Goal: Task Accomplishment & Management: Complete application form

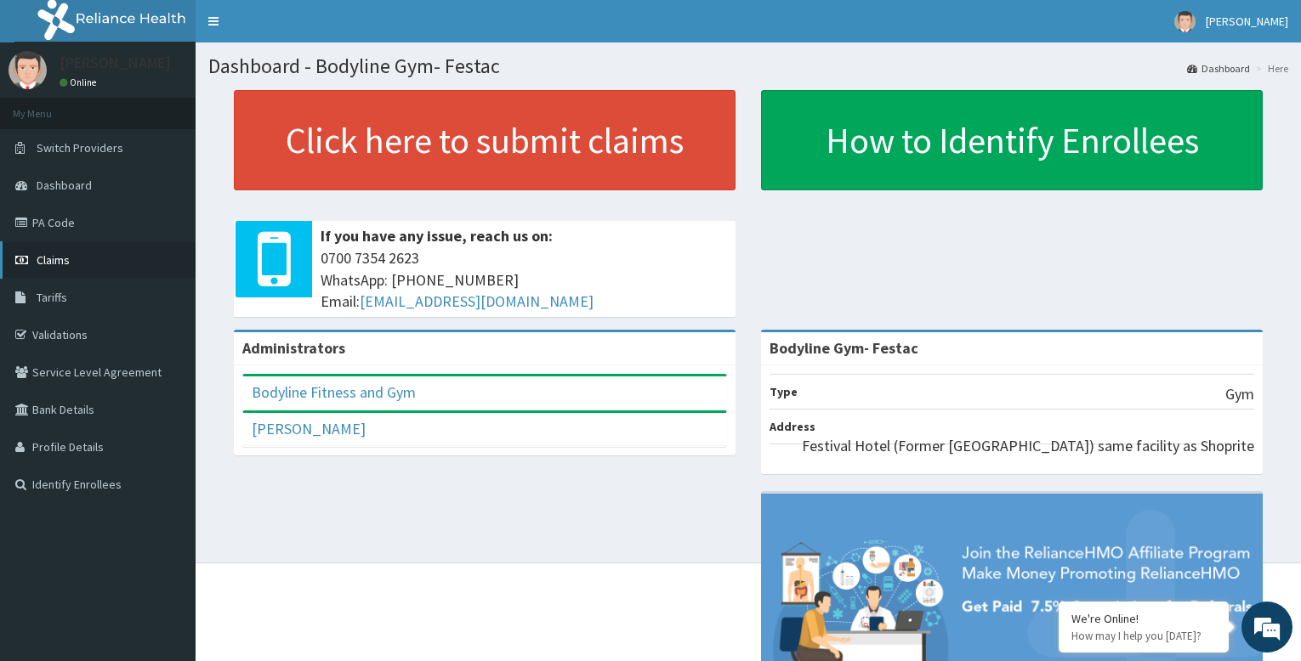
click at [71, 262] on link "Claims" at bounding box center [98, 259] width 196 height 37
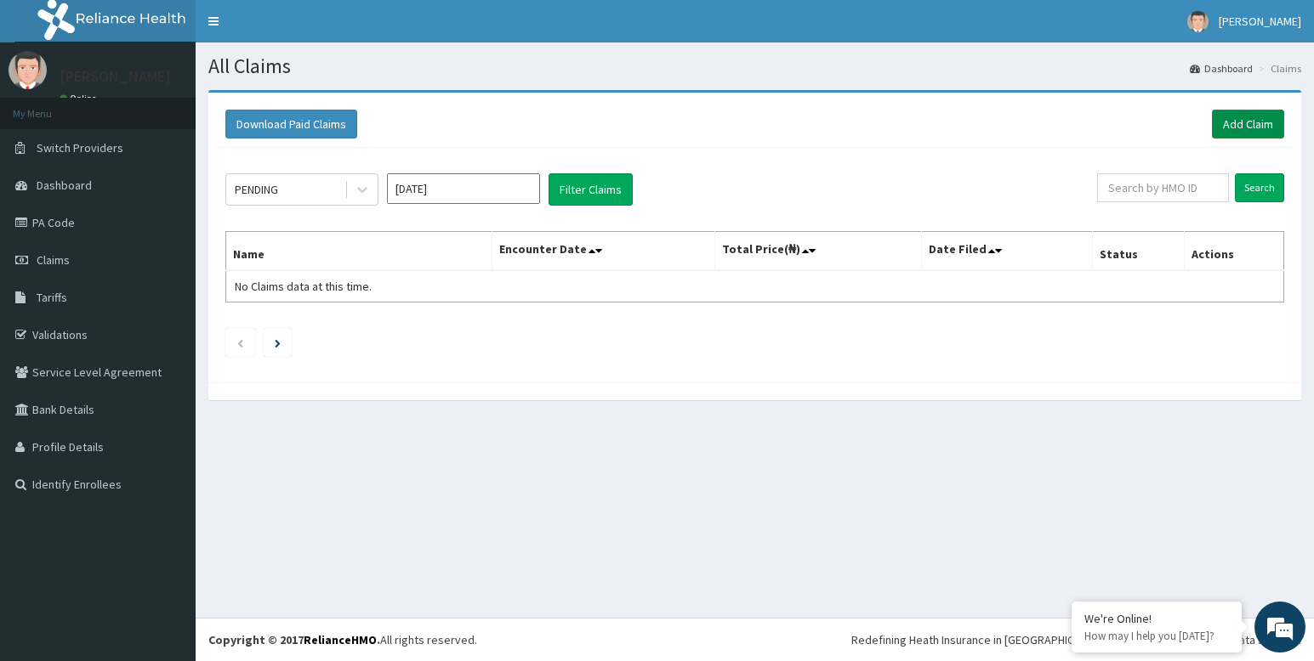
click at [1256, 121] on link "Add Claim" at bounding box center [1248, 124] width 72 height 29
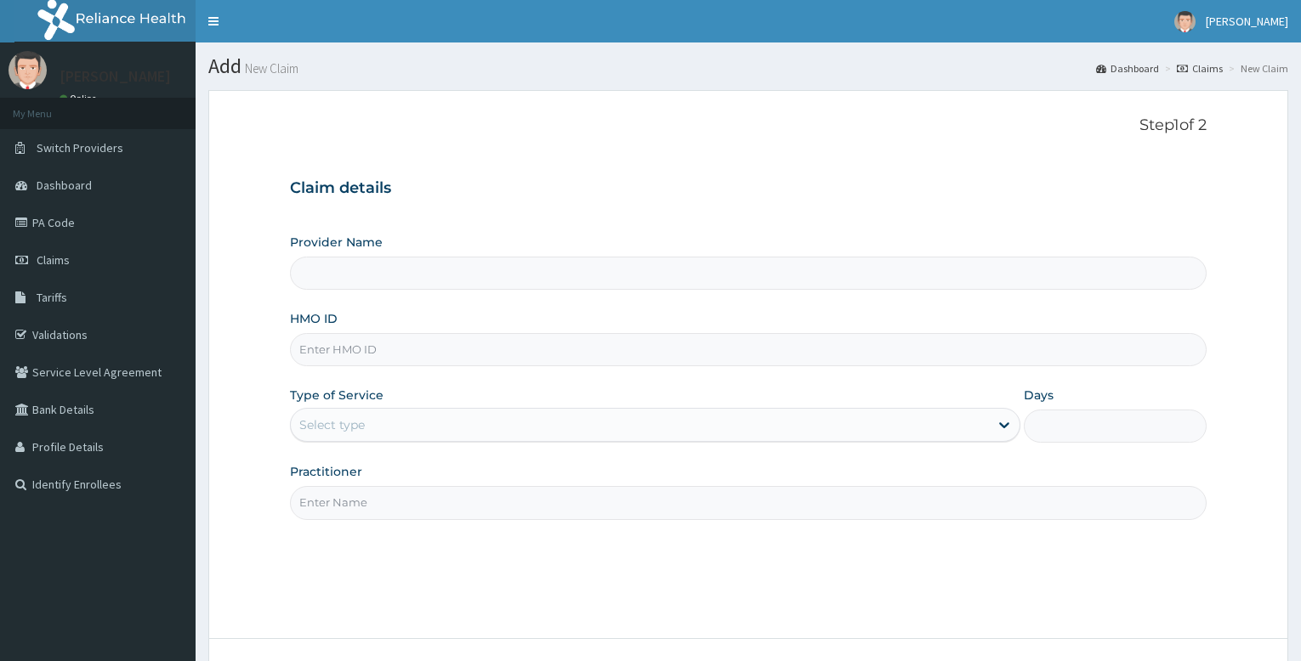
click at [419, 357] on input "HMO ID" at bounding box center [748, 349] width 917 height 33
type input "REL/10537/A"
click at [427, 506] on input "Practitioner" at bounding box center [748, 502] width 917 height 33
type input "bodyline"
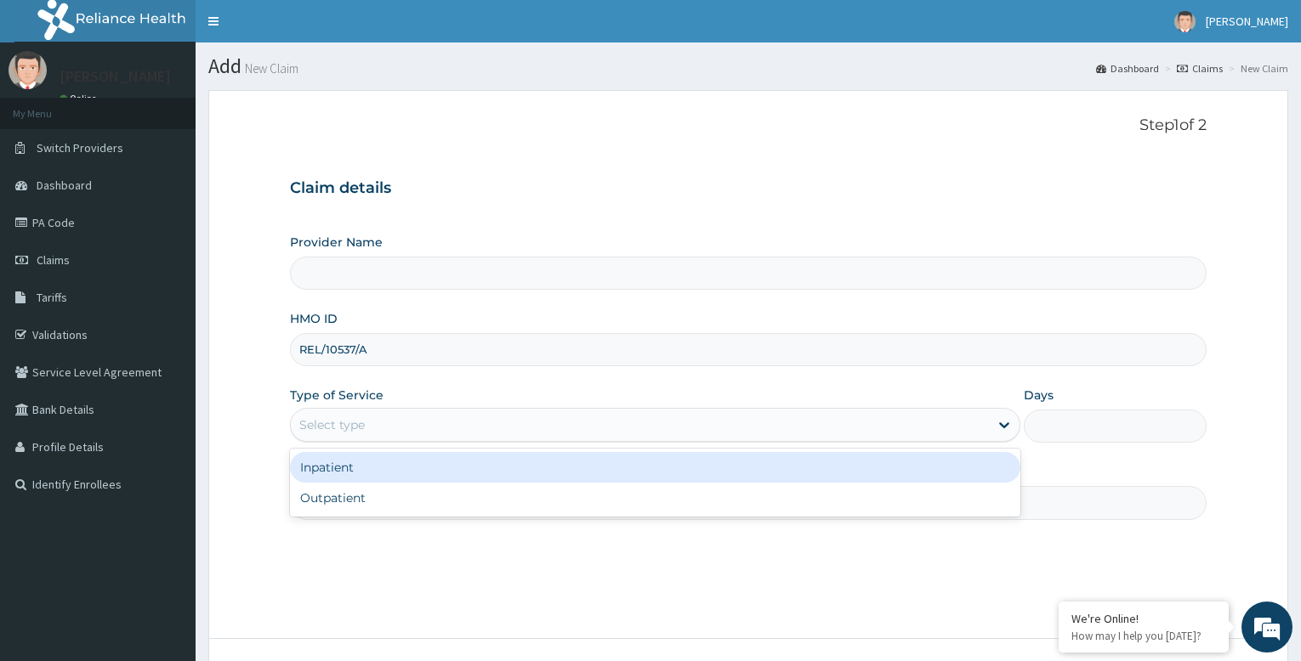
click at [428, 435] on div "Select type" at bounding box center [640, 425] width 698 height 27
click at [417, 475] on div "Inpatient" at bounding box center [655, 467] width 730 height 31
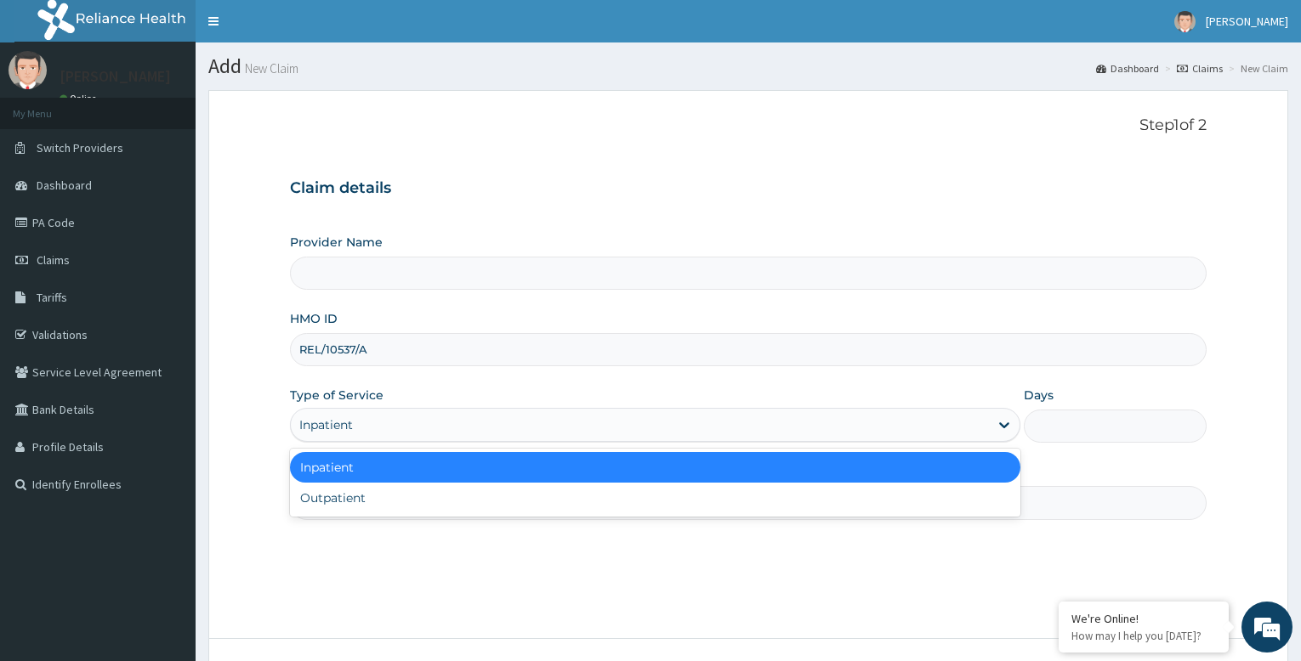
click at [438, 423] on div "Inpatient" at bounding box center [640, 425] width 698 height 27
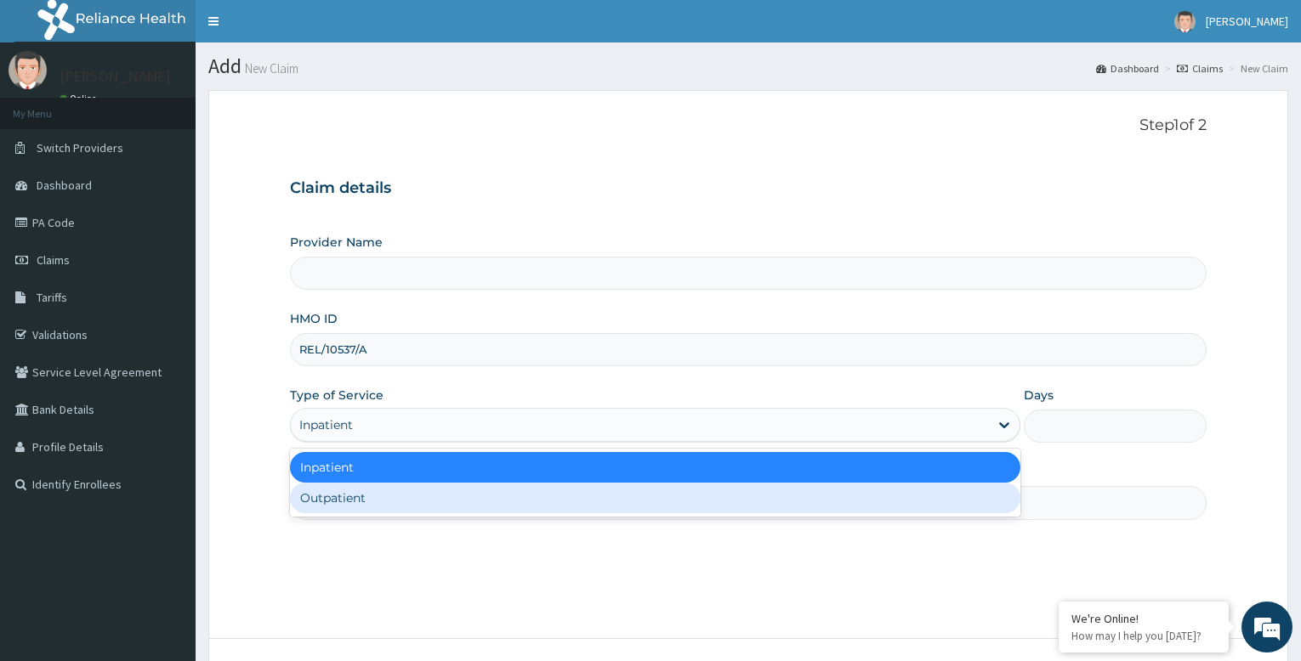
click at [440, 502] on div "Outpatient" at bounding box center [655, 498] width 730 height 31
type input "1"
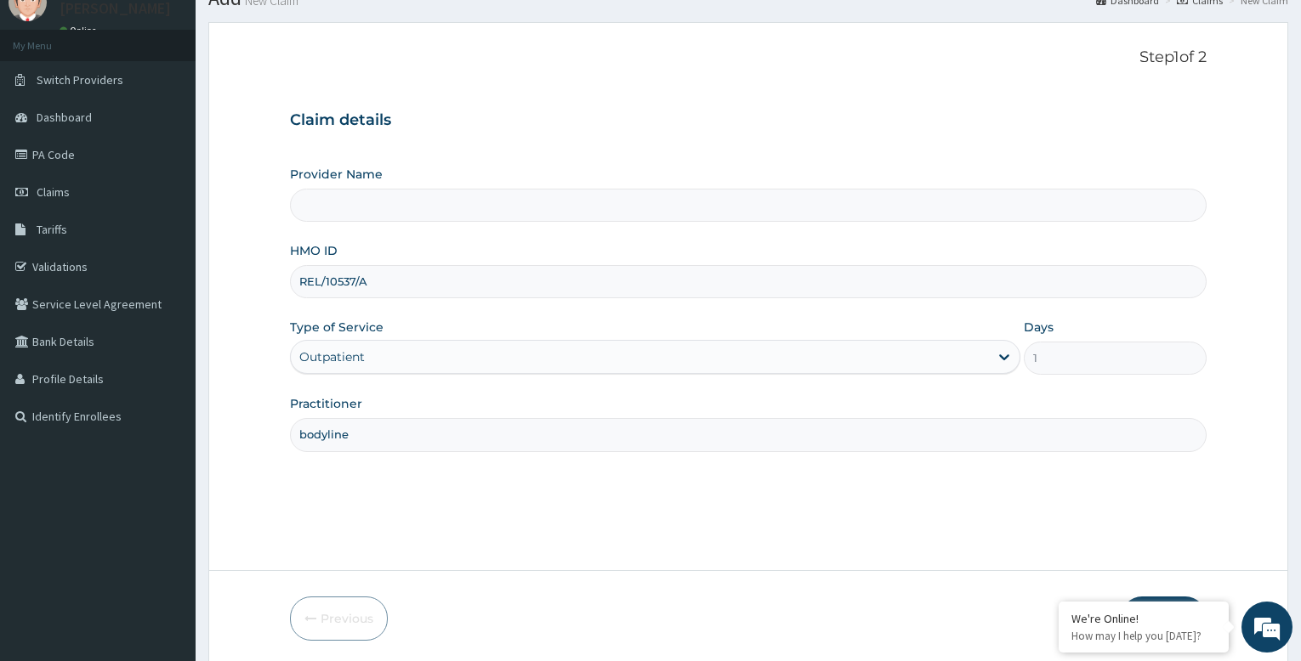
scroll to position [130, 0]
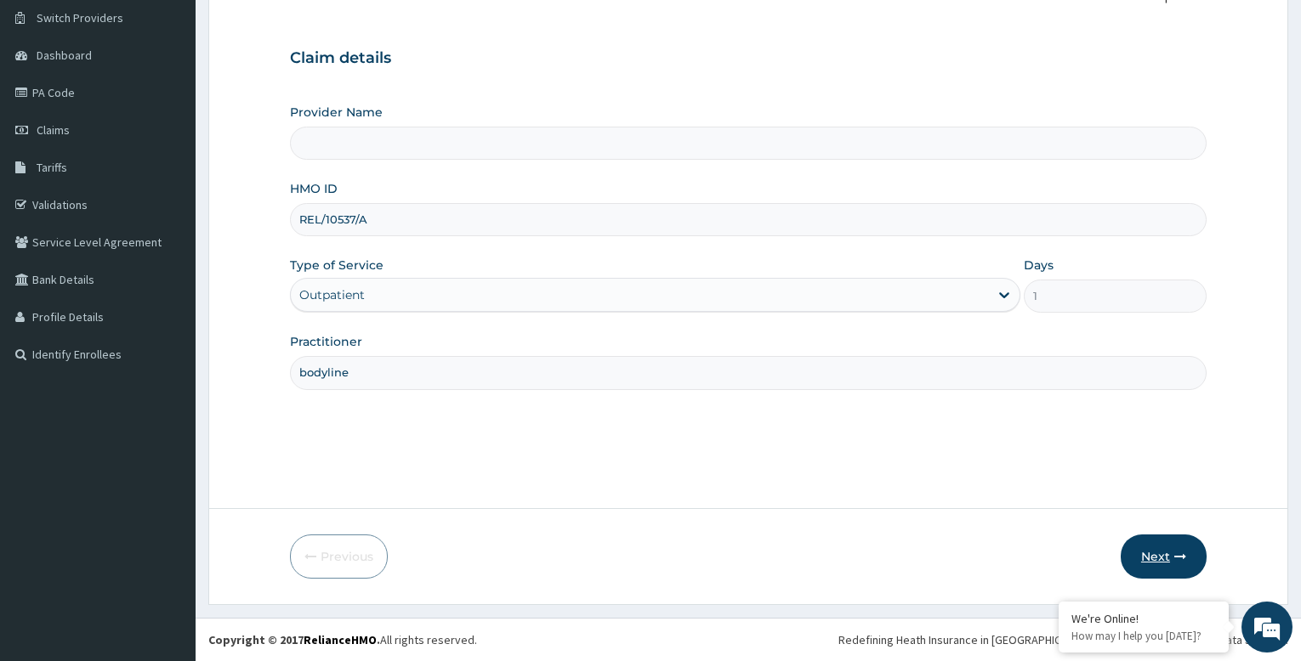
click at [1164, 560] on button "Next" at bounding box center [1164, 557] width 86 height 44
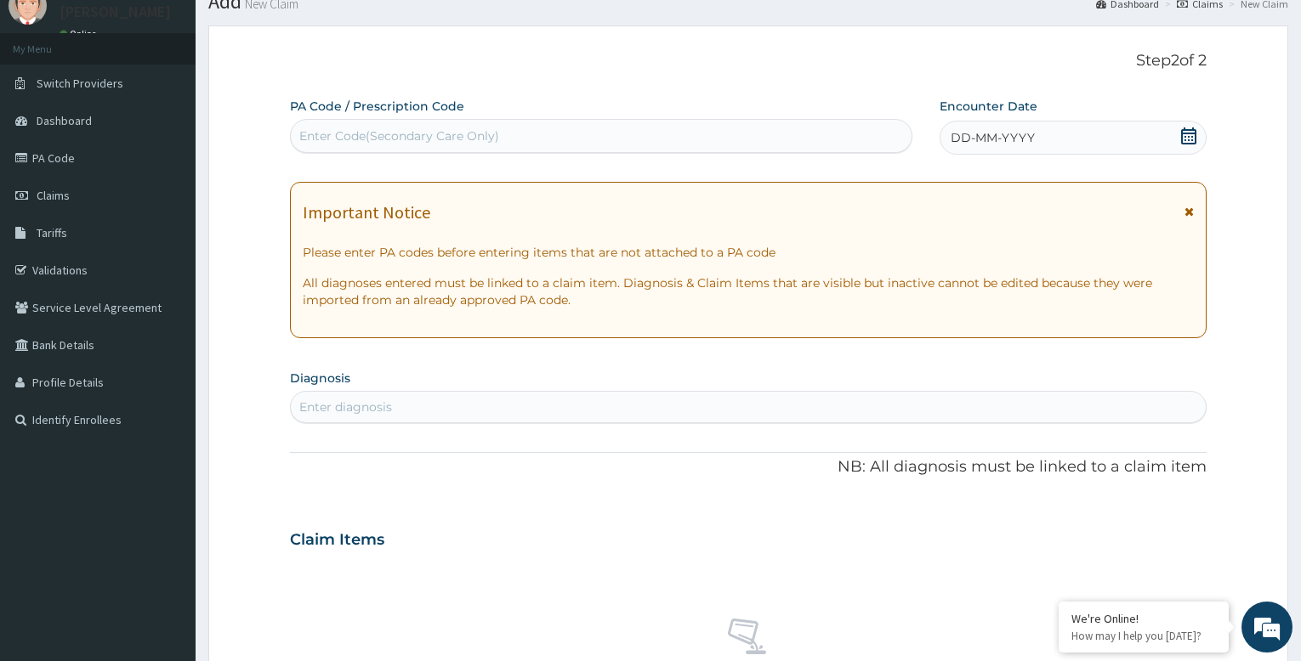
scroll to position [0, 0]
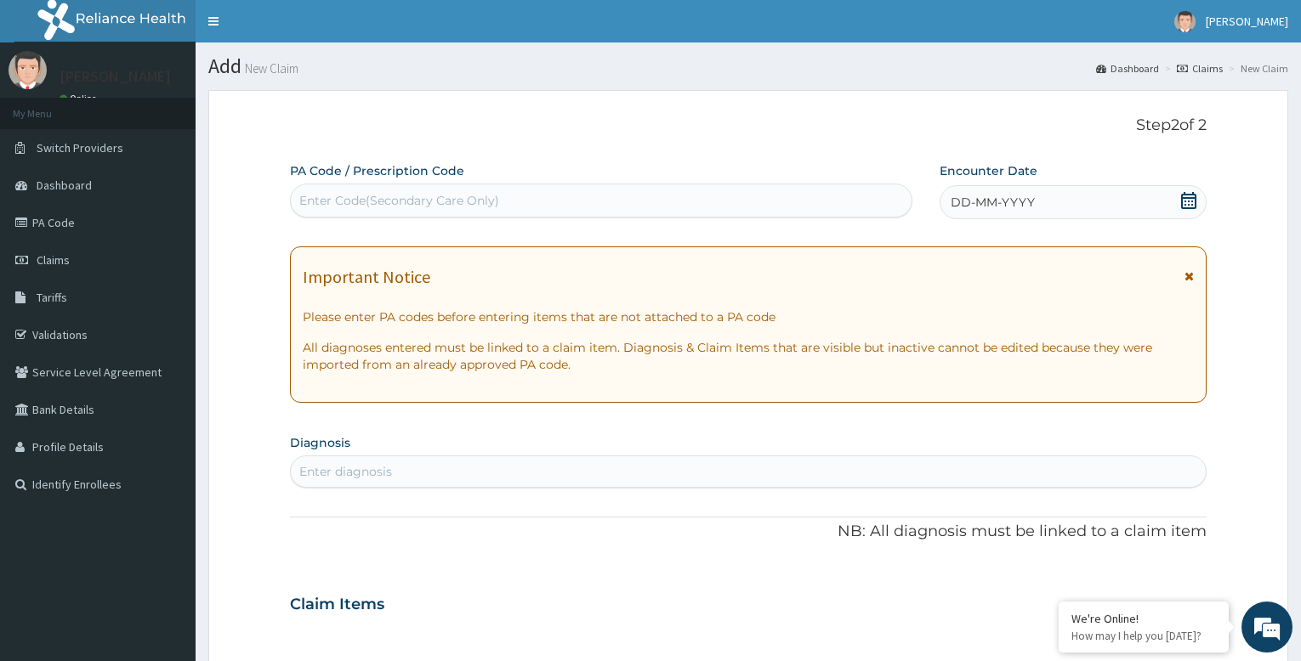
click at [605, 190] on div "Enter Code(Secondary Care Only)" at bounding box center [601, 200] width 621 height 27
type input "PA/8AD11F"
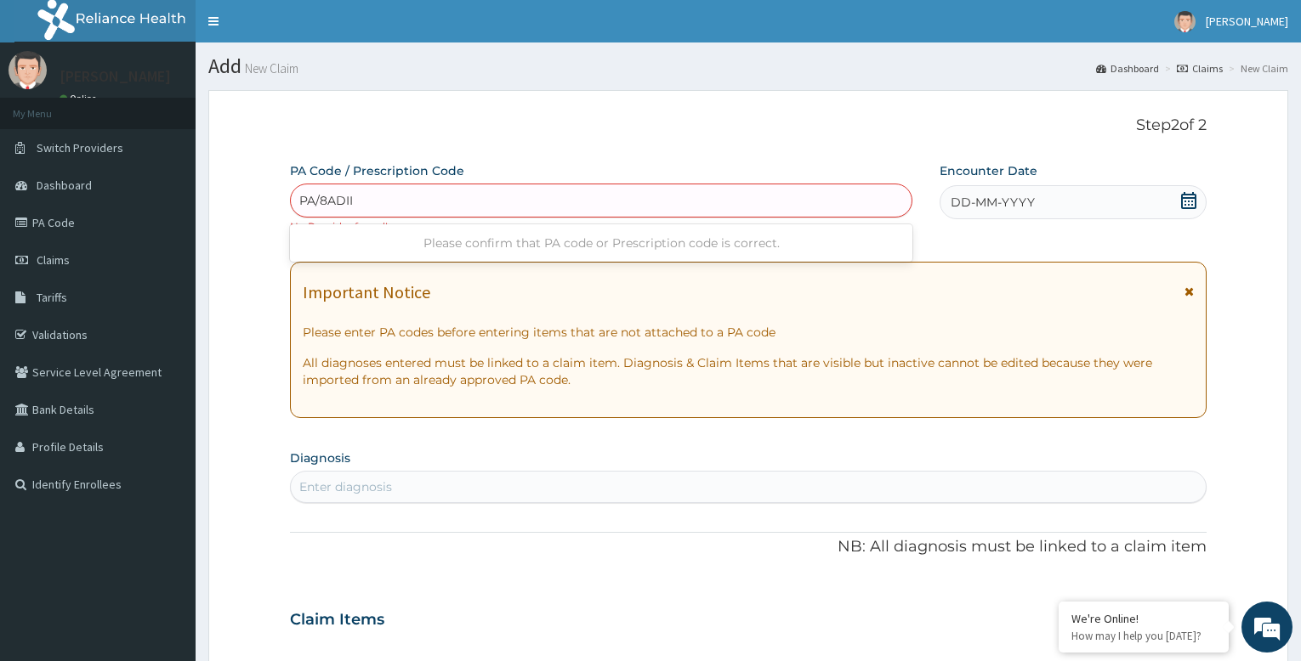
type input "PA/8ADIIF"
type input "PA/8AD11F"
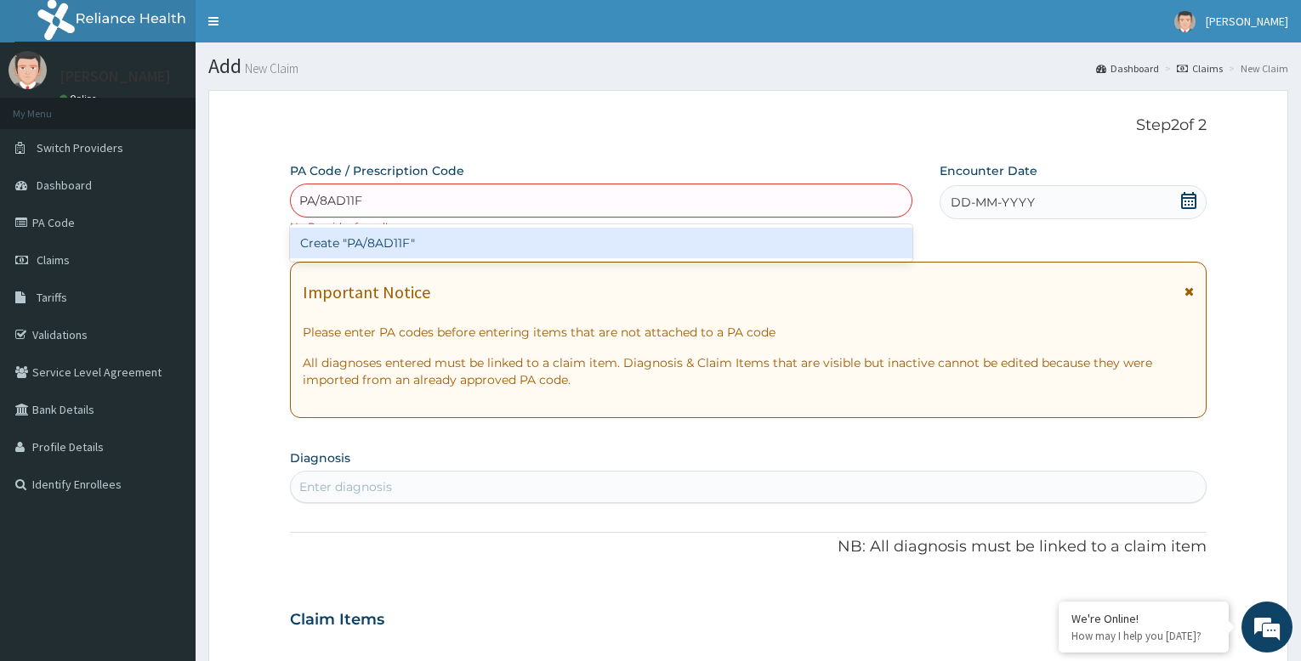
click at [598, 244] on div "Create "PA/8AD11F"" at bounding box center [601, 243] width 622 height 31
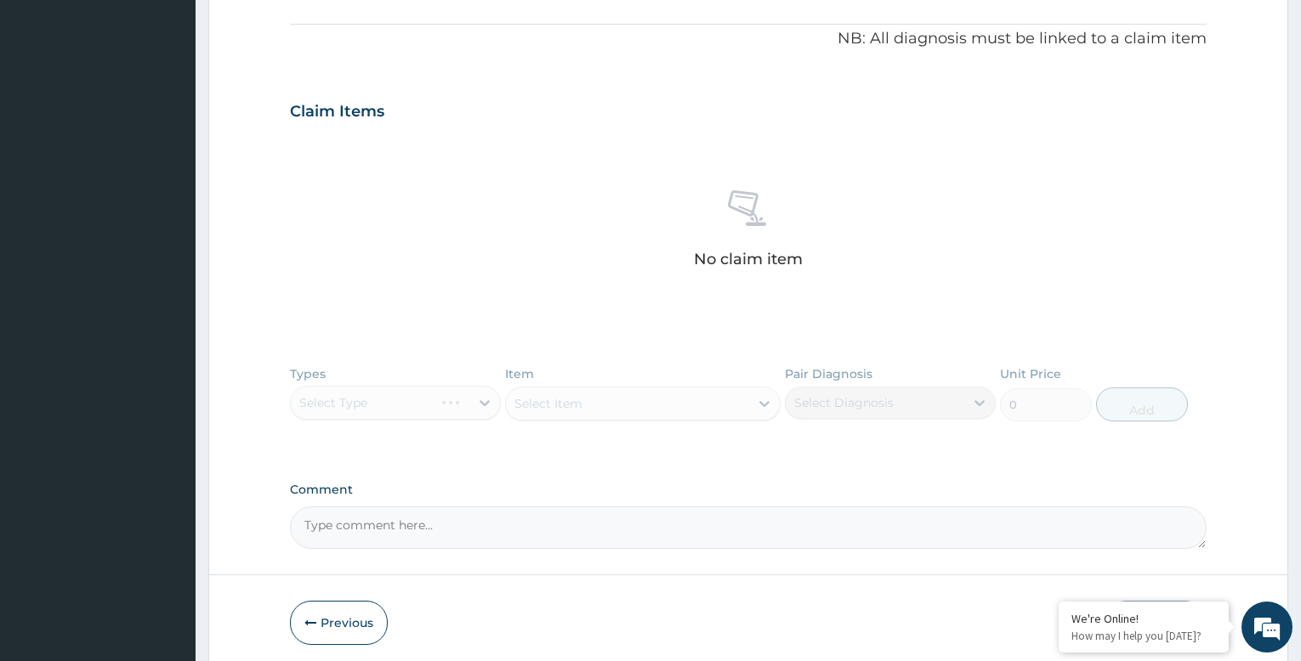
scroll to position [575, 0]
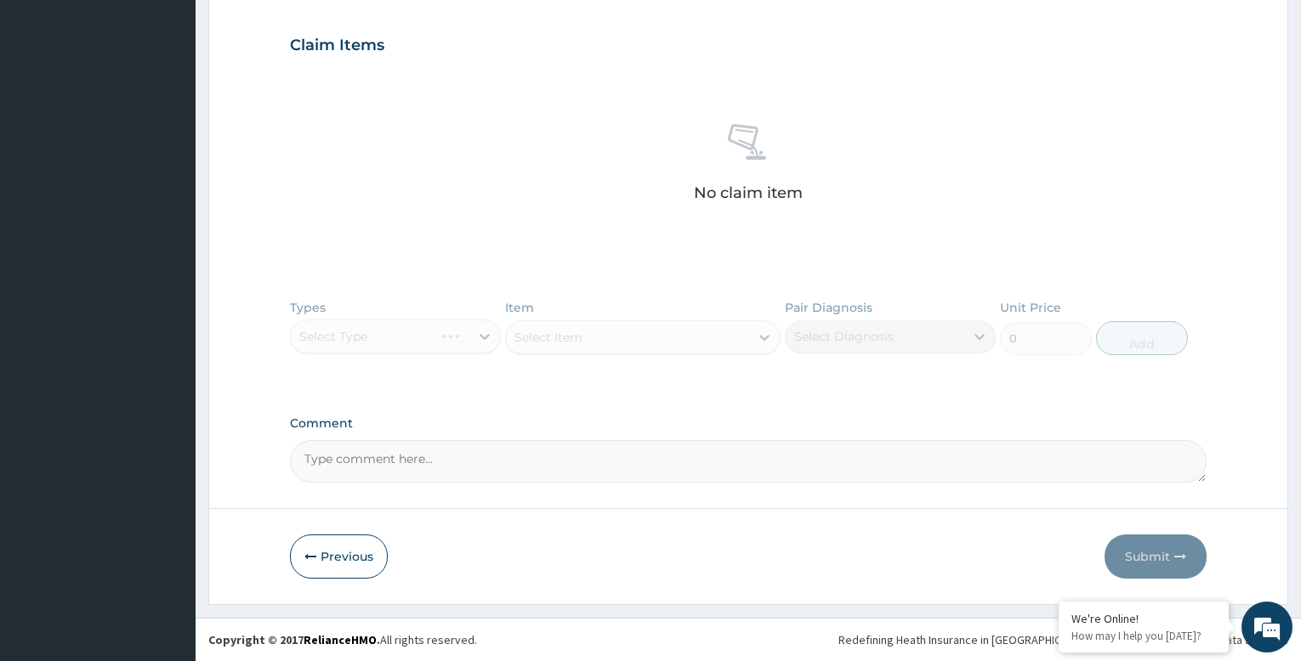
click at [332, 555] on button "Previous" at bounding box center [339, 557] width 98 height 44
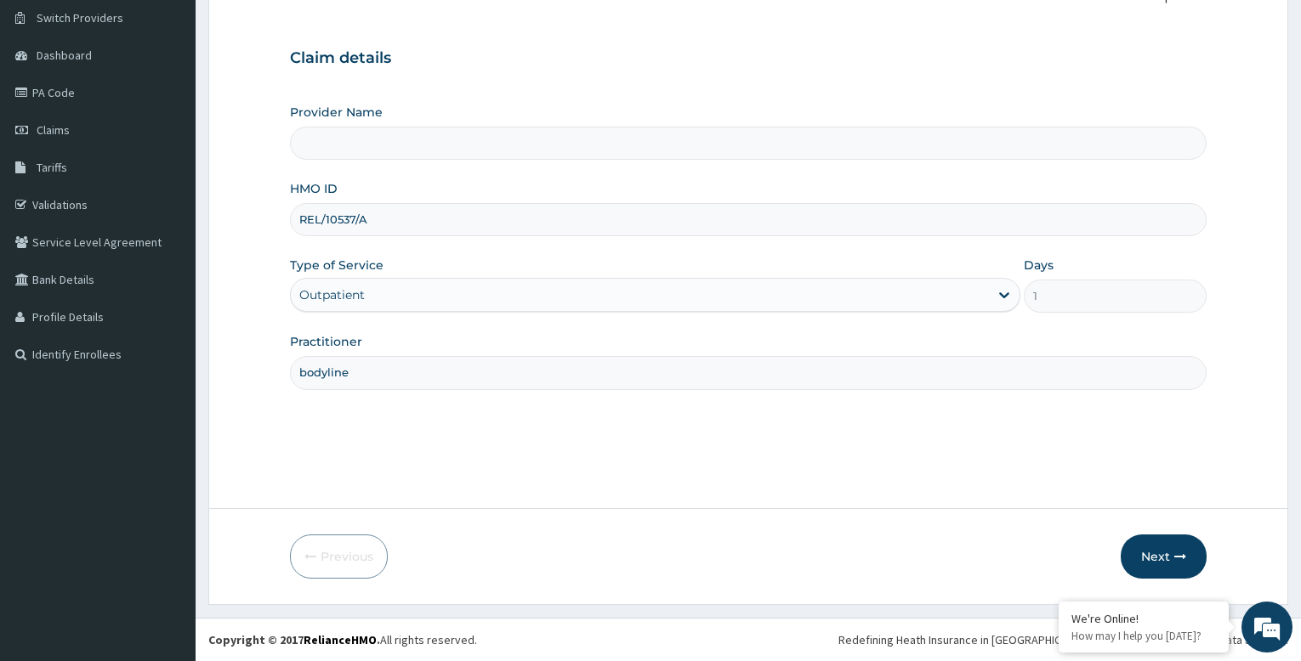
click at [404, 221] on input "REL/10537/A" at bounding box center [748, 219] width 917 height 33
type input "REL/10576/A"
click at [1159, 557] on button "Next" at bounding box center [1164, 557] width 86 height 44
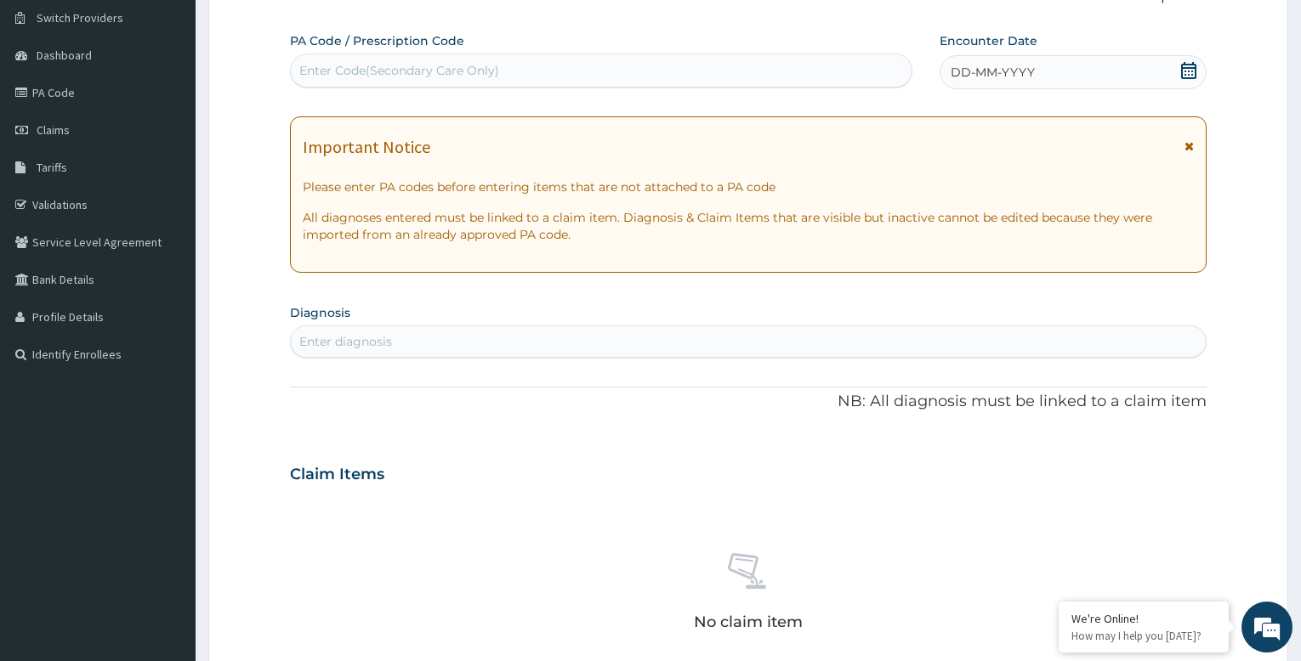
click at [456, 65] on div "Enter Code(Secondary Care Only)" at bounding box center [399, 70] width 200 height 17
type input "PA/10DC8C"
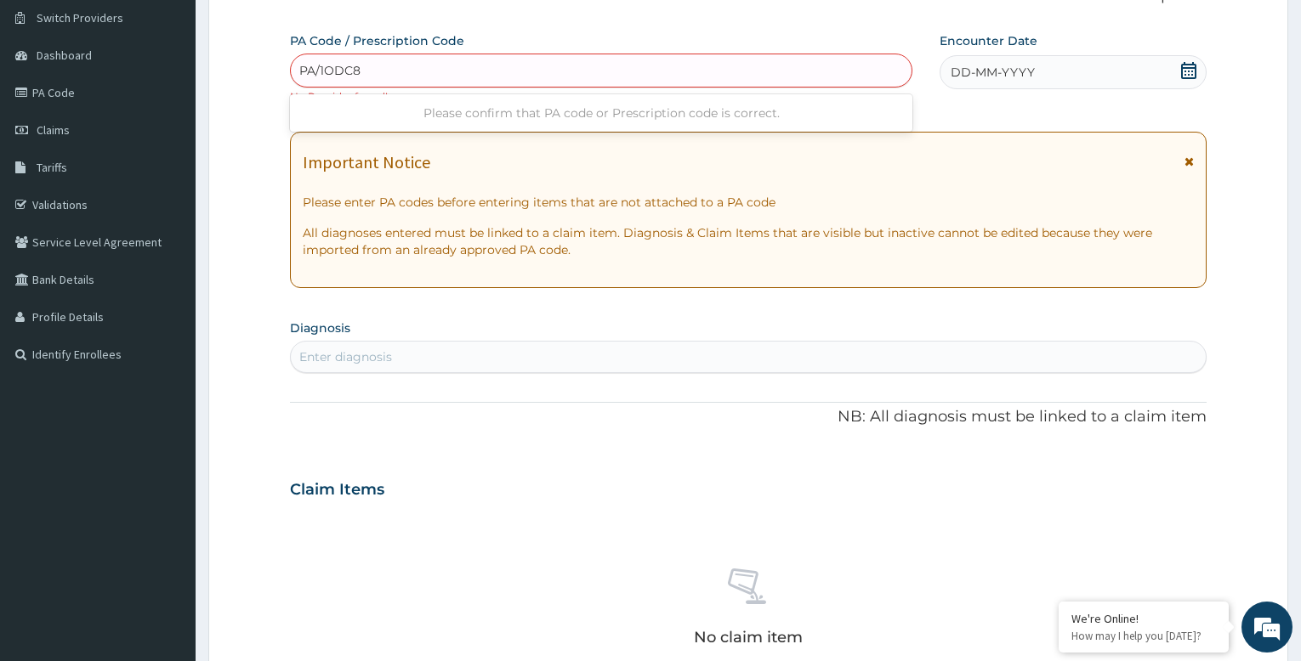
type input "PA/1ODC8C"
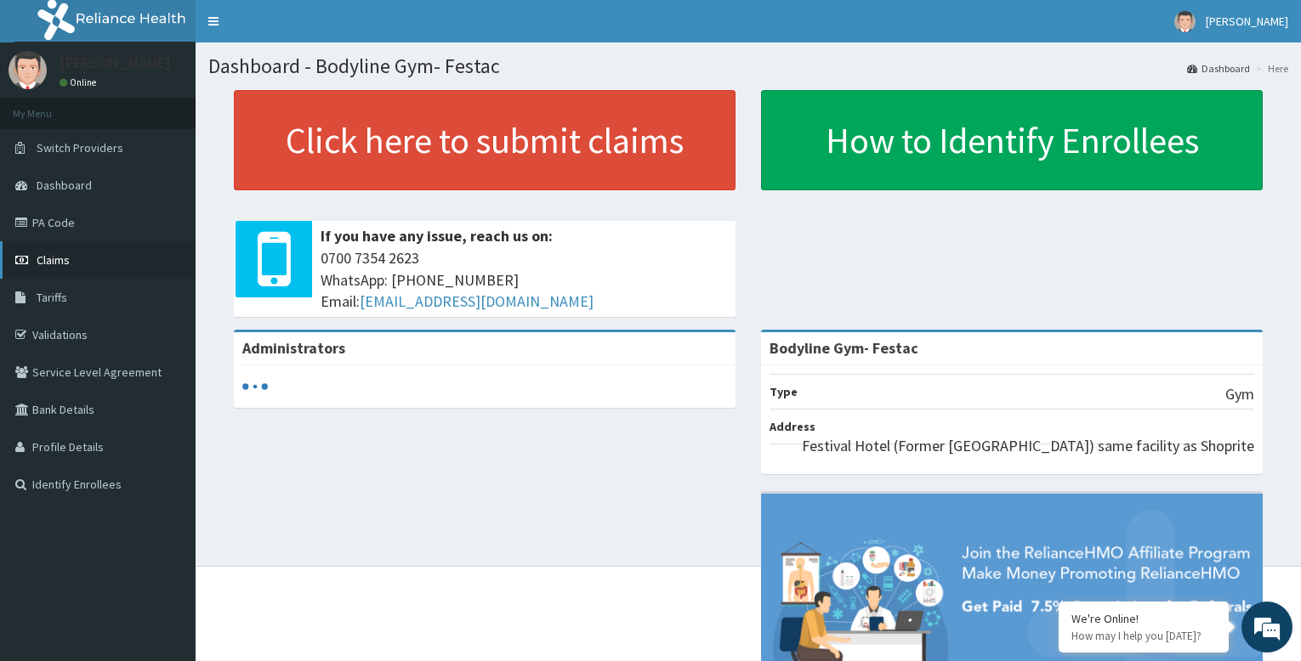
click at [65, 257] on span "Claims" at bounding box center [53, 260] width 33 height 15
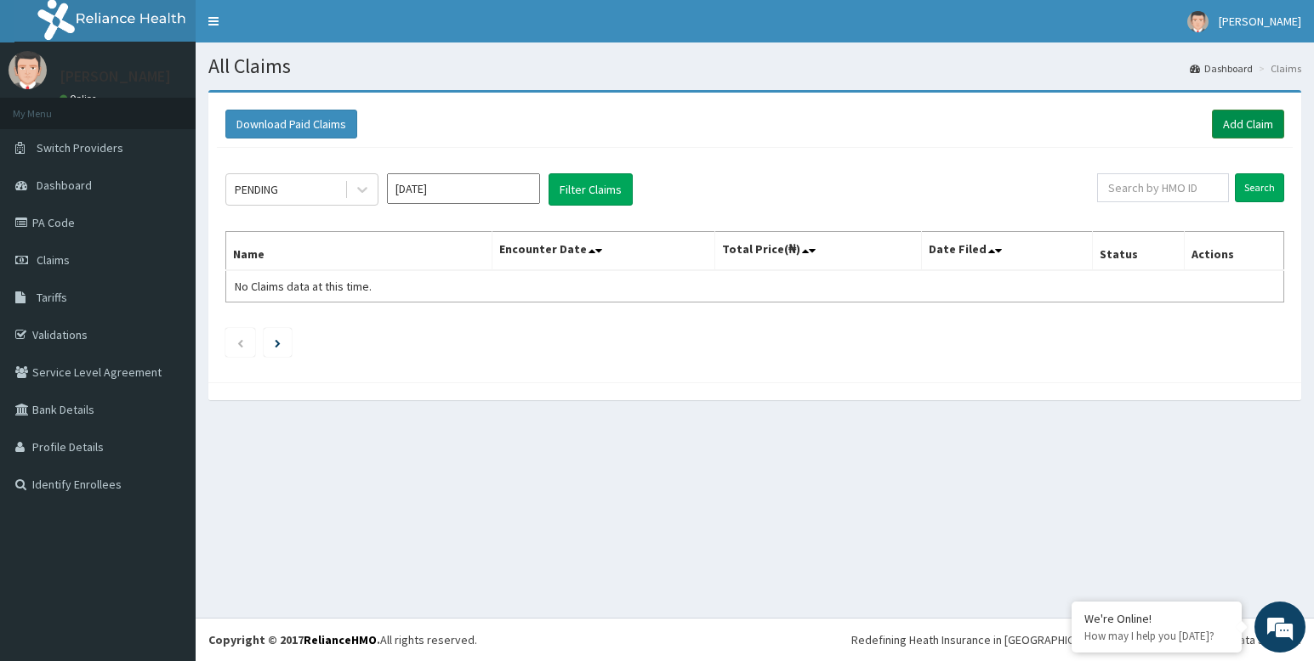
click at [1245, 119] on link "Add Claim" at bounding box center [1248, 124] width 72 height 29
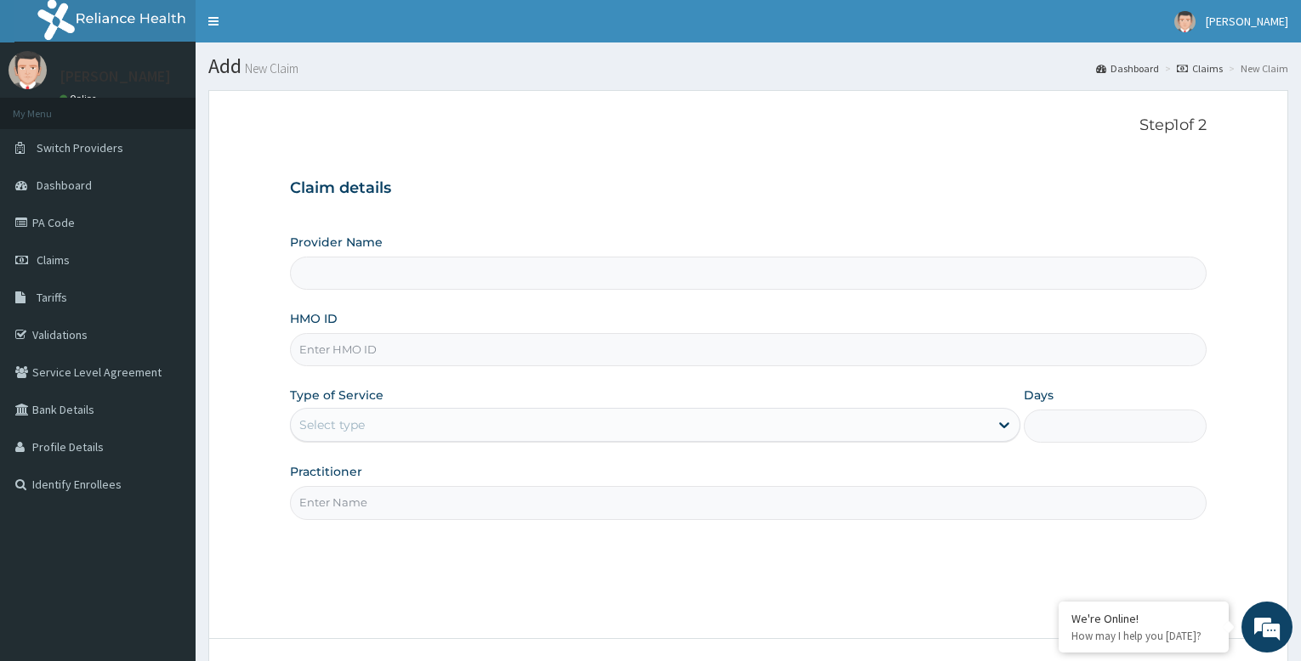
click at [344, 353] on input "HMO ID" at bounding box center [748, 349] width 917 height 33
type input "Bodyline Gym- Festac"
type input "1"
type input "REL/10576/A"
click at [403, 494] on input "Practitioner" at bounding box center [748, 502] width 917 height 33
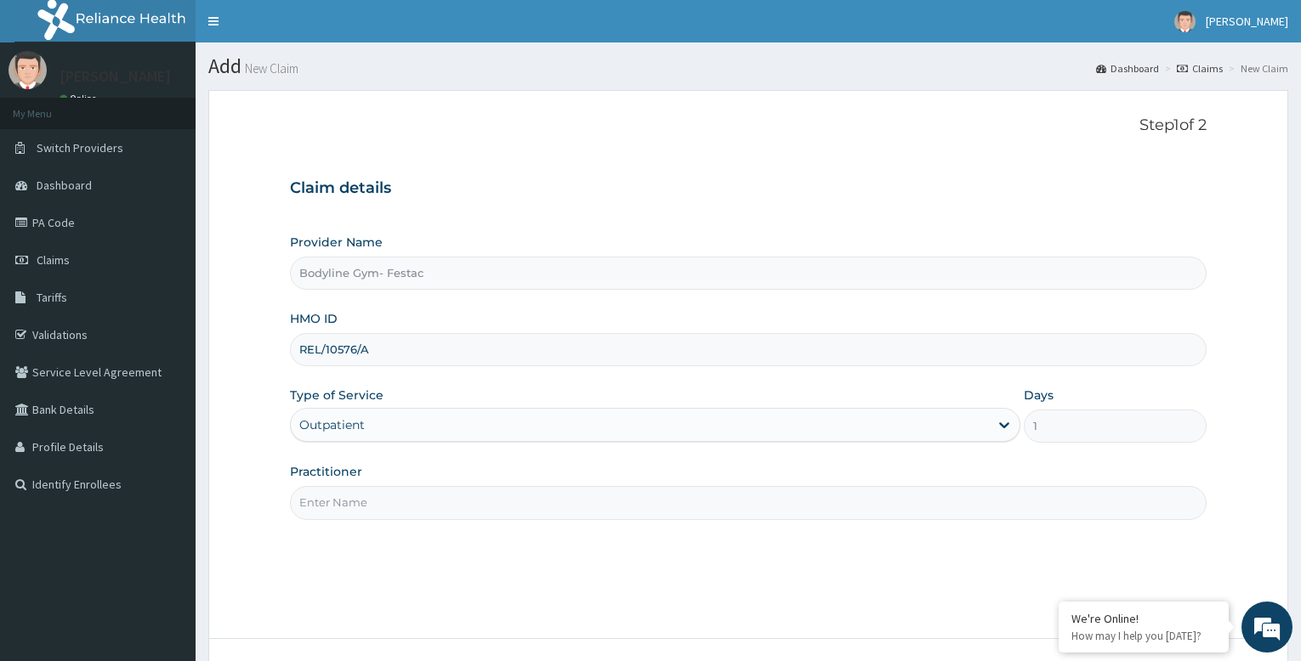
type input "bodyline"
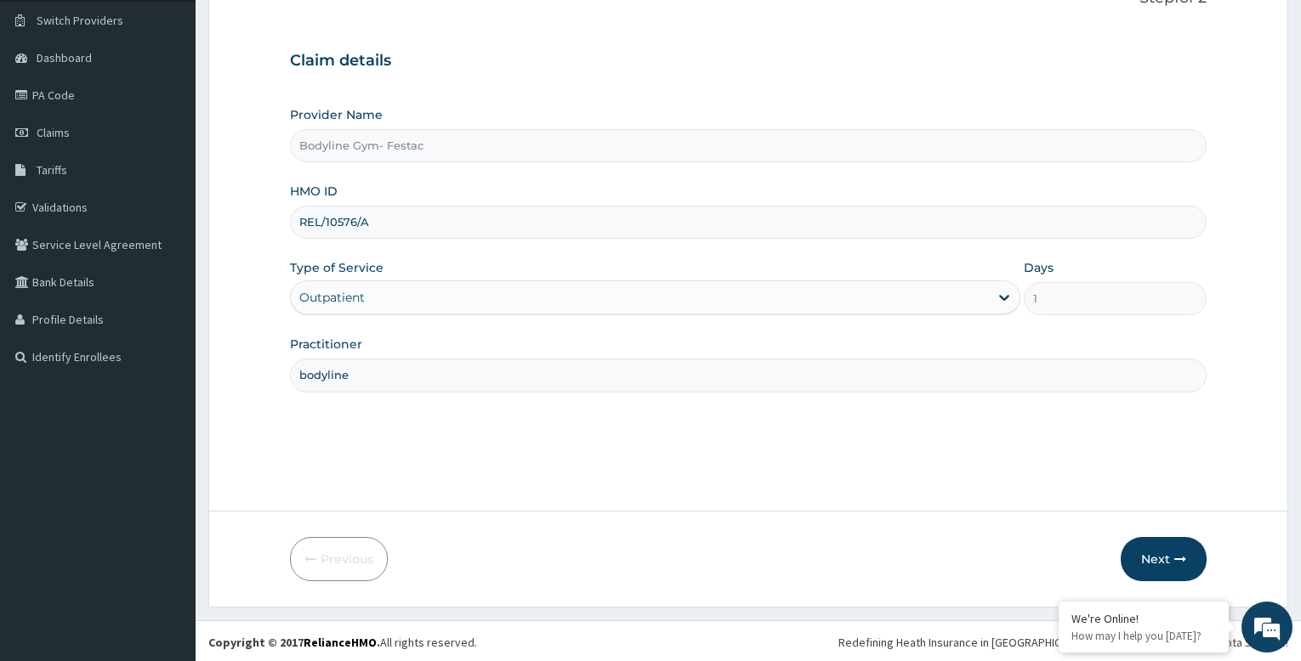
scroll to position [130, 0]
click at [1135, 554] on button "Next" at bounding box center [1164, 557] width 86 height 44
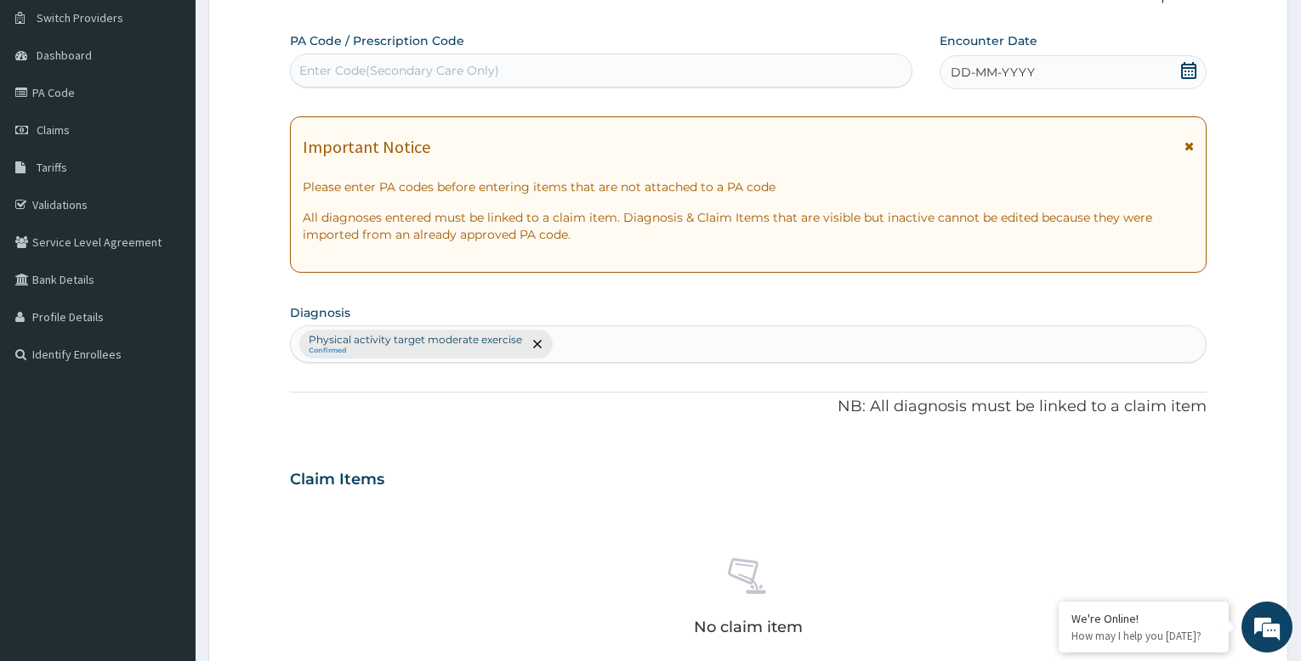
click at [366, 62] on div "Enter Code(Secondary Care Only)" at bounding box center [399, 70] width 200 height 17
type input "PA/1ODC8C"
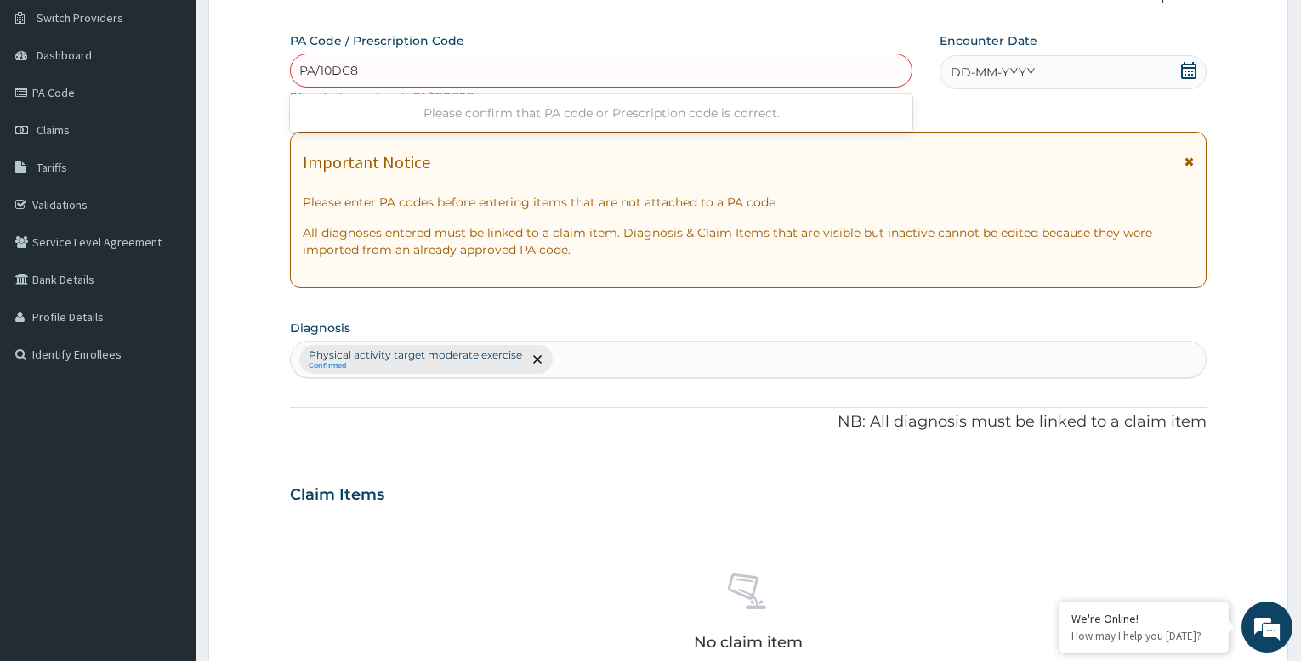
type input "PA/10DC8C"
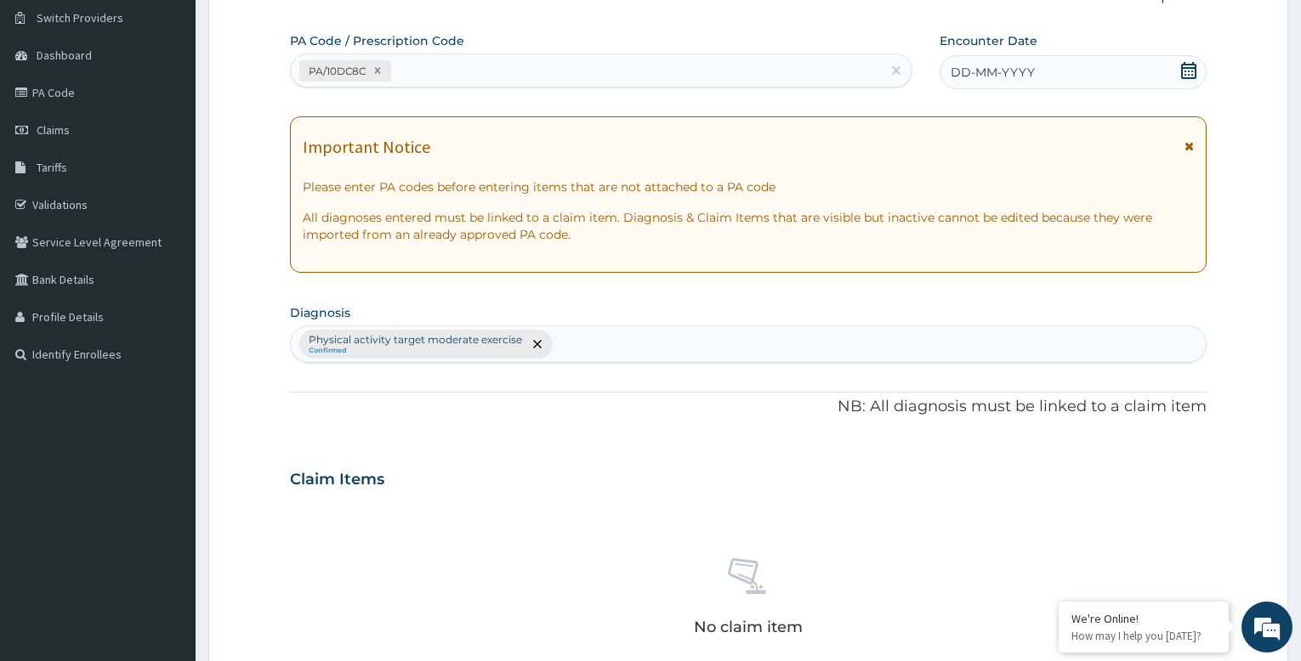
click at [1008, 67] on span "DD-MM-YYYY" at bounding box center [993, 72] width 84 height 17
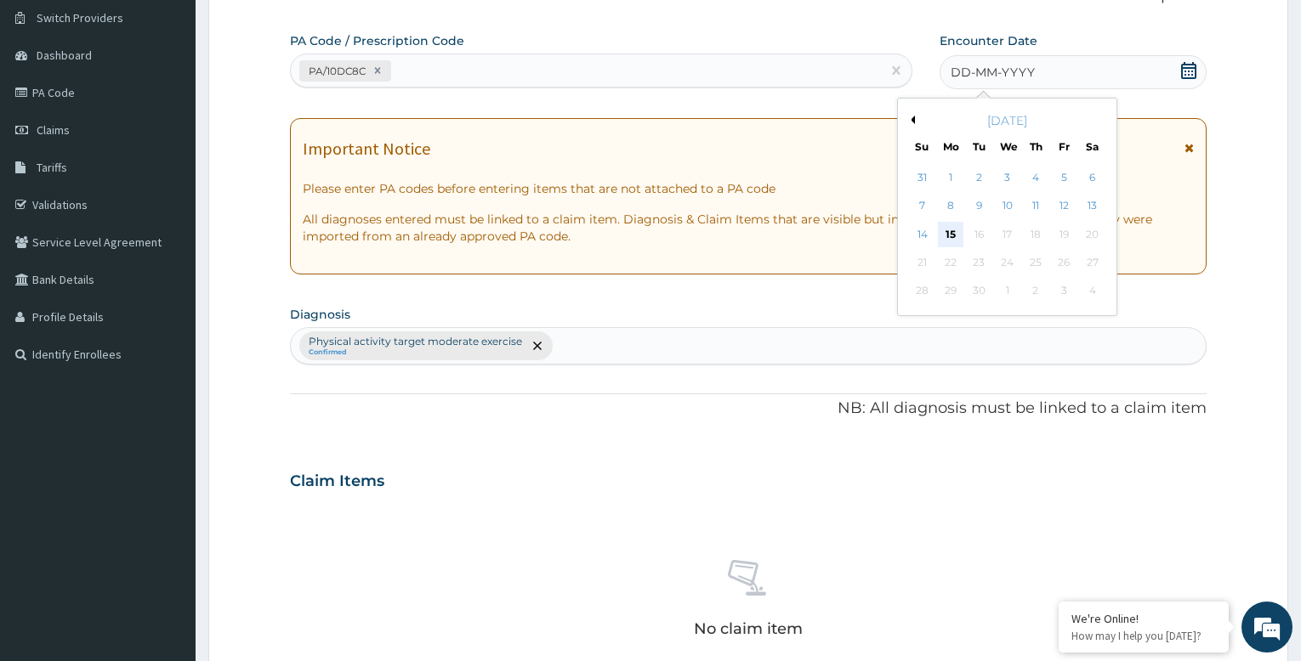
click at [949, 234] on div "15" at bounding box center [951, 235] width 26 height 26
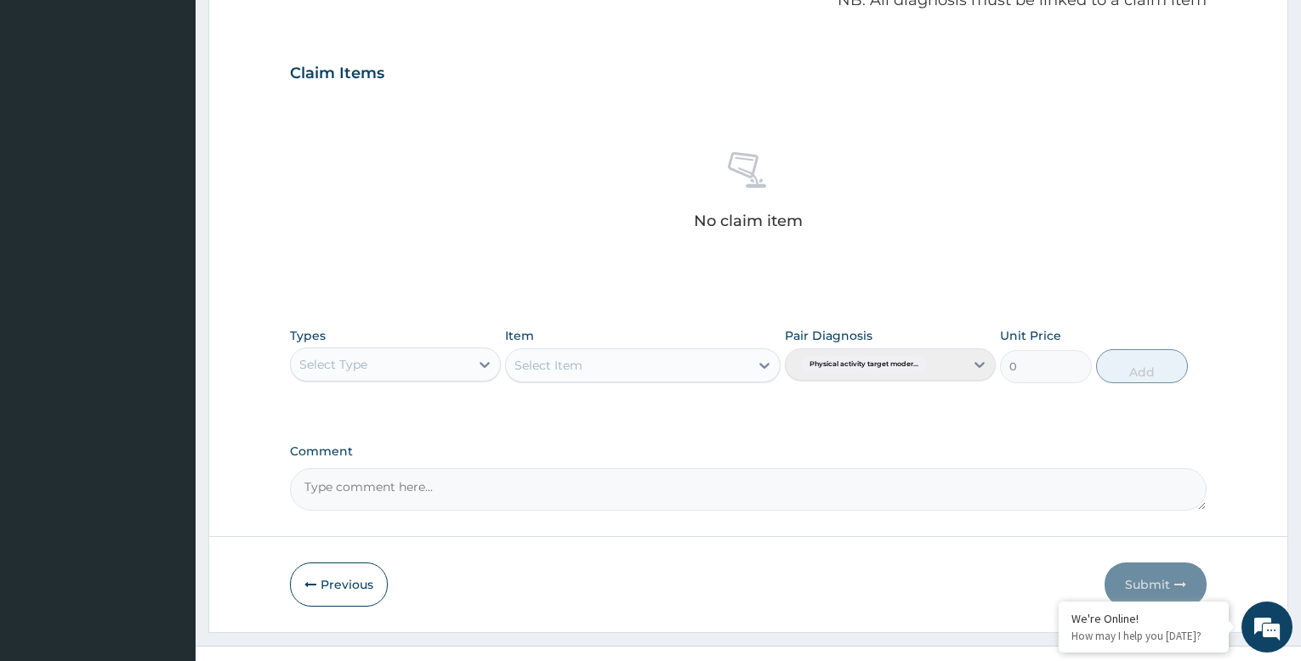
scroll to position [565, 0]
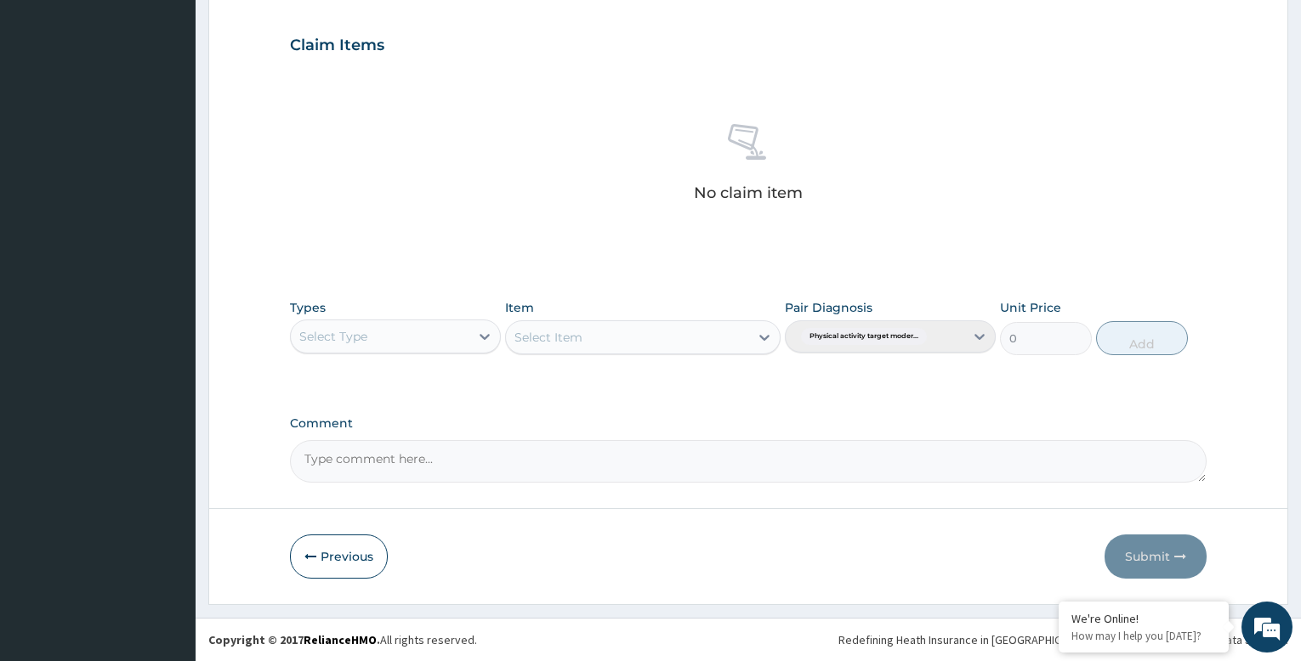
click at [413, 338] on div "Select Type" at bounding box center [380, 336] width 179 height 27
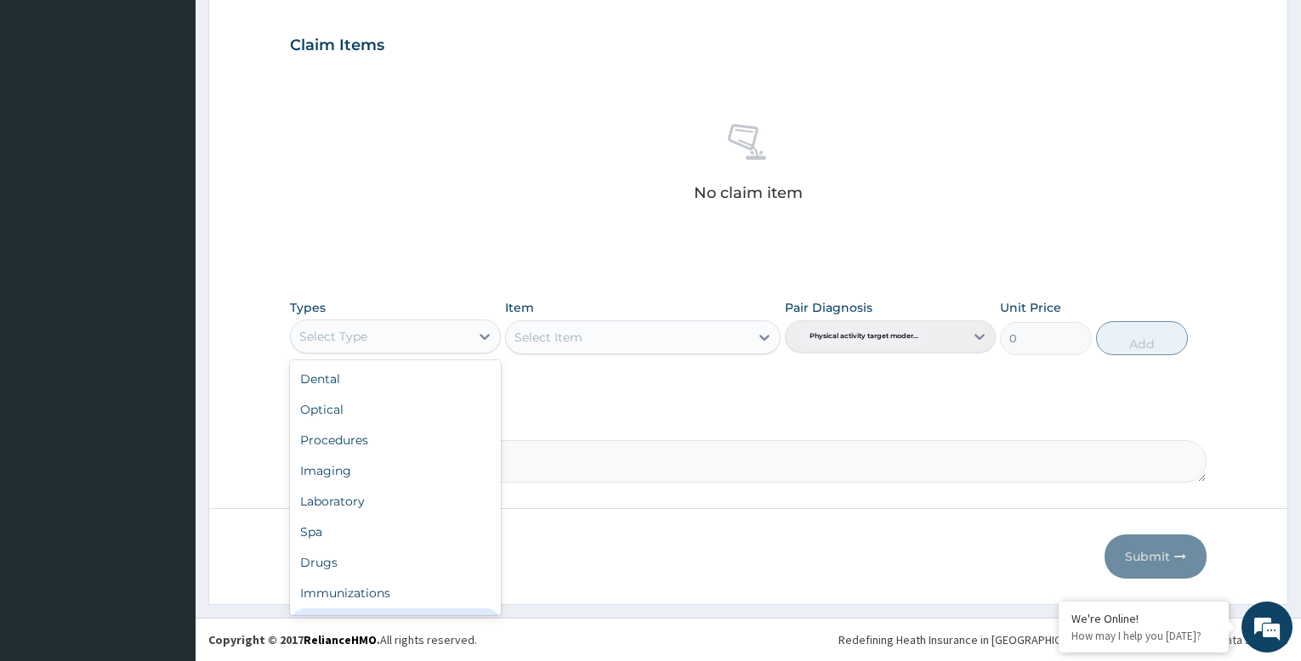
scroll to position [58, 0]
click at [358, 599] on div "Gym" at bounding box center [395, 597] width 211 height 31
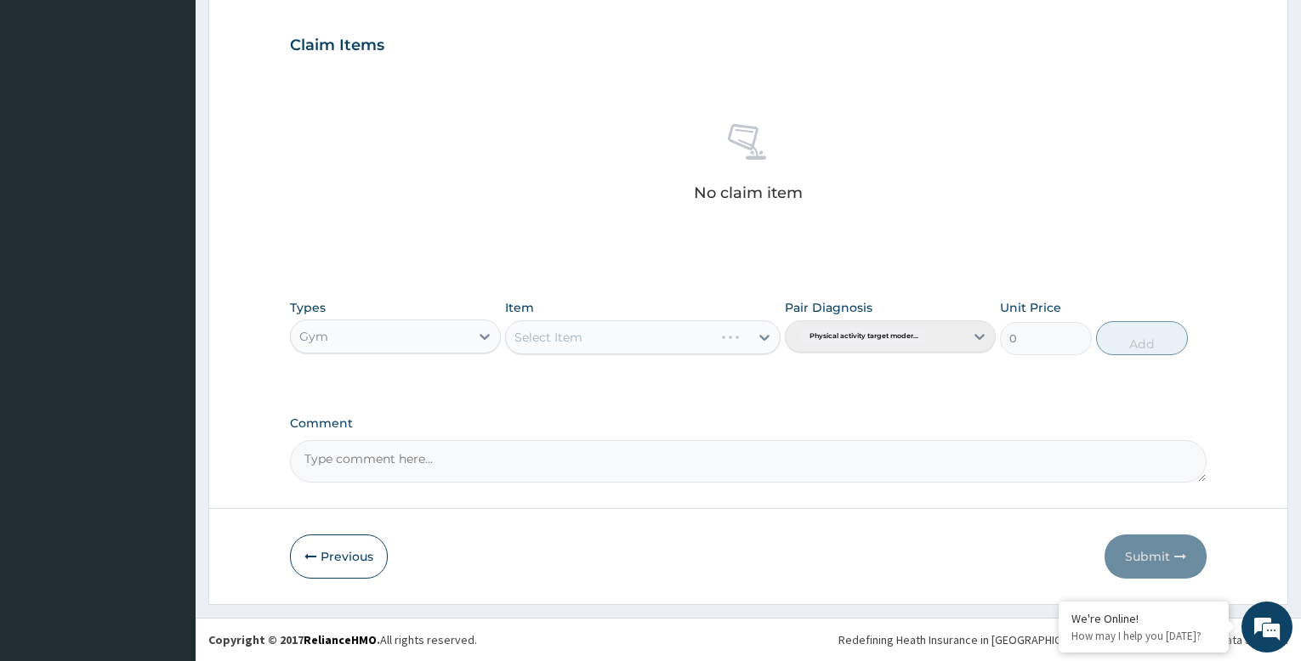
click at [648, 343] on div "Select Item" at bounding box center [642, 338] width 275 height 34
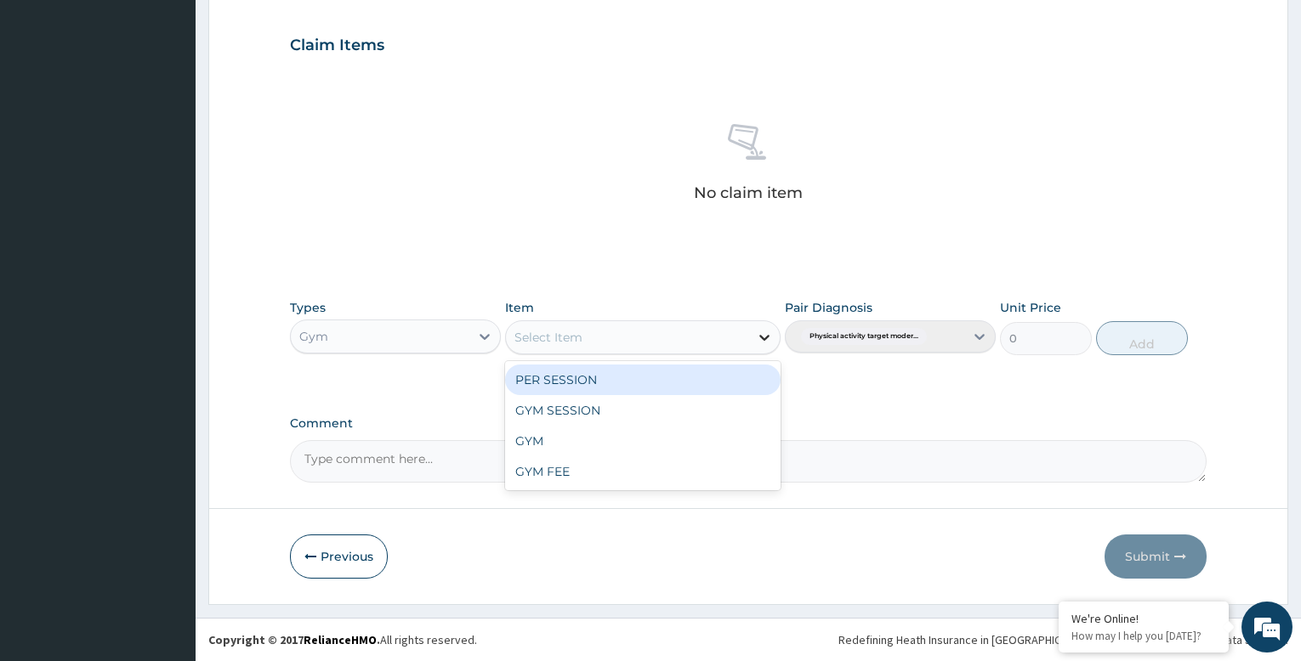
click at [758, 334] on icon at bounding box center [764, 337] width 17 height 17
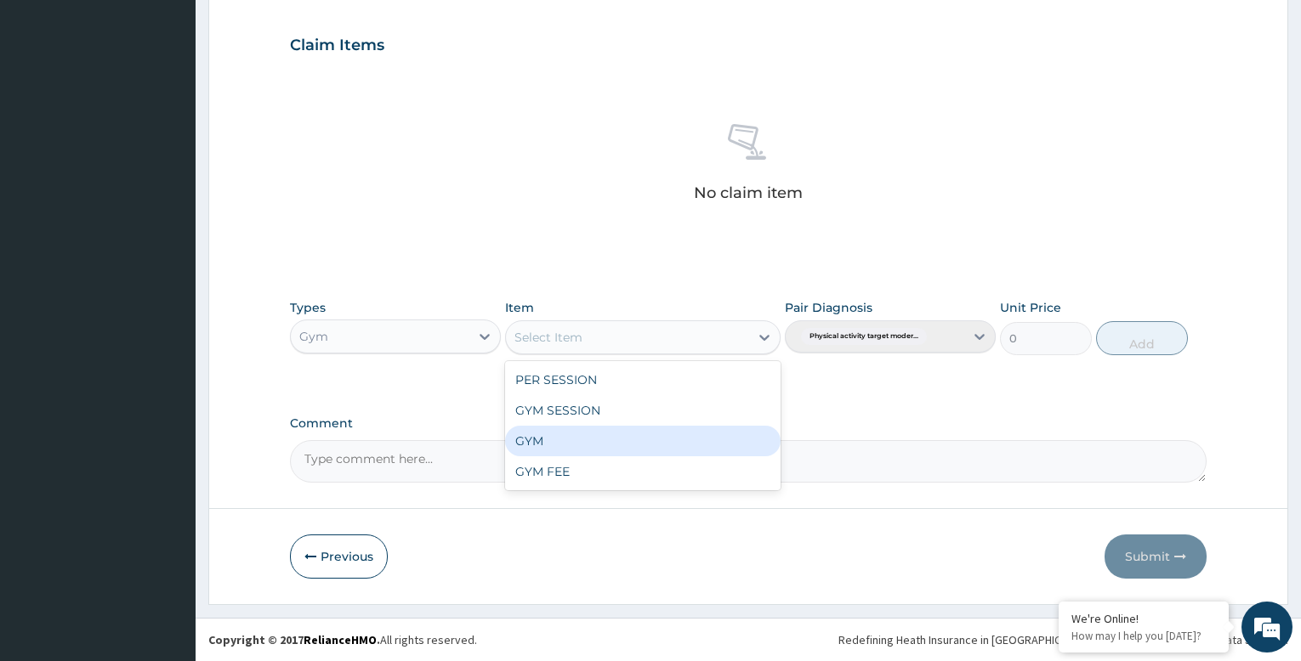
click at [662, 454] on div "GYM" at bounding box center [642, 441] width 275 height 31
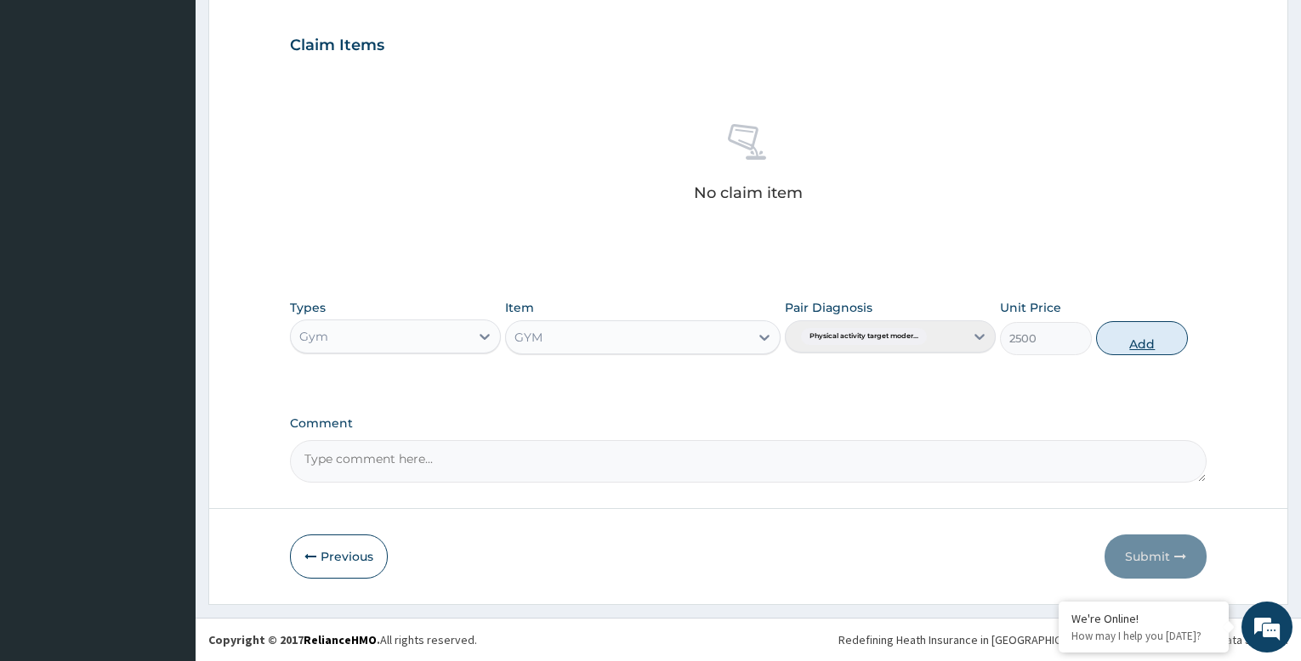
click at [1134, 336] on button "Add" at bounding box center [1142, 338] width 92 height 34
type input "0"
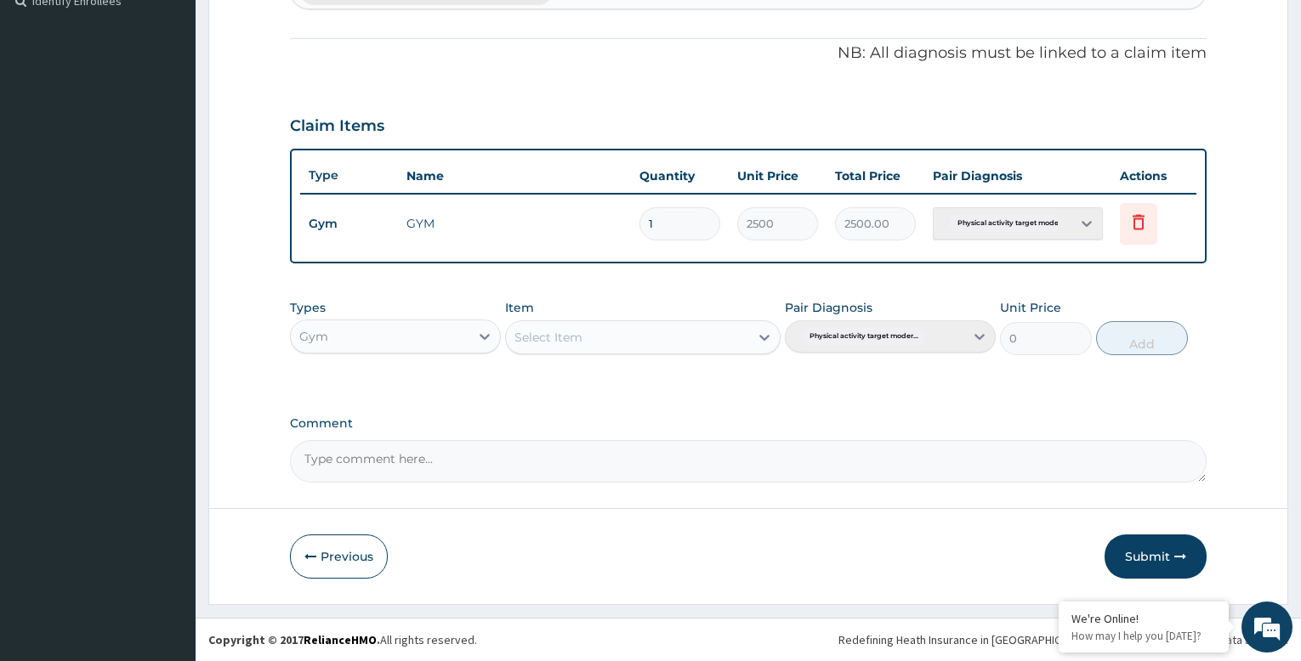
scroll to position [484, 0]
click at [1140, 550] on button "Submit" at bounding box center [1155, 557] width 102 height 44
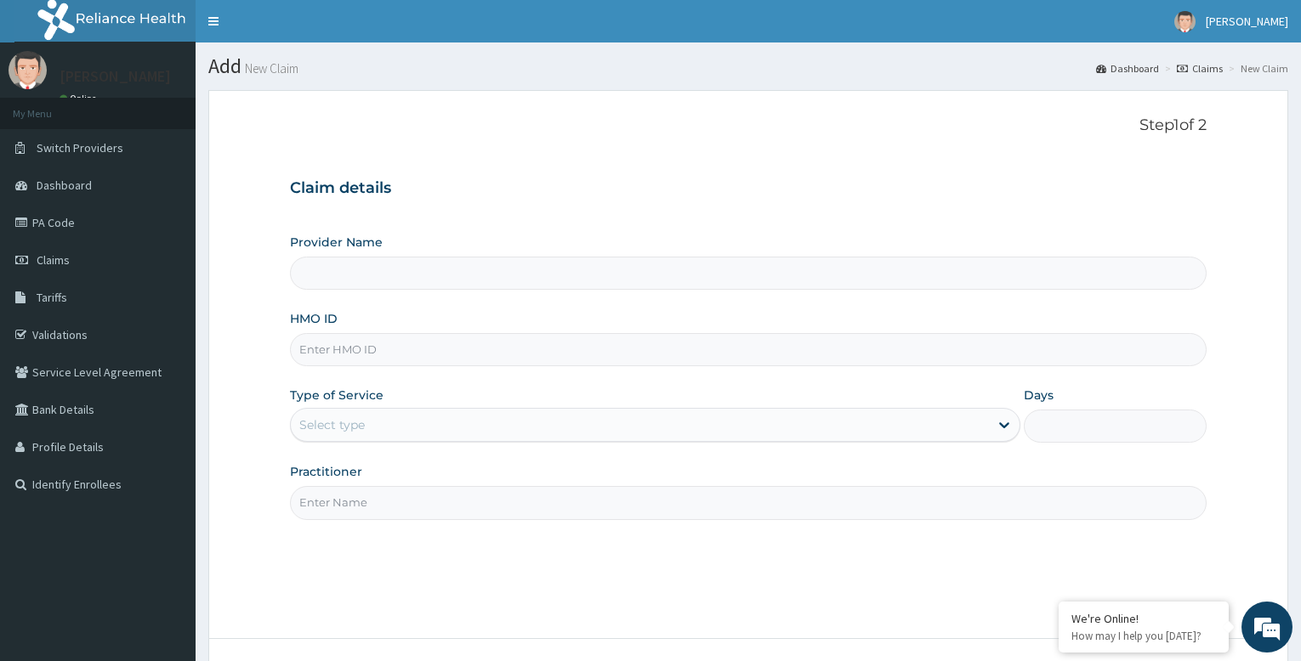
type input "Bodyline Gym- Festac"
type input "1"
click at [369, 349] on input "HMO ID" at bounding box center [748, 349] width 917 height 33
type input "REL/10537/A"
click at [395, 510] on input "Practitioner" at bounding box center [748, 502] width 917 height 33
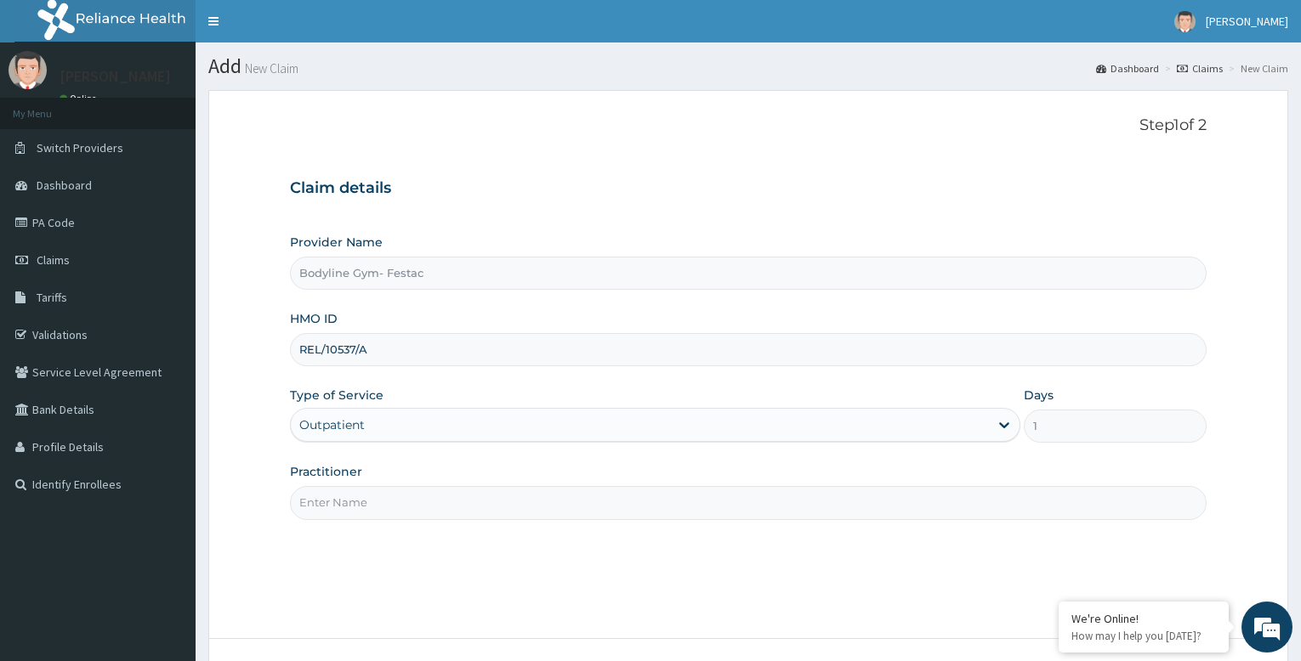
type input "bodyline"
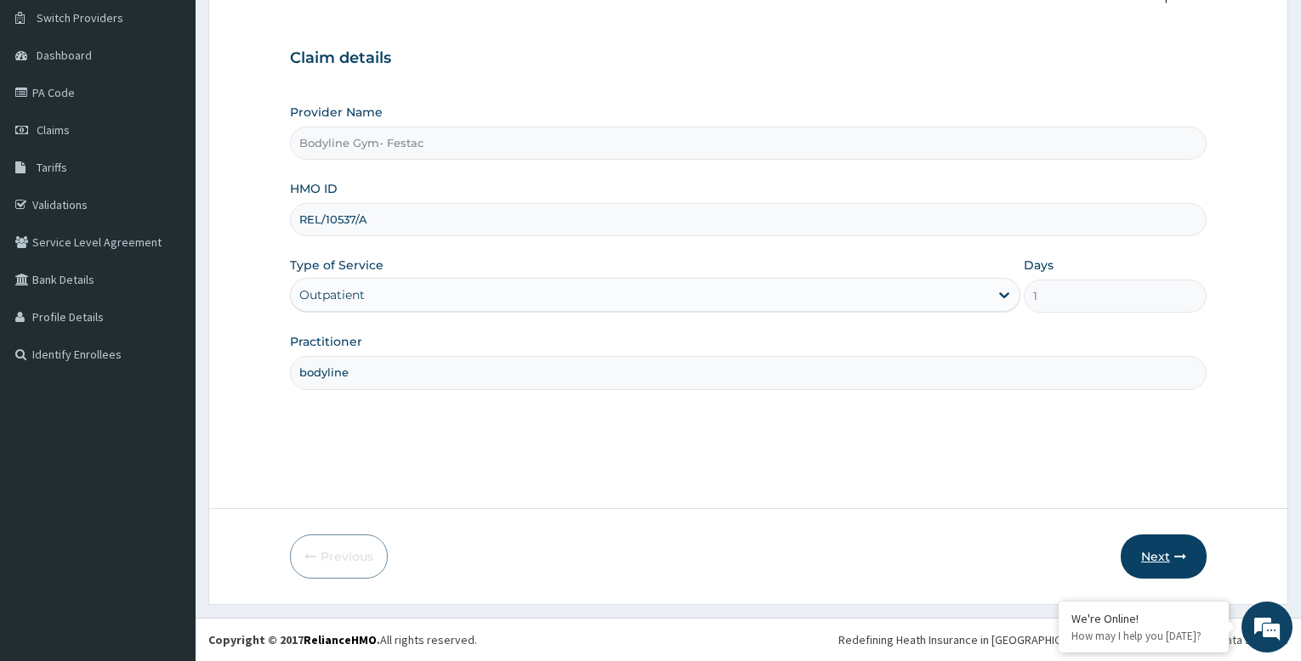
click at [1165, 557] on button "Next" at bounding box center [1164, 557] width 86 height 44
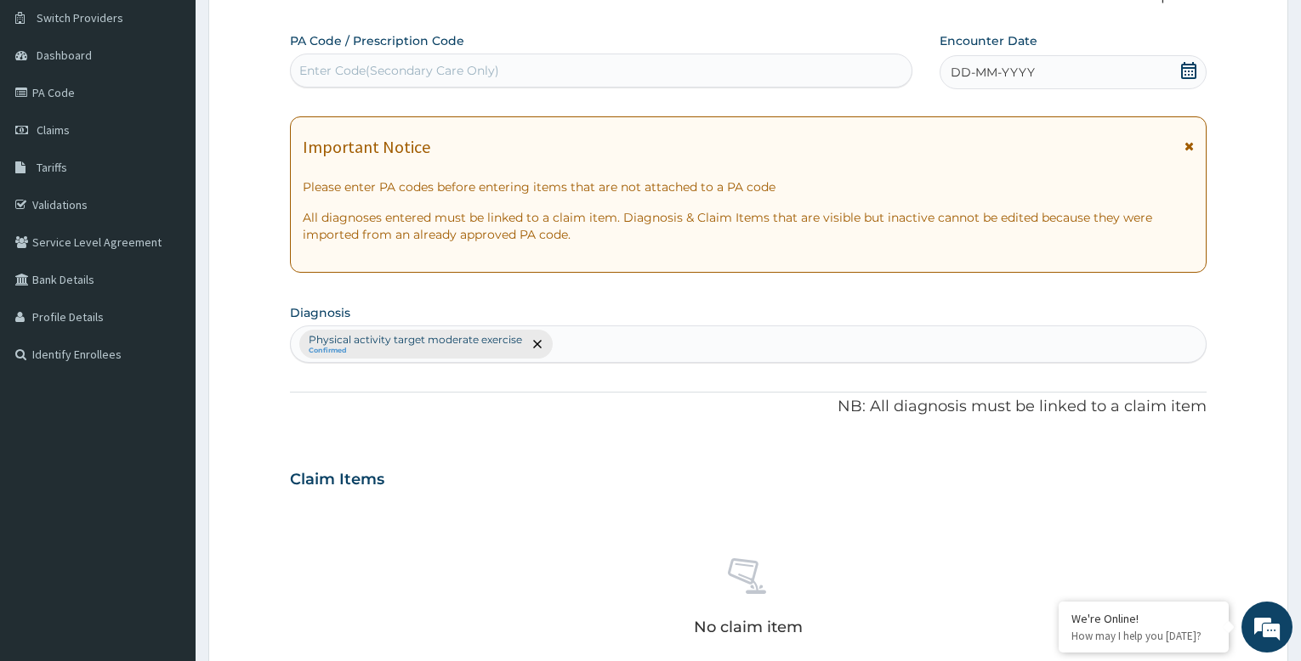
click at [531, 66] on div "Enter Code(Secondary Care Only)" at bounding box center [601, 70] width 621 height 27
type input "PA/8AD11F"
click at [1031, 73] on span "DD-MM-YYYY" at bounding box center [993, 72] width 84 height 17
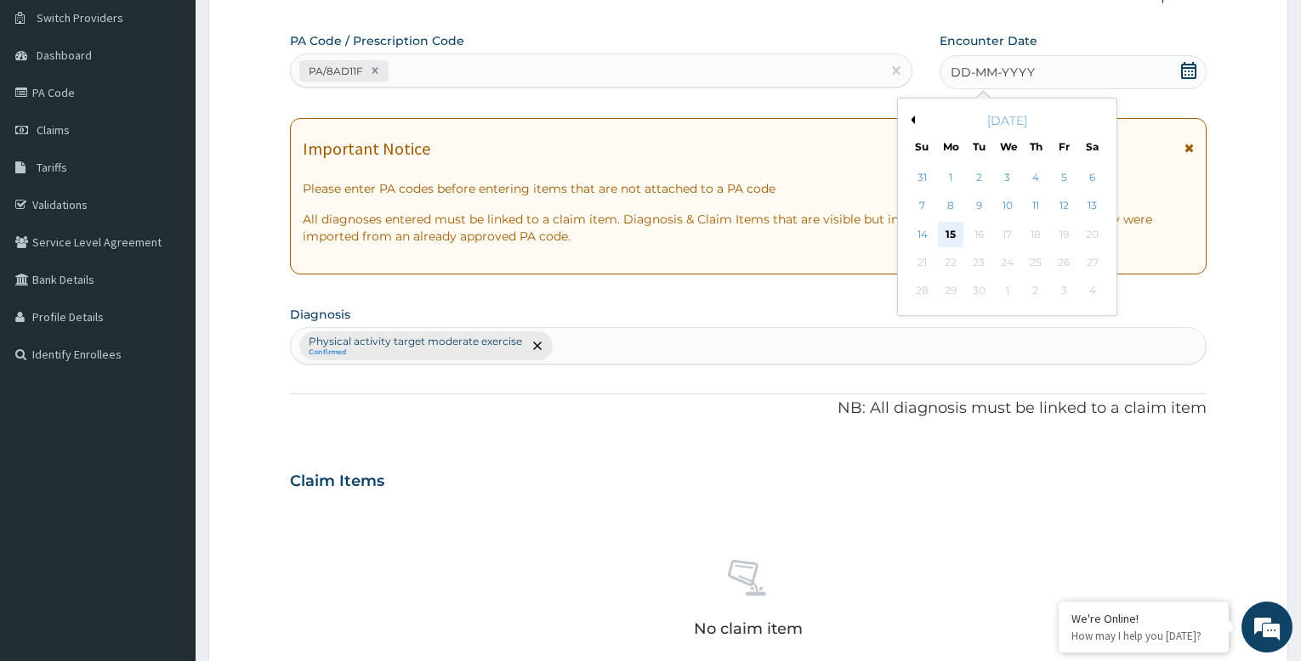
click at [948, 231] on div "15" at bounding box center [951, 235] width 26 height 26
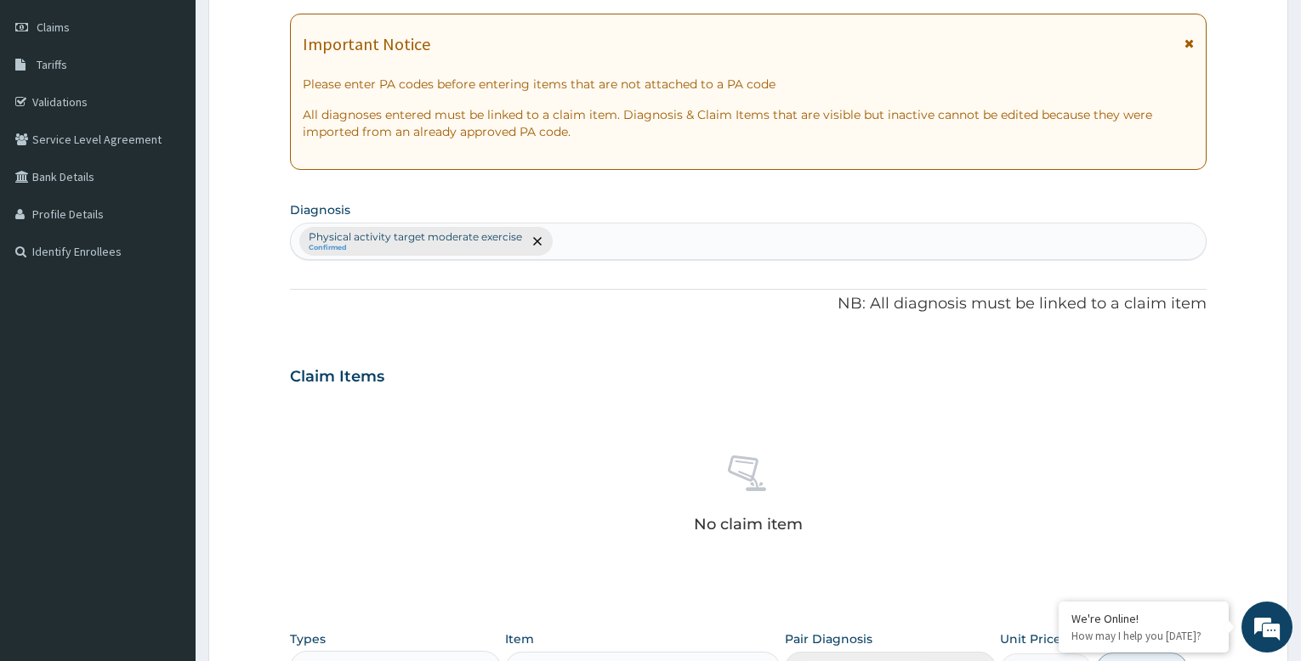
scroll to position [555, 0]
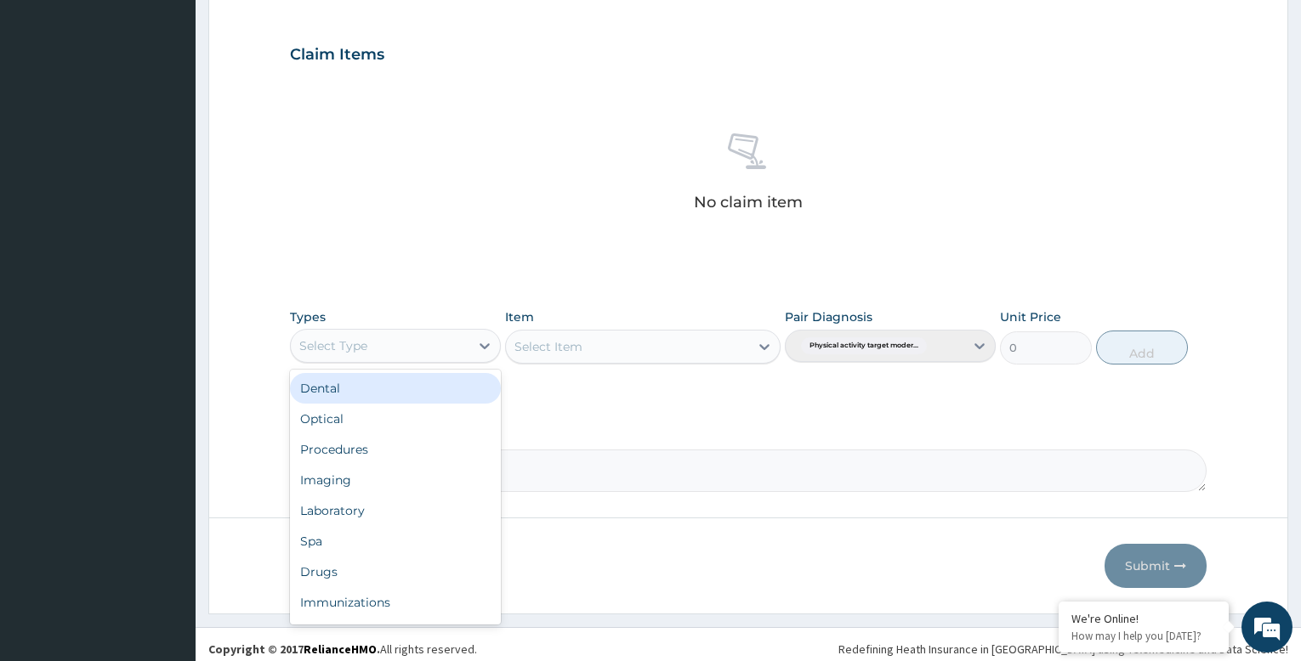
click at [463, 349] on div "Select Type" at bounding box center [380, 345] width 179 height 27
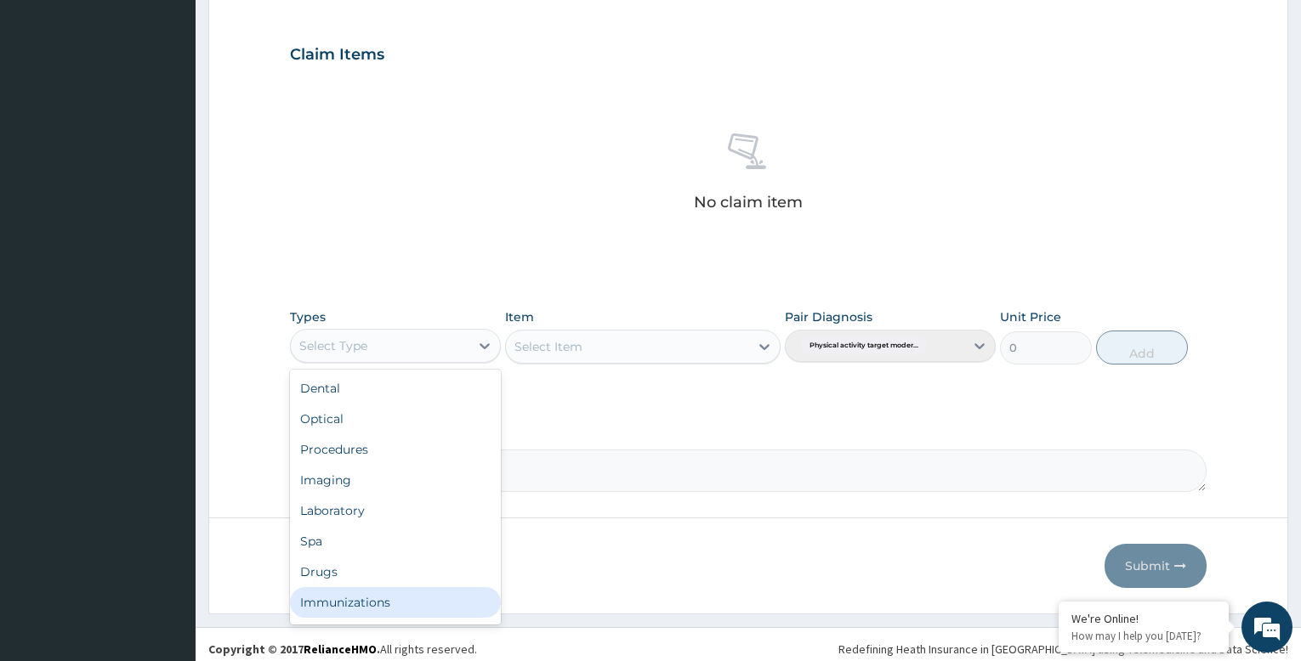
scroll to position [58, 0]
click at [390, 600] on div "Gym" at bounding box center [395, 606] width 211 height 31
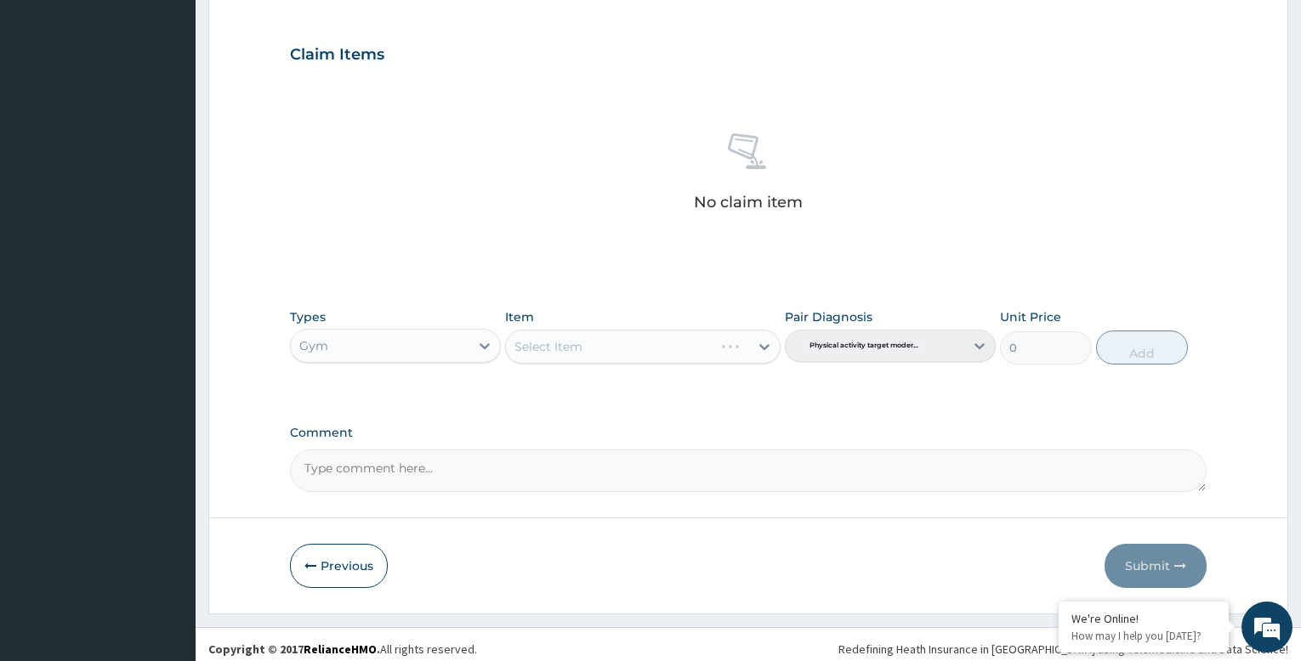
click at [594, 358] on div "Select Item" at bounding box center [642, 347] width 275 height 34
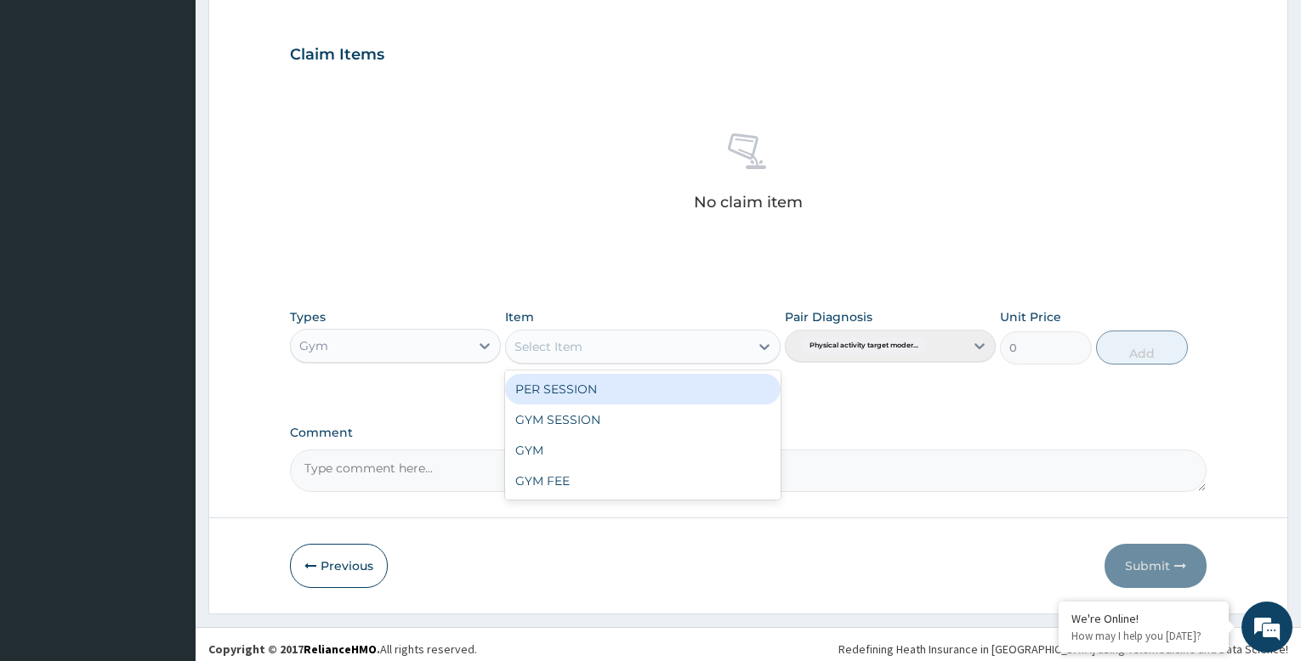
click at [667, 348] on div "Select Item" at bounding box center [627, 346] width 242 height 27
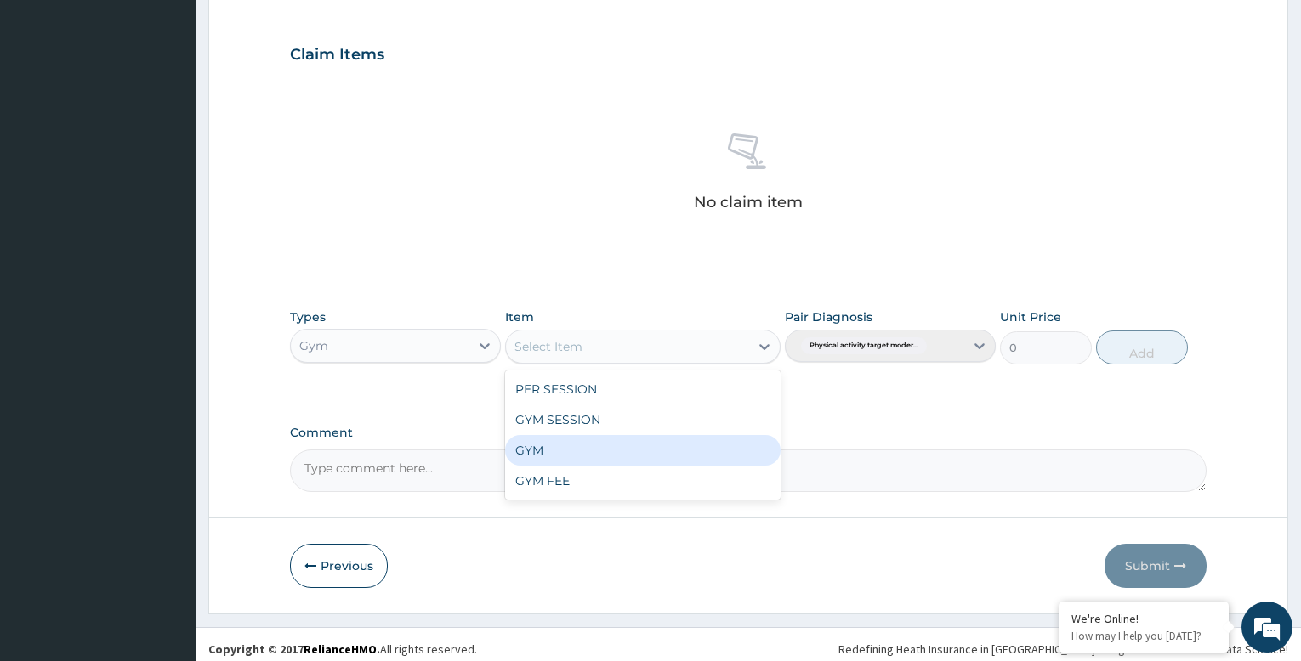
click at [622, 453] on div "GYM" at bounding box center [642, 450] width 275 height 31
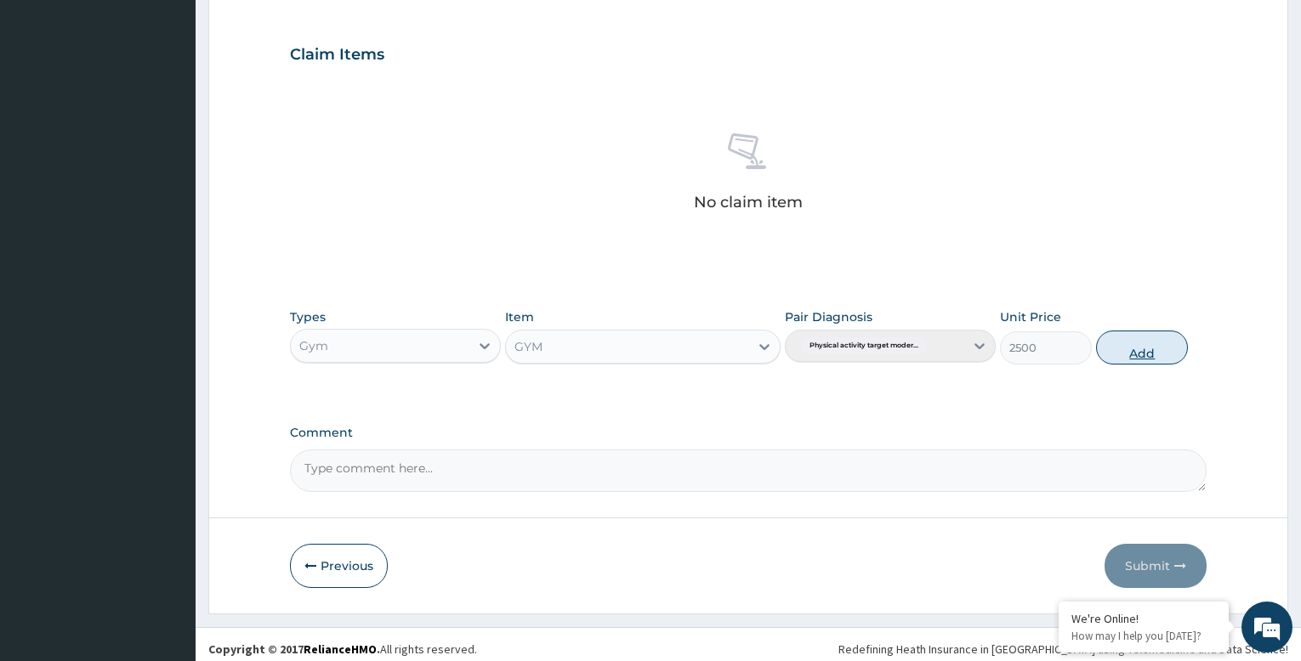
click at [1162, 355] on button "Add" at bounding box center [1142, 348] width 92 height 34
type input "0"
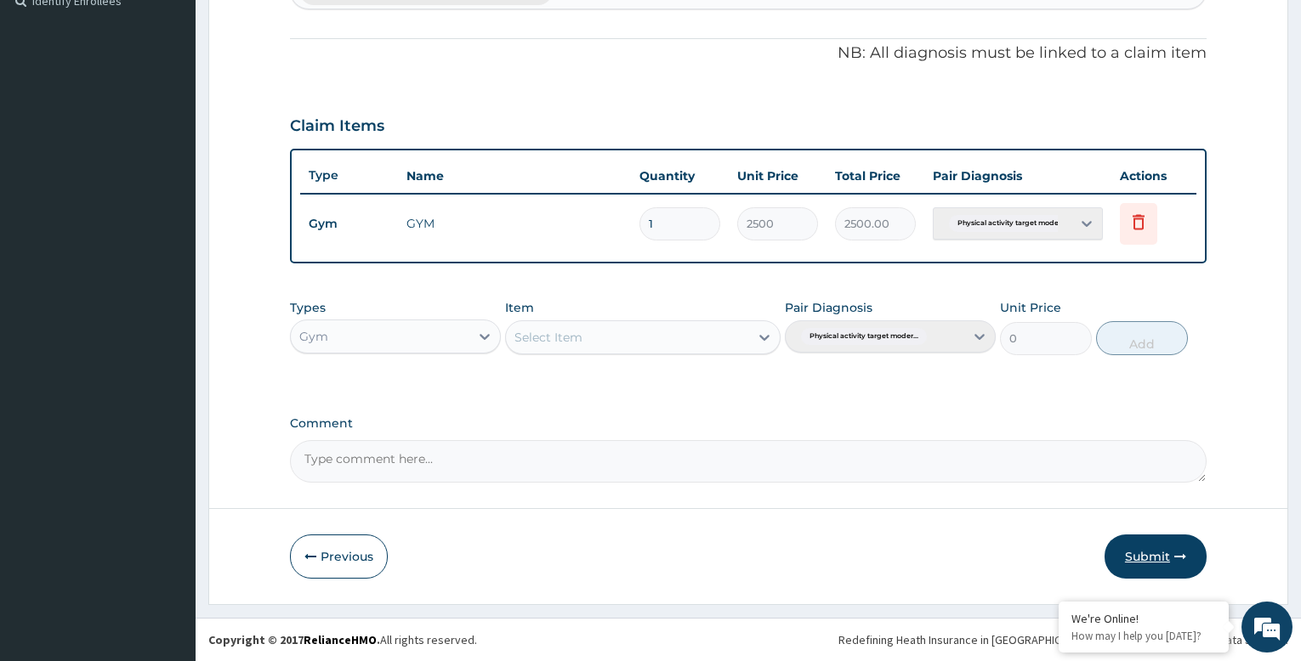
click at [1157, 558] on button "Submit" at bounding box center [1155, 557] width 102 height 44
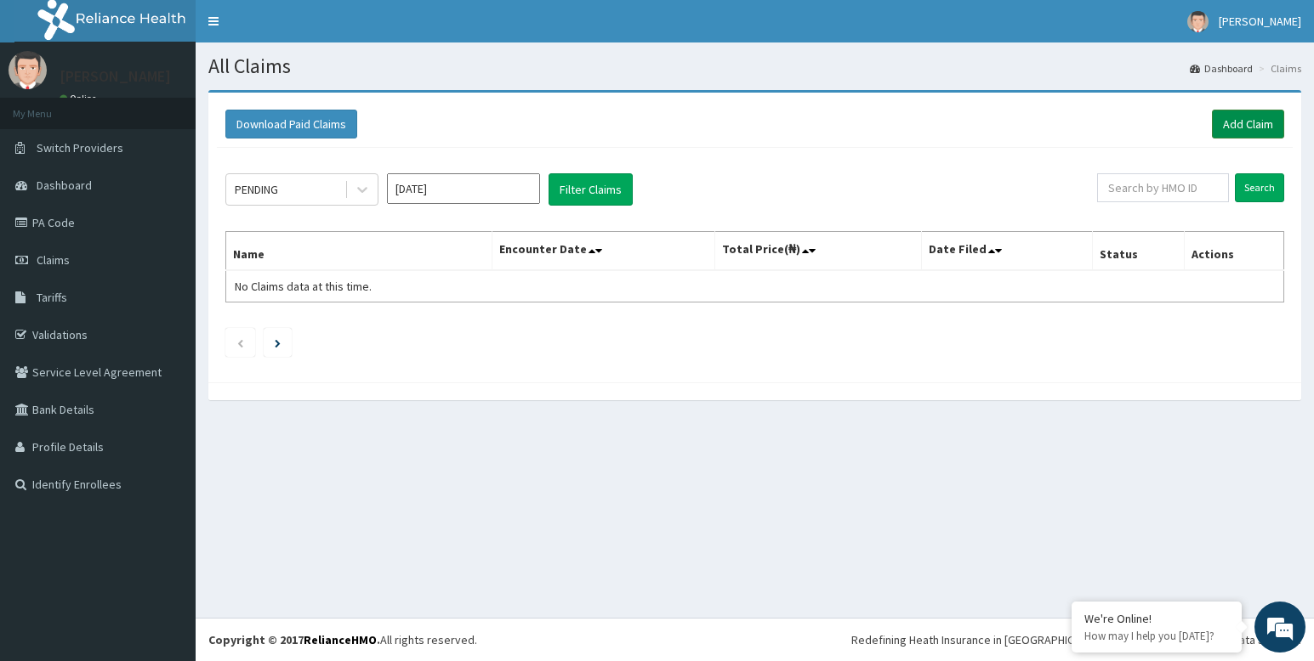
click at [1258, 123] on link "Add Claim" at bounding box center [1248, 124] width 72 height 29
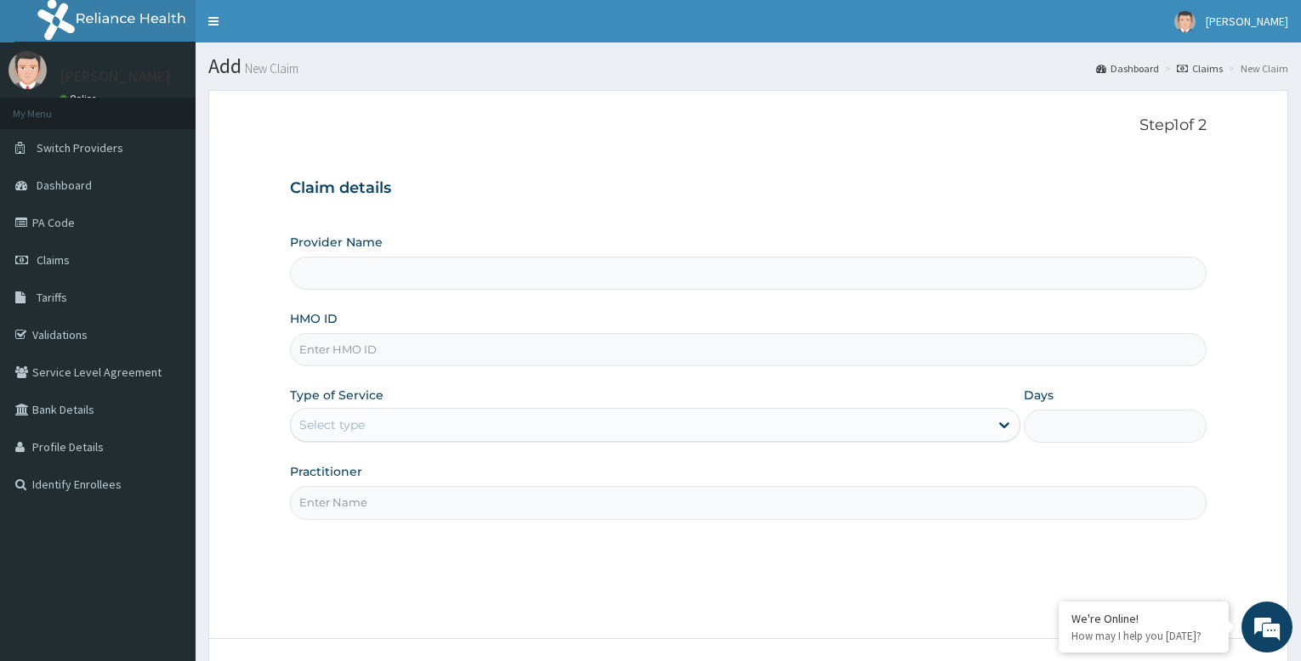
type input "Bodyline Gym- Festac"
type input "1"
click at [343, 353] on input "HMO ID" at bounding box center [748, 349] width 917 height 33
type input "PRS/10037/A"
click at [389, 499] on input "Practitioner" at bounding box center [748, 502] width 917 height 33
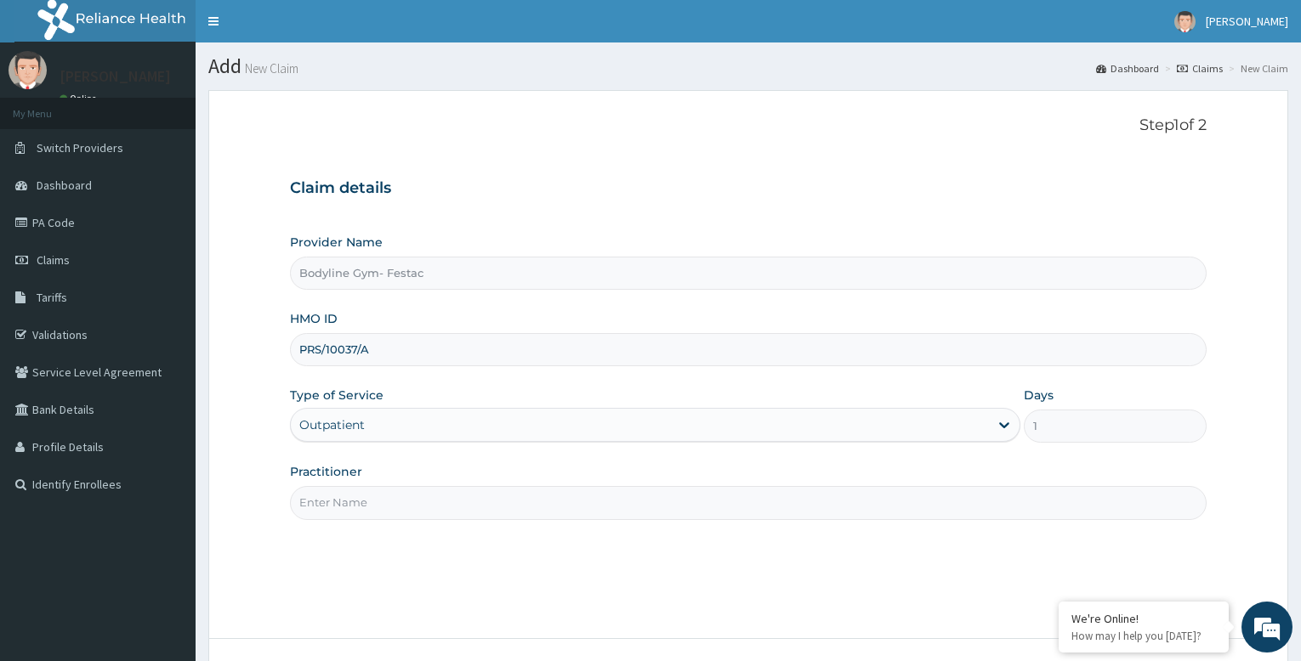
type input "bodyline"
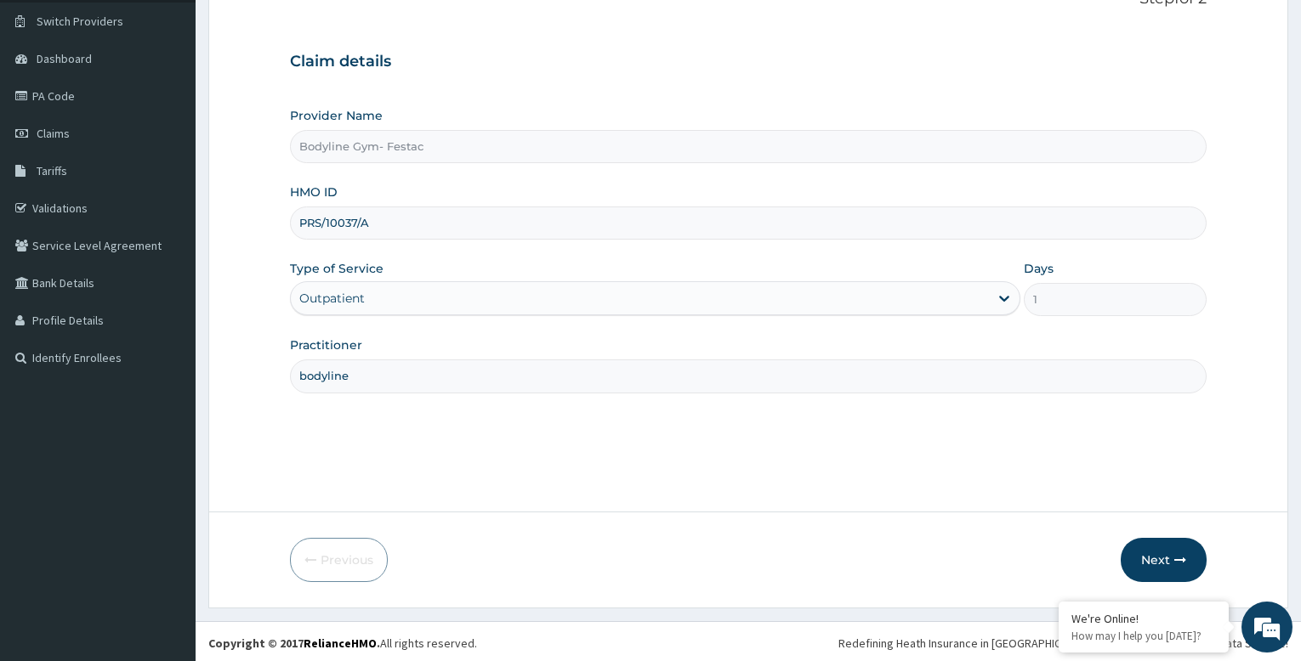
scroll to position [130, 0]
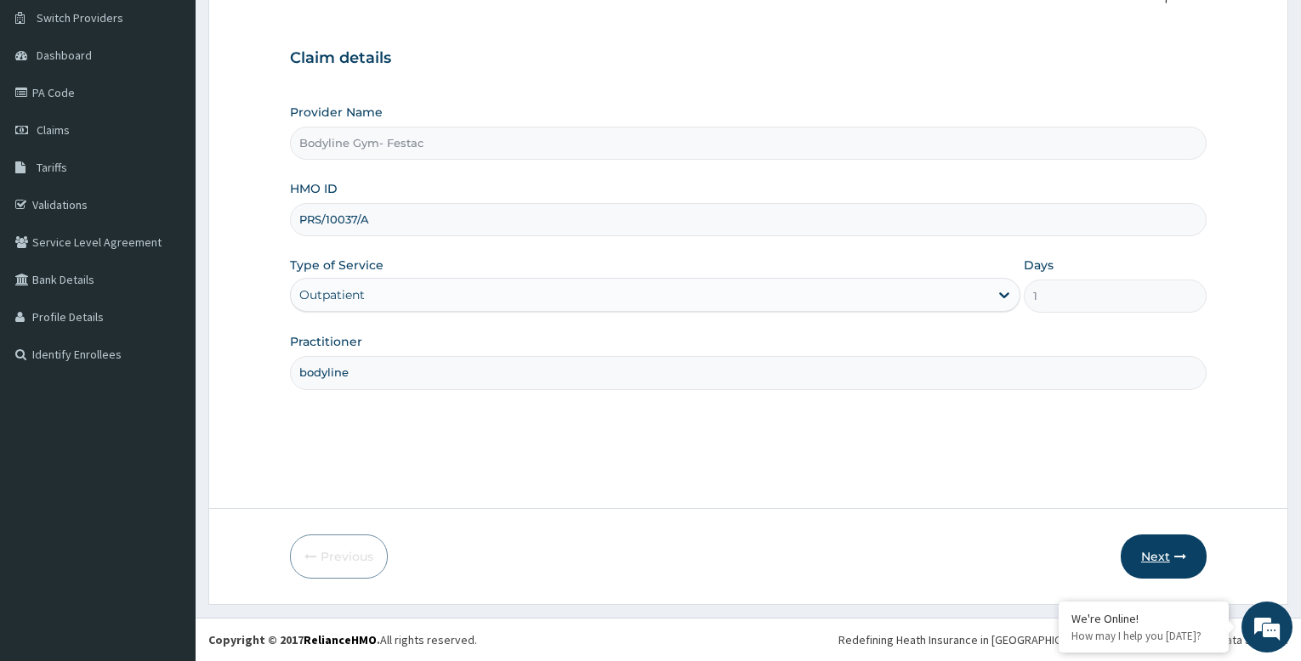
click at [1155, 554] on button "Next" at bounding box center [1164, 557] width 86 height 44
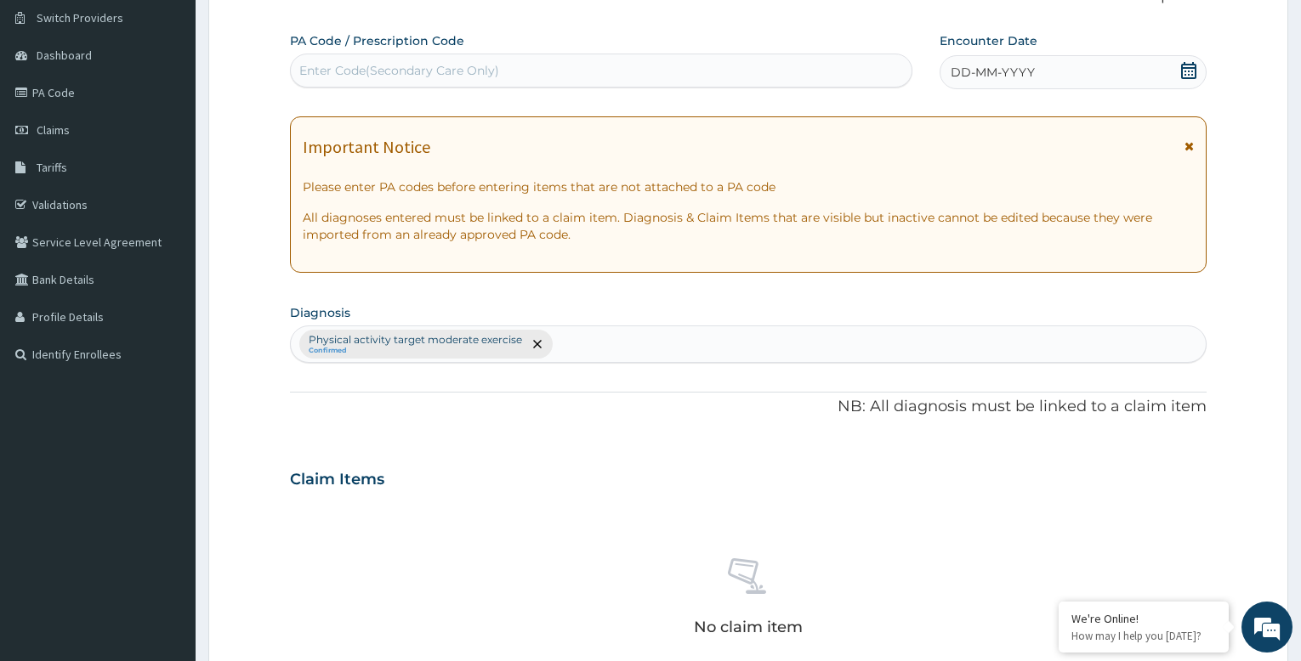
click at [552, 67] on div "Enter Code(Secondary Care Only)" at bounding box center [601, 70] width 621 height 27
type input "PA/BF7813"
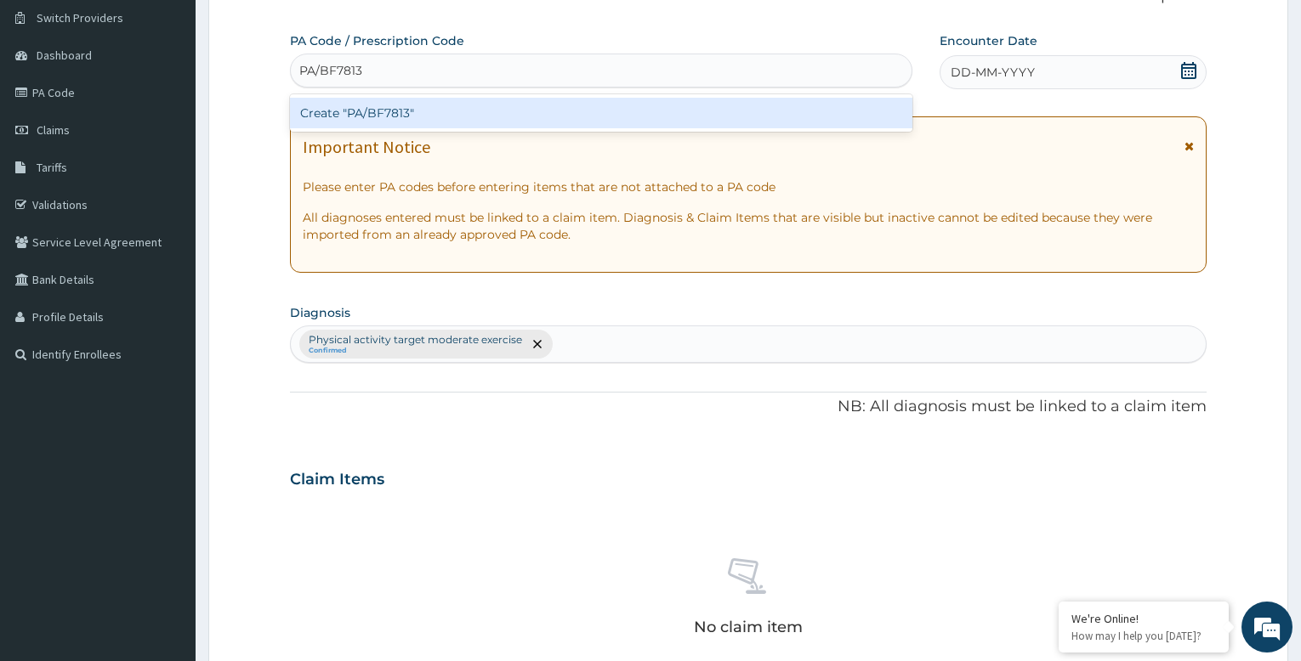
click at [600, 106] on div "Create "PA/BF7813"" at bounding box center [601, 113] width 622 height 31
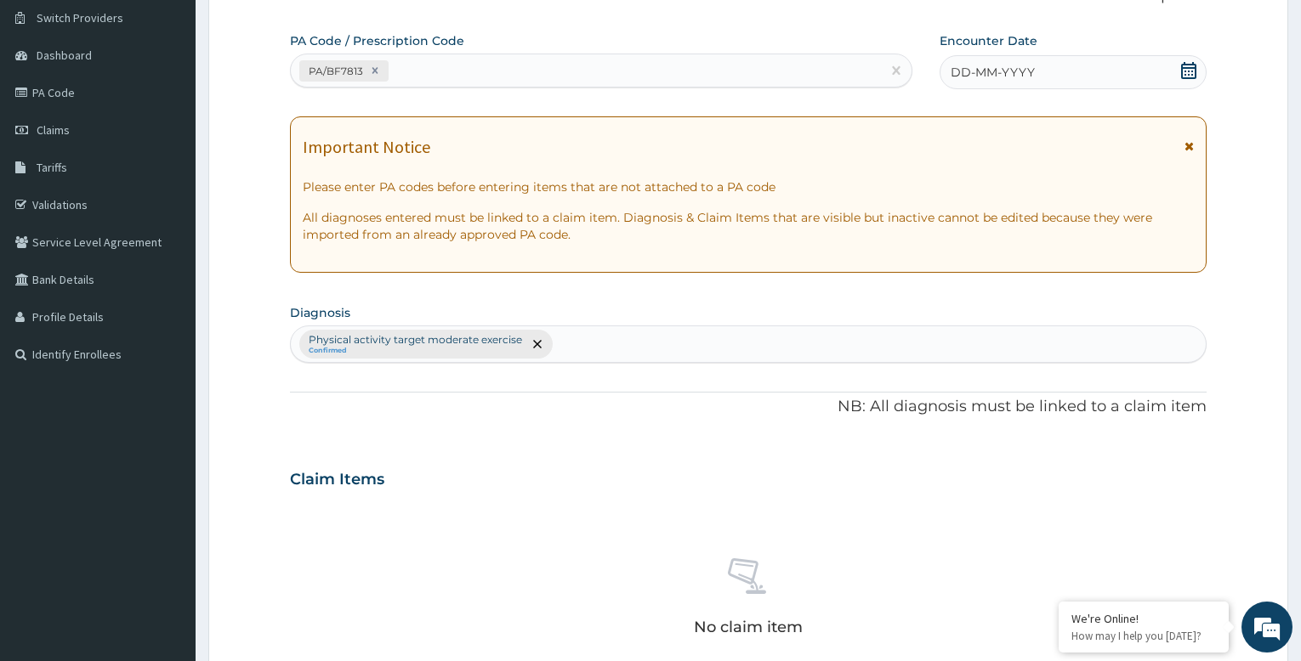
click at [1002, 76] on span "DD-MM-YYYY" at bounding box center [993, 72] width 84 height 17
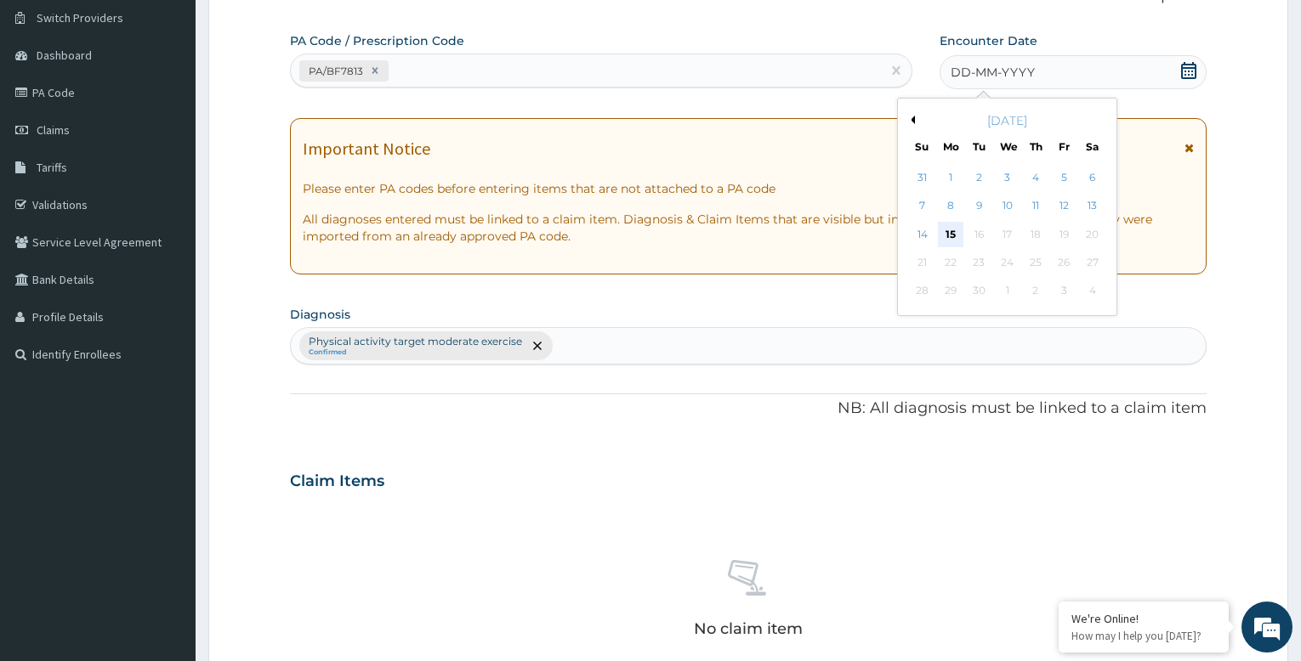
click at [944, 227] on div "15" at bounding box center [951, 235] width 26 height 26
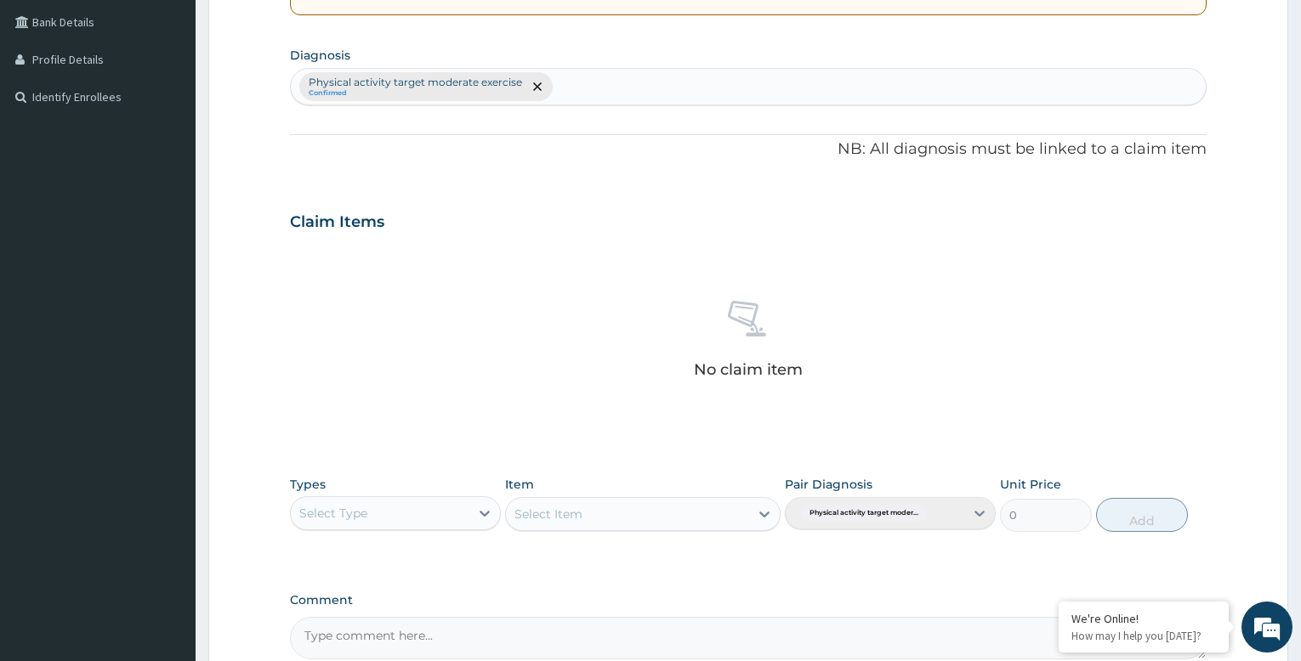
scroll to position [555, 0]
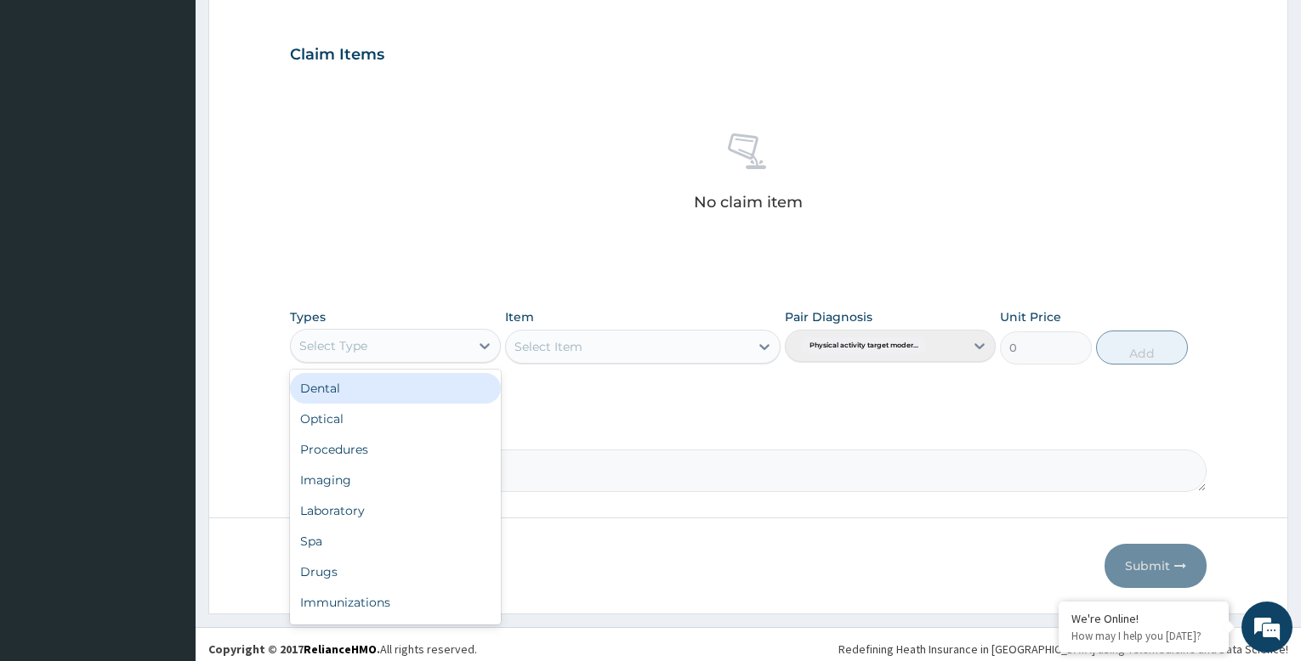
click at [426, 348] on div "Select Type" at bounding box center [380, 345] width 179 height 27
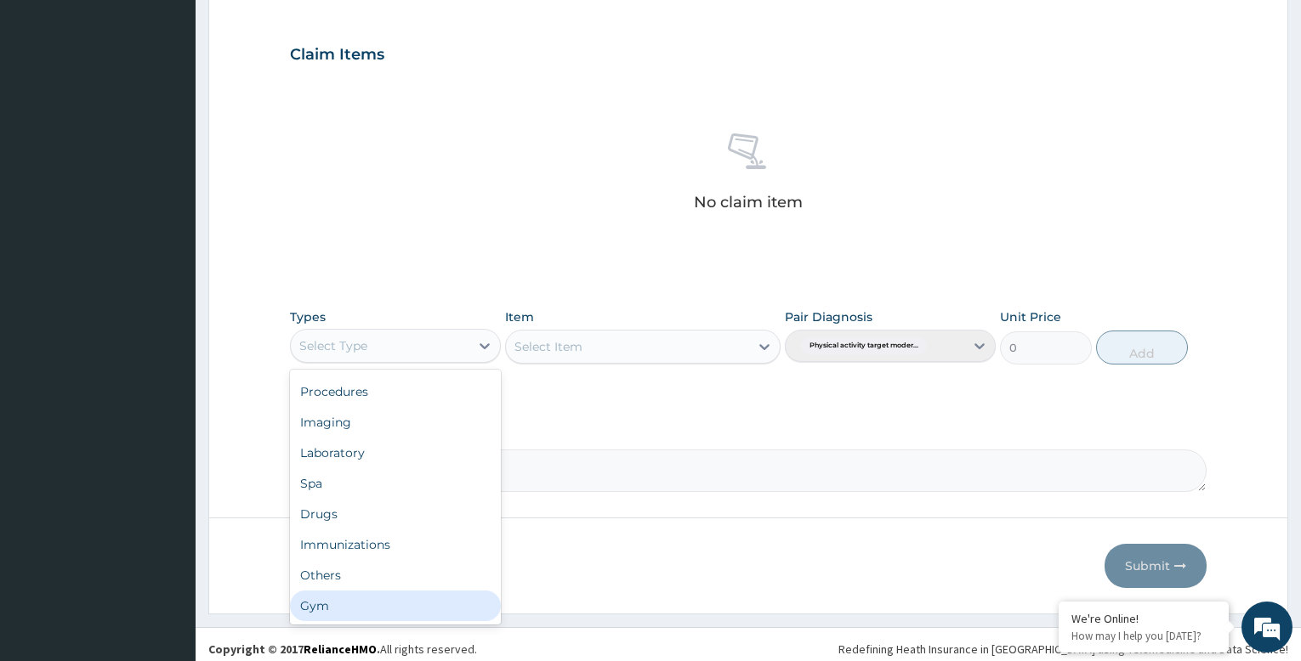
click at [363, 603] on div "Gym" at bounding box center [395, 606] width 211 height 31
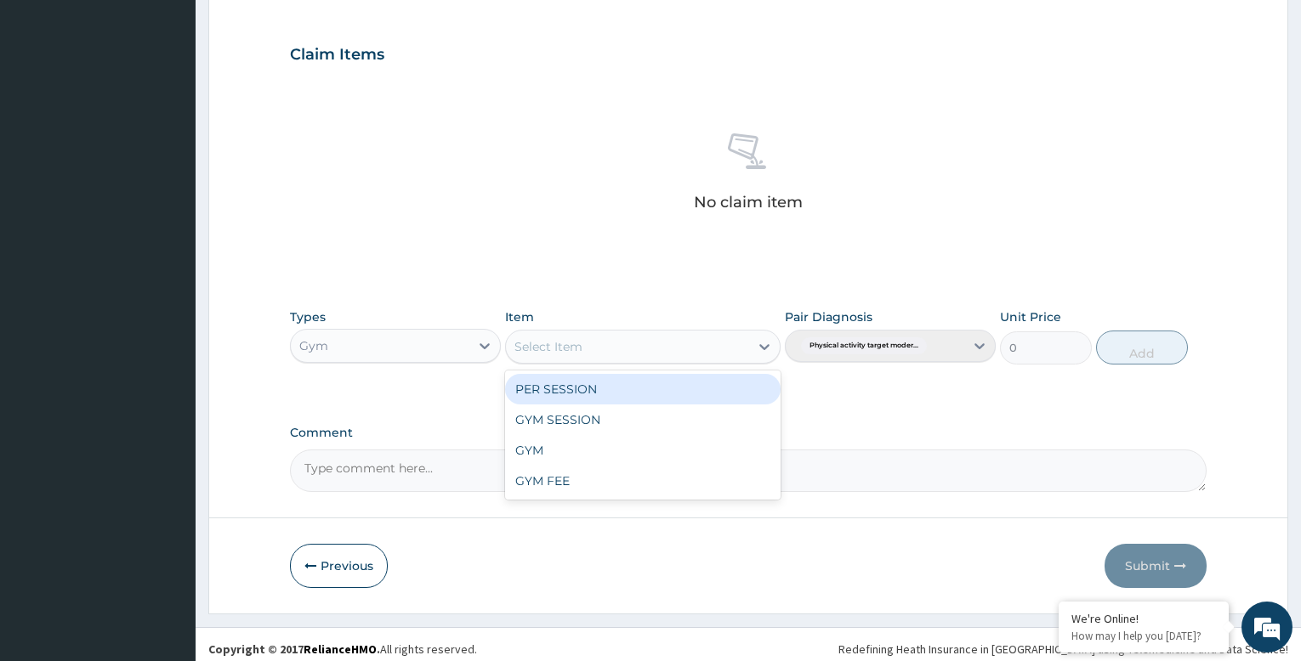
click at [684, 349] on div "Select Item" at bounding box center [627, 346] width 242 height 27
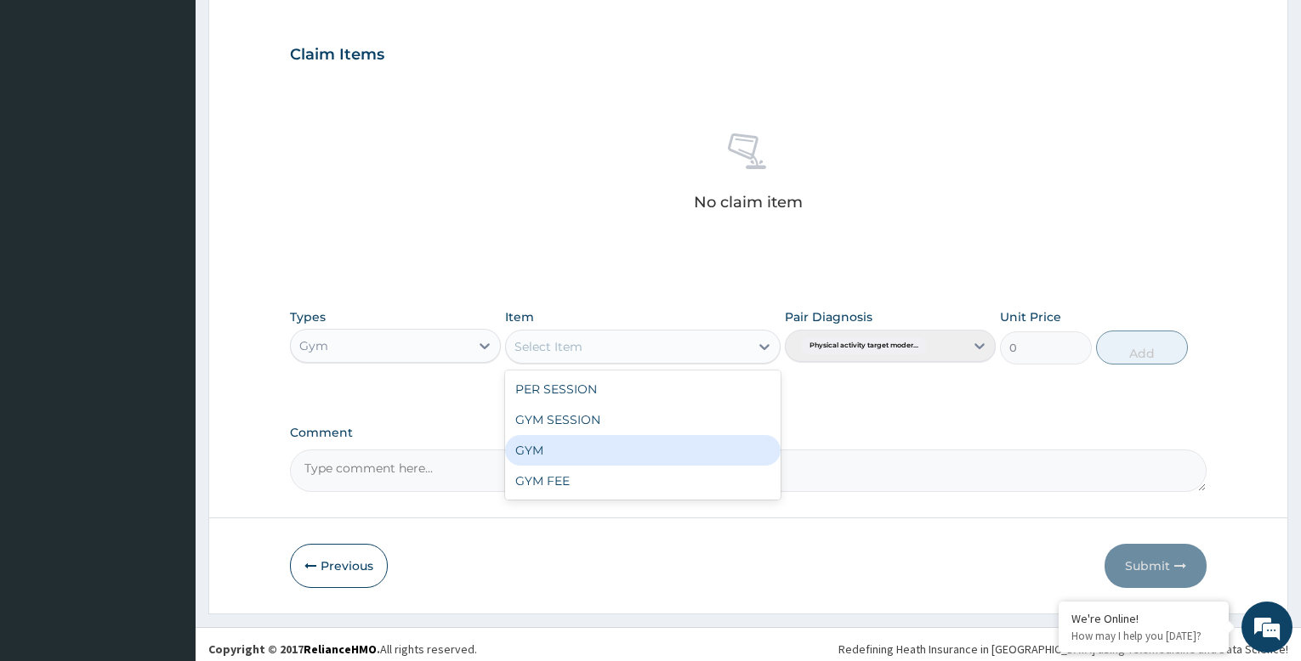
click at [655, 449] on div "GYM" at bounding box center [642, 450] width 275 height 31
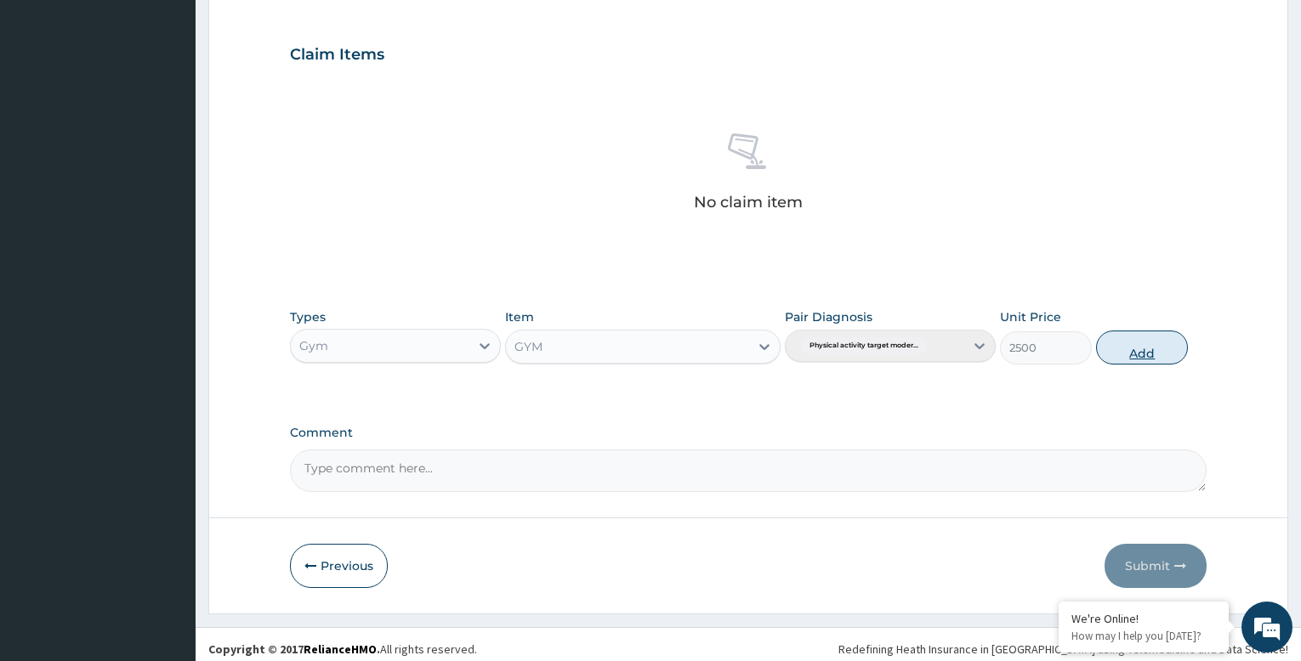
click at [1160, 351] on button "Add" at bounding box center [1142, 348] width 92 height 34
type input "0"
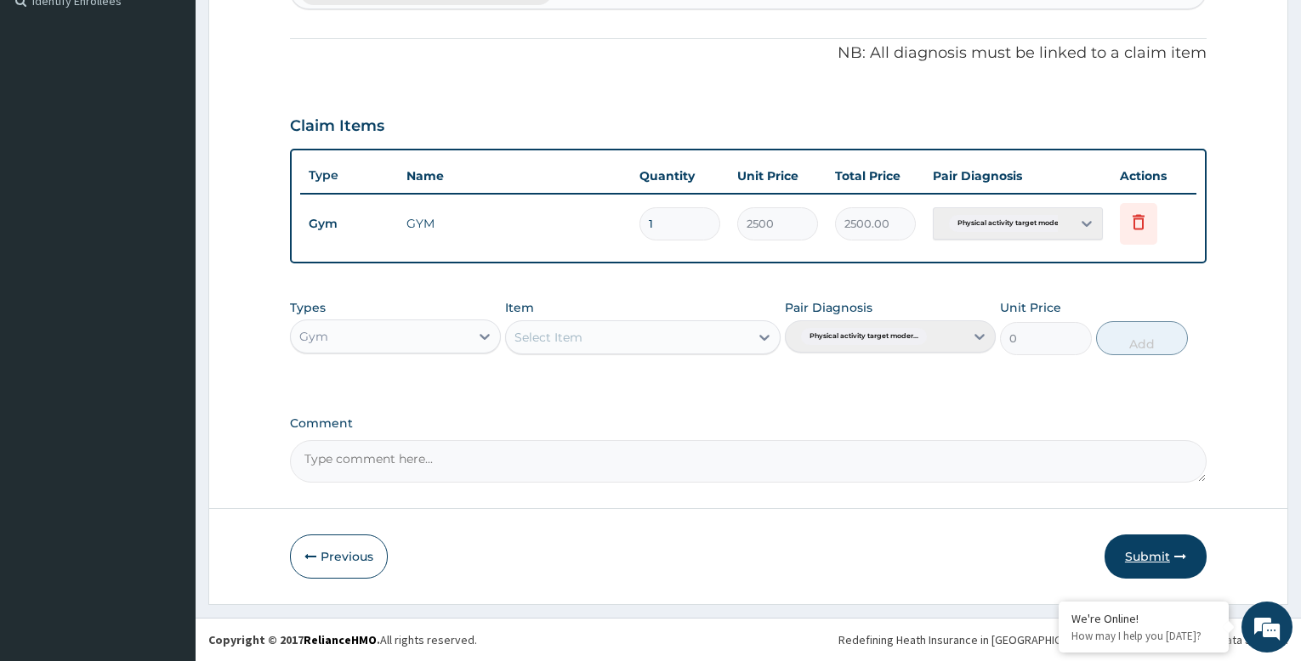
click at [1147, 556] on button "Submit" at bounding box center [1155, 557] width 102 height 44
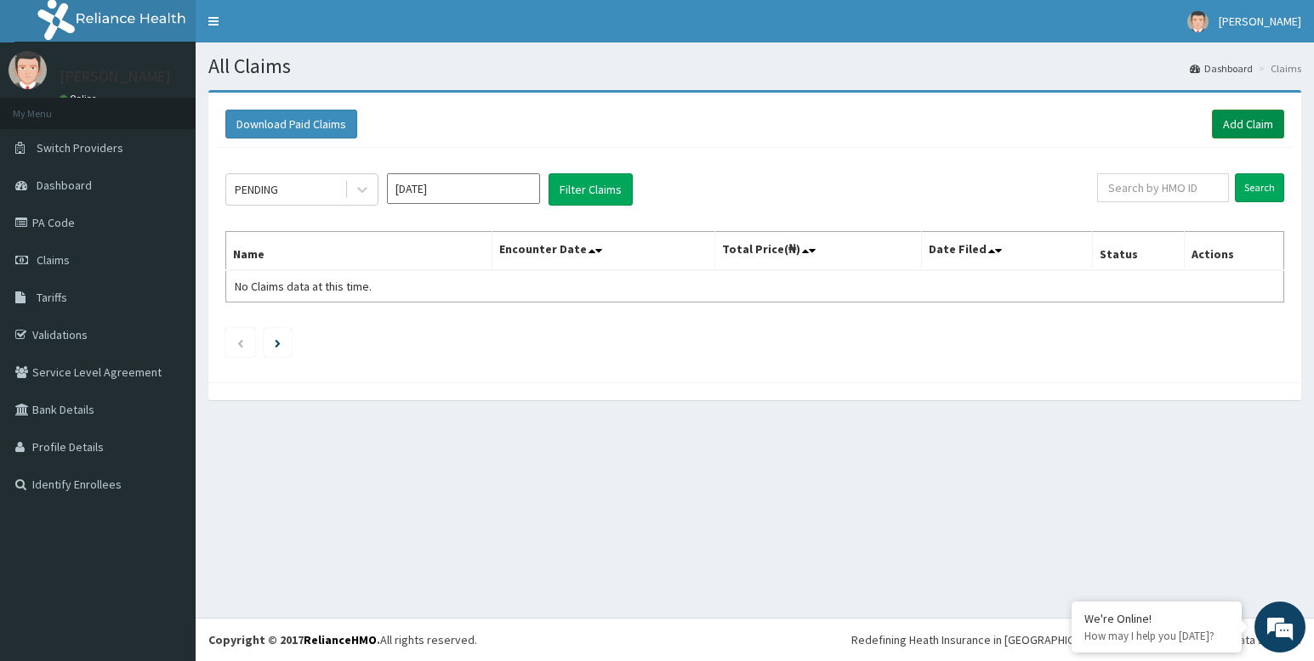
click at [1252, 120] on link "Add Claim" at bounding box center [1248, 124] width 72 height 29
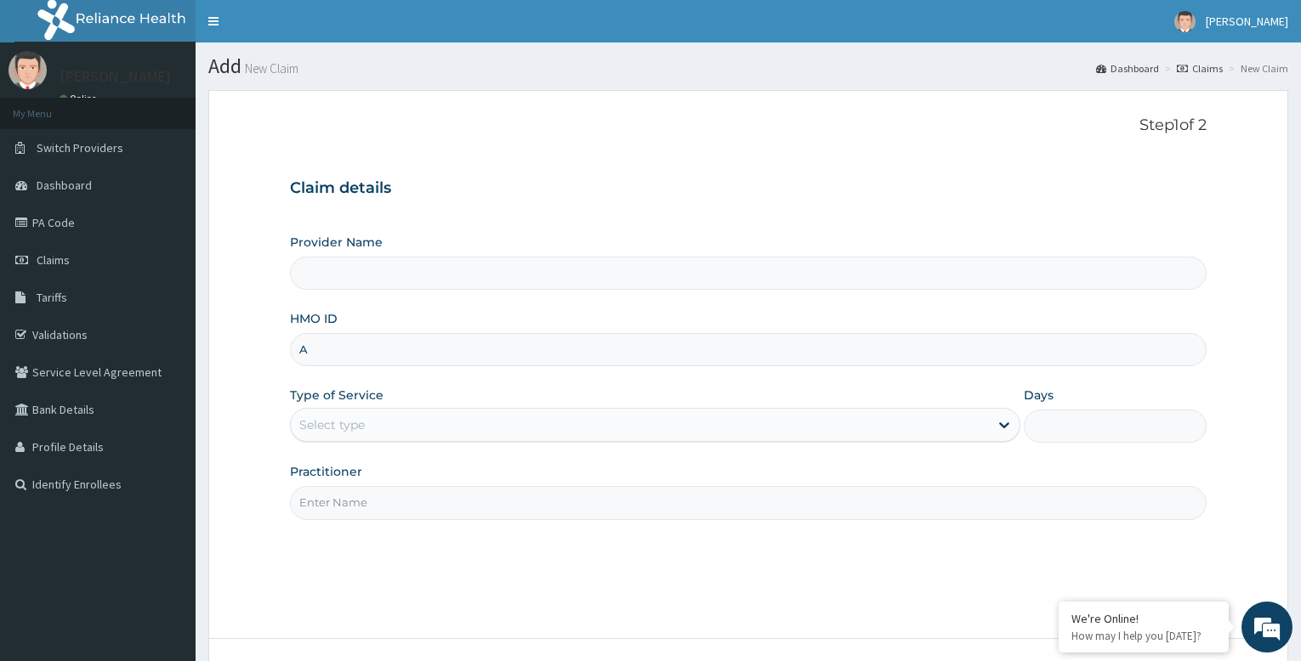
type input "AE"
type input "Bodyline Gym- Festac"
type input "1"
type input "AET/10086/C"
click at [355, 505] on input "Practitioner" at bounding box center [748, 502] width 917 height 33
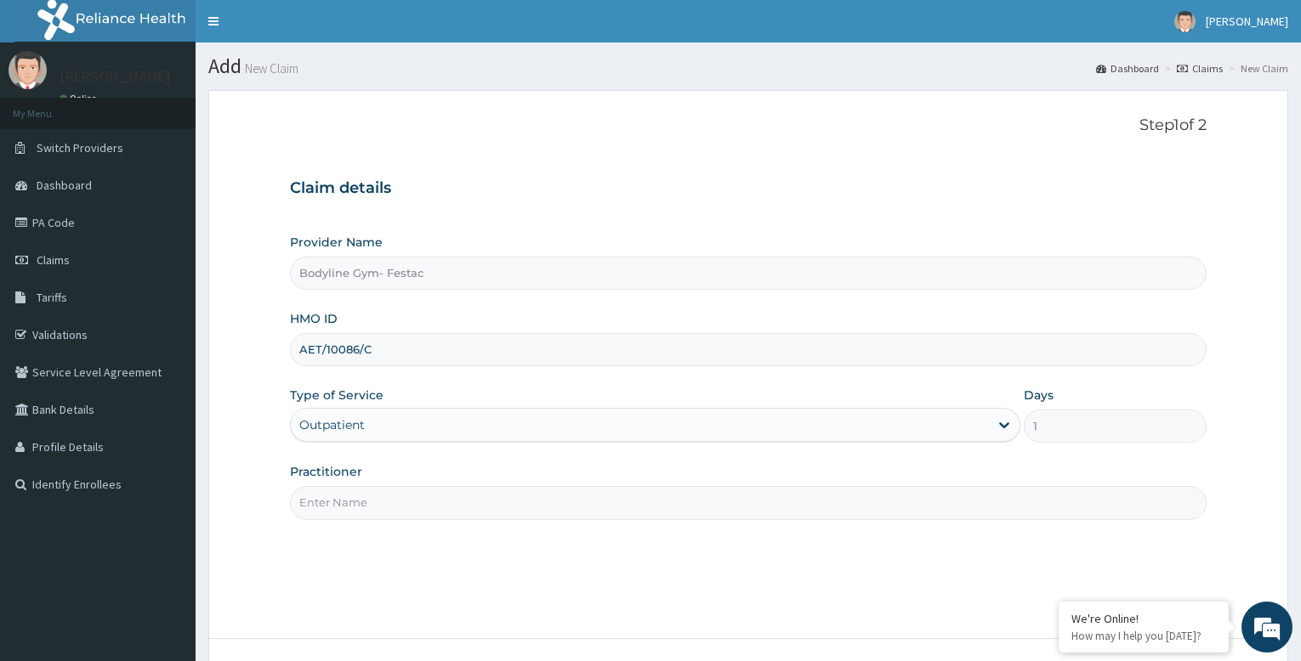
type input "bodyline"
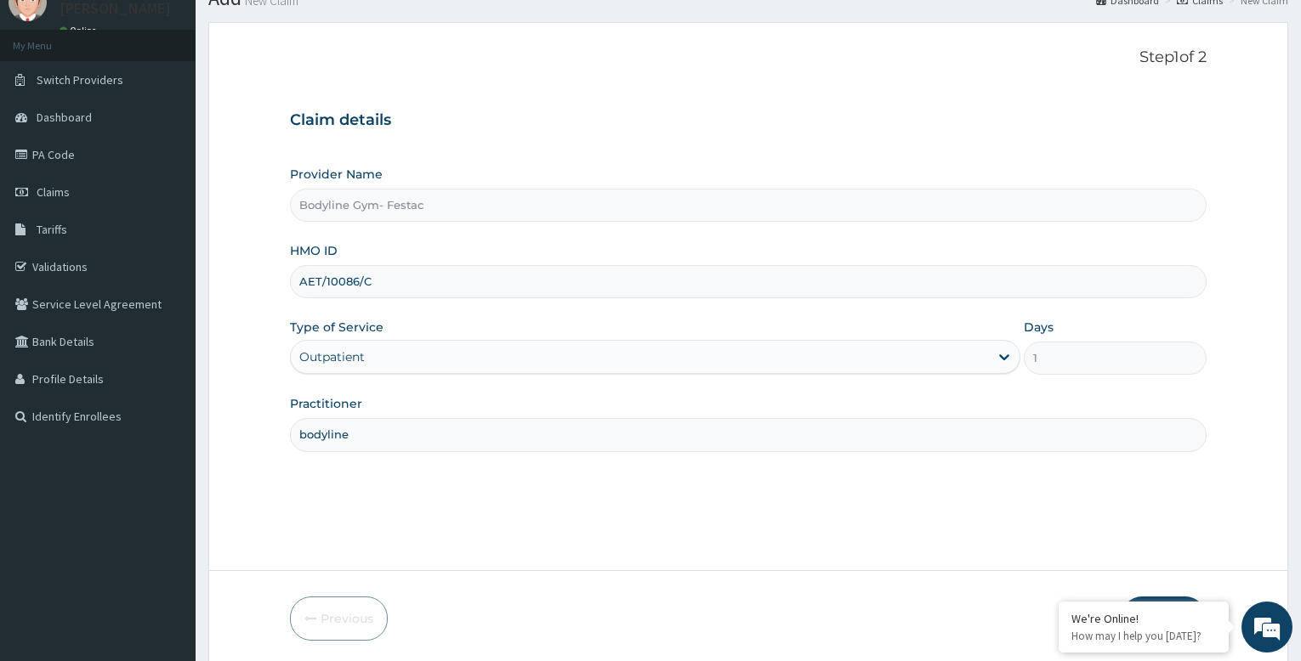
scroll to position [130, 0]
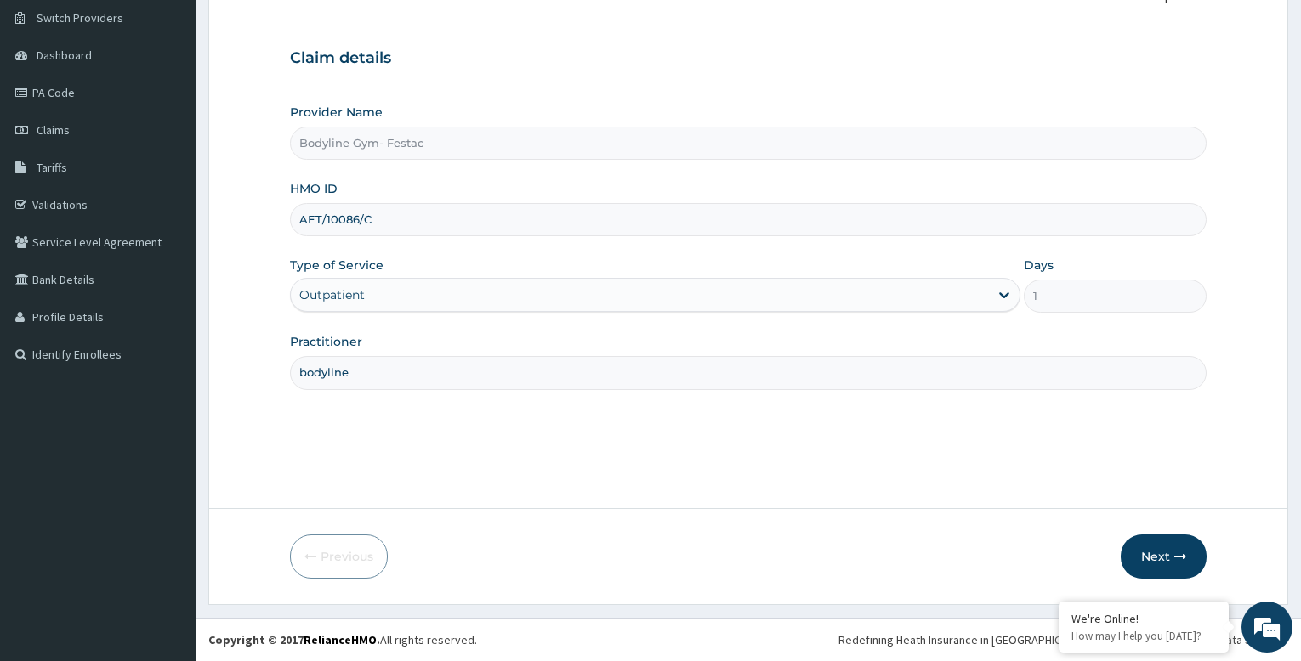
click at [1155, 556] on button "Next" at bounding box center [1164, 557] width 86 height 44
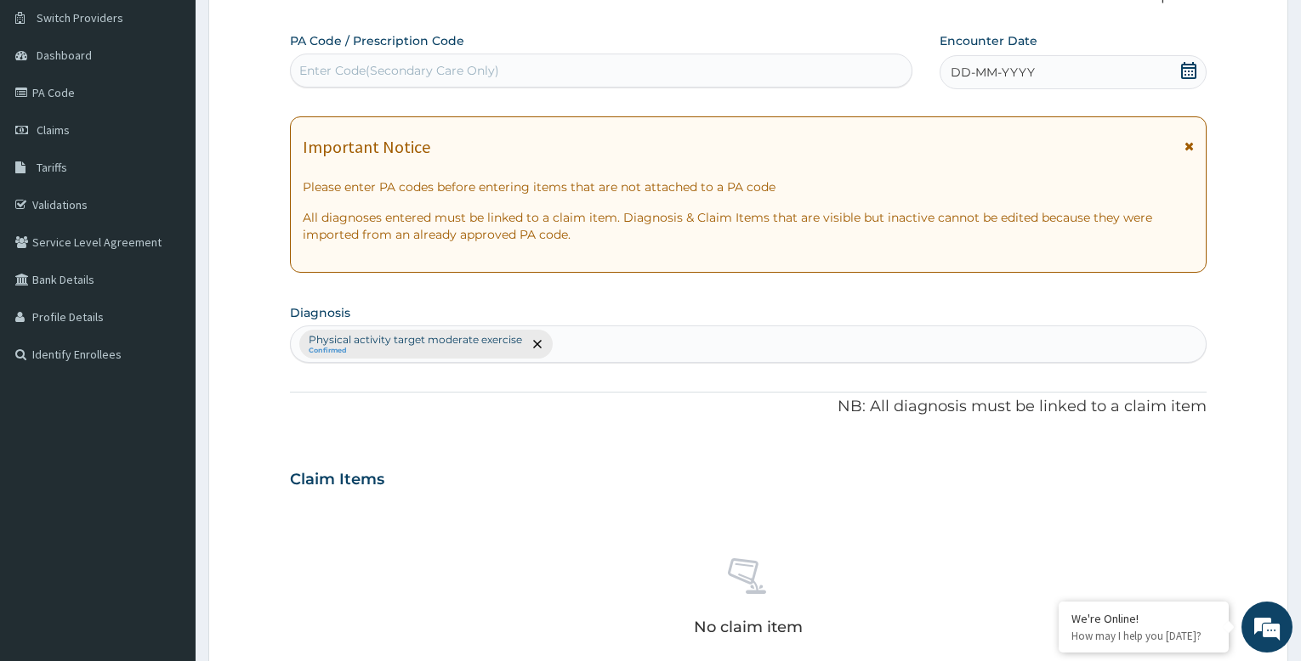
click at [389, 72] on div "Enter Code(Secondary Care Only)" at bounding box center [399, 70] width 200 height 17
type input "PA/166AB6"
click at [1041, 76] on div "DD-MM-YYYY" at bounding box center [1073, 72] width 267 height 34
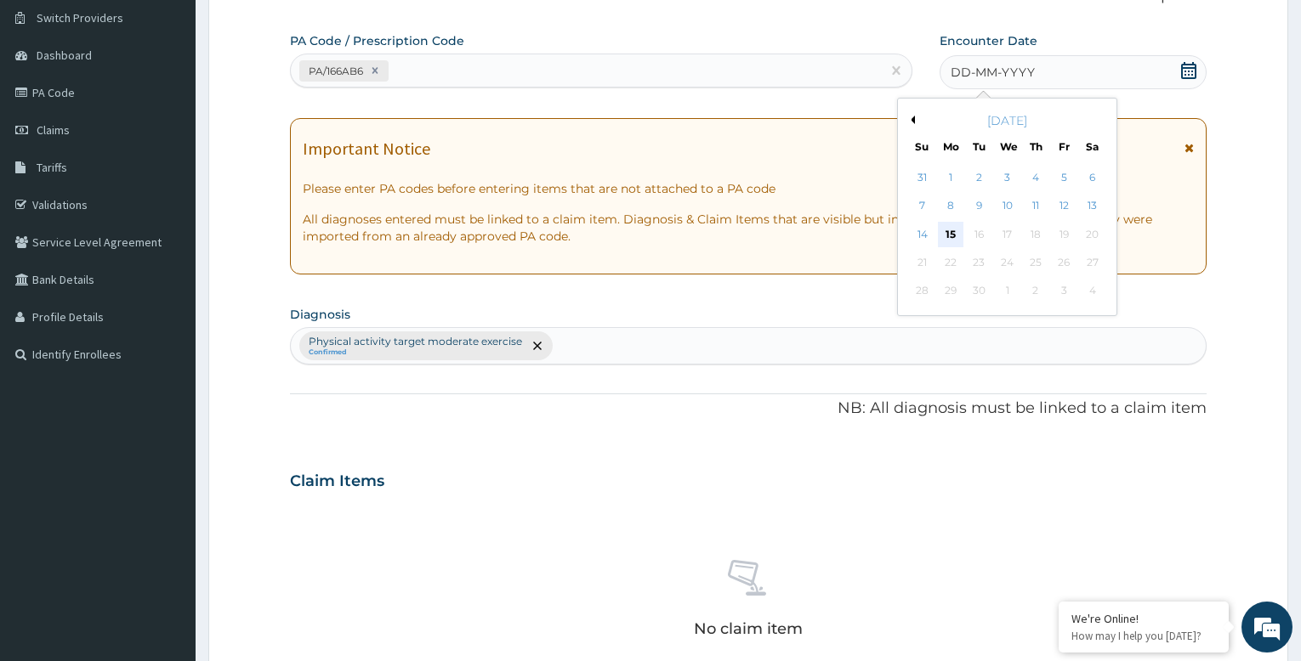
click at [950, 230] on div "15" at bounding box center [951, 235] width 26 height 26
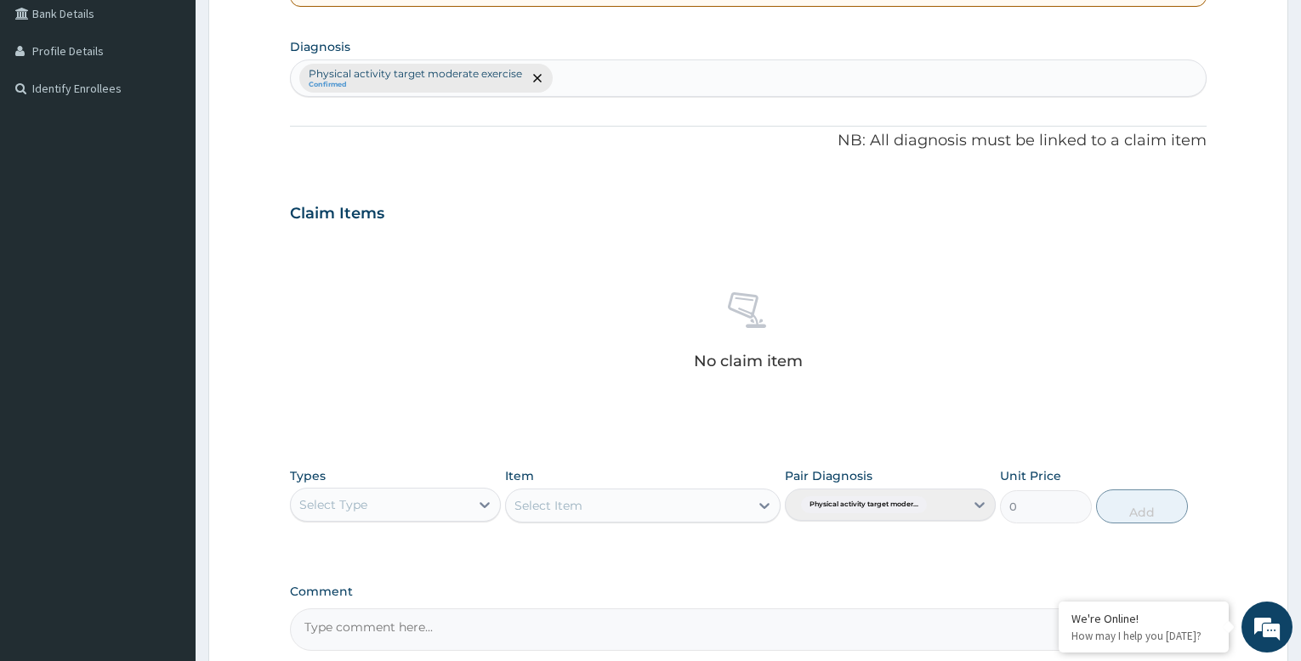
scroll to position [565, 0]
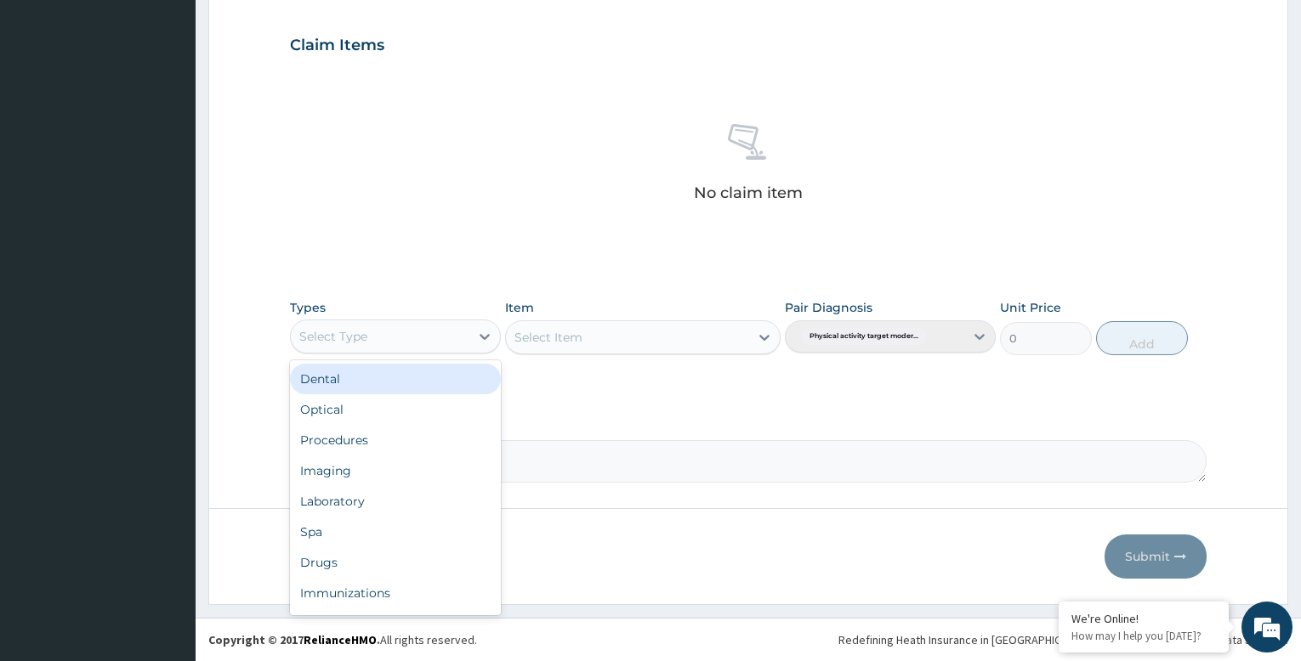
click at [414, 332] on div "Select Type" at bounding box center [380, 336] width 179 height 27
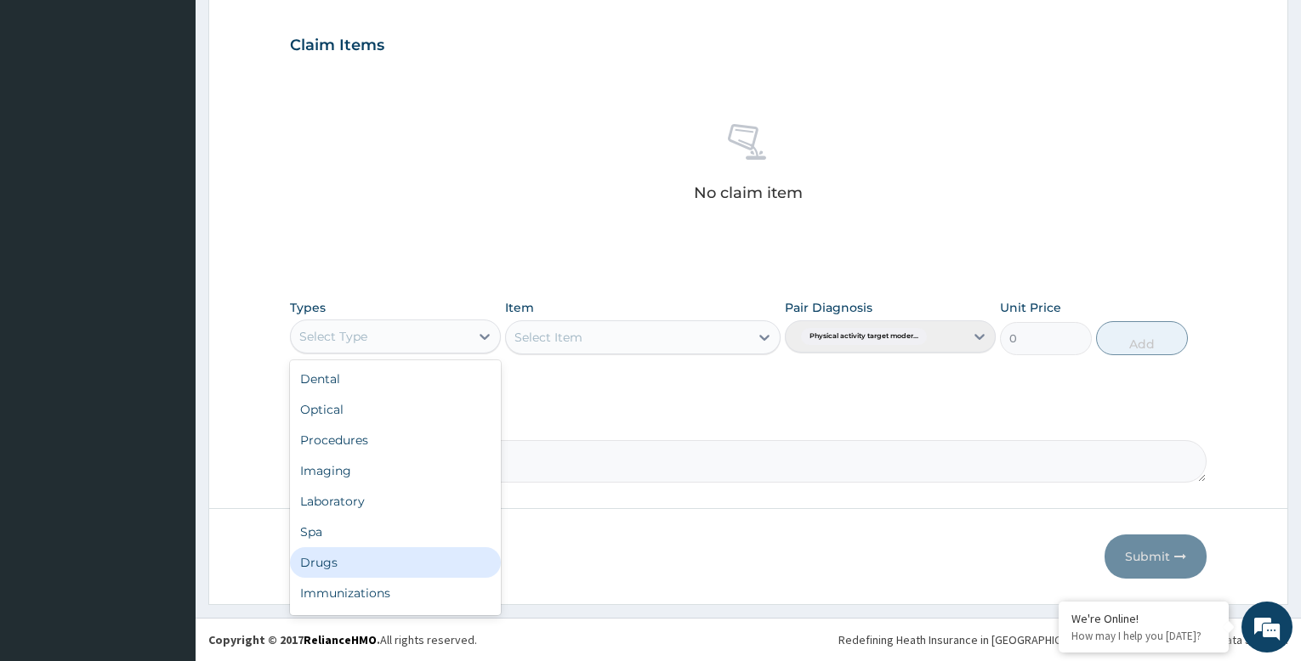
scroll to position [58, 0]
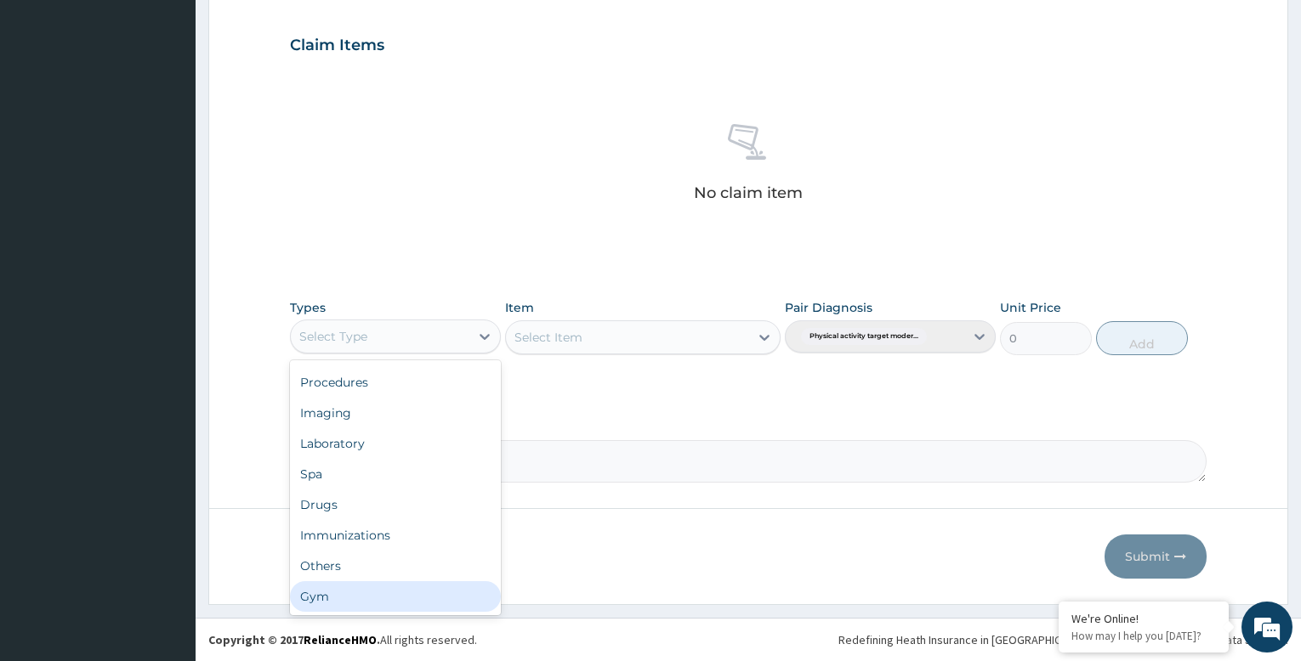
click at [373, 599] on div "Gym" at bounding box center [395, 597] width 211 height 31
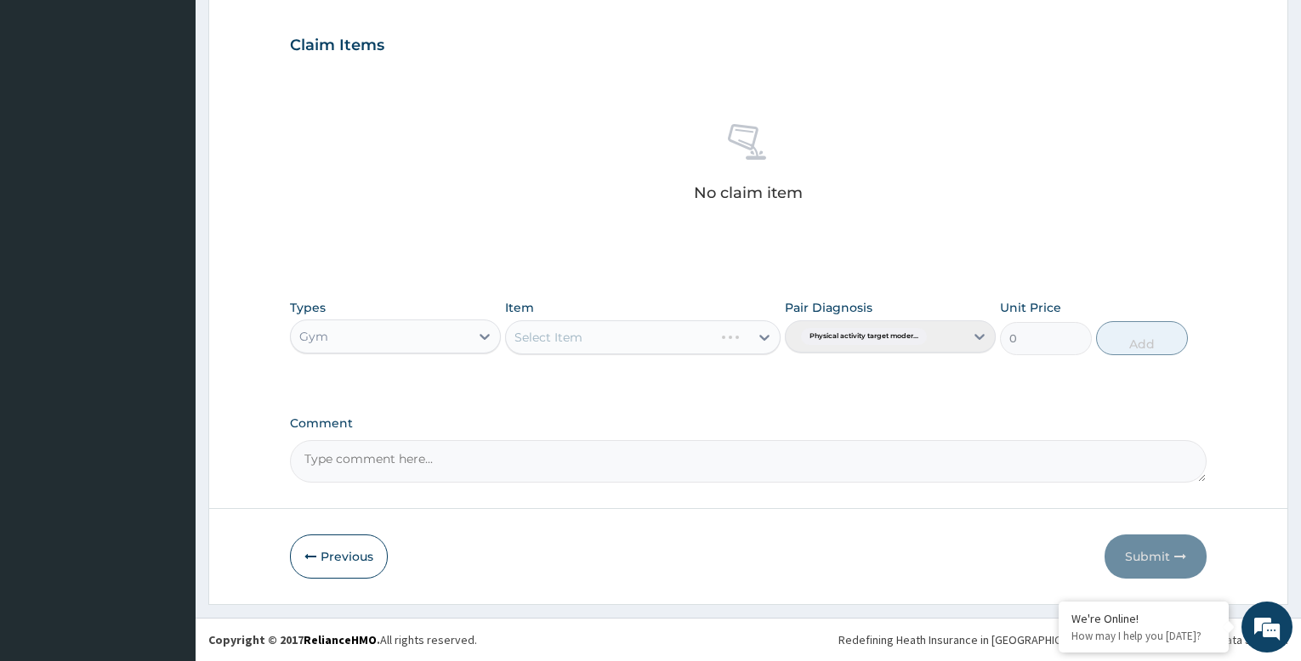
click at [649, 338] on div "Select Item" at bounding box center [642, 338] width 275 height 34
click at [681, 343] on div "Select Item" at bounding box center [627, 337] width 242 height 27
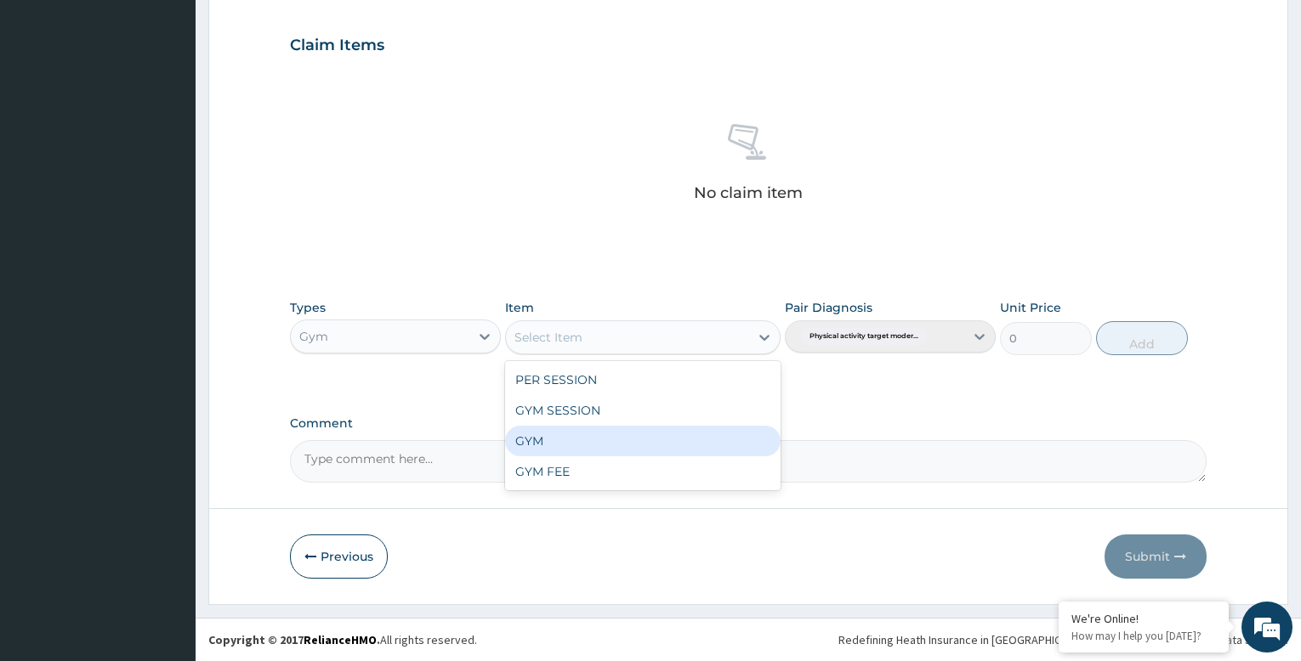
click at [642, 447] on div "GYM" at bounding box center [642, 441] width 275 height 31
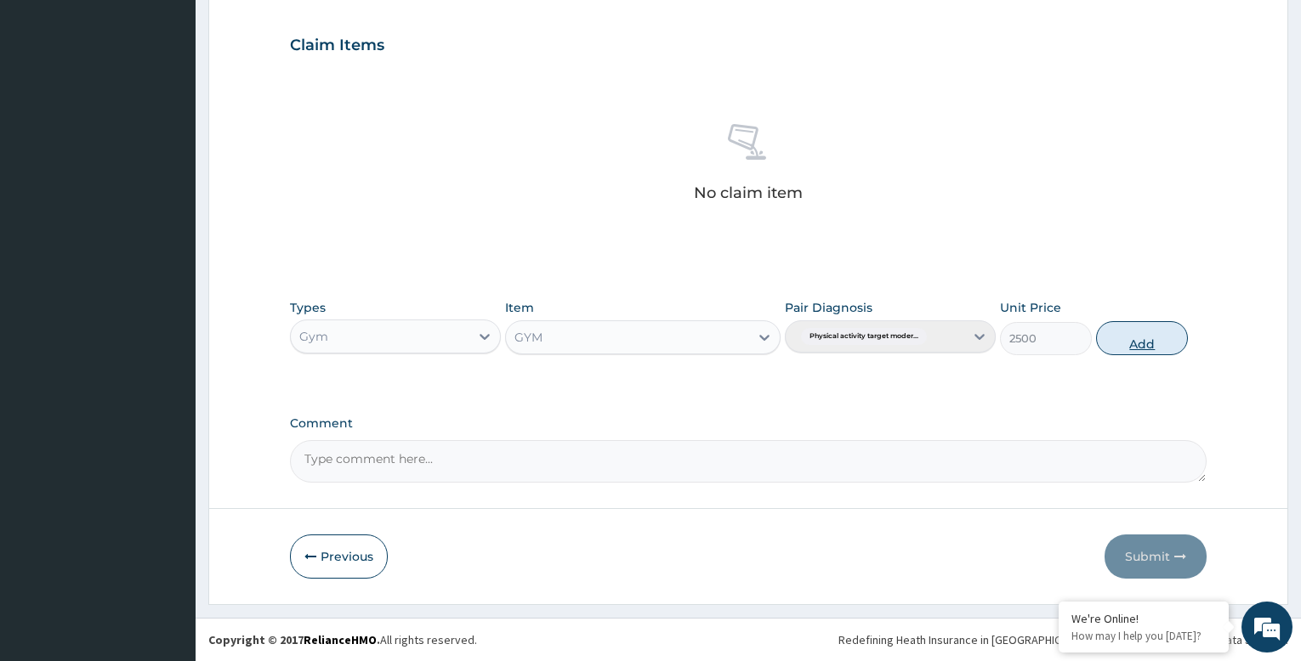
click at [1133, 340] on button "Add" at bounding box center [1142, 338] width 92 height 34
type input "0"
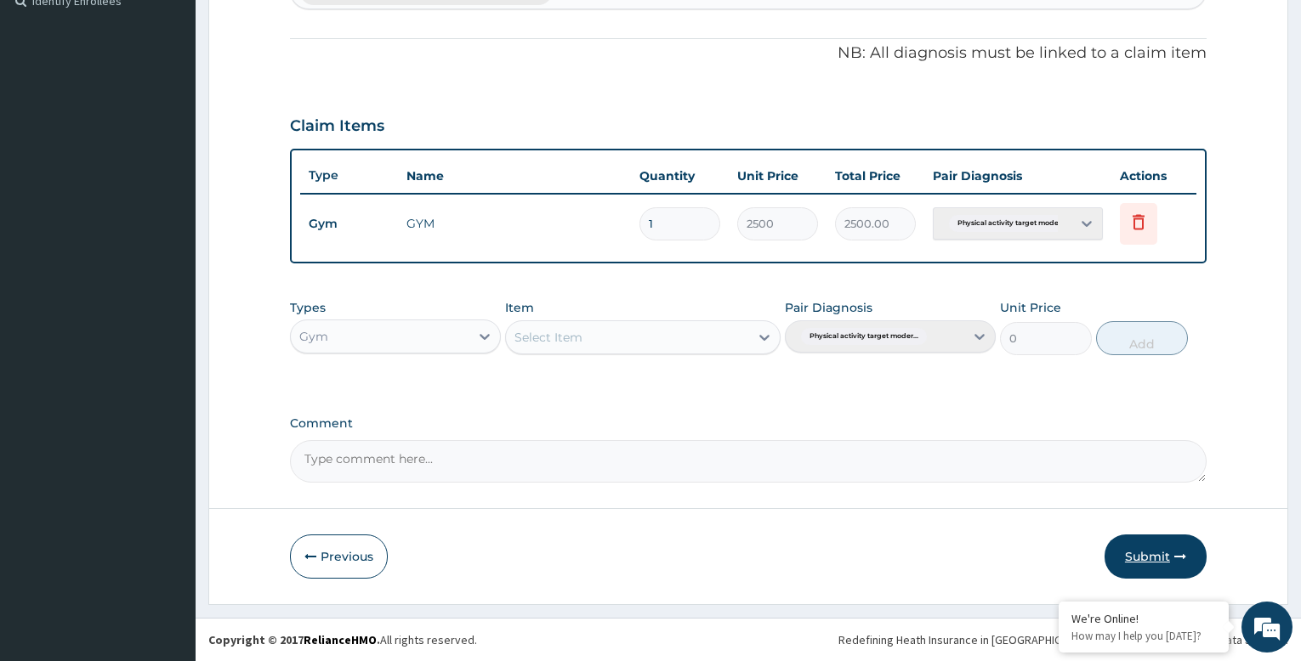
click at [1151, 559] on button "Submit" at bounding box center [1155, 557] width 102 height 44
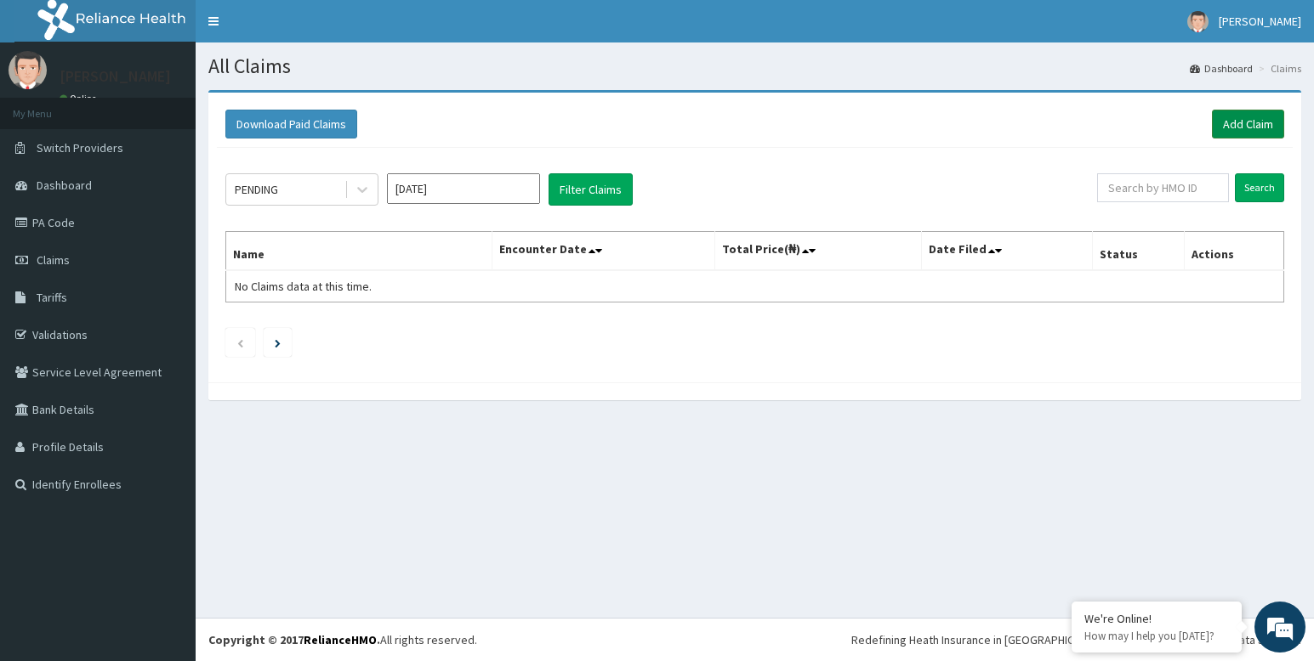
click at [1249, 124] on link "Add Claim" at bounding box center [1248, 124] width 72 height 29
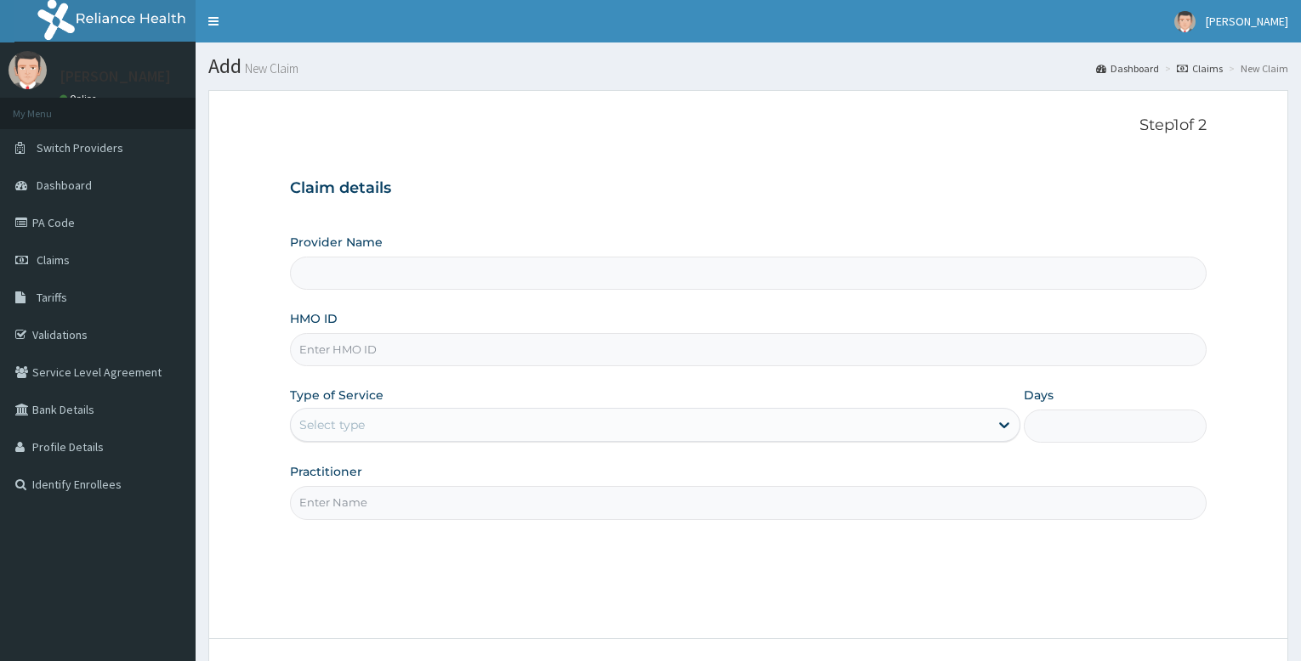
click at [375, 350] on input "HMO ID" at bounding box center [748, 349] width 917 height 33
type input "A"
type input "Bodyline Gym- Festac"
type input "1"
type input "AET//10086/E"
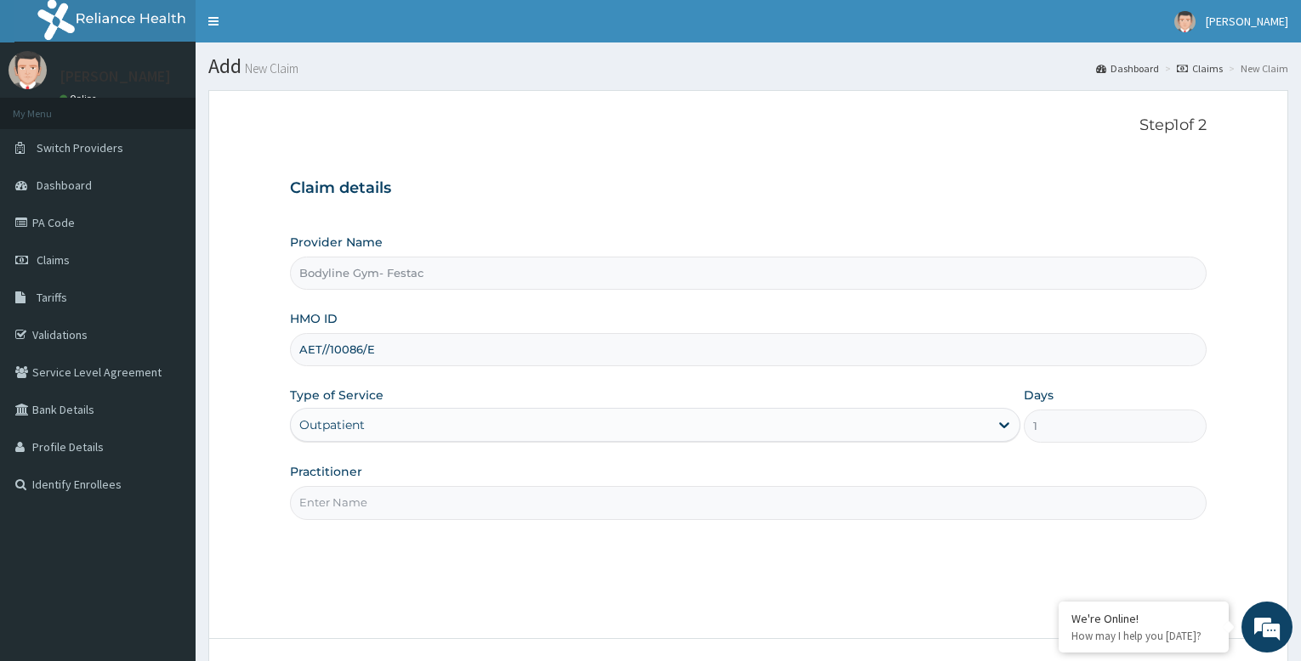
click at [425, 505] on input "Practitioner" at bounding box center [748, 502] width 917 height 33
type input "bodyline"
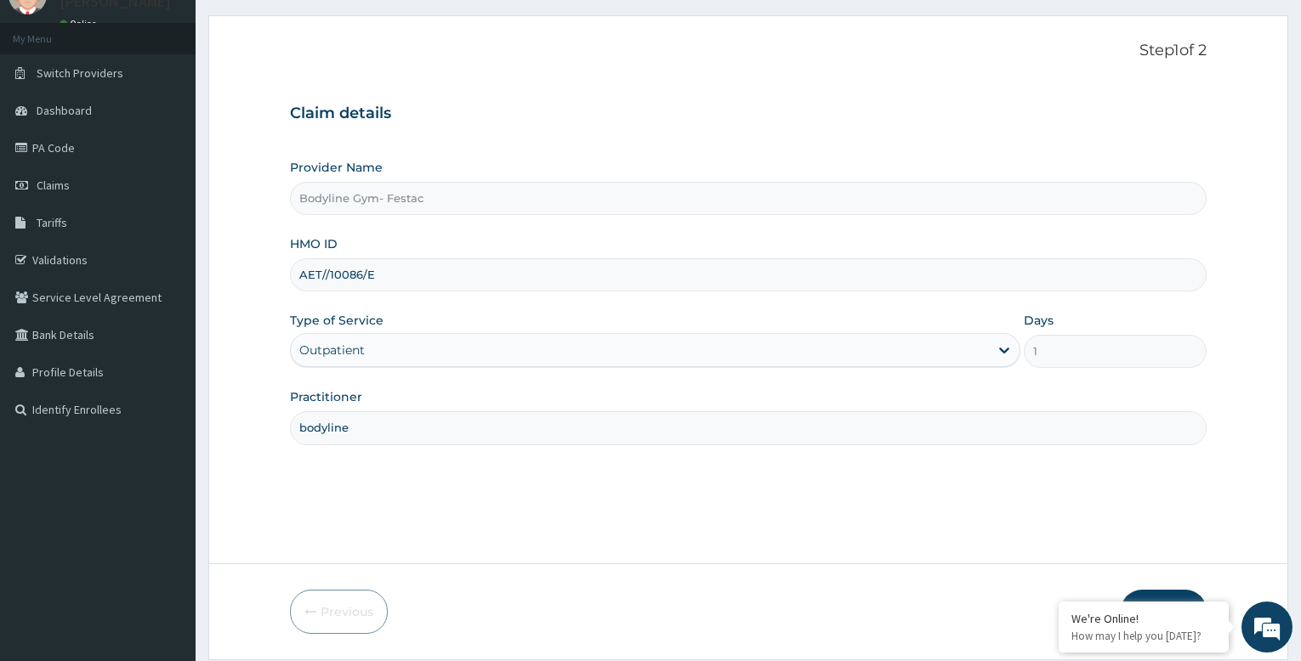
scroll to position [130, 0]
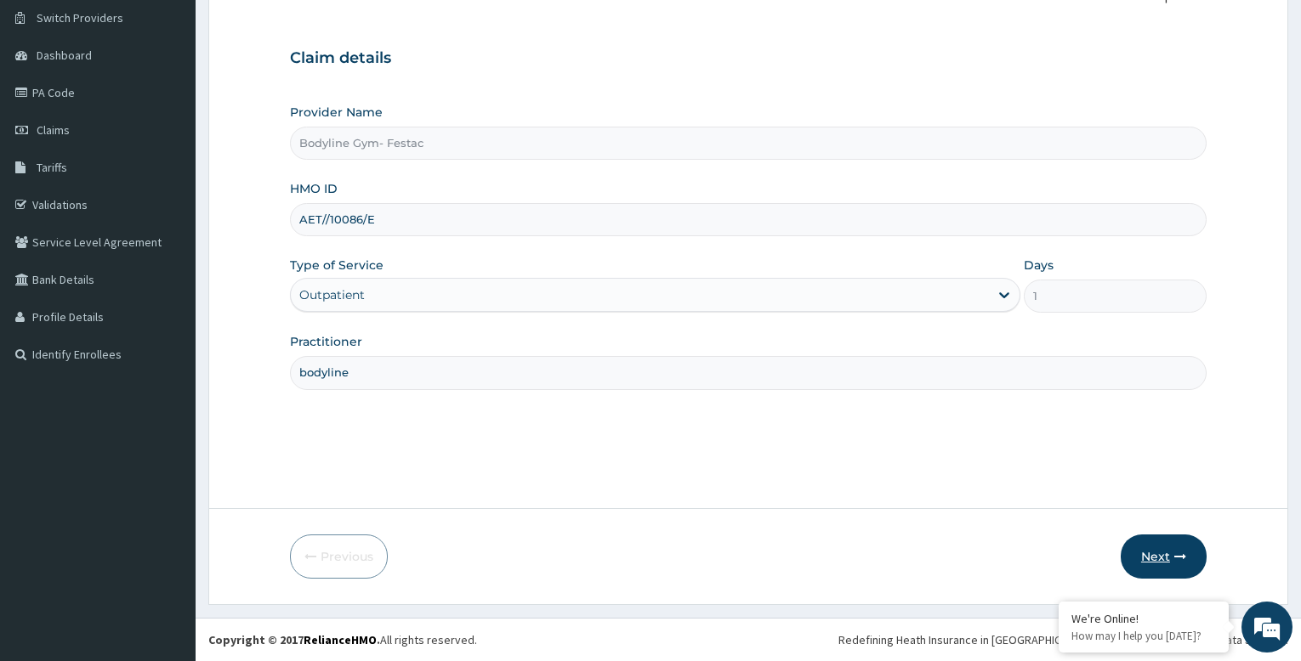
click at [1161, 552] on button "Next" at bounding box center [1164, 557] width 86 height 44
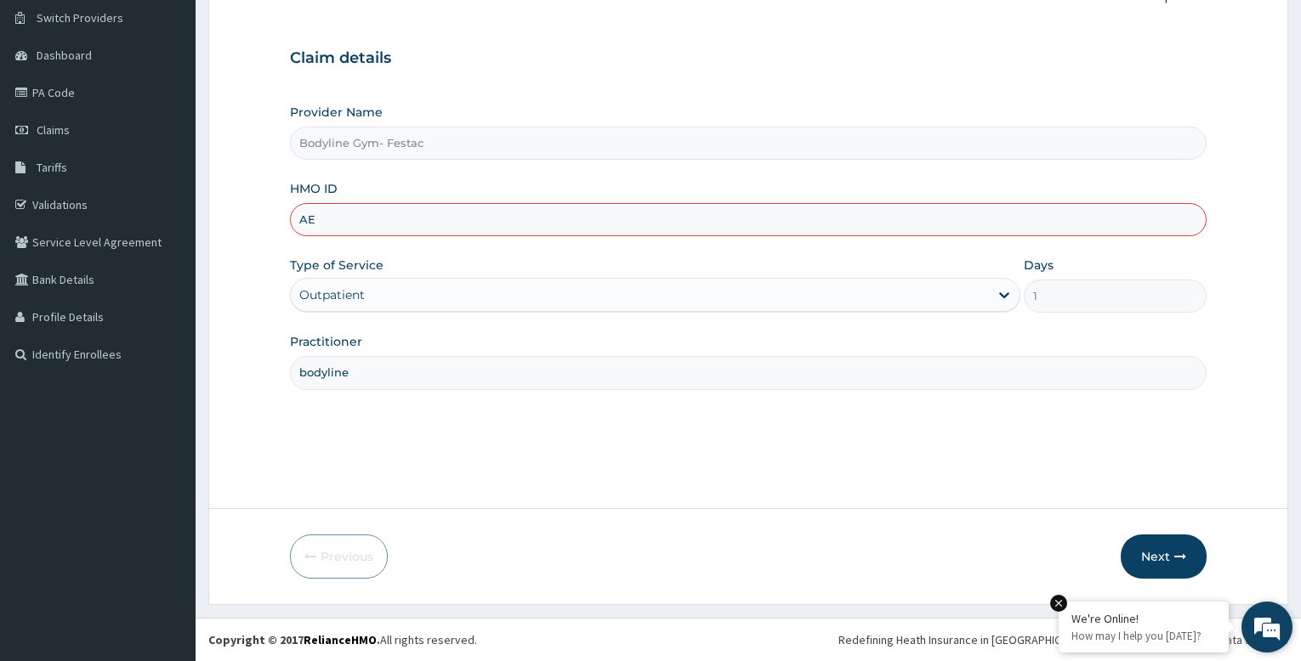
type input "A"
click at [508, 473] on div "Step 1 of 2 Claim details Provider Name Bodyline Gym- Festac HMO ID Type of Ser…" at bounding box center [748, 234] width 917 height 497
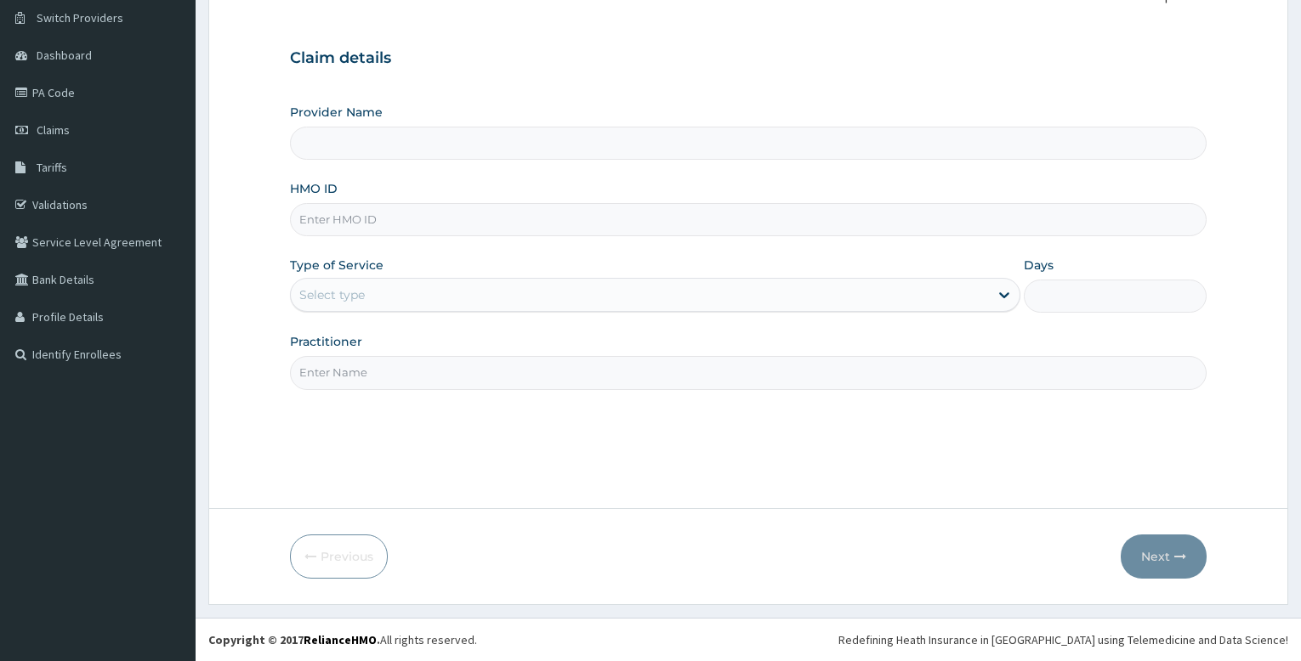
scroll to position [130, 0]
click at [383, 223] on input "HMO ID" at bounding box center [748, 219] width 917 height 33
type input "Bodyline Gym- Festac"
type input "1"
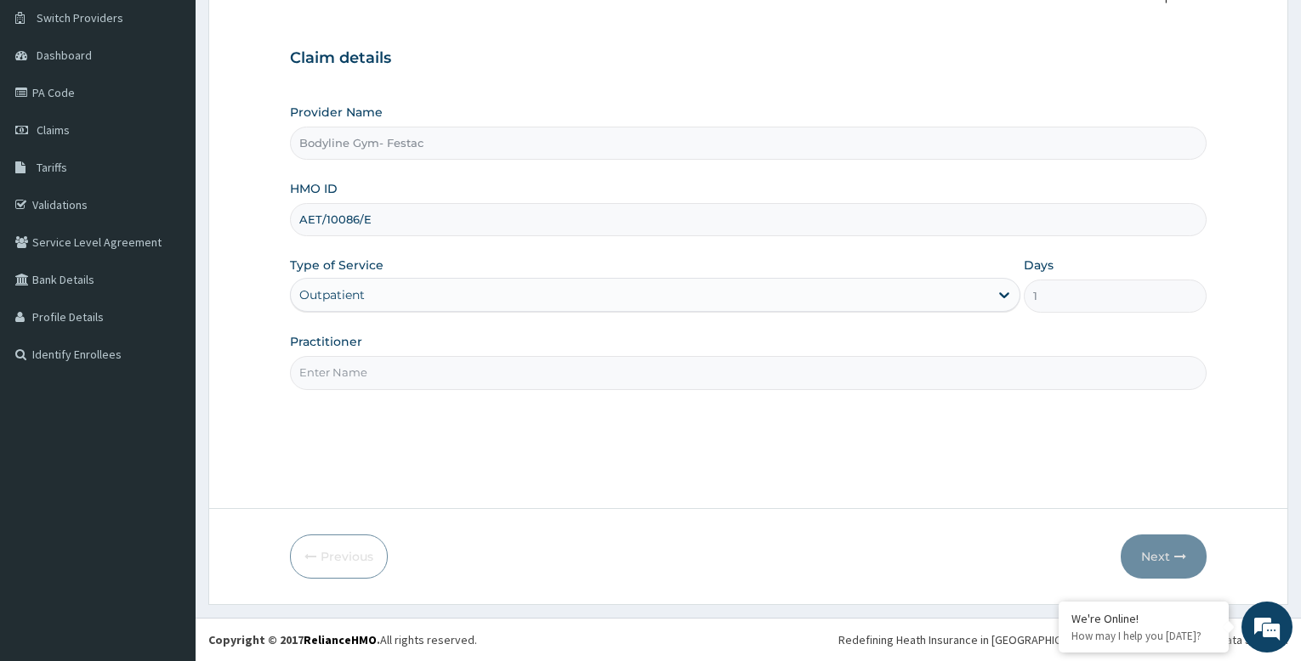
type input "AET/10086/E"
click at [436, 373] on input "Practitioner" at bounding box center [748, 372] width 917 height 33
type input "bodyline"
click at [1174, 564] on button "Next" at bounding box center [1164, 557] width 86 height 44
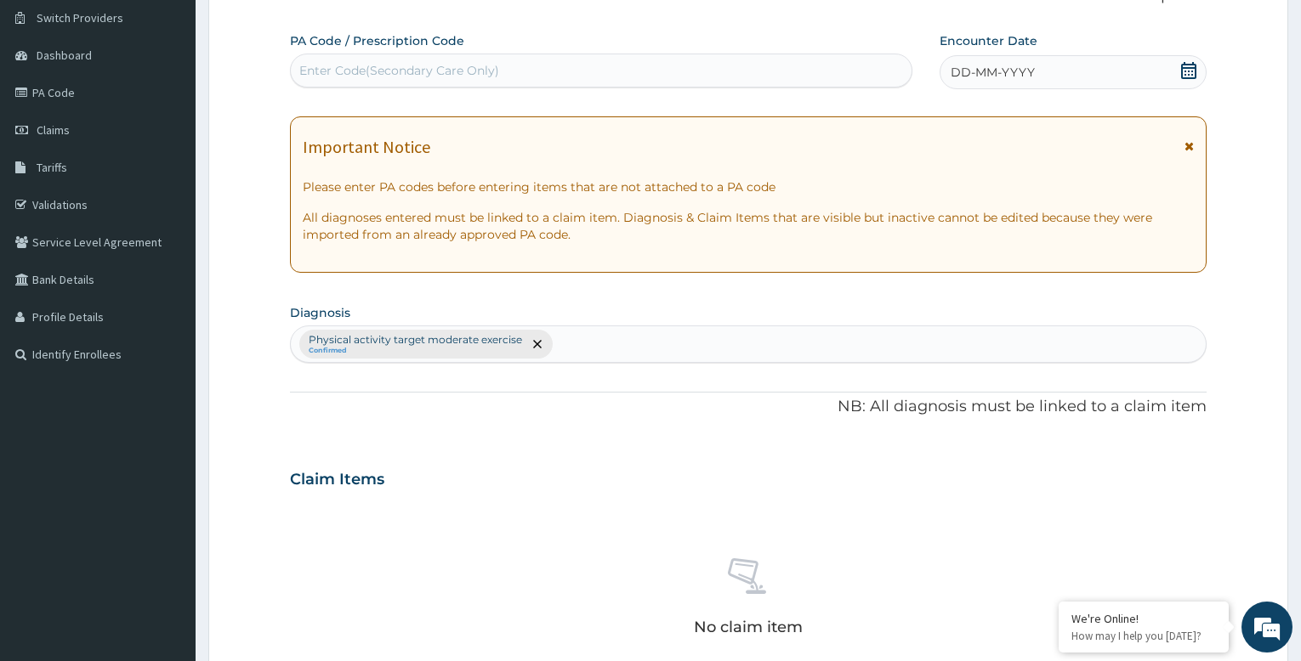
click at [428, 71] on div "Enter Code(Secondary Care Only)" at bounding box center [399, 70] width 200 height 17
type input "PA/3176BA"
click at [1034, 72] on div "DD-MM-YYYY" at bounding box center [1073, 72] width 267 height 34
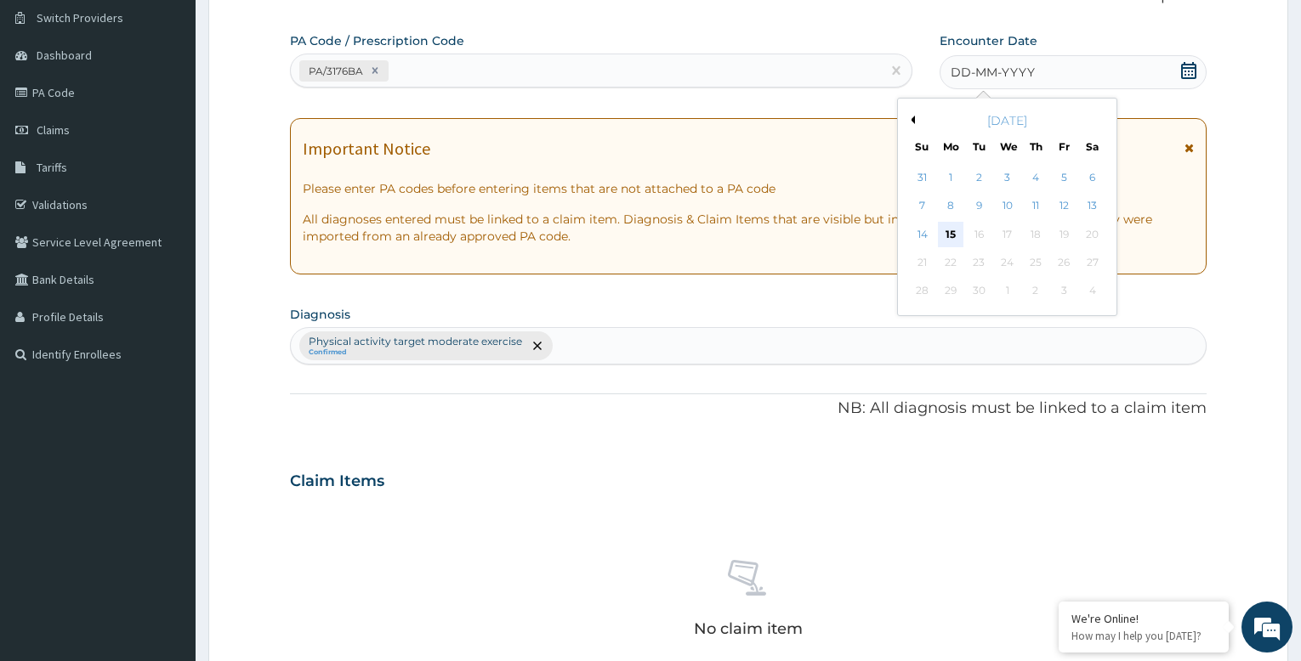
click at [947, 232] on div "15" at bounding box center [951, 235] width 26 height 26
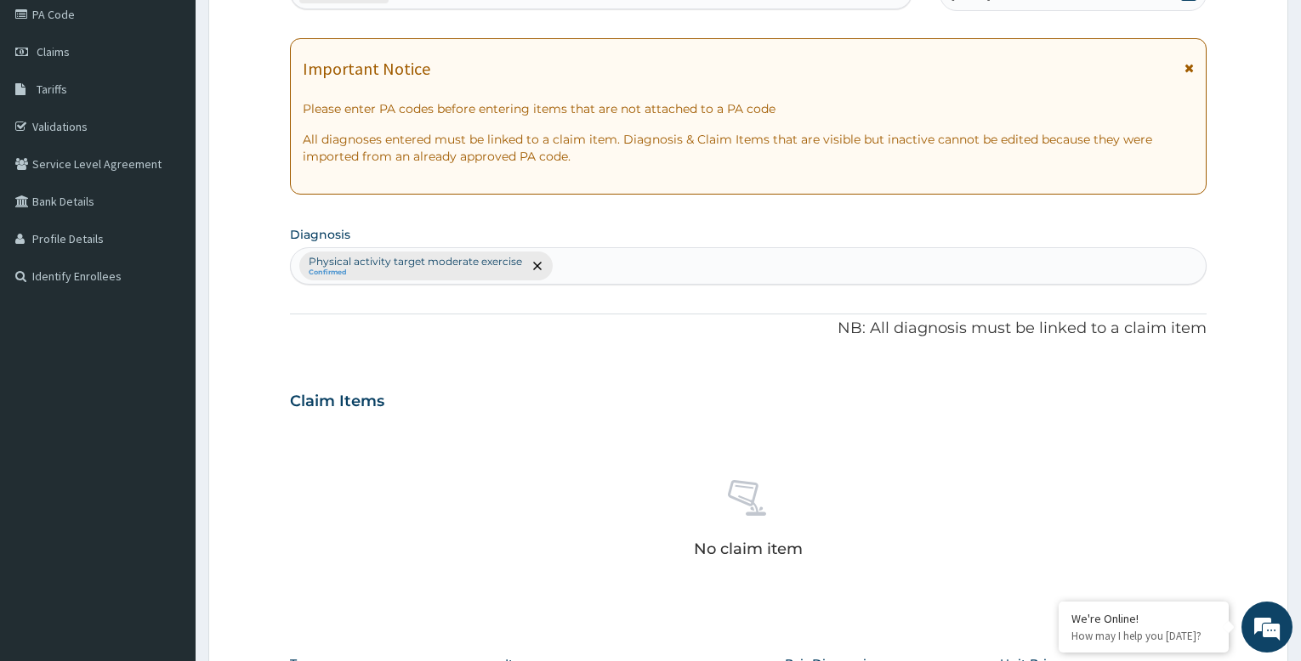
scroll to position [555, 0]
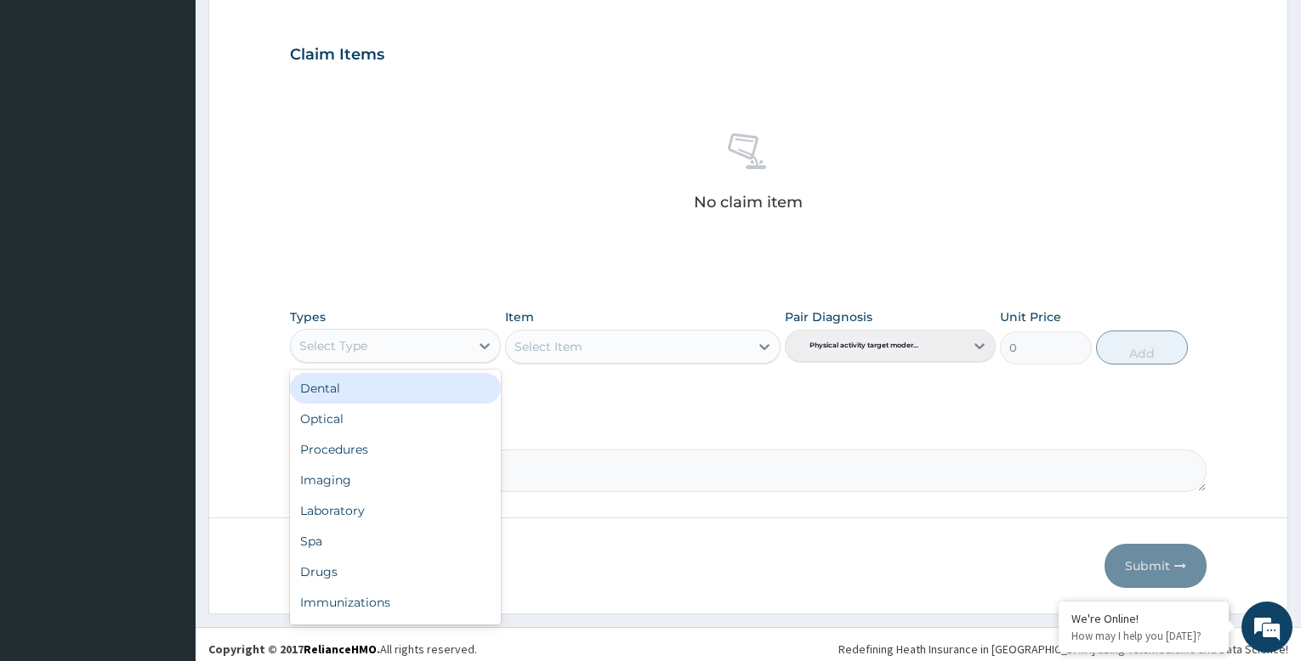
click at [363, 345] on div "Select Type" at bounding box center [333, 346] width 68 height 17
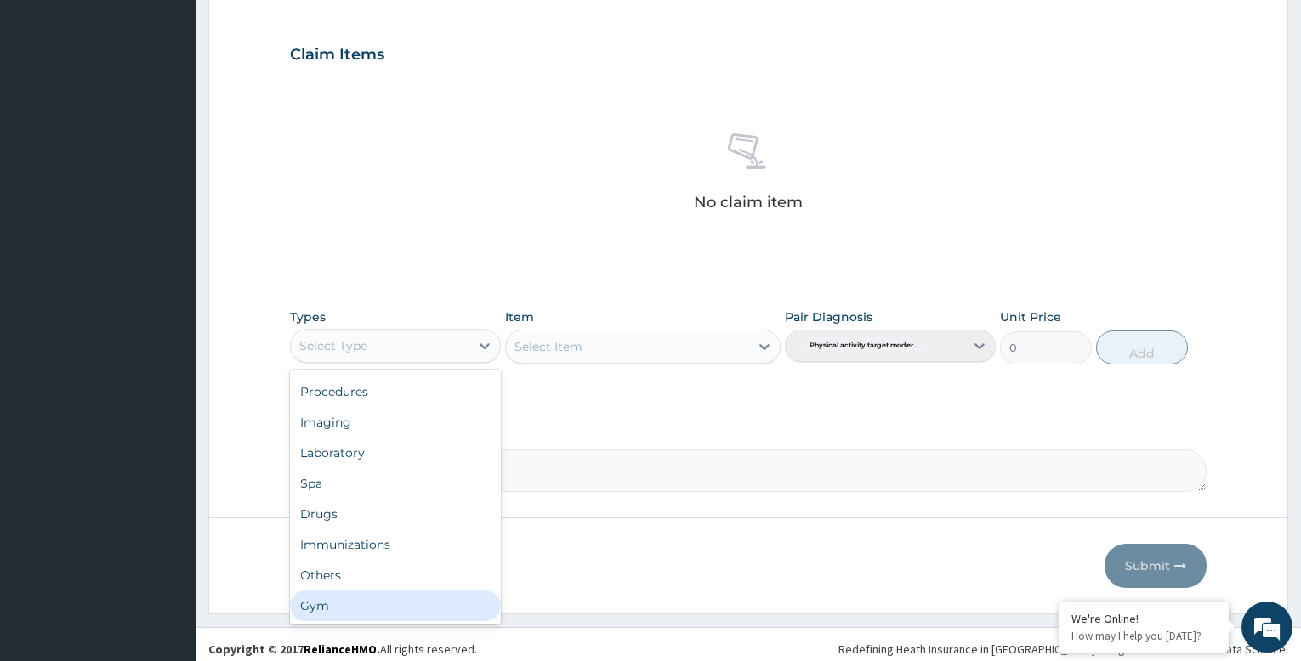
click at [381, 601] on div "Gym" at bounding box center [395, 606] width 211 height 31
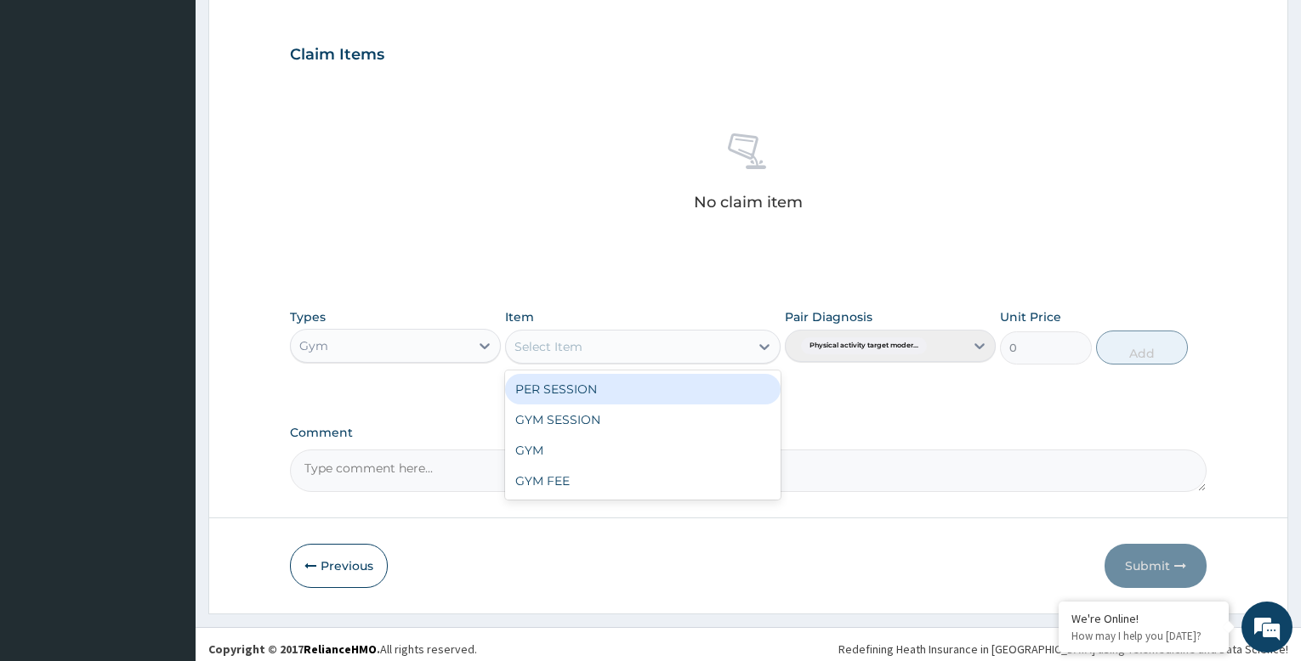
click at [665, 339] on div "Select Item" at bounding box center [627, 346] width 242 height 27
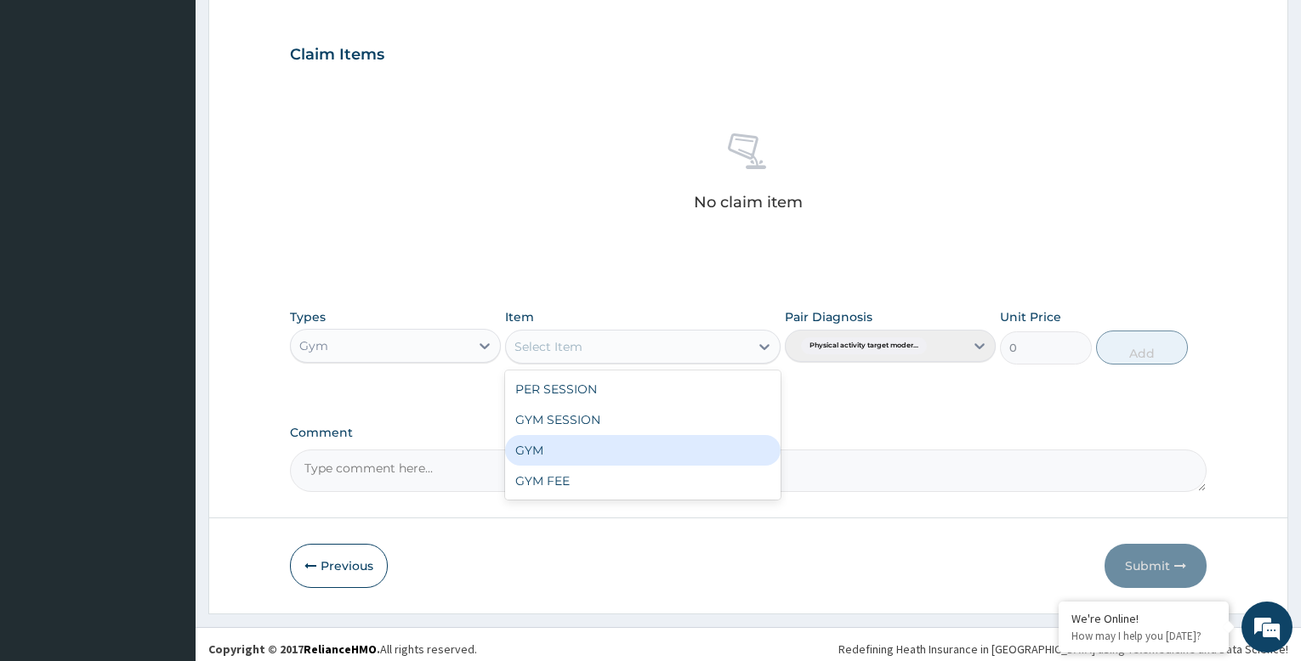
click at [631, 449] on div "GYM" at bounding box center [642, 450] width 275 height 31
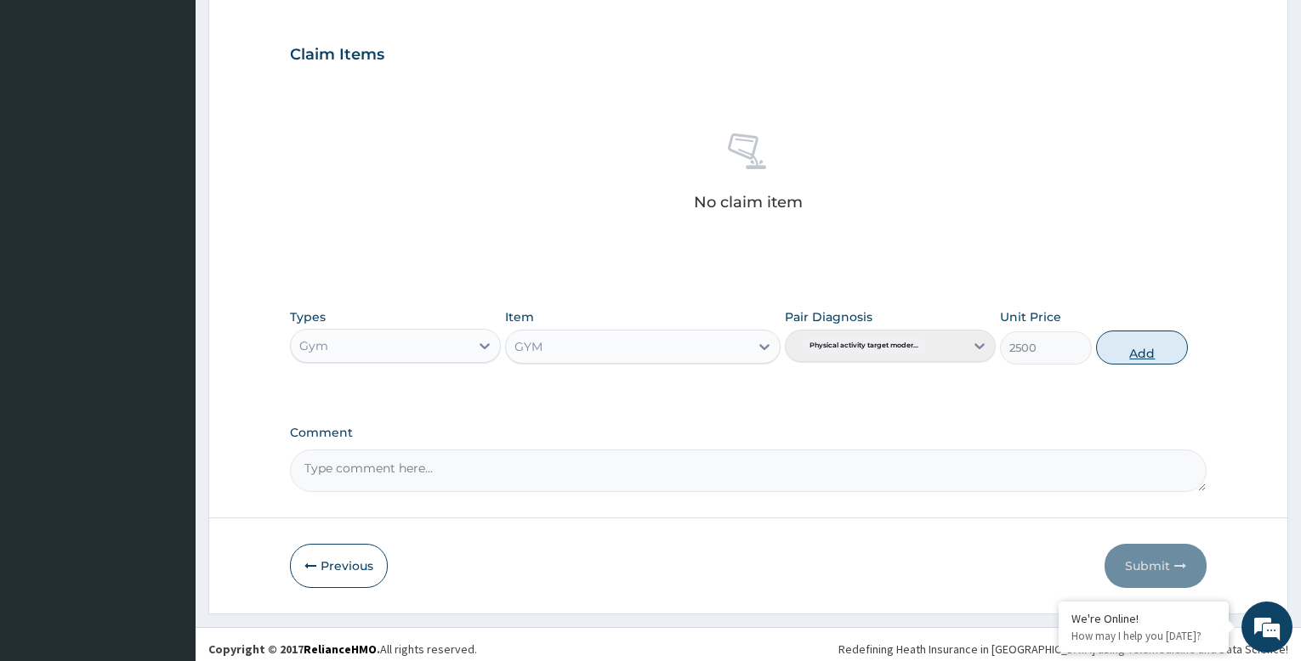
click at [1125, 354] on button "Add" at bounding box center [1142, 348] width 92 height 34
type input "0"
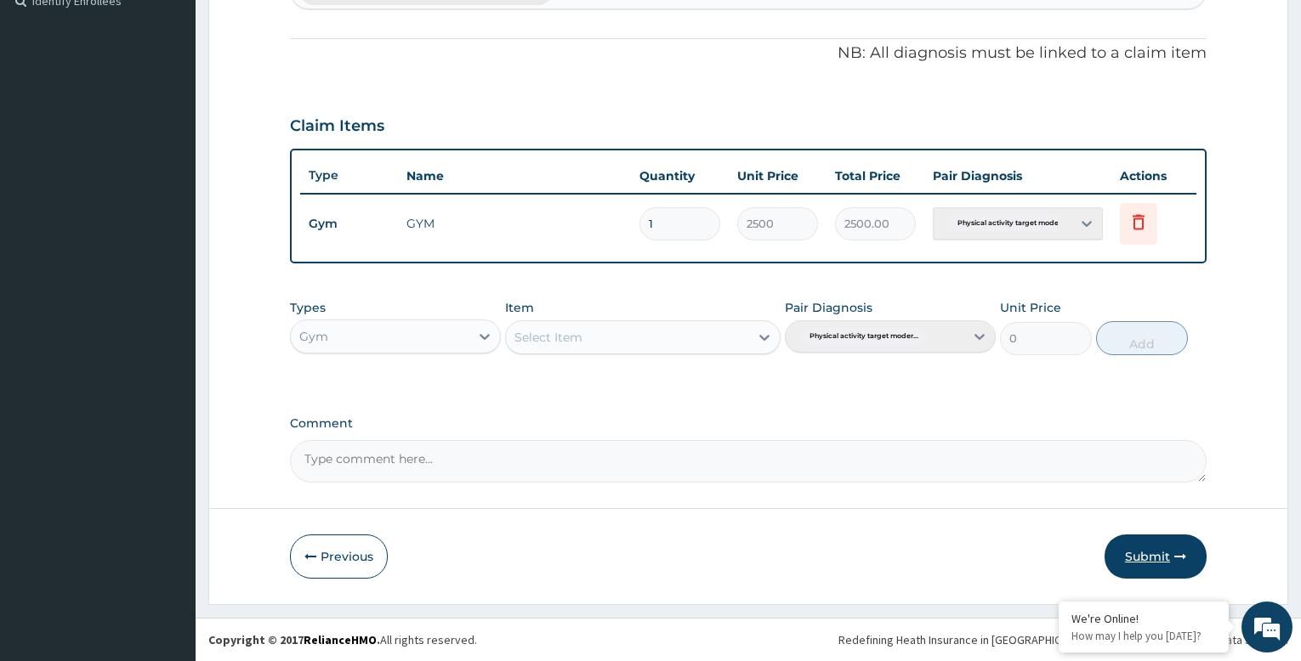
click at [1172, 554] on button "Submit" at bounding box center [1155, 557] width 102 height 44
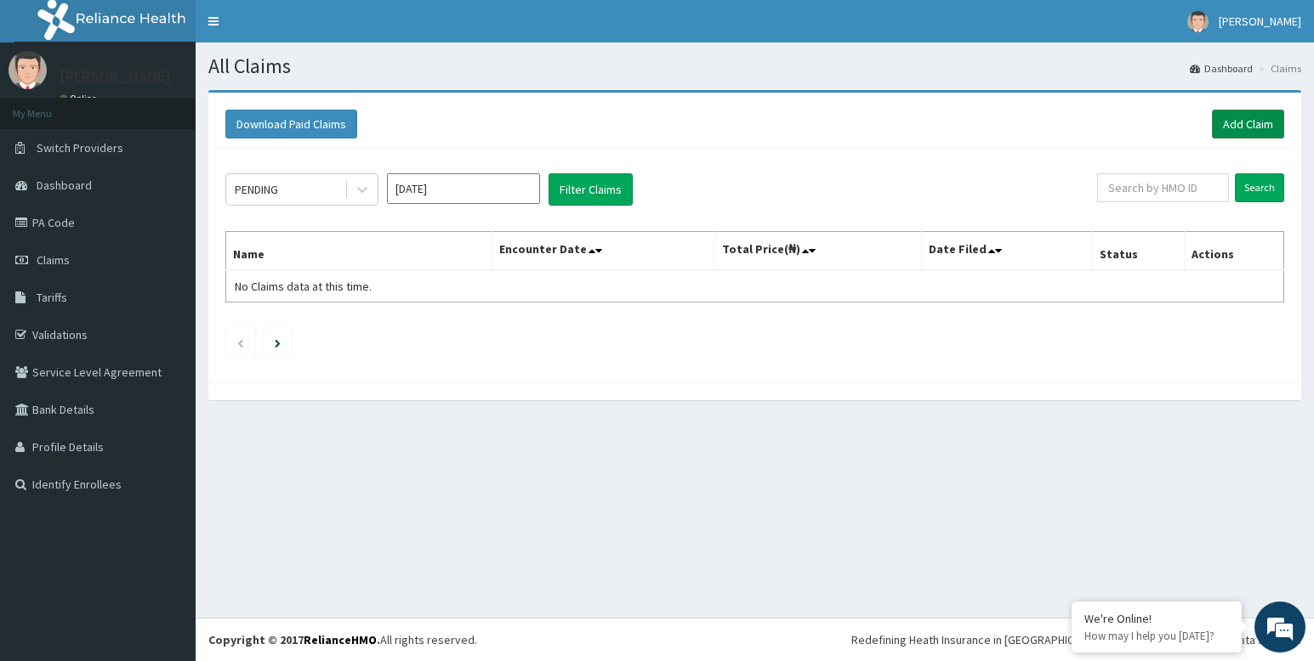
click at [1247, 119] on link "Add Claim" at bounding box center [1248, 124] width 72 height 29
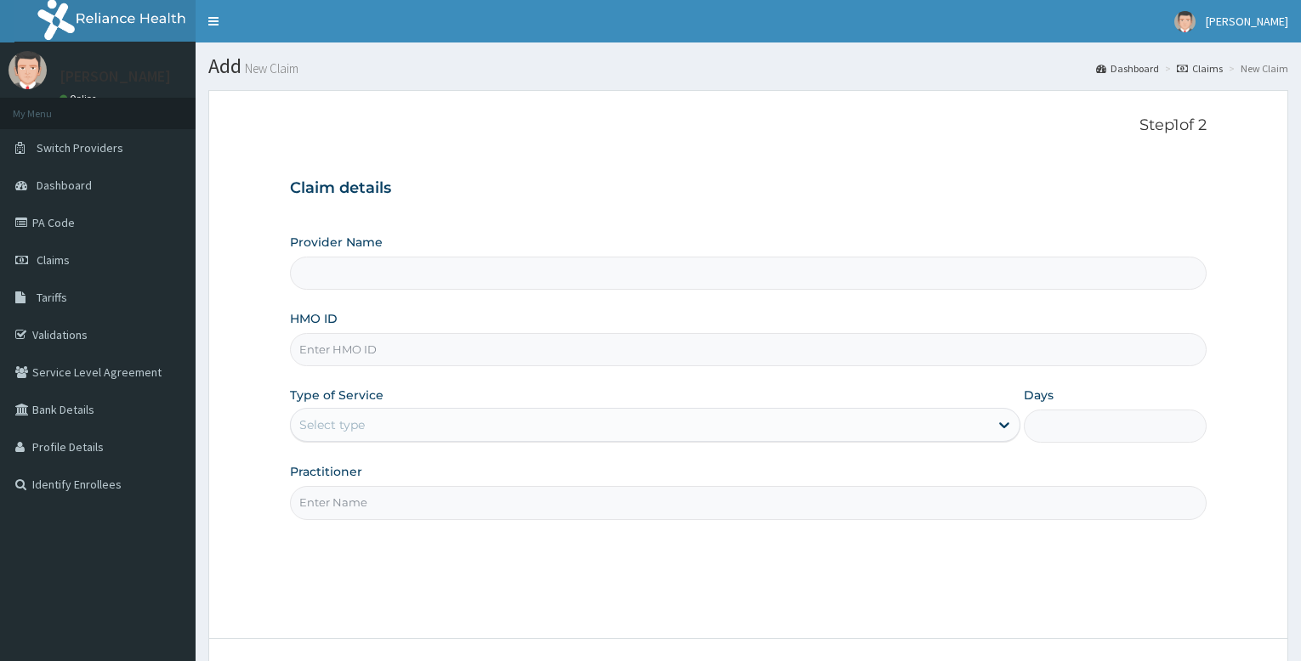
type input "Bodyline Gym- Festac"
type input "1"
click at [350, 354] on input "HMO ID" at bounding box center [748, 349] width 917 height 33
type input "PAY/10274/A"
click at [380, 502] on input "Practitioner" at bounding box center [748, 502] width 917 height 33
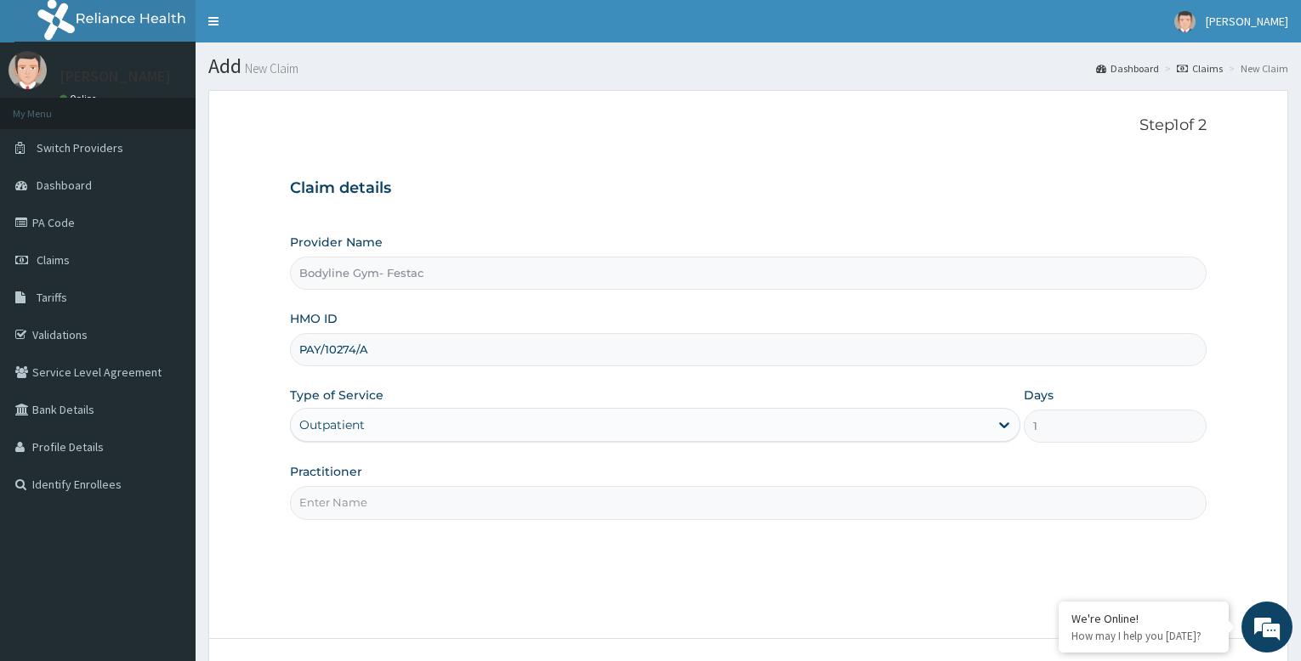
type input "bodyline"
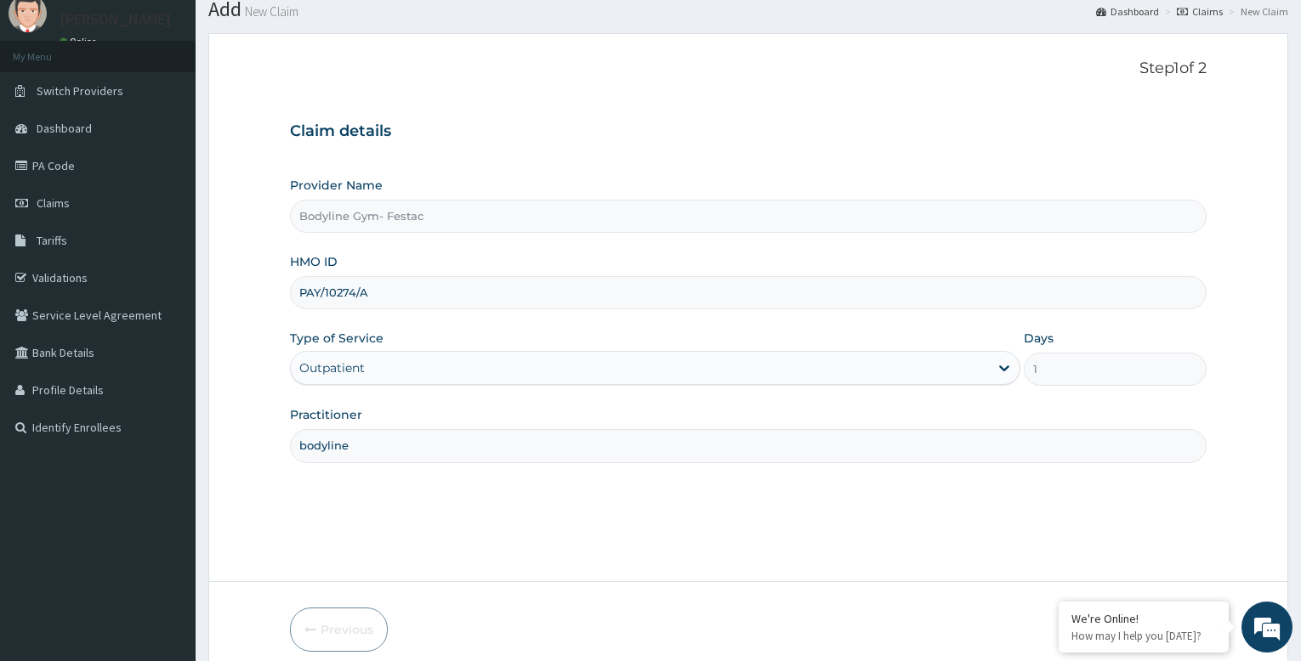
scroll to position [130, 0]
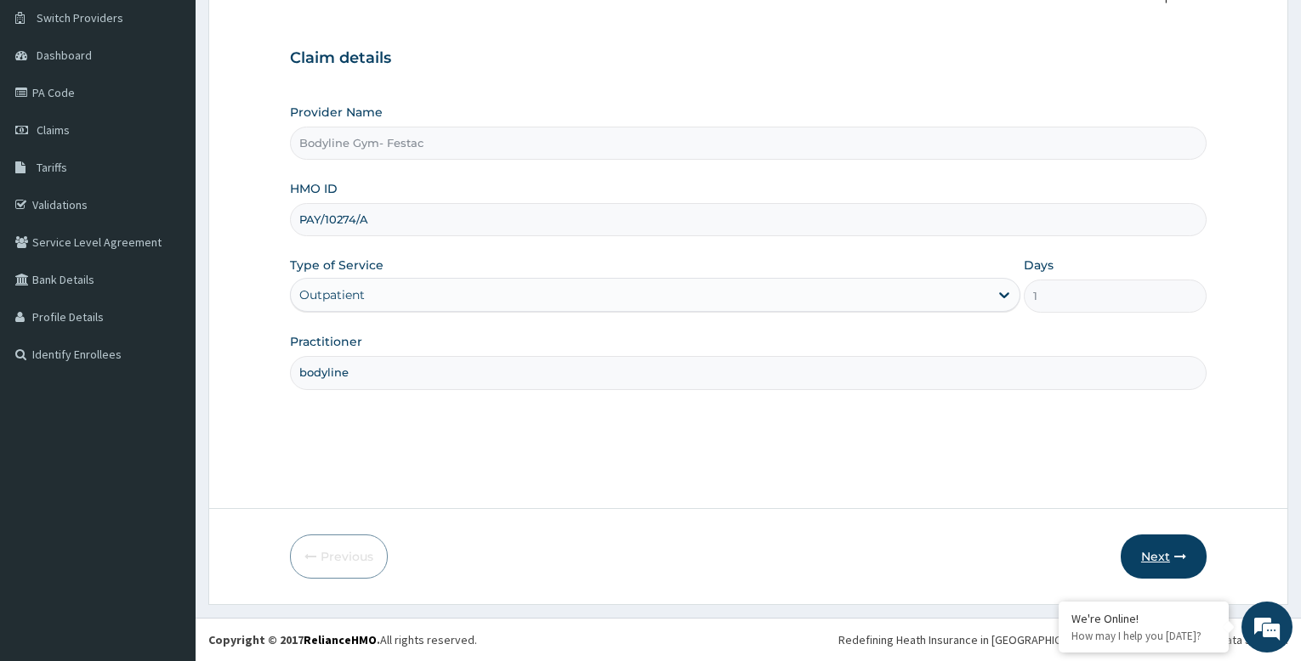
click at [1174, 556] on icon "button" at bounding box center [1180, 557] width 12 height 12
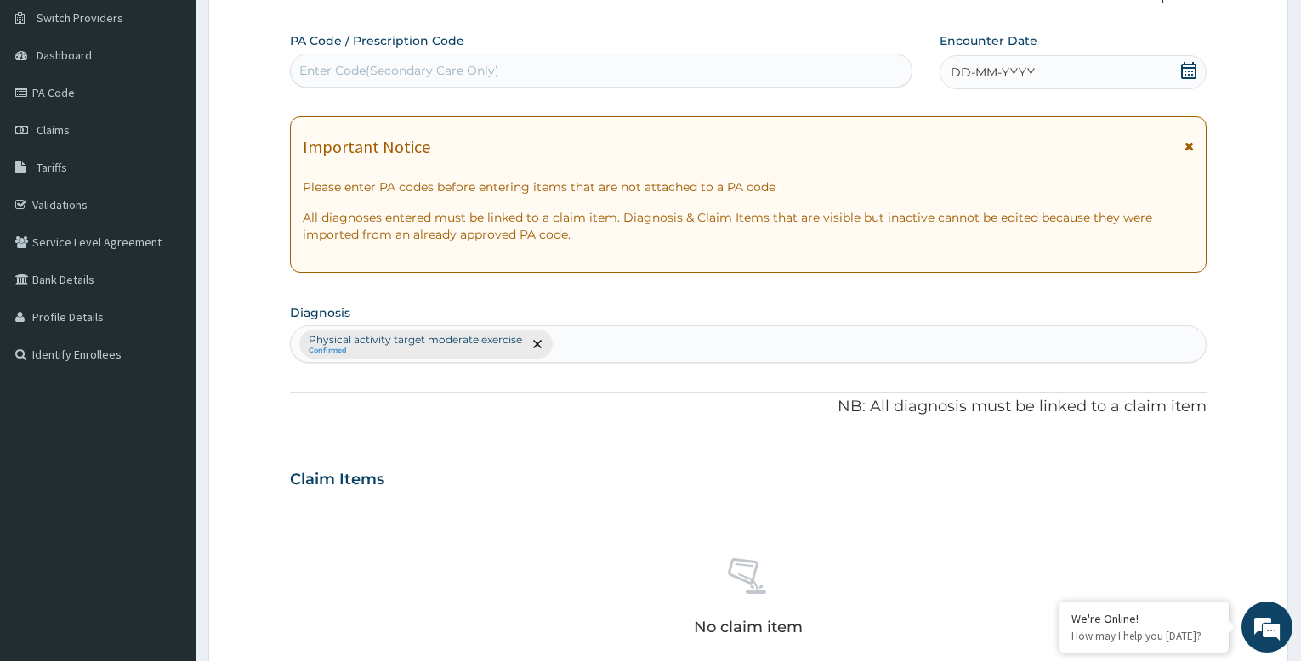
click at [485, 65] on div "Enter Code(Secondary Care Only)" at bounding box center [399, 70] width 200 height 17
type input "PA/E3ED2A"
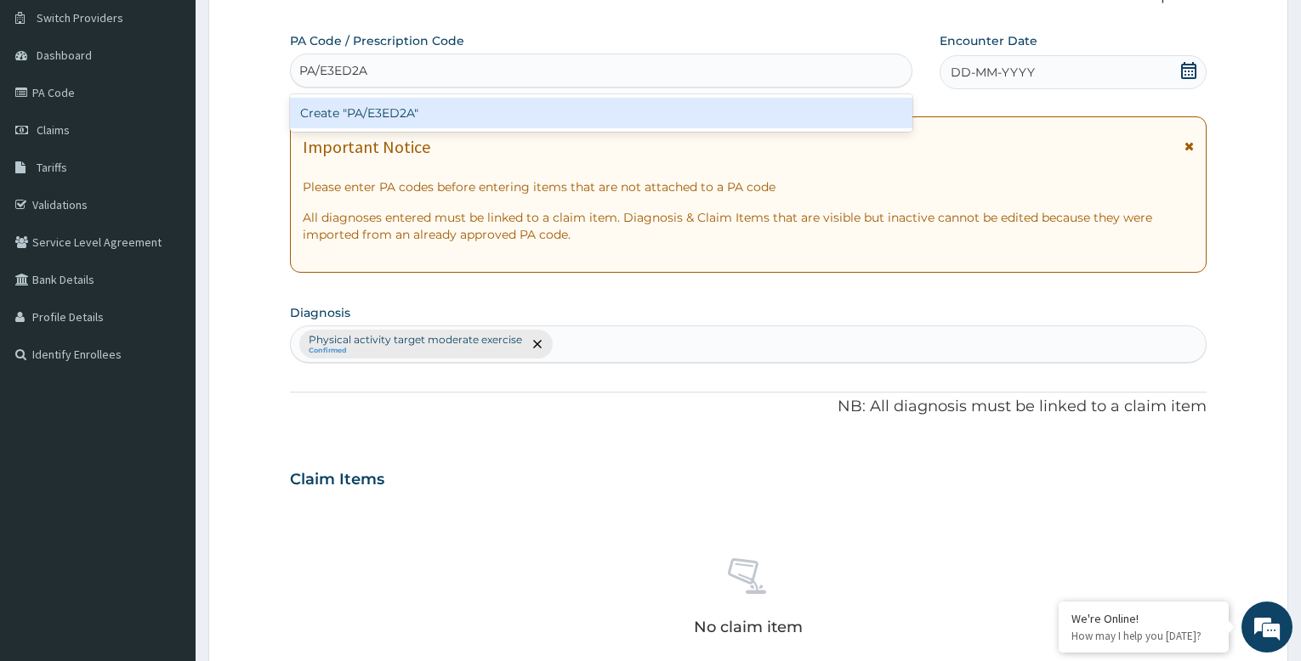
click at [654, 116] on div "Create "PA/E3ED2A"" at bounding box center [601, 113] width 622 height 31
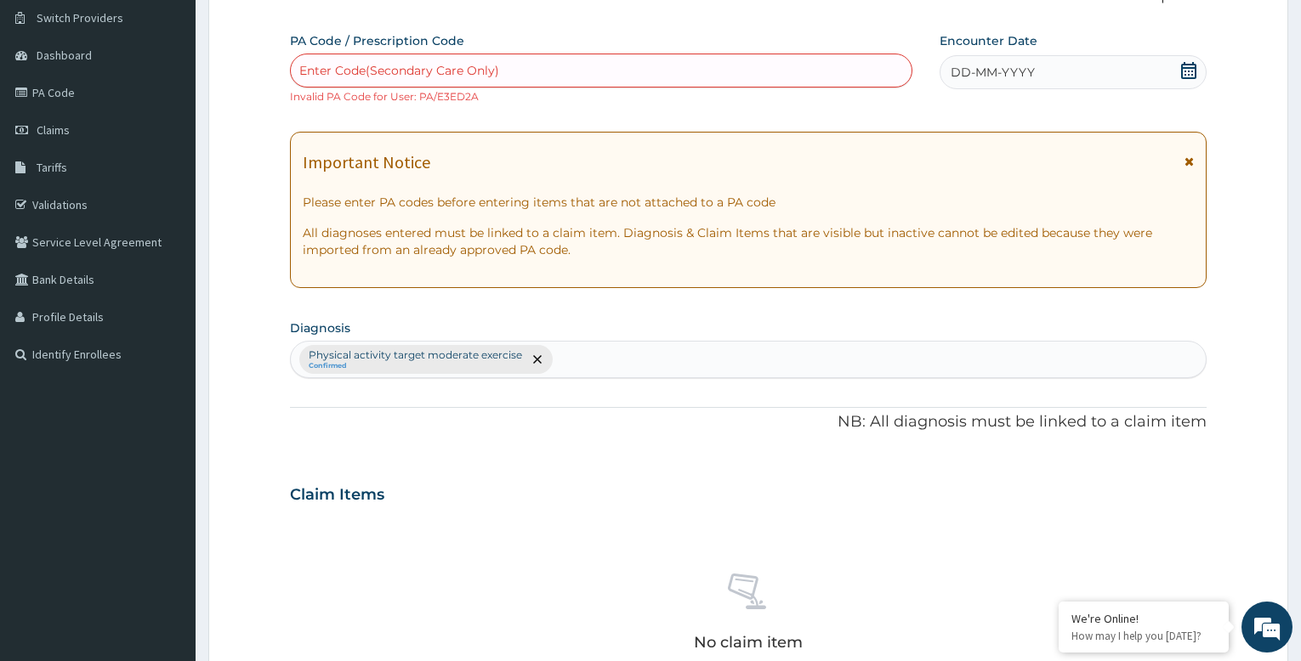
click at [351, 68] on div "Enter Code(Secondary Care Only)" at bounding box center [399, 70] width 200 height 17
type input "PA/E732B3"
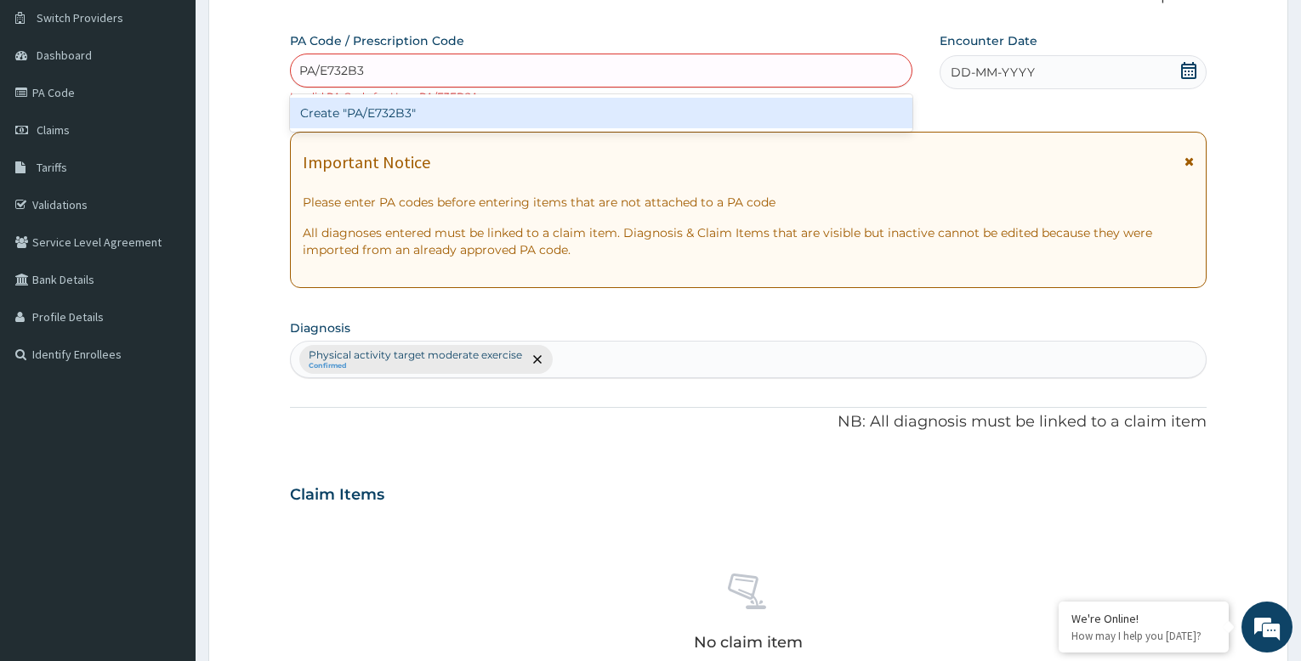
click at [433, 112] on div "Create "PA/E732B3"" at bounding box center [601, 113] width 622 height 31
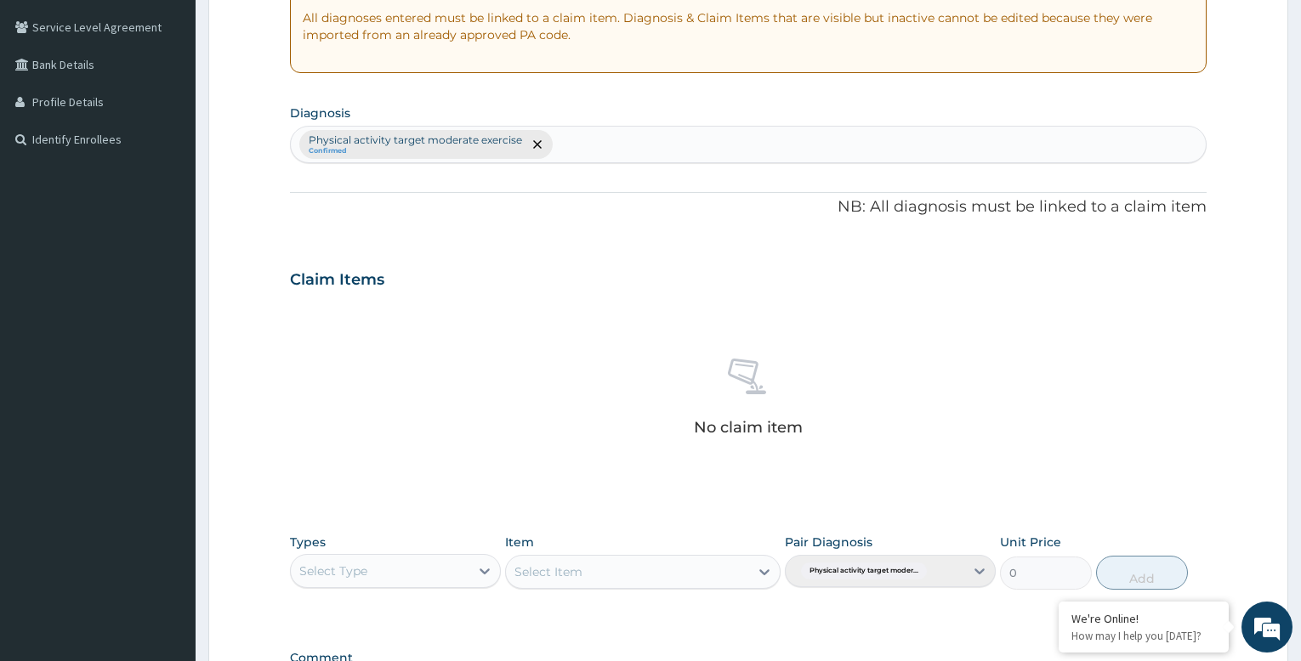
scroll to position [580, 0]
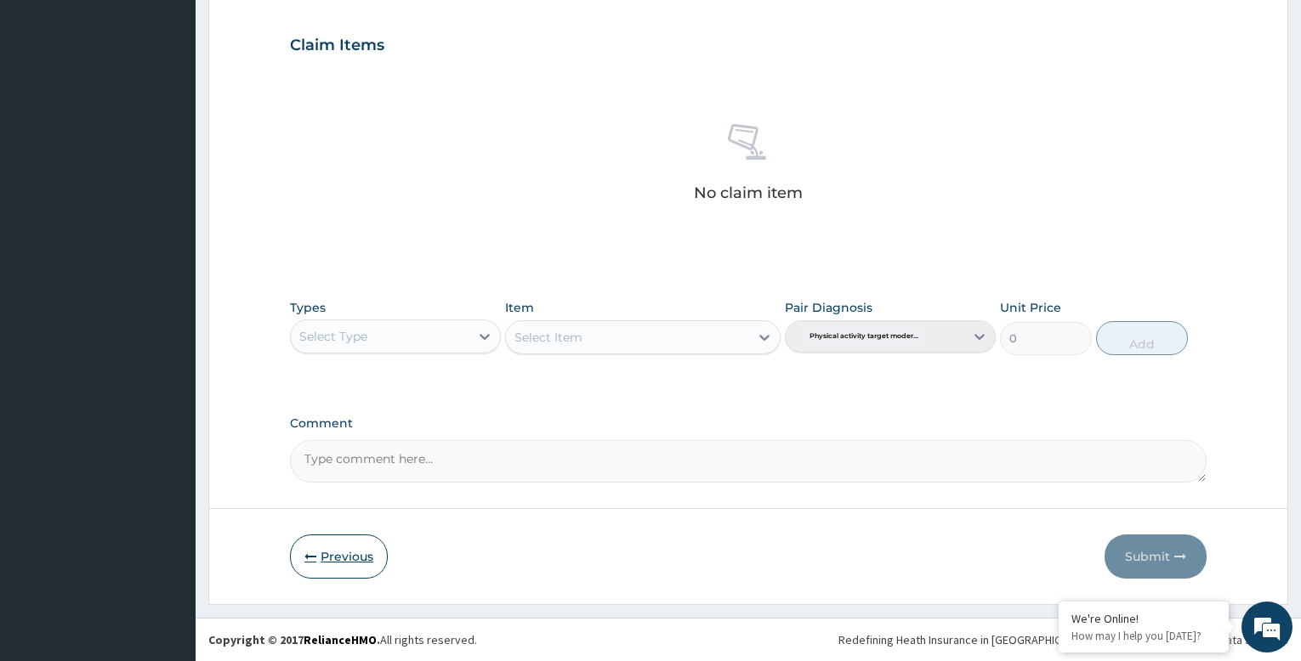
click at [343, 554] on button "Previous" at bounding box center [339, 557] width 98 height 44
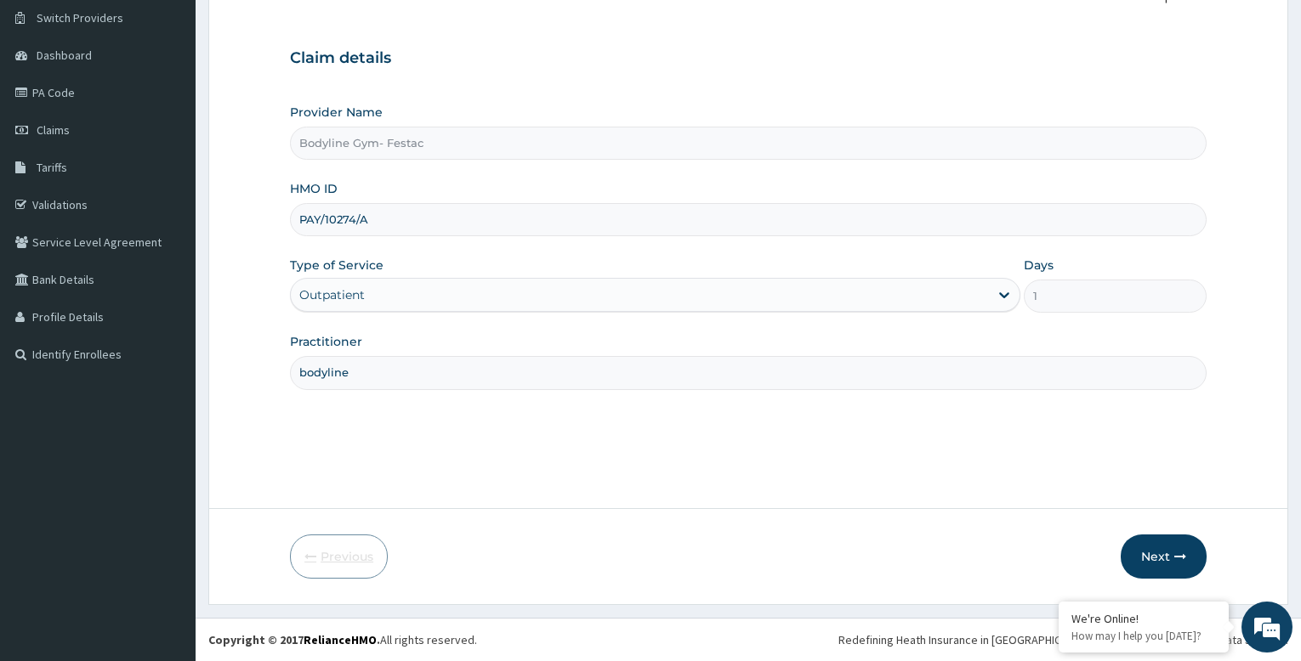
scroll to position [130, 0]
click at [1151, 559] on button "Next" at bounding box center [1164, 557] width 86 height 44
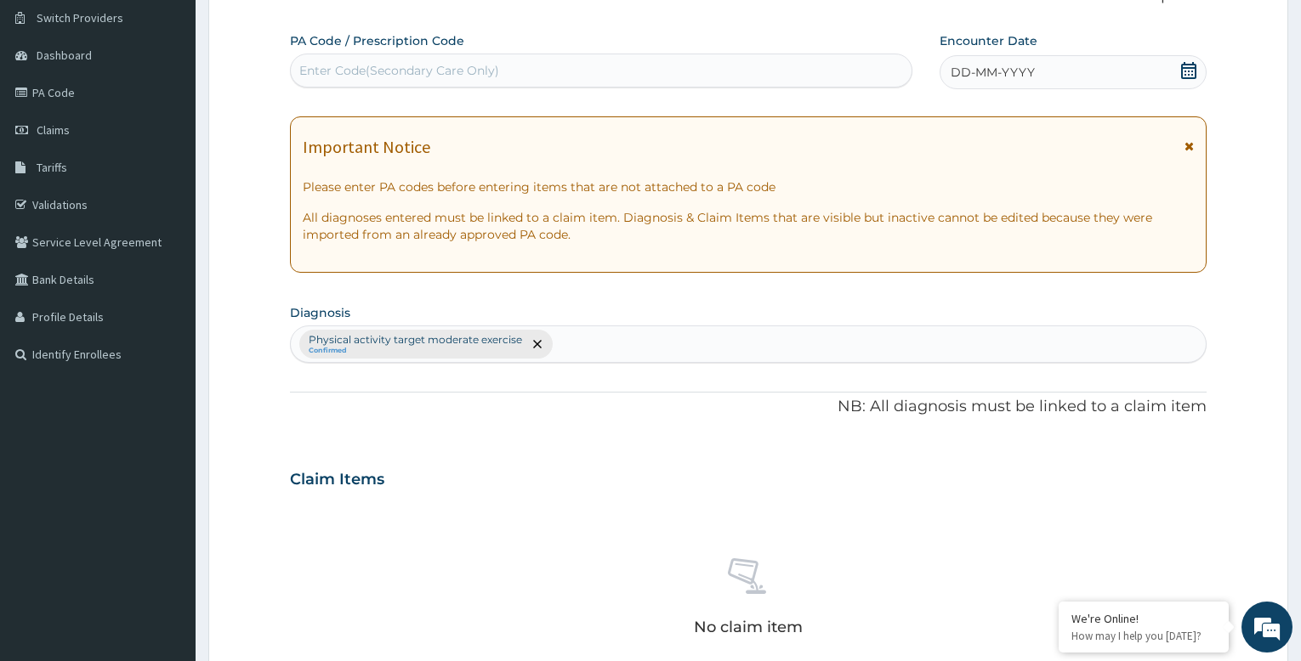
click at [434, 77] on div "Enter Code(Secondary Care Only)" at bounding box center [399, 70] width 200 height 17
type input "PA/EF32B3"
click at [1009, 71] on span "DD-MM-YYYY" at bounding box center [993, 72] width 84 height 17
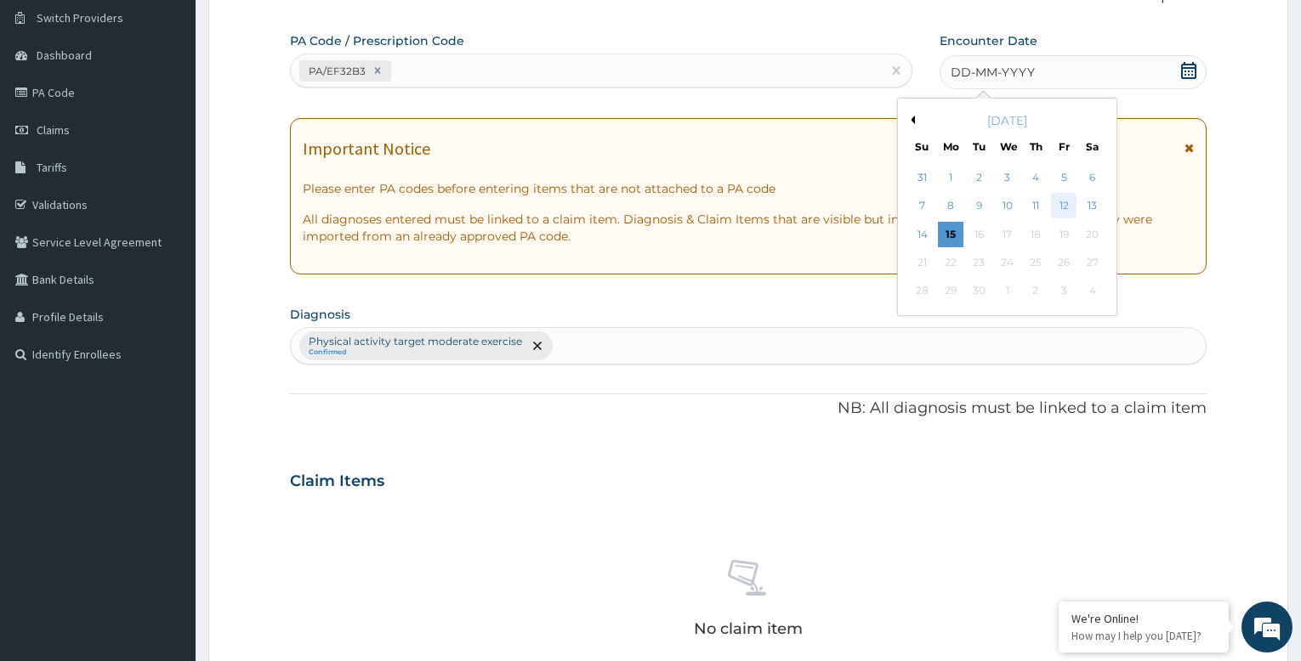
click at [1064, 203] on div "12" at bounding box center [1064, 207] width 26 height 26
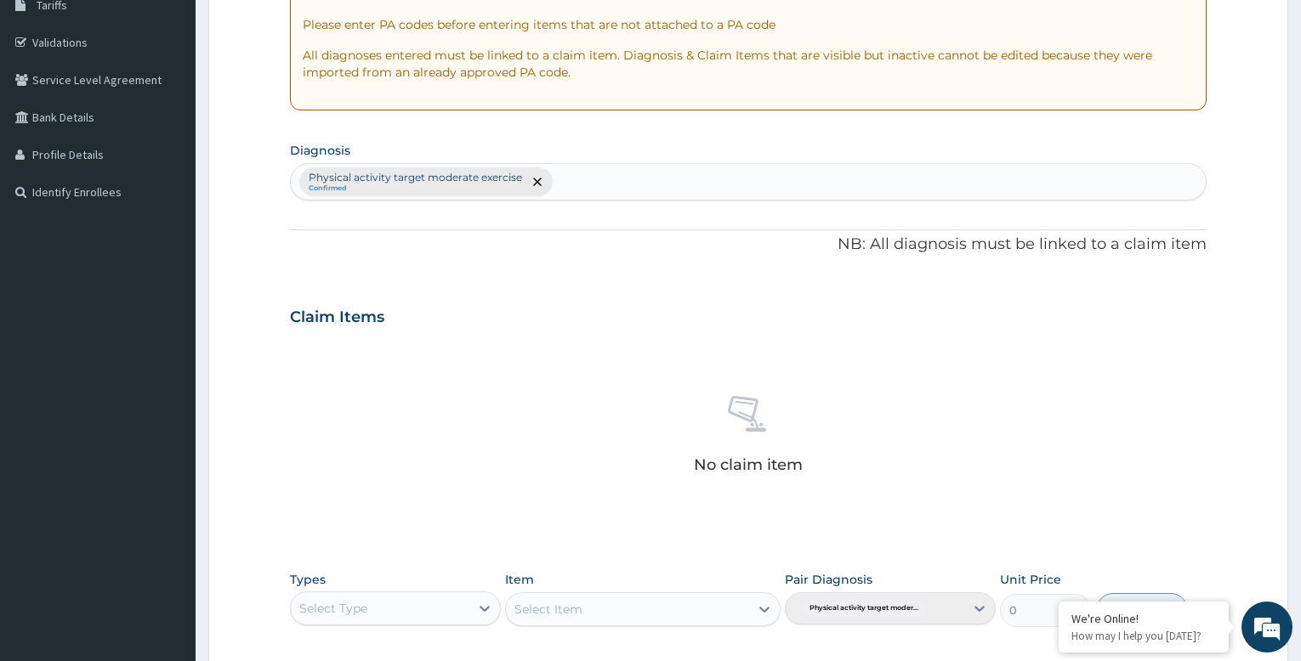
scroll to position [565, 0]
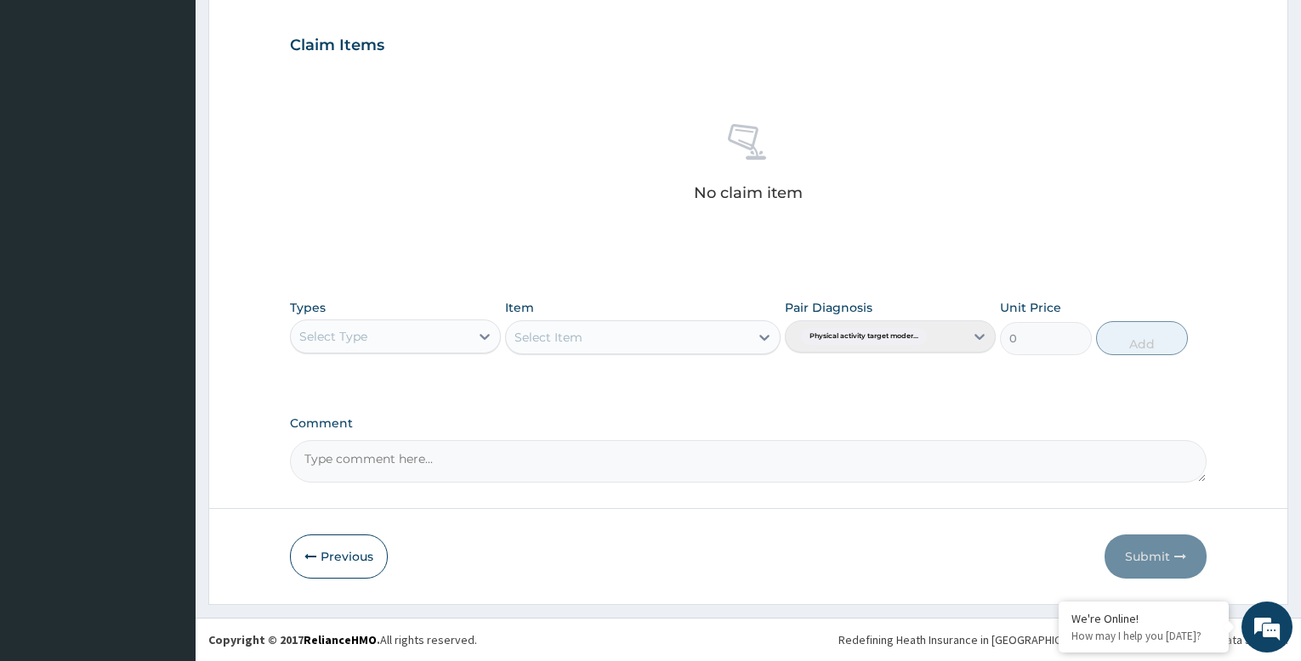
click at [421, 343] on div "Select Type" at bounding box center [380, 336] width 179 height 27
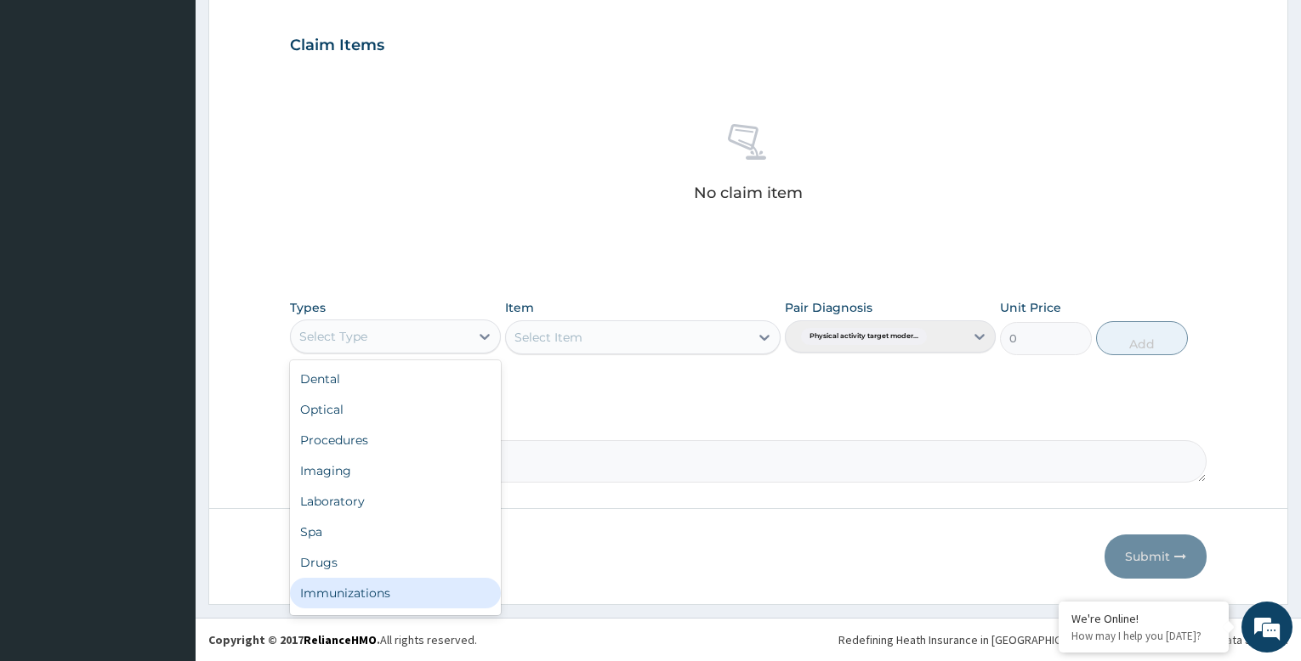
scroll to position [58, 0]
click at [386, 594] on div "Gym" at bounding box center [395, 597] width 211 height 31
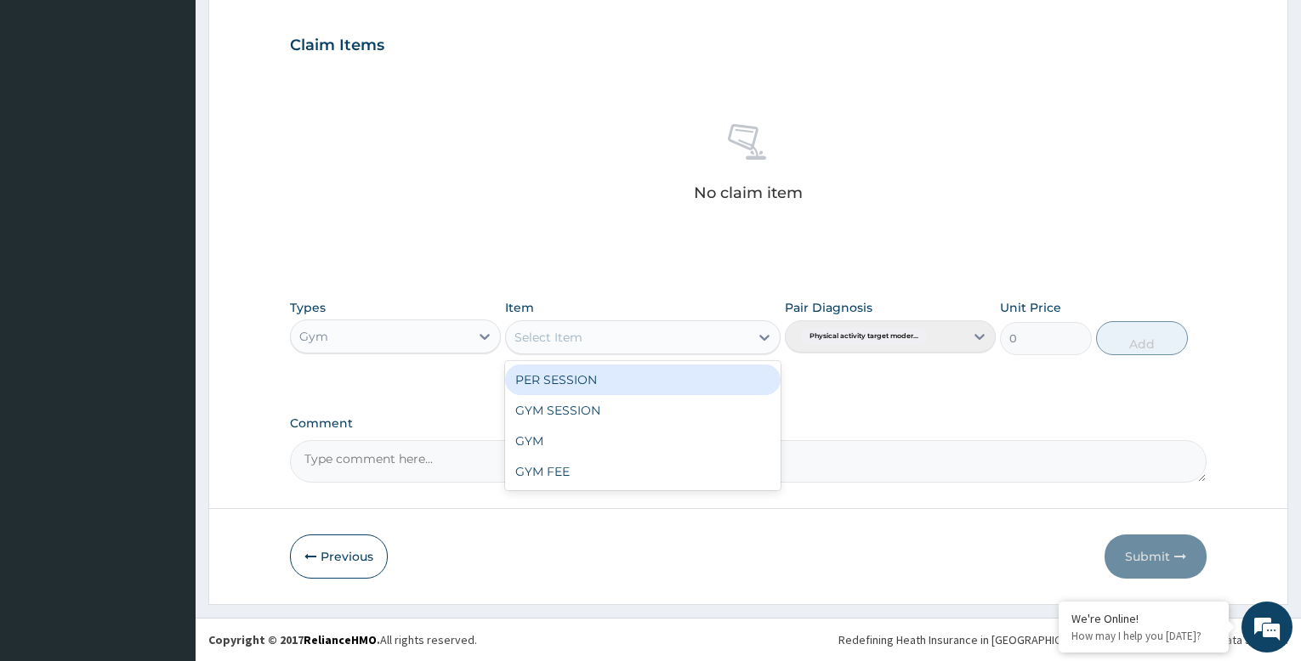
click at [700, 343] on div "Select Item" at bounding box center [627, 337] width 242 height 27
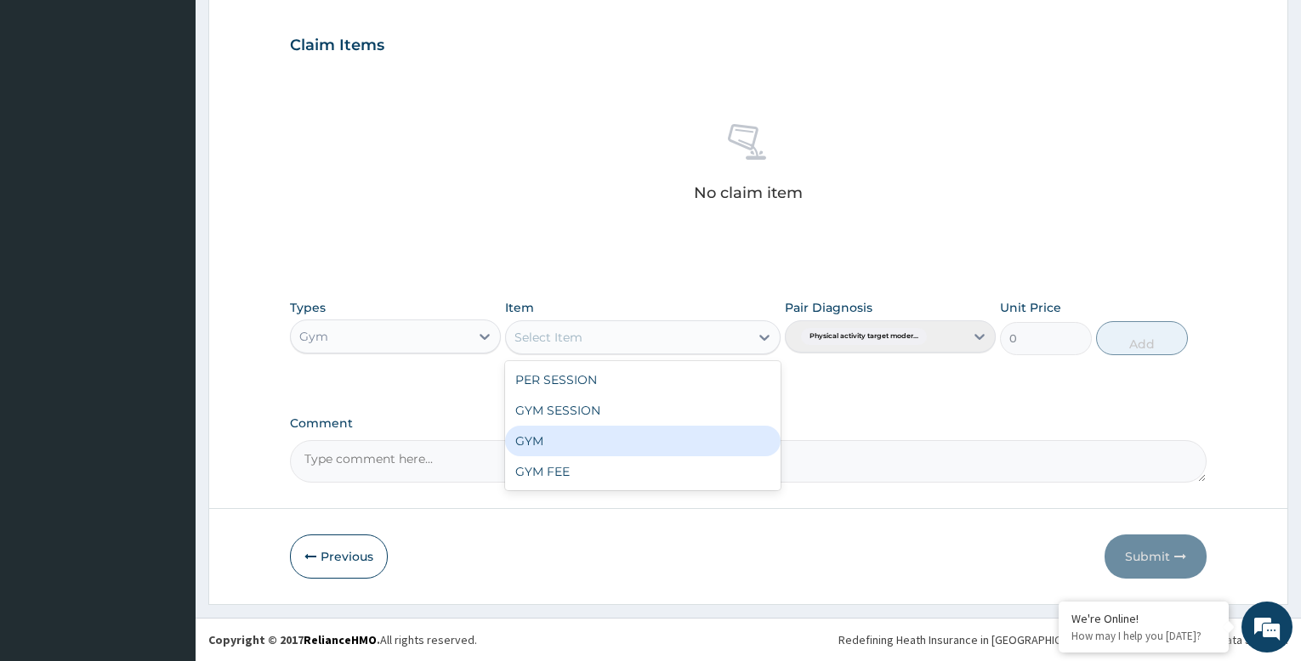
click at [651, 450] on div "GYM" at bounding box center [642, 441] width 275 height 31
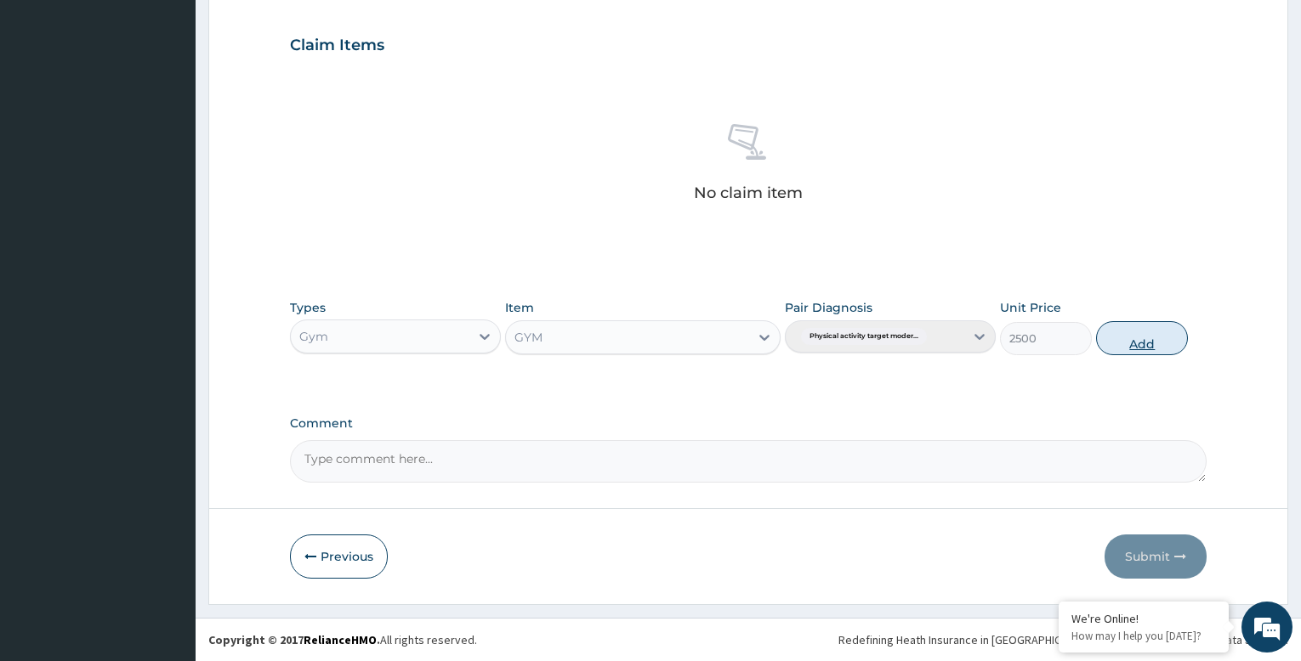
click at [1138, 341] on button "Add" at bounding box center [1142, 338] width 92 height 34
type input "0"
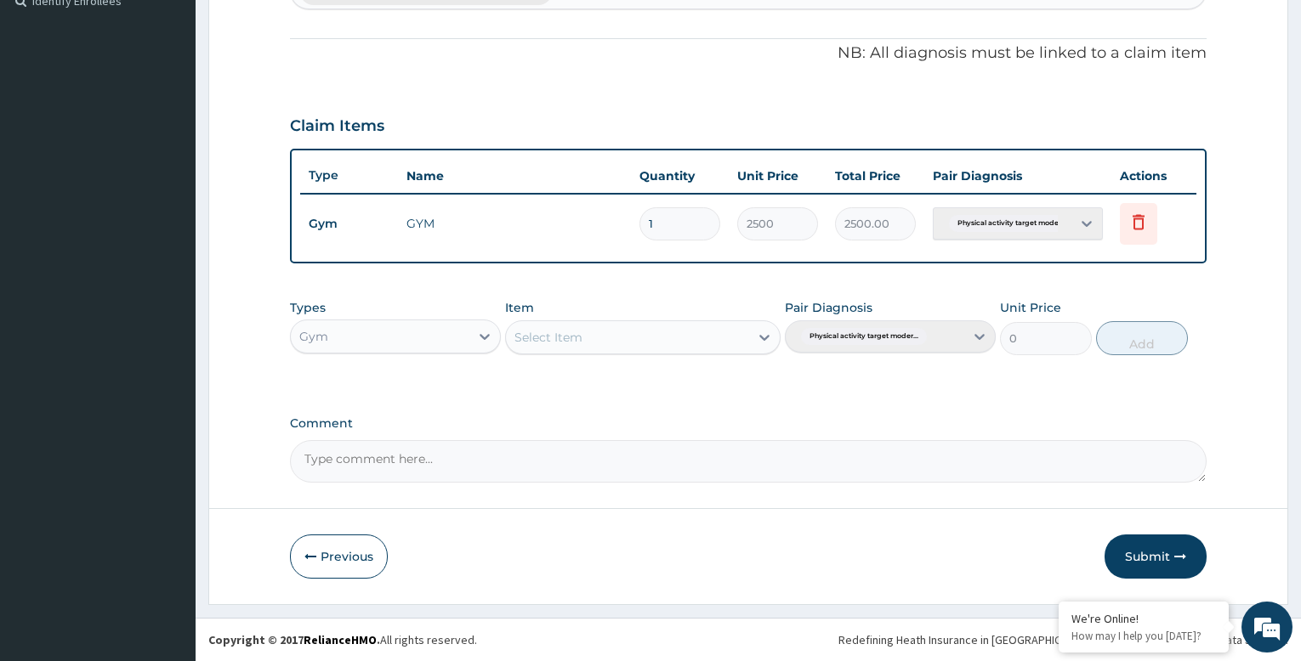
scroll to position [484, 0]
click at [1163, 557] on button "Submit" at bounding box center [1155, 557] width 102 height 44
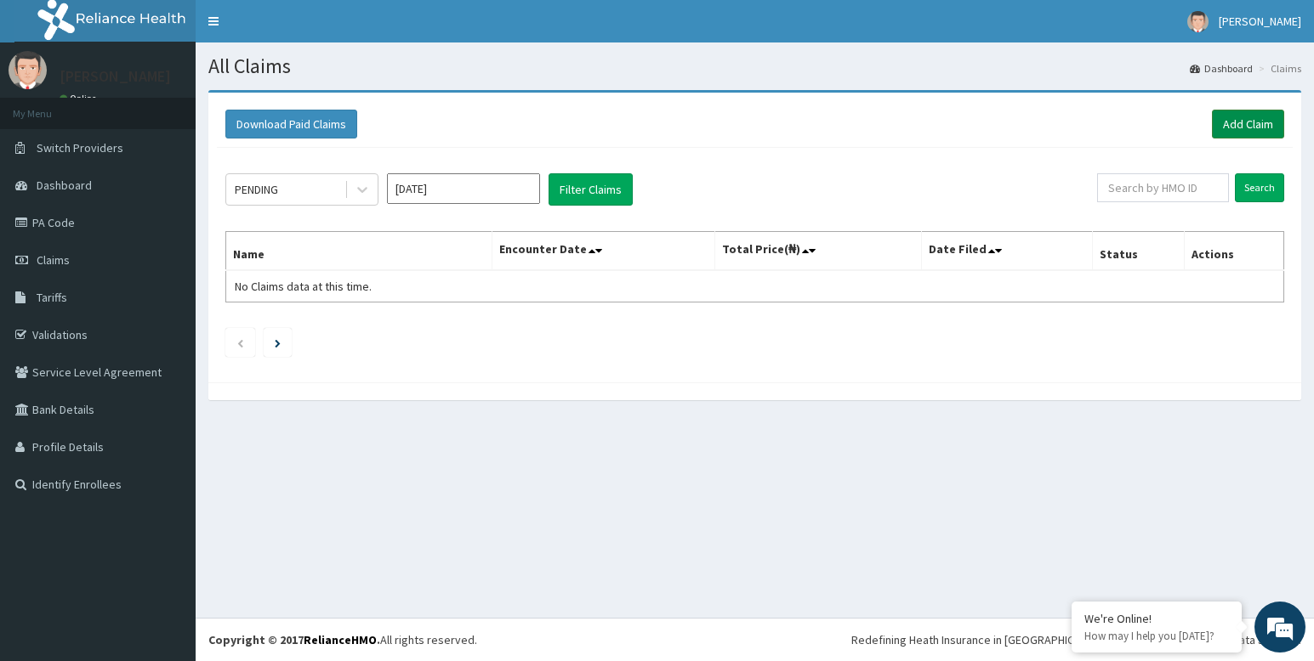
click at [1252, 122] on link "Add Claim" at bounding box center [1248, 124] width 72 height 29
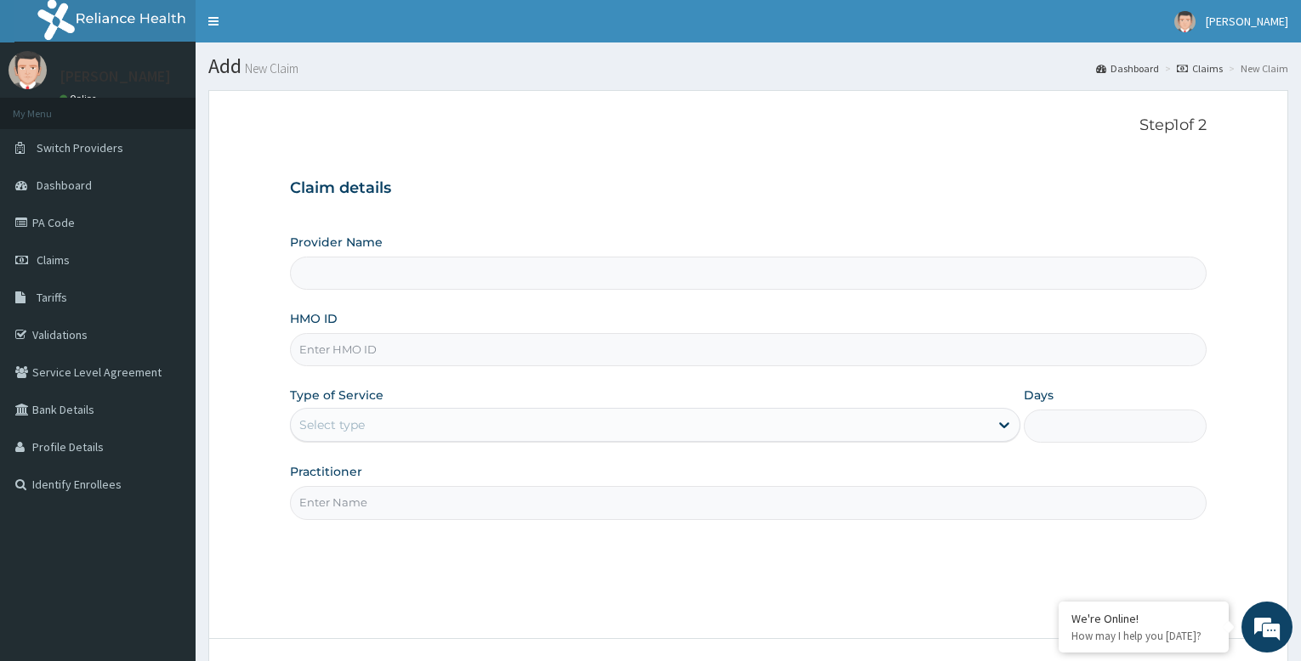
type input "Bodyline Gym- Festac"
type input "1"
click input "HMO ID"
type input "MWX/10038/A"
click input "Practitioner"
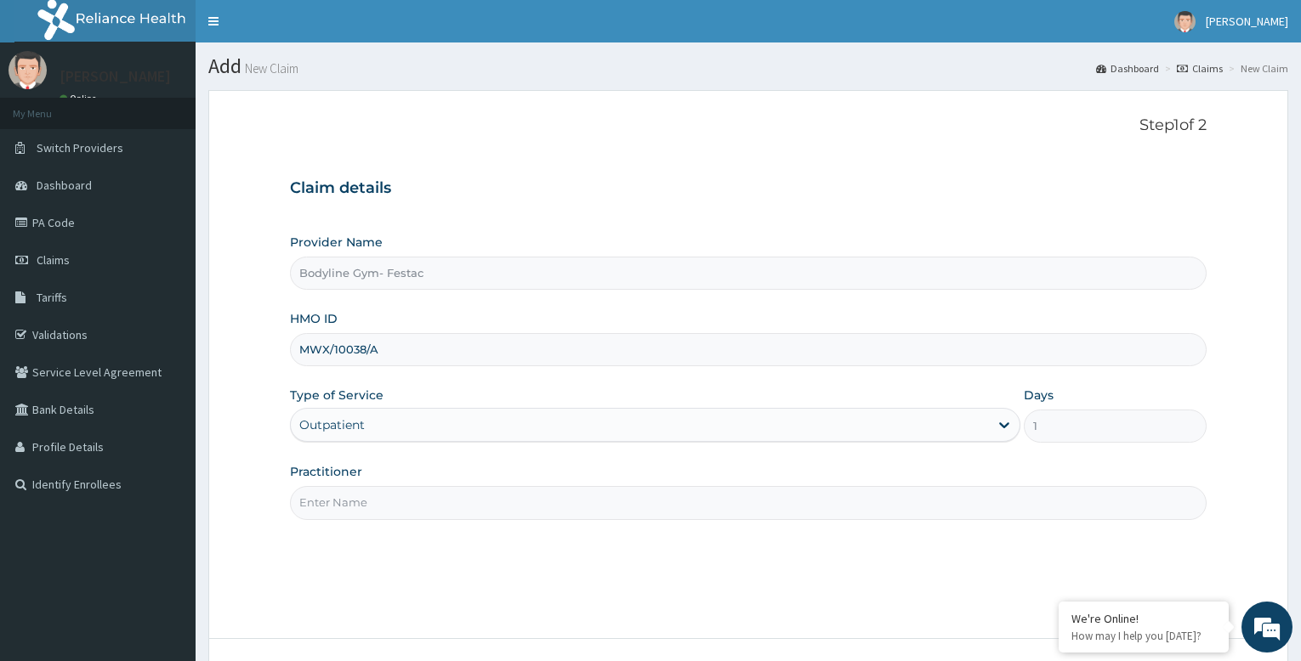
type input "bodyline"
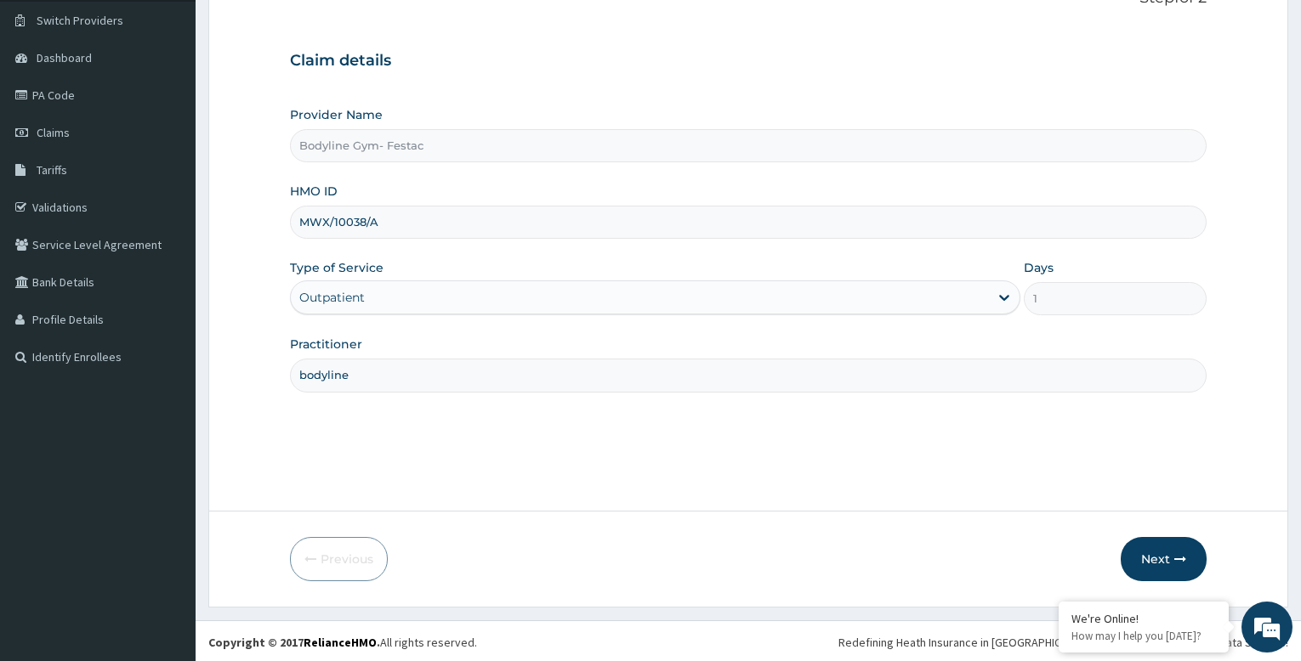
scroll to position [130, 0]
click button "Next"
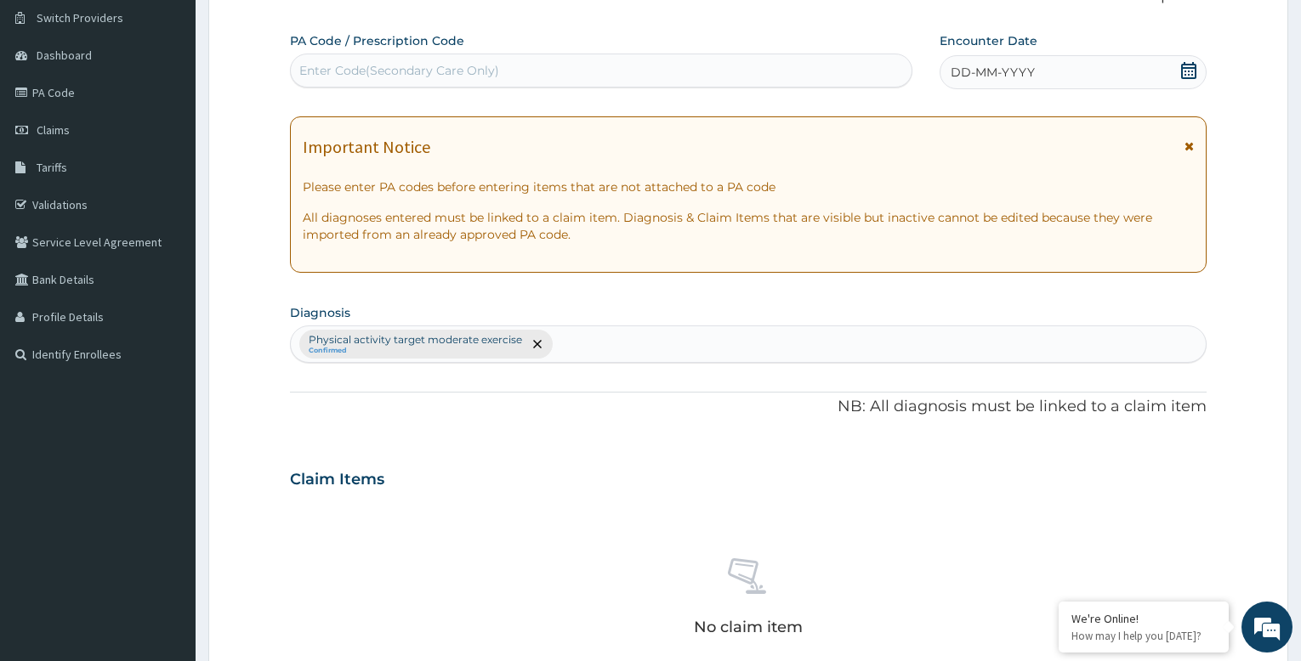
click div "Enter Code(Secondary Care Only)"
type input "PA/E3ED2A"
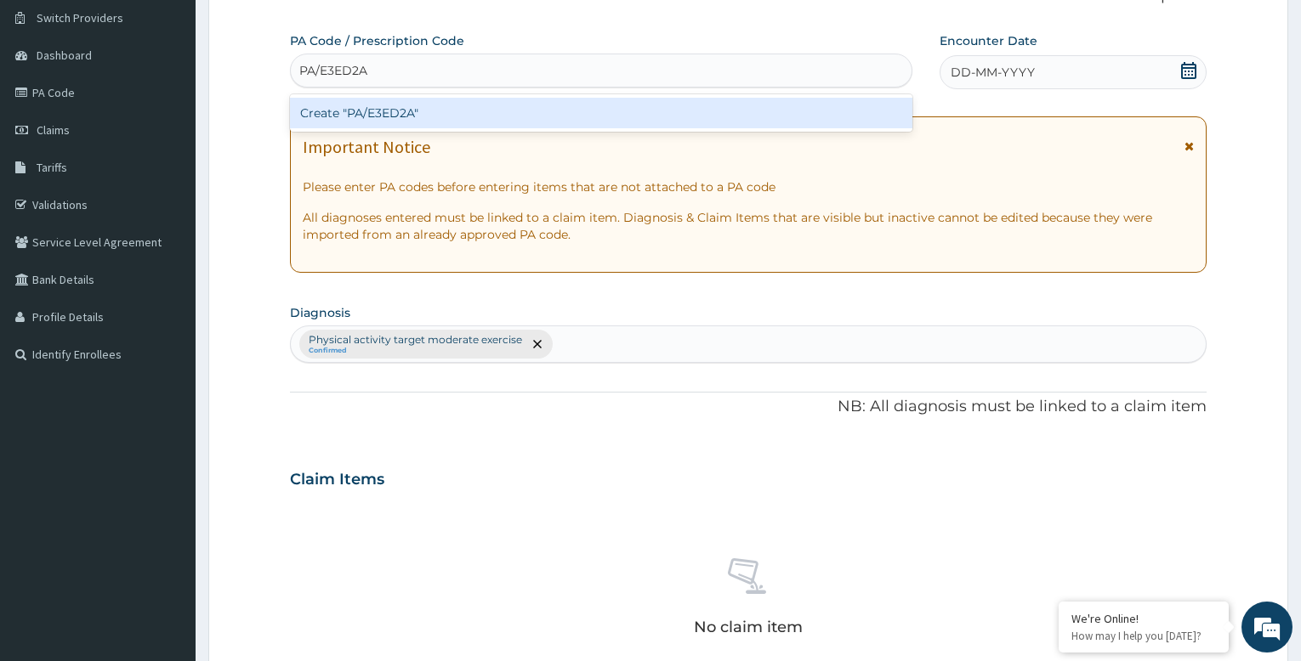
click div "Create "PA/E3ED2A""
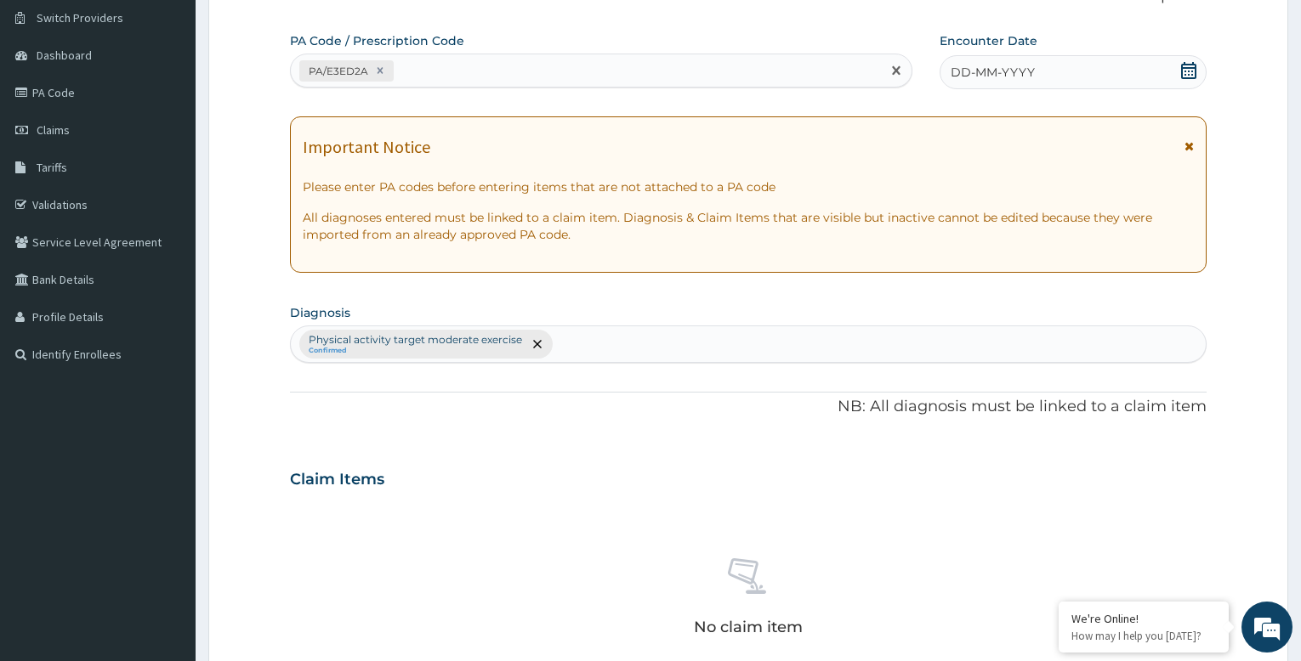
click div "DD-MM-YYYY"
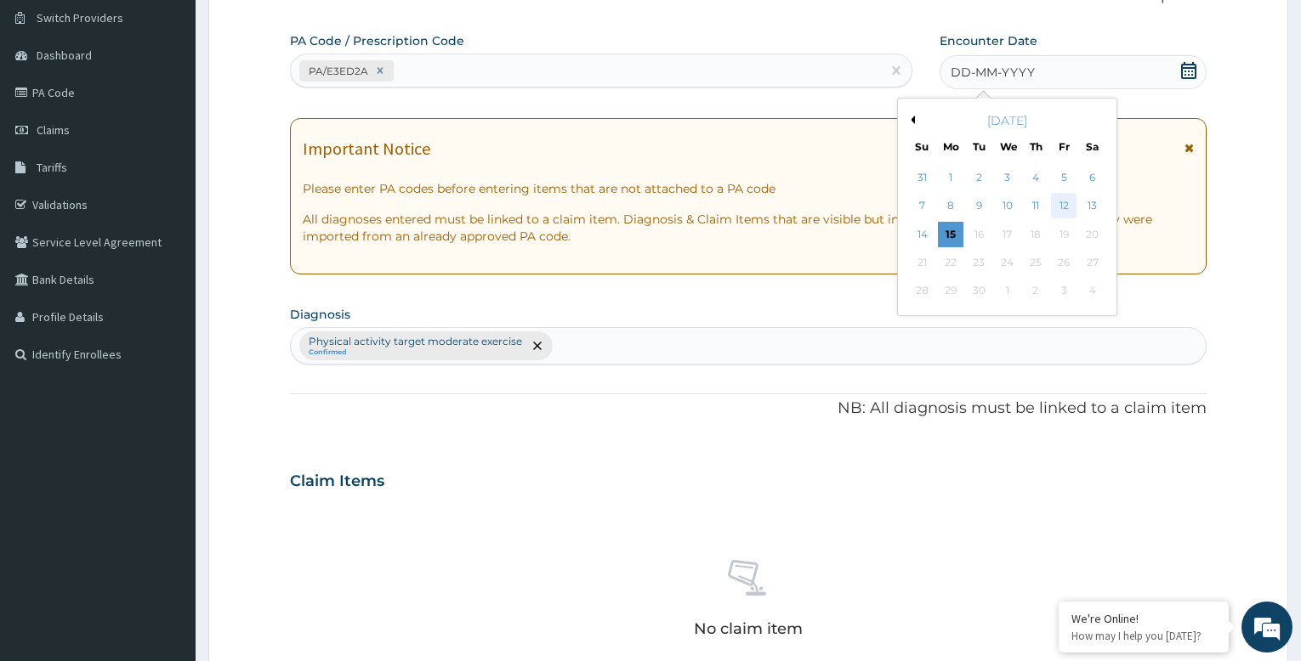
click div "12"
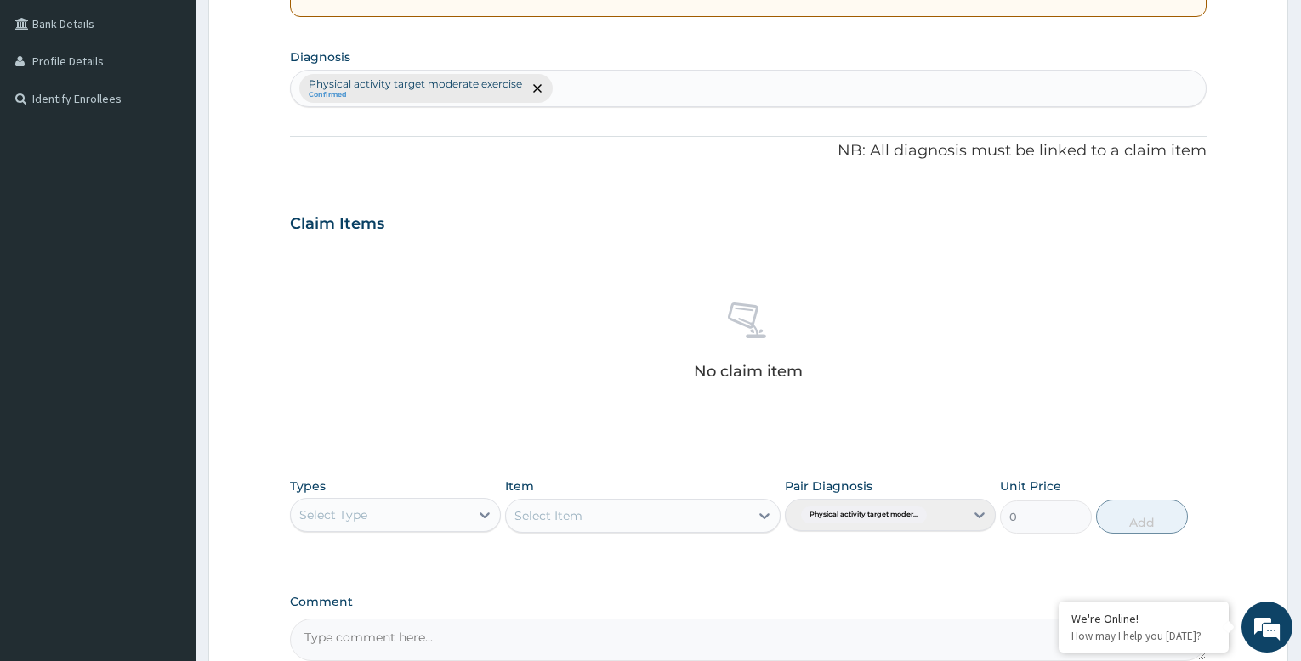
scroll to position [555, 0]
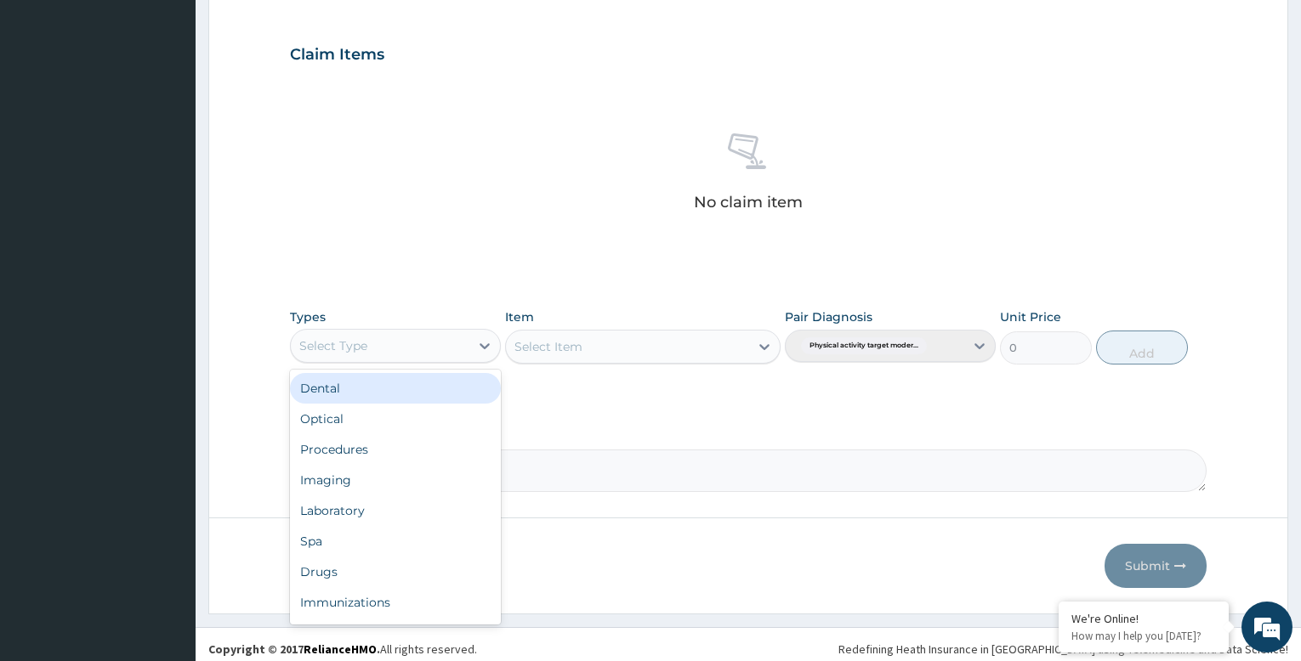
click div "Select Type"
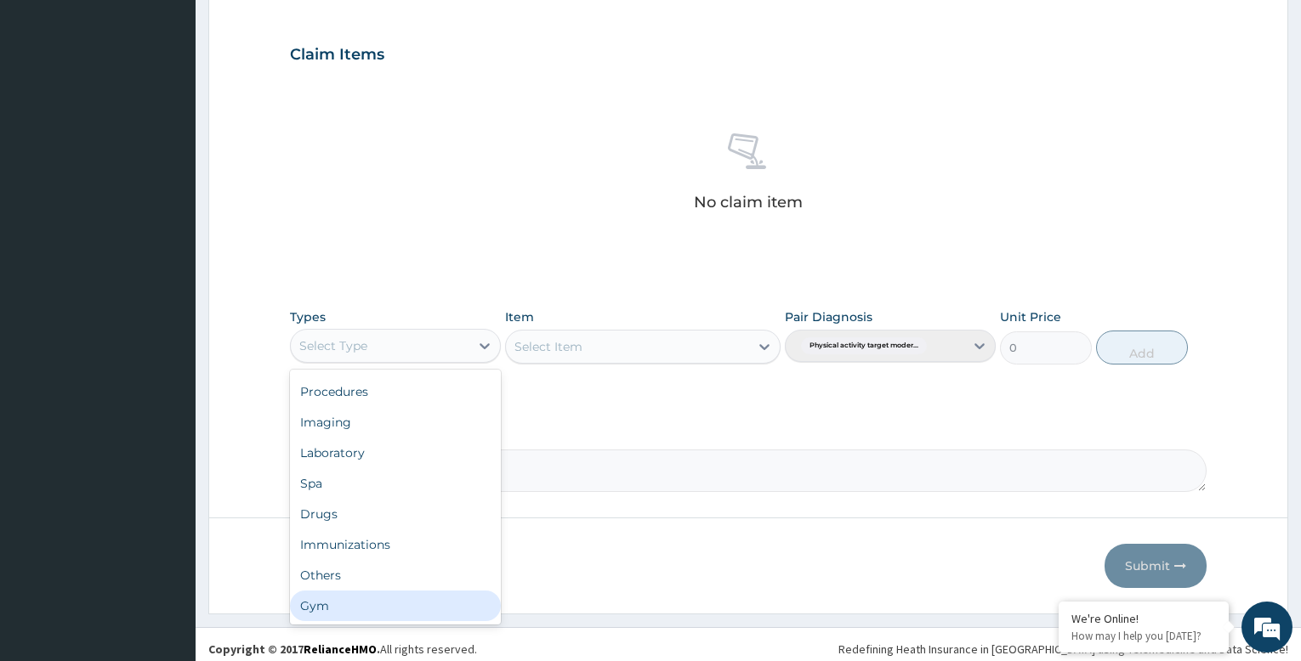
click div "Gym"
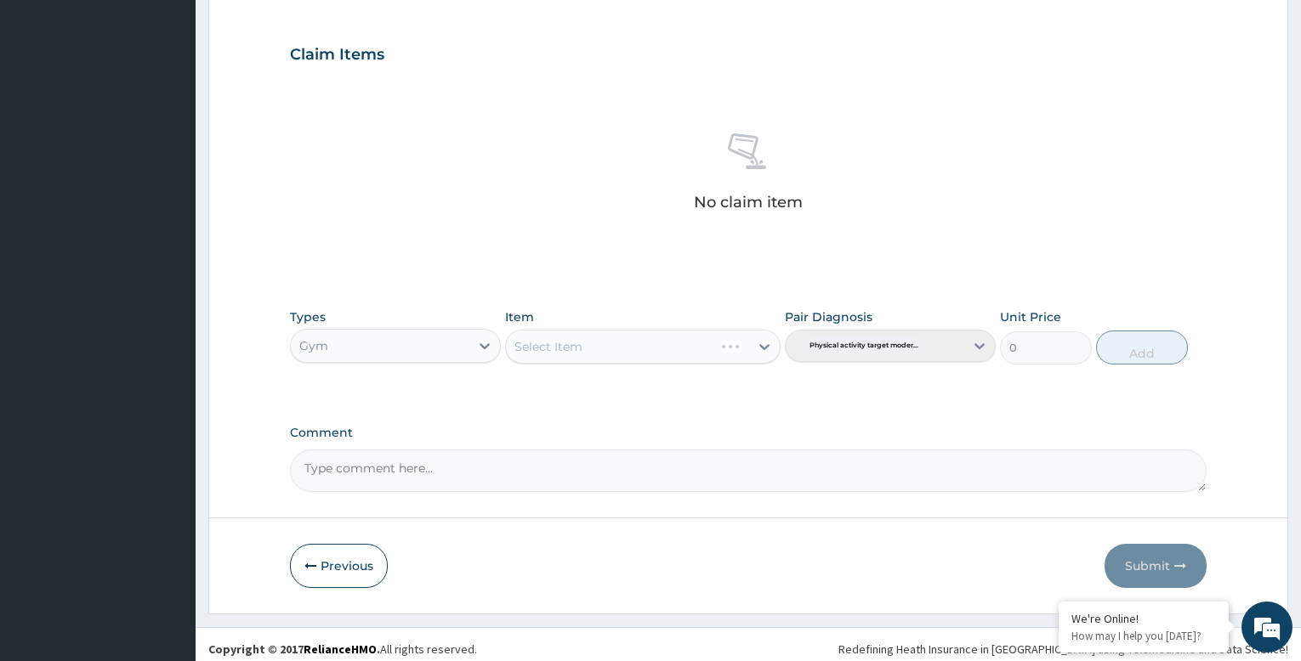
click div "Select Item"
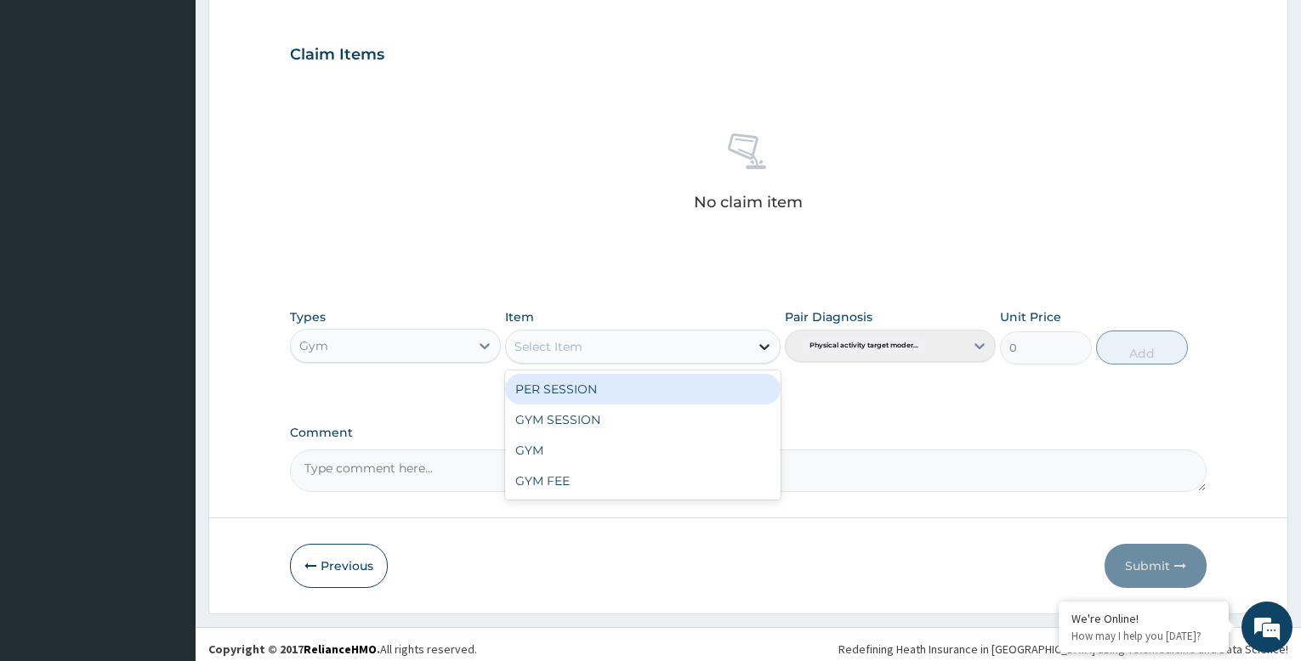
click icon
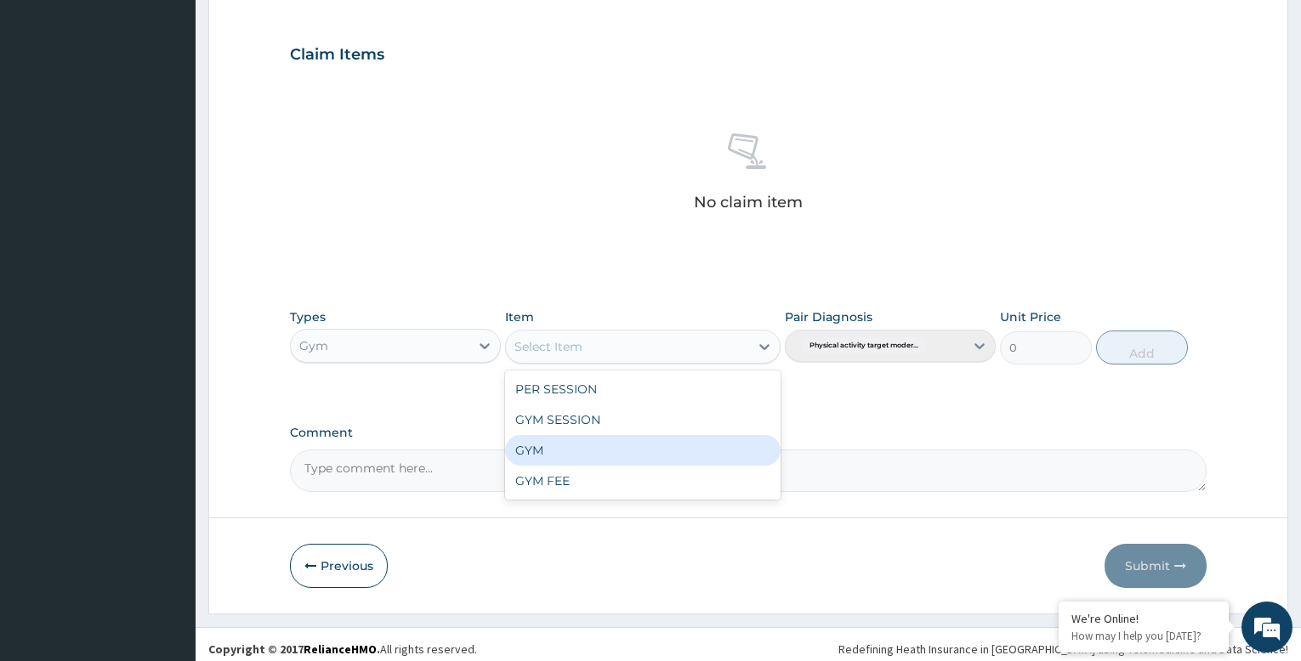
click div "GYM"
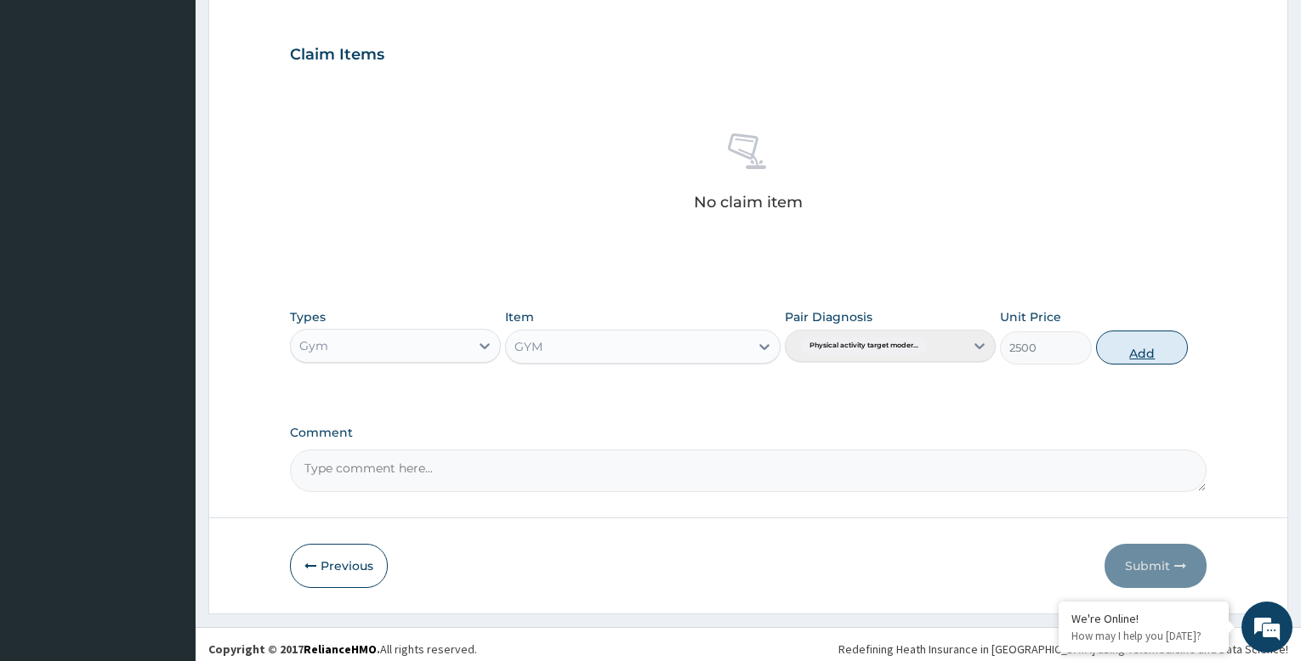
click button "Add"
type input "0"
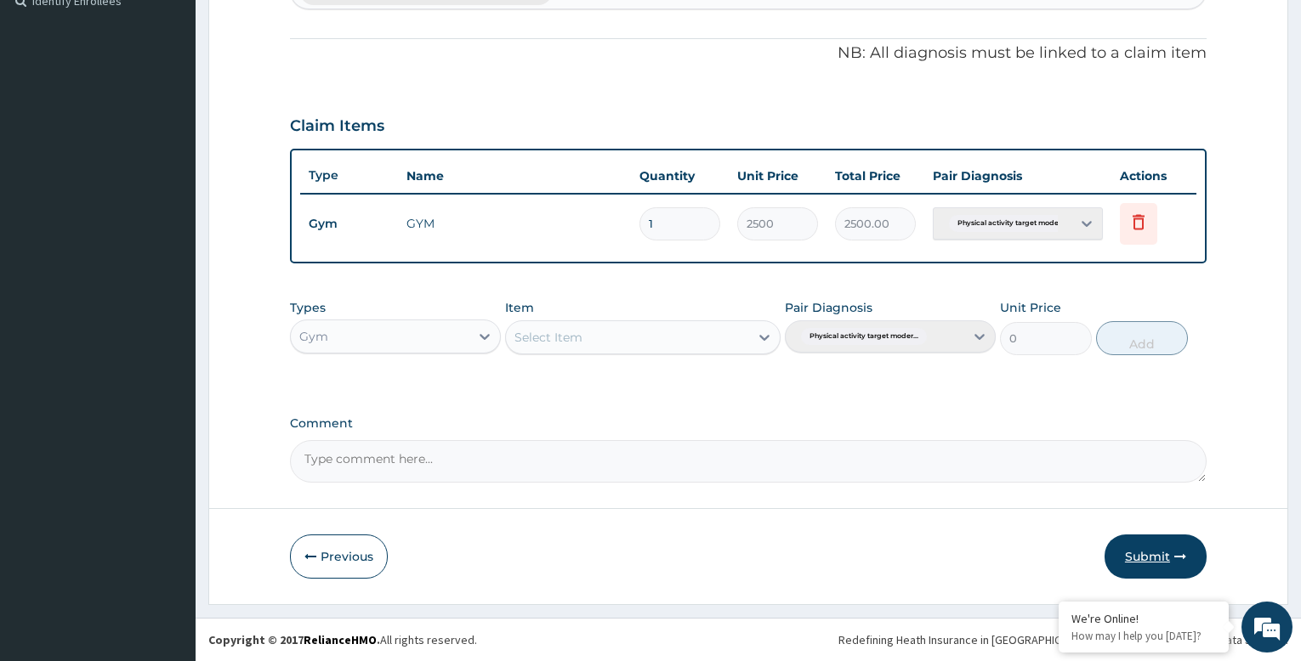
click button "Submit"
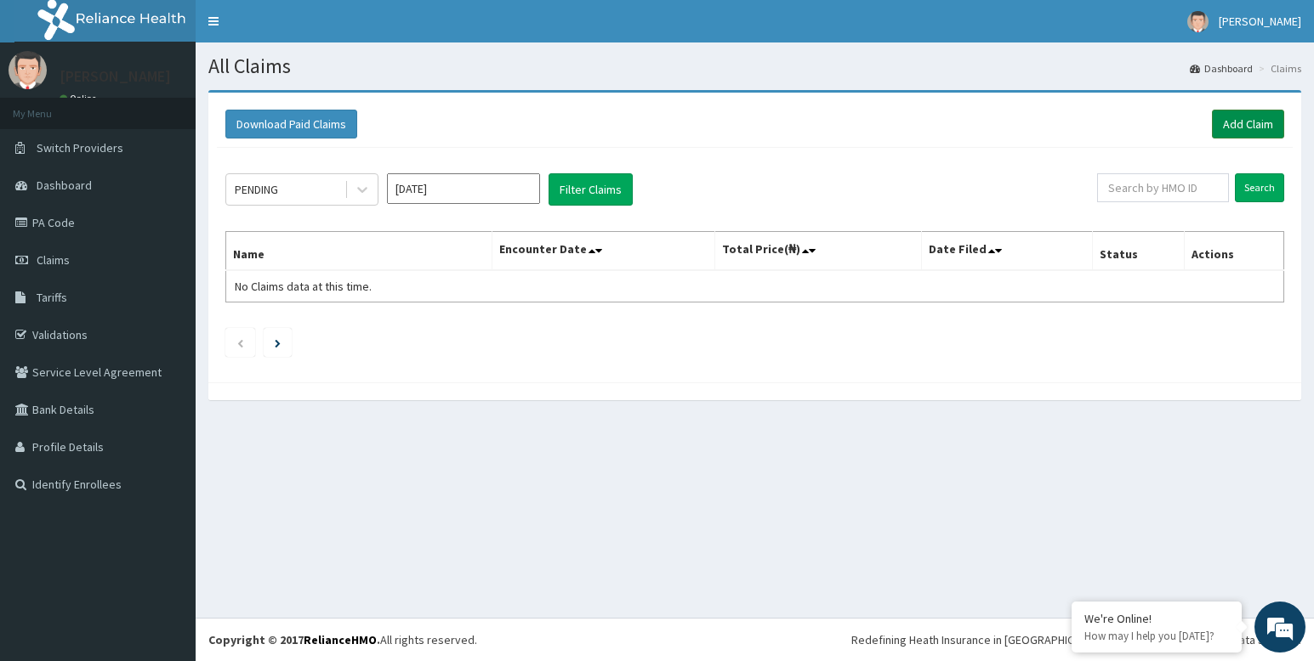
click at [1240, 120] on link "Add Claim" at bounding box center [1248, 124] width 72 height 29
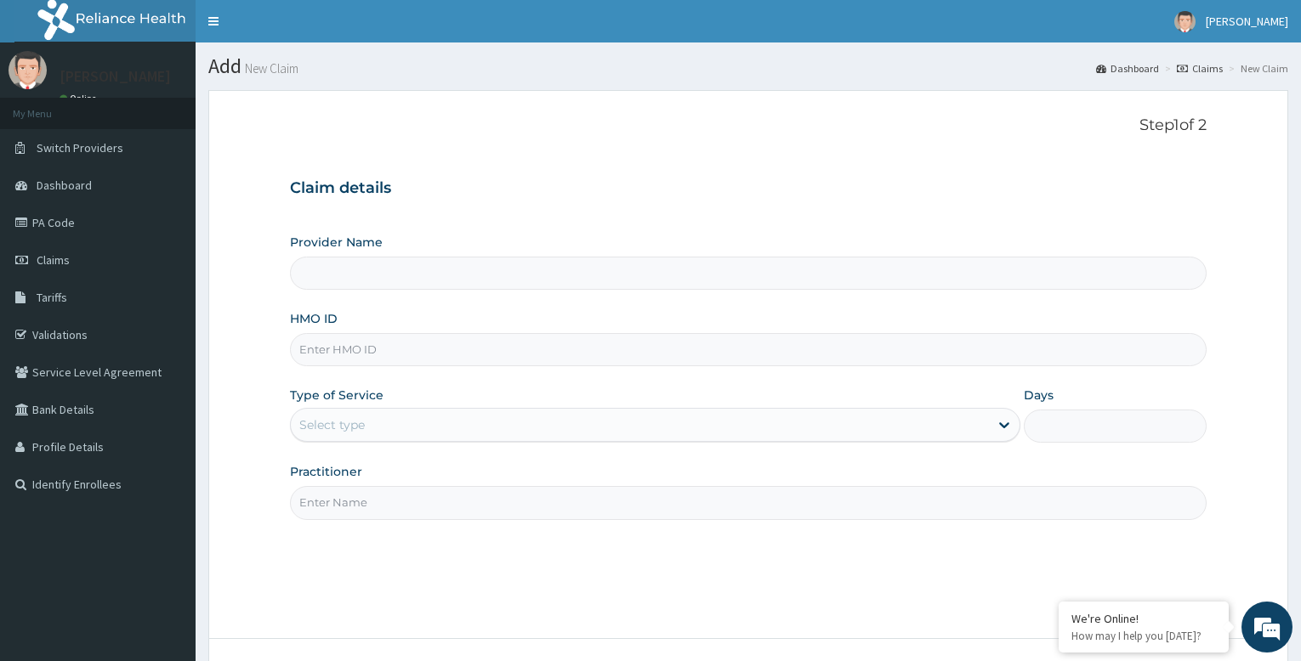
type input "Bodyline Gym- Festac"
type input "1"
click at [393, 349] on input "HMO ID" at bounding box center [748, 349] width 917 height 33
type input "CGL/10237/B"
click at [389, 496] on input "Practitioner" at bounding box center [748, 502] width 917 height 33
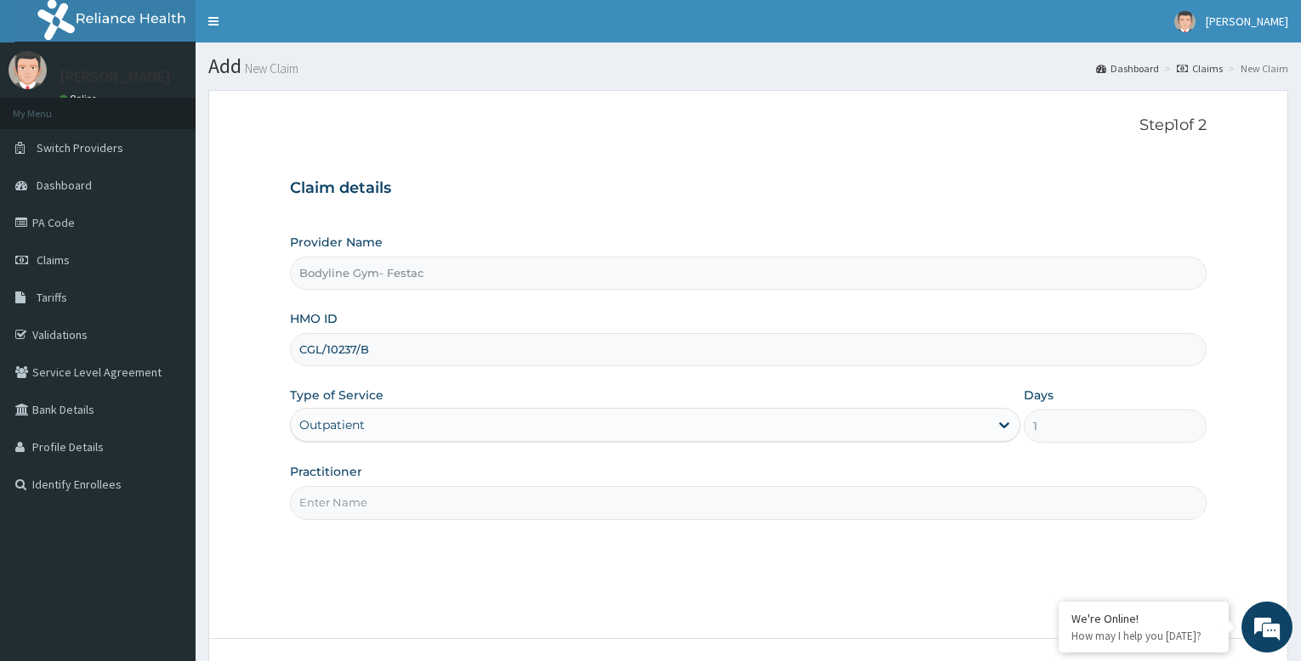
type input "bodyline"
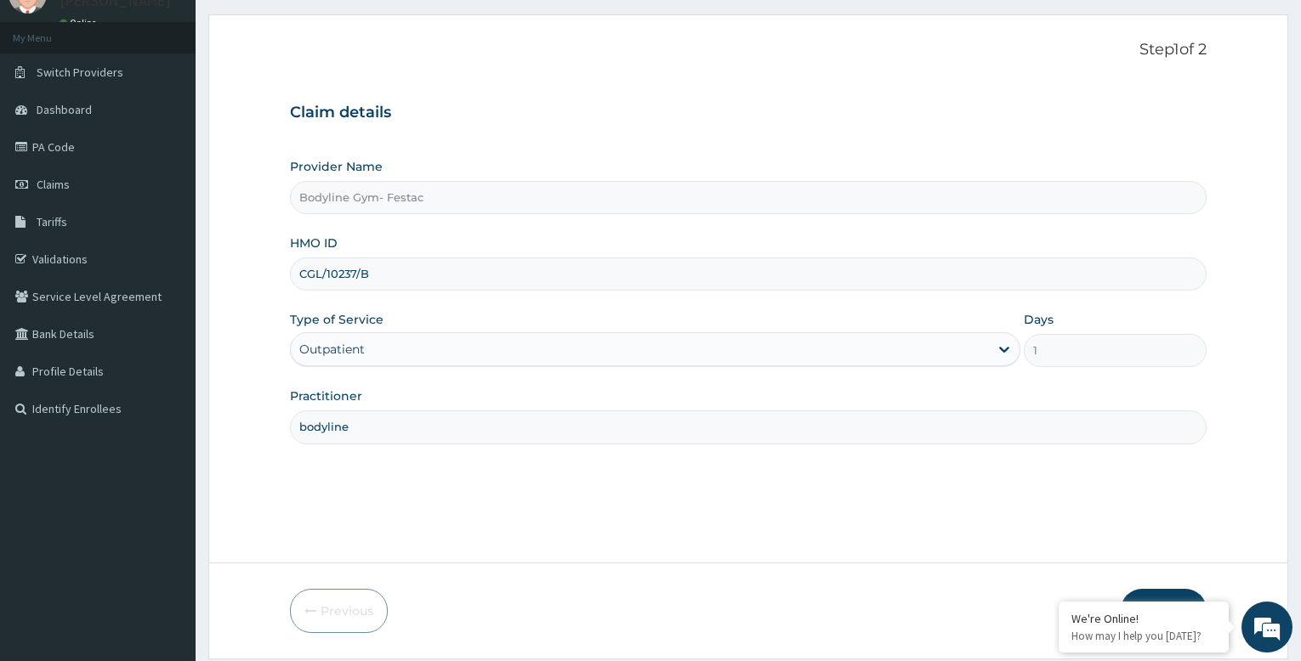
scroll to position [130, 0]
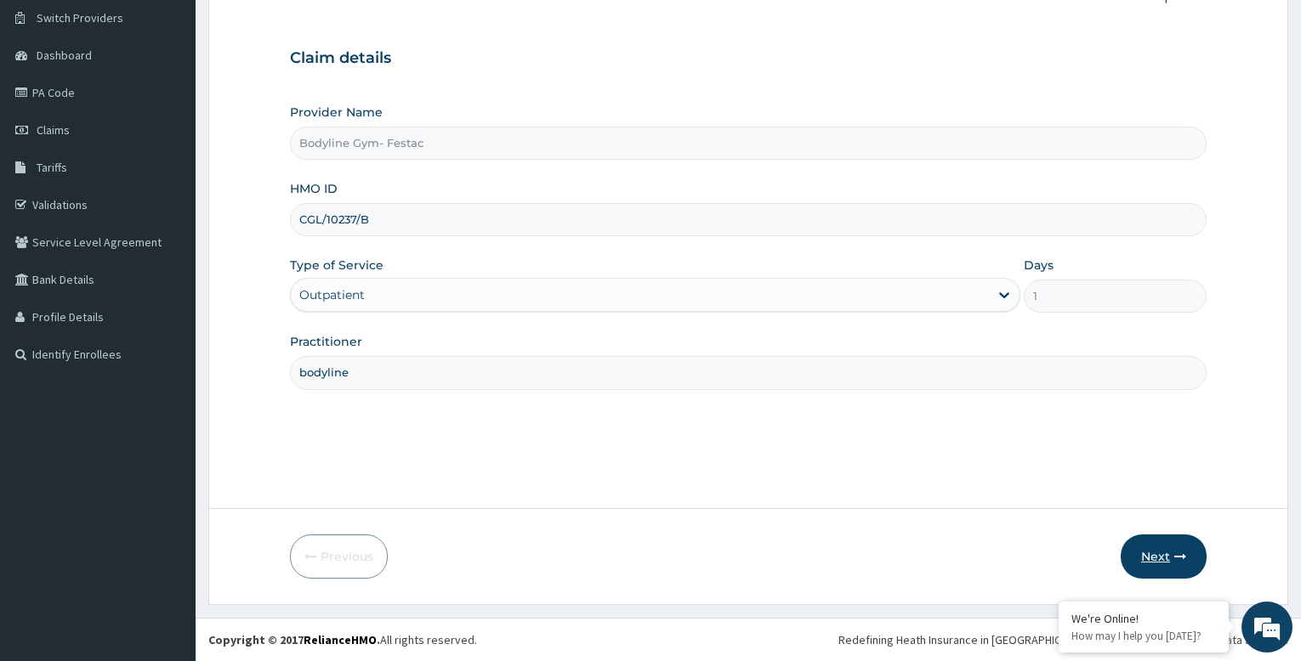
click at [1149, 554] on button "Next" at bounding box center [1164, 557] width 86 height 44
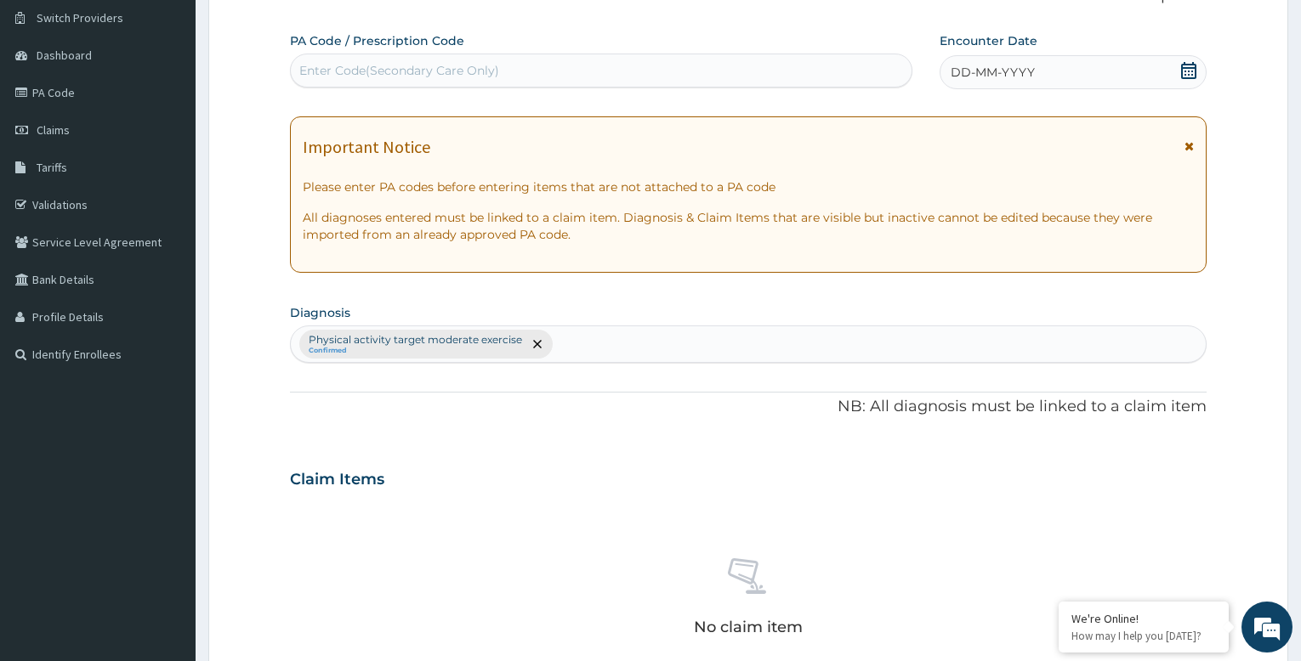
click at [452, 67] on div "Enter Code(Secondary Care Only)" at bounding box center [399, 70] width 200 height 17
type input "PA/F98022"
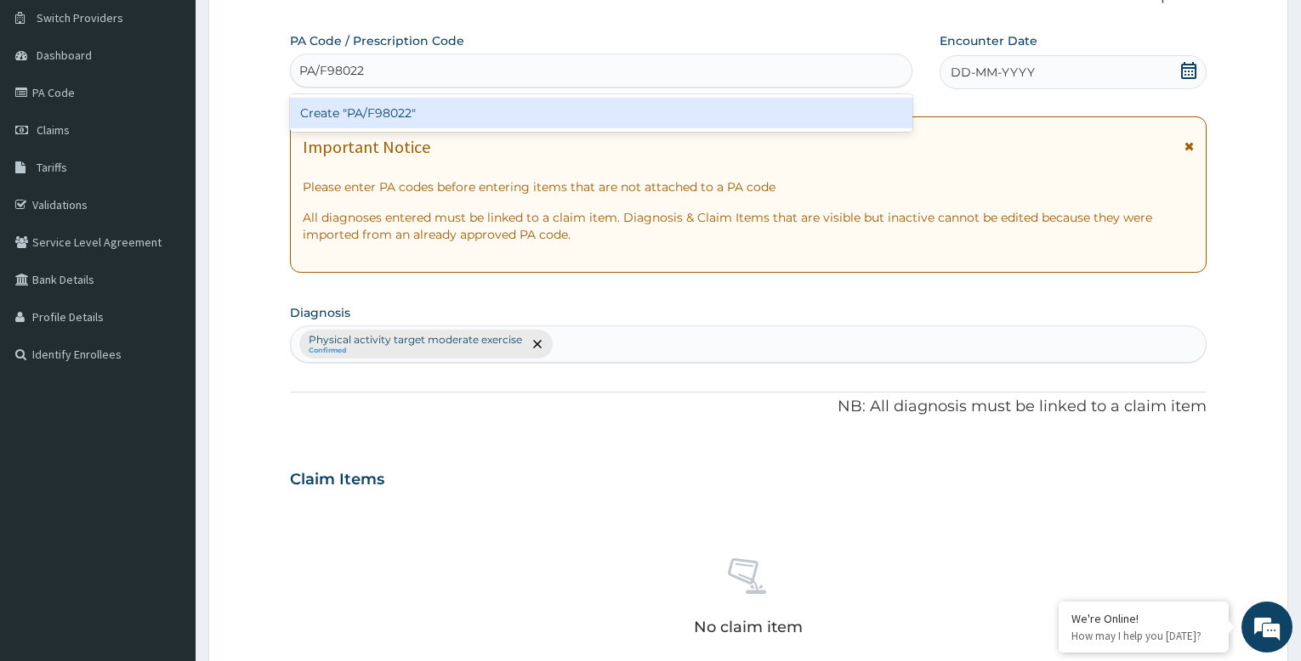
click at [489, 114] on div "Create "PA/F98022"" at bounding box center [601, 113] width 622 height 31
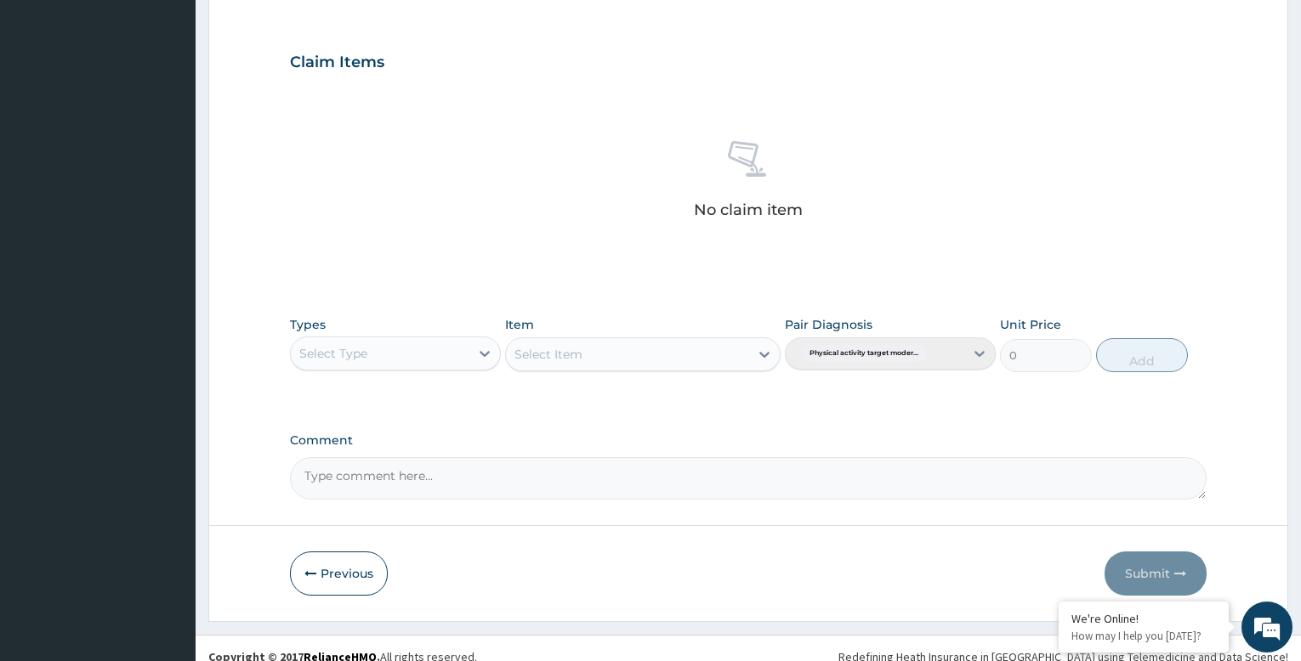
scroll to position [580, 0]
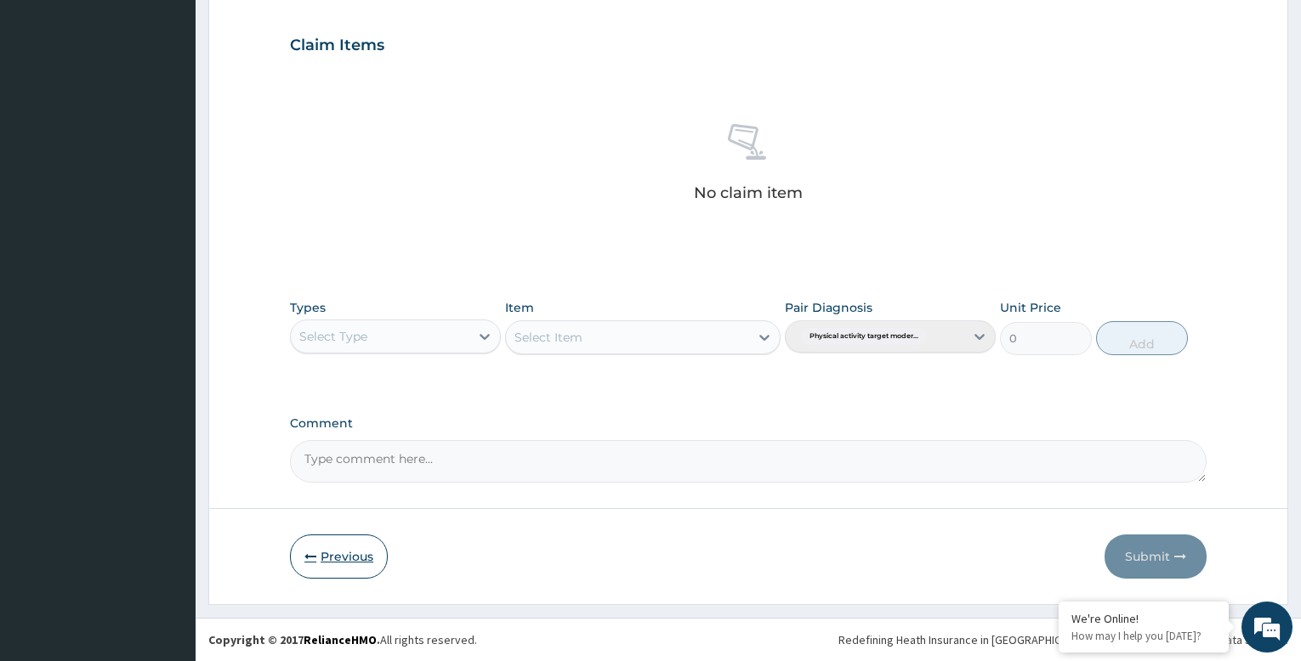
click at [328, 559] on button "Previous" at bounding box center [339, 557] width 98 height 44
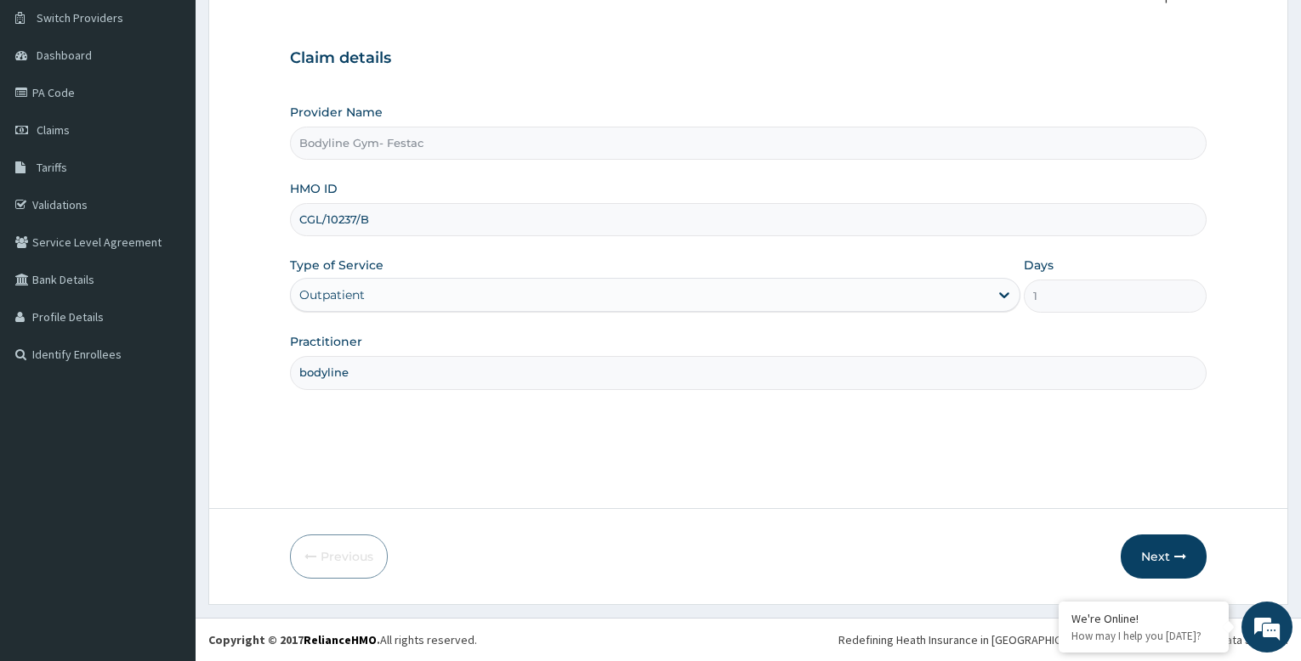
click at [309, 221] on input "CGL/10237/B" at bounding box center [748, 219] width 917 height 33
type input "LGL/10237/B"
click at [1155, 548] on button "Next" at bounding box center [1164, 557] width 86 height 44
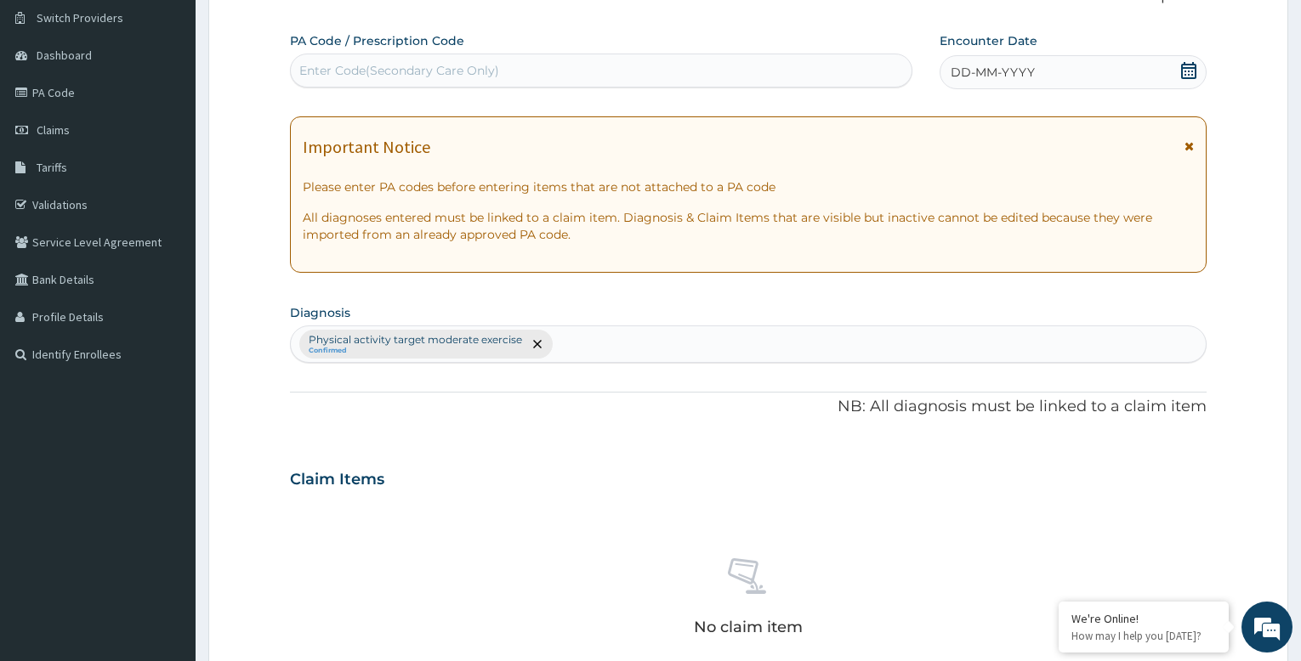
click at [494, 65] on div "Enter Code(Secondary Care Only)" at bounding box center [399, 70] width 200 height 17
type input "PA/F98022"
click at [1032, 70] on span "DD-MM-YYYY" at bounding box center [993, 72] width 84 height 17
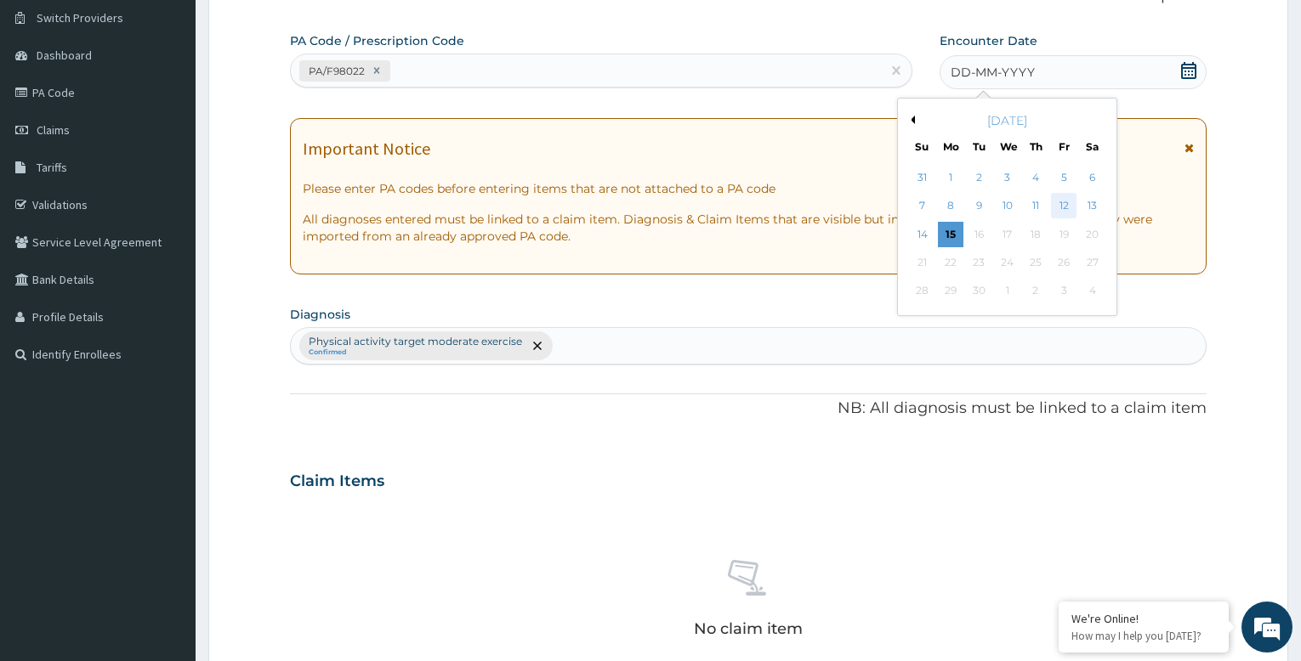
click at [1063, 205] on div "12" at bounding box center [1064, 207] width 26 height 26
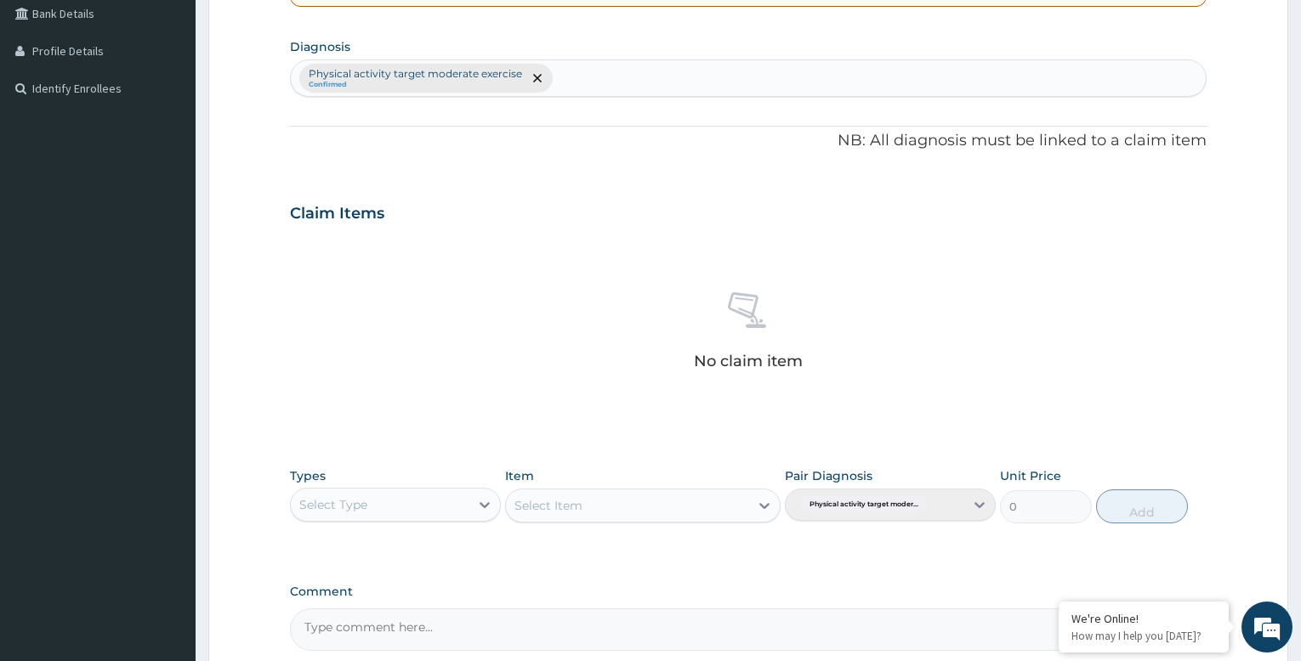
scroll to position [565, 0]
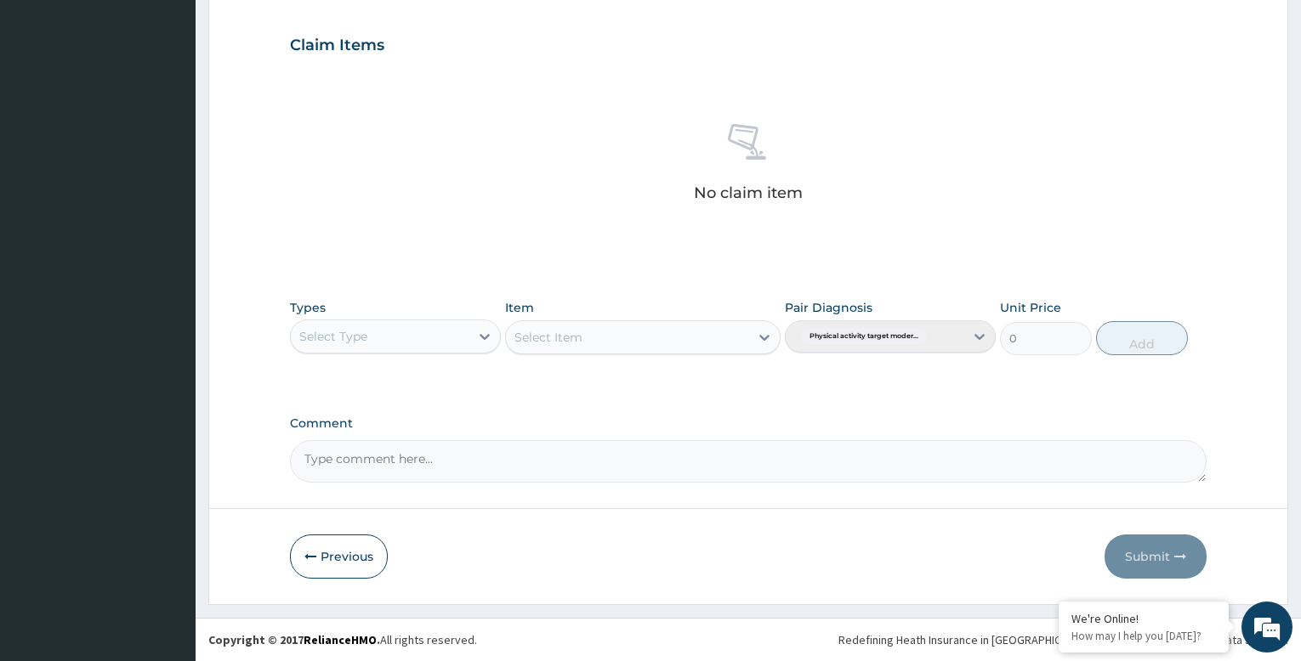
click at [446, 339] on div "Select Type" at bounding box center [380, 336] width 179 height 27
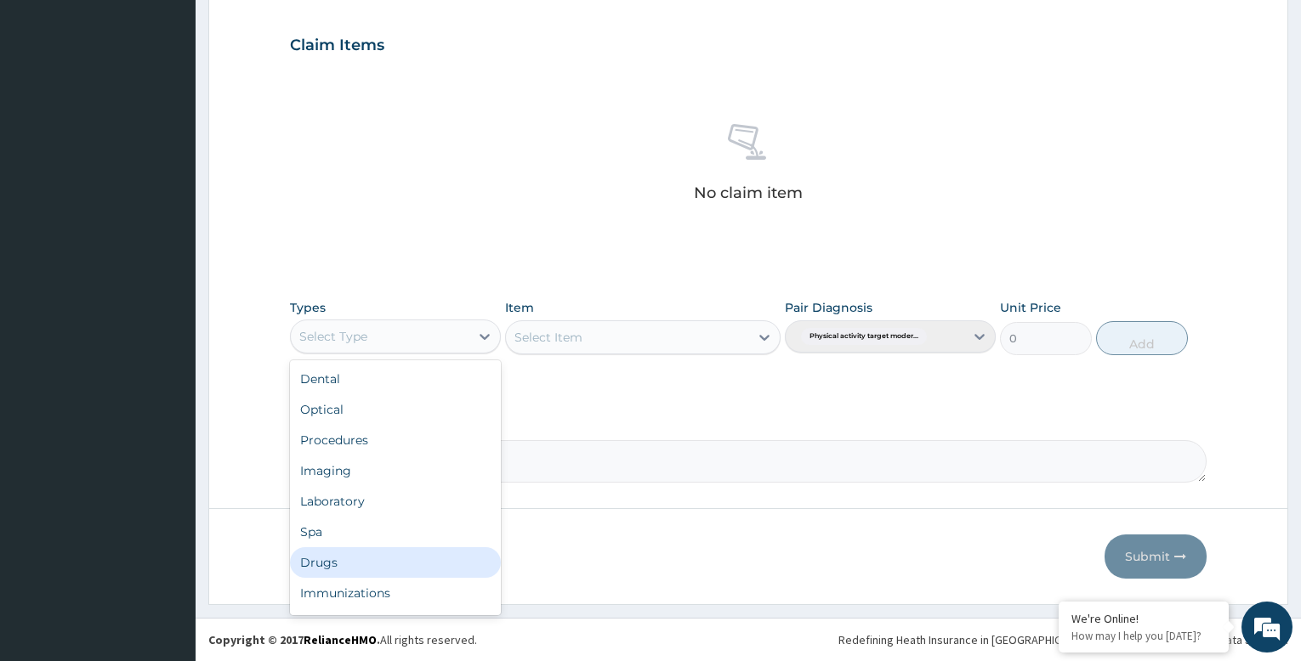
scroll to position [58, 0]
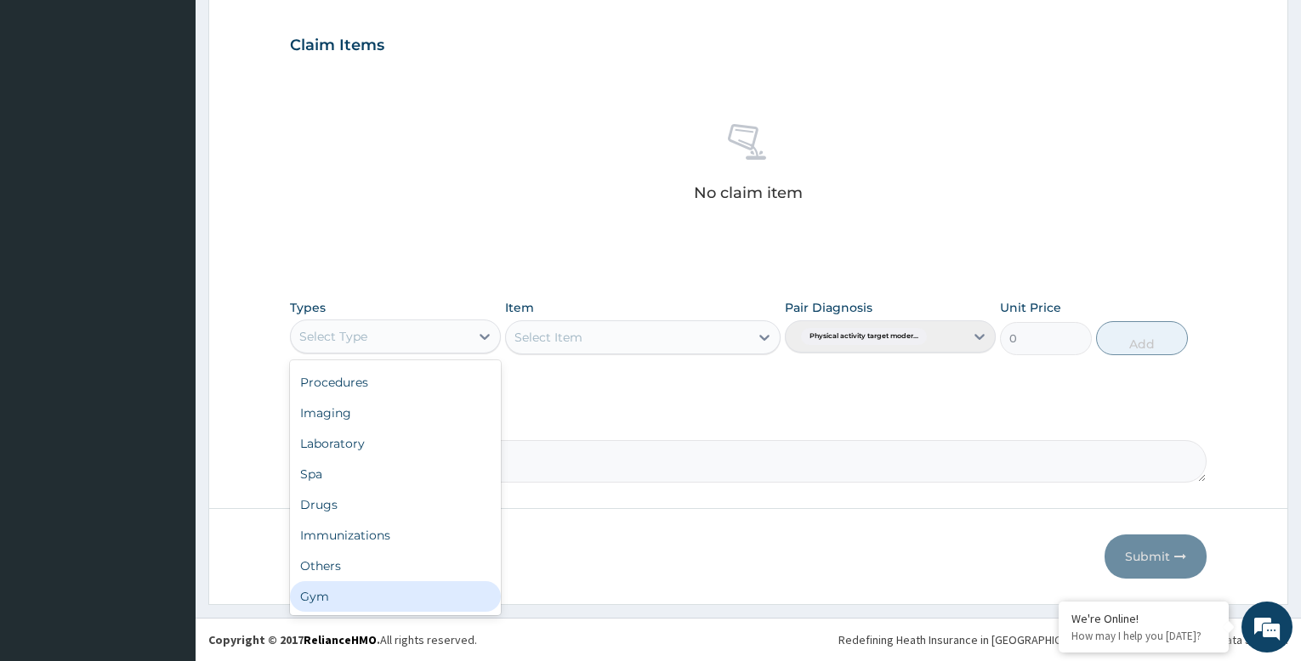
click at [347, 596] on div "Gym" at bounding box center [395, 597] width 211 height 31
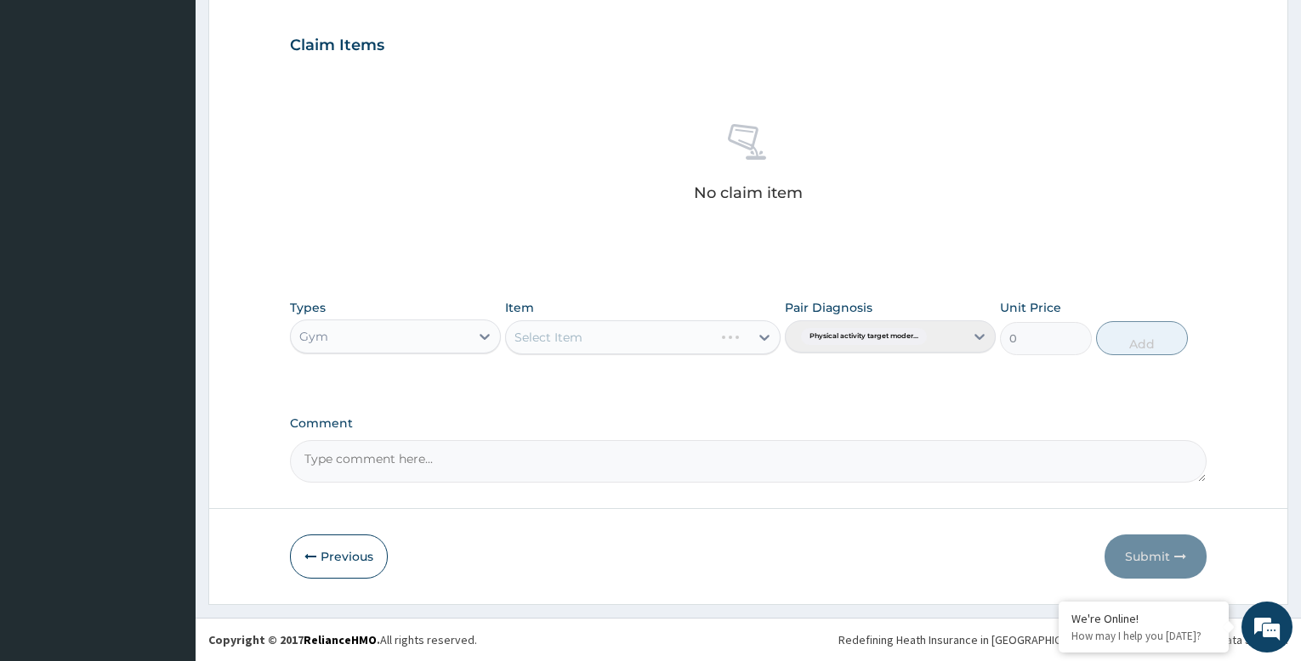
click at [605, 338] on div "Select Item" at bounding box center [642, 338] width 275 height 34
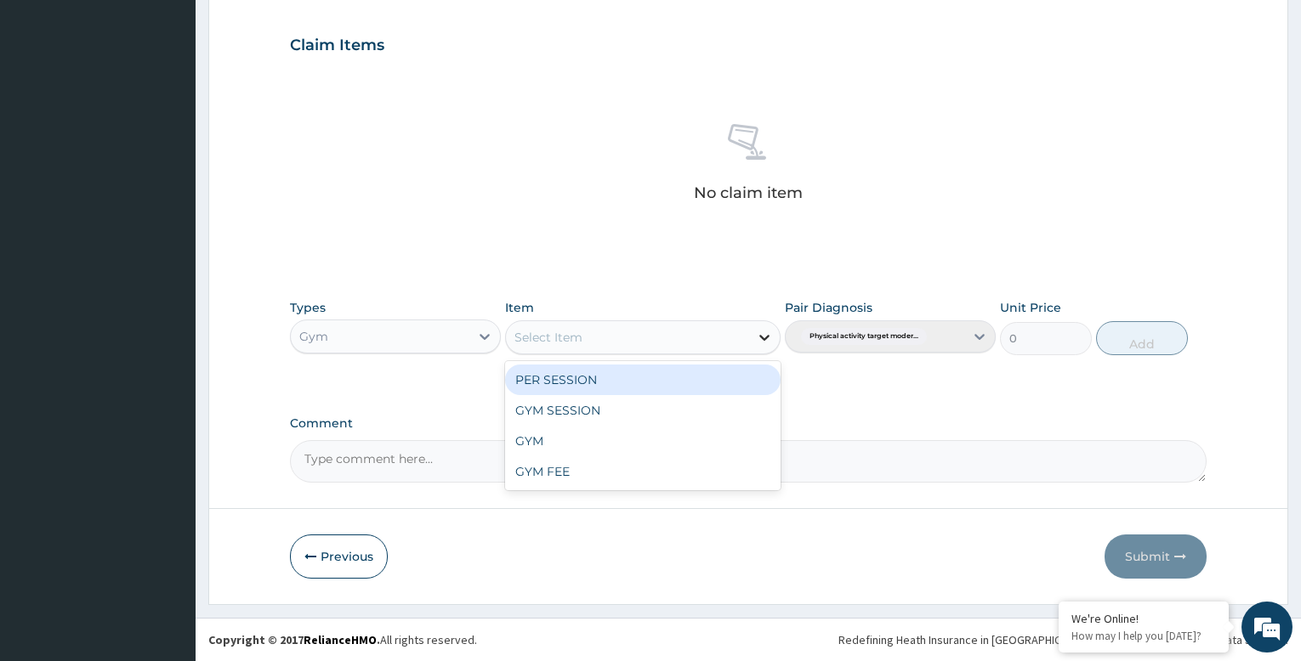
click at [764, 335] on icon at bounding box center [764, 337] width 17 height 17
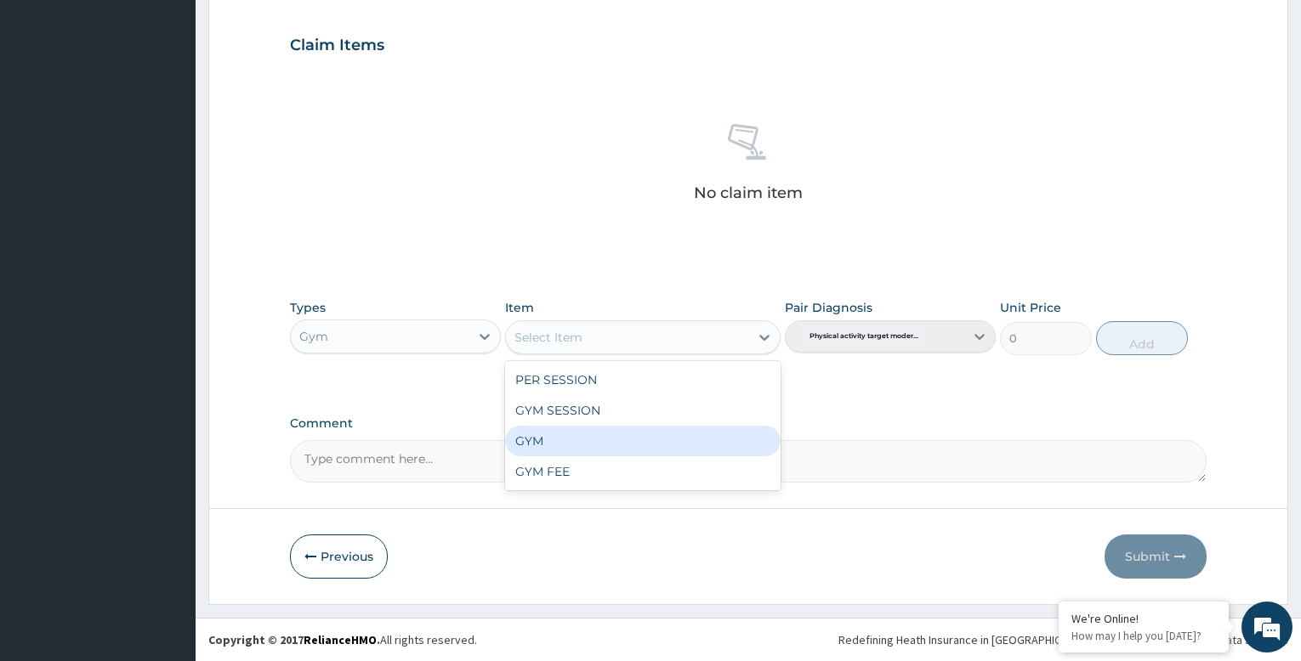
click at [678, 445] on div "GYM" at bounding box center [642, 441] width 275 height 31
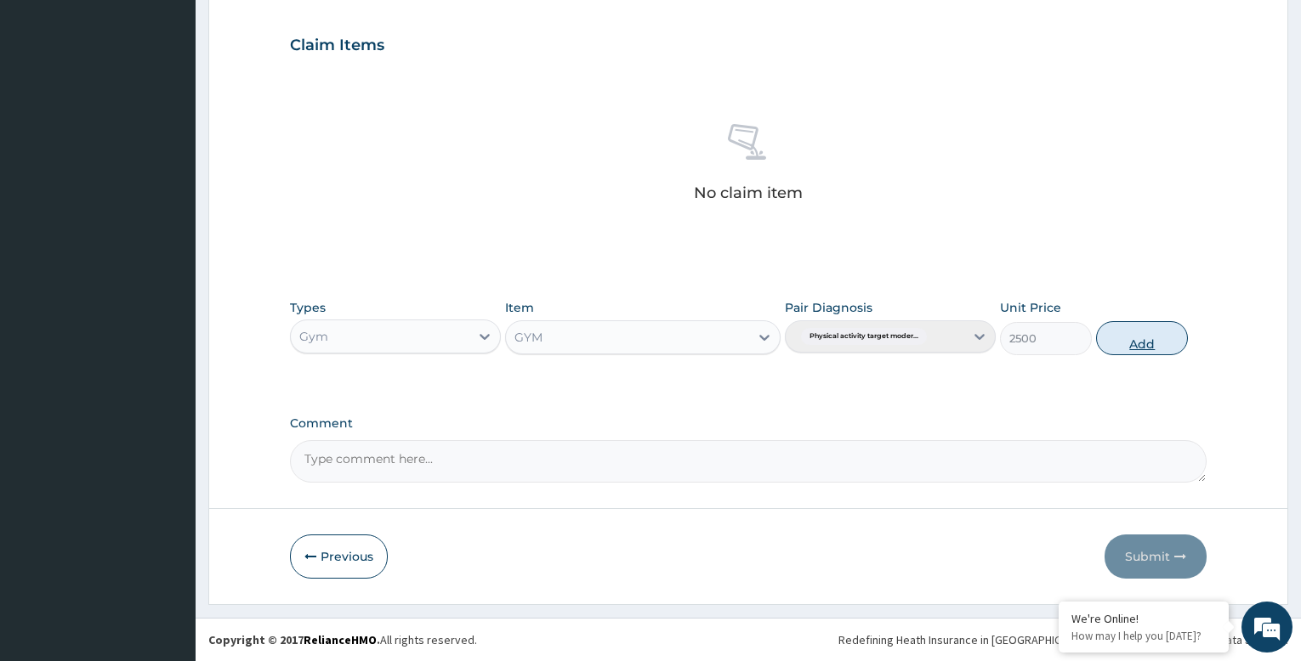
click at [1137, 326] on button "Add" at bounding box center [1142, 338] width 92 height 34
type input "0"
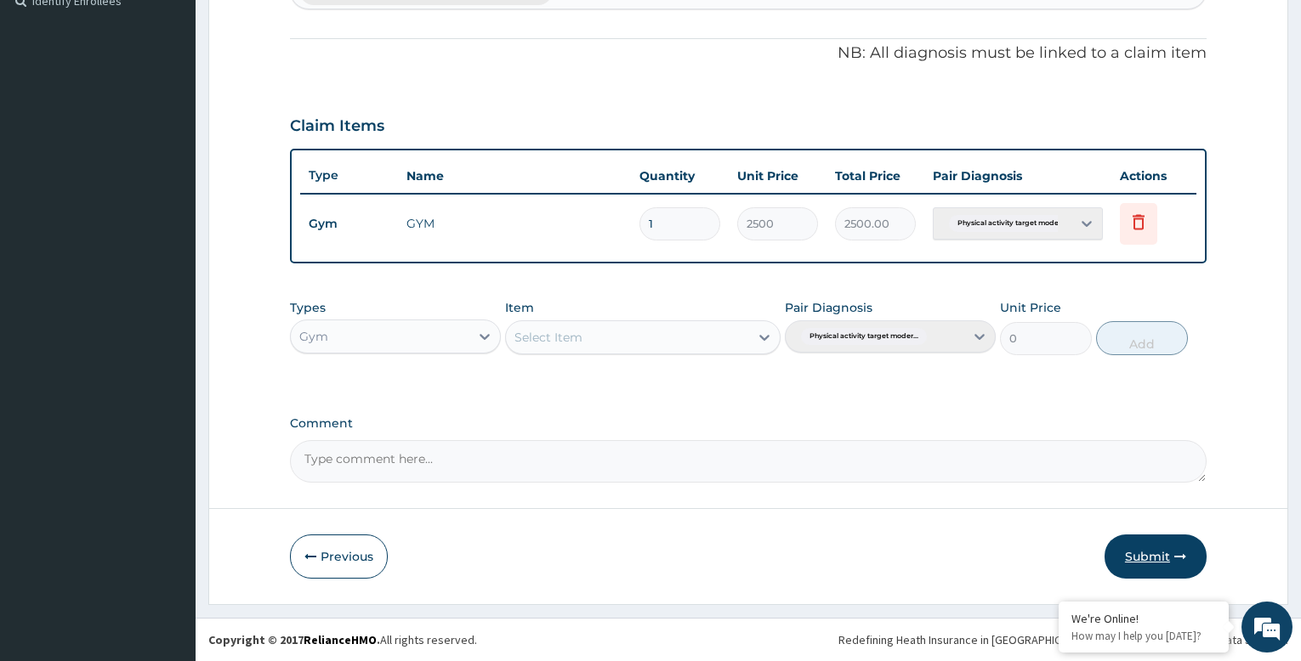
click at [1160, 558] on button "Submit" at bounding box center [1155, 557] width 102 height 44
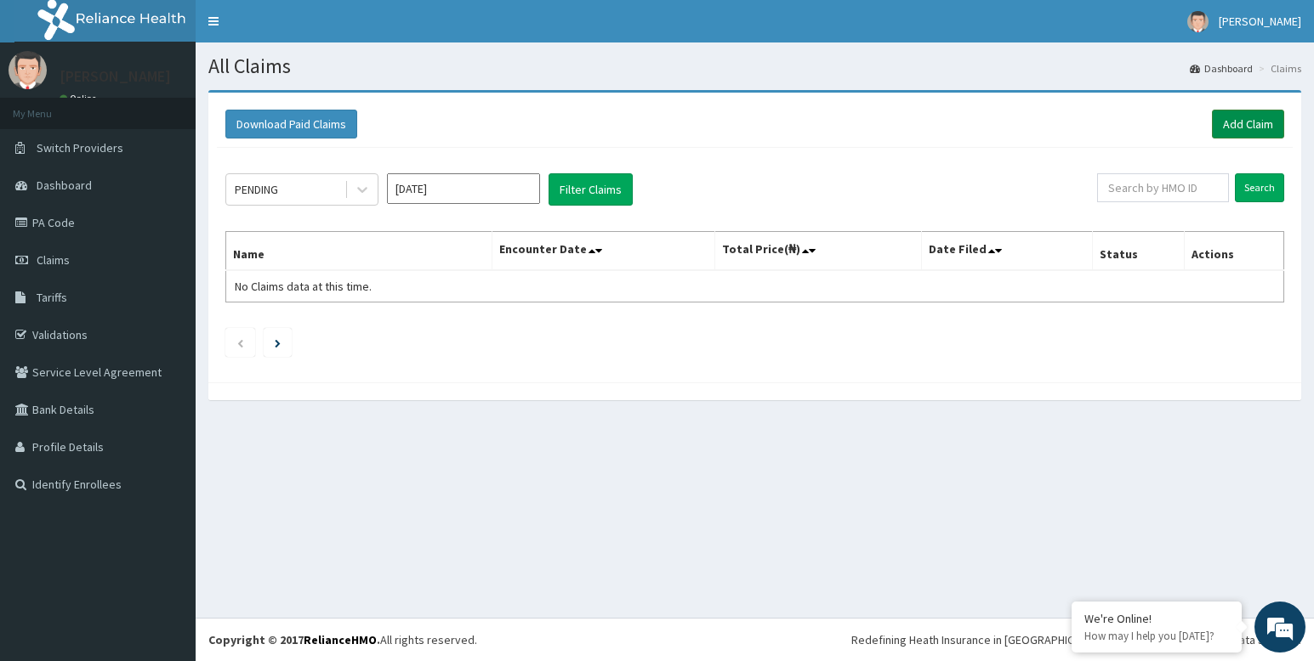
click at [1241, 120] on link "Add Claim" at bounding box center [1248, 124] width 72 height 29
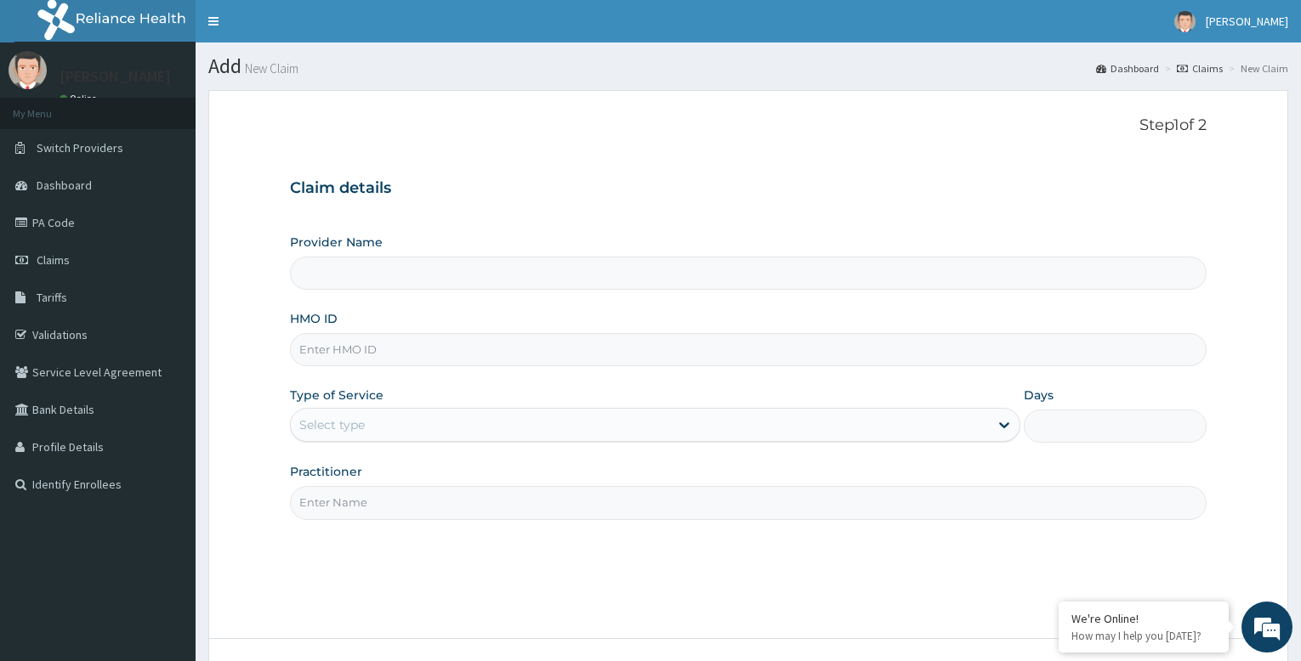
type input "Bodyline Gym- Festac"
type input "1"
click at [382, 346] on input "HMO ID" at bounding box center [748, 349] width 917 height 33
type input "LGL/10237/A"
click at [408, 497] on input "Practitioner" at bounding box center [748, 502] width 917 height 33
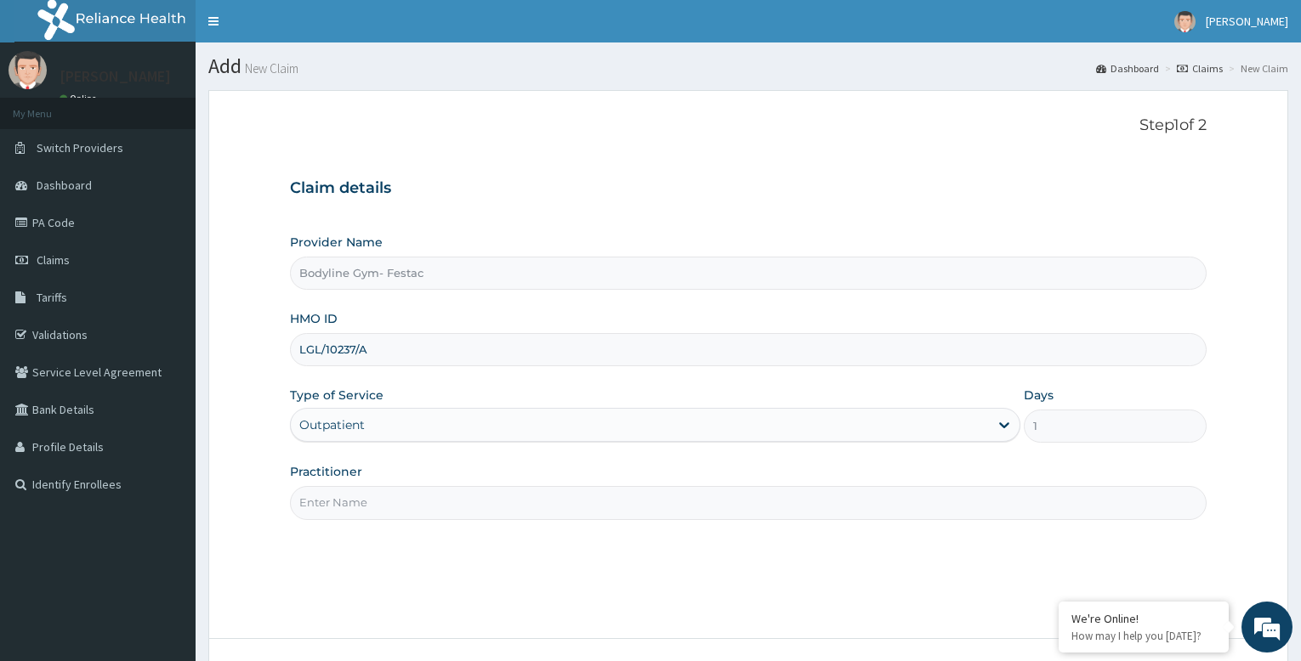
type input "bodyline"
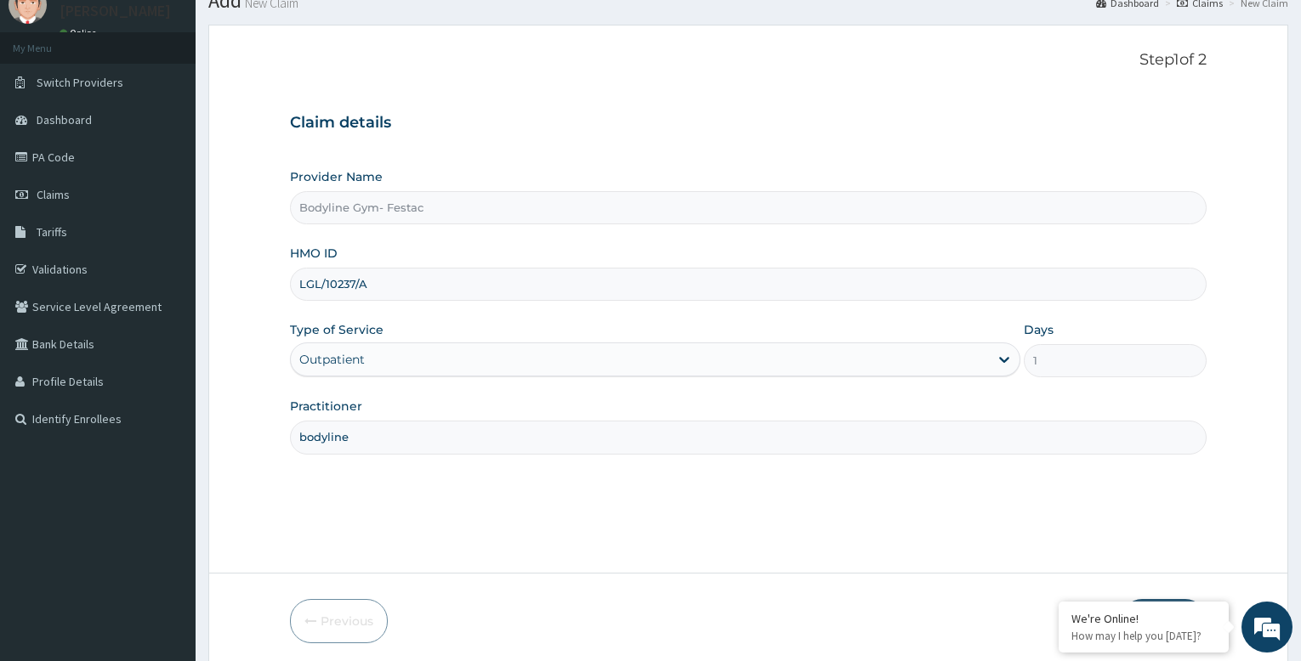
scroll to position [130, 0]
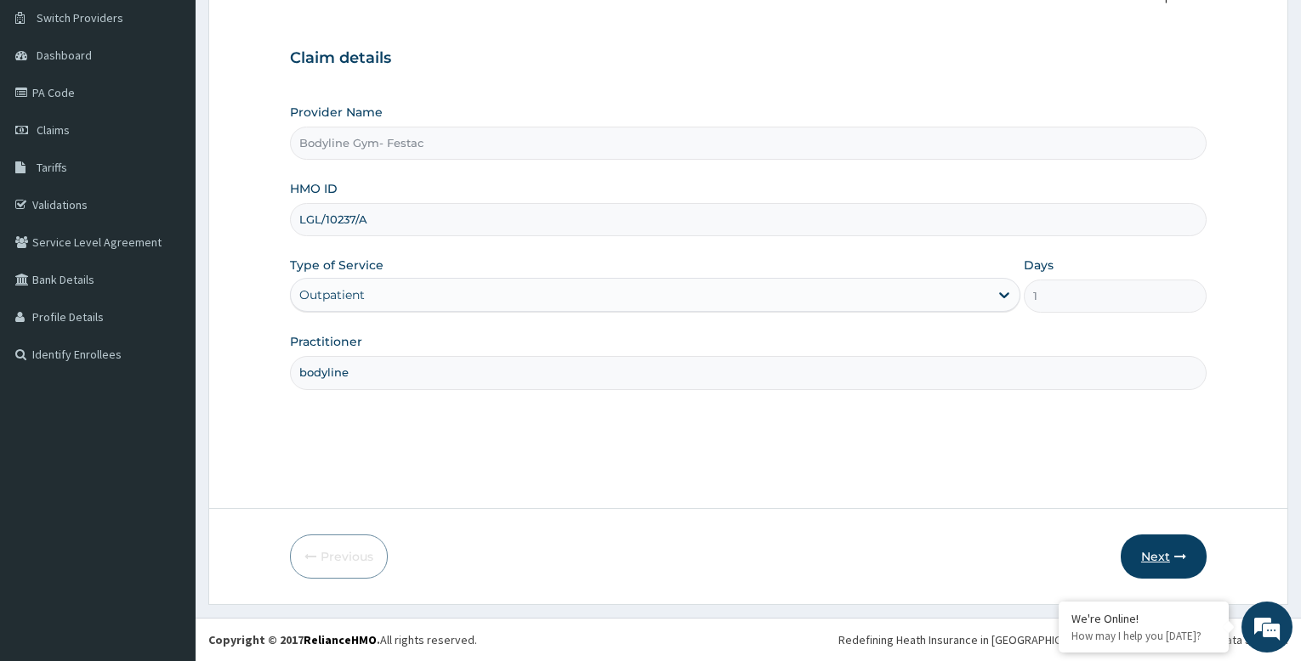
click at [1152, 557] on button "Next" at bounding box center [1164, 557] width 86 height 44
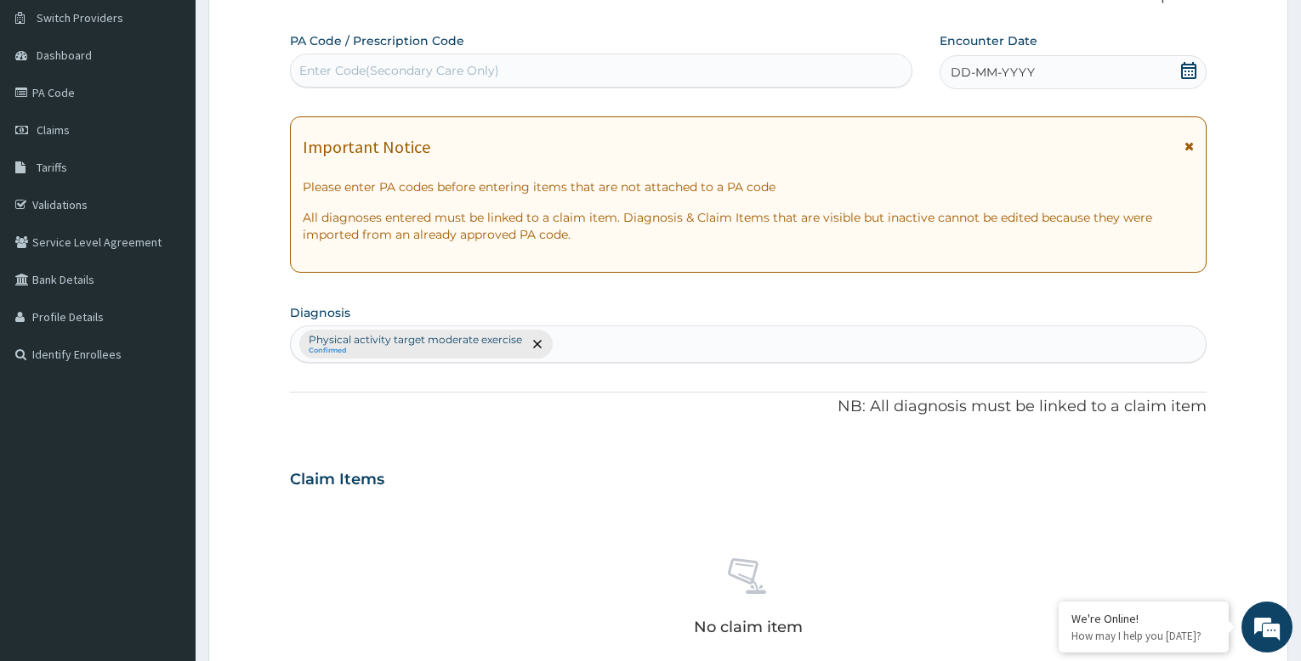
click at [422, 71] on div "Enter Code(Secondary Care Only)" at bounding box center [399, 70] width 200 height 17
type input "E"
type input "PA/E49F95"
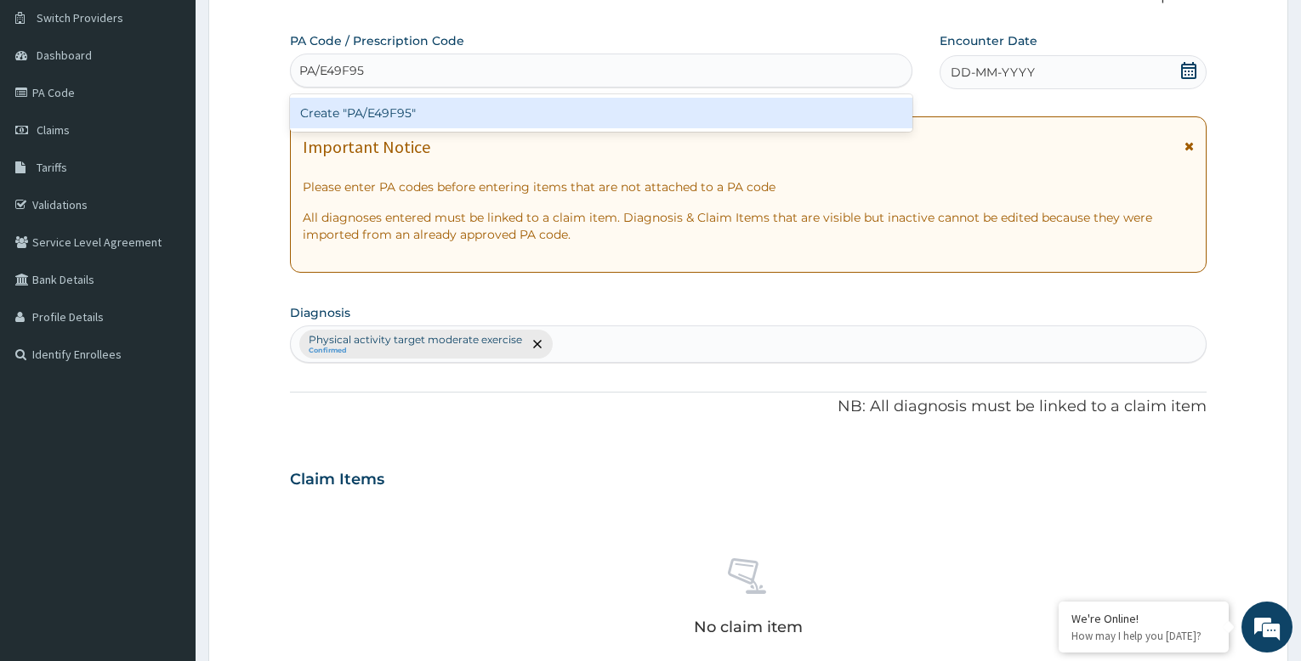
click at [481, 116] on div "Create "PA/E49F95"" at bounding box center [601, 113] width 622 height 31
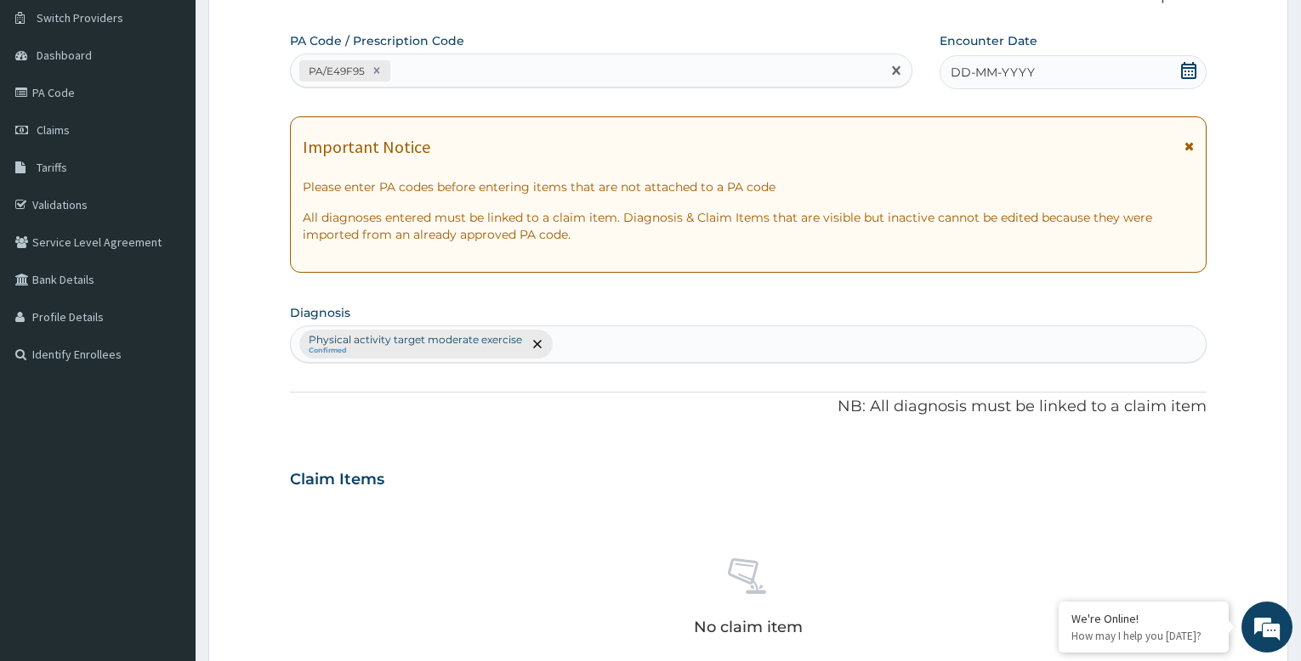
click at [1042, 70] on div "DD-MM-YYYY" at bounding box center [1073, 72] width 267 height 34
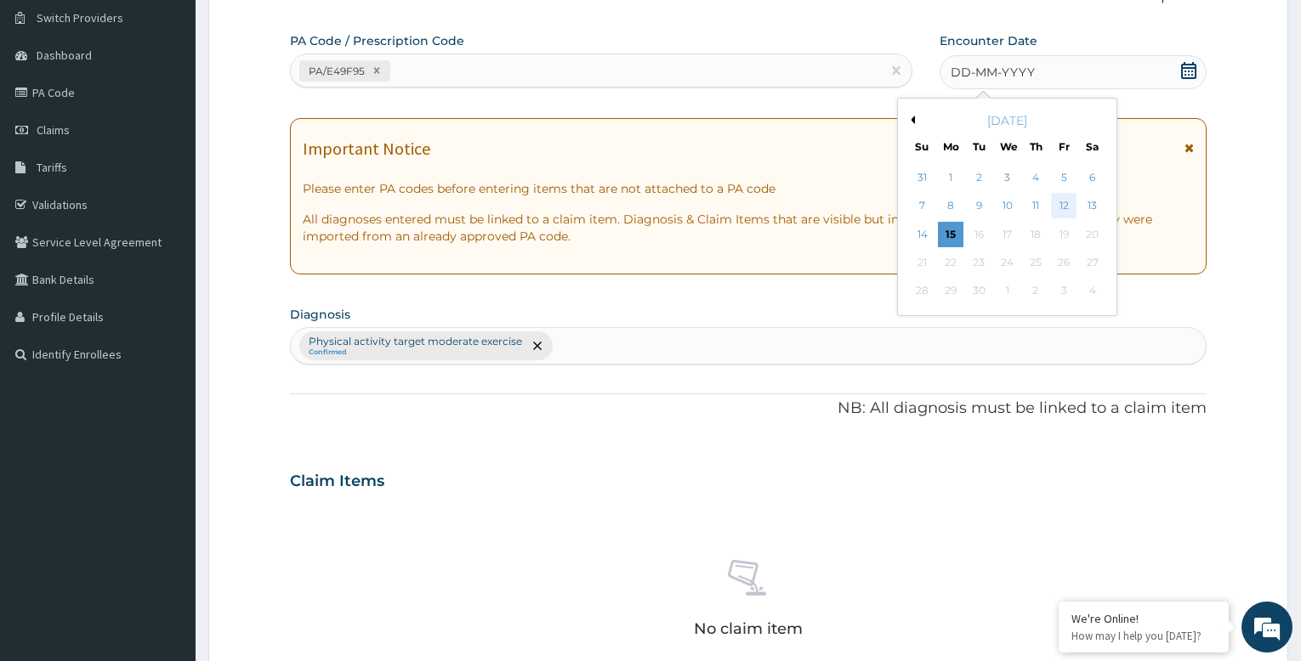
click at [1063, 197] on div "12" at bounding box center [1064, 207] width 26 height 26
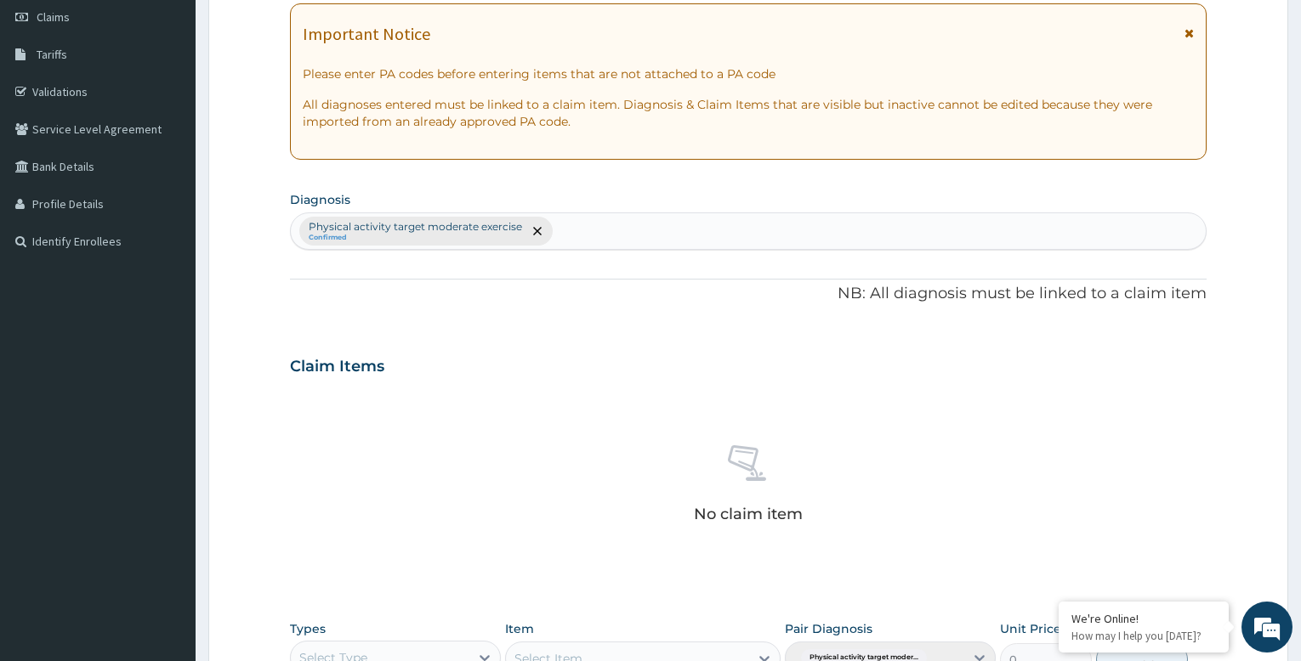
scroll to position [555, 0]
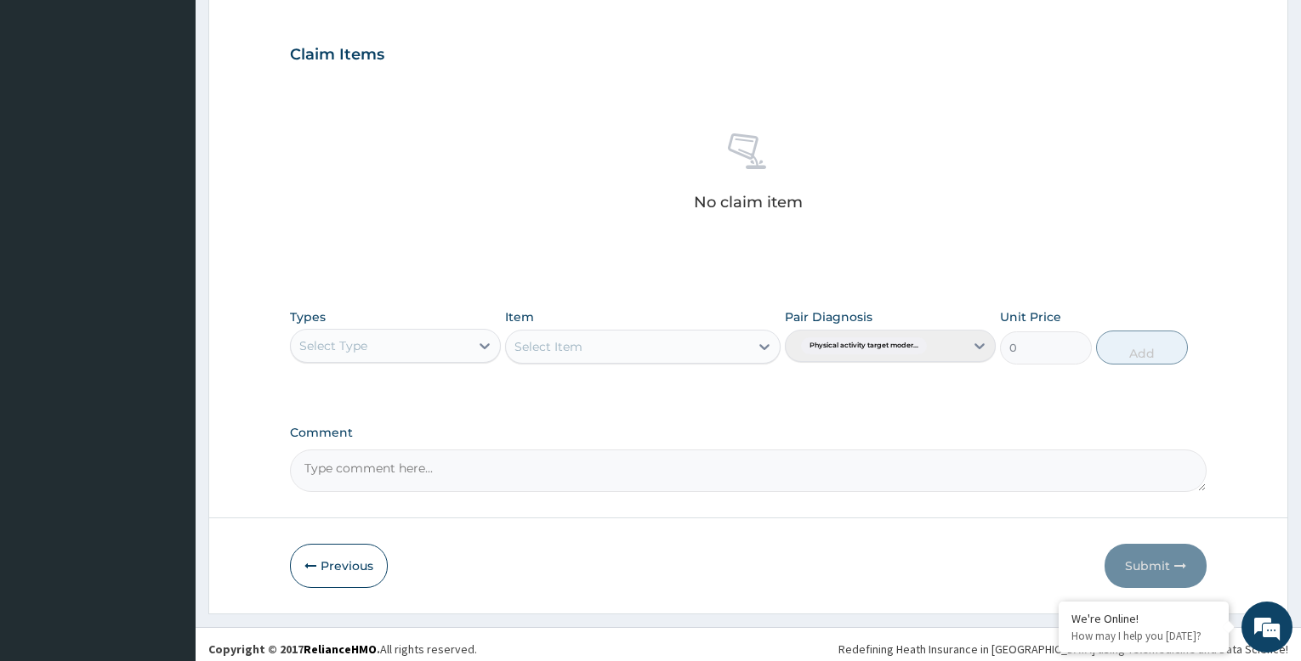
click at [429, 347] on div "Select Type" at bounding box center [380, 345] width 179 height 27
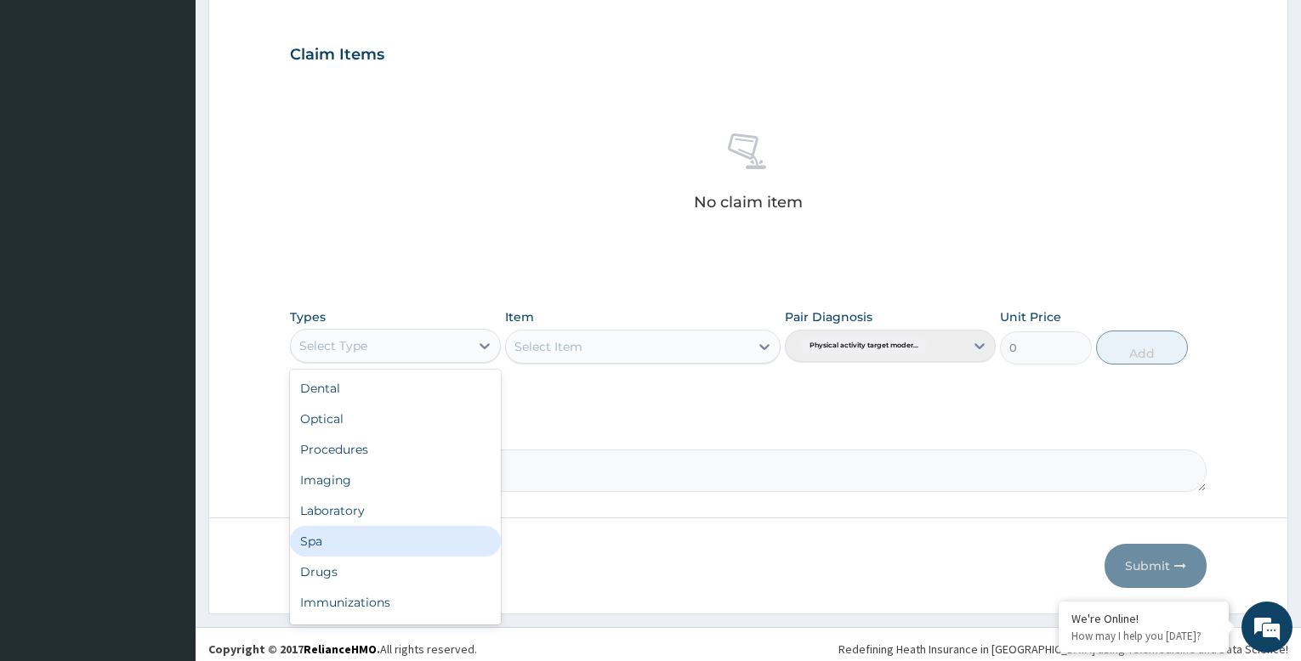
scroll to position [58, 0]
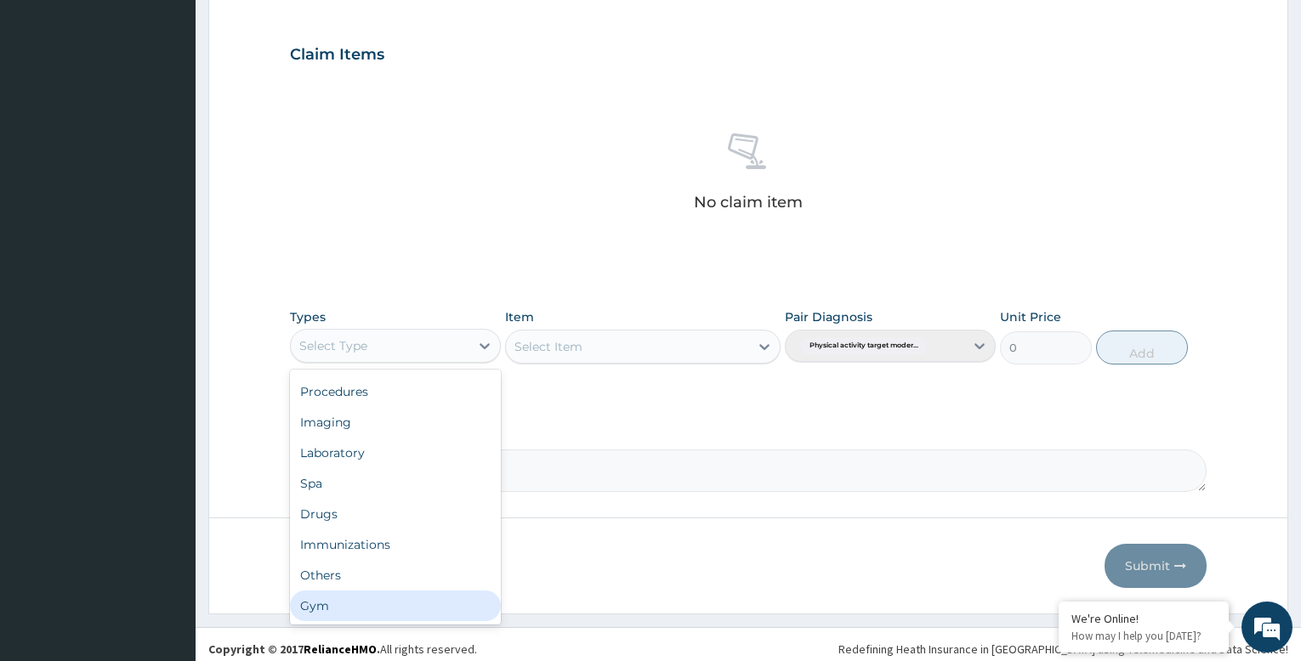
click at [355, 598] on div "Gym" at bounding box center [395, 606] width 211 height 31
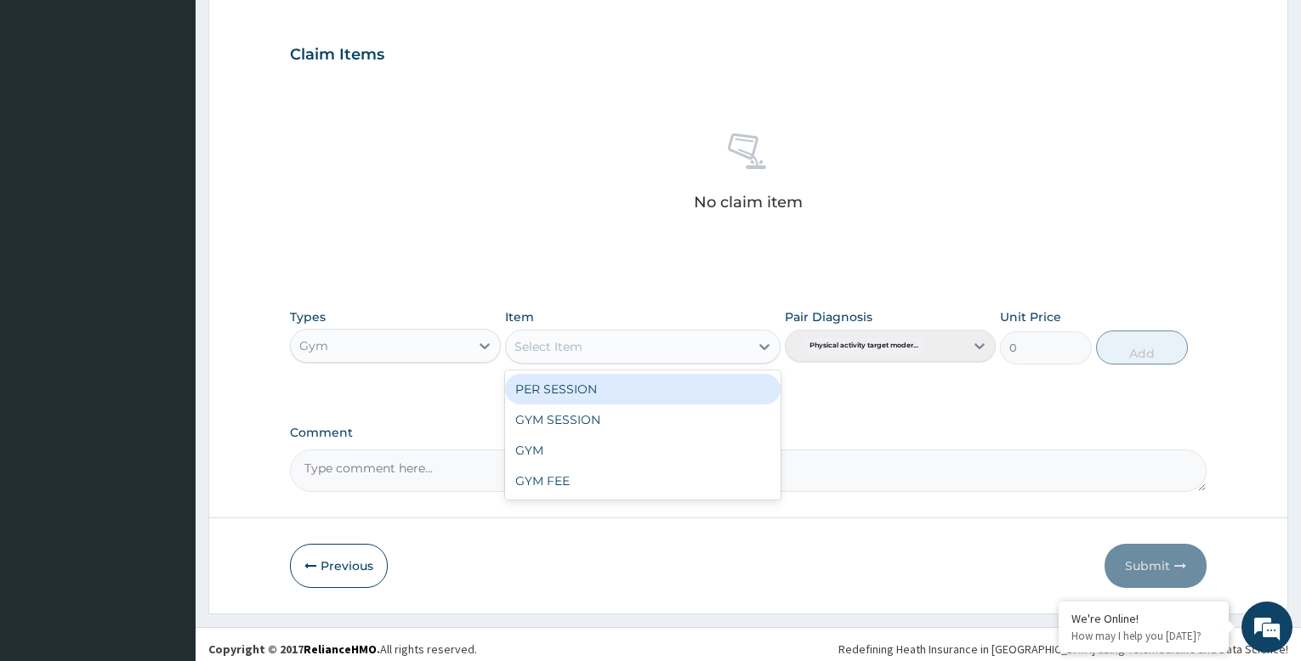
click at [605, 353] on div "Select Item" at bounding box center [627, 346] width 242 height 27
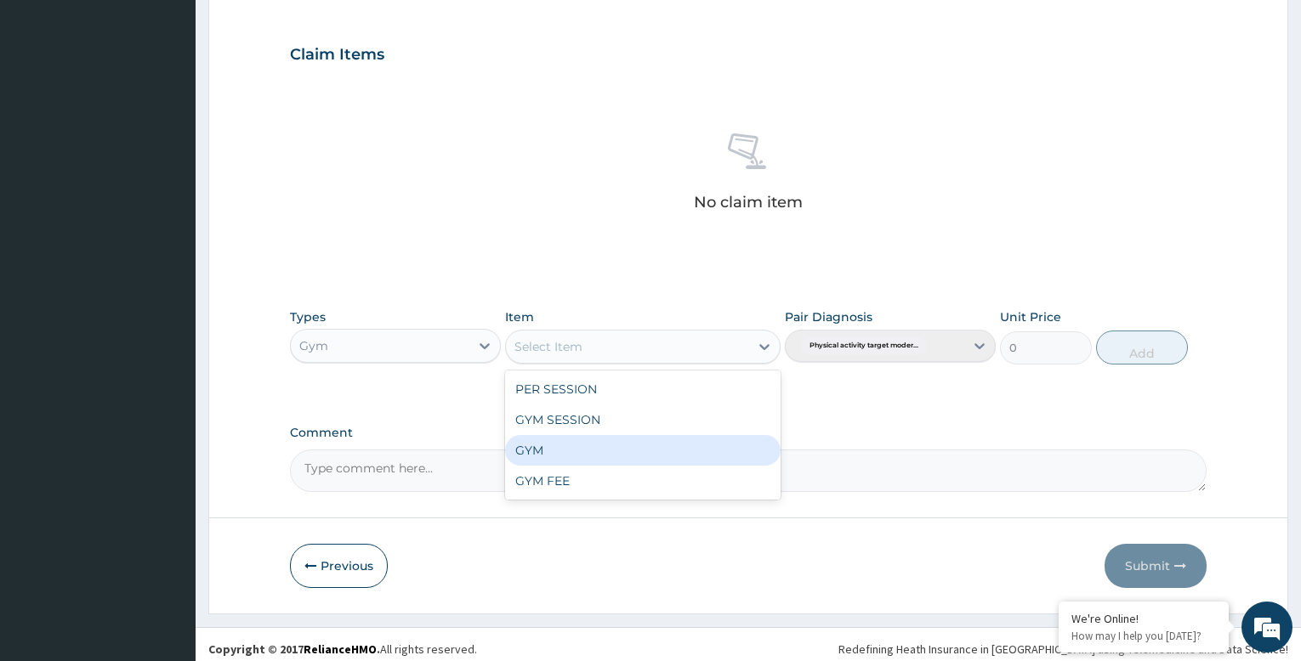
click at [601, 451] on div "GYM" at bounding box center [642, 450] width 275 height 31
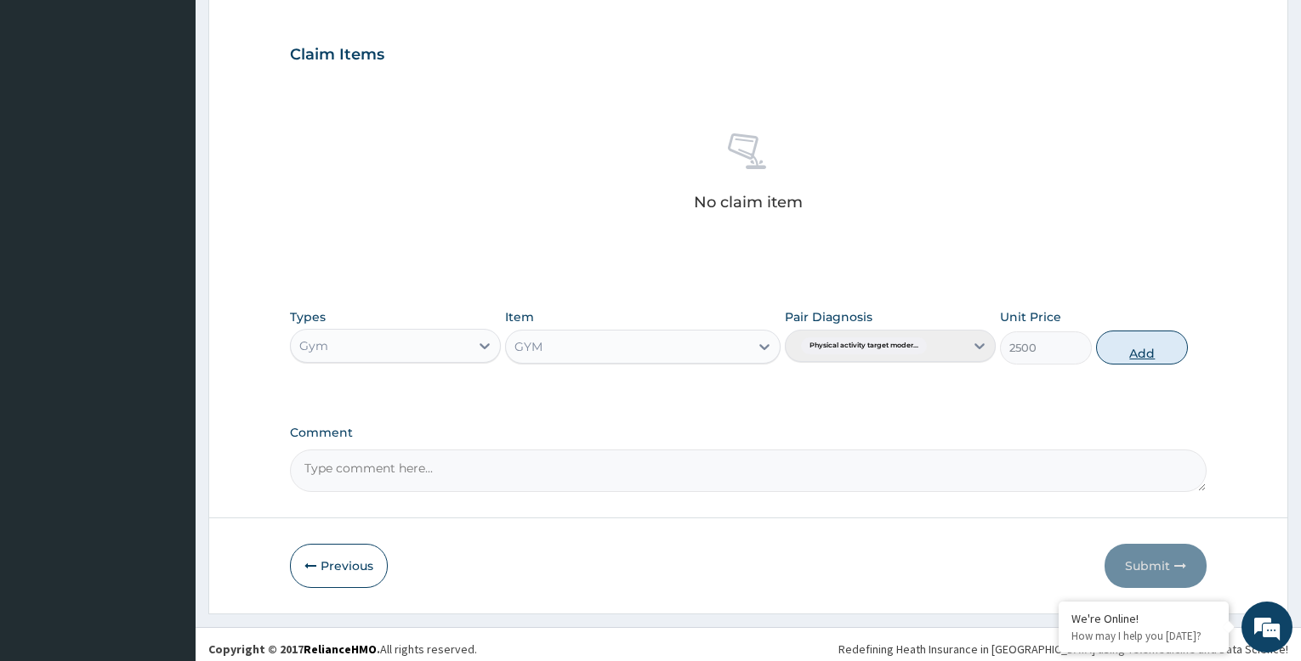
click at [1133, 344] on button "Add" at bounding box center [1142, 348] width 92 height 34
type input "0"
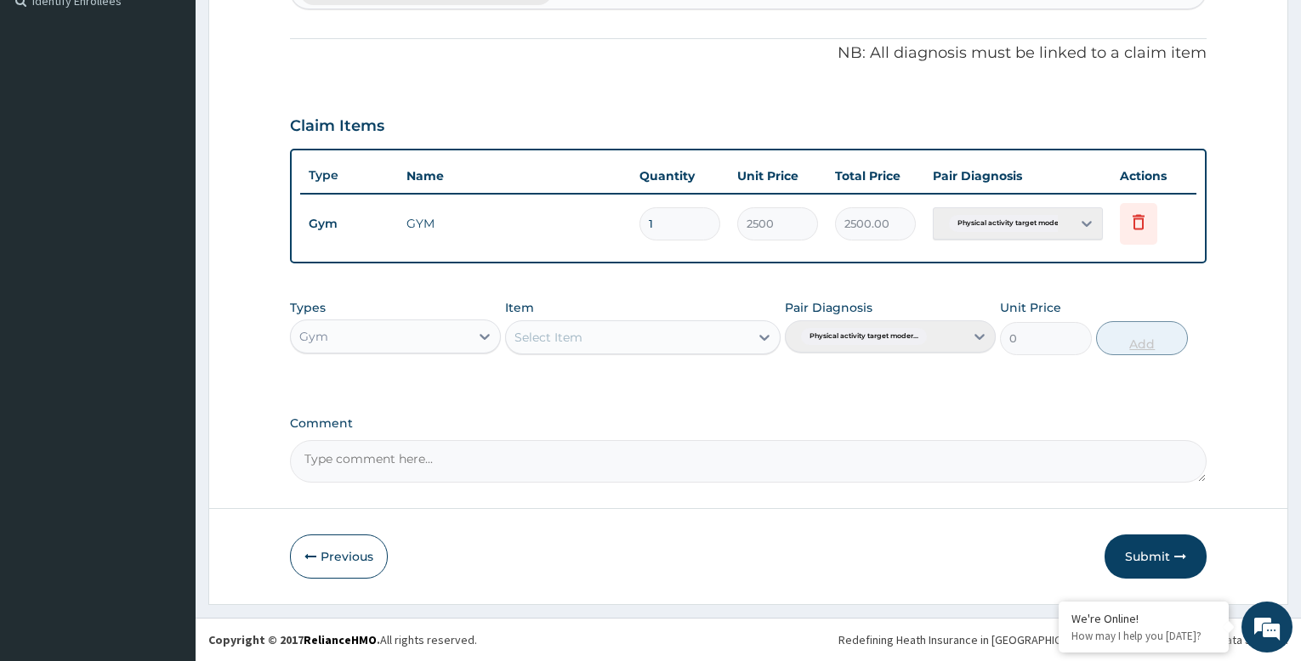
scroll to position [484, 0]
drag, startPoint x: 1144, startPoint y: 556, endPoint x: 1155, endPoint y: 560, distance: 11.8
click at [1149, 553] on button "Submit" at bounding box center [1155, 557] width 102 height 44
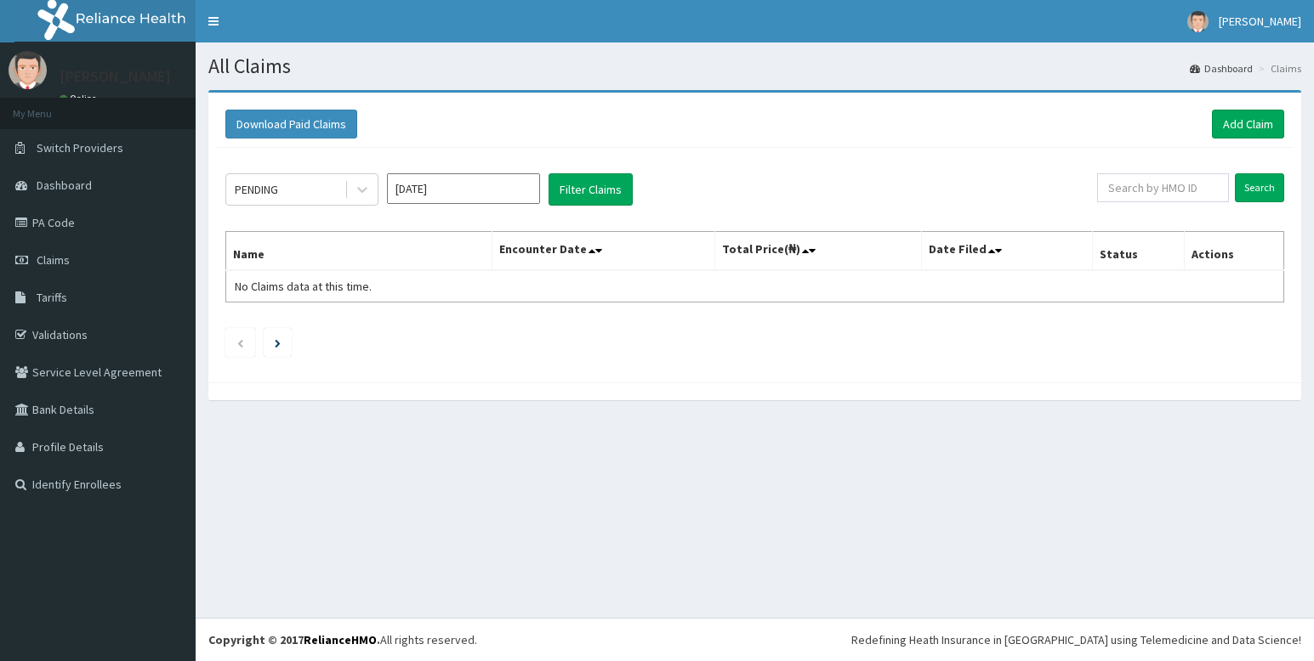
click at [1247, 125] on link "Add Claim" at bounding box center [1248, 124] width 72 height 29
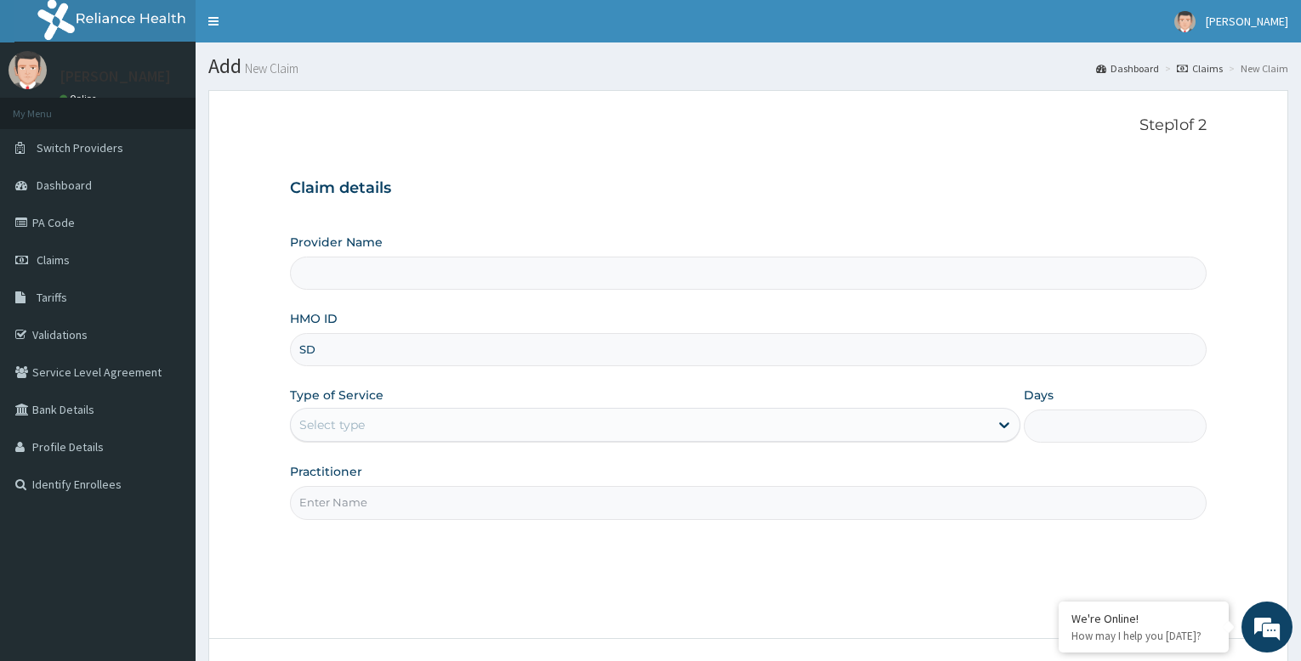
type input "SDP"
type input "Bodyline Gym- Festac"
type input "1"
type input "SDP/10007/A"
click at [327, 506] on input "Practitioner" at bounding box center [748, 502] width 917 height 33
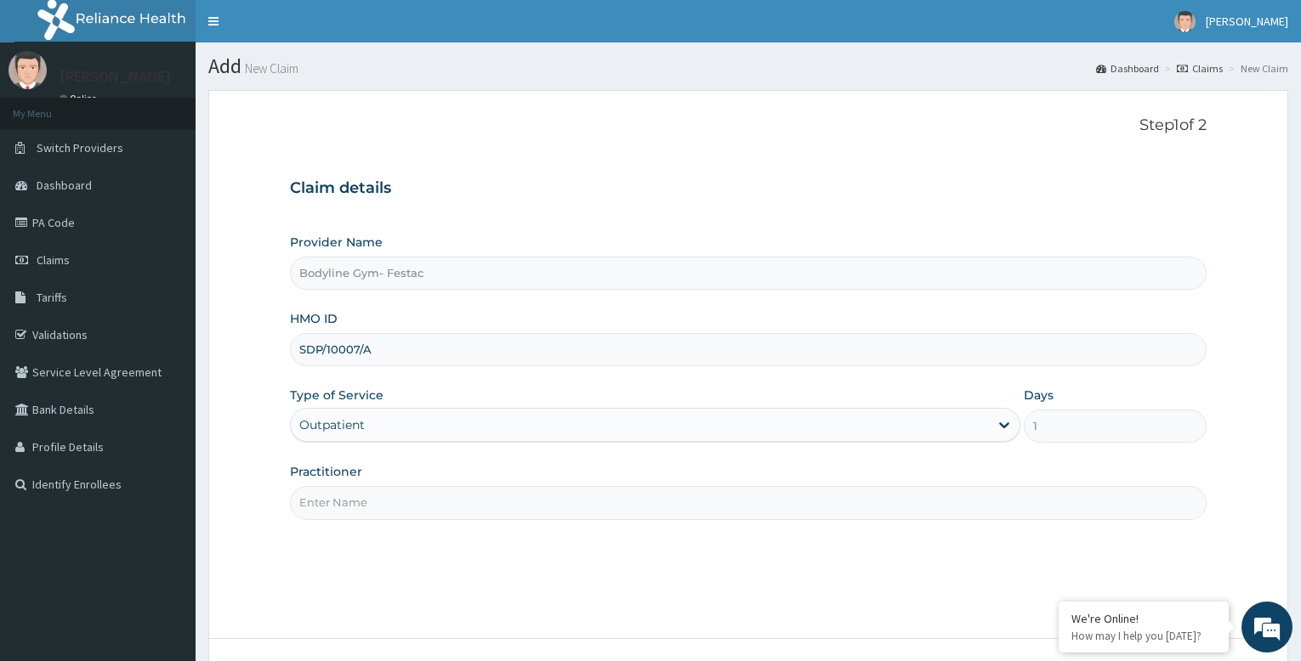
type input "bodyline"
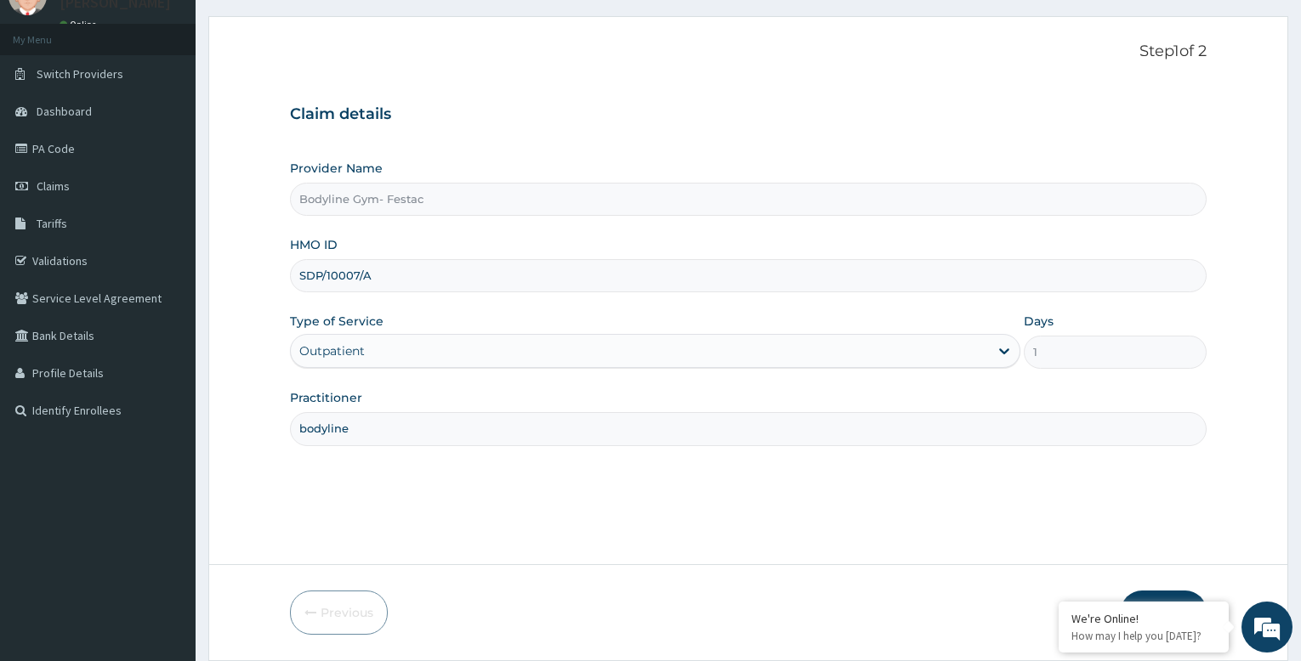
scroll to position [130, 0]
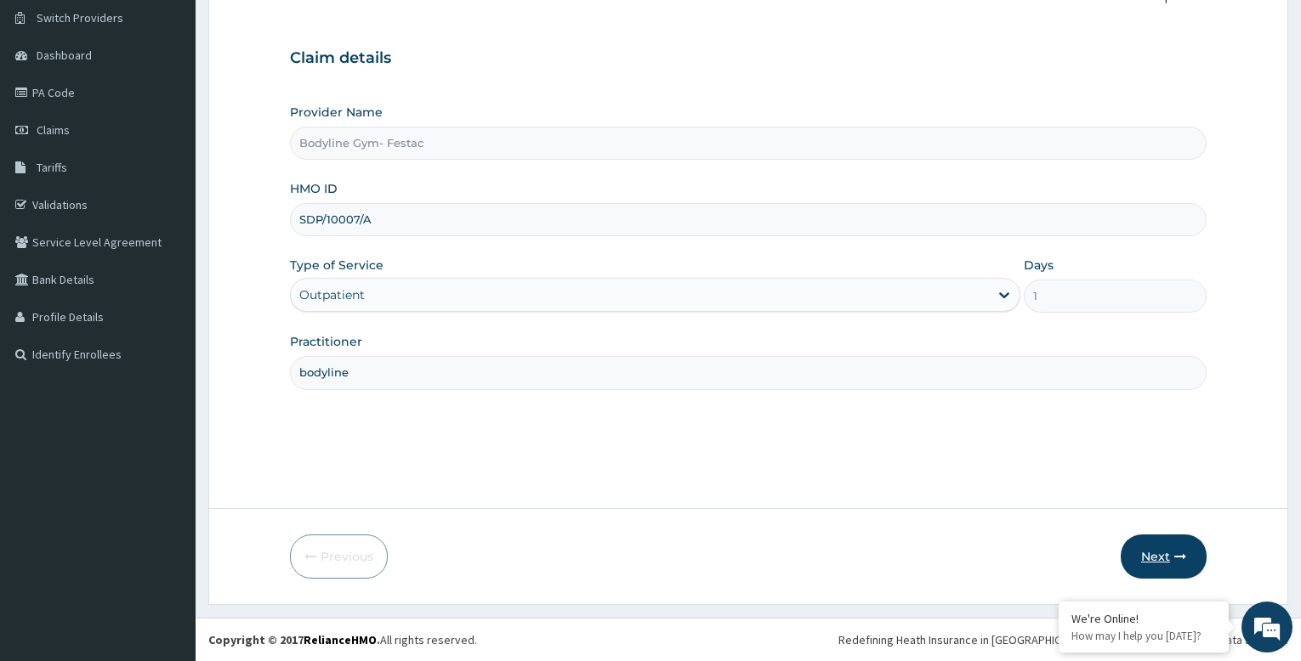
click at [1138, 555] on button "Next" at bounding box center [1164, 557] width 86 height 44
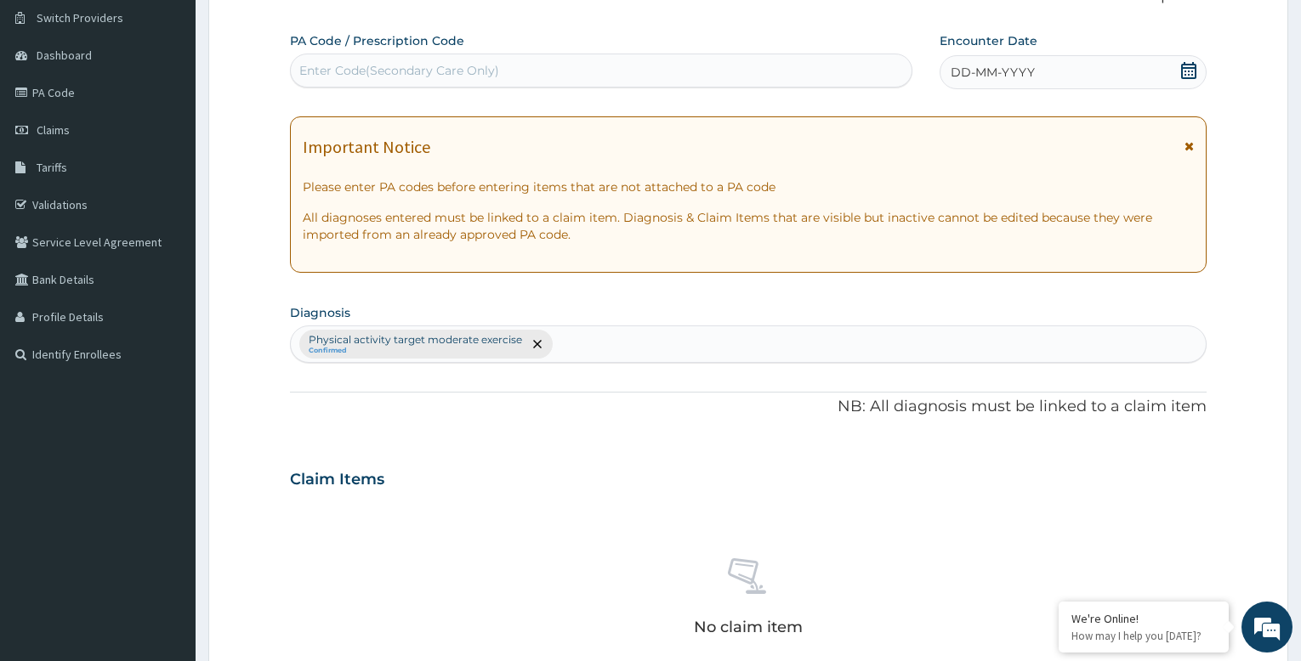
click at [417, 63] on div "Enter Code(Secondary Care Only)" at bounding box center [399, 70] width 200 height 17
type input "PA/BB90B6"
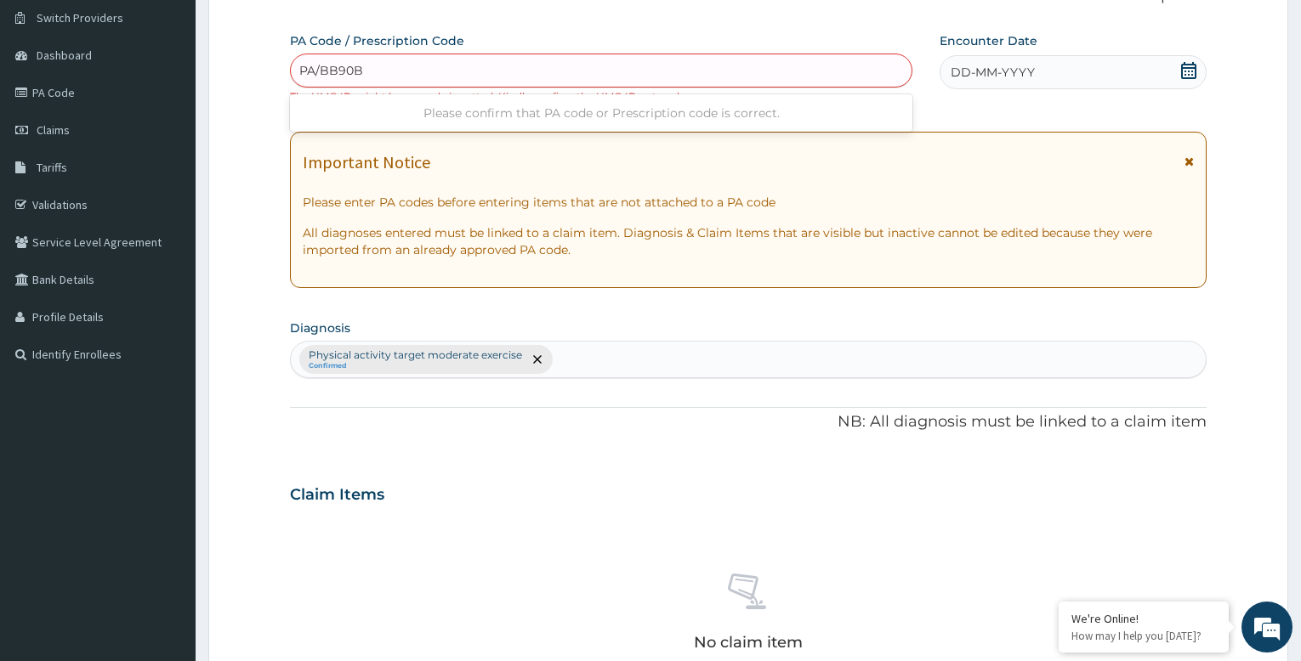
type input "PA/BB90B6"
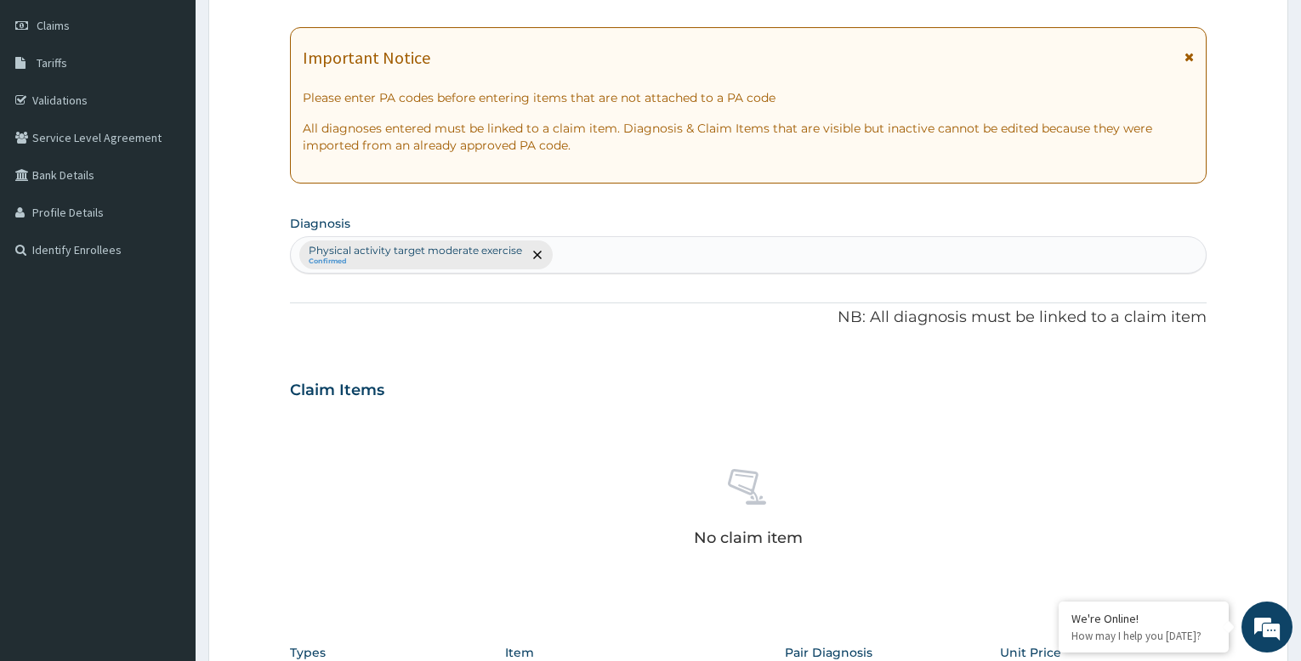
scroll to position [470, 0]
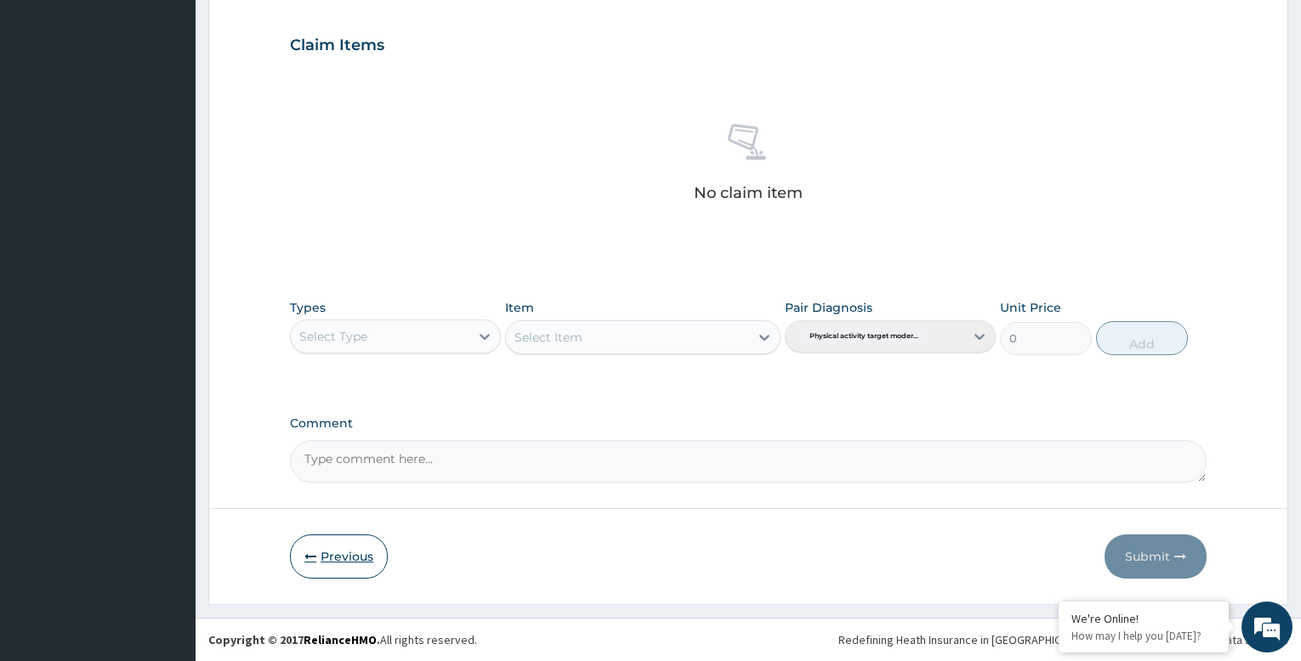
click at [350, 556] on button "Previous" at bounding box center [339, 557] width 98 height 44
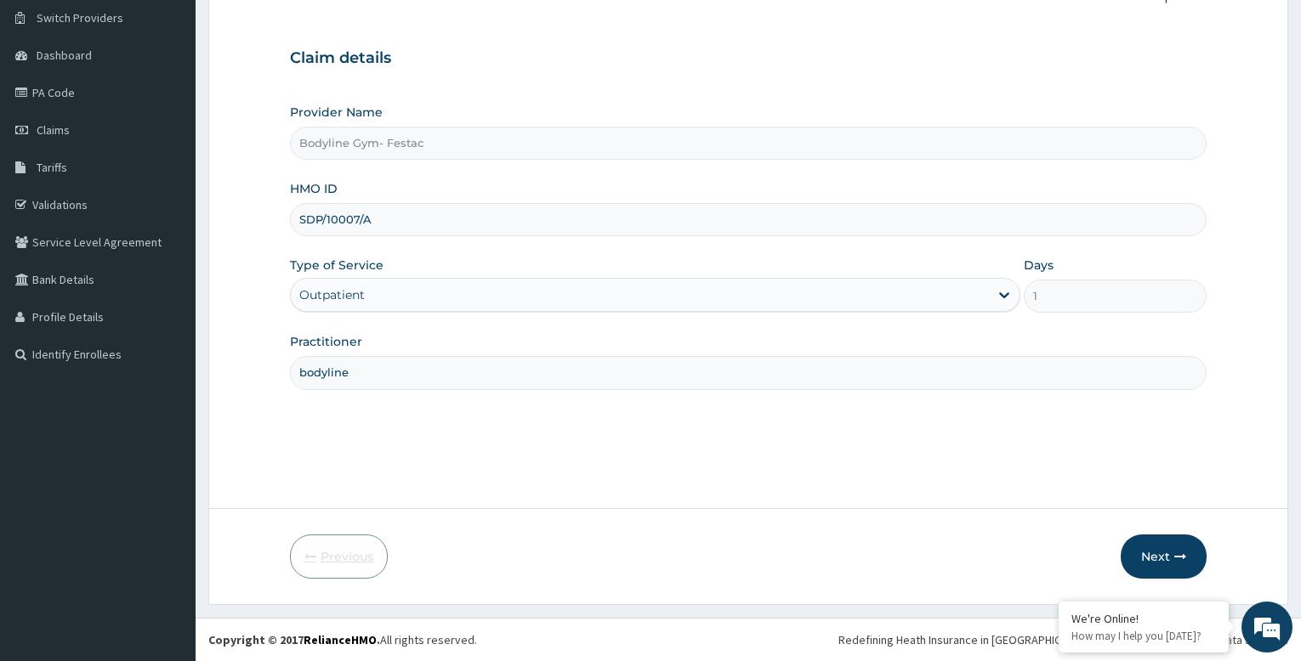
scroll to position [130, 0]
click at [321, 218] on input "SDP/10007/A" at bounding box center [748, 219] width 917 height 33
type input "SPD/10007/A"
click at [1147, 552] on button "Next" at bounding box center [1164, 557] width 86 height 44
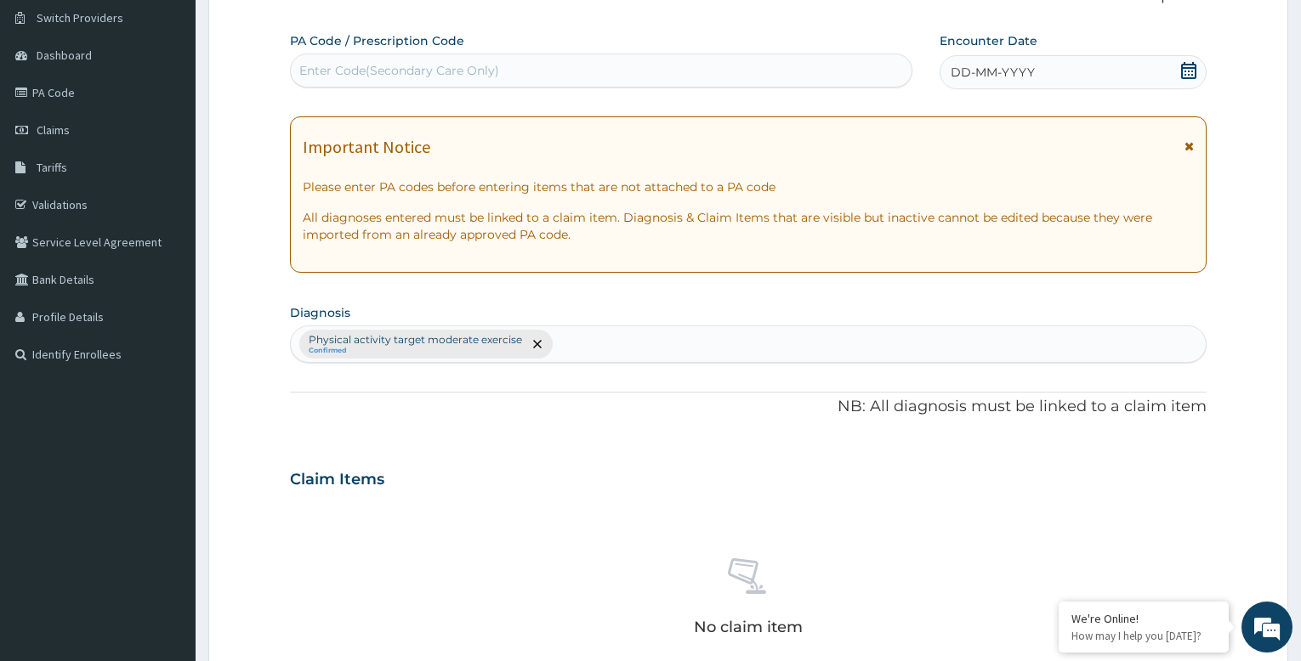
click at [425, 60] on div "Enter Code(Secondary Care Only)" at bounding box center [601, 70] width 621 height 27
type input "PA/BB90B6"
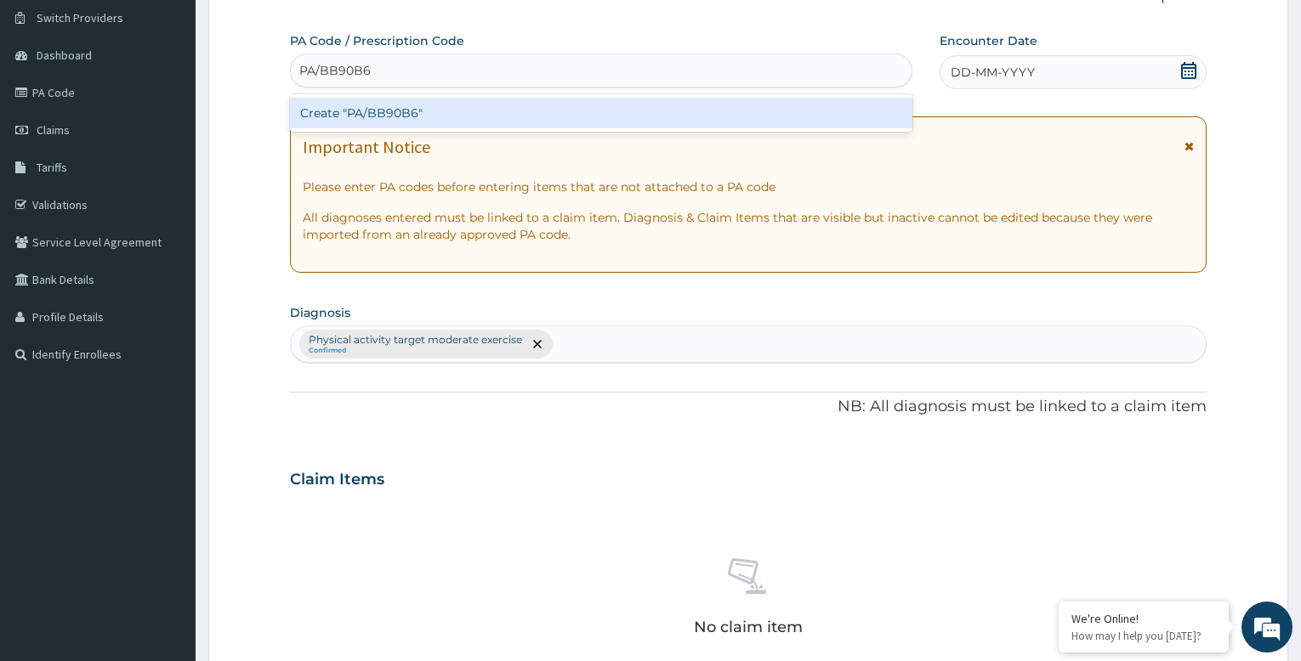
click at [507, 112] on div "Create "PA/BB90B6"" at bounding box center [601, 113] width 622 height 31
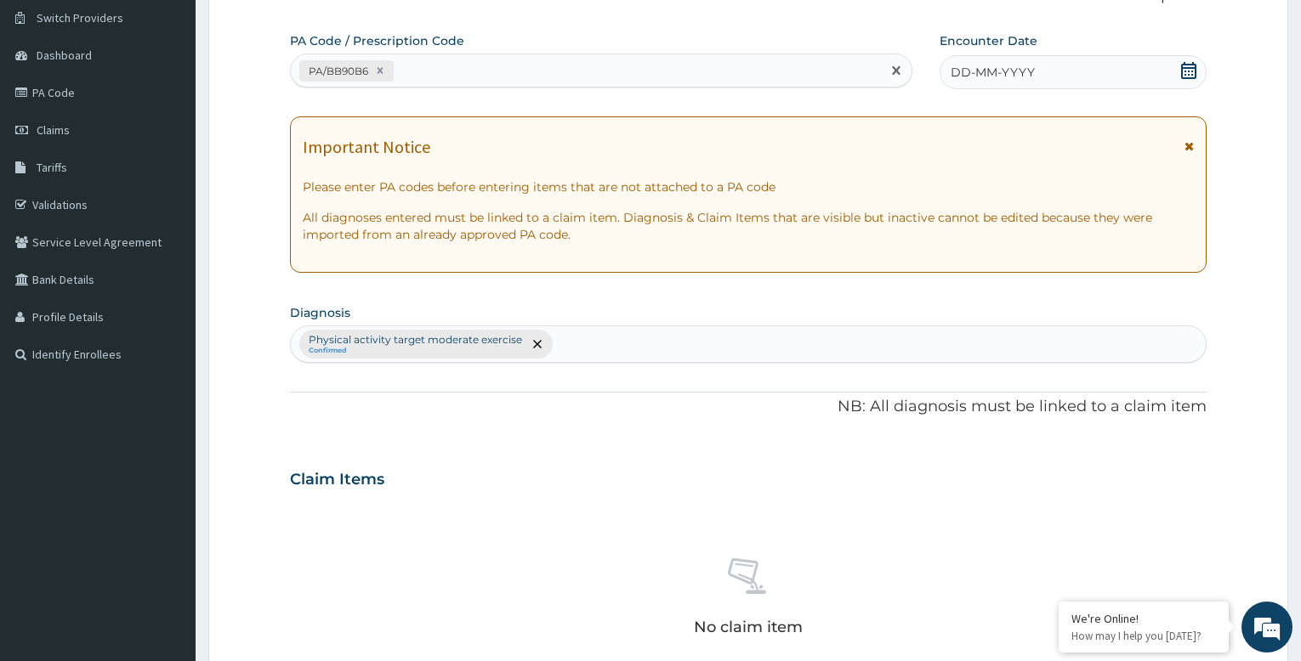
click at [976, 70] on span "DD-MM-YYYY" at bounding box center [993, 72] width 84 height 17
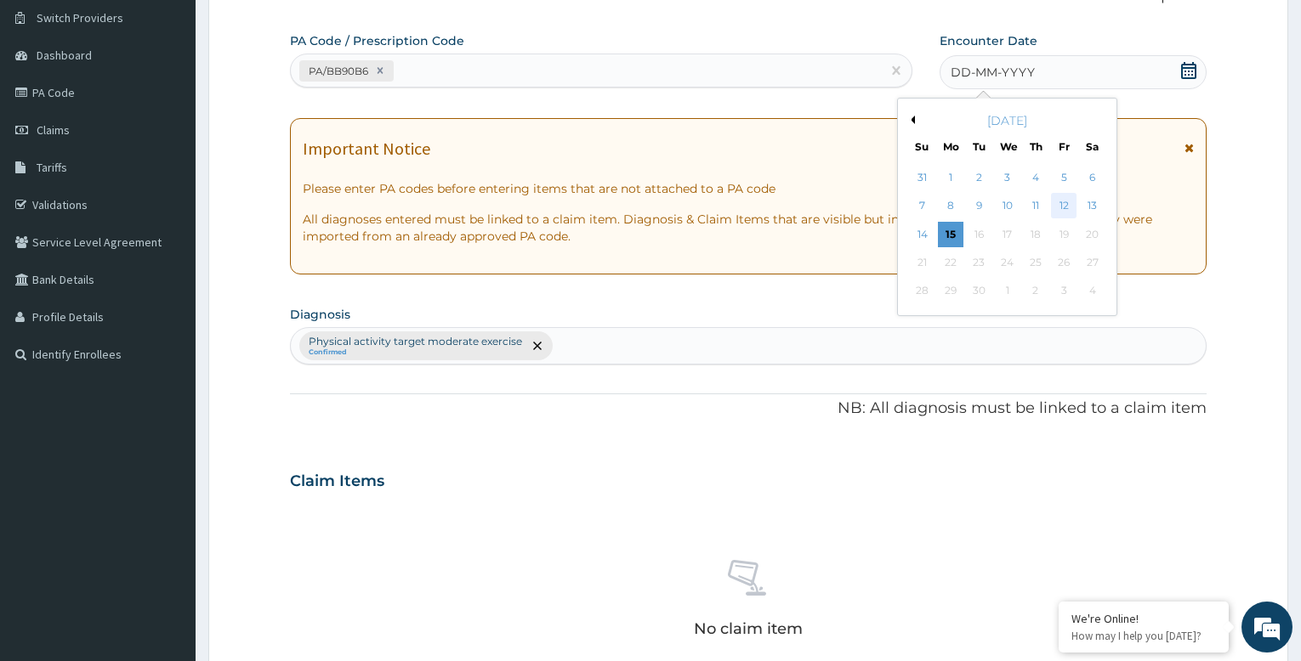
click at [1063, 203] on div "12" at bounding box center [1064, 207] width 26 height 26
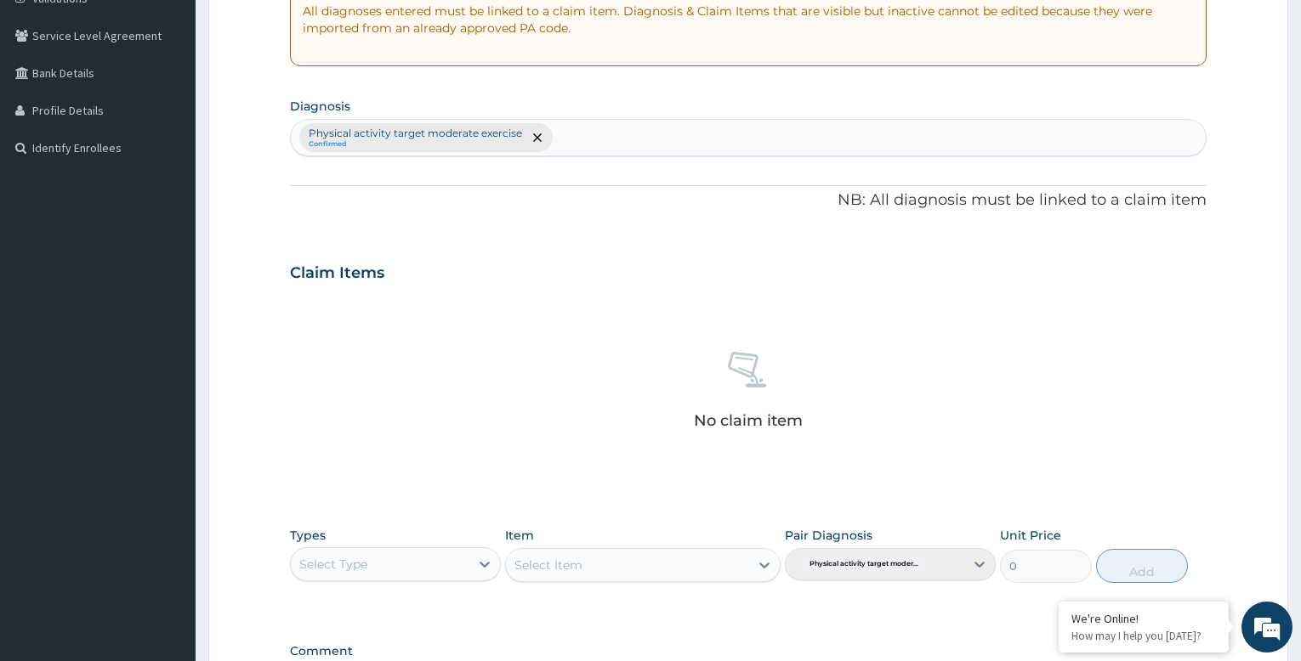
scroll to position [565, 0]
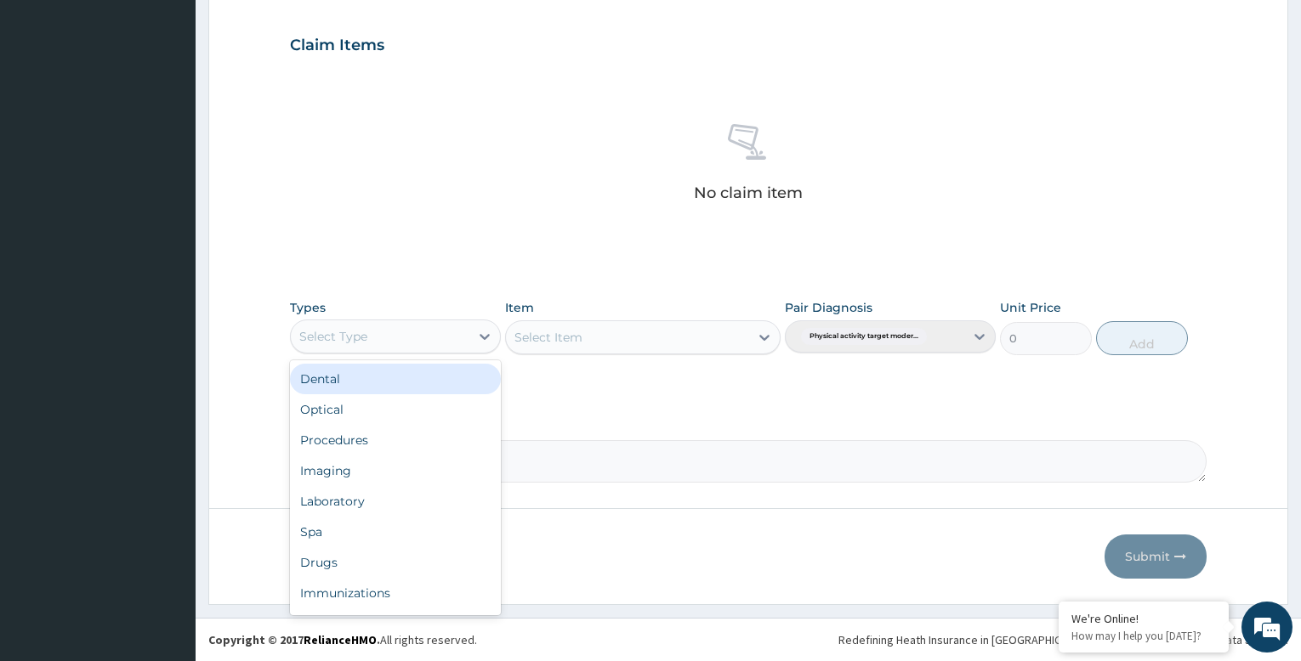
click at [411, 337] on div "Select Type" at bounding box center [380, 336] width 179 height 27
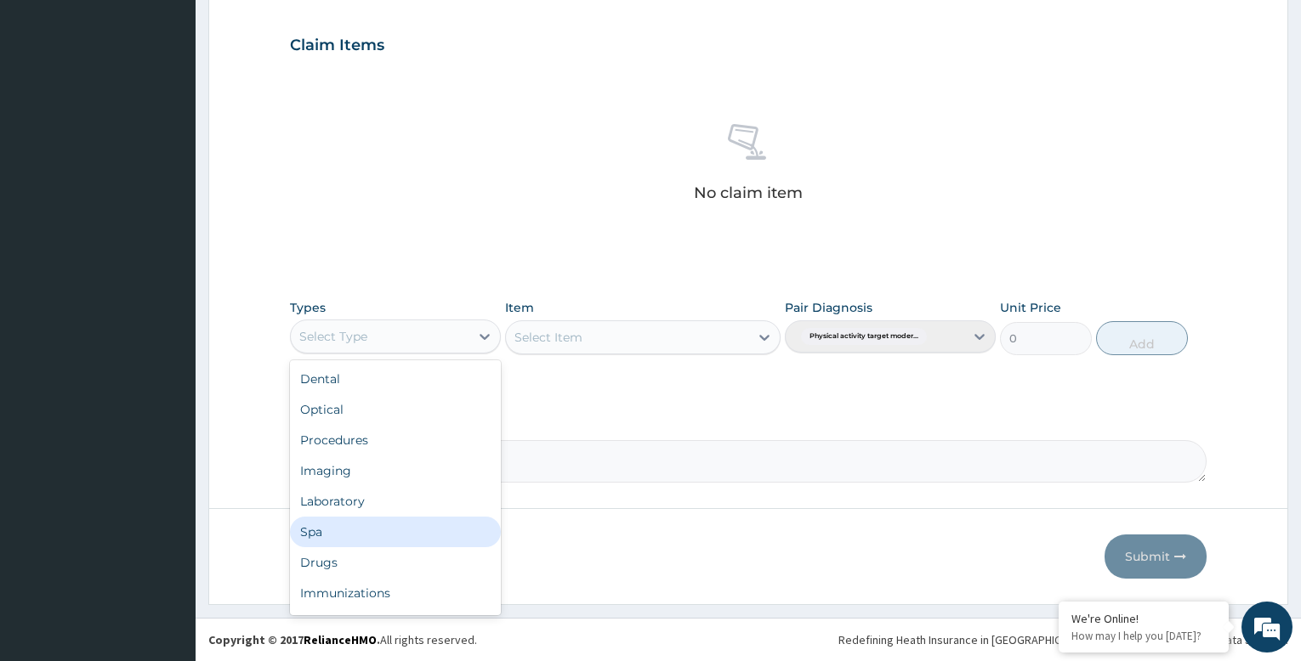
scroll to position [58, 0]
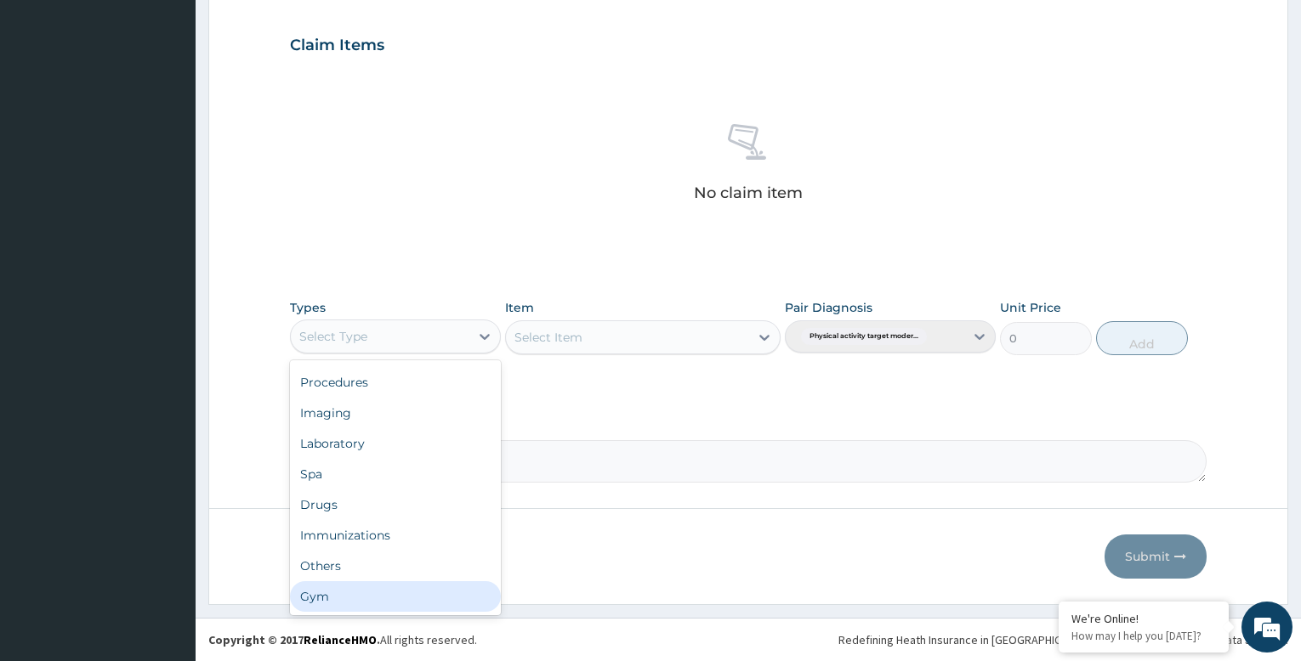
click at [402, 598] on div "Gym" at bounding box center [395, 597] width 211 height 31
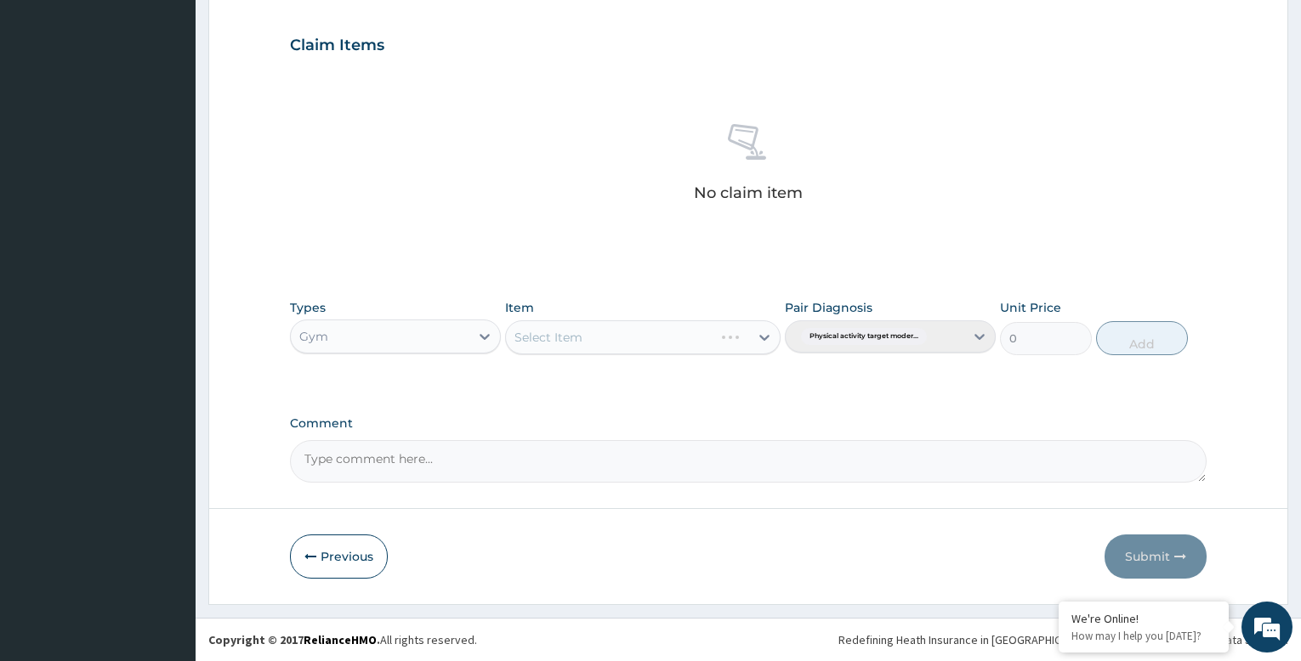
click at [669, 339] on div "Select Item" at bounding box center [642, 338] width 275 height 34
click at [720, 341] on div "Select Item" at bounding box center [627, 337] width 242 height 27
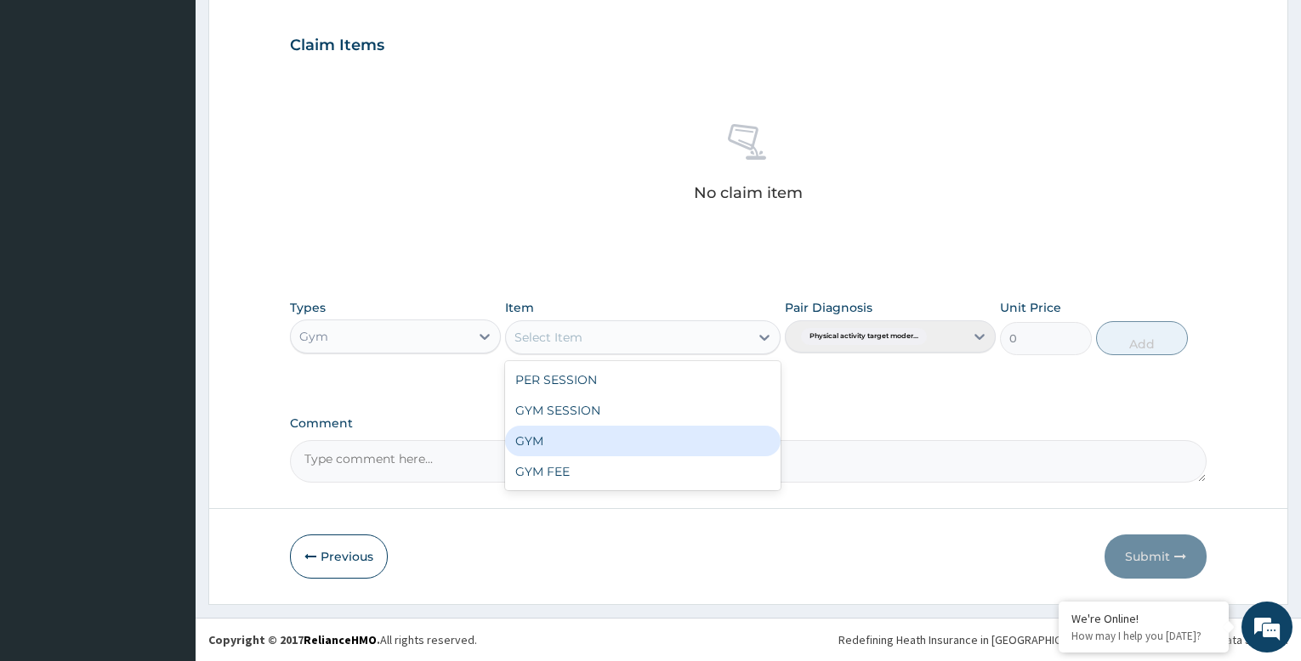
click at [707, 451] on div "GYM" at bounding box center [642, 441] width 275 height 31
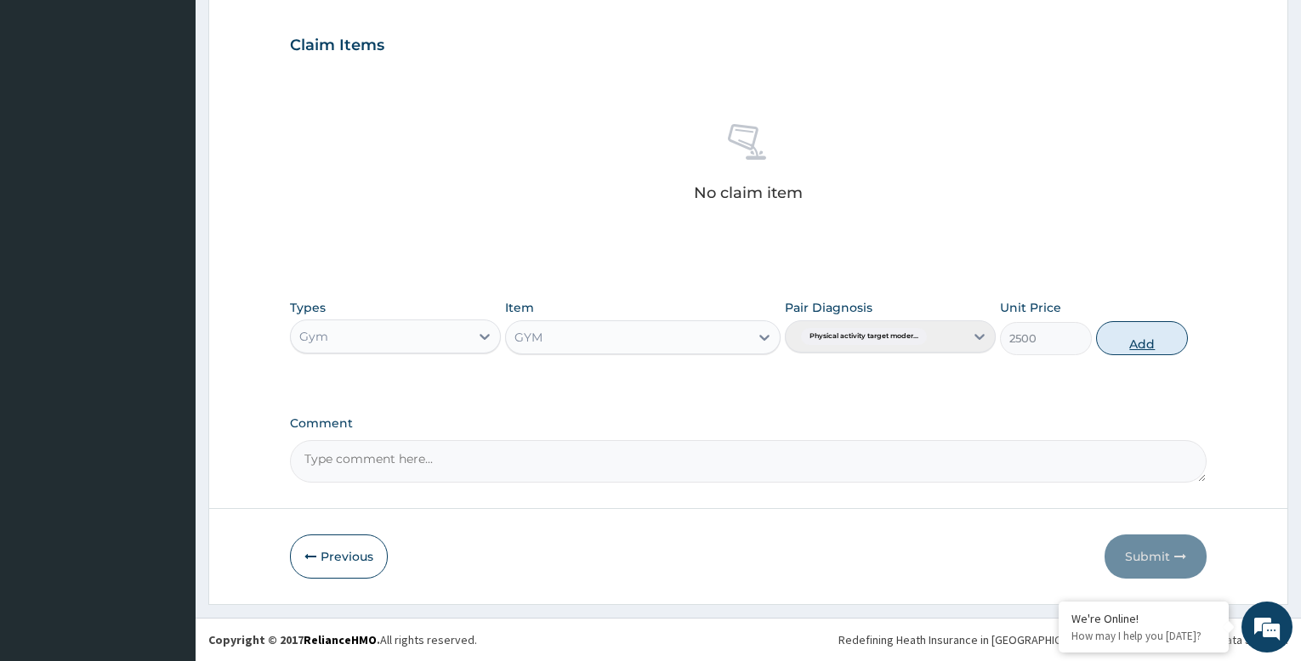
click at [1153, 339] on button "Add" at bounding box center [1142, 338] width 92 height 34
type input "0"
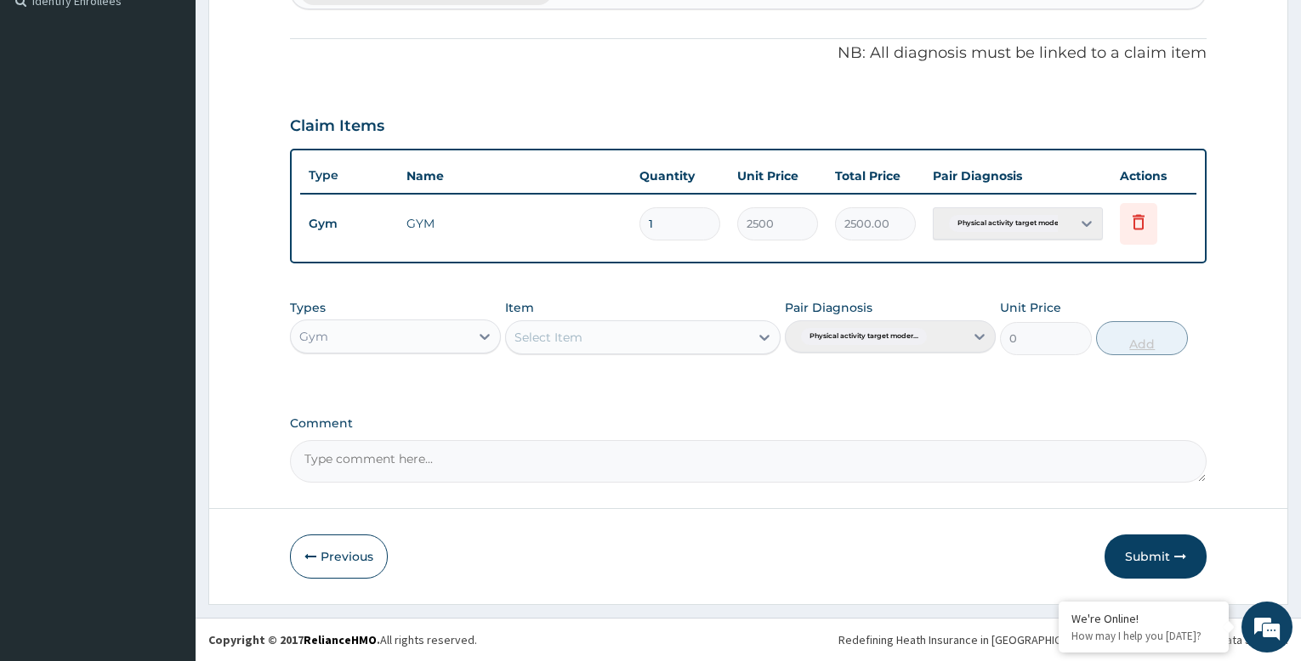
scroll to position [484, 0]
click at [1160, 565] on button "Submit" at bounding box center [1155, 557] width 102 height 44
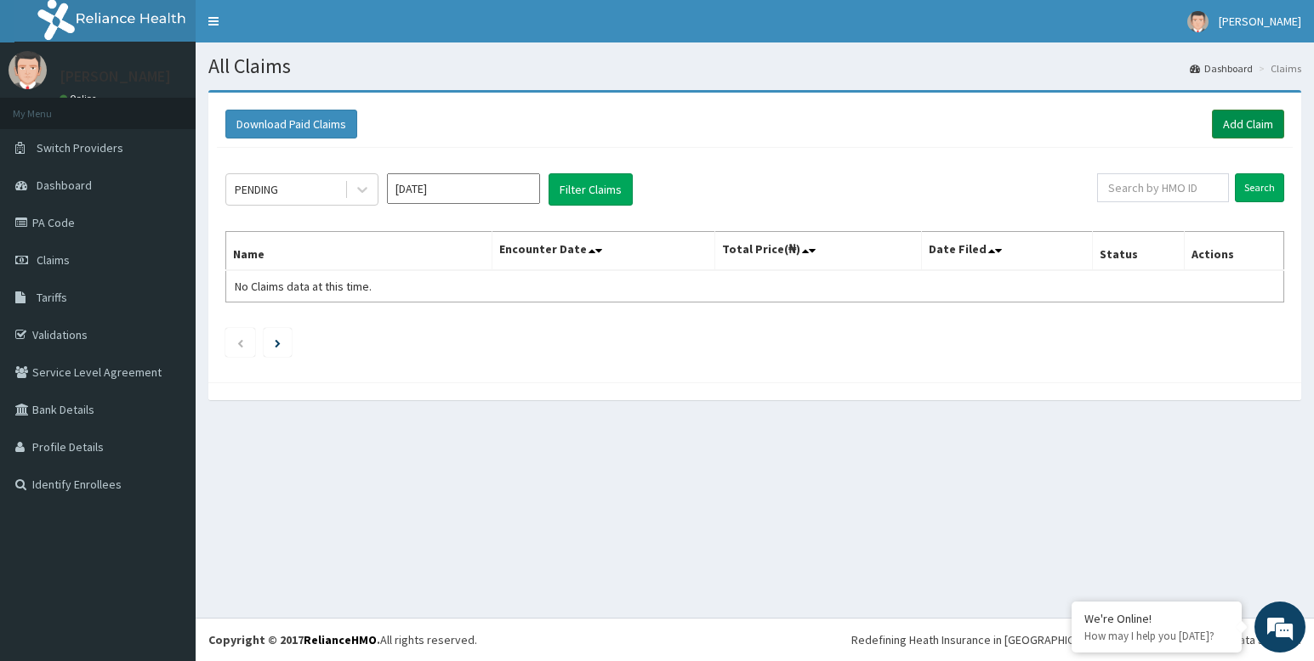
click at [1249, 120] on link "Add Claim" at bounding box center [1248, 124] width 72 height 29
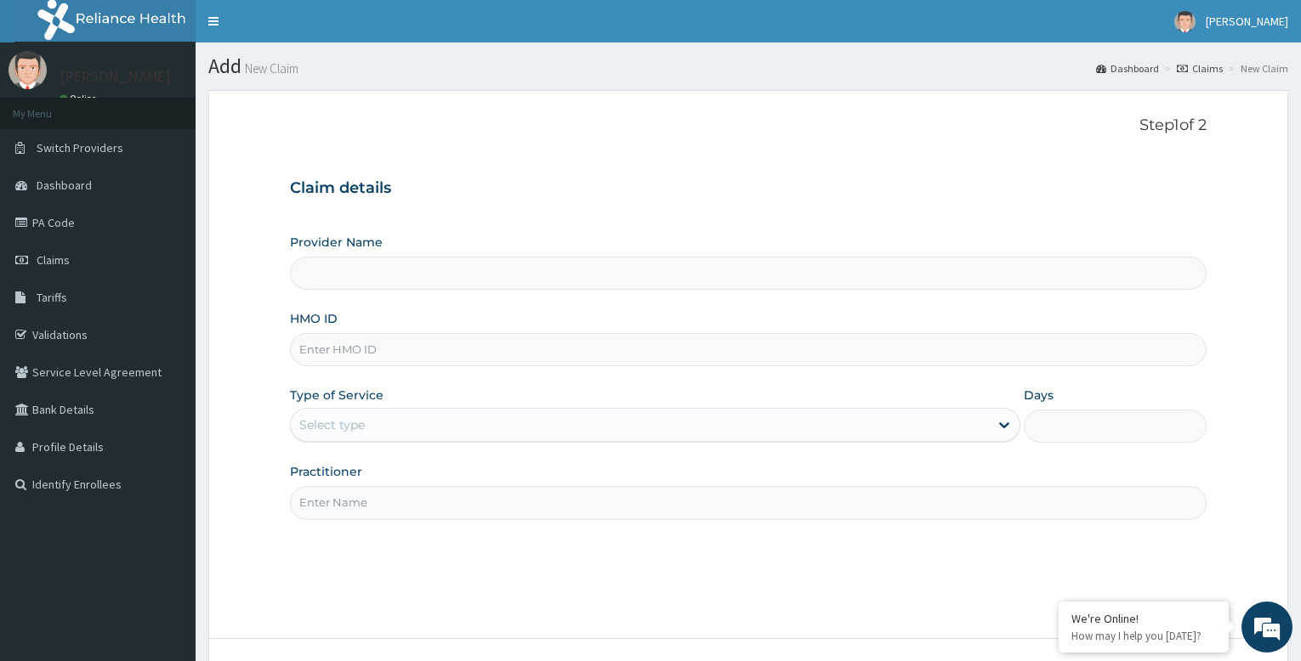
type input "Bodyline Gym- Festac"
type input "1"
click at [434, 353] on input "HMO ID" at bounding box center [748, 349] width 917 height 33
type input "GBM/10001/A"
click at [408, 491] on input "Practitioner" at bounding box center [748, 502] width 917 height 33
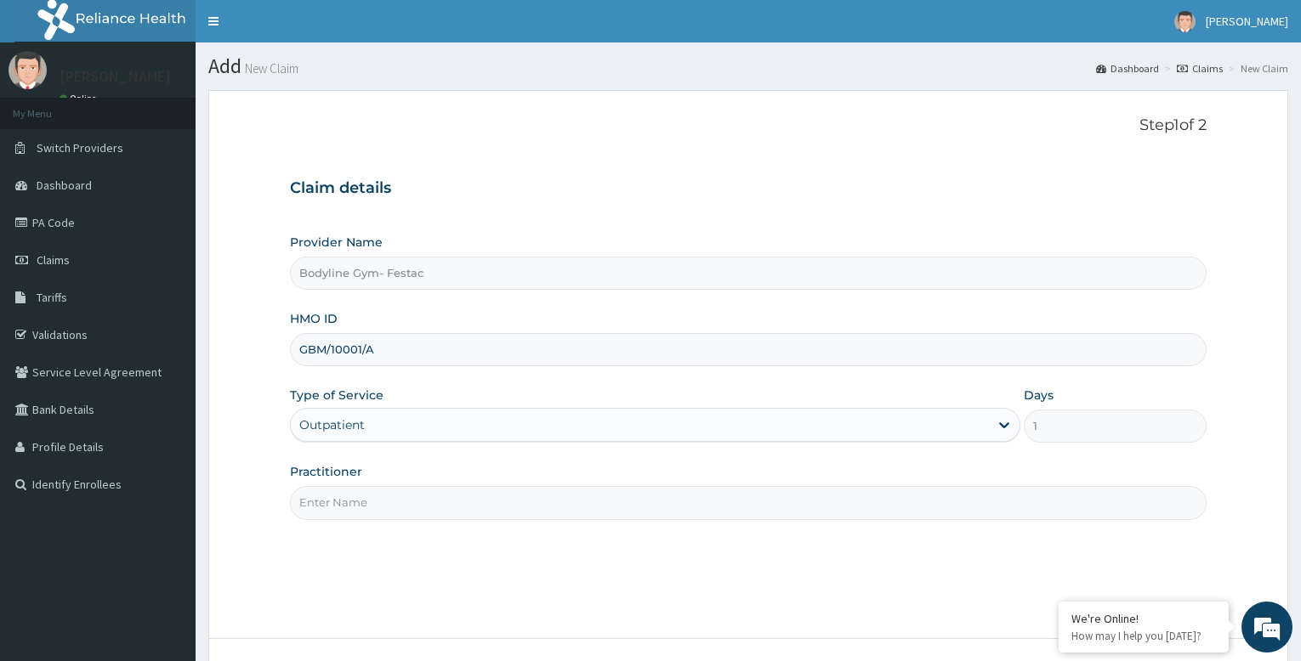
type input "bodyline"
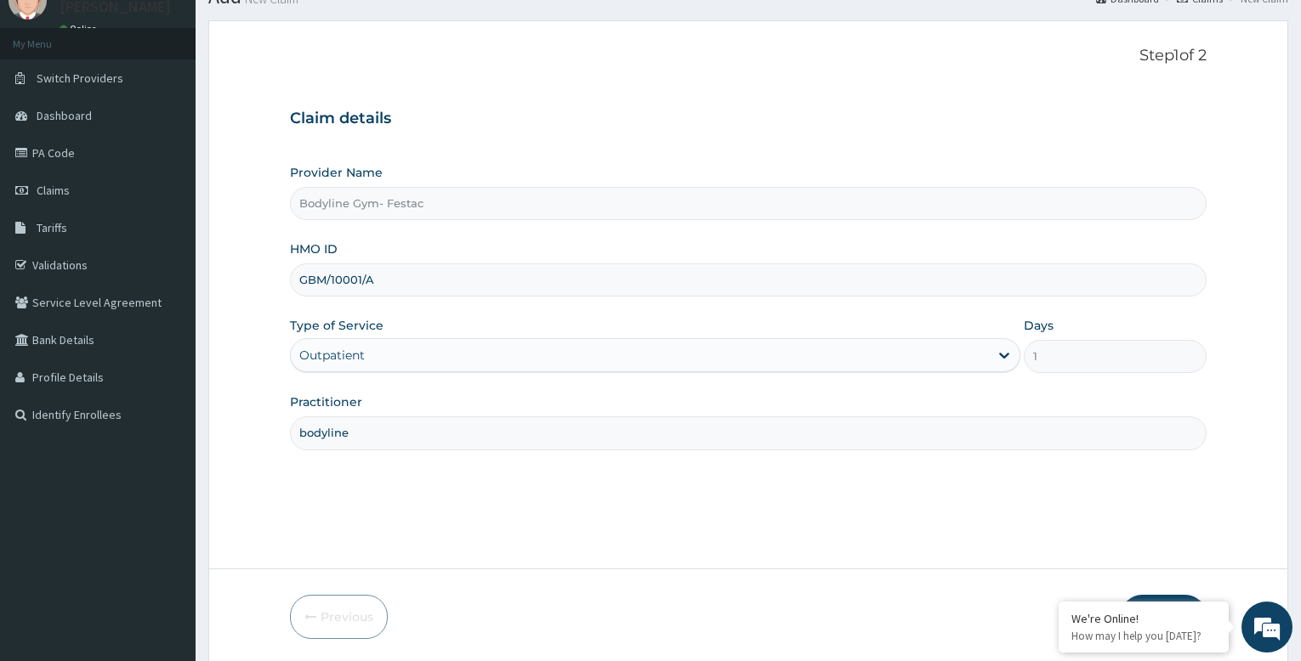
scroll to position [130, 0]
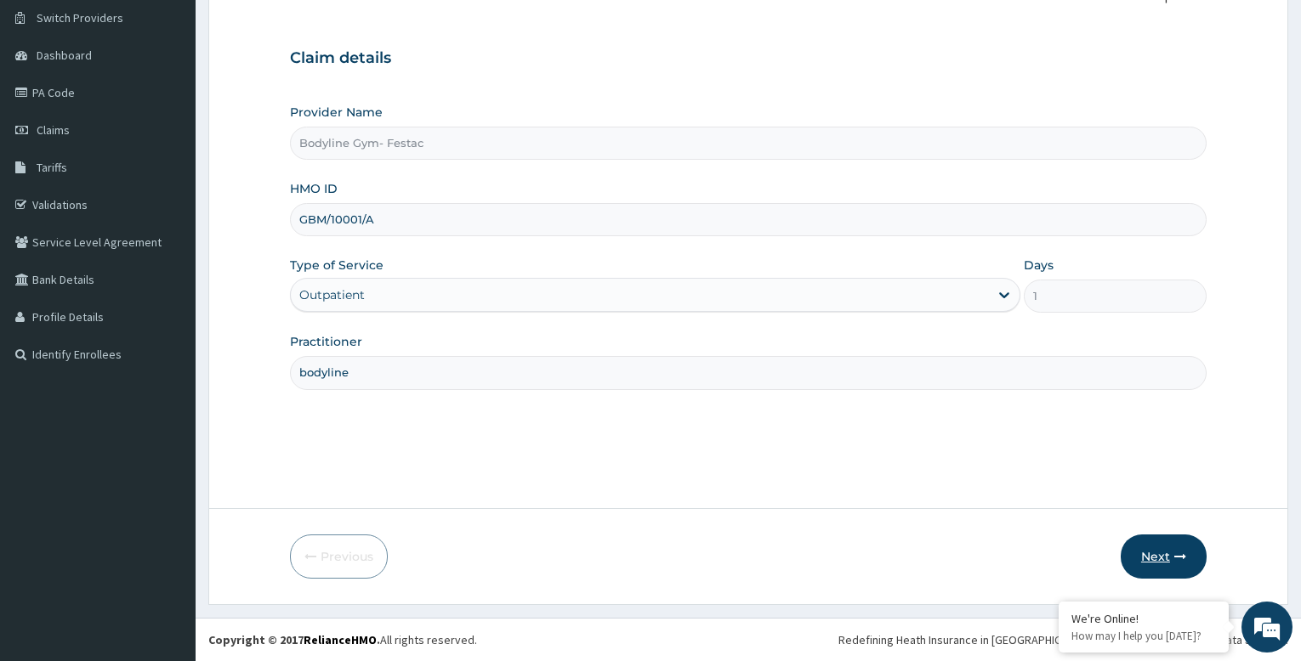
click at [1150, 560] on button "Next" at bounding box center [1164, 557] width 86 height 44
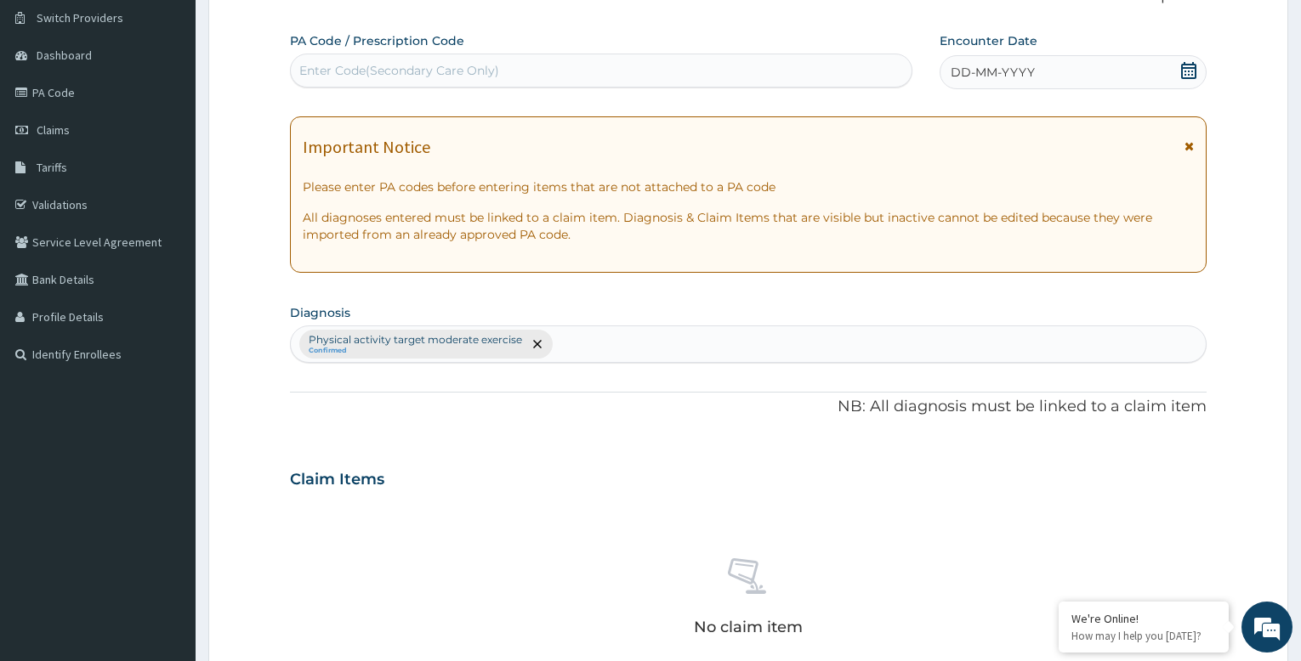
click at [374, 65] on div "Enter Code(Secondary Care Only)" at bounding box center [399, 70] width 200 height 17
type input "PA/C336B5"
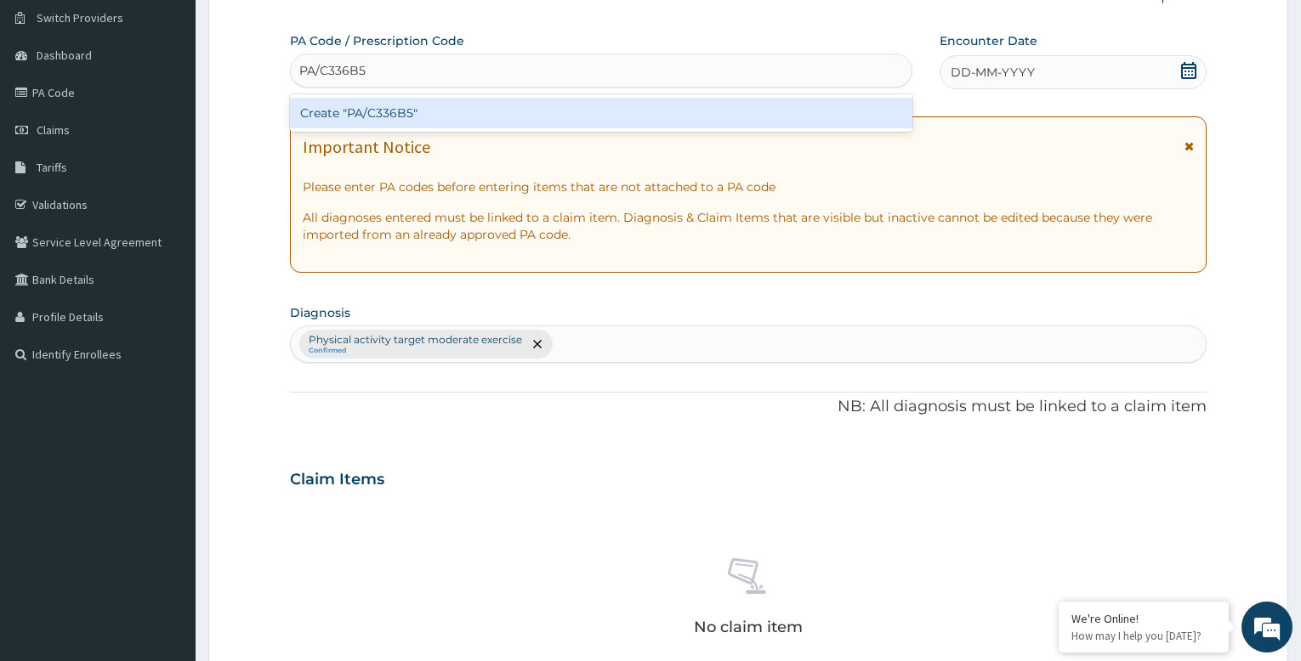
click at [417, 115] on div "Create "PA/C336B5"" at bounding box center [601, 113] width 622 height 31
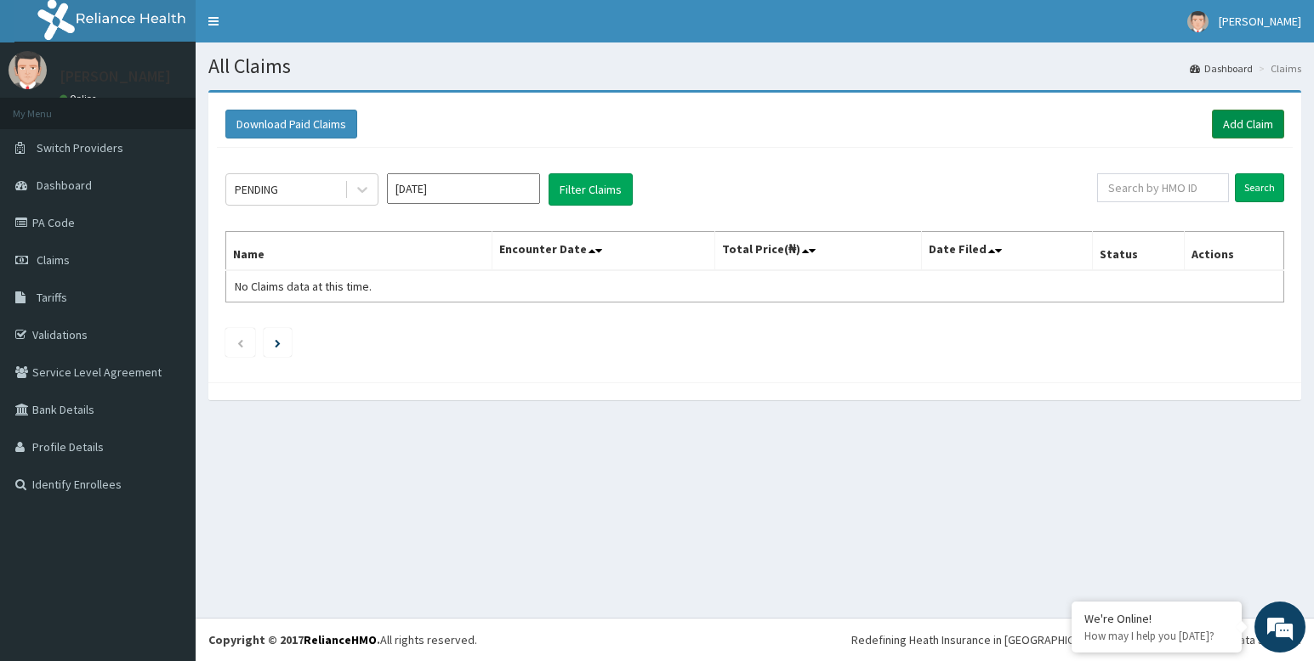
click at [1250, 122] on link "Add Claim" at bounding box center [1248, 124] width 72 height 29
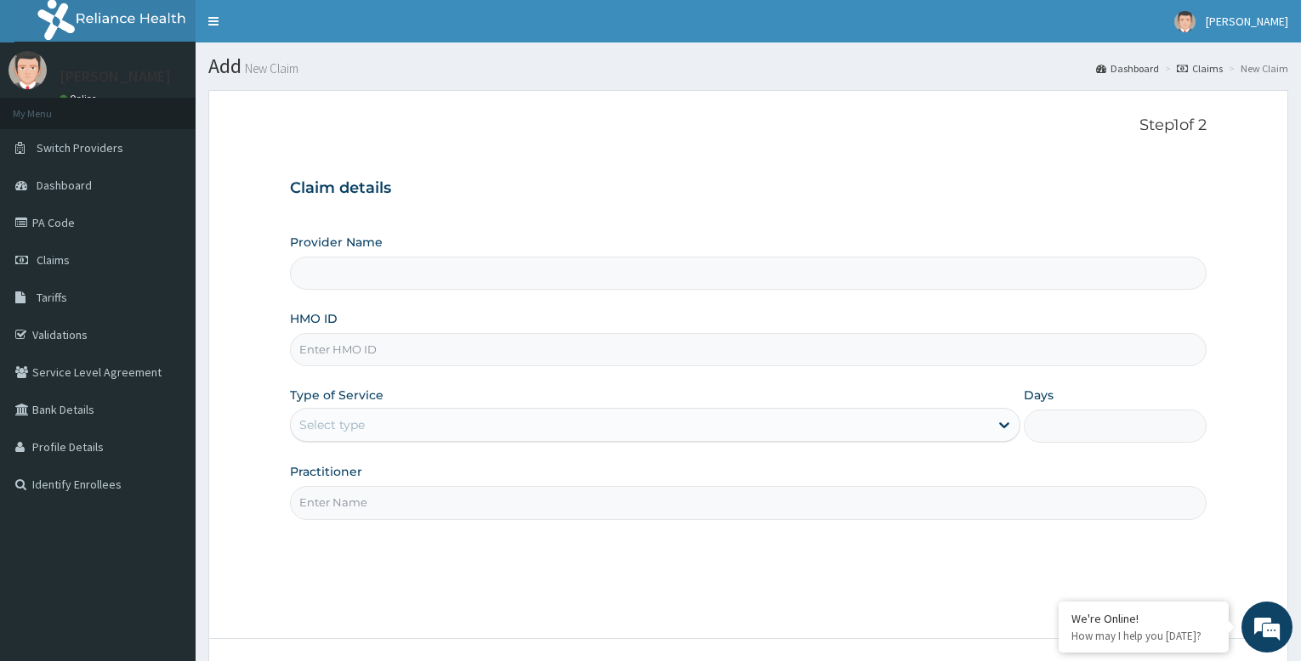
type input "Bodyline Gym- Festac"
type input "1"
click at [504, 347] on input "HMO ID" at bounding box center [748, 349] width 917 height 33
type input "GBM/10001/A"
click at [407, 507] on input "Practitioner" at bounding box center [748, 502] width 917 height 33
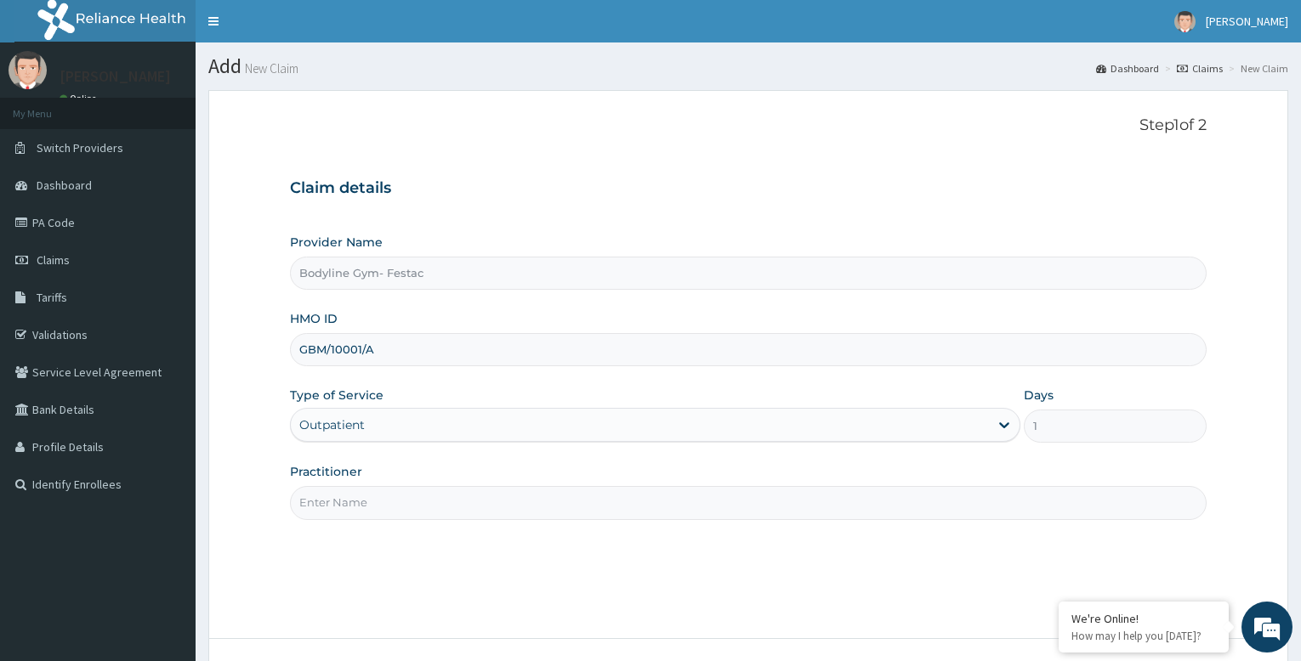
type input "bodyline"
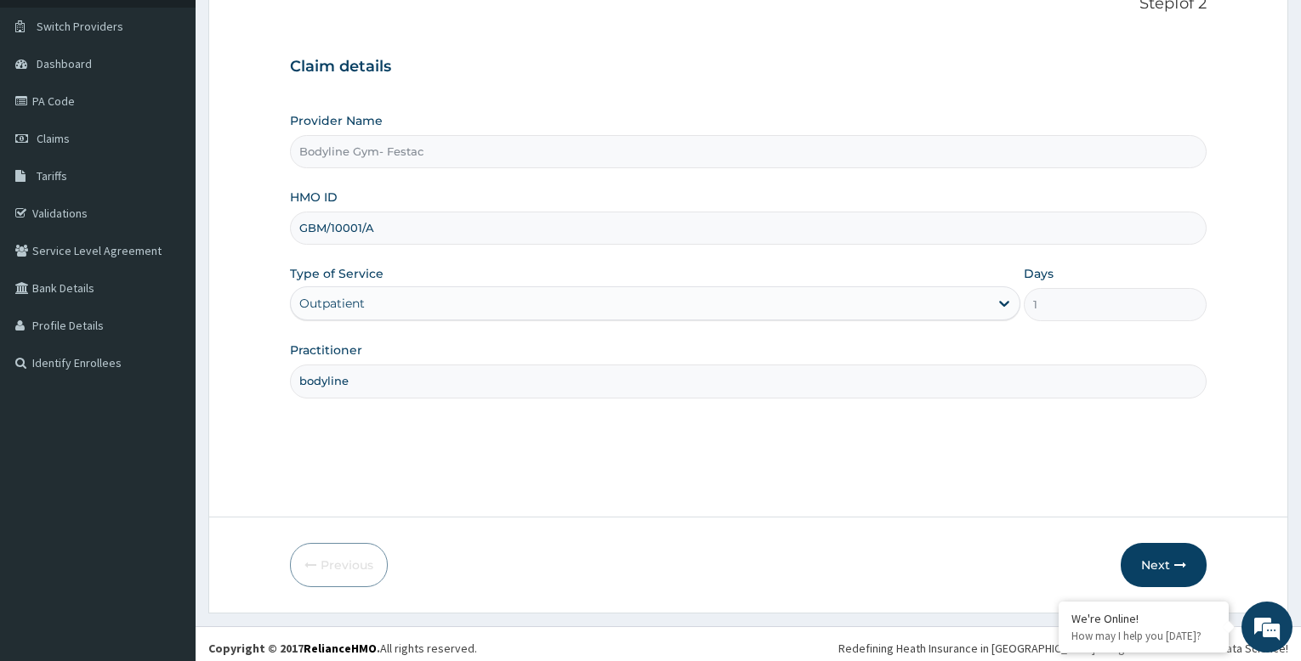
scroll to position [130, 0]
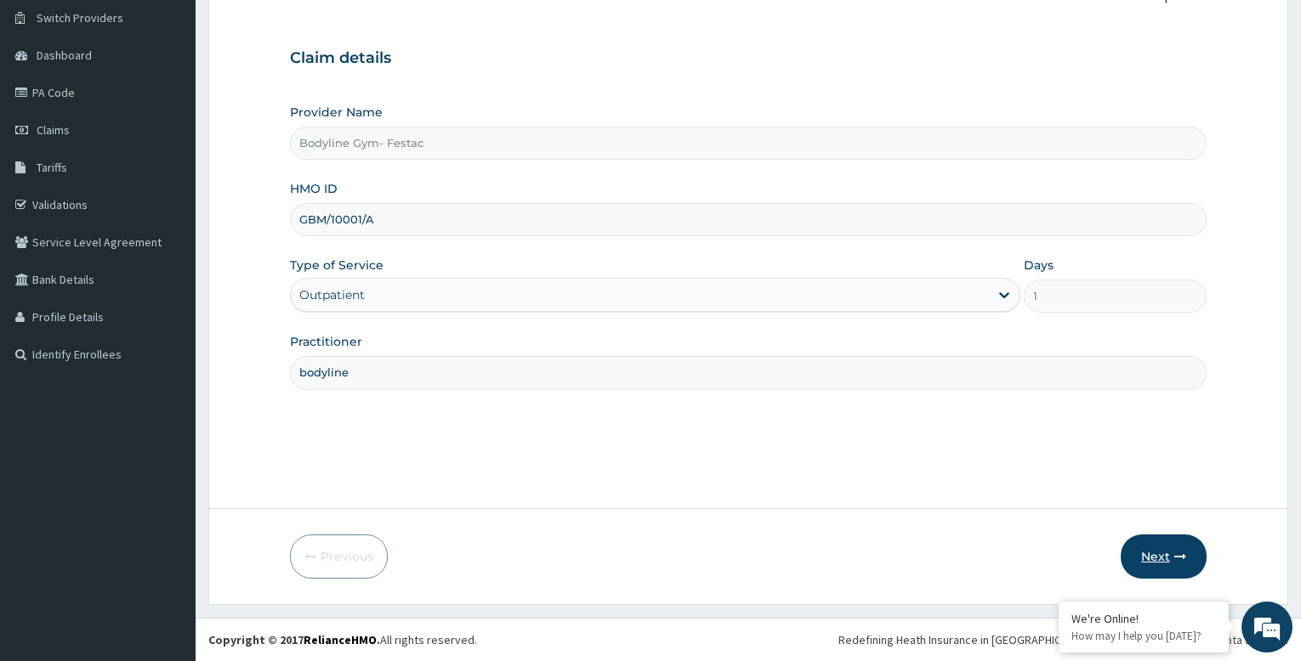
click at [1153, 559] on button "Next" at bounding box center [1164, 557] width 86 height 44
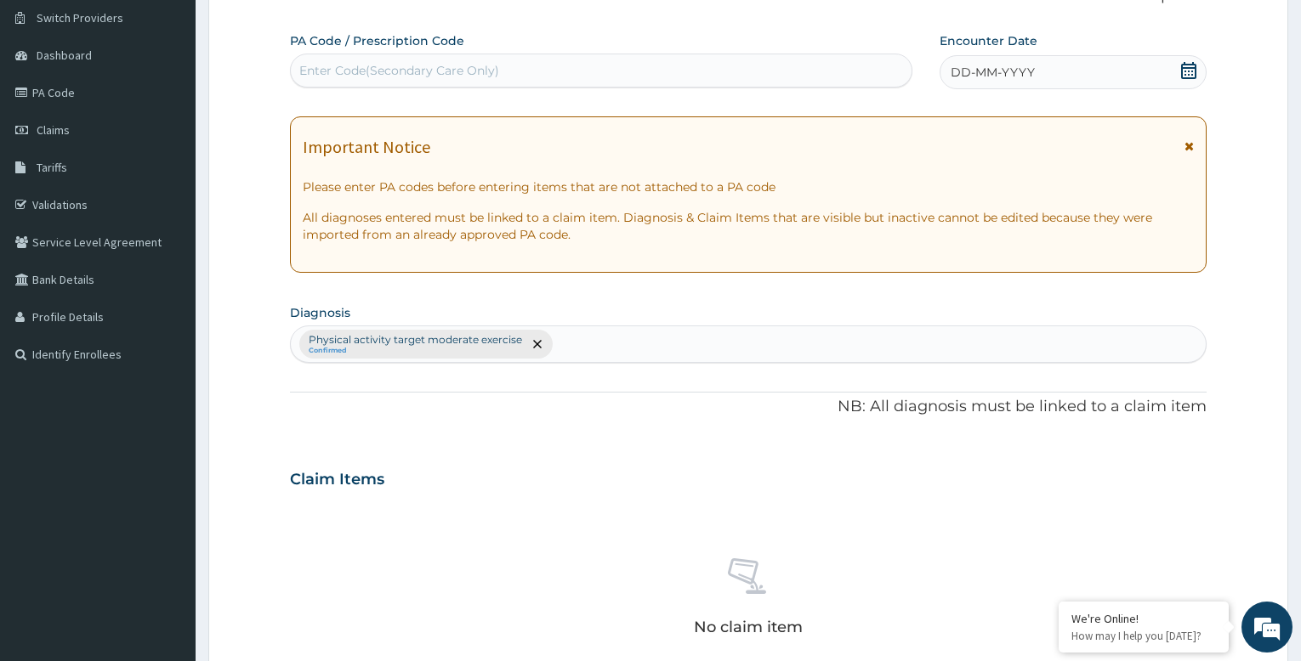
click at [493, 76] on div "Enter Code(Secondary Care Only)" at bounding box center [399, 70] width 200 height 17
type input "PA/C336B5"
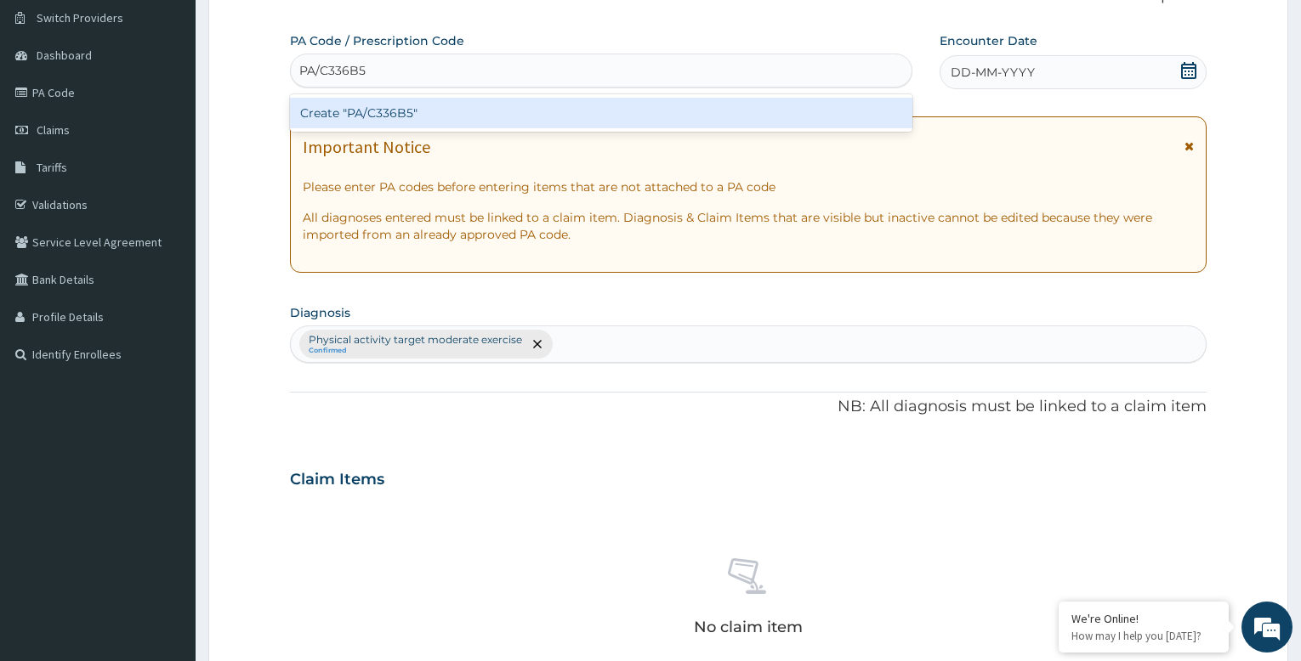
click at [478, 105] on div "Create "PA/C336B5"" at bounding box center [601, 113] width 622 height 31
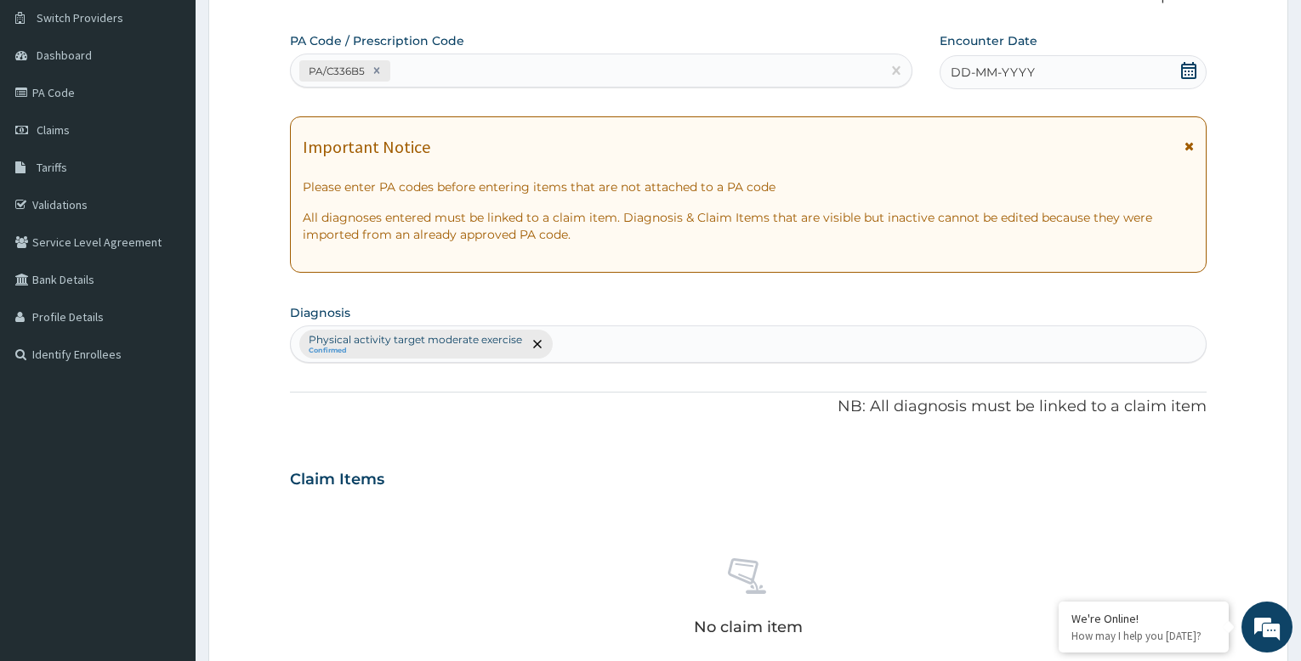
click at [1073, 71] on div "DD-MM-YYYY" at bounding box center [1073, 72] width 267 height 34
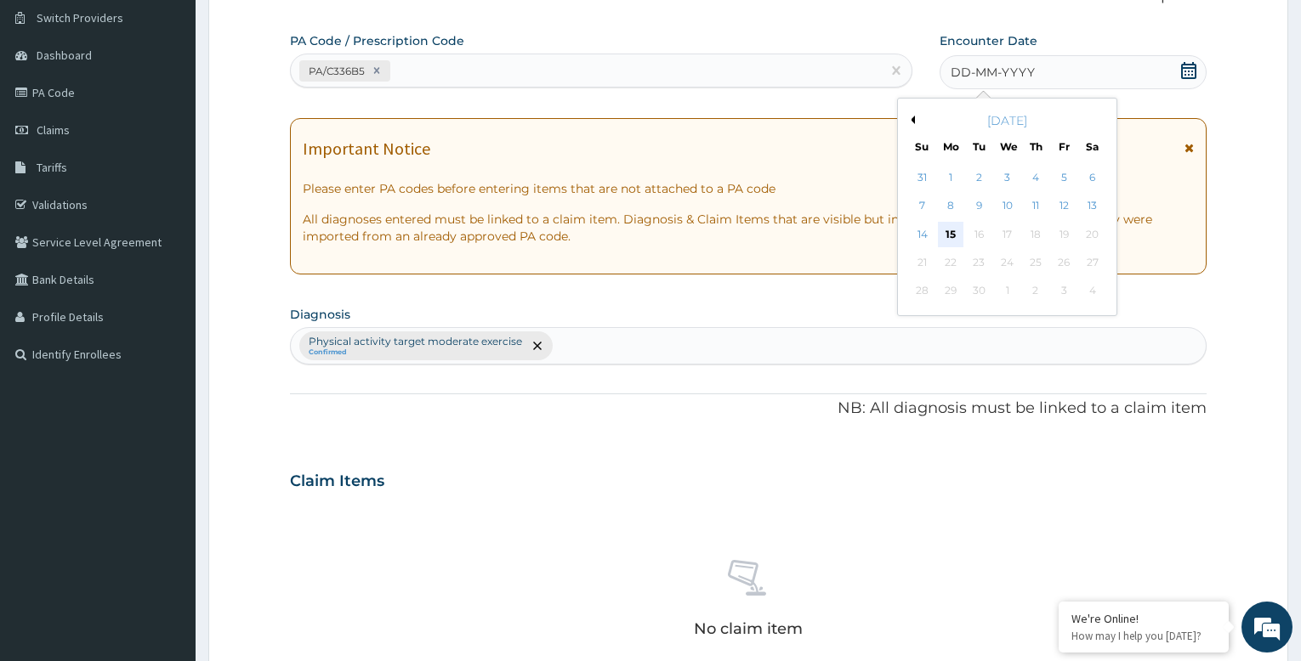
click at [951, 236] on div "15" at bounding box center [951, 235] width 26 height 26
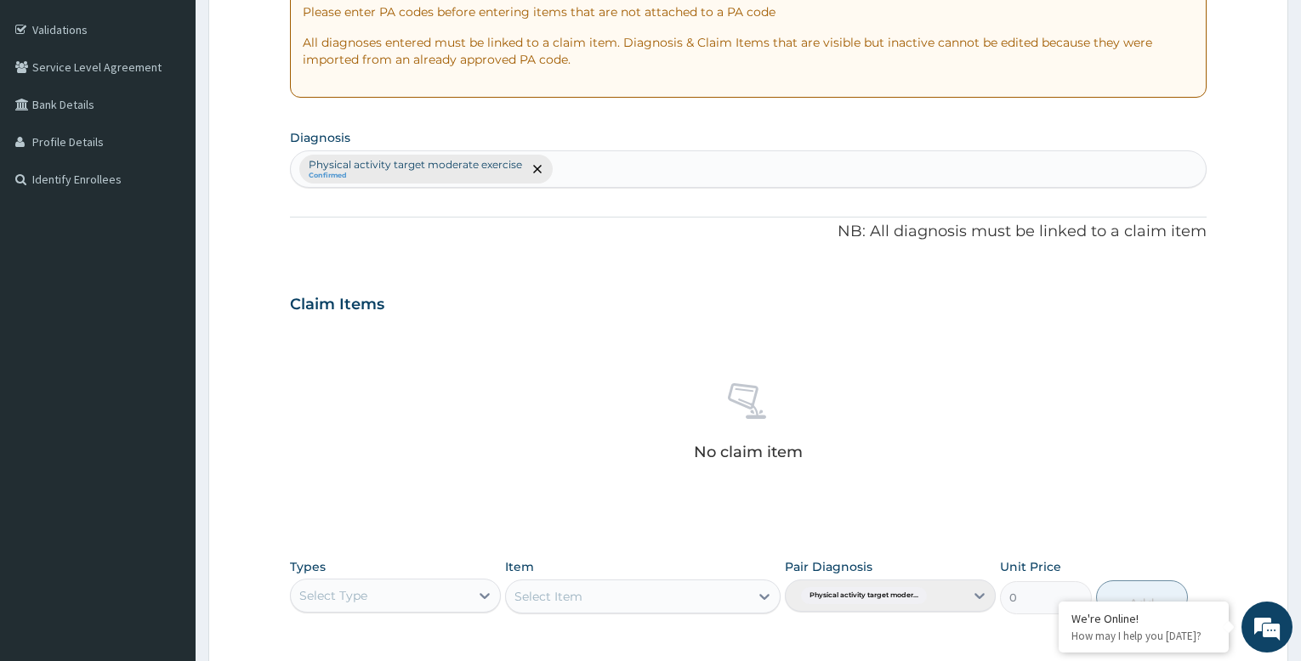
scroll to position [565, 0]
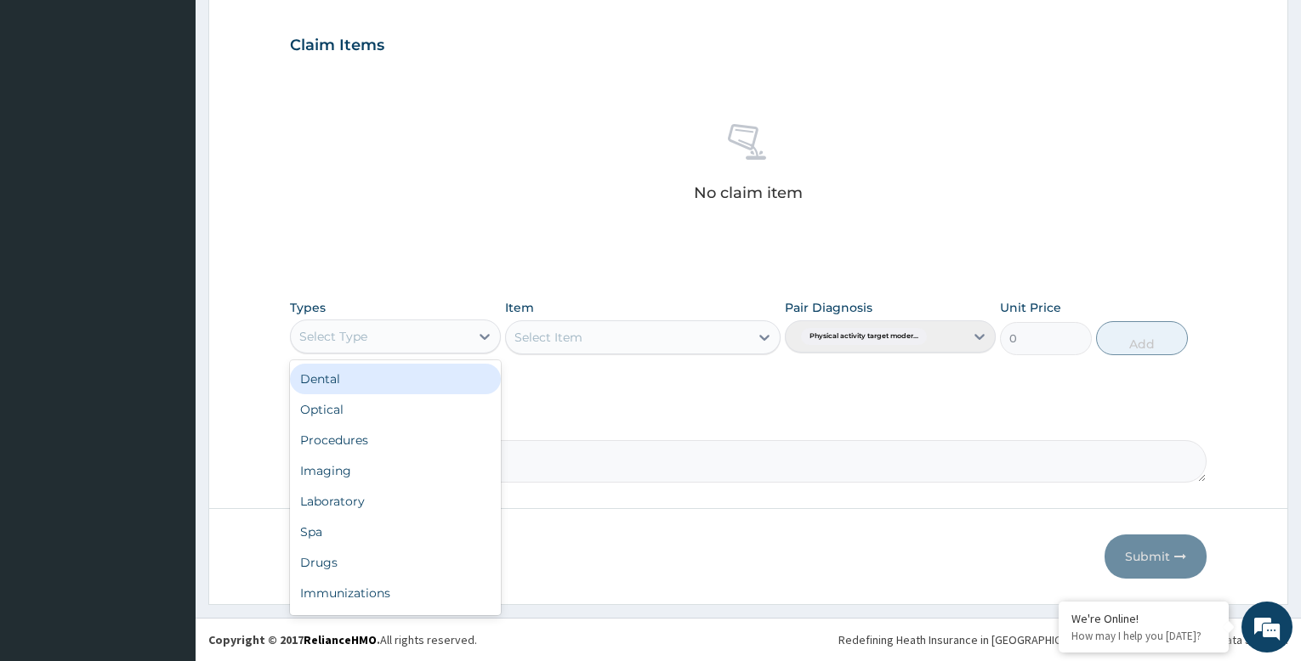
click at [377, 340] on div "Select Type" at bounding box center [380, 336] width 179 height 27
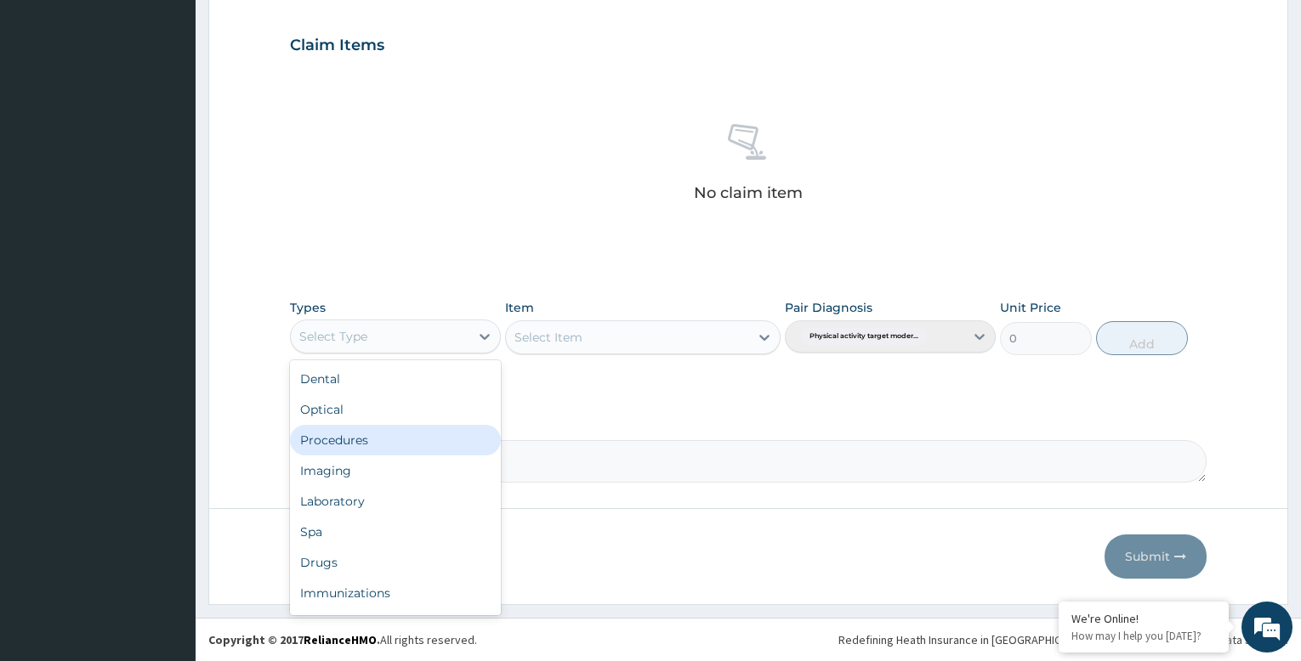
scroll to position [58, 0]
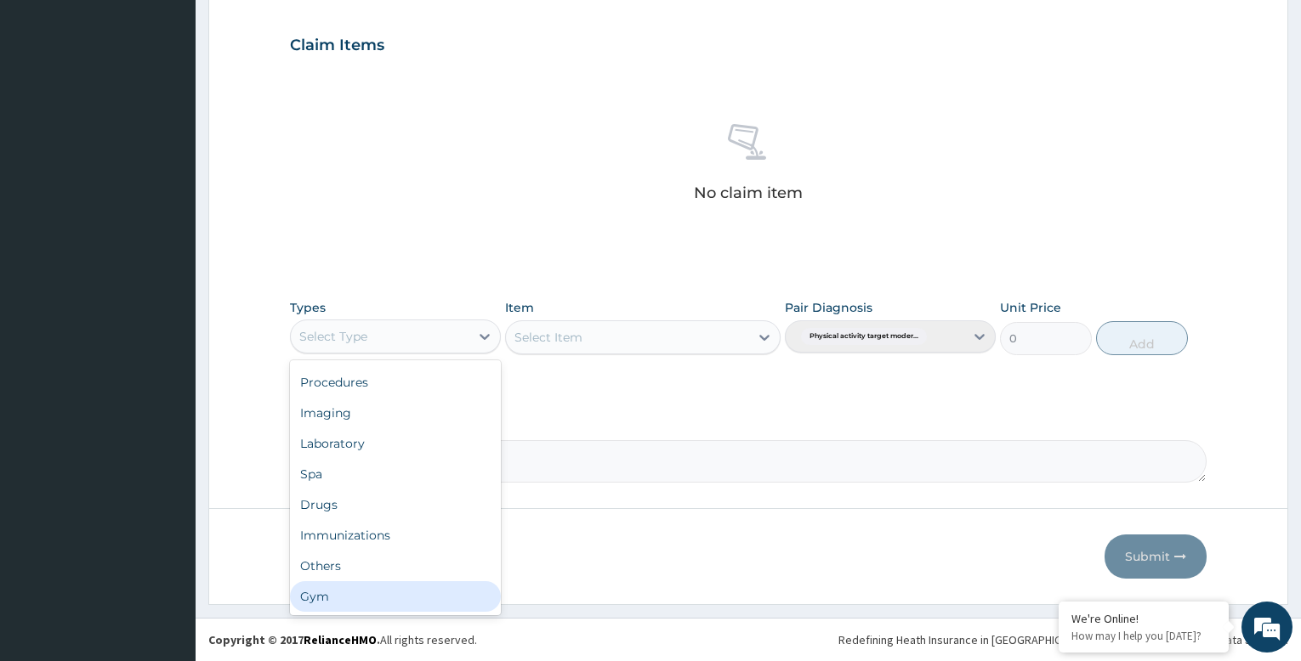
click at [380, 597] on div "Gym" at bounding box center [395, 597] width 211 height 31
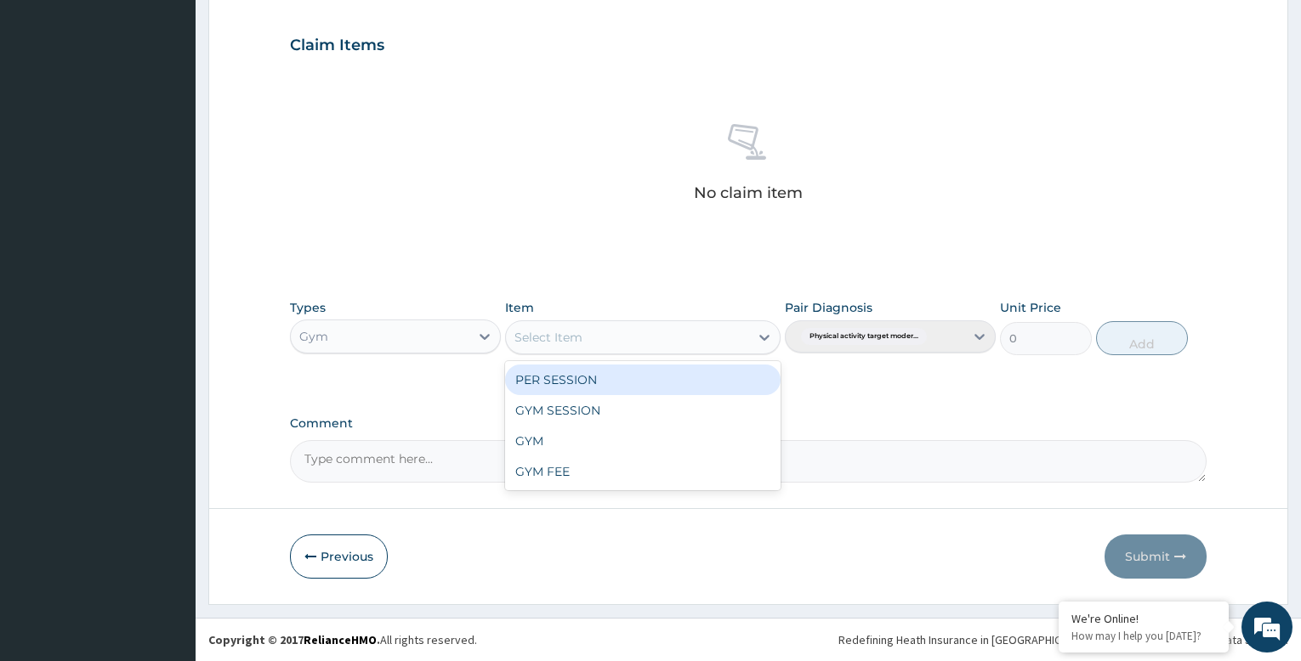
click at [634, 335] on div "Select Item" at bounding box center [627, 337] width 242 height 27
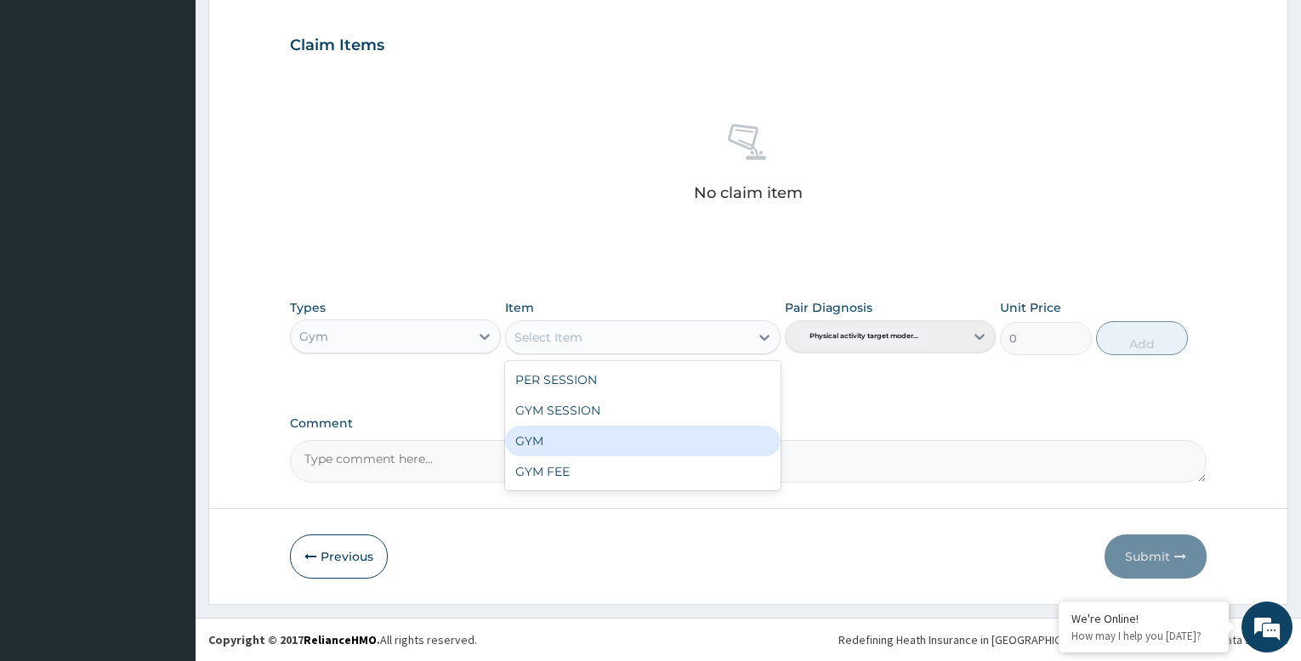
click at [625, 446] on div "GYM" at bounding box center [642, 441] width 275 height 31
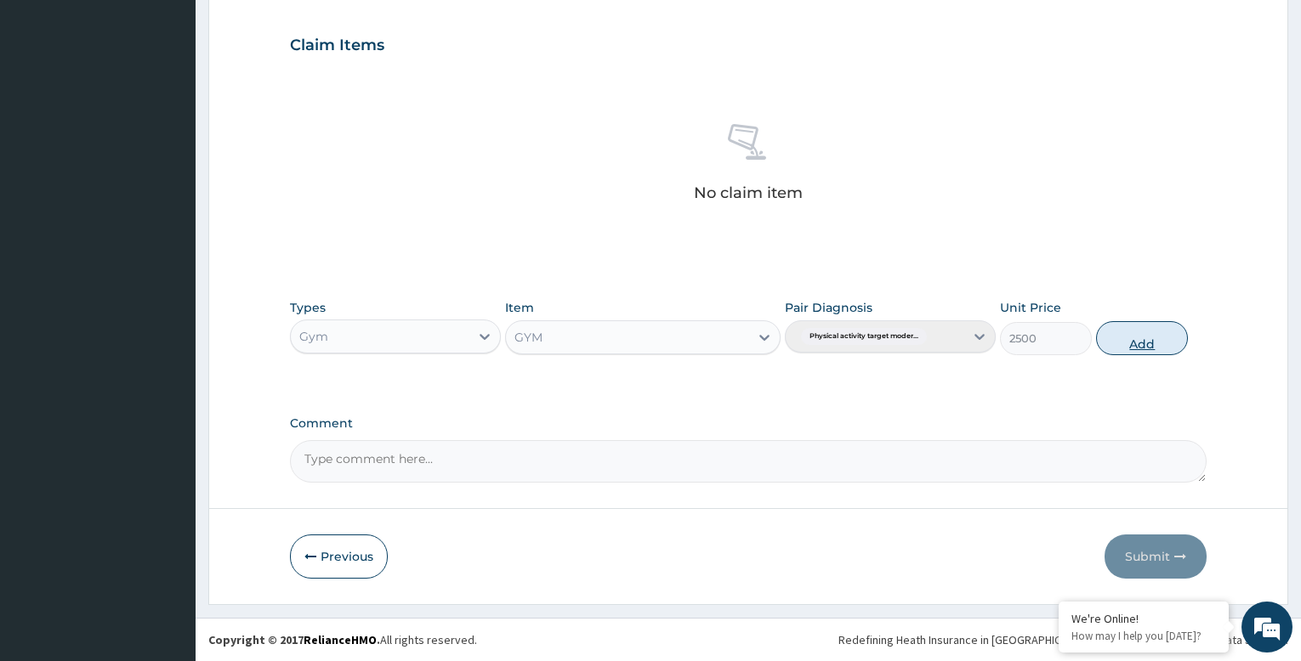
click at [1142, 342] on button "Add" at bounding box center [1142, 338] width 92 height 34
type input "0"
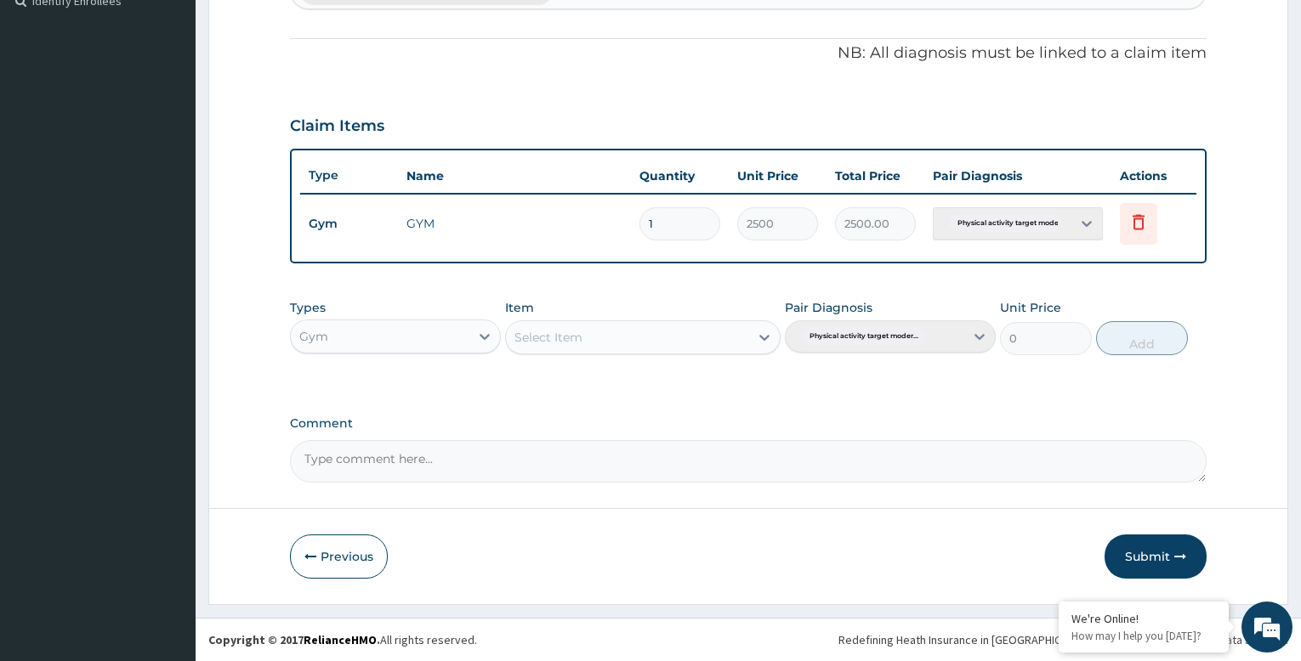
scroll to position [484, 0]
click at [1155, 558] on button "Submit" at bounding box center [1155, 557] width 102 height 44
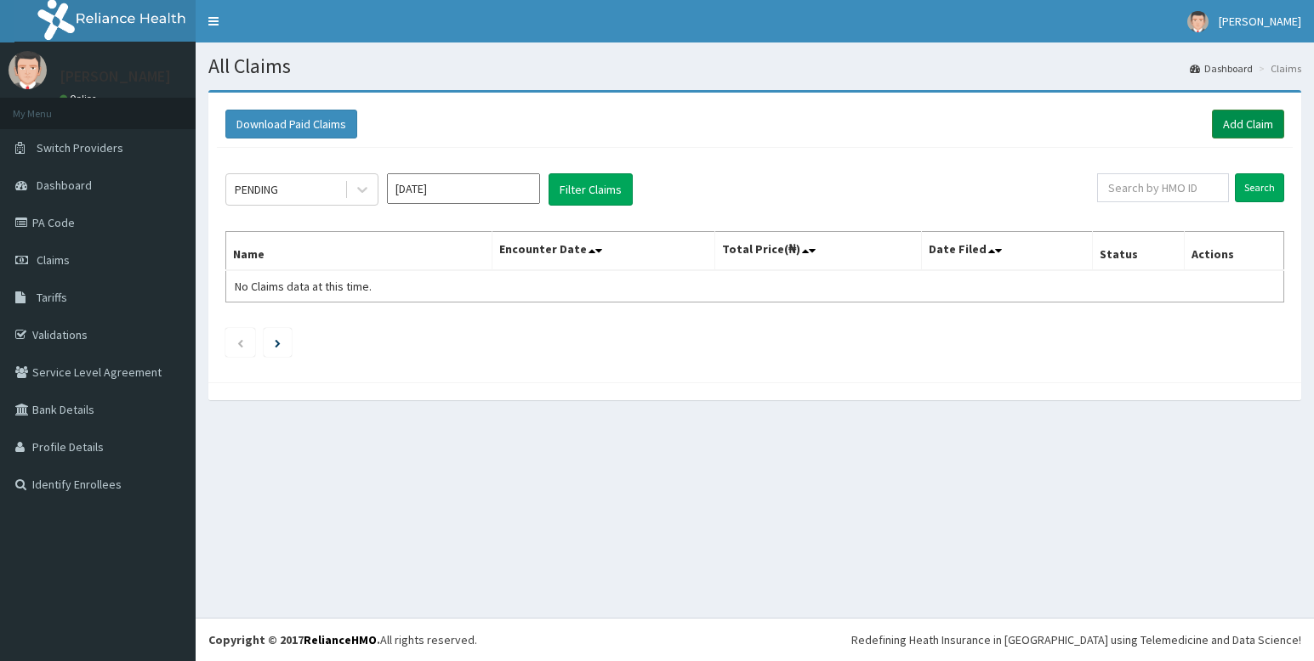
click at [1234, 120] on link "Add Claim" at bounding box center [1248, 124] width 72 height 29
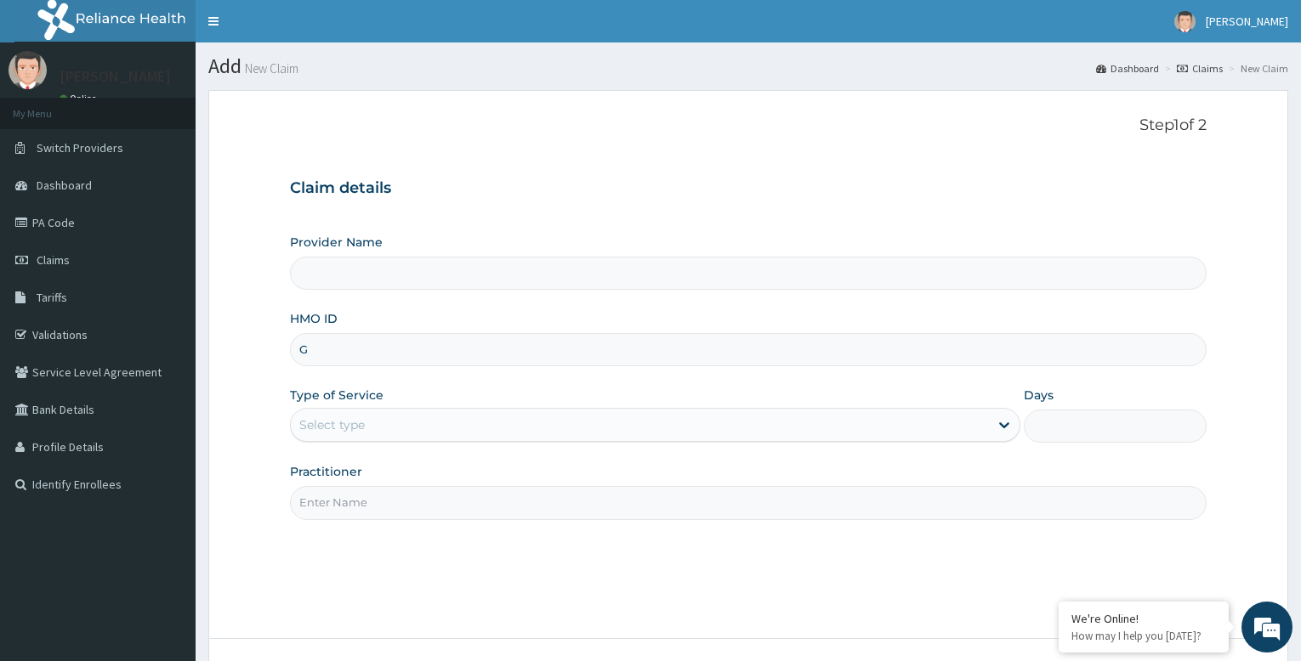
type input "GB"
type input "Bodyline Gym- Festac"
type input "1"
type input "GBM/1005/A"
click at [432, 493] on input "Practitioner" at bounding box center [748, 502] width 917 height 33
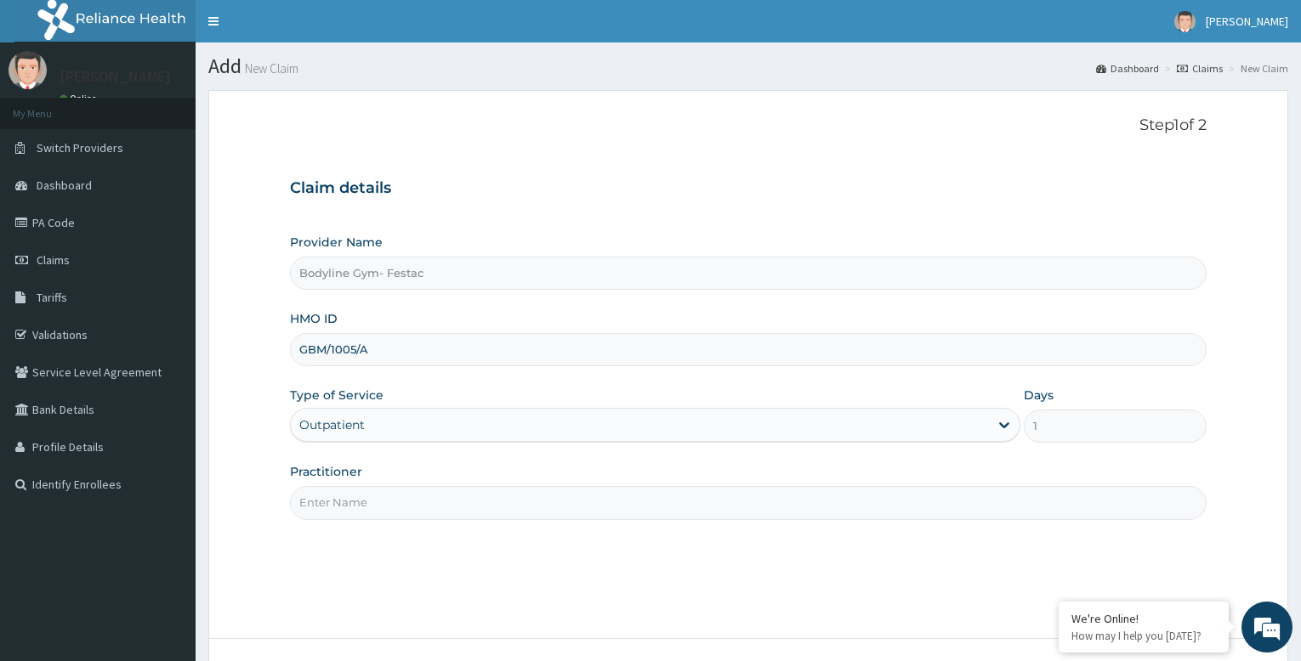
type input "bodyline"
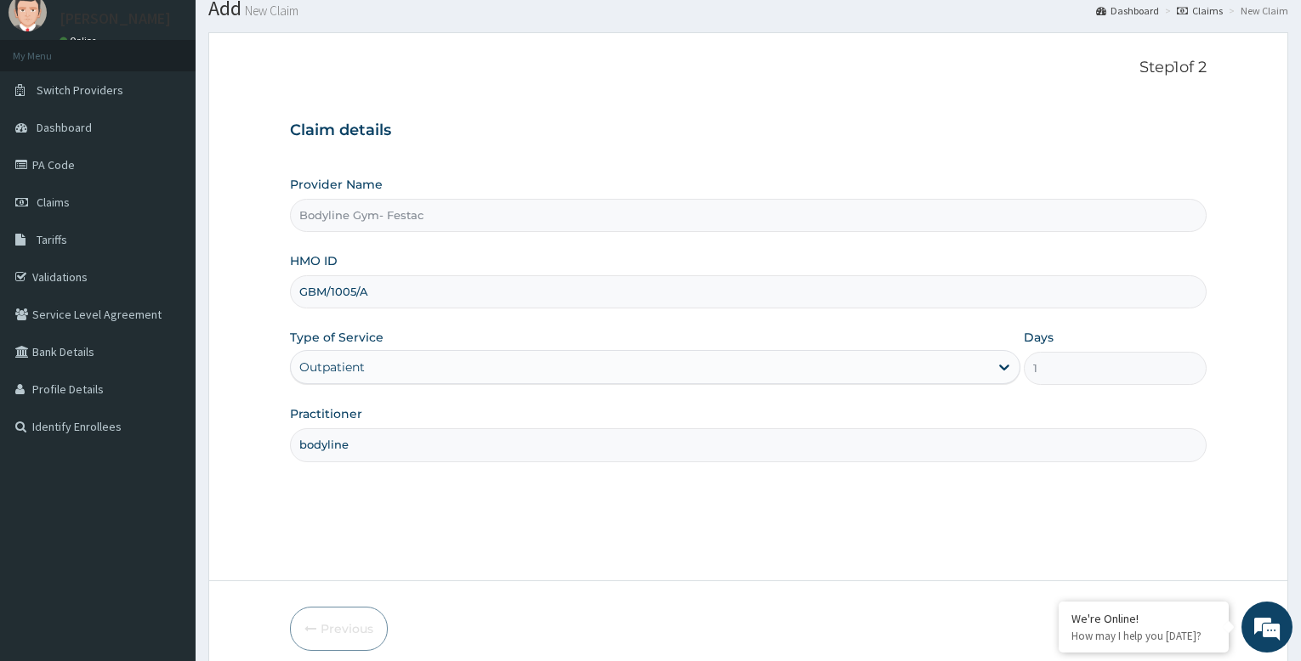
scroll to position [130, 0]
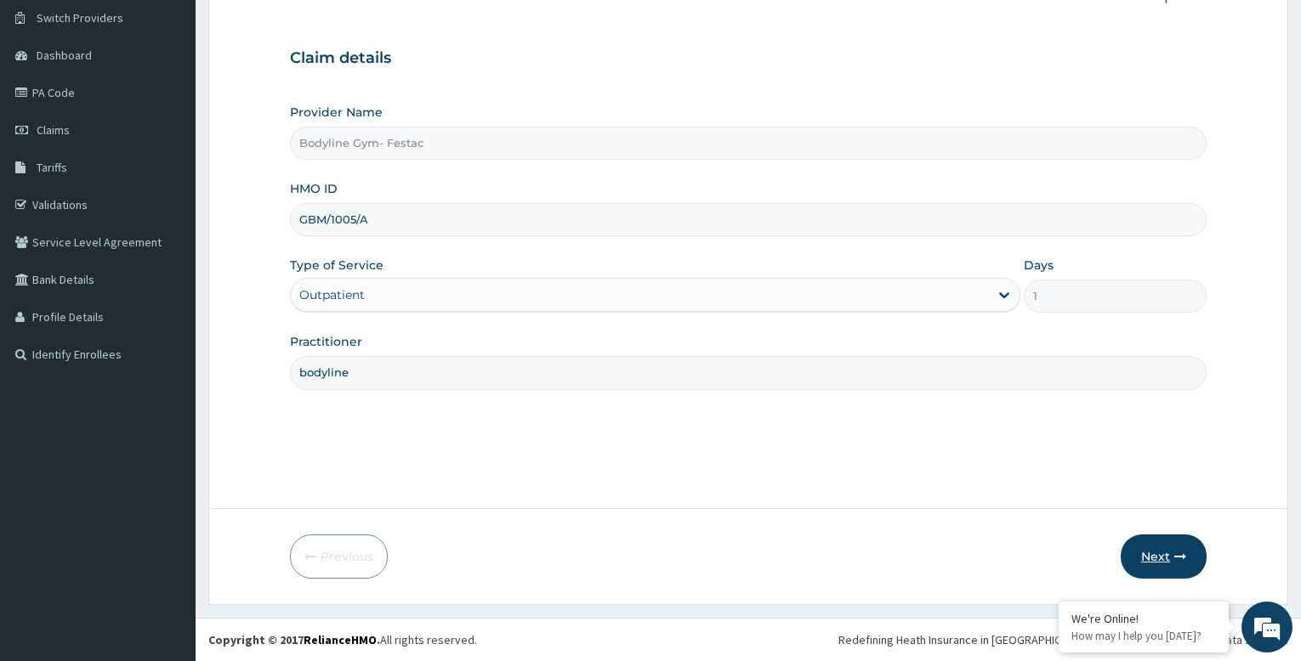
click at [1155, 547] on button "Next" at bounding box center [1164, 557] width 86 height 44
click at [345, 215] on input "GBM/1005/A" at bounding box center [748, 219] width 917 height 33
type input "GBM/10005/A"
click at [1158, 555] on button "Next" at bounding box center [1164, 557] width 86 height 44
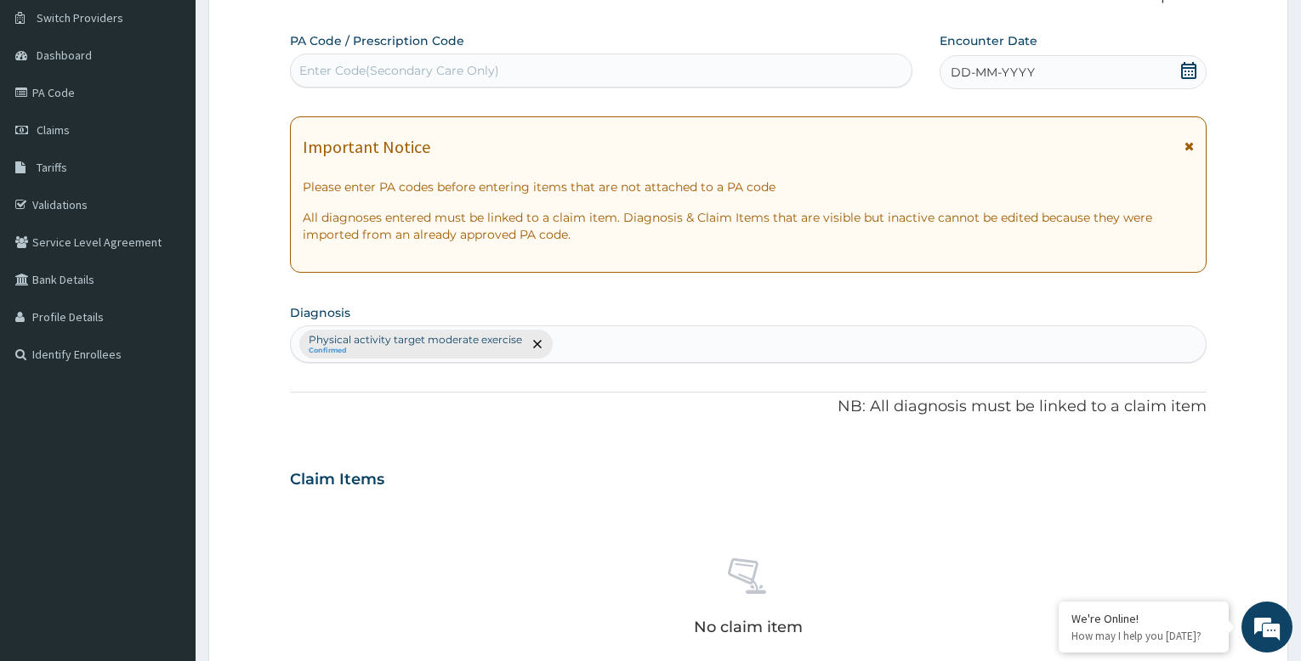
click at [463, 69] on div "Enter Code(Secondary Care Only)" at bounding box center [399, 70] width 200 height 17
type input "PA/12DO79"
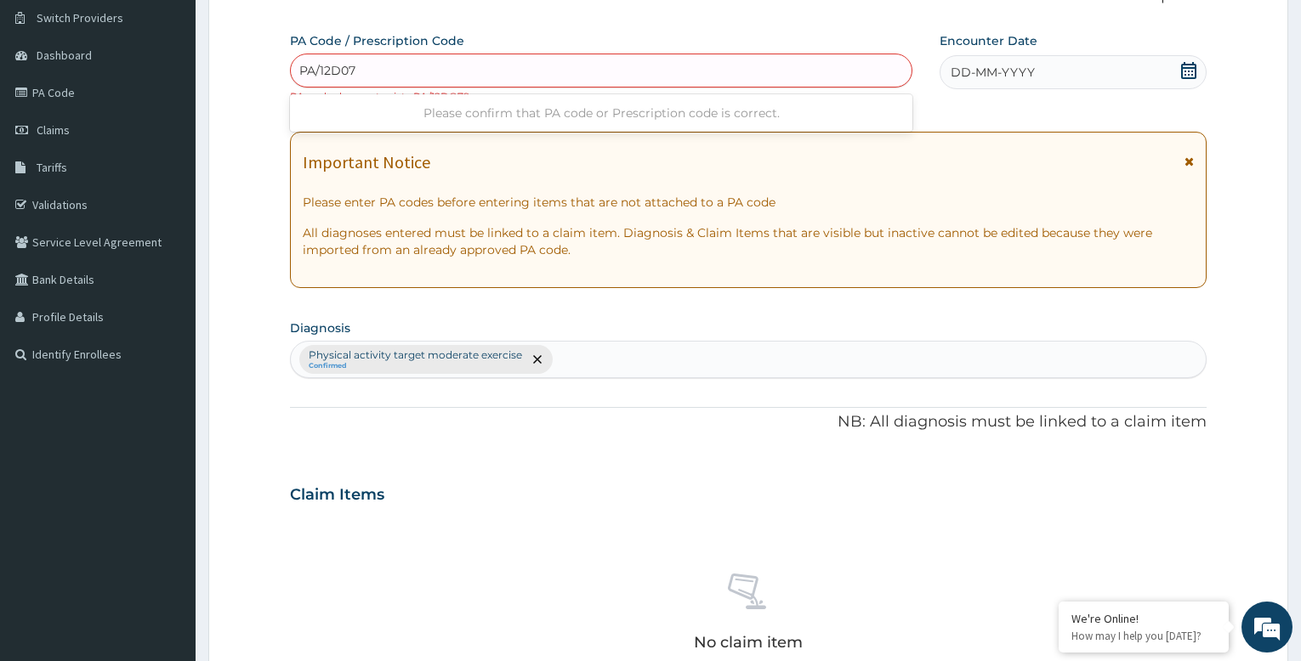
type input "PA/12D079"
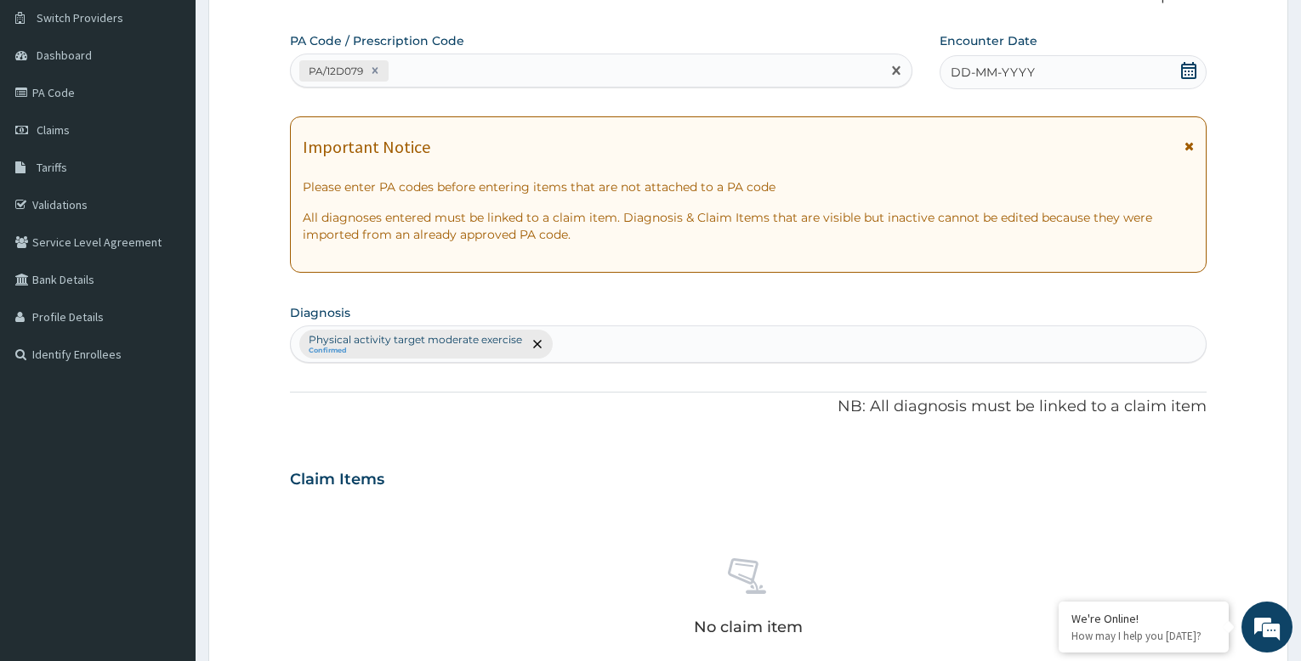
click at [1020, 77] on span "DD-MM-YYYY" at bounding box center [993, 72] width 84 height 17
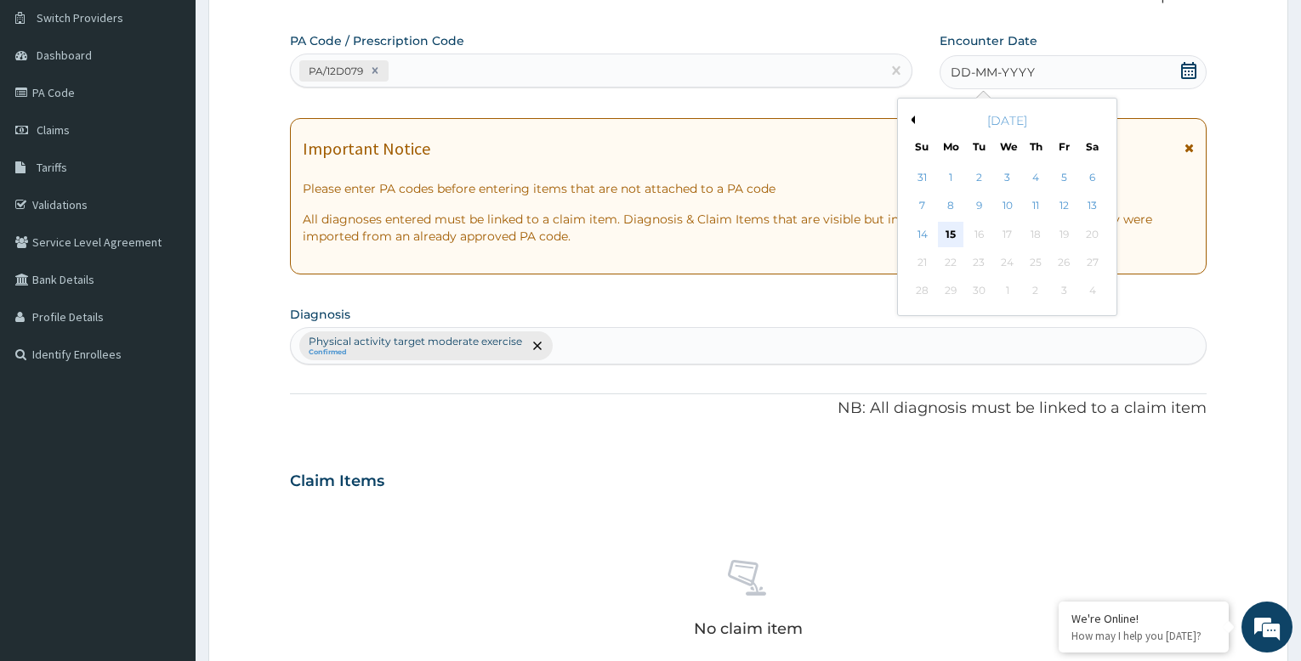
click at [951, 232] on div "15" at bounding box center [951, 235] width 26 height 26
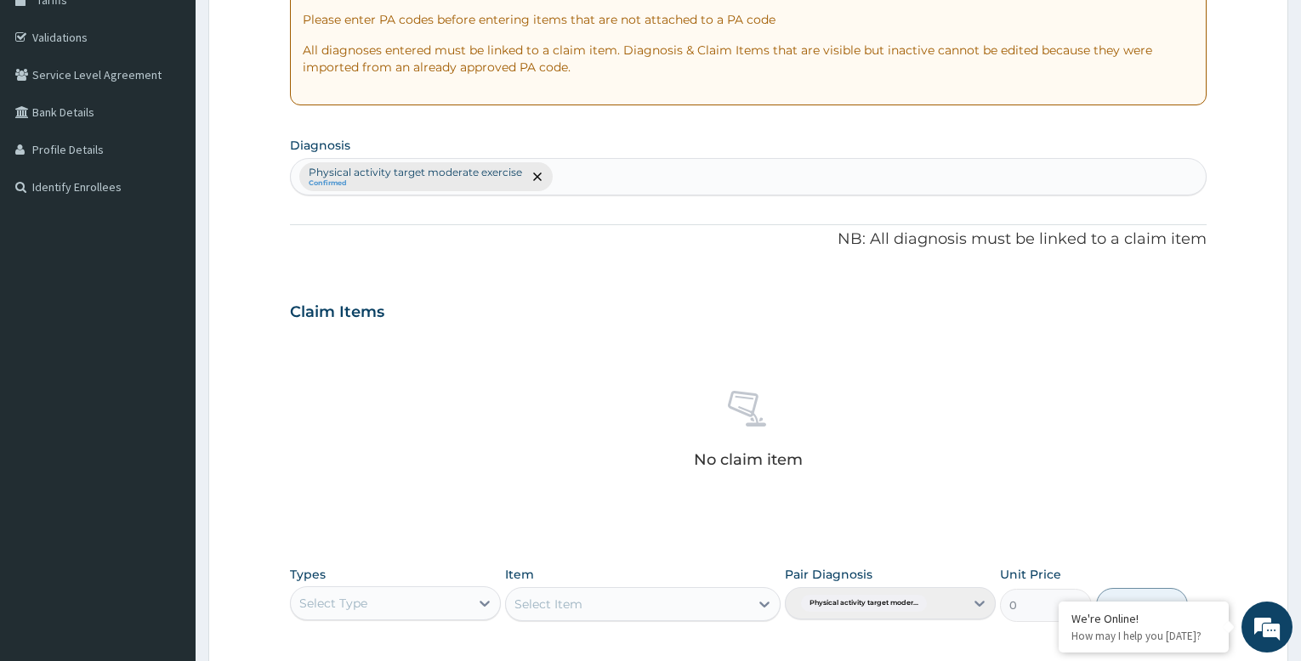
scroll to position [565, 0]
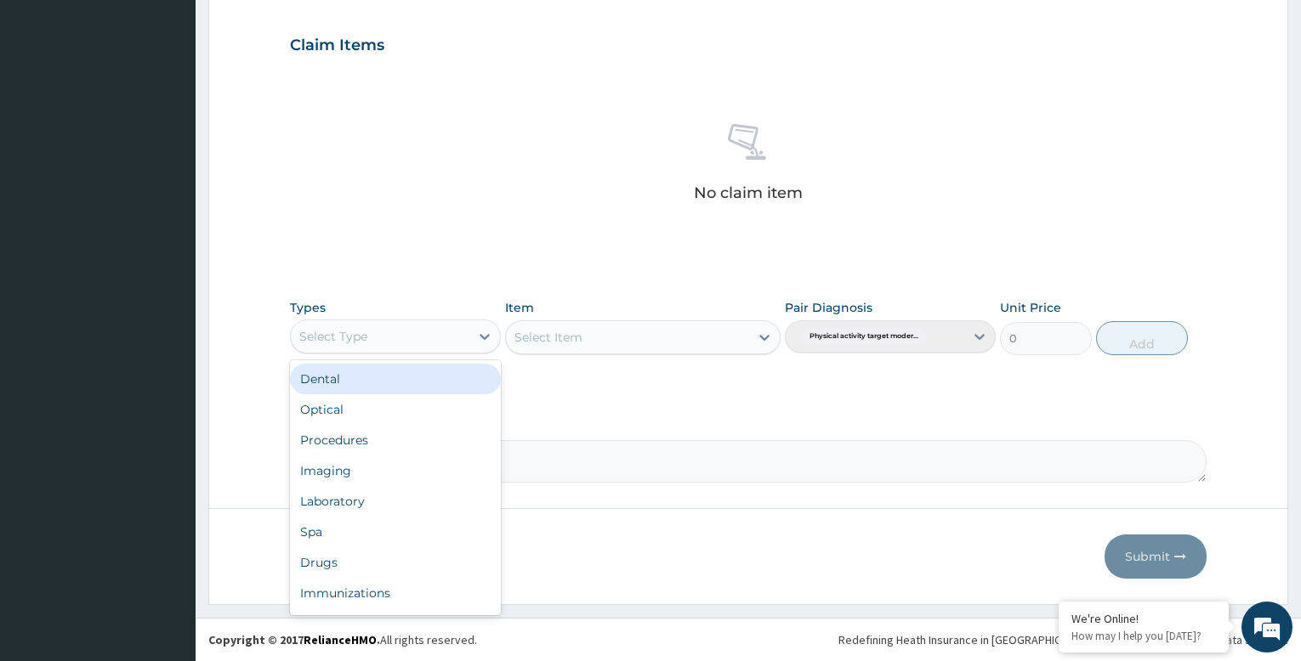
click at [441, 329] on div "Select Type" at bounding box center [380, 336] width 179 height 27
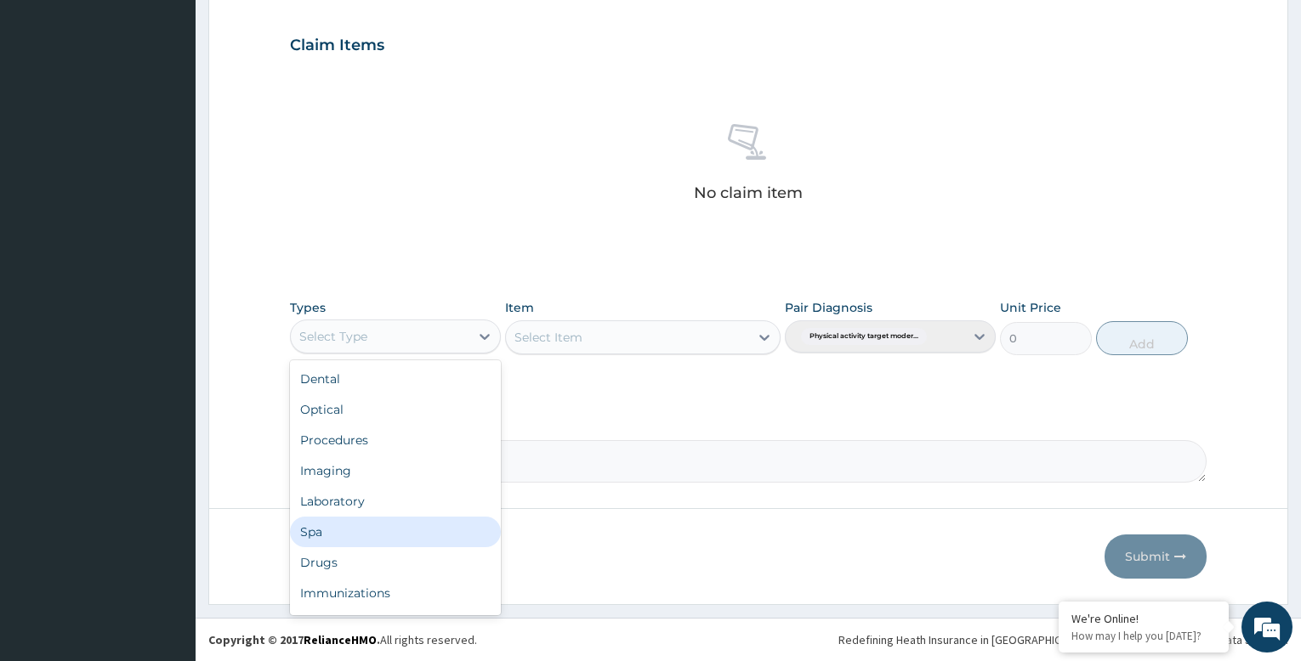
scroll to position [58, 0]
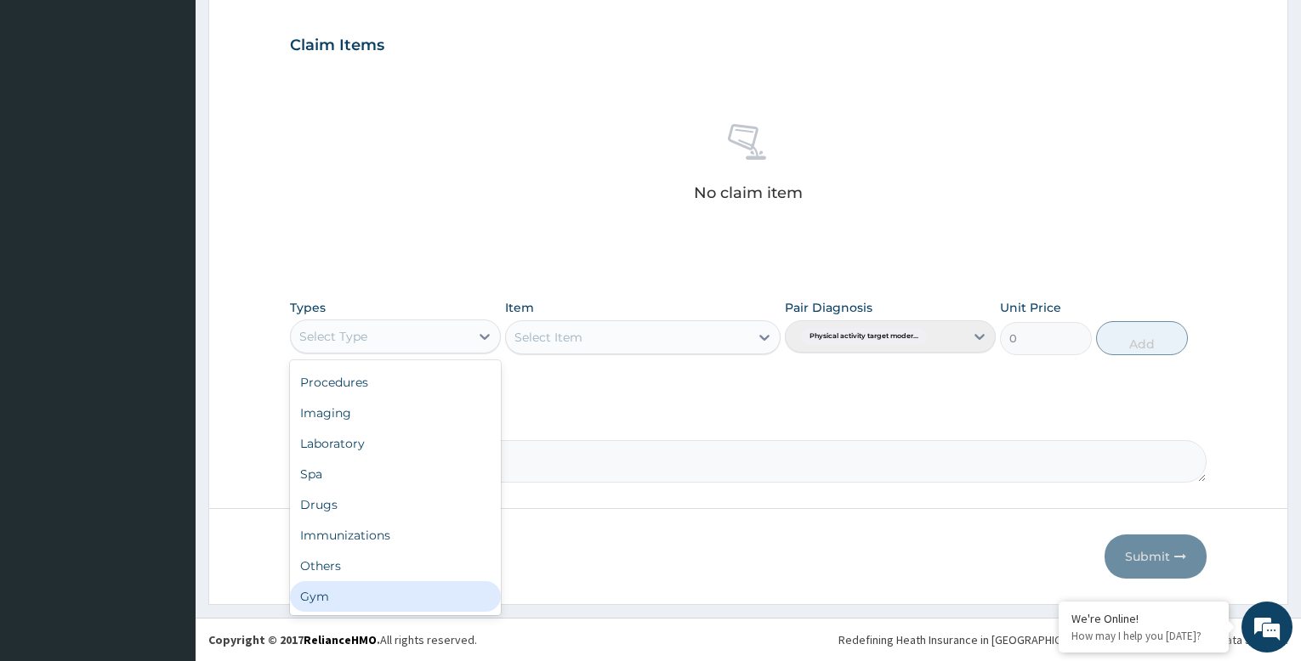
click at [407, 596] on div "Gym" at bounding box center [395, 597] width 211 height 31
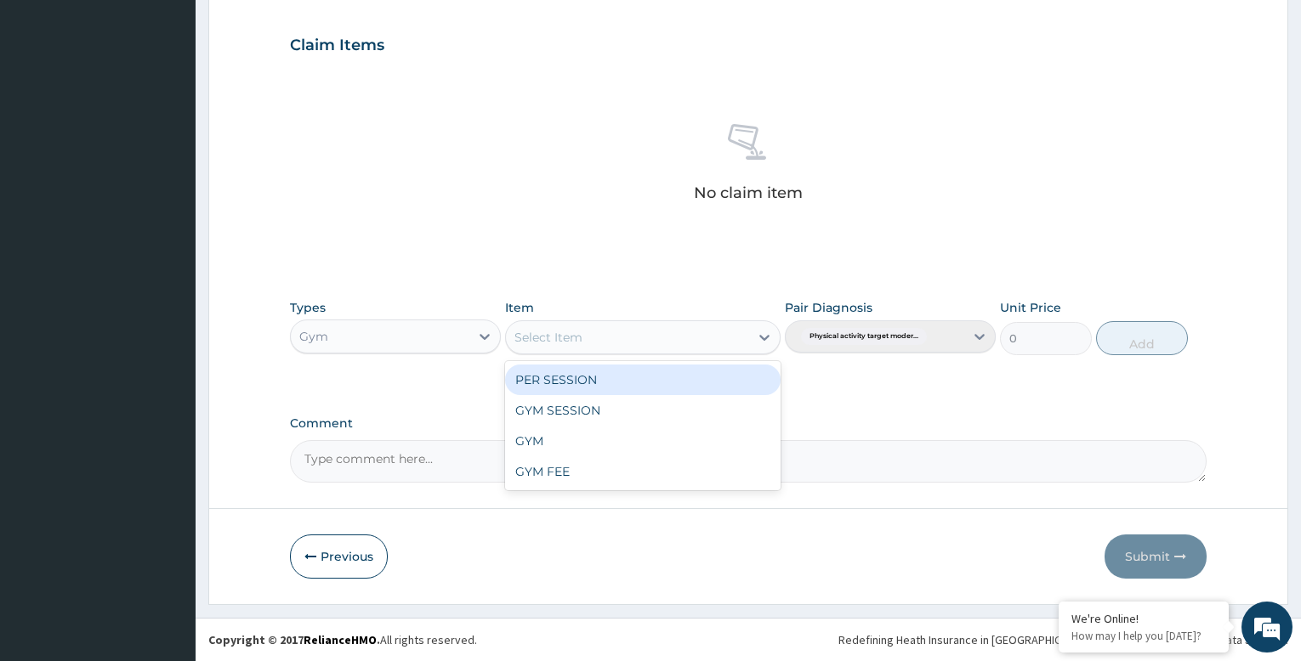
click at [612, 343] on div "Select Item" at bounding box center [627, 337] width 242 height 27
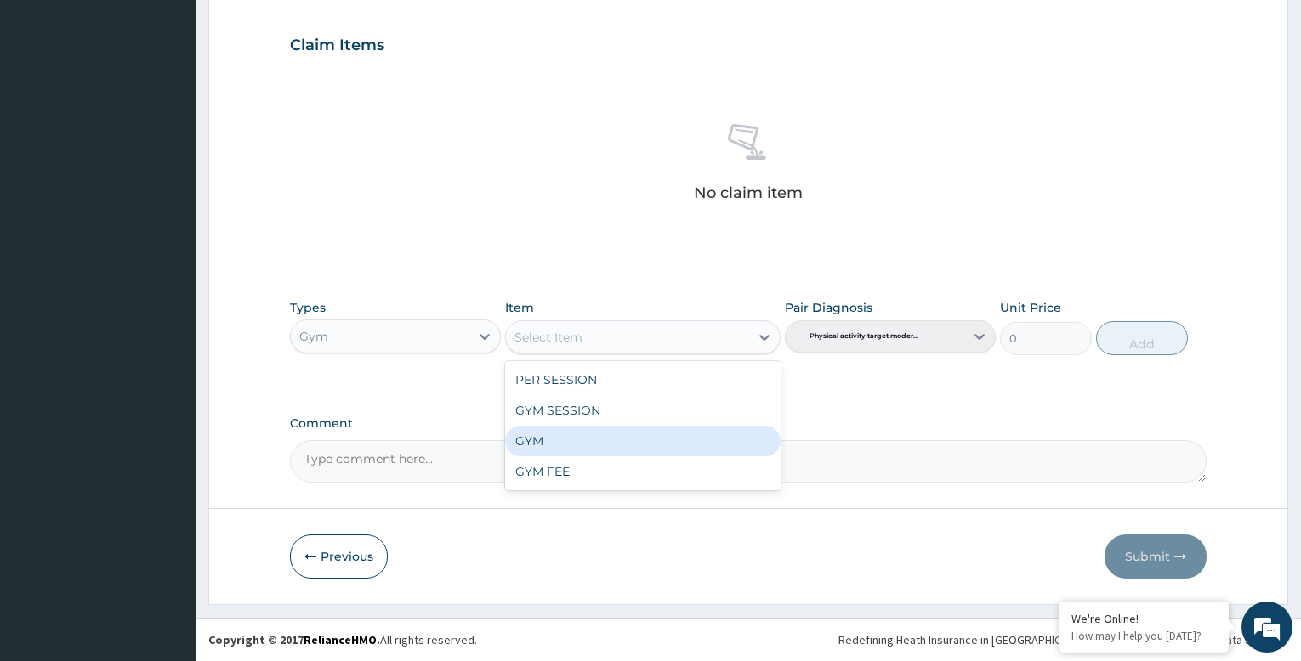
click at [605, 450] on div "GYM" at bounding box center [642, 441] width 275 height 31
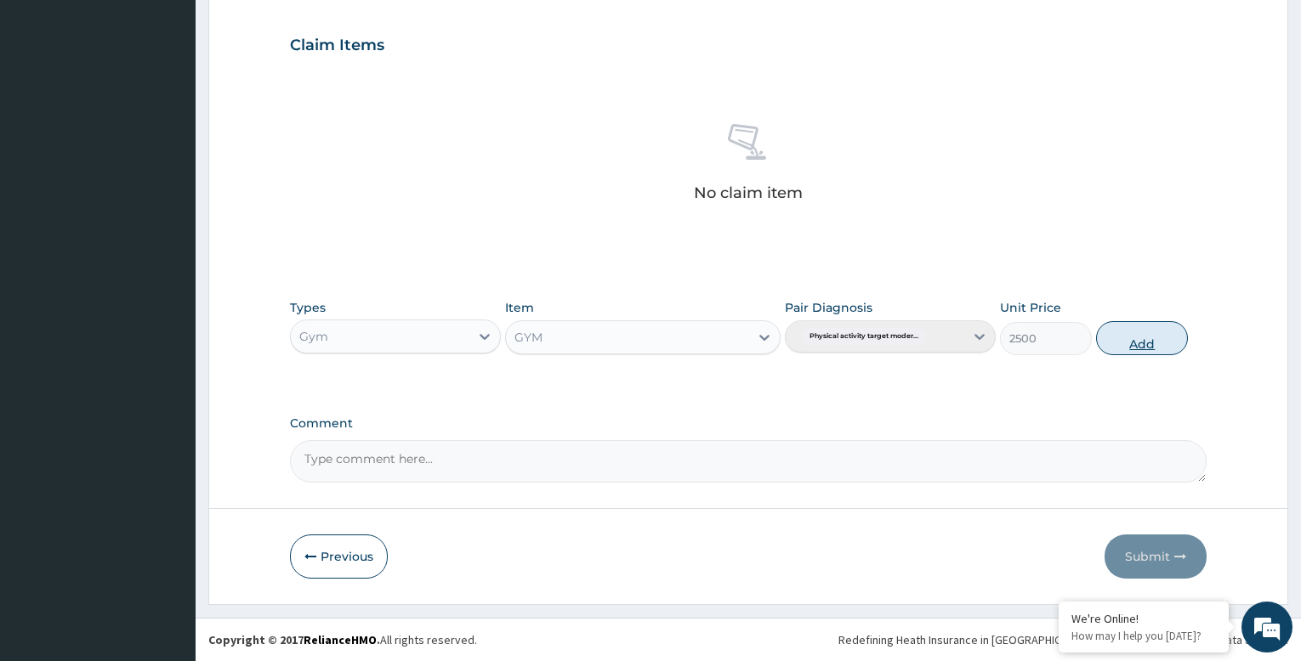
click at [1158, 338] on button "Add" at bounding box center [1142, 338] width 92 height 34
type input "0"
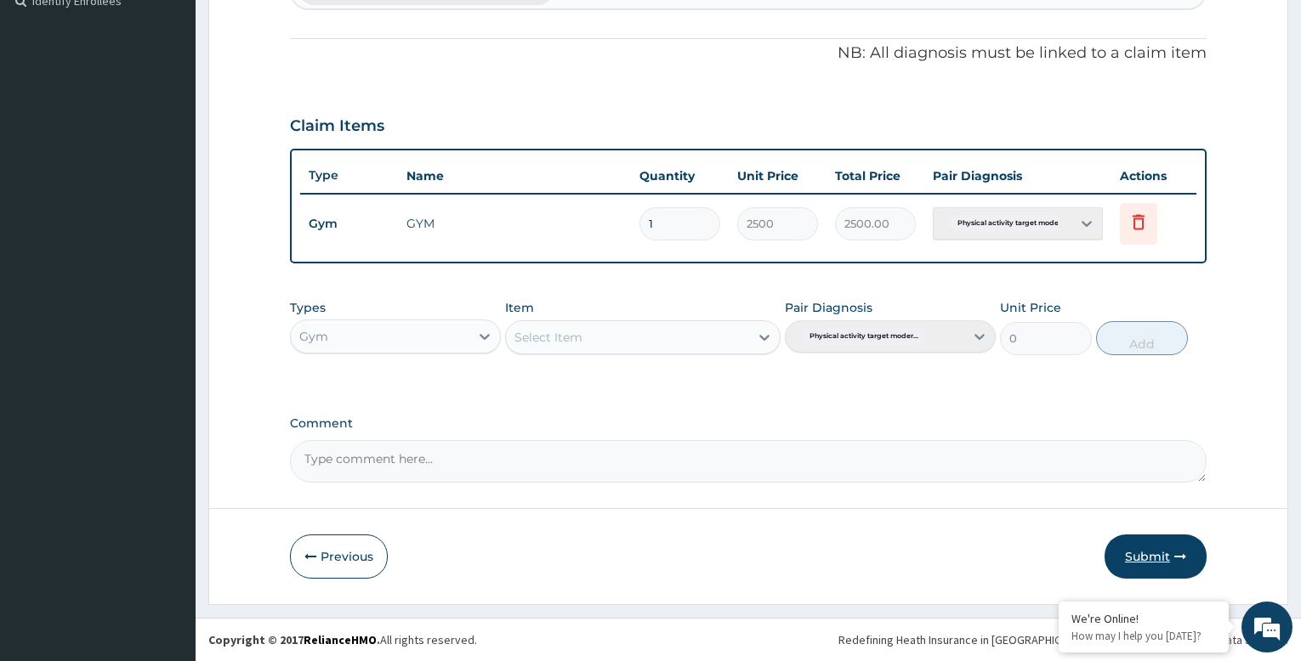
click at [1144, 563] on button "Submit" at bounding box center [1155, 557] width 102 height 44
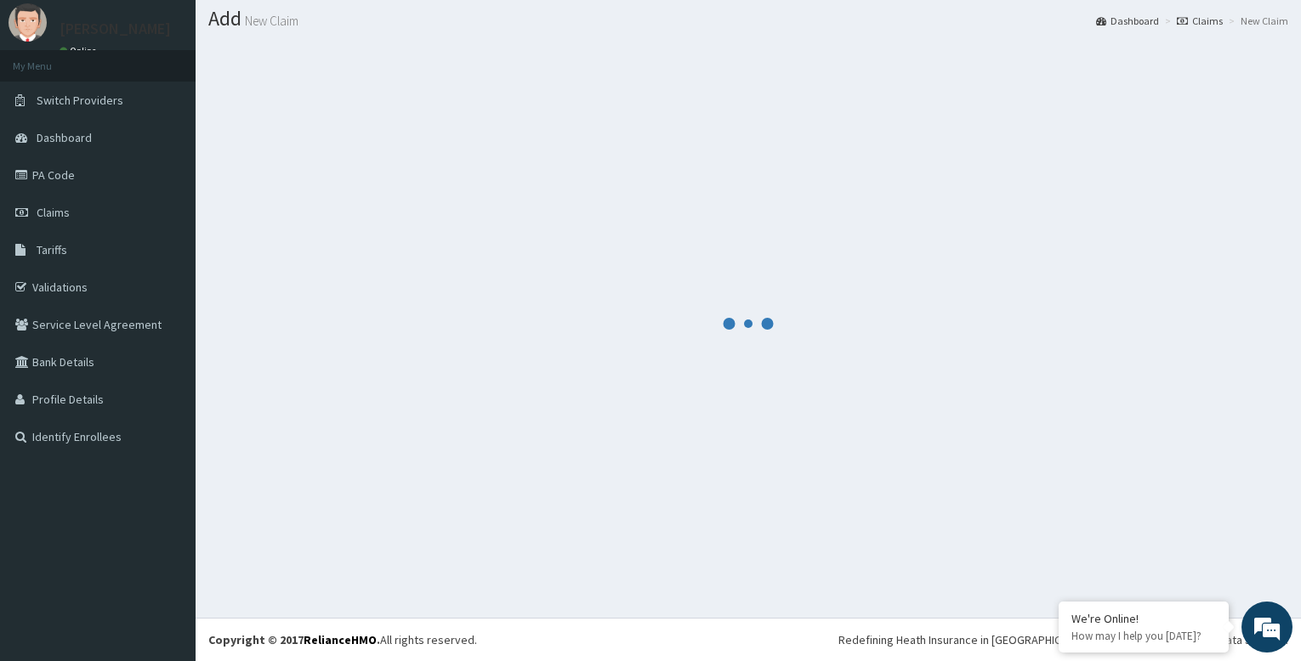
scroll to position [484, 0]
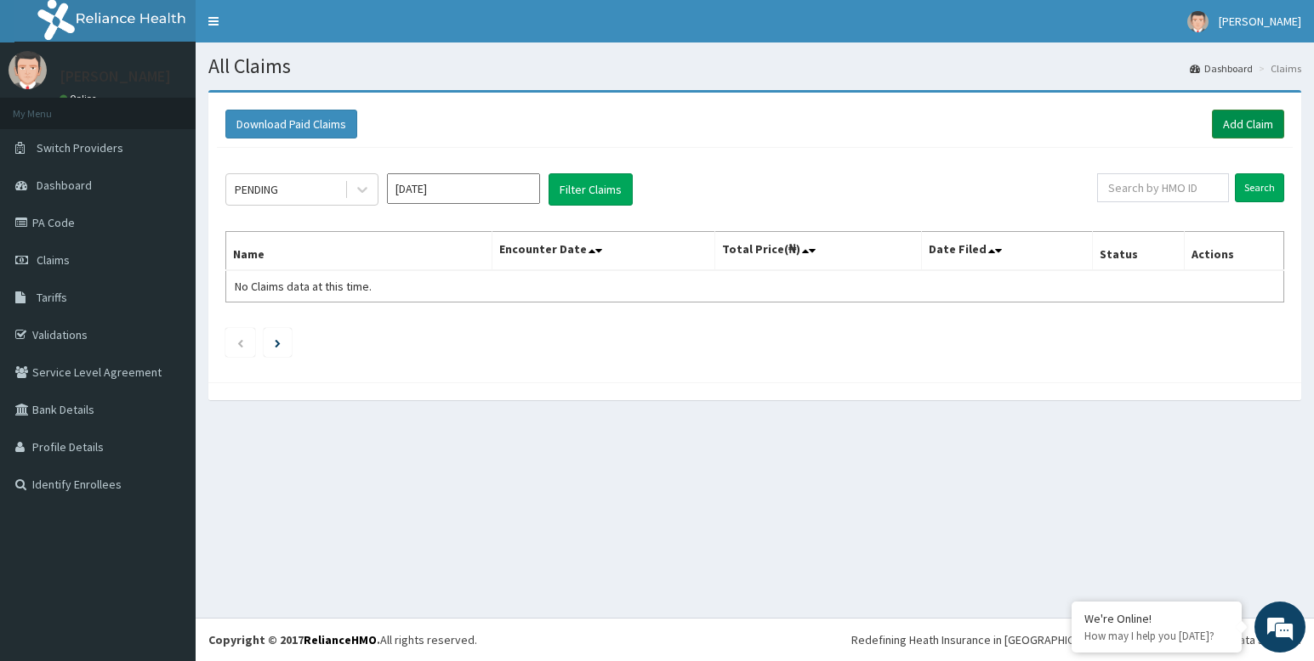
click at [1242, 127] on link "Add Claim" at bounding box center [1248, 124] width 72 height 29
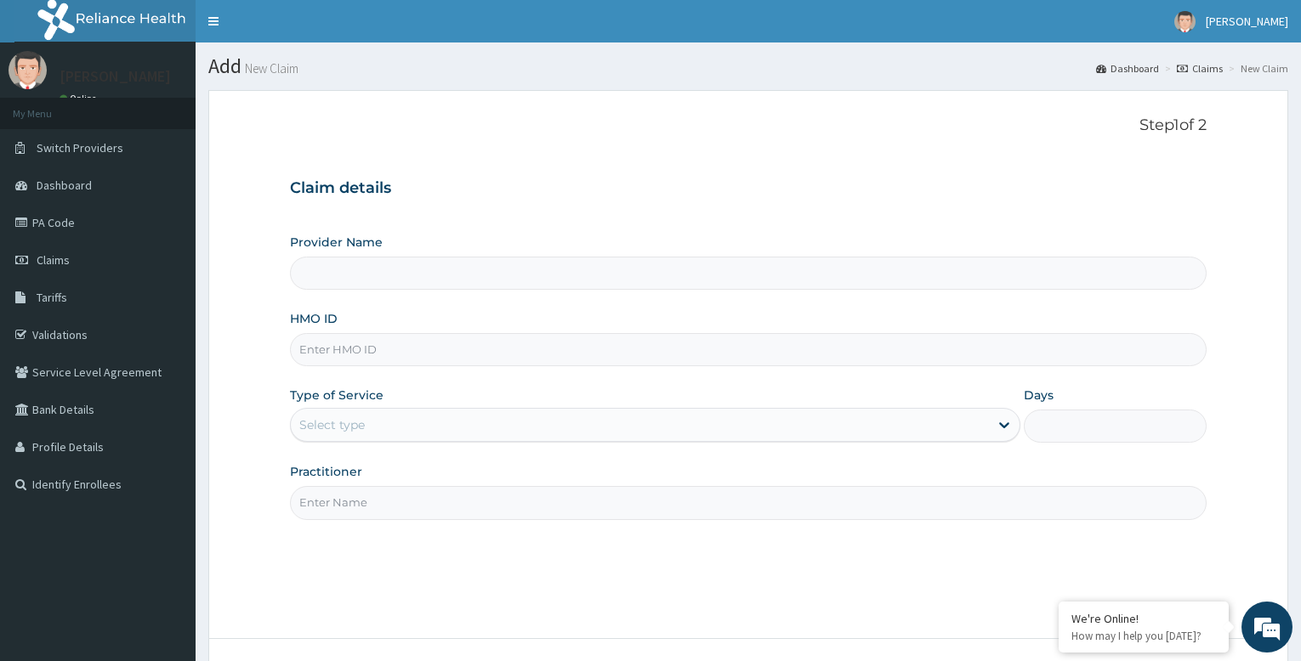
drag, startPoint x: 0, startPoint y: 0, endPoint x: 411, endPoint y: 354, distance: 542.0
click at [411, 354] on input "HMO ID" at bounding box center [748, 349] width 917 height 33
type input "Bodyline Gym- Festac"
type input "1"
type input "GBM/10018/A"
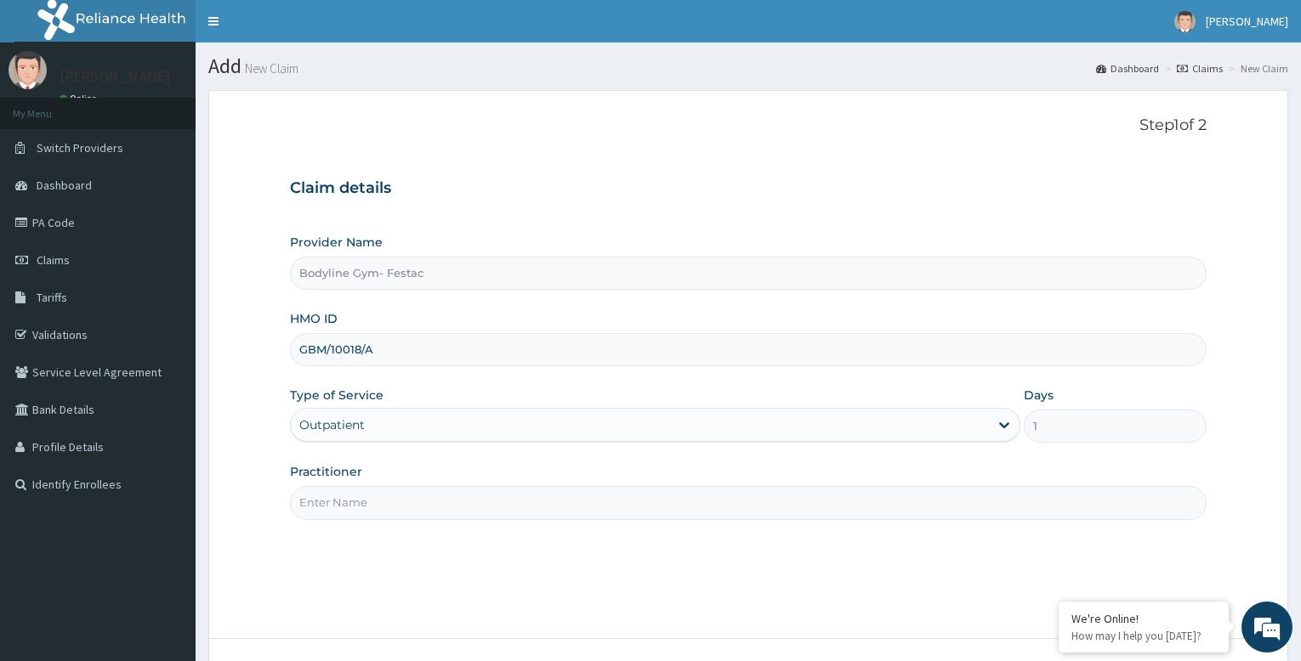
click at [448, 491] on input "Practitioner" at bounding box center [748, 502] width 917 height 33
type input "bodyline"
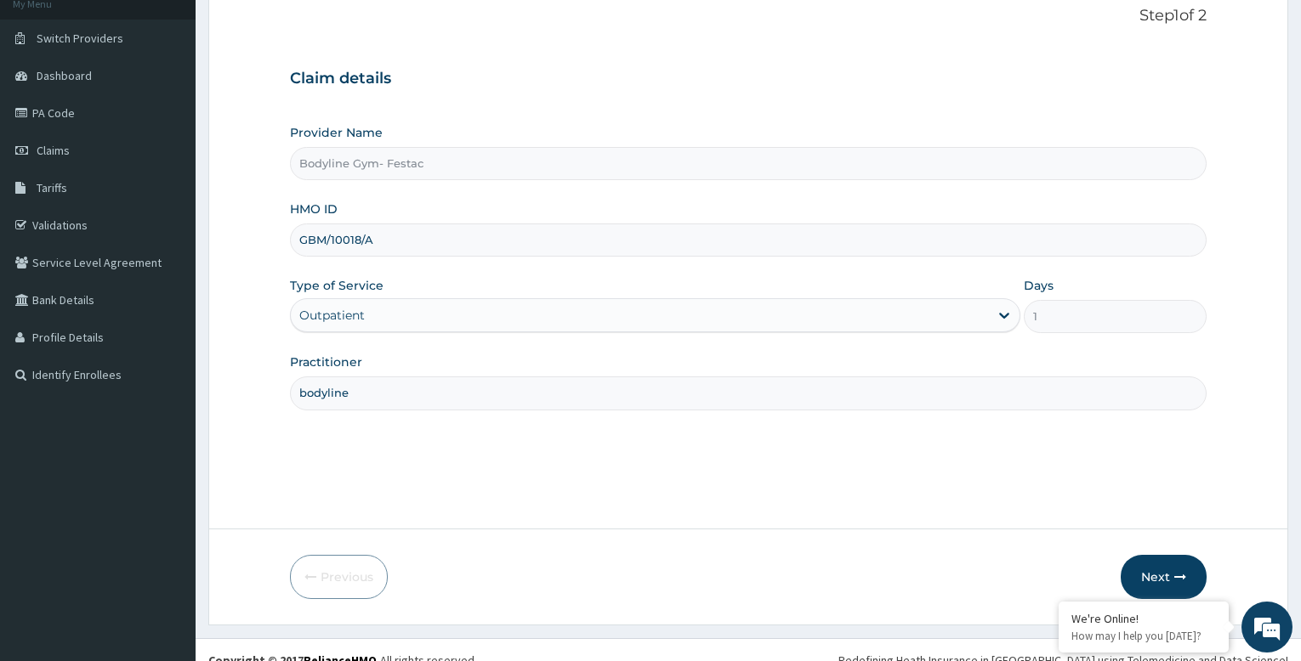
scroll to position [130, 0]
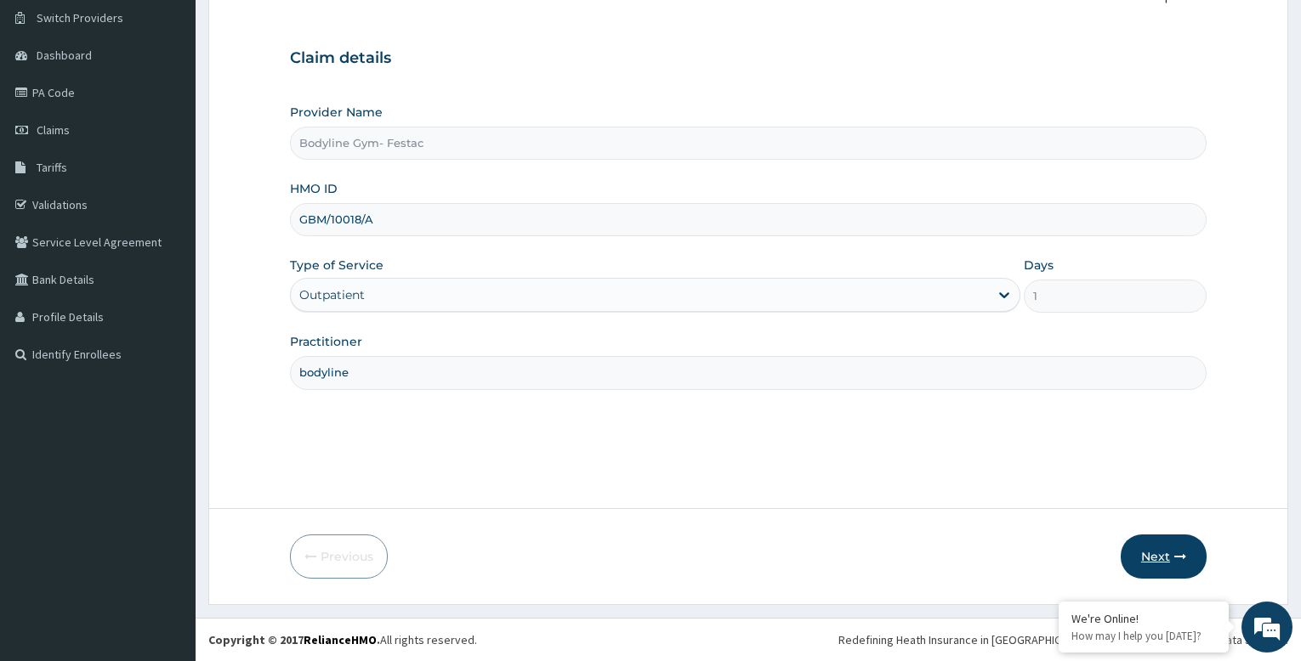
click at [1150, 558] on button "Next" at bounding box center [1164, 557] width 86 height 44
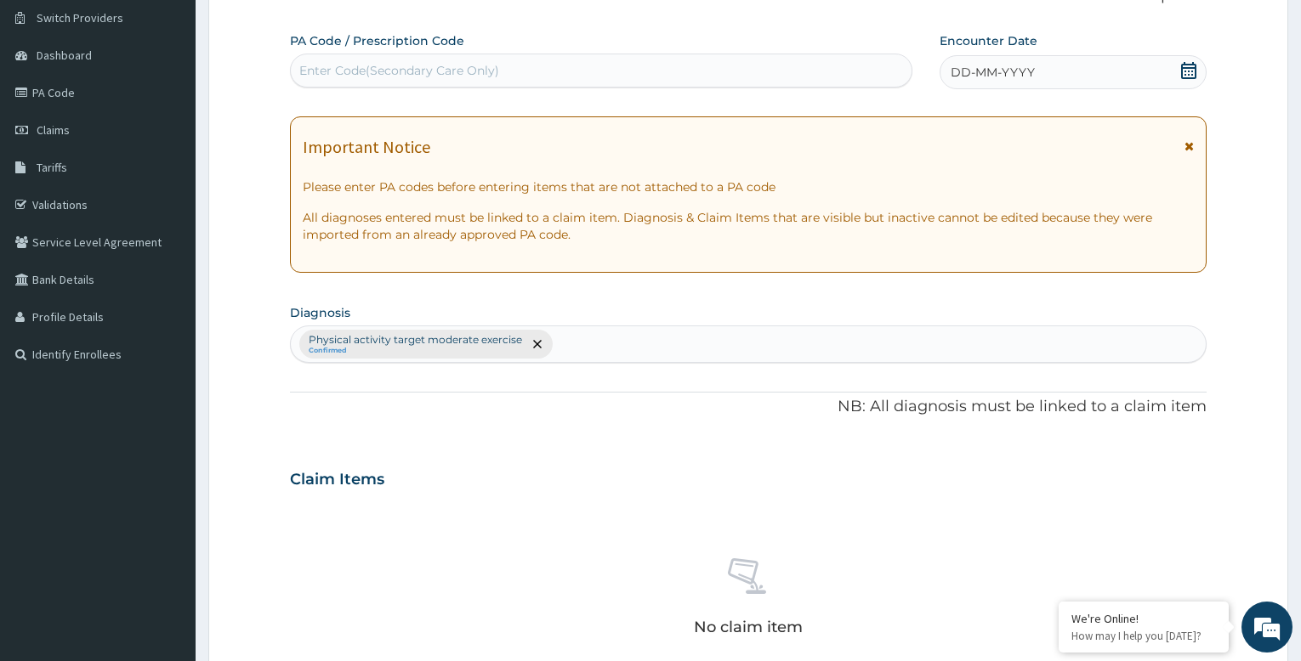
click at [576, 67] on div "Enter Code(Secondary Care Only)" at bounding box center [601, 70] width 621 height 27
type input "PA/77EB88"
click at [1059, 62] on div "DD-MM-YYYY" at bounding box center [1073, 72] width 267 height 34
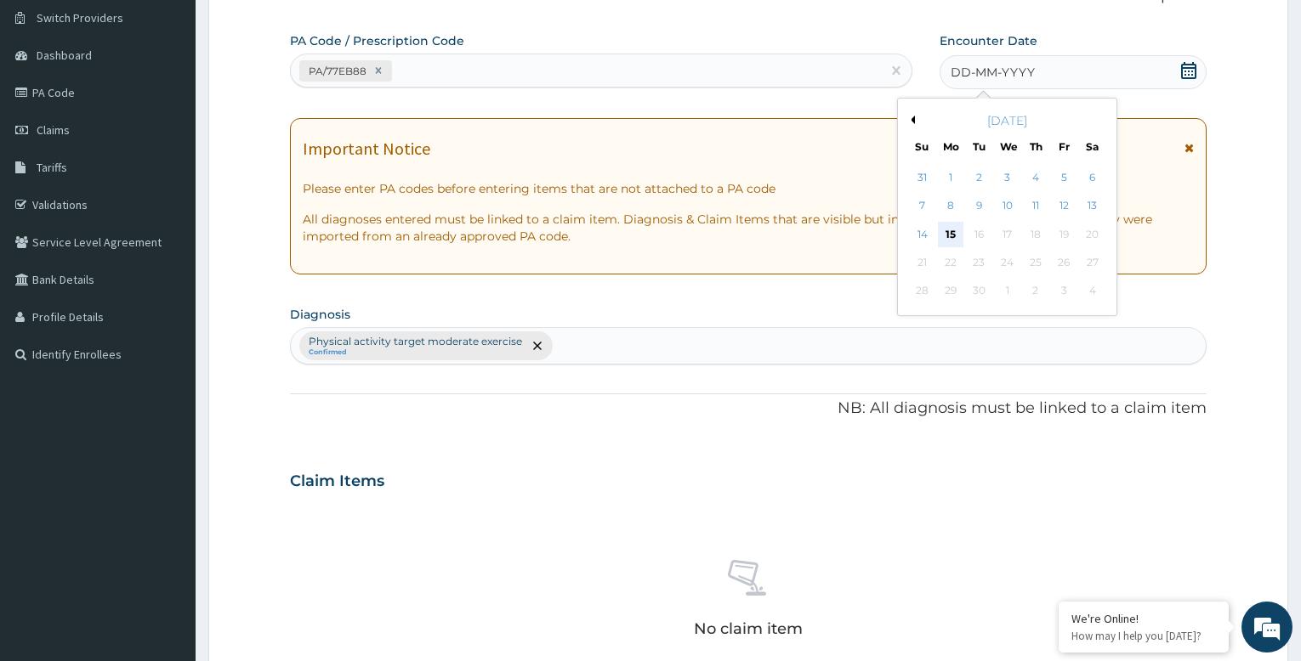
click at [957, 230] on div "15" at bounding box center [951, 235] width 26 height 26
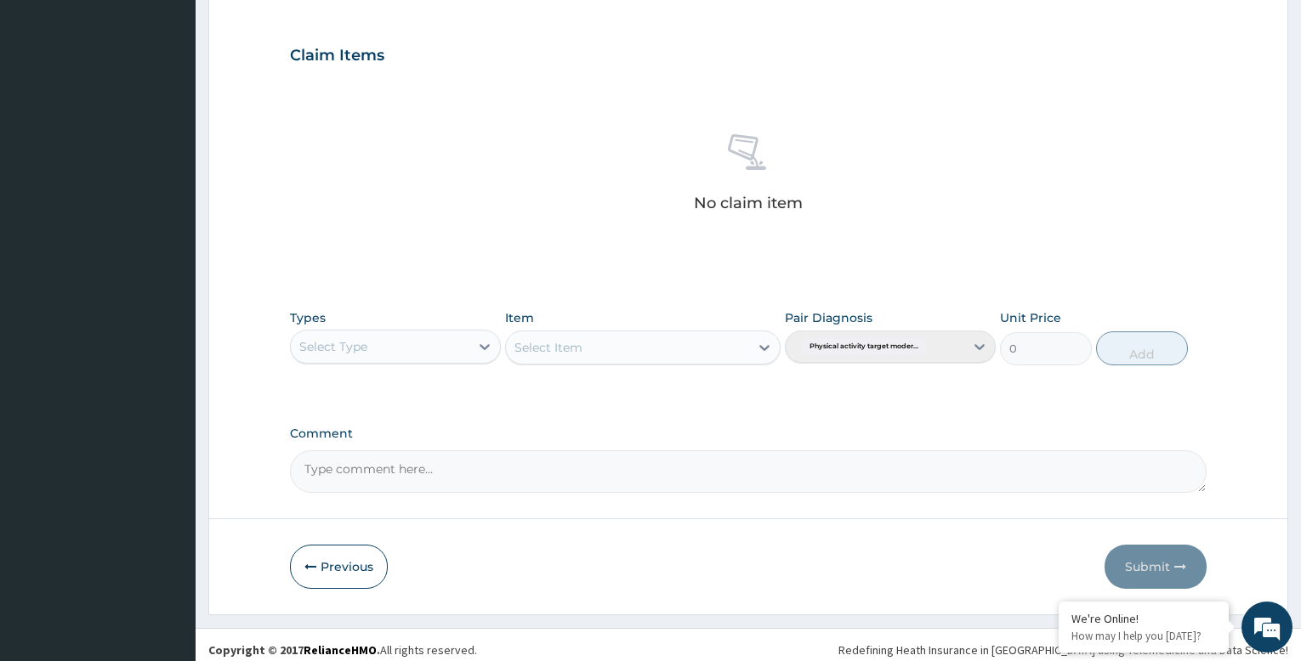
scroll to position [555, 0]
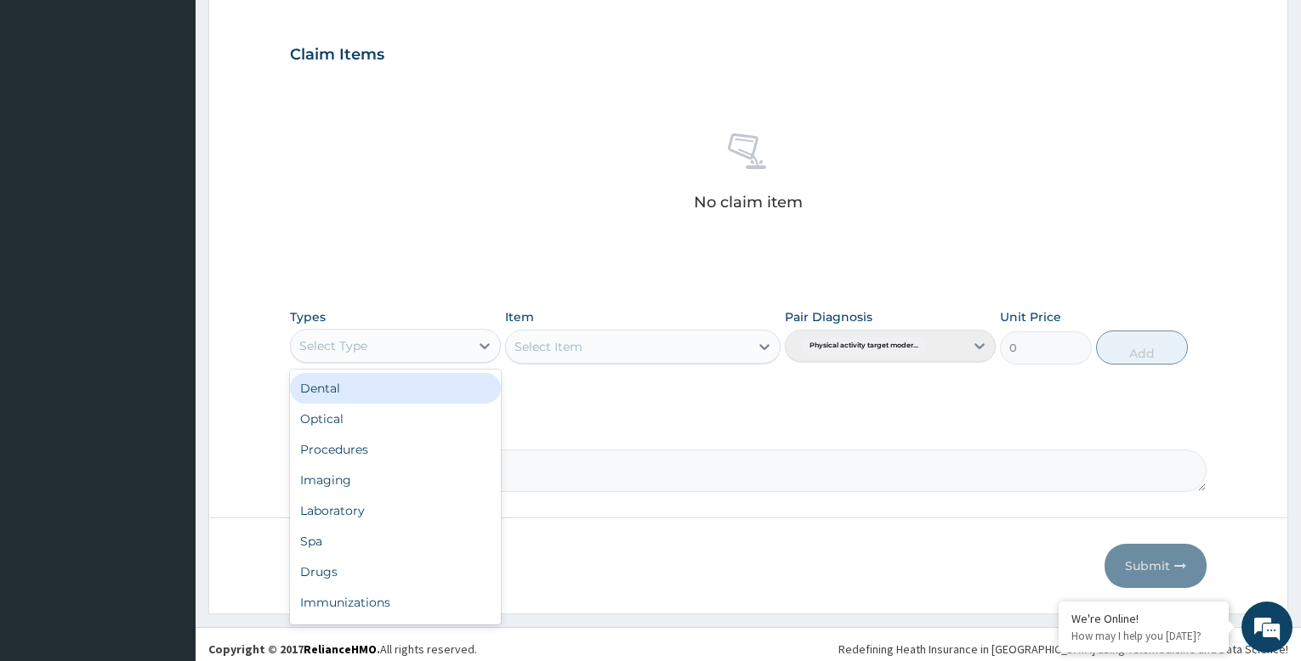
click at [454, 354] on div "Select Type" at bounding box center [380, 345] width 179 height 27
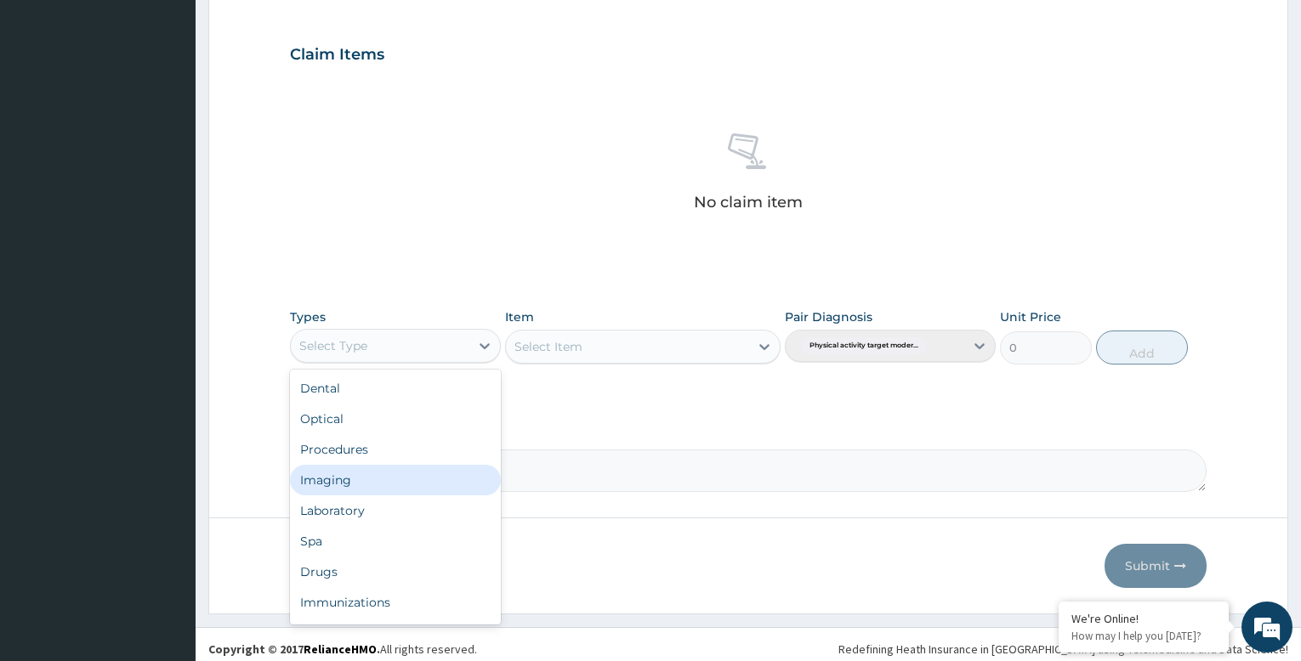
scroll to position [58, 0]
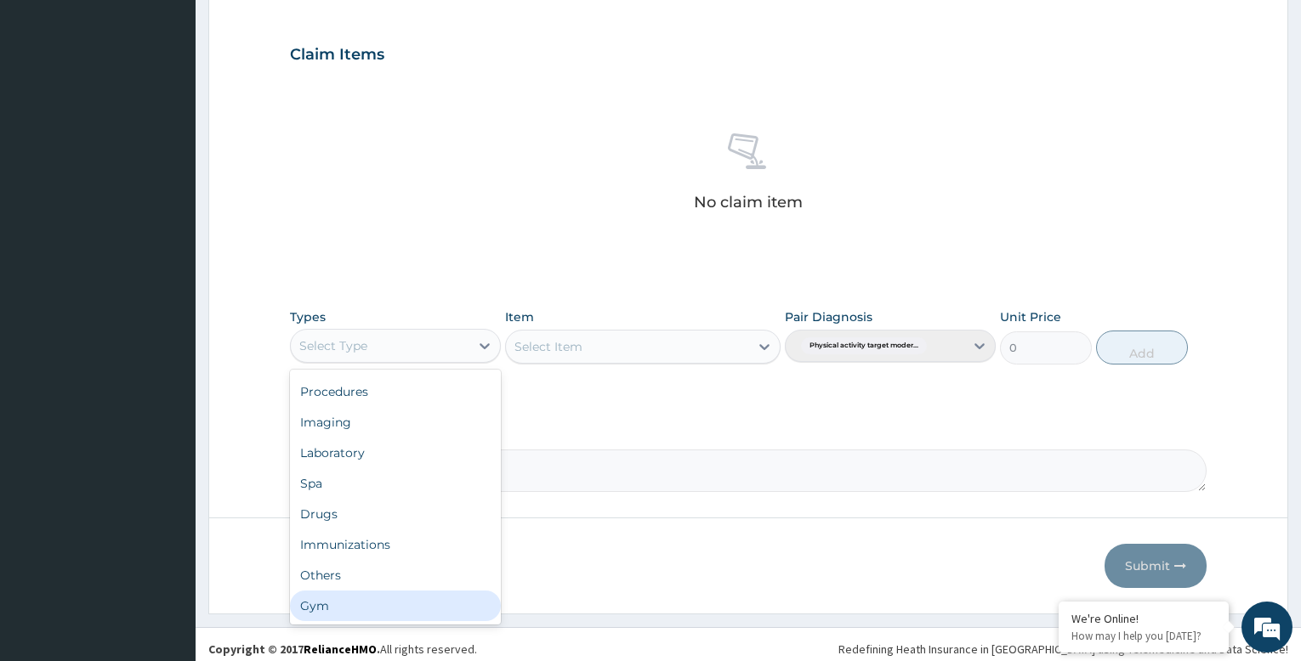
click at [423, 607] on div "Gym" at bounding box center [395, 606] width 211 height 31
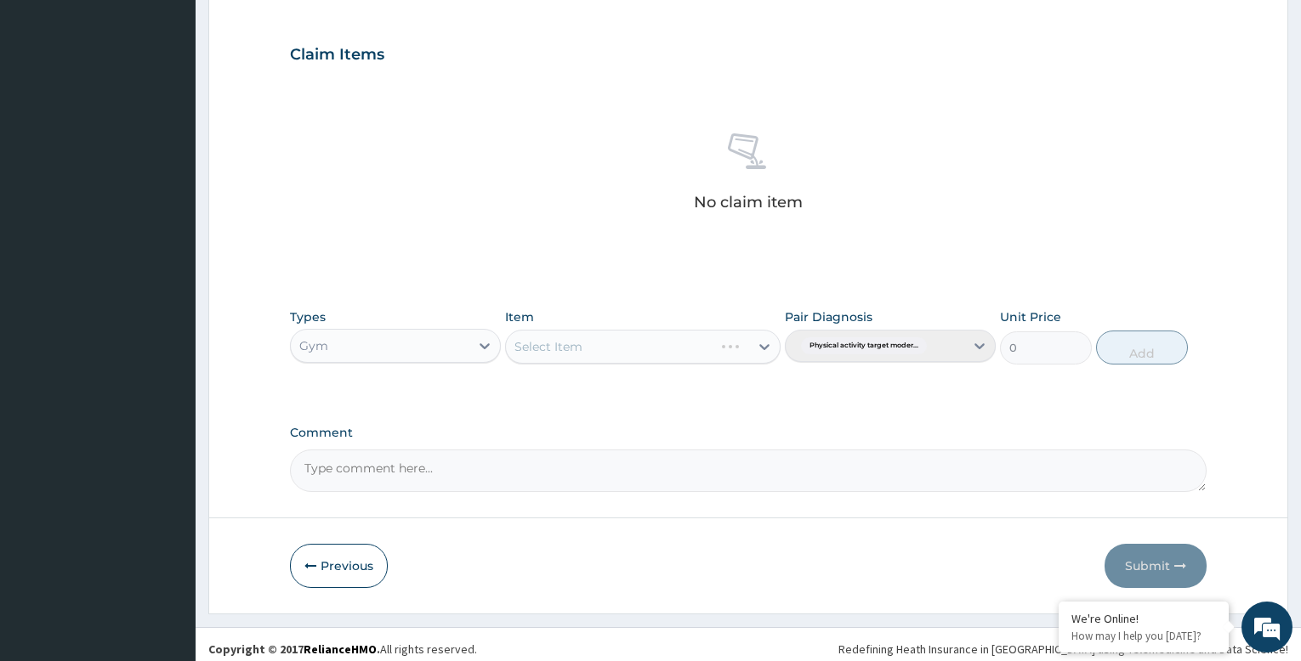
click at [536, 337] on div "Select Item" at bounding box center [642, 347] width 275 height 34
click at [742, 346] on div "Select Item" at bounding box center [627, 346] width 242 height 27
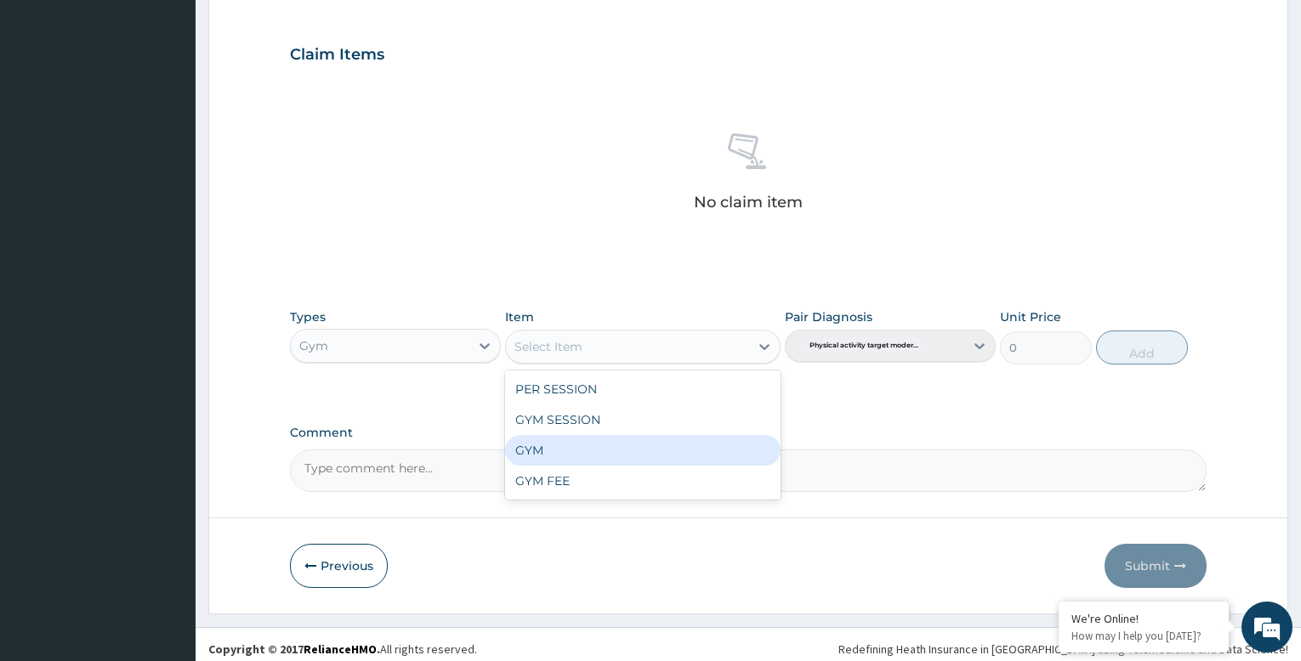
click at [738, 455] on div "GYM" at bounding box center [642, 450] width 275 height 31
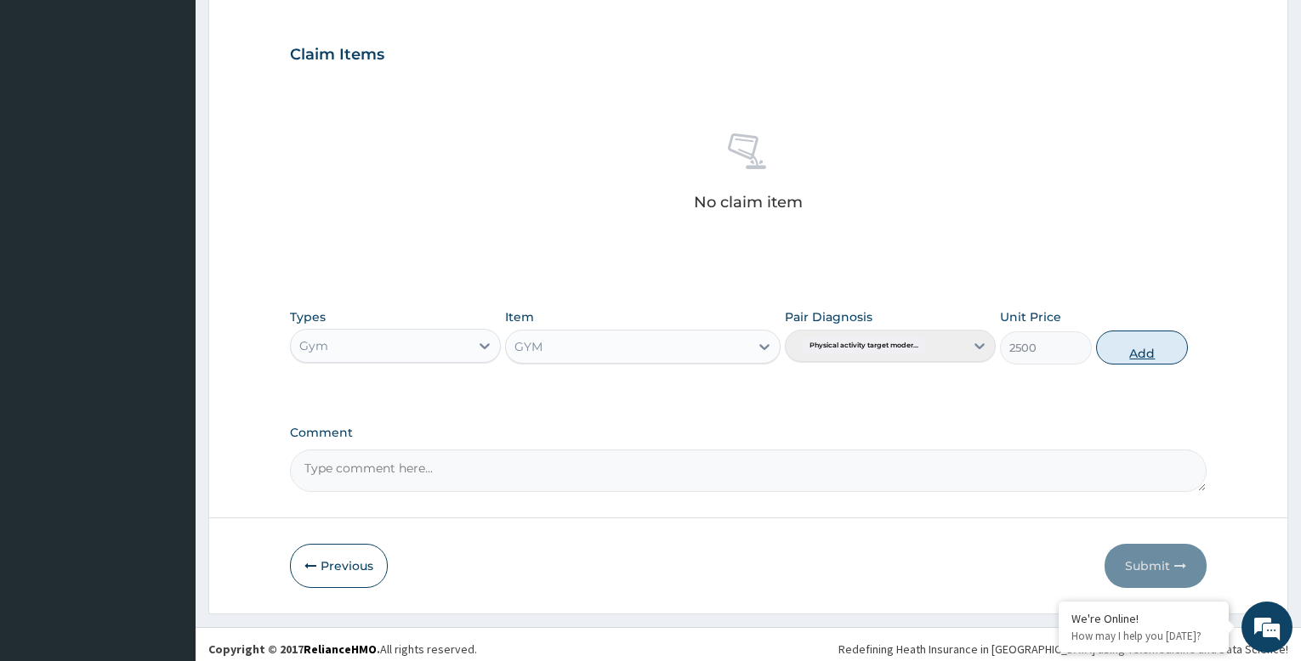
click at [1150, 355] on button "Add" at bounding box center [1142, 348] width 92 height 34
type input "0"
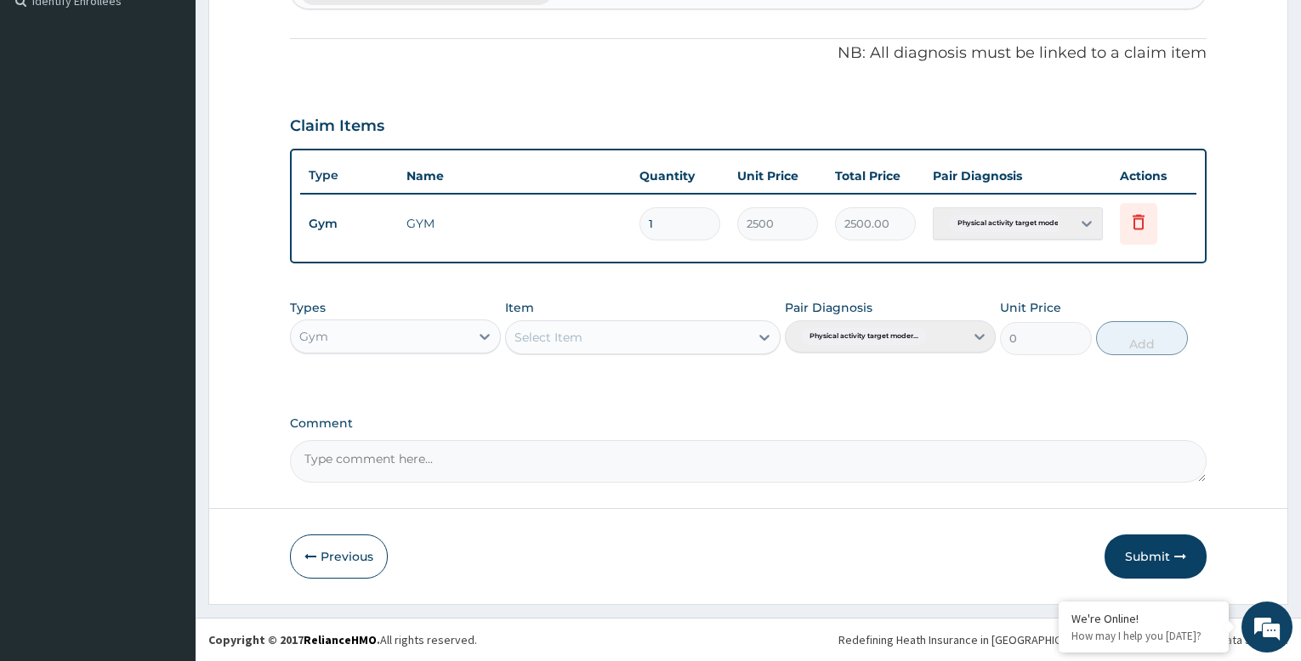
click at [1152, 569] on button "Submit" at bounding box center [1155, 557] width 102 height 44
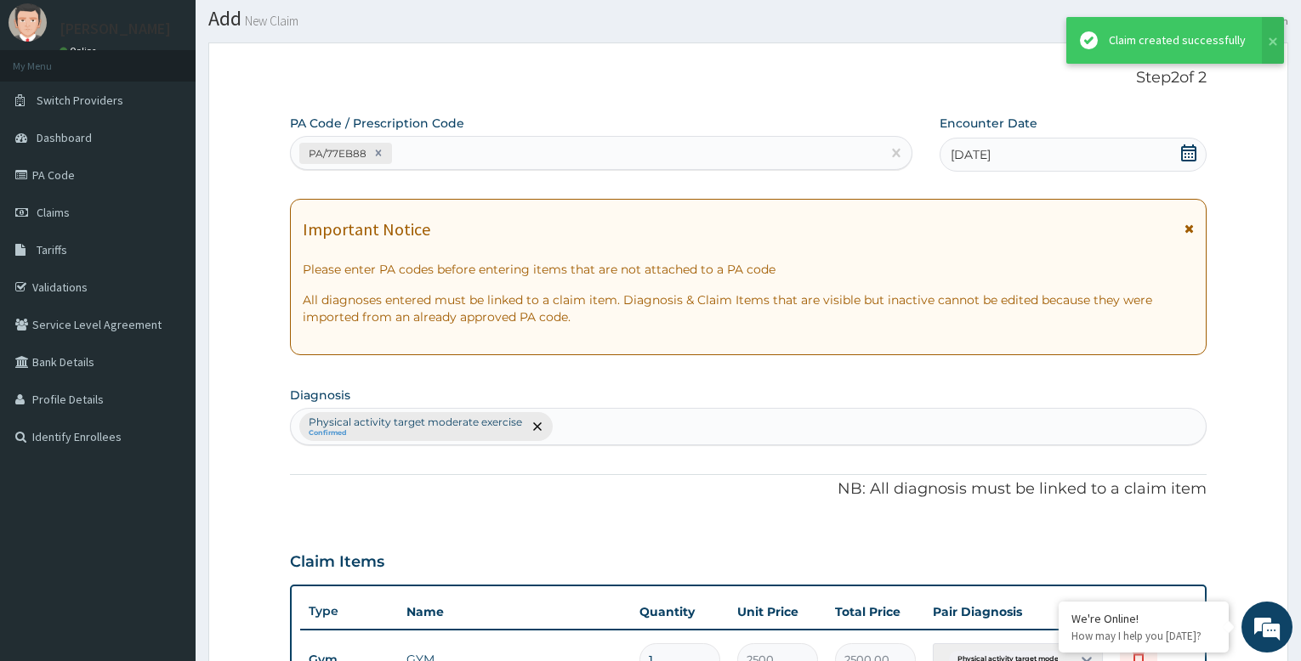
scroll to position [484, 0]
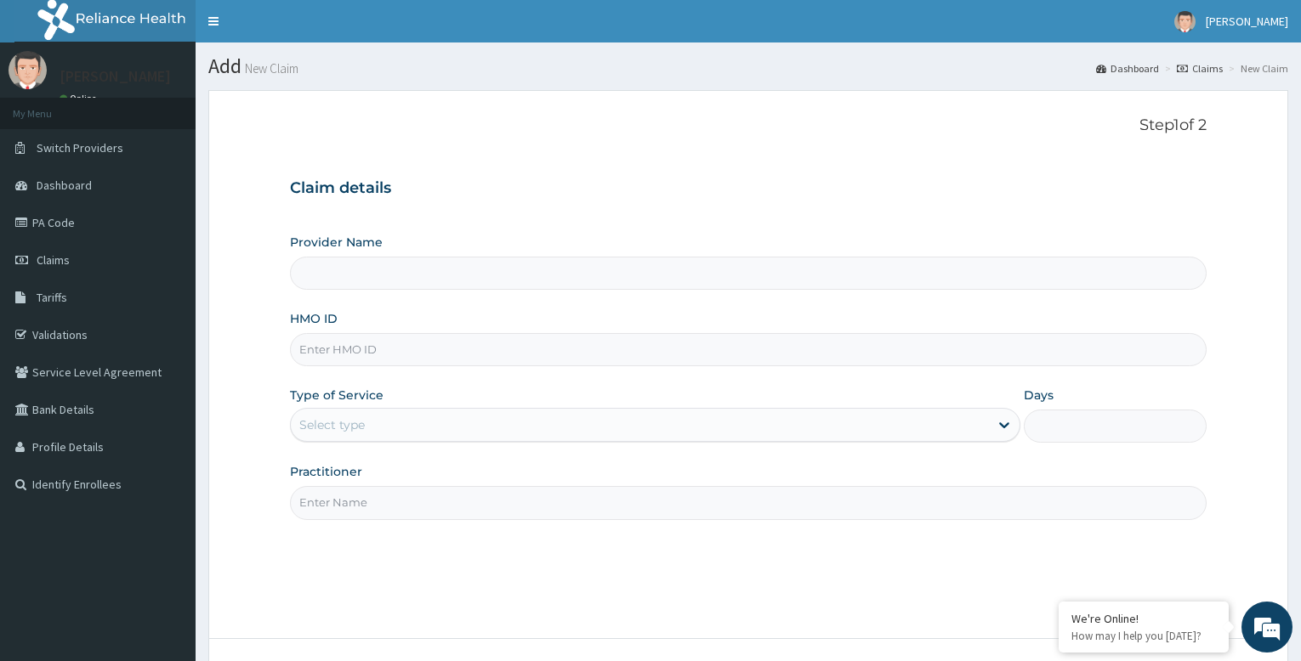
drag, startPoint x: 0, startPoint y: 0, endPoint x: 383, endPoint y: 351, distance: 519.9
click at [383, 351] on input "HMO ID" at bounding box center [748, 349] width 917 height 33
type input "SB"
type input "Bodyline Gym- Festac"
type input "1"
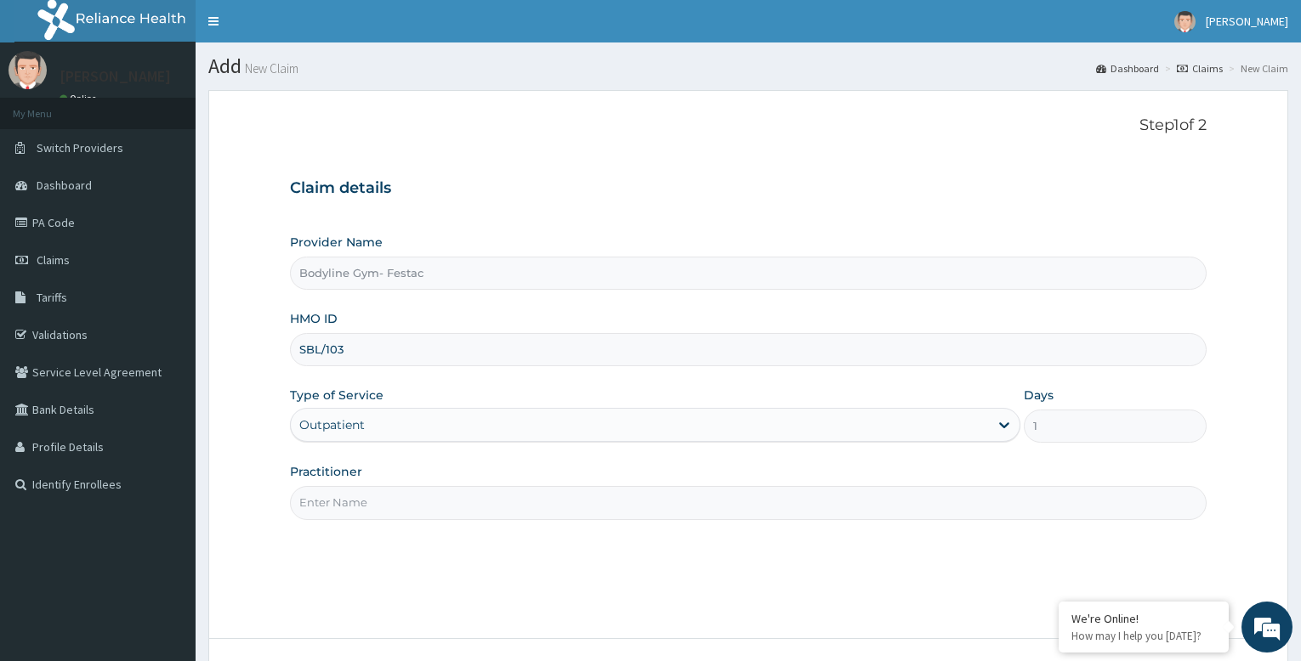
type input "SBL/10399/A"
click at [423, 497] on input "Practitioner" at bounding box center [748, 502] width 917 height 33
type input "bodyline"
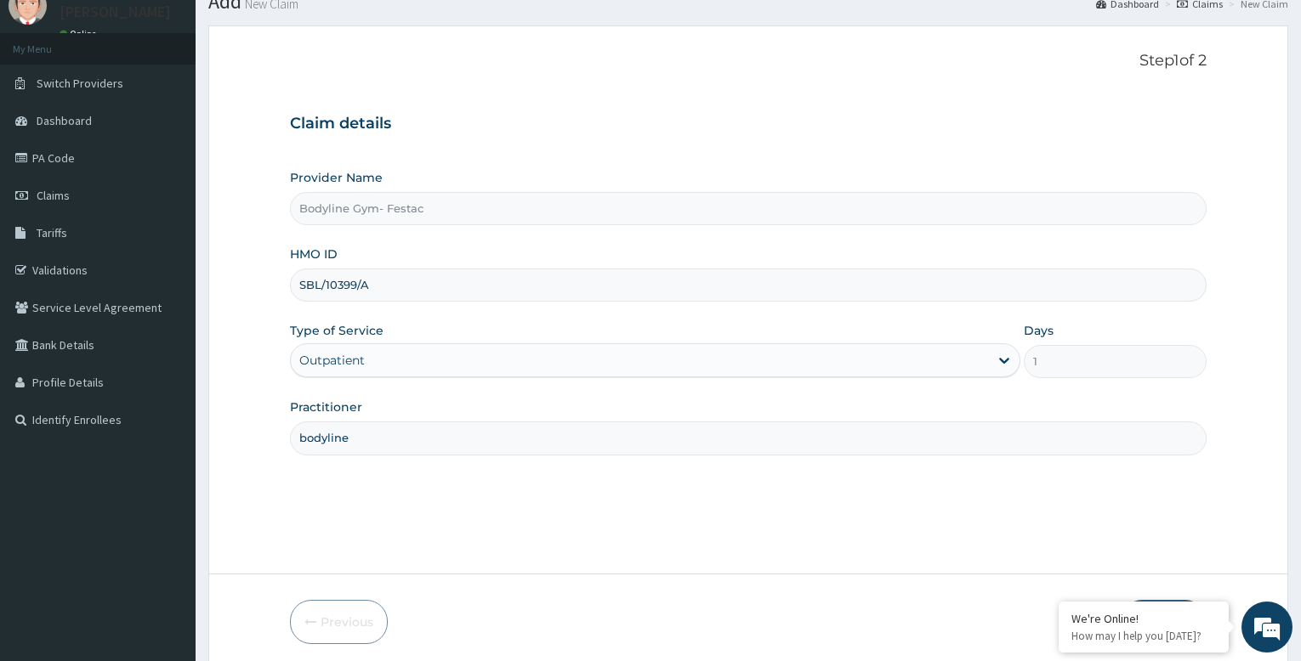
scroll to position [130, 0]
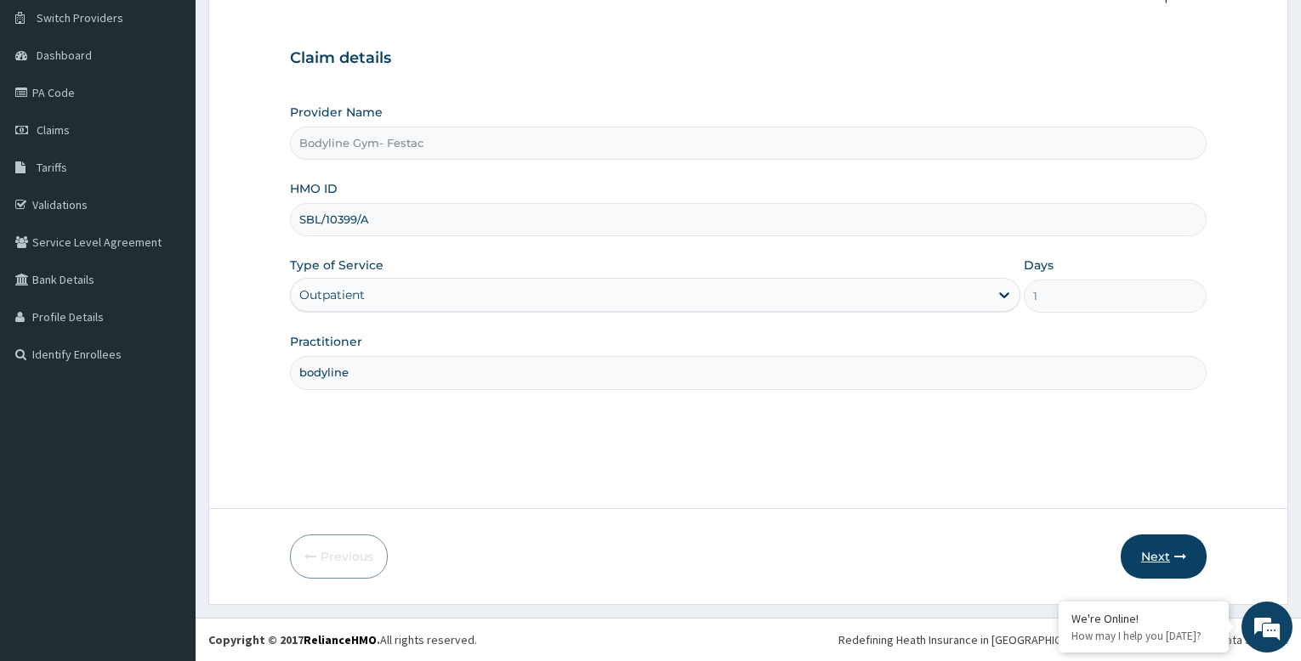
click at [1159, 560] on button "Next" at bounding box center [1164, 557] width 86 height 44
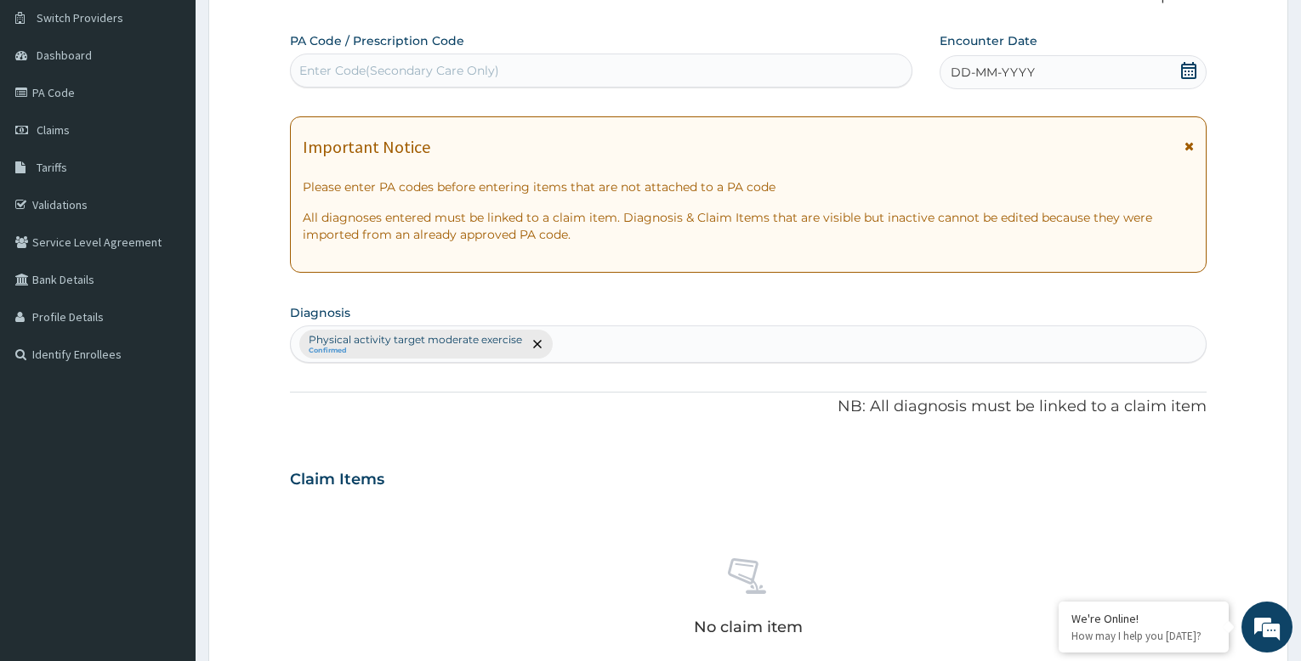
click at [518, 65] on div "Enter Code(Secondary Care Only)" at bounding box center [601, 70] width 621 height 27
type input "PA/AE024D"
click at [983, 74] on span "DD-MM-YYYY" at bounding box center [993, 72] width 84 height 17
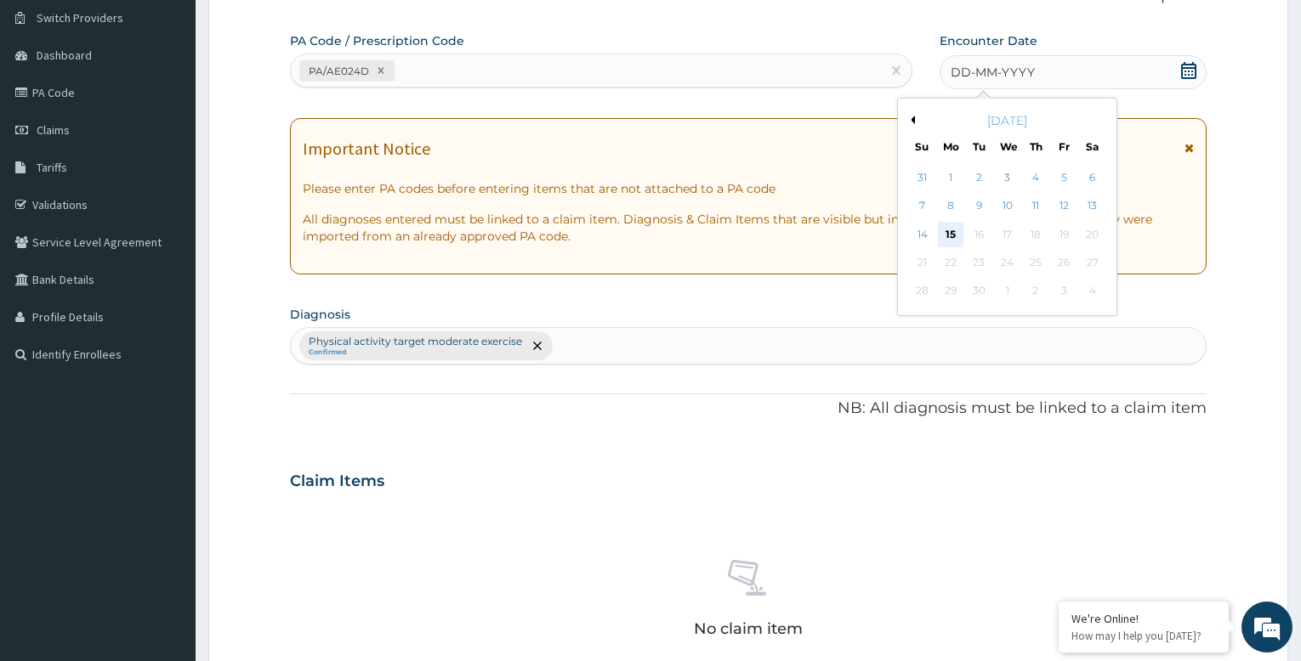
click at [951, 236] on div "15" at bounding box center [951, 235] width 26 height 26
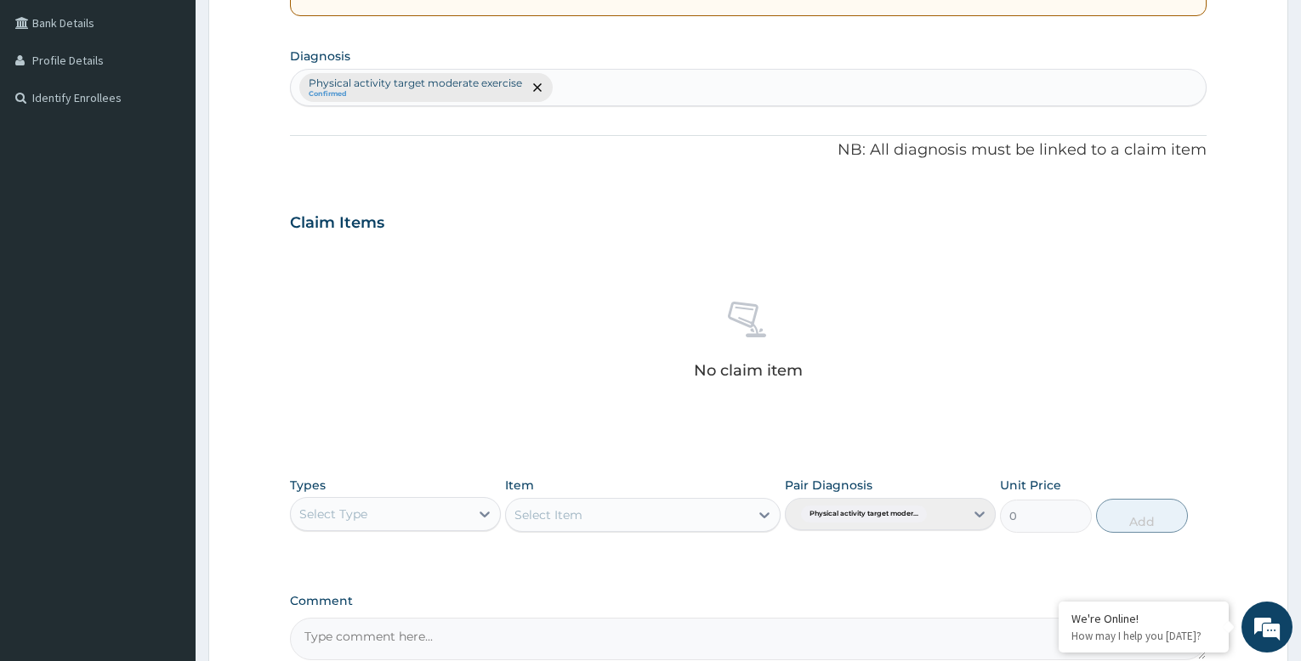
scroll to position [555, 0]
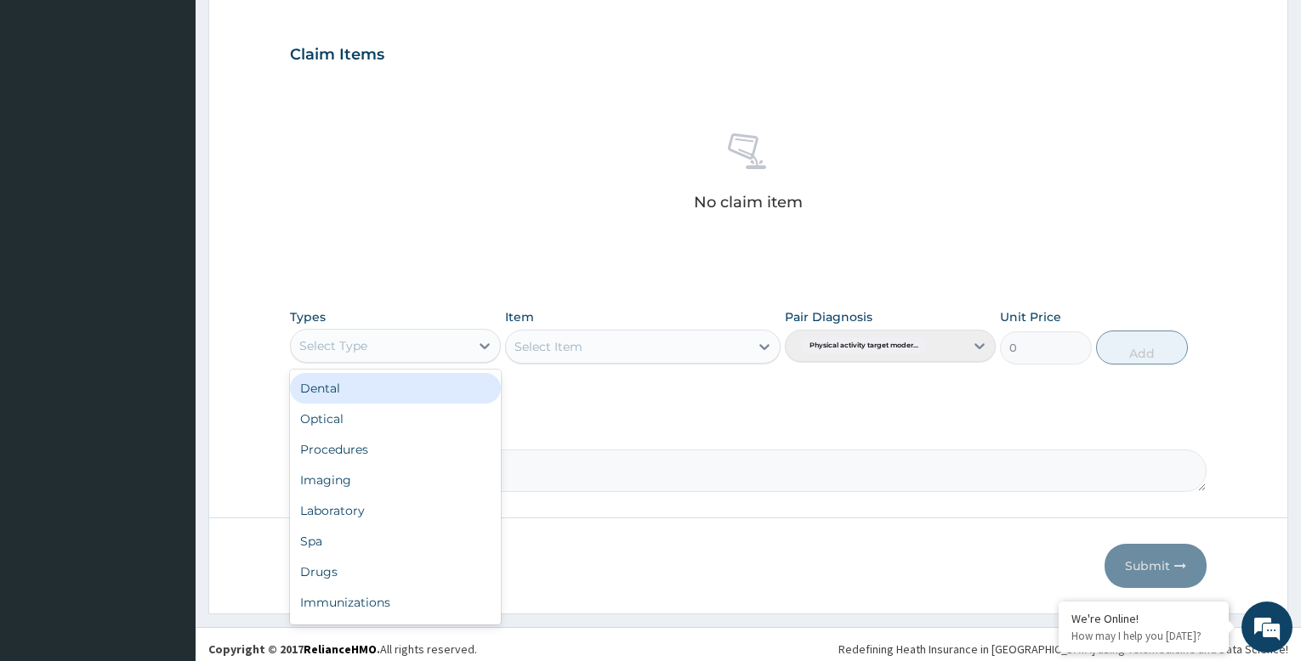
click at [431, 336] on div "Select Type" at bounding box center [380, 345] width 179 height 27
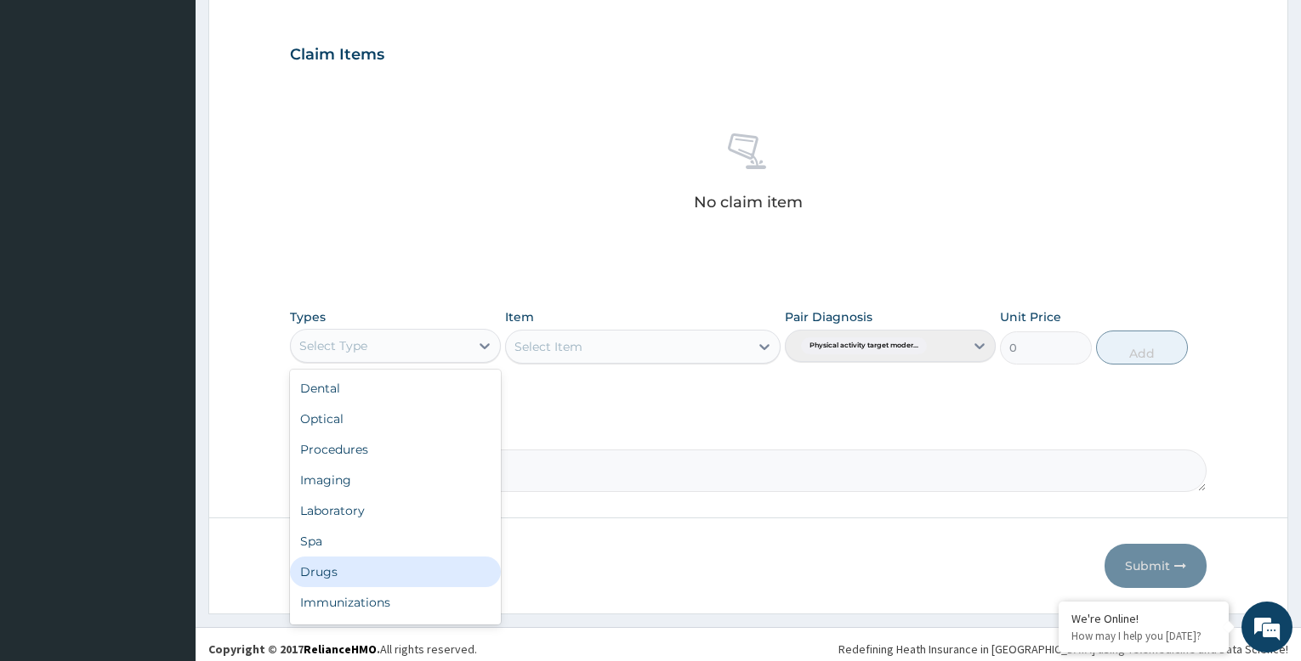
scroll to position [58, 0]
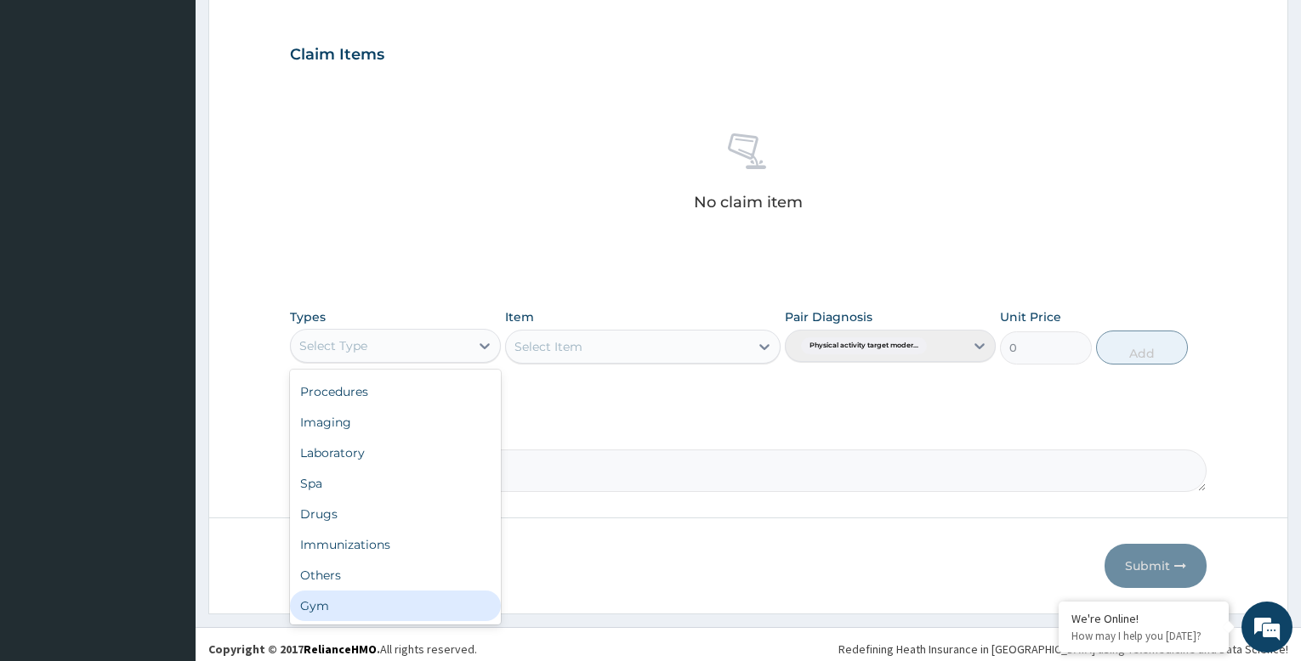
click at [373, 610] on div "Gym" at bounding box center [395, 606] width 211 height 31
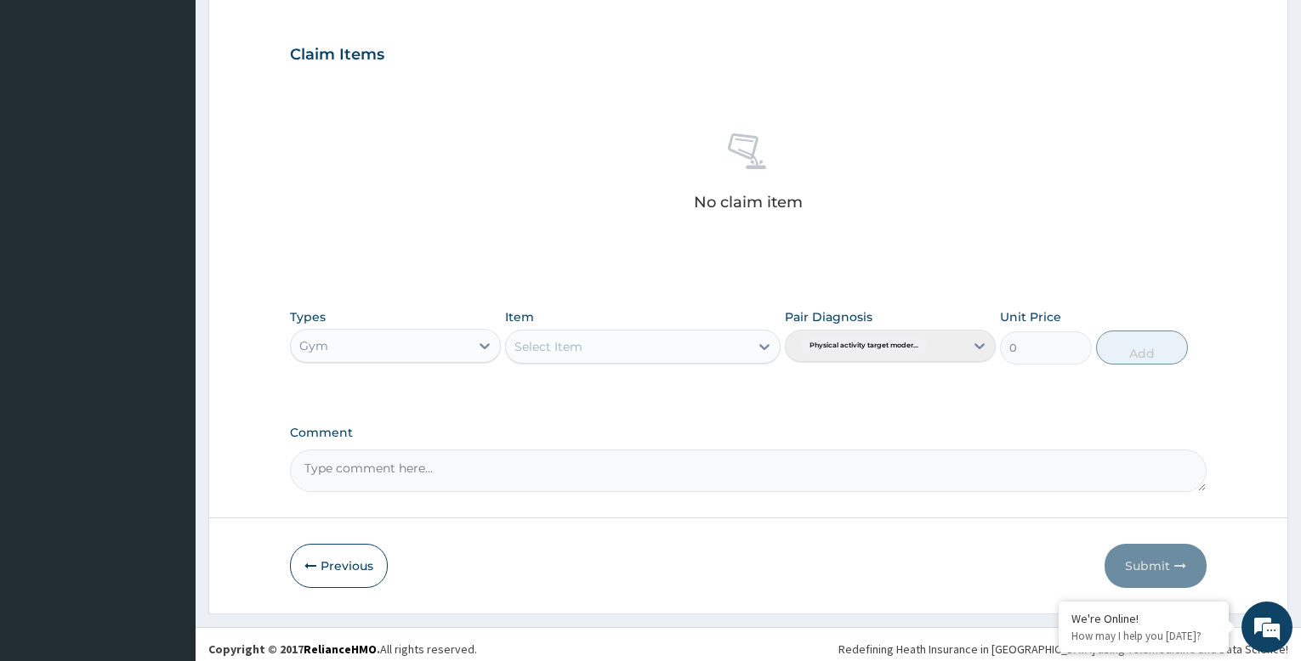
click at [678, 351] on div "Select Item" at bounding box center [642, 347] width 275 height 34
click at [769, 348] on icon at bounding box center [764, 346] width 17 height 17
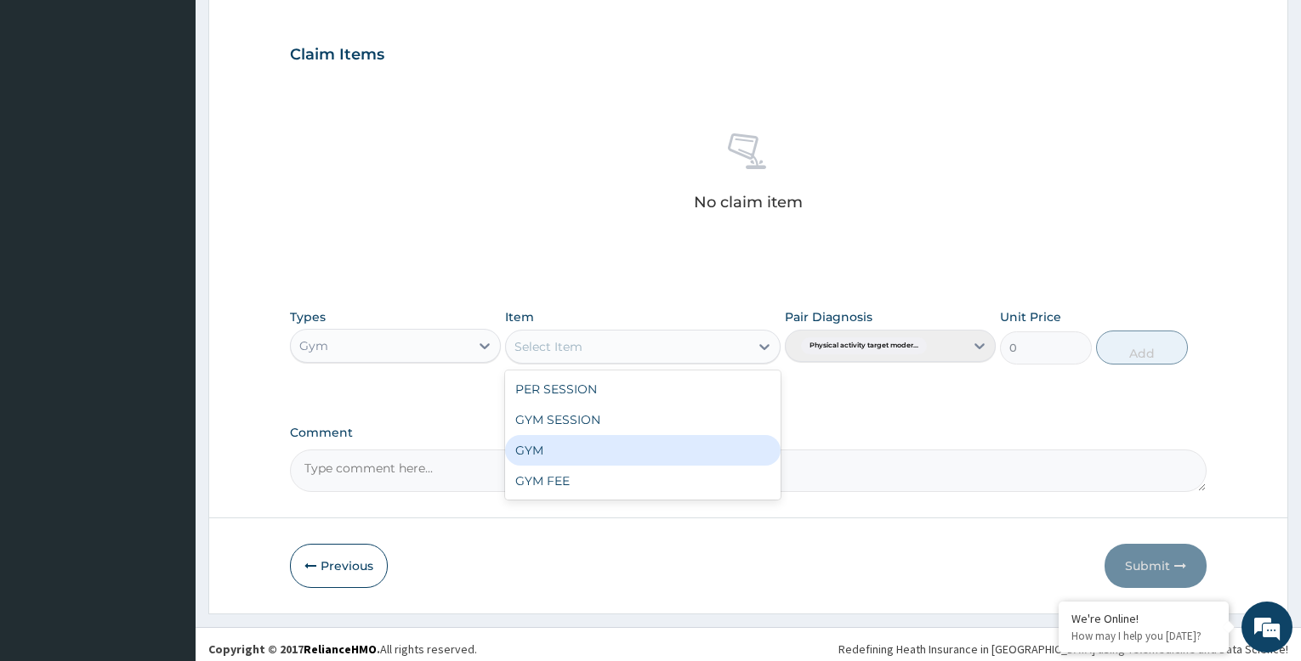
click at [668, 446] on div "GYM" at bounding box center [642, 450] width 275 height 31
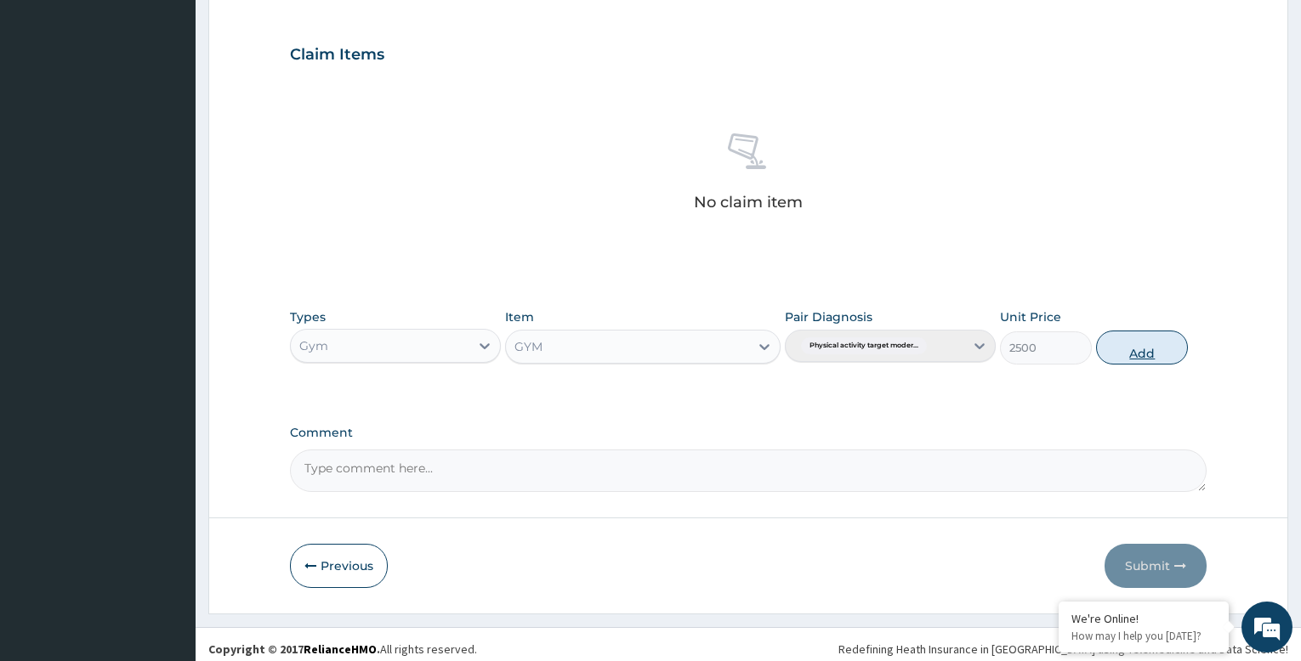
click at [1157, 351] on button "Add" at bounding box center [1142, 348] width 92 height 34
type input "0"
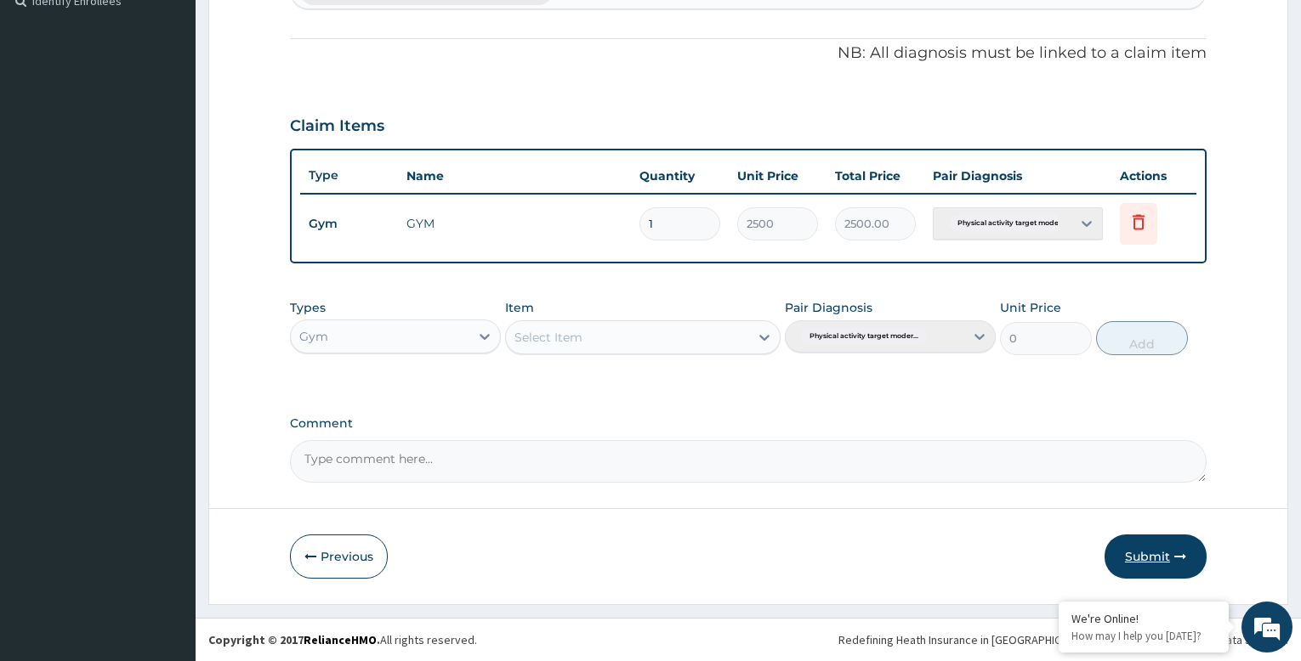
click at [1152, 557] on button "Submit" at bounding box center [1155, 557] width 102 height 44
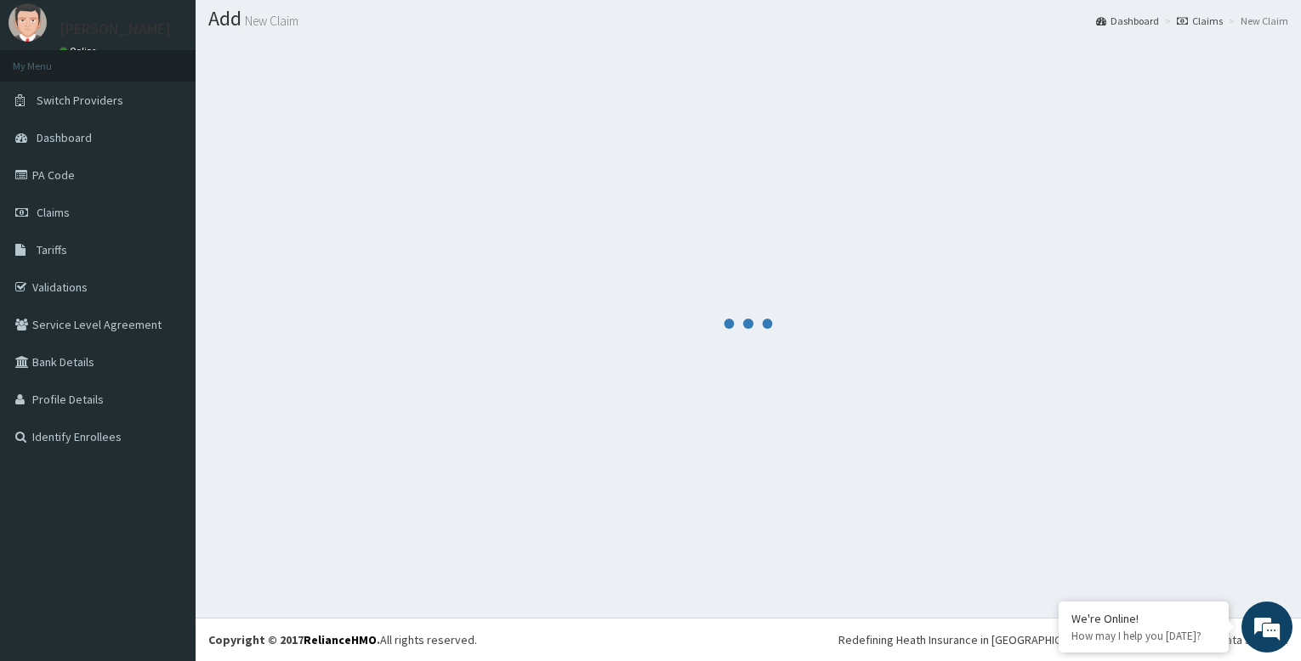
scroll to position [484, 0]
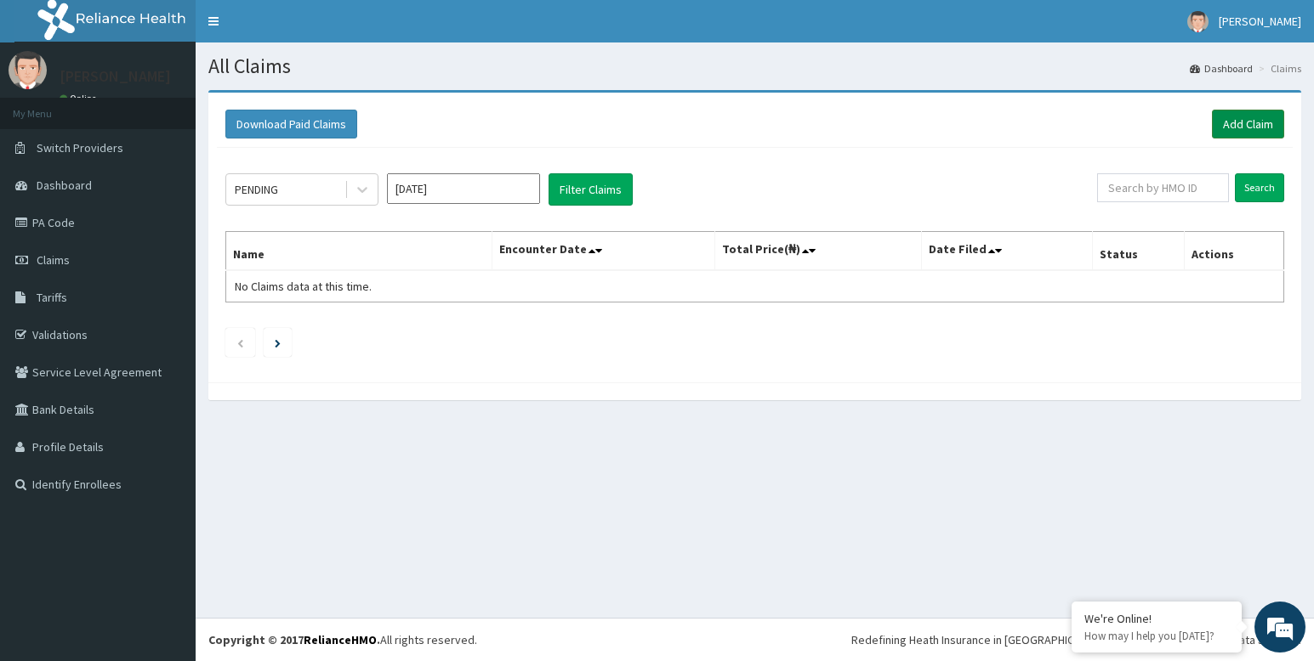
click at [1250, 121] on link "Add Claim" at bounding box center [1248, 124] width 72 height 29
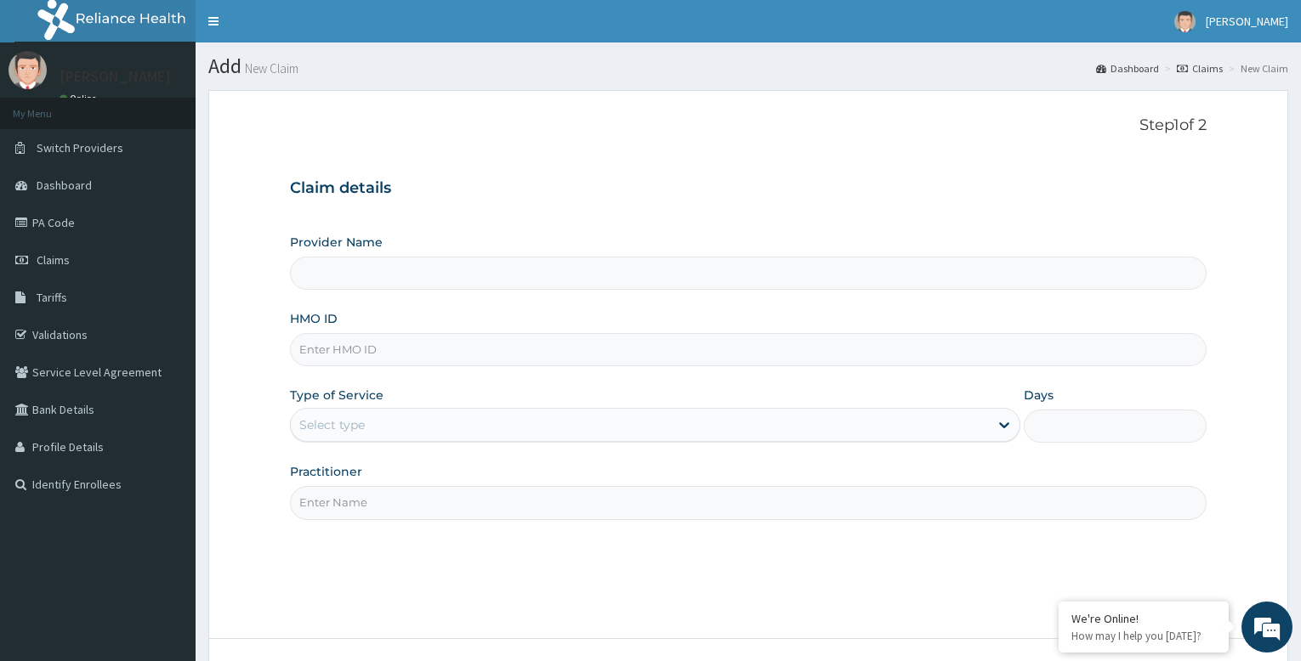
type input "Bodyline Gym- Festac"
type input "1"
click at [406, 348] on input "HMO ID" at bounding box center [748, 349] width 917 height 33
type input "SPD/10007/A"
click at [402, 501] on input "Practitioner" at bounding box center [748, 502] width 917 height 33
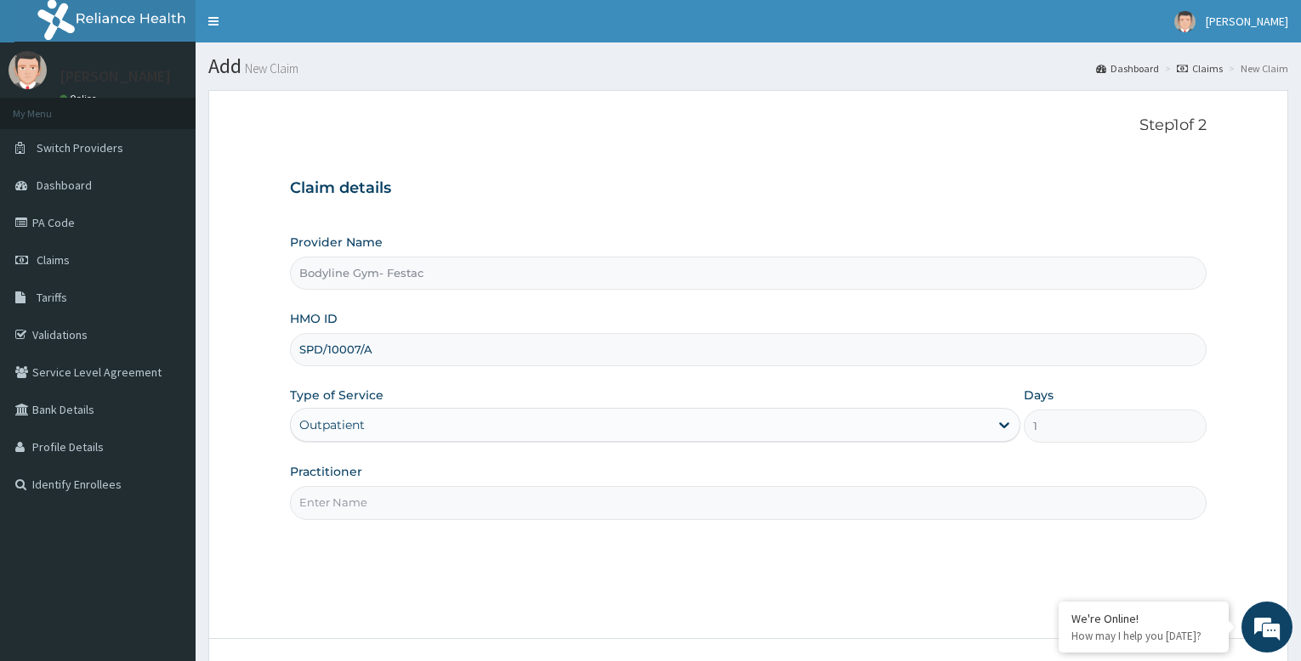
type input "bodyline"
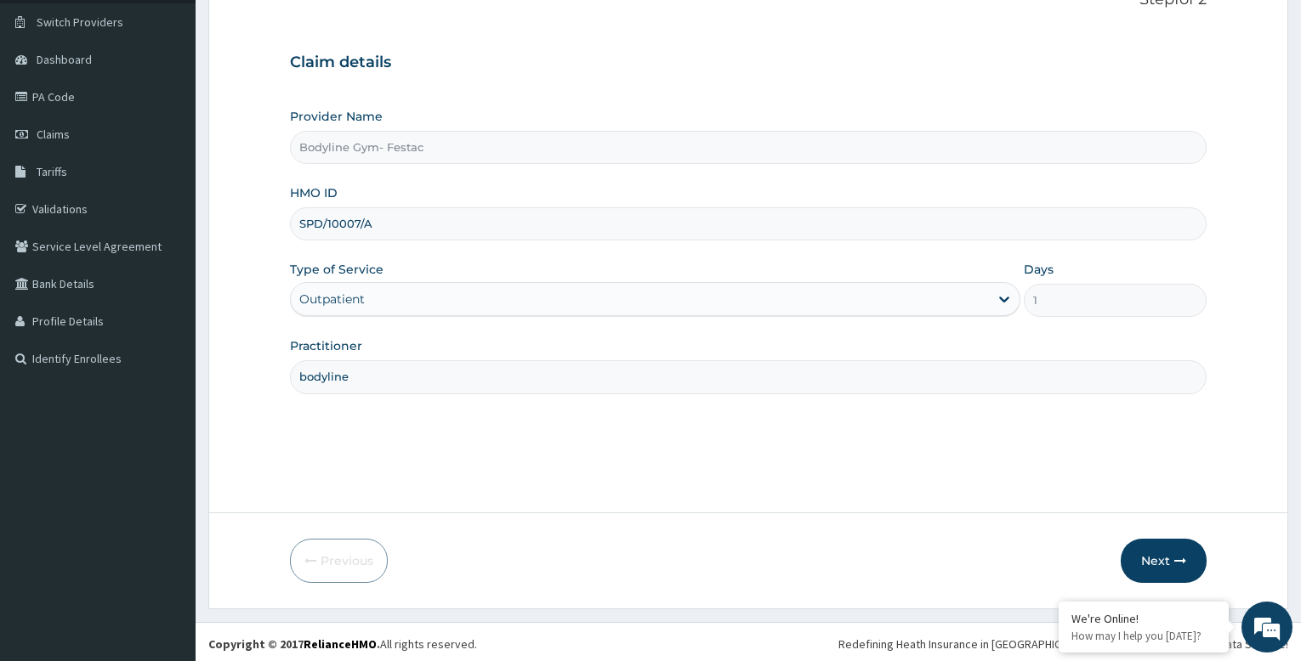
scroll to position [130, 0]
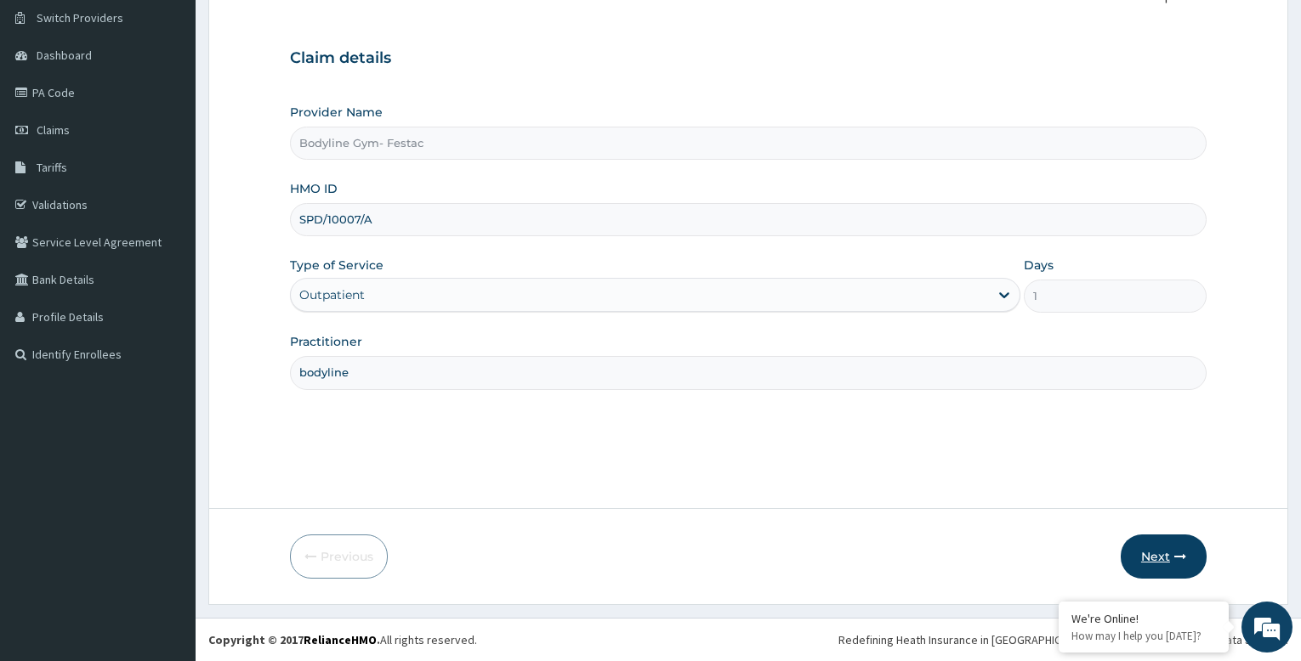
click at [1147, 554] on button "Next" at bounding box center [1164, 557] width 86 height 44
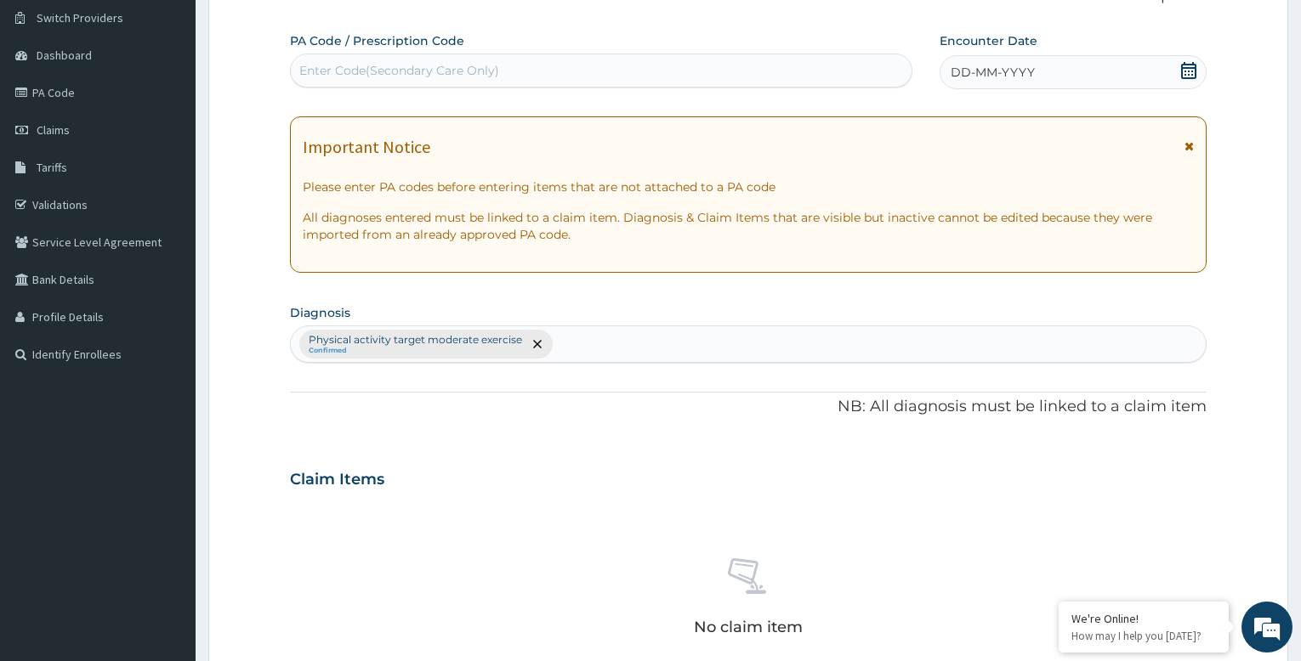
click at [429, 70] on div "Enter Code(Secondary Care Only)" at bounding box center [399, 70] width 200 height 17
type input "PA/BB90B6"
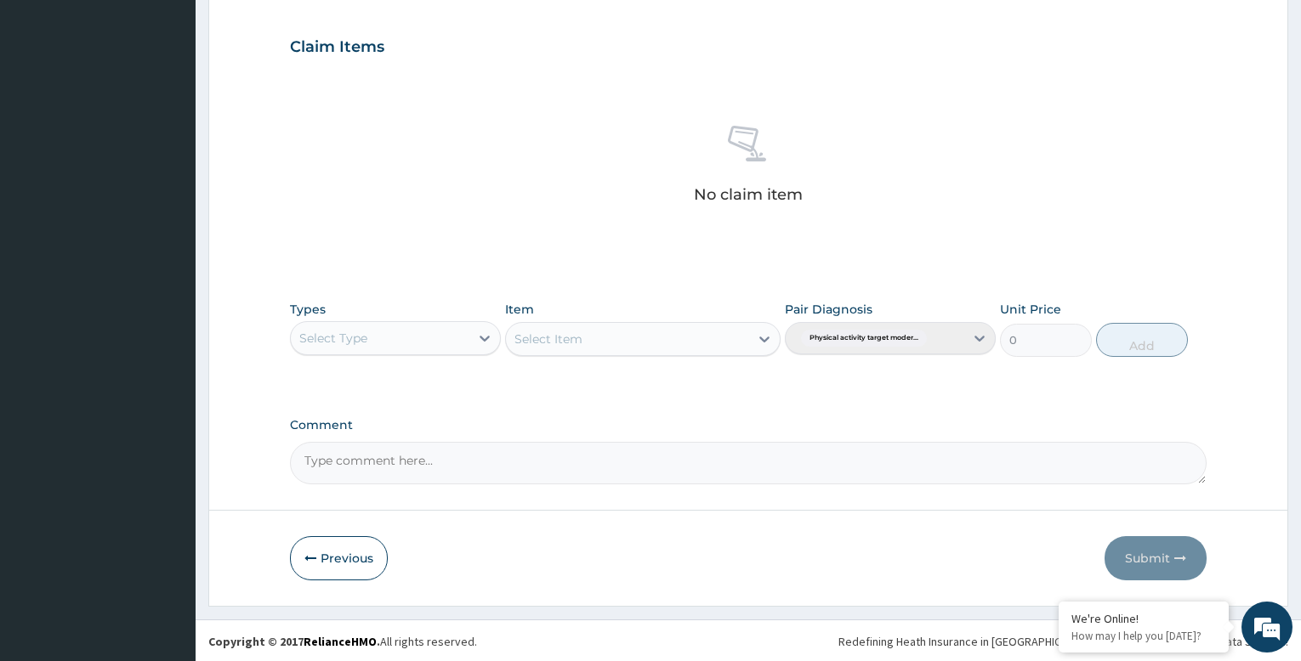
scroll to position [580, 0]
click at [332, 560] on button "Previous" at bounding box center [339, 557] width 98 height 44
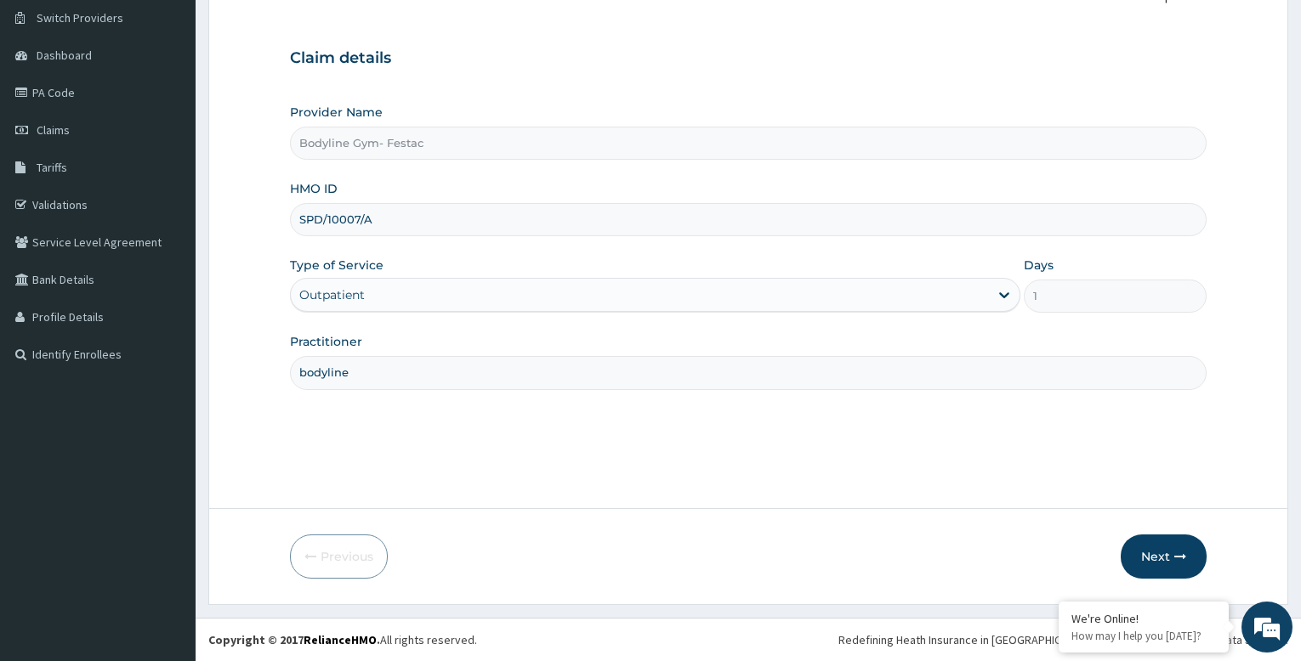
click at [379, 221] on input "SPD/10007/A" at bounding box center [748, 219] width 917 height 33
type input "S"
type input "REL/10576/A"
click at [1149, 555] on button "Next" at bounding box center [1164, 557] width 86 height 44
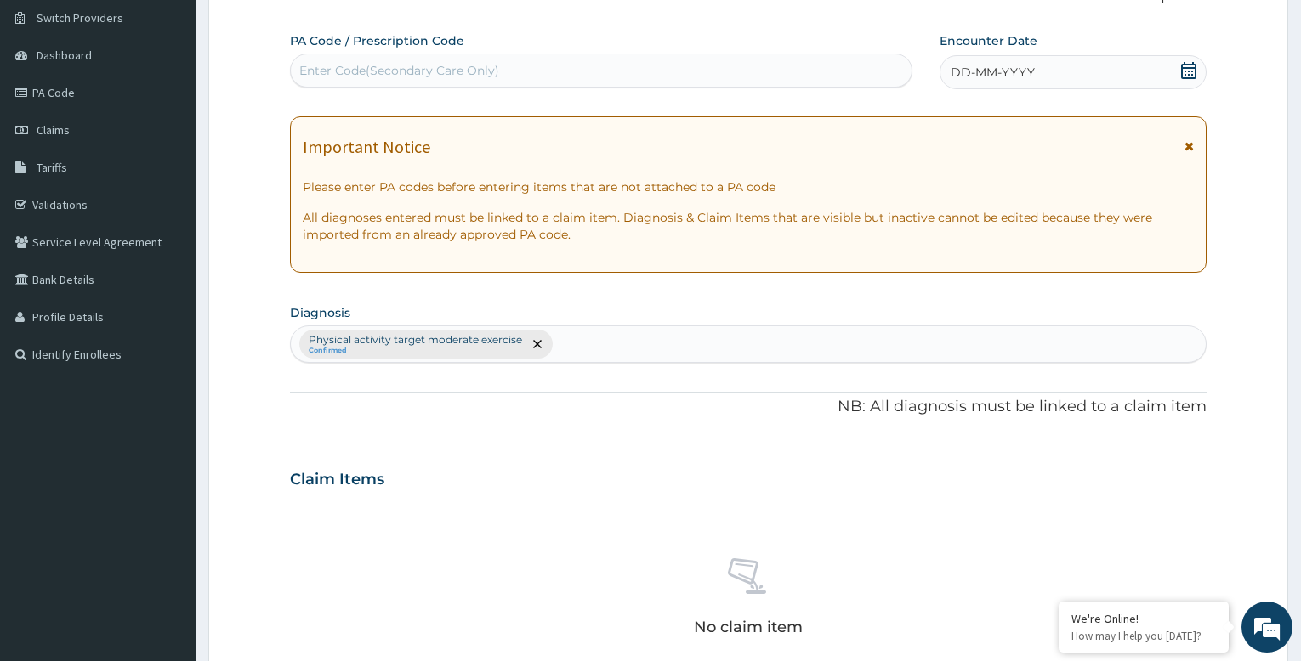
click at [378, 66] on div "Enter Code(Secondary Care Only)" at bounding box center [399, 70] width 200 height 17
type input "PA/54F93F"
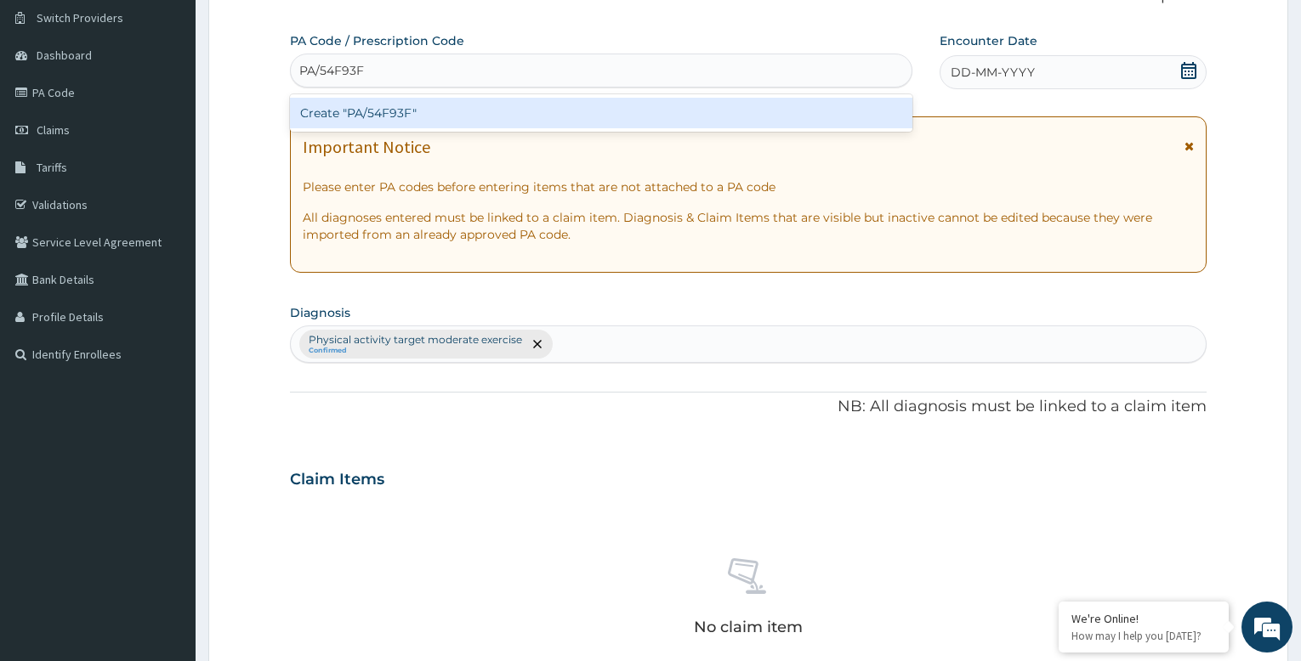
click at [678, 112] on div "Create "PA/54F93F"" at bounding box center [601, 113] width 622 height 31
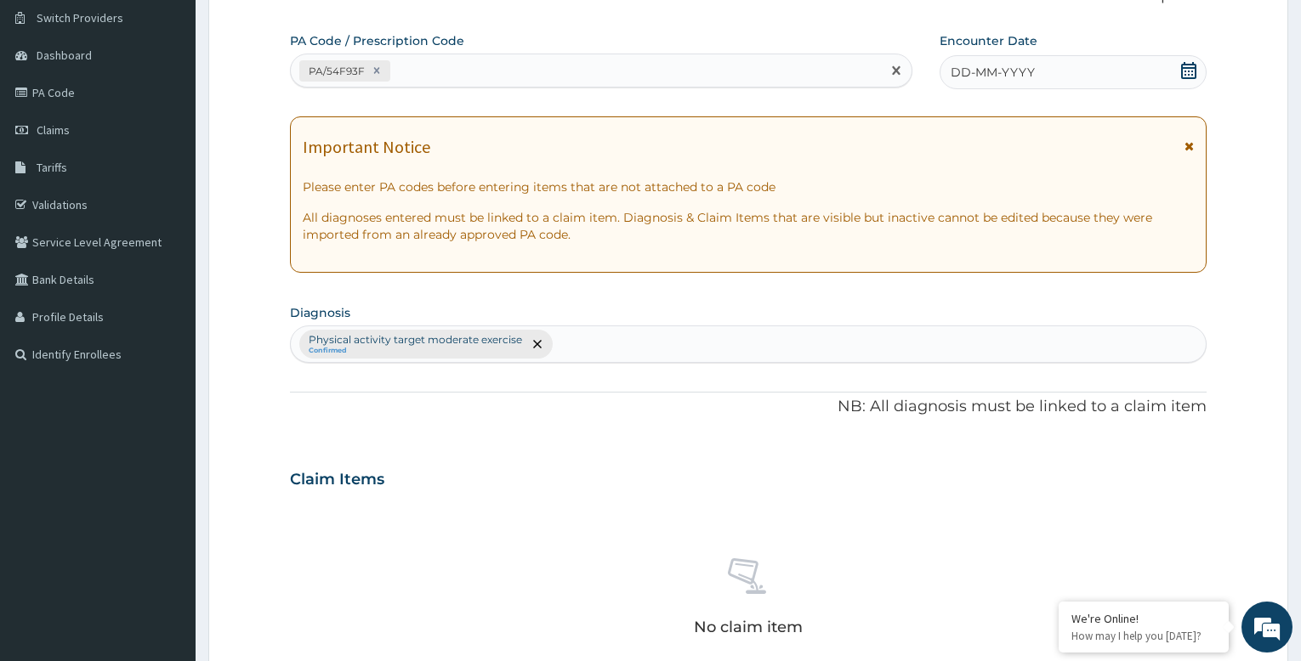
click at [1054, 74] on div "DD-MM-YYYY" at bounding box center [1073, 72] width 267 height 34
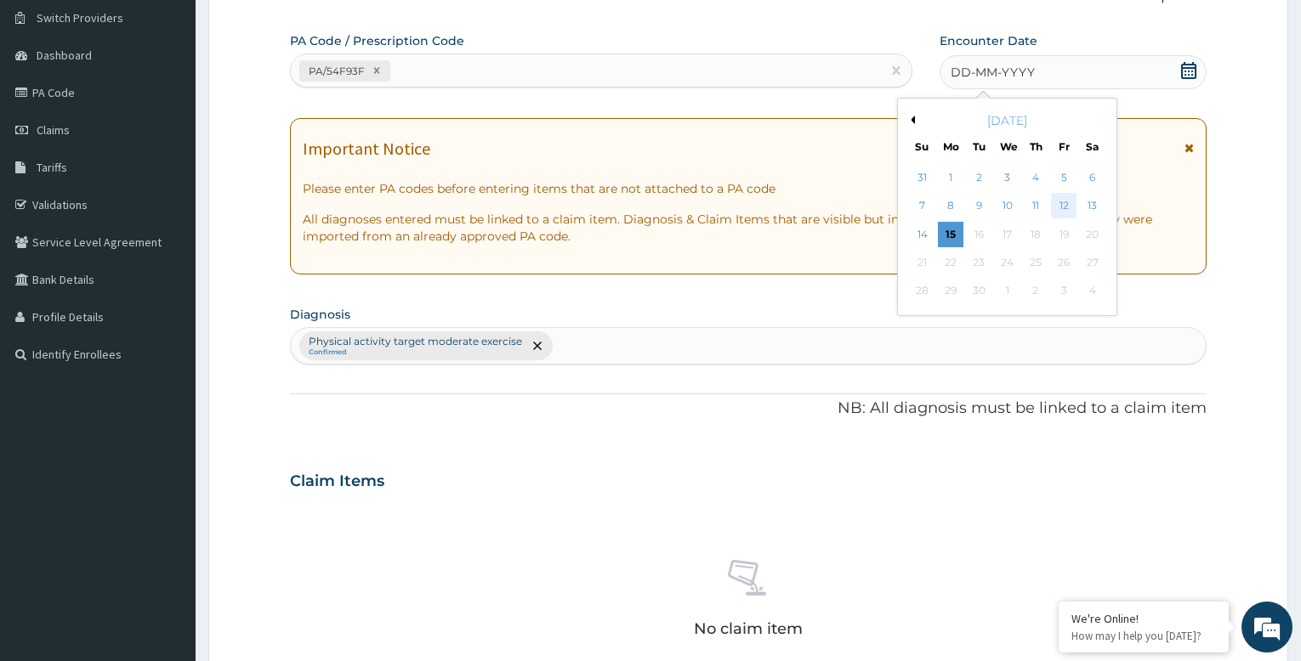
click at [1066, 202] on div "12" at bounding box center [1064, 207] width 26 height 26
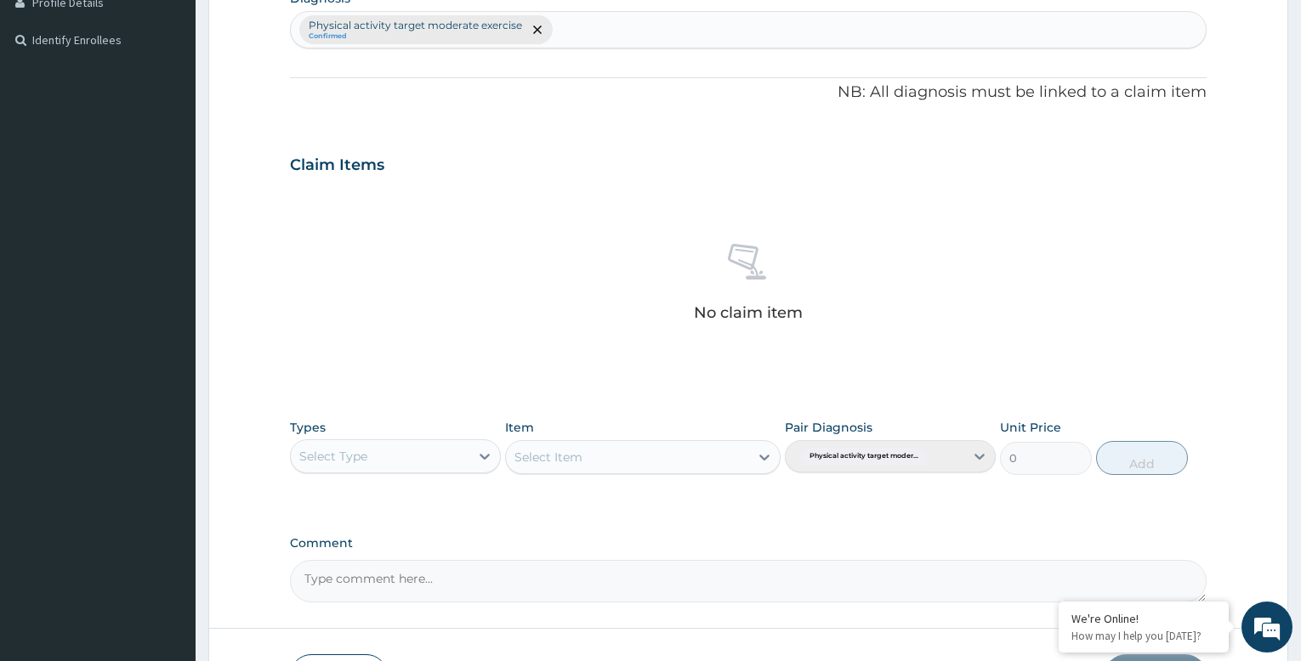
scroll to position [555, 0]
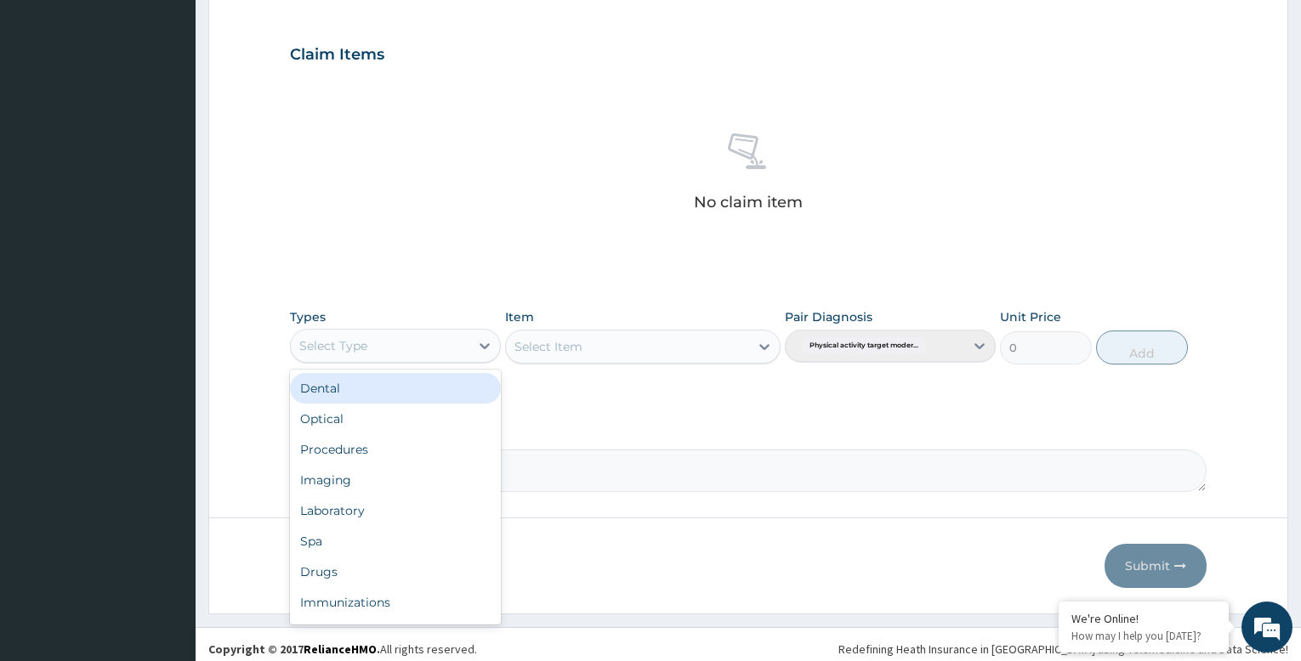
click at [428, 356] on div "Select Type" at bounding box center [380, 345] width 179 height 27
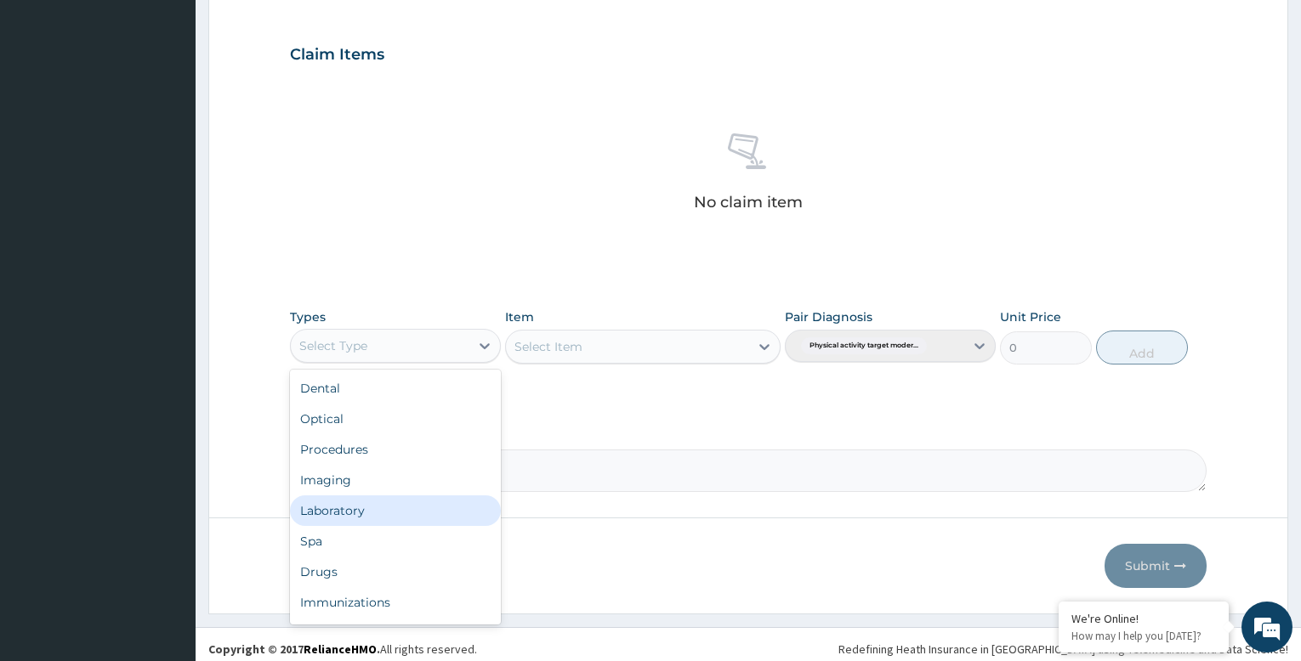
scroll to position [58, 0]
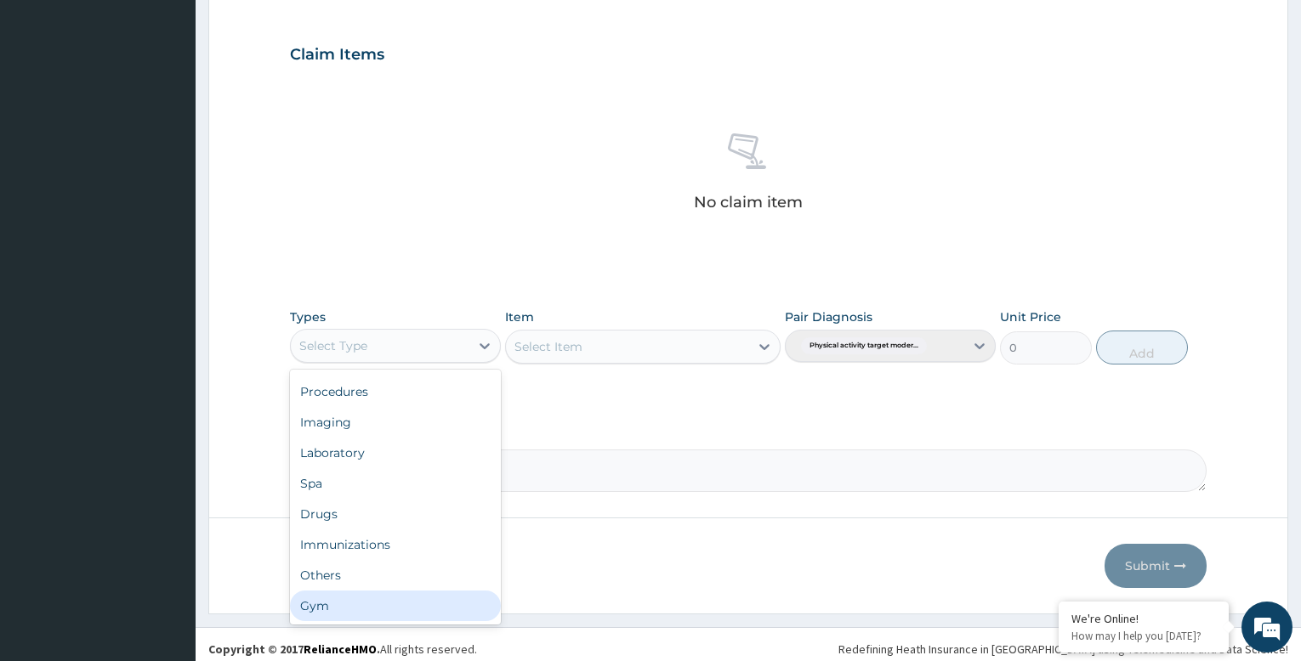
click at [407, 616] on div "Gym" at bounding box center [395, 606] width 211 height 31
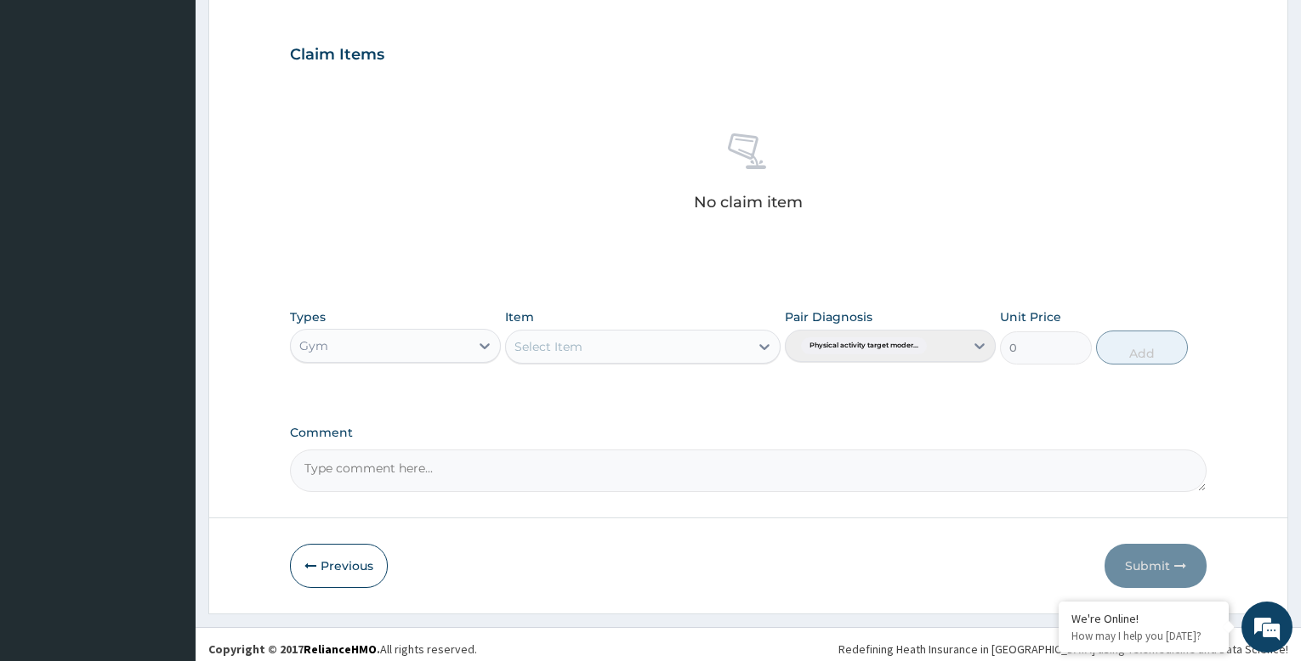
click at [737, 346] on div "Select Item" at bounding box center [627, 346] width 242 height 27
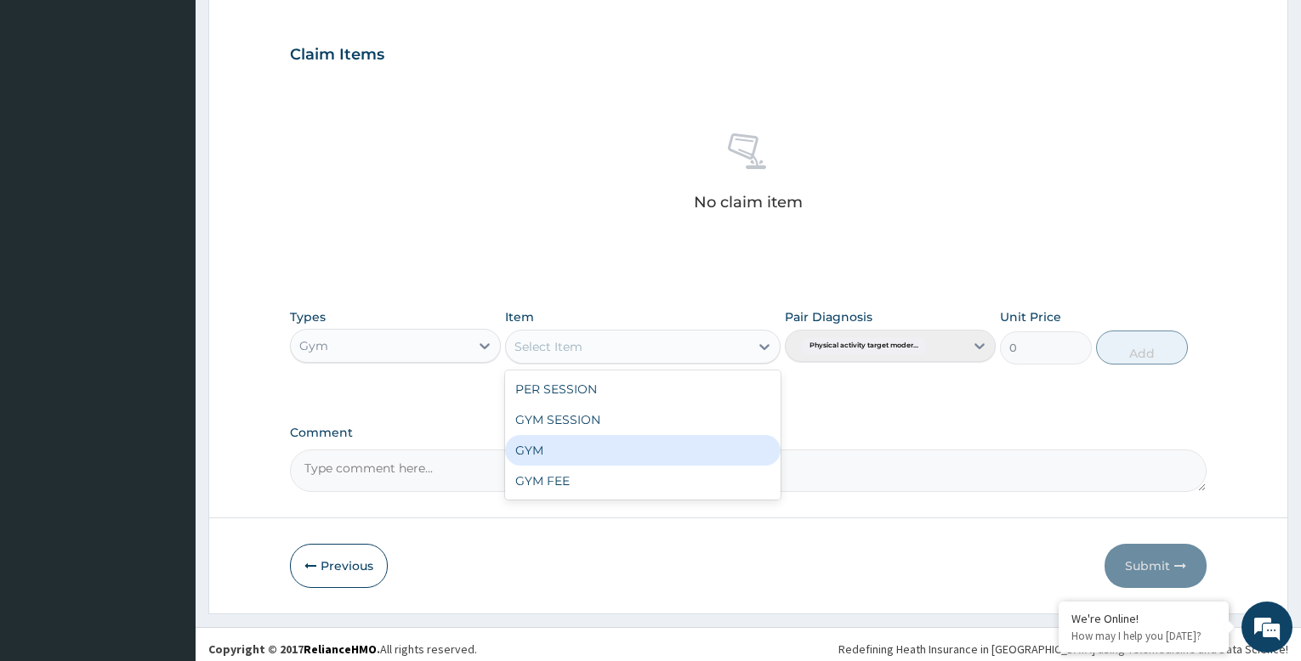
click at [678, 456] on div "GYM" at bounding box center [642, 450] width 275 height 31
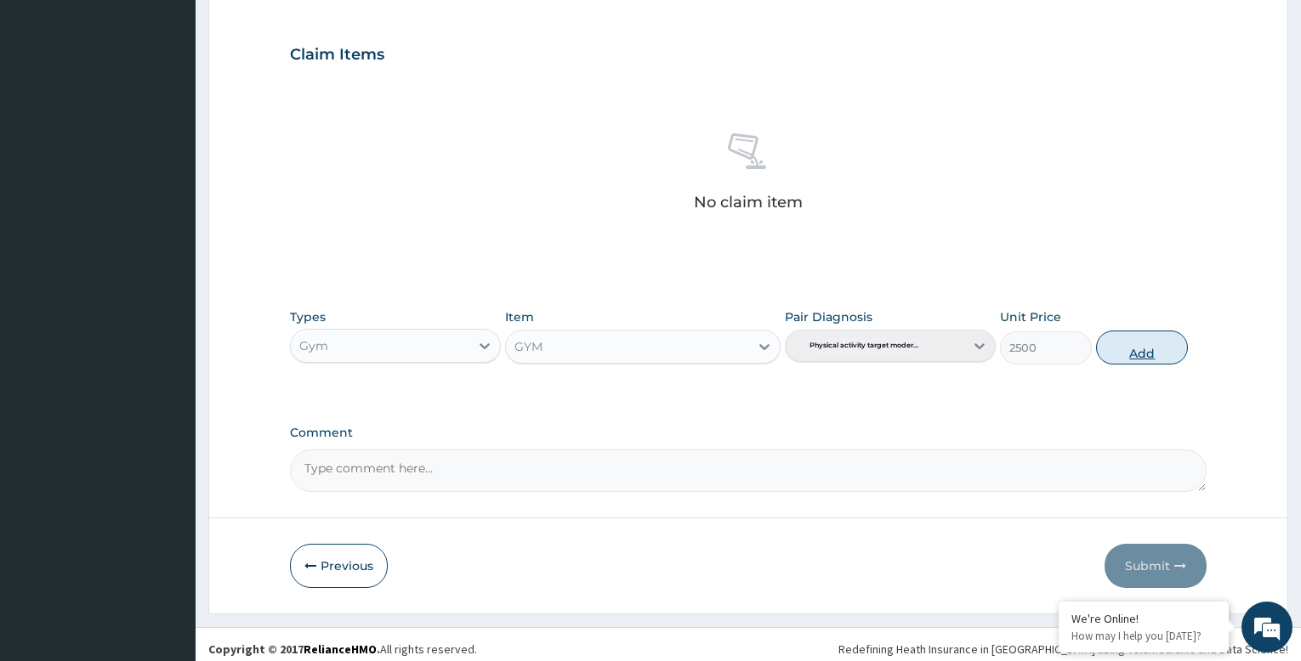
click at [1150, 343] on button "Add" at bounding box center [1142, 348] width 92 height 34
type input "0"
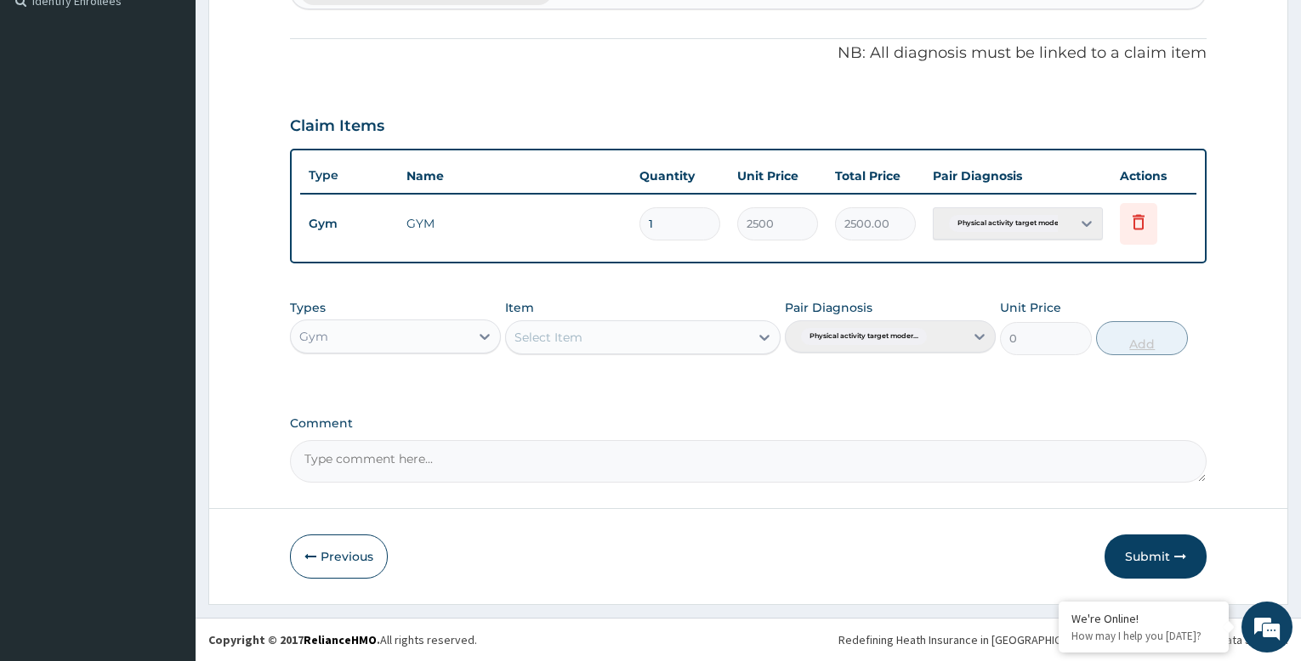
scroll to position [484, 0]
click at [1155, 553] on button "Submit" at bounding box center [1155, 557] width 102 height 44
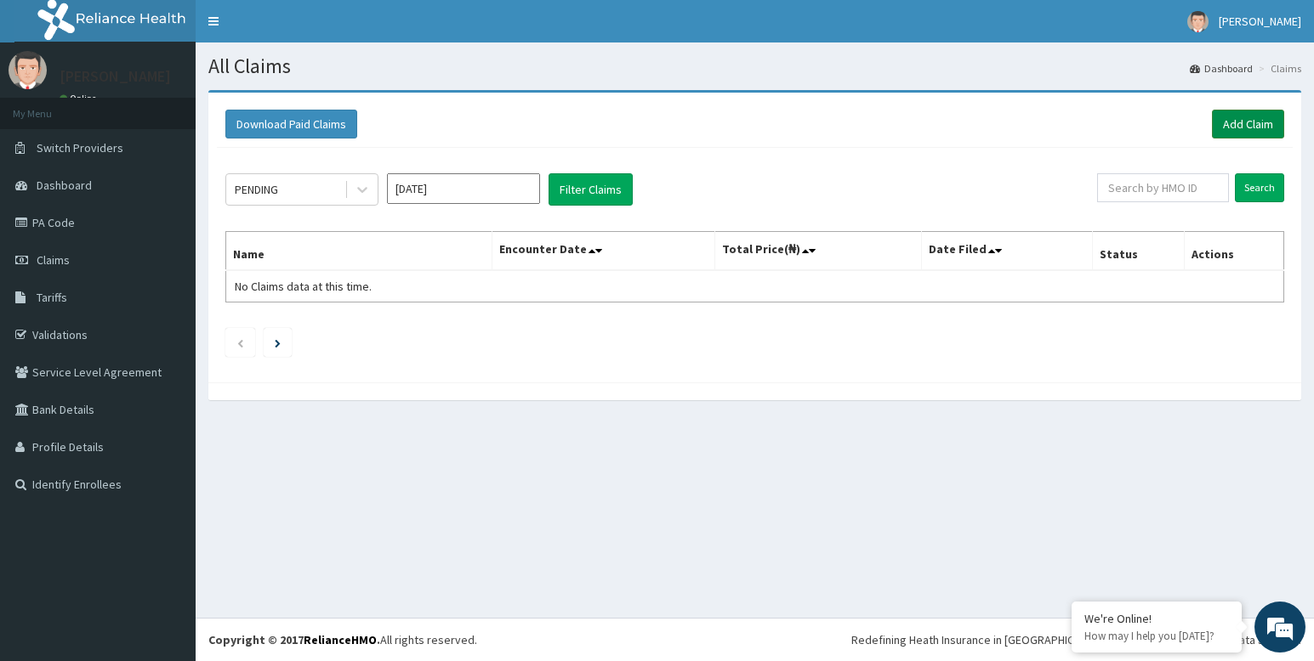
click at [1238, 122] on link "Add Claim" at bounding box center [1248, 124] width 72 height 29
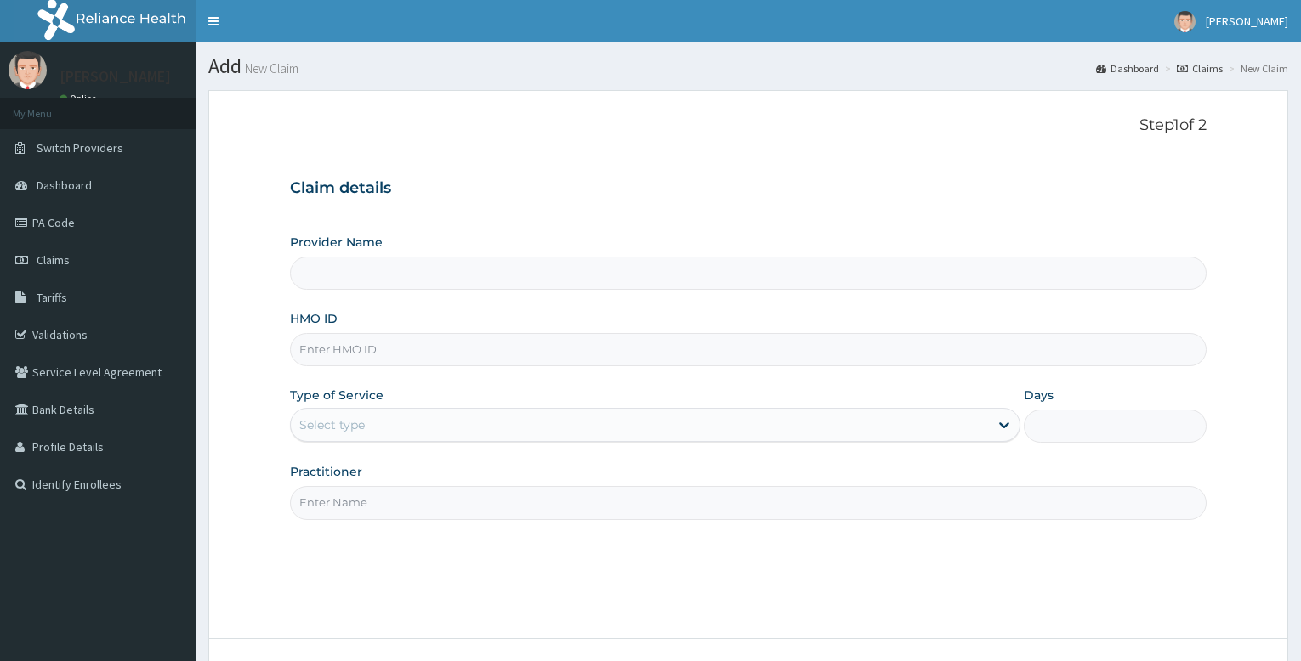
type input "Bodyline Gym- Festac"
type input "1"
click at [364, 342] on input "HMO ID" at bounding box center [748, 349] width 917 height 33
type input "SBL/10348/A"
click at [387, 502] on input "Practitioner" at bounding box center [748, 502] width 917 height 33
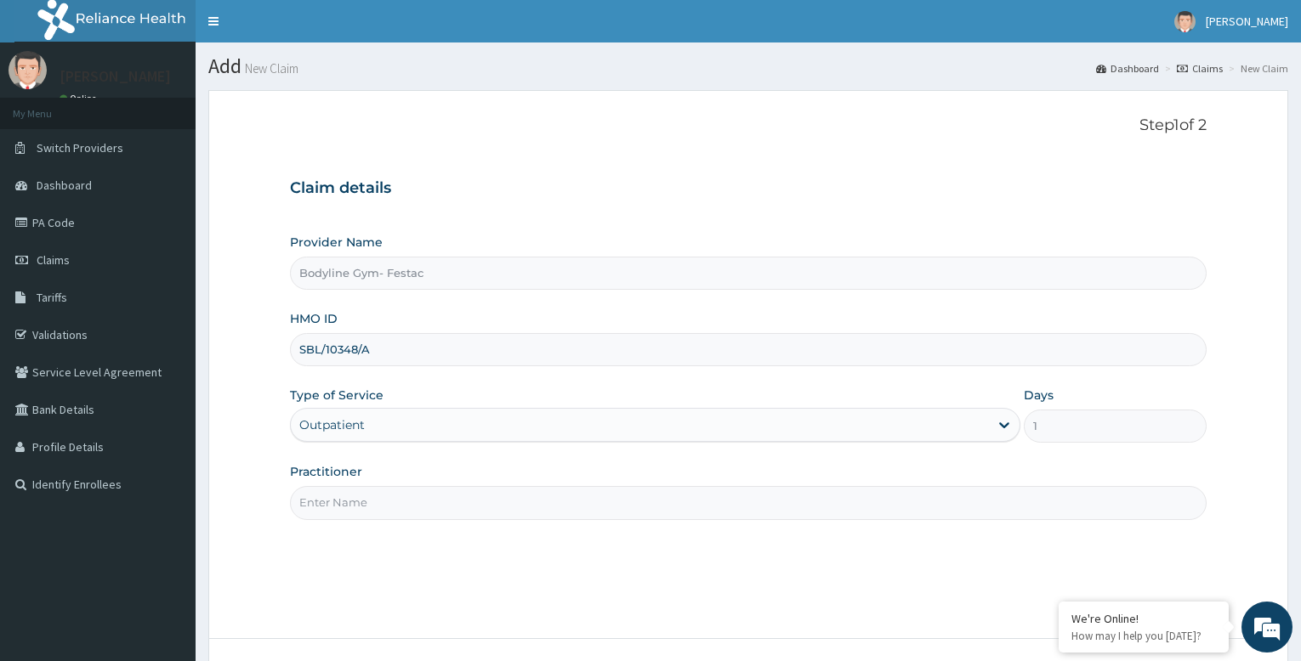
type input "bodyline"
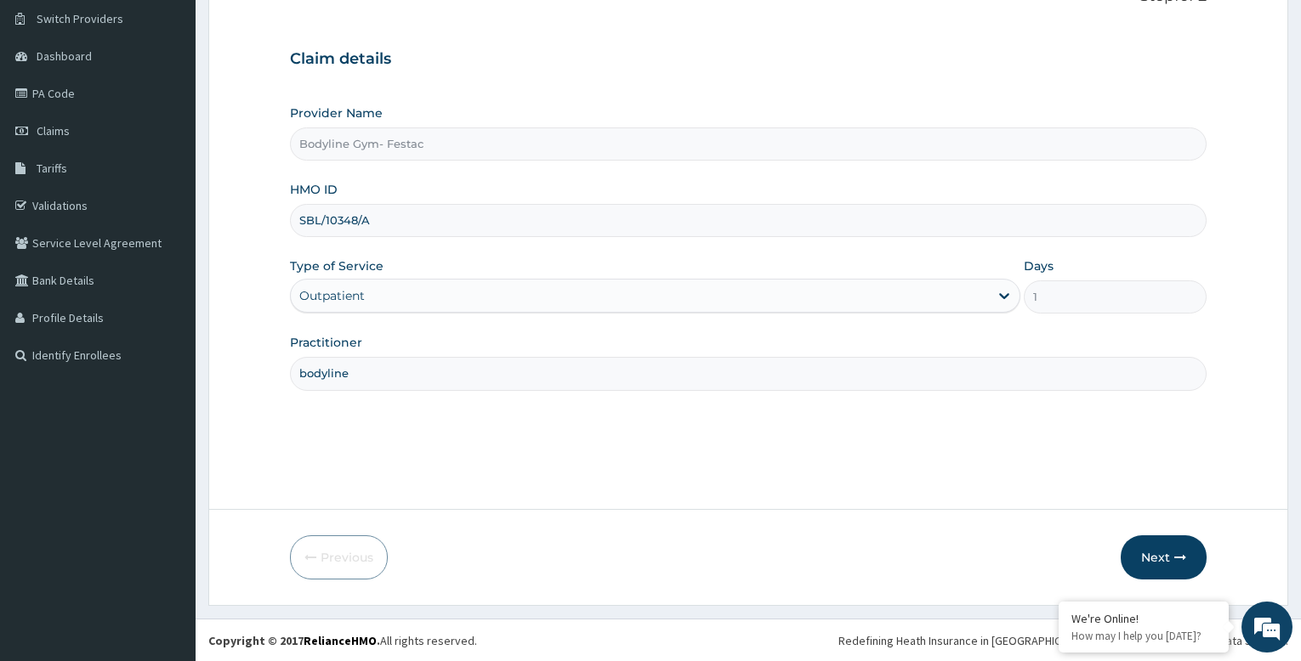
scroll to position [130, 0]
click at [1166, 555] on button "Next" at bounding box center [1164, 557] width 86 height 44
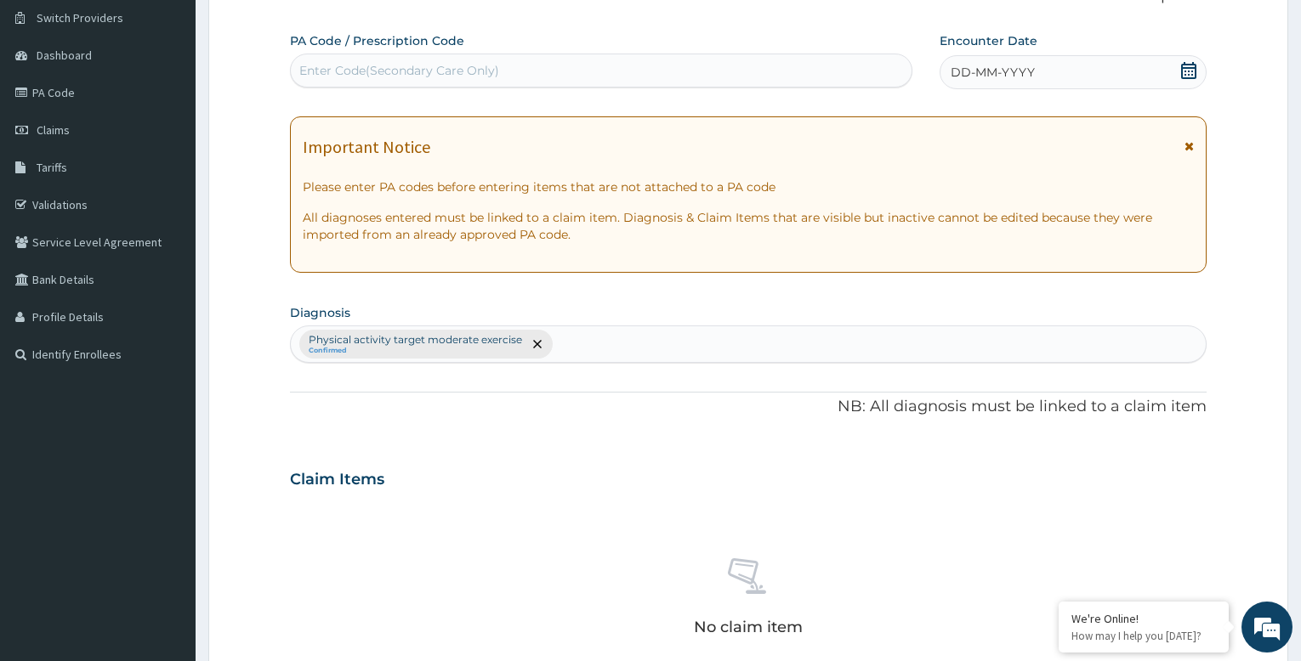
click at [485, 62] on div "Enter Code(Secondary Care Only)" at bounding box center [399, 70] width 200 height 17
type input "PA/B75A62"
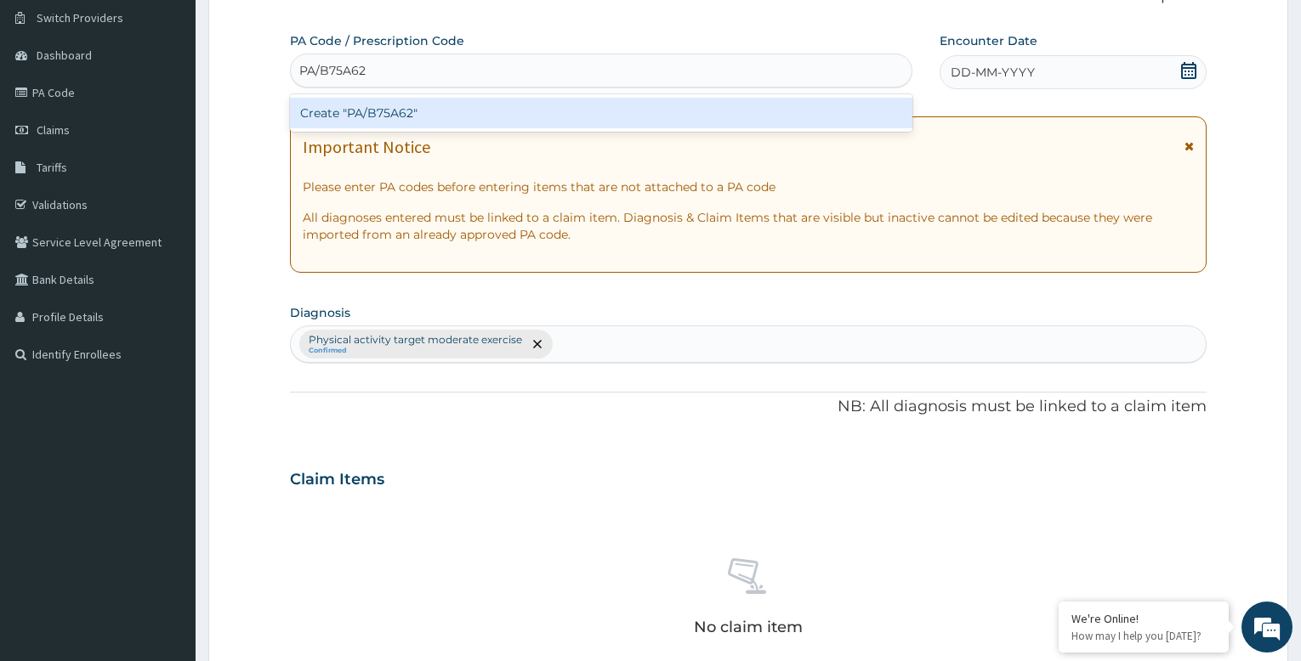
click at [423, 112] on div "Create "PA/B75A62"" at bounding box center [601, 113] width 622 height 31
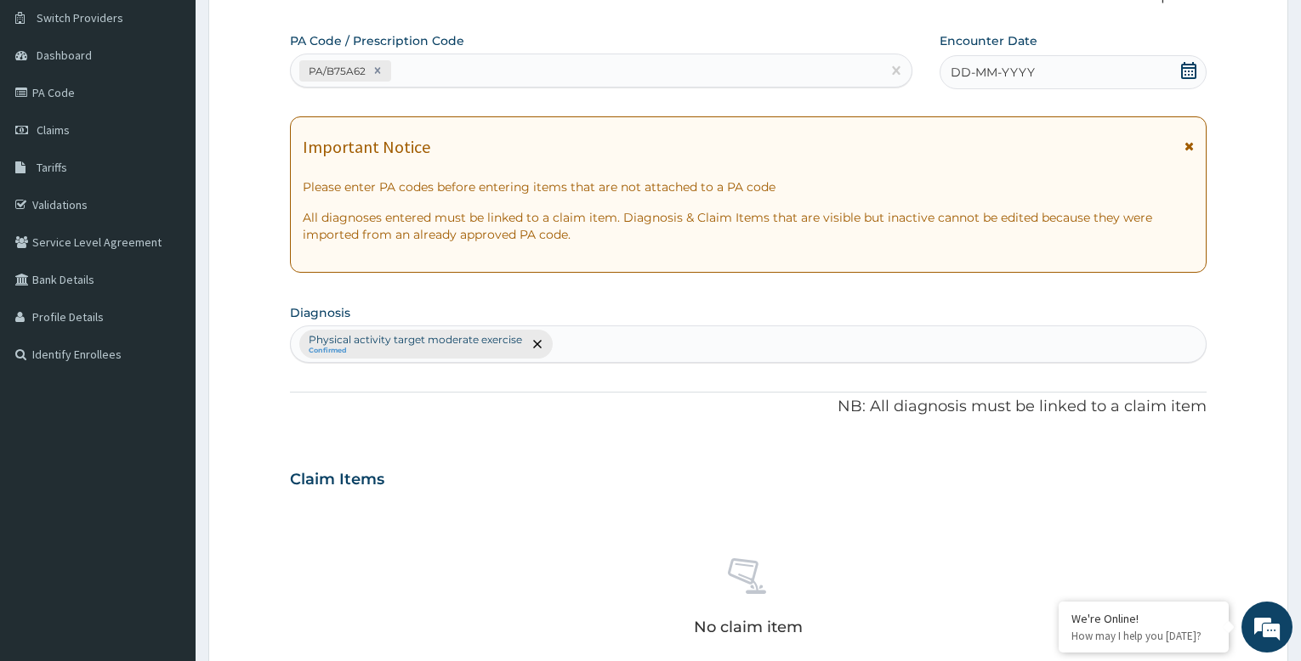
click at [997, 69] on span "DD-MM-YYYY" at bounding box center [993, 72] width 84 height 17
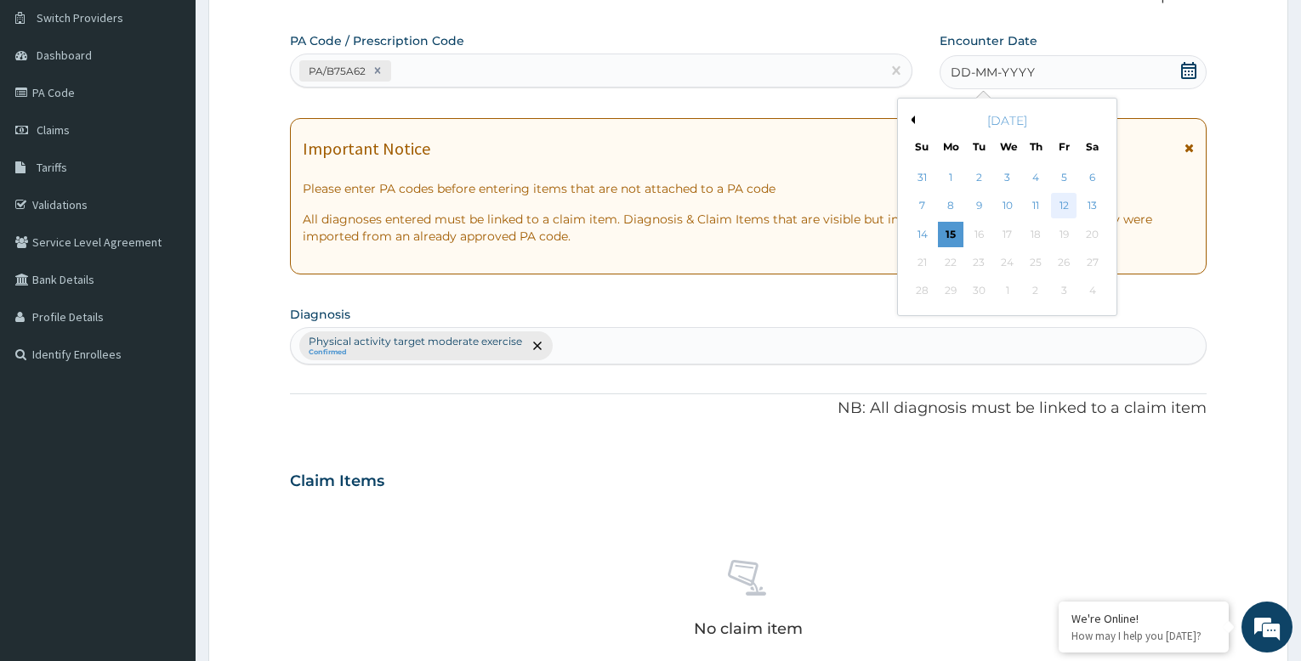
click at [1063, 199] on div "12" at bounding box center [1064, 207] width 26 height 26
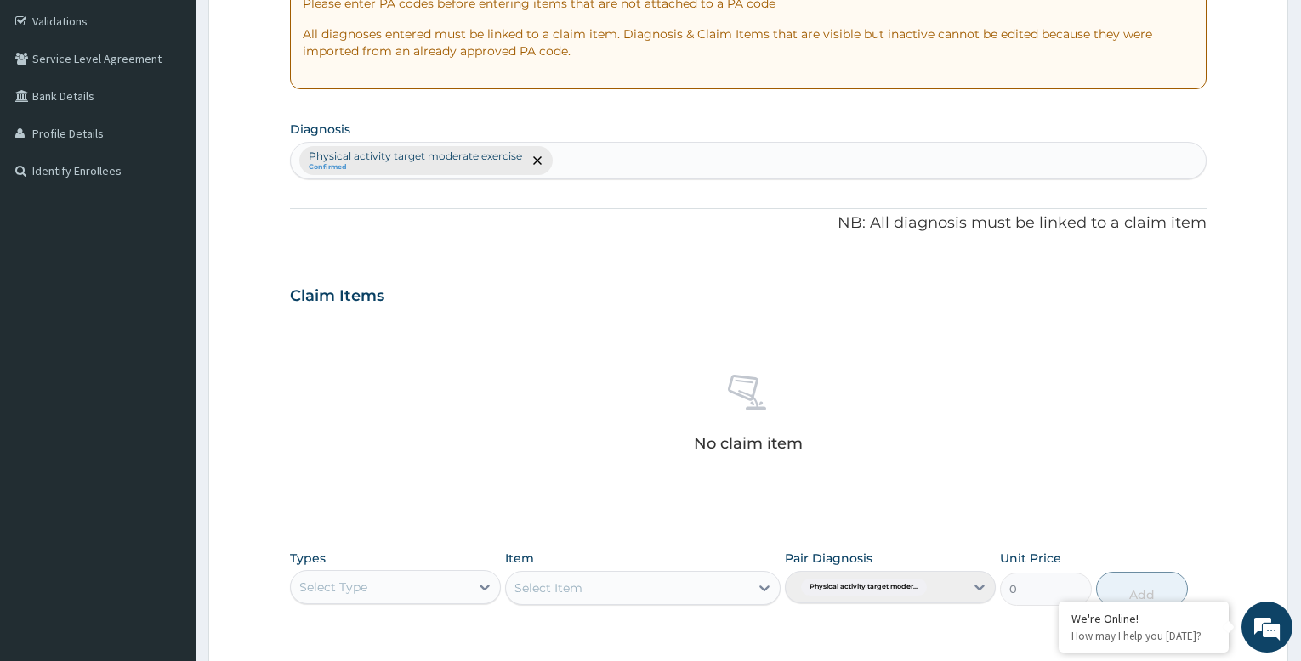
scroll to position [565, 0]
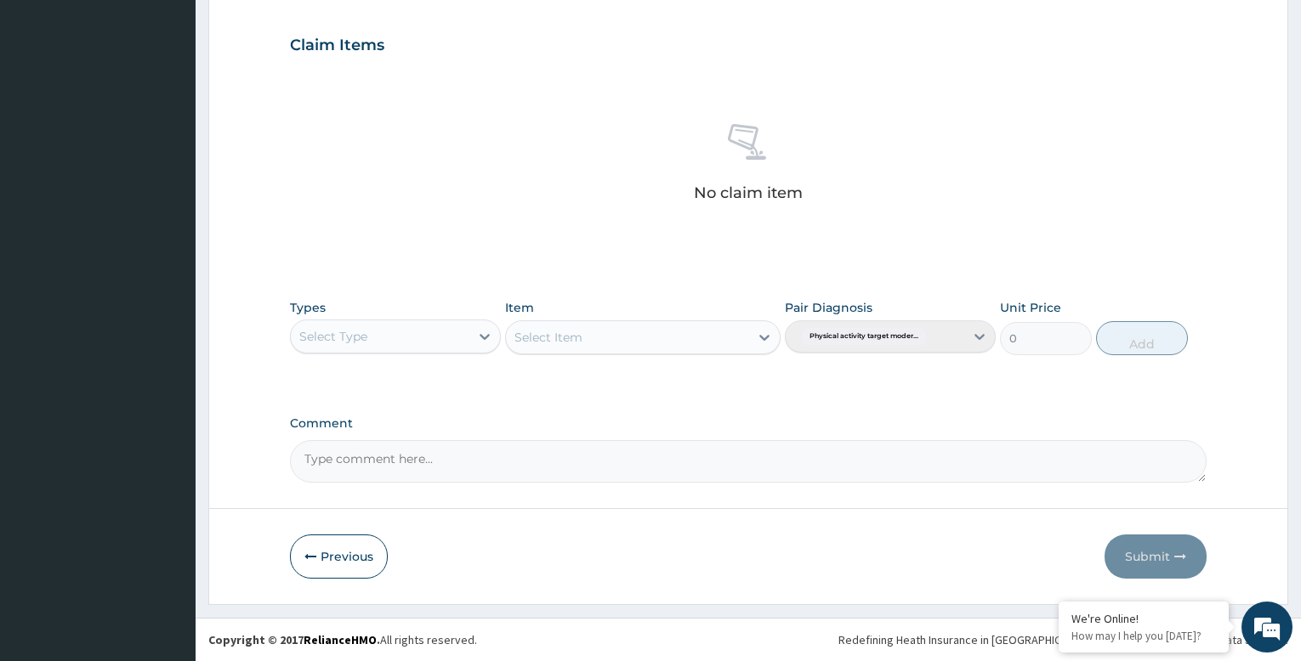
click at [460, 332] on div "Select Type" at bounding box center [380, 336] width 179 height 27
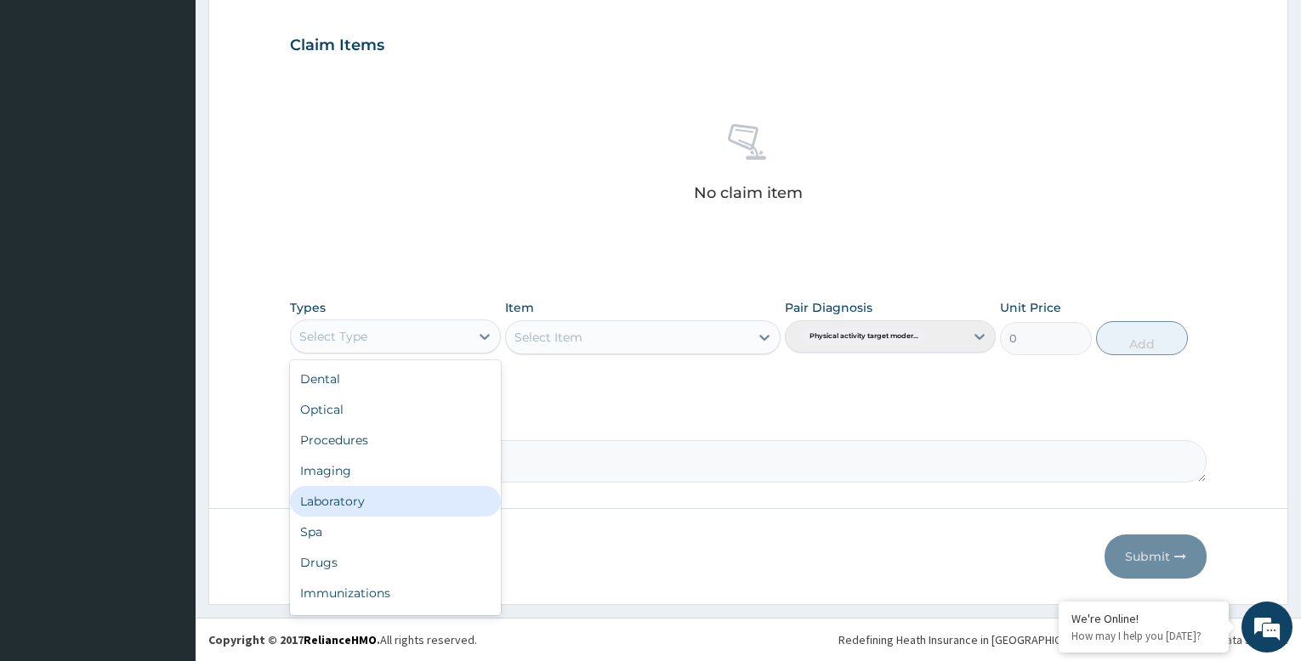
scroll to position [58, 0]
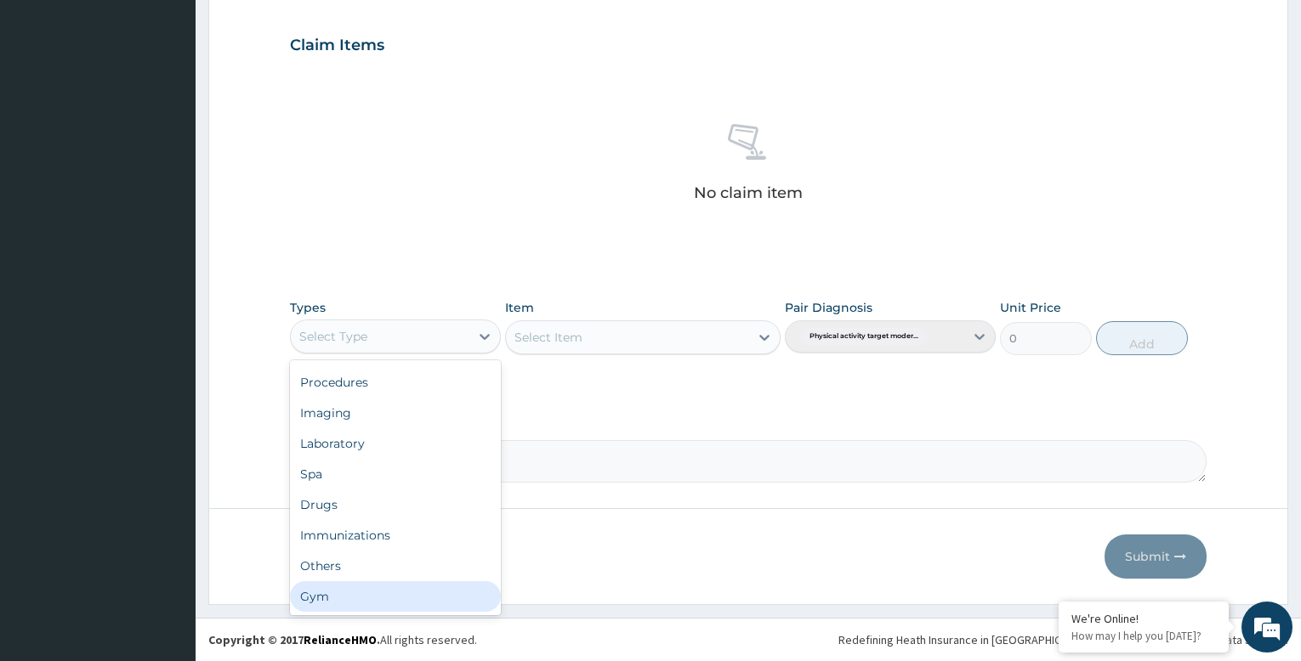
click at [385, 595] on div "Gym" at bounding box center [395, 597] width 211 height 31
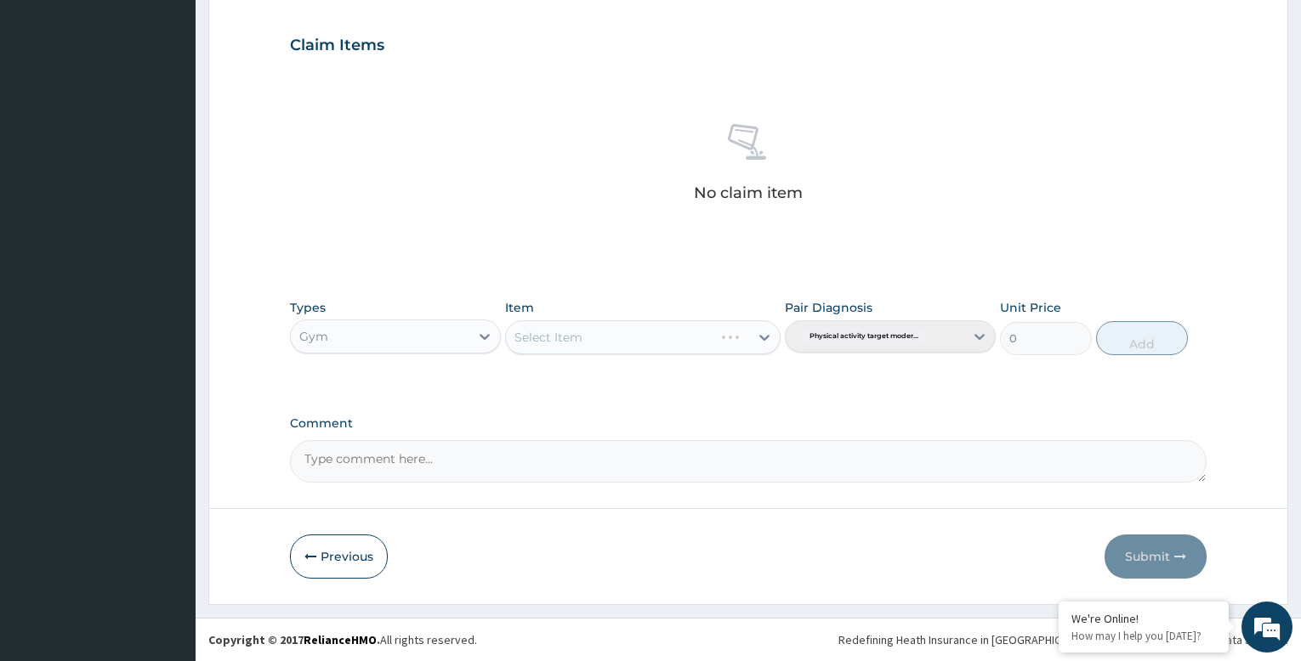
click at [602, 338] on div "Select Item" at bounding box center [642, 338] width 275 height 34
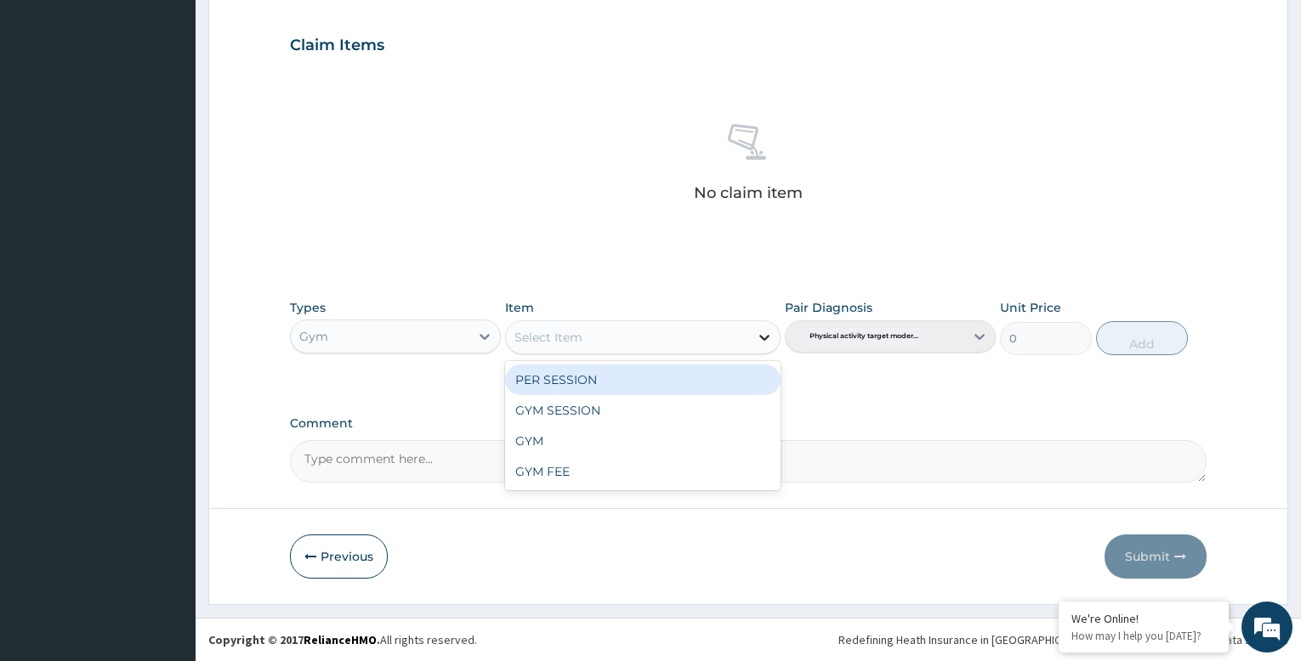
click at [756, 339] on icon at bounding box center [764, 337] width 17 height 17
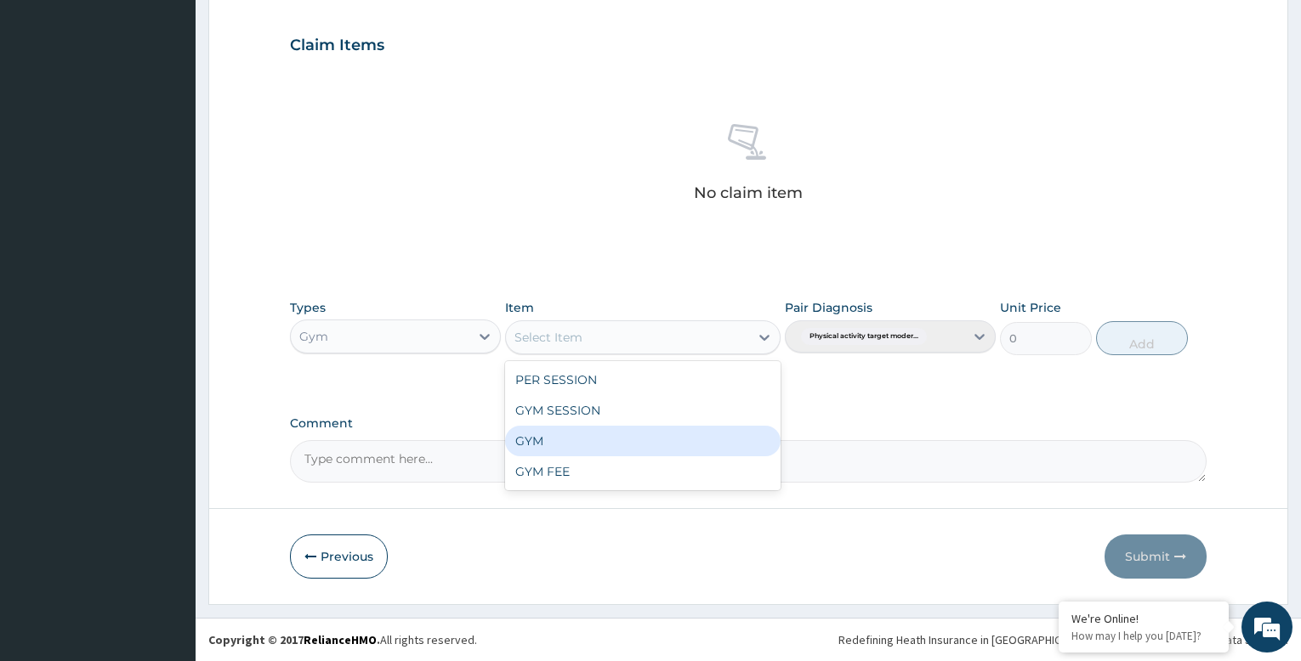
click at [639, 451] on div "GYM" at bounding box center [642, 441] width 275 height 31
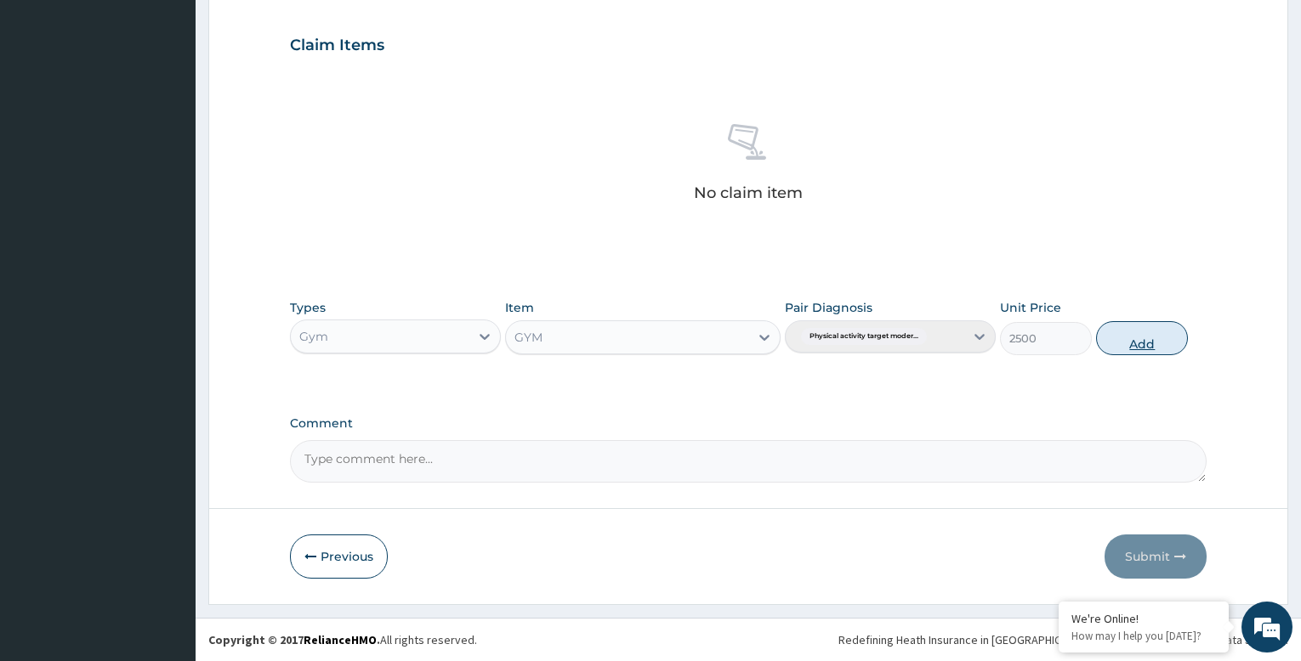
click at [1134, 333] on button "Add" at bounding box center [1142, 338] width 92 height 34
type input "0"
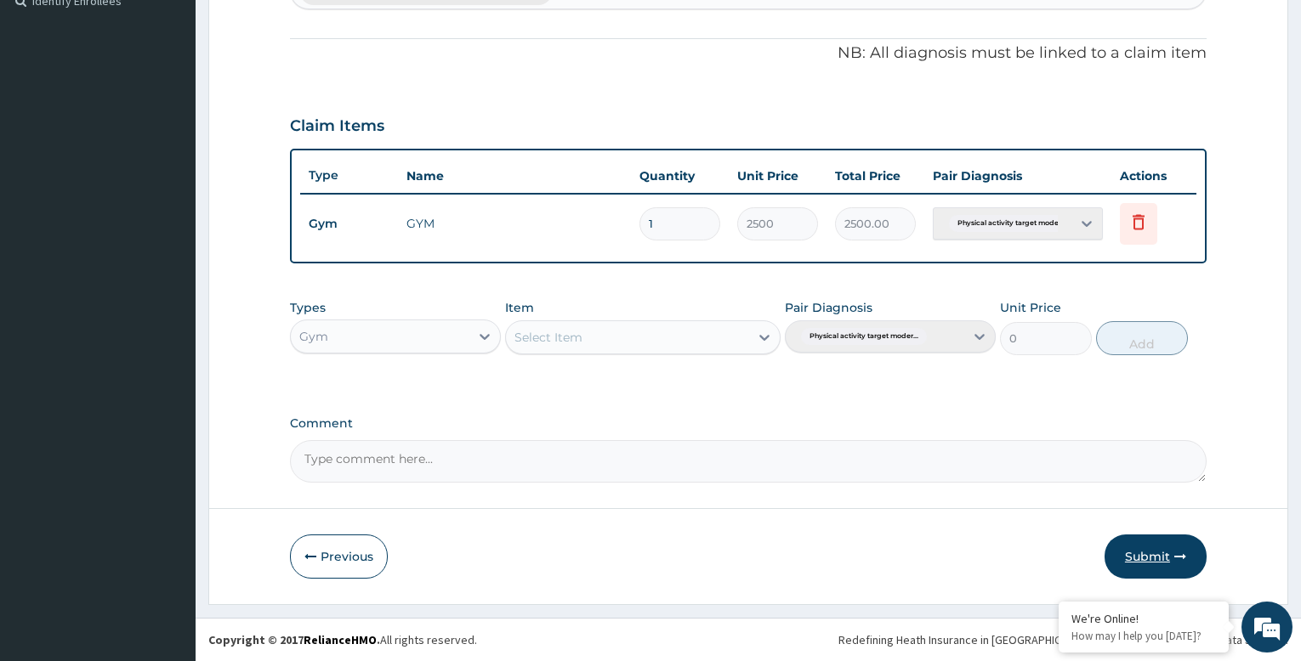
click at [1159, 559] on button "Submit" at bounding box center [1155, 557] width 102 height 44
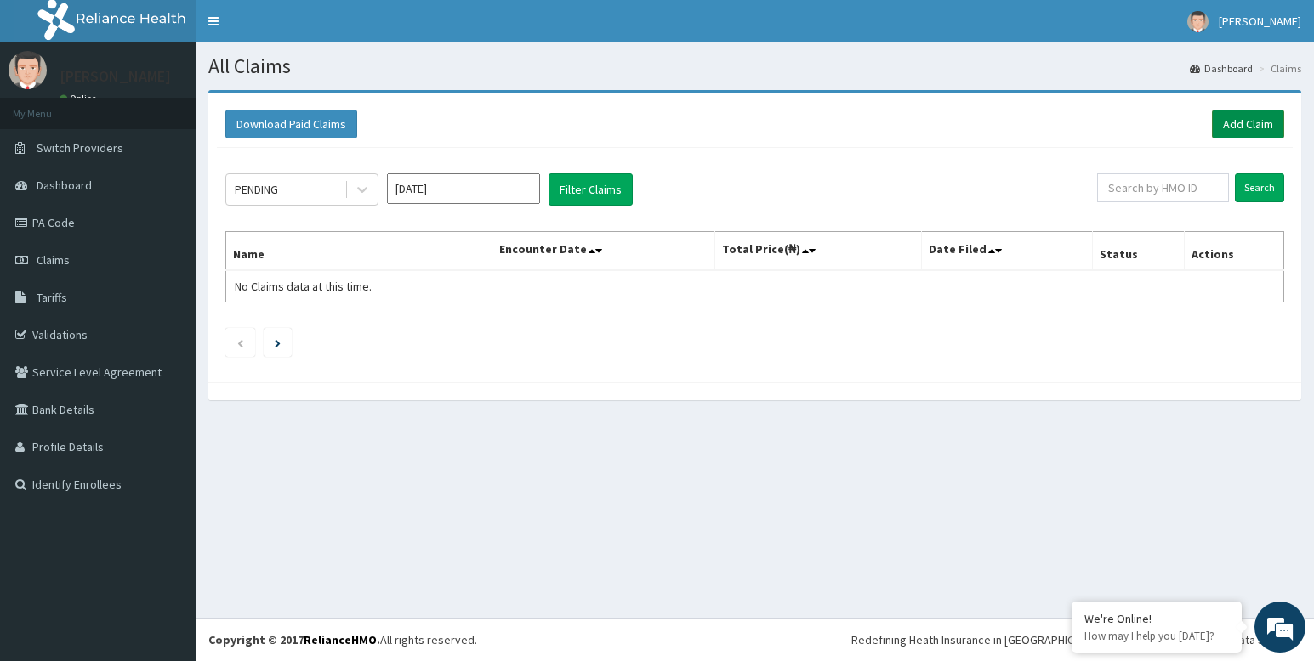
click at [1250, 121] on link "Add Claim" at bounding box center [1248, 124] width 72 height 29
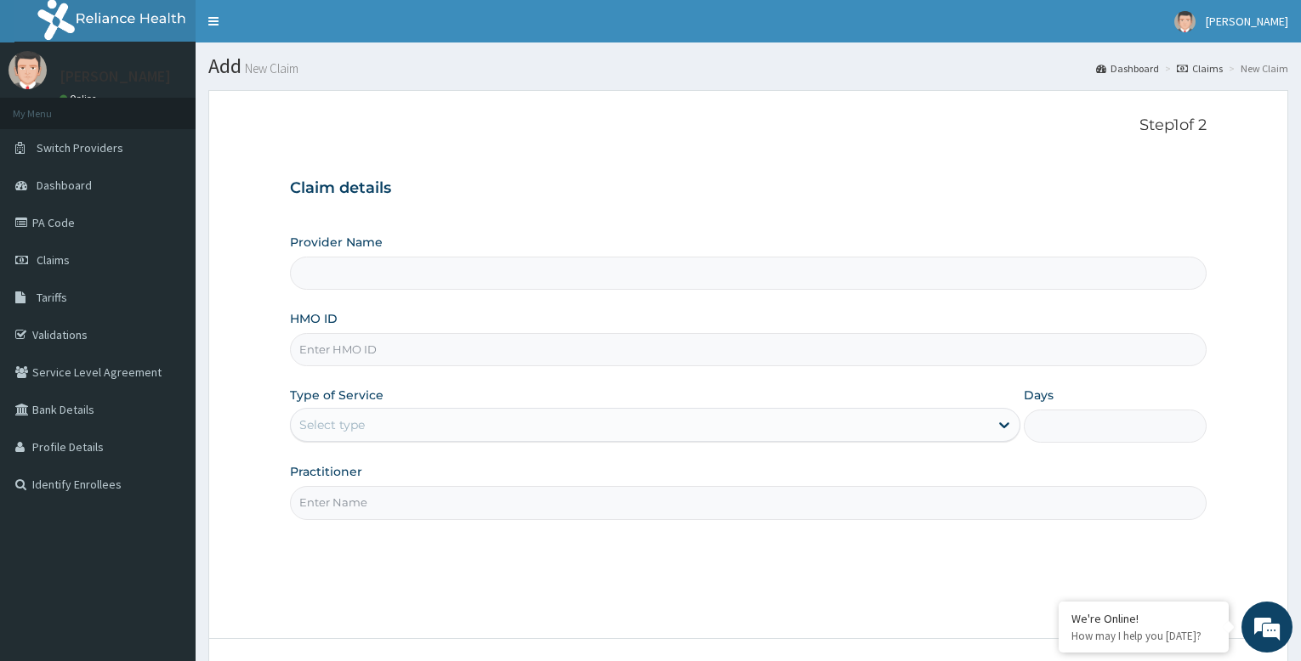
type input "Bodyline Gym- Festac"
type input "1"
click at [355, 346] on input "HMO ID" at bounding box center [748, 349] width 917 height 33
type input "SLB/10767/A"
click at [377, 509] on input "Practitioner" at bounding box center [748, 502] width 917 height 33
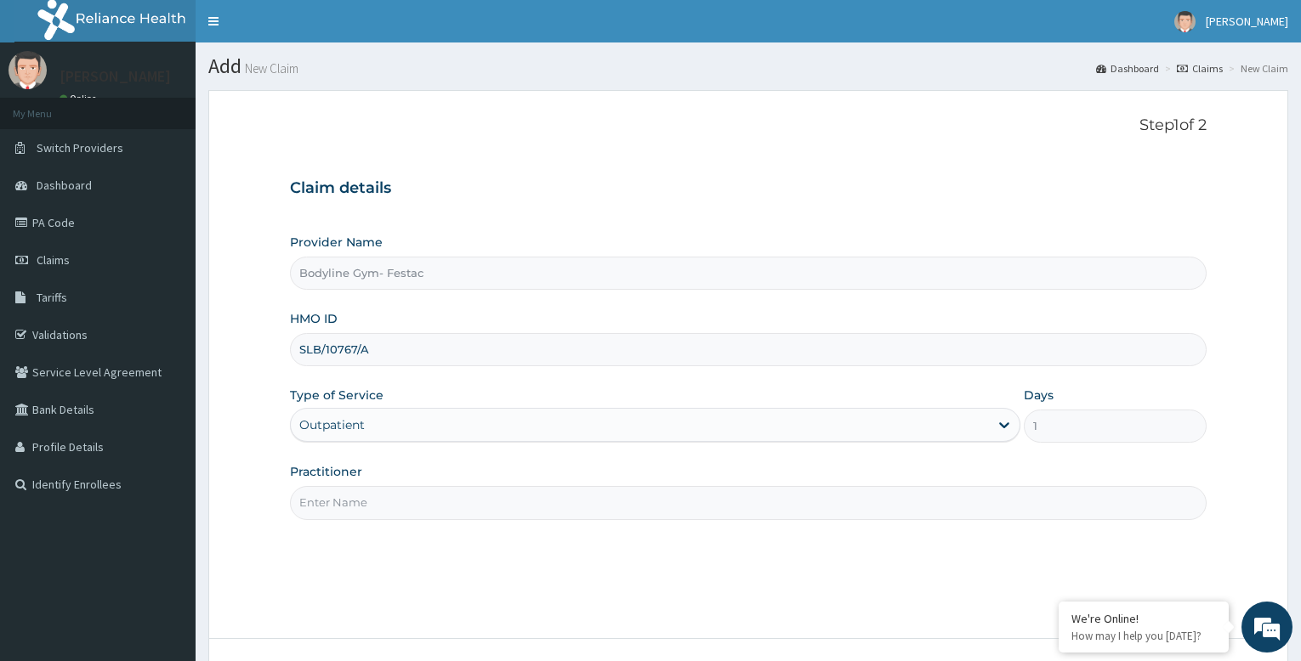
type input "bodyline"
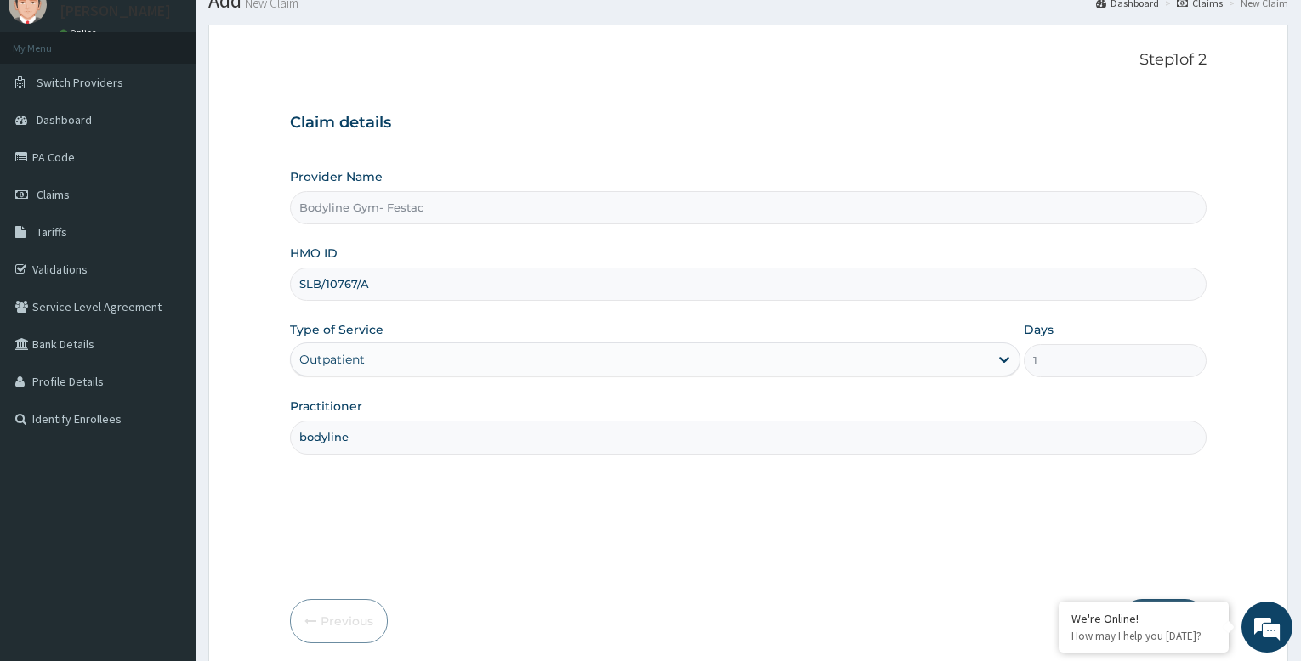
scroll to position [130, 0]
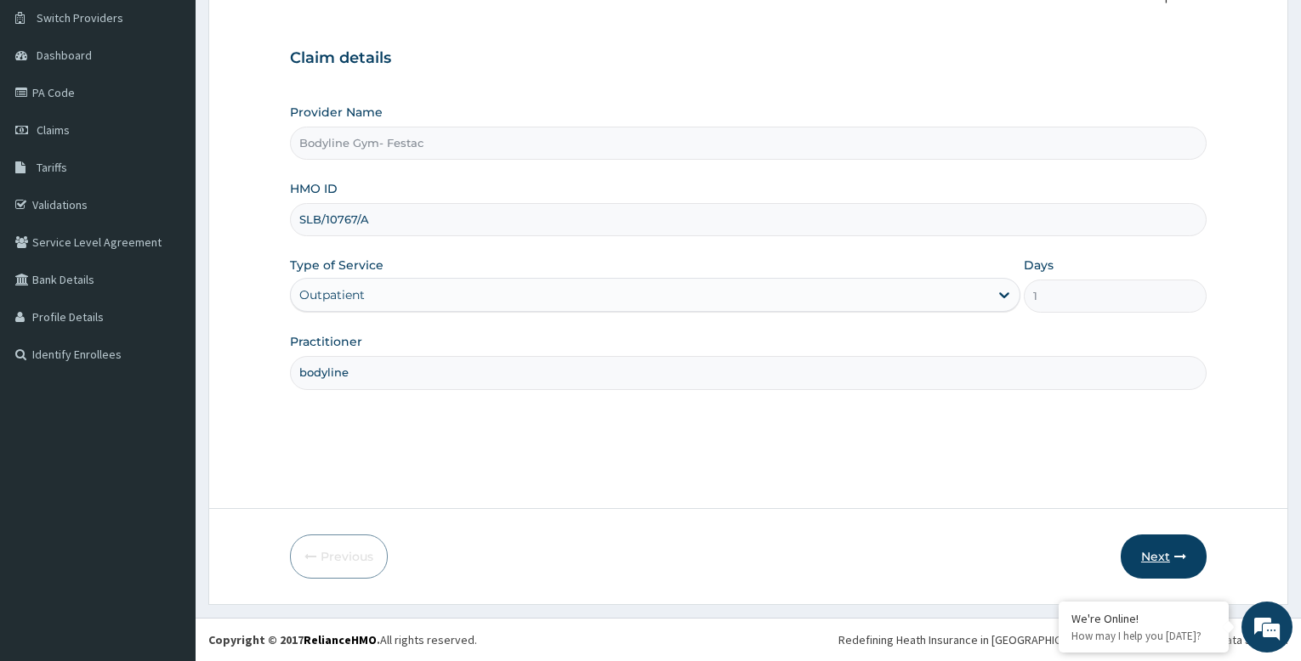
click at [1155, 555] on button "Next" at bounding box center [1164, 557] width 86 height 44
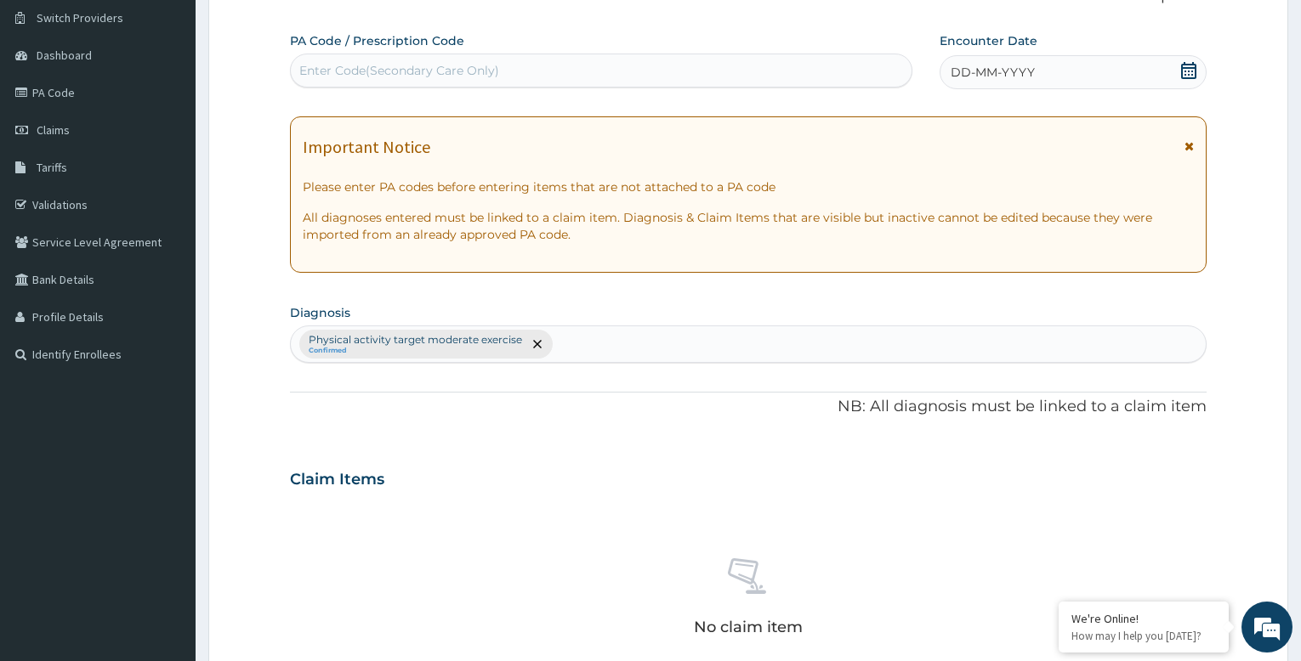
click at [409, 71] on div "Enter Code(Secondary Care Only)" at bounding box center [399, 70] width 200 height 17
type input "PA/F24BBA"
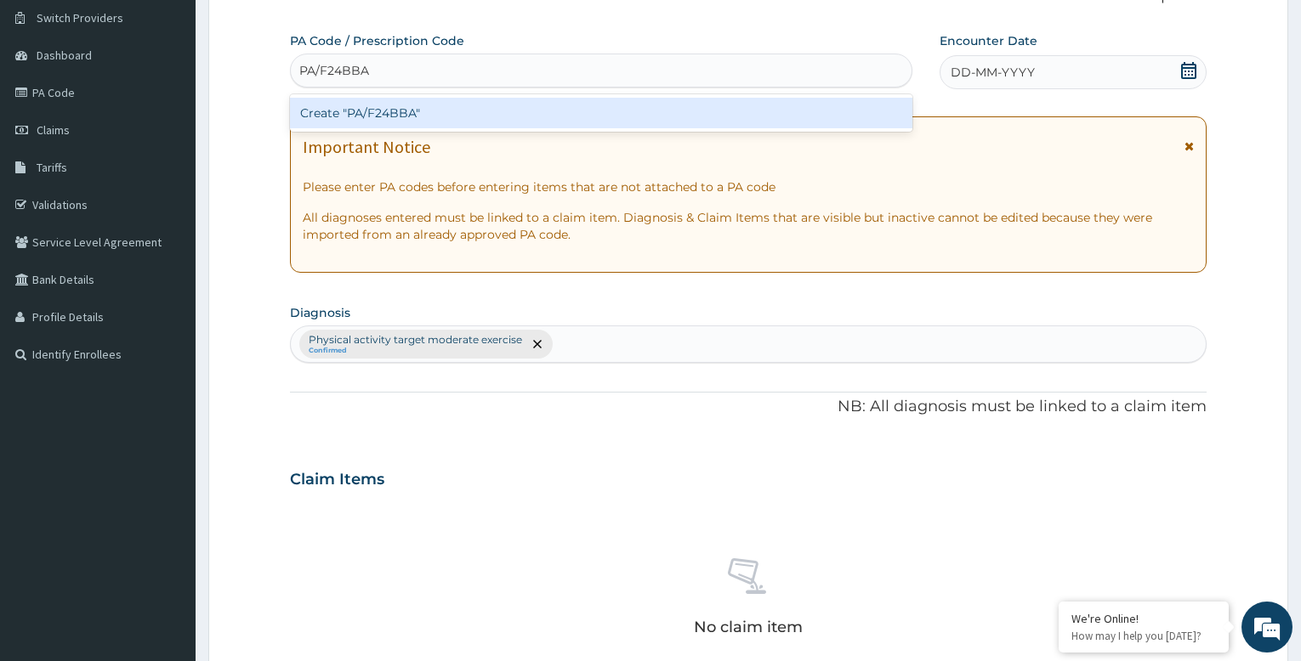
click at [432, 113] on div "Create "PA/F24BBA"" at bounding box center [601, 113] width 622 height 31
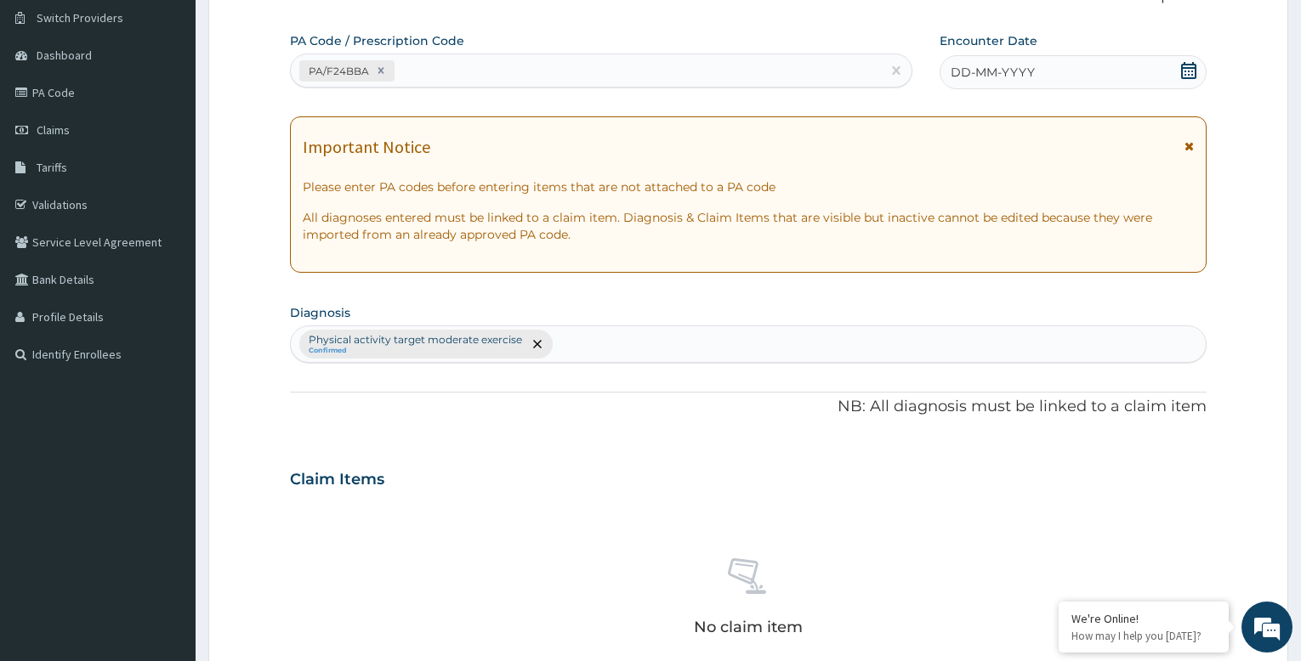
click at [1050, 70] on div "DD-MM-YYYY" at bounding box center [1073, 72] width 267 height 34
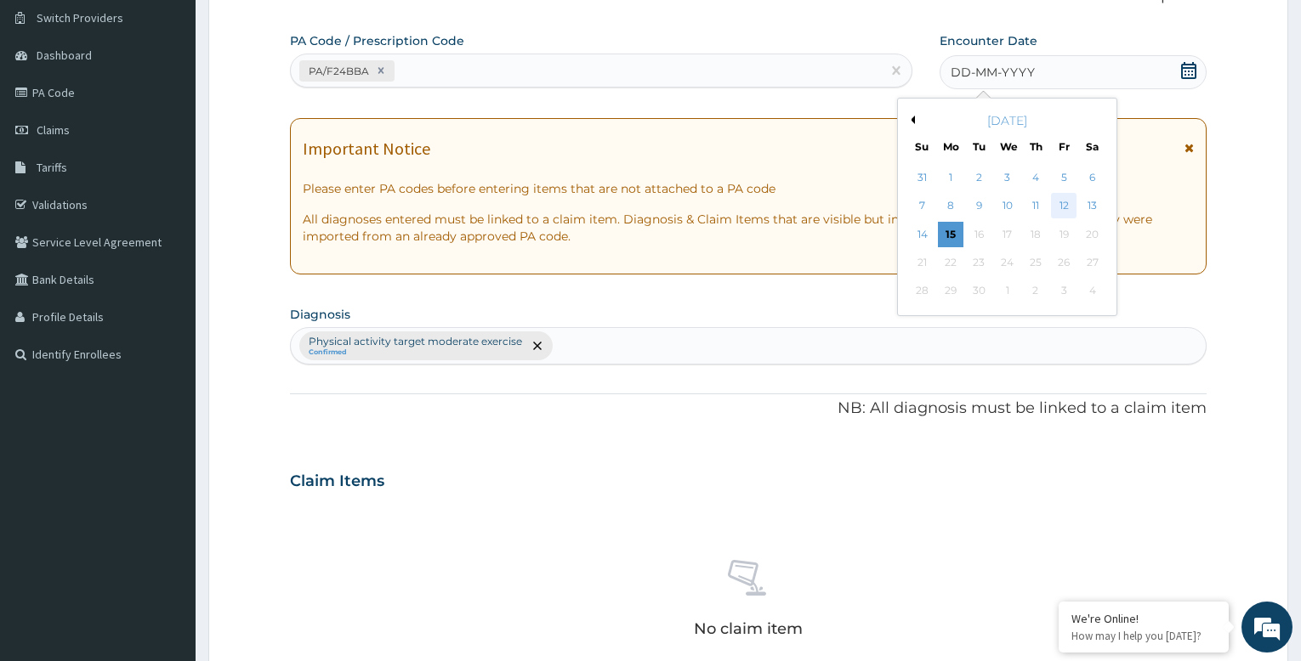
click at [1067, 202] on div "12" at bounding box center [1064, 207] width 26 height 26
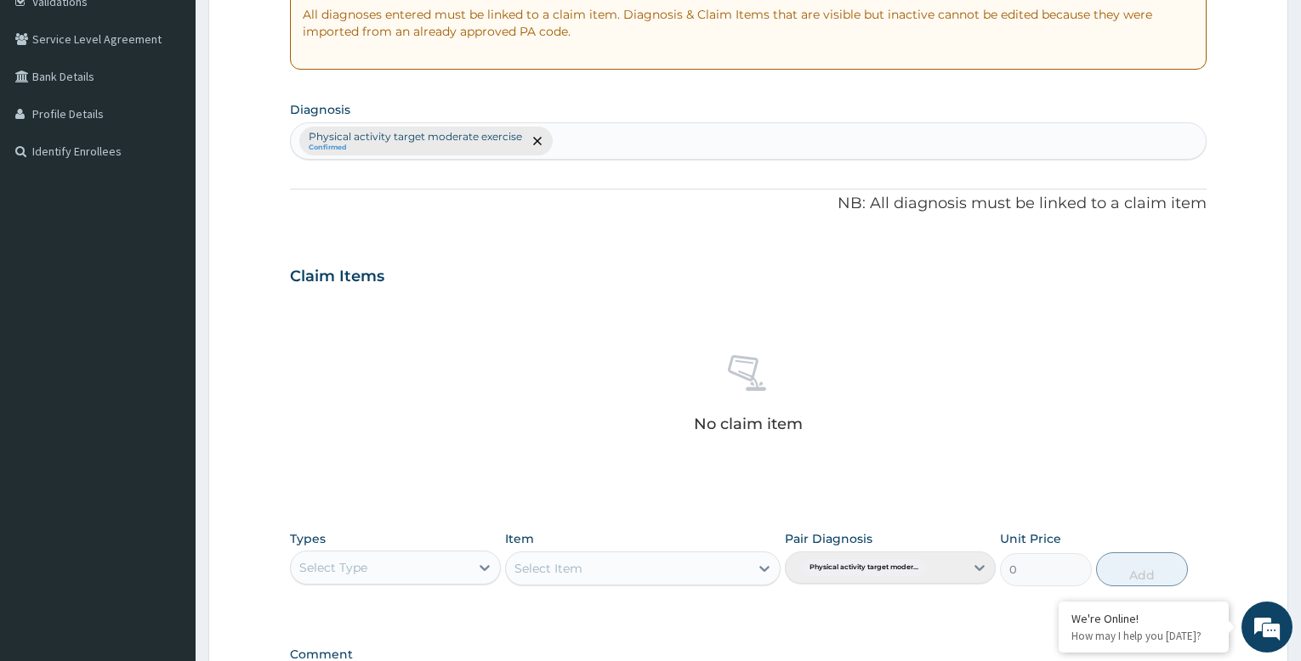
scroll to position [555, 0]
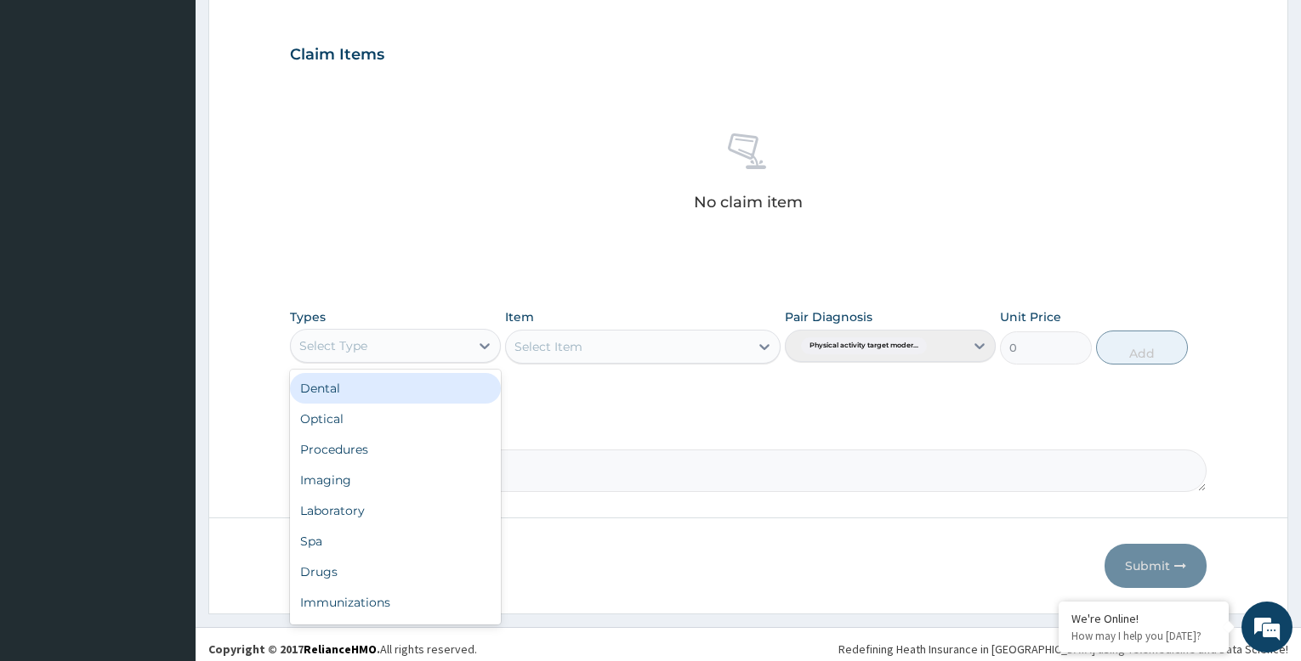
click at [404, 338] on div "Select Type" at bounding box center [380, 345] width 179 height 27
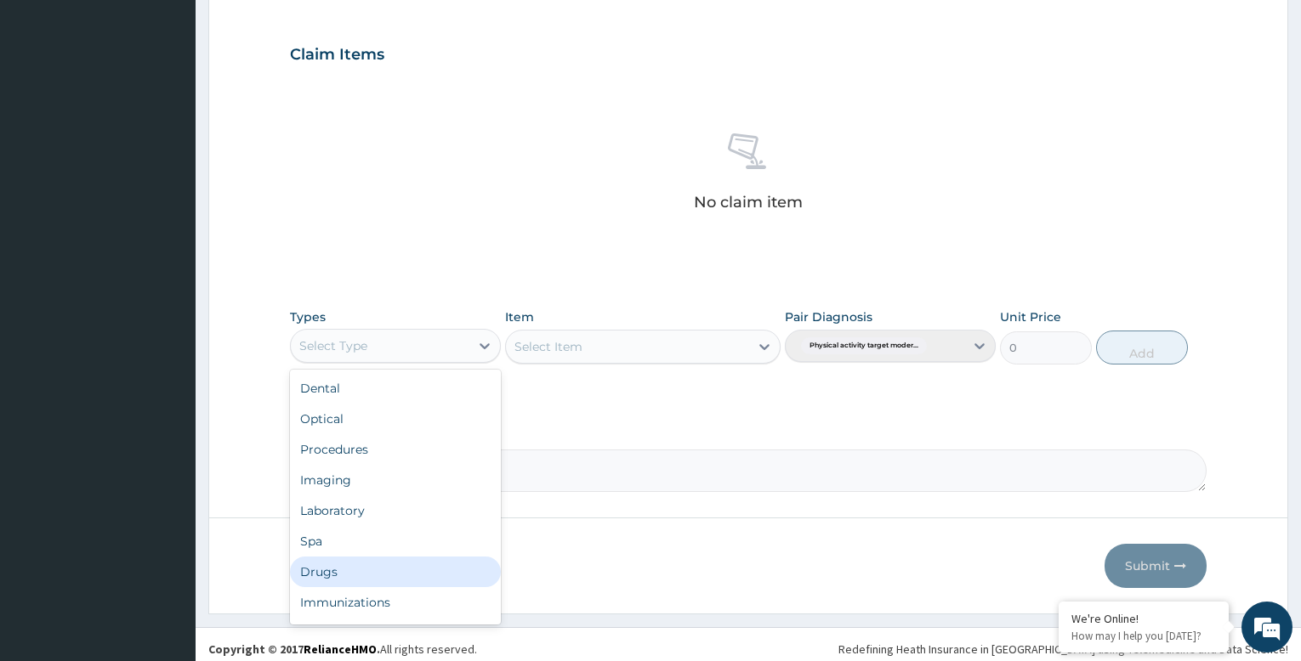
scroll to position [58, 0]
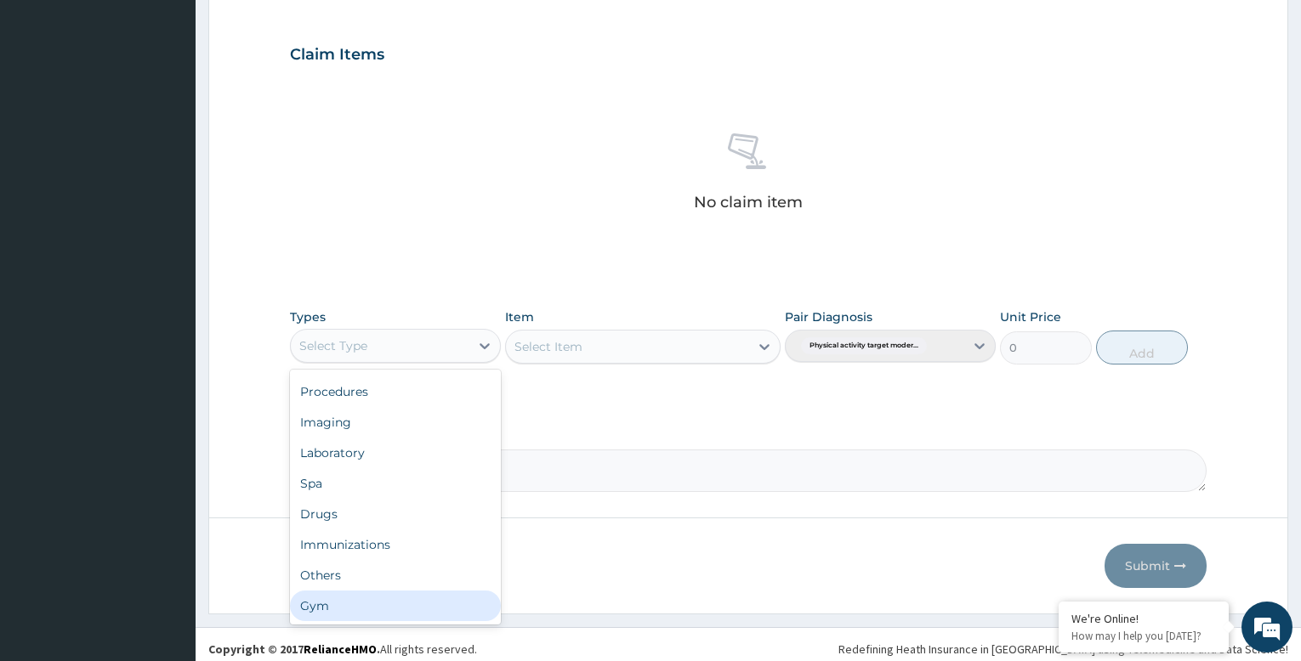
click at [357, 603] on div "Gym" at bounding box center [395, 606] width 211 height 31
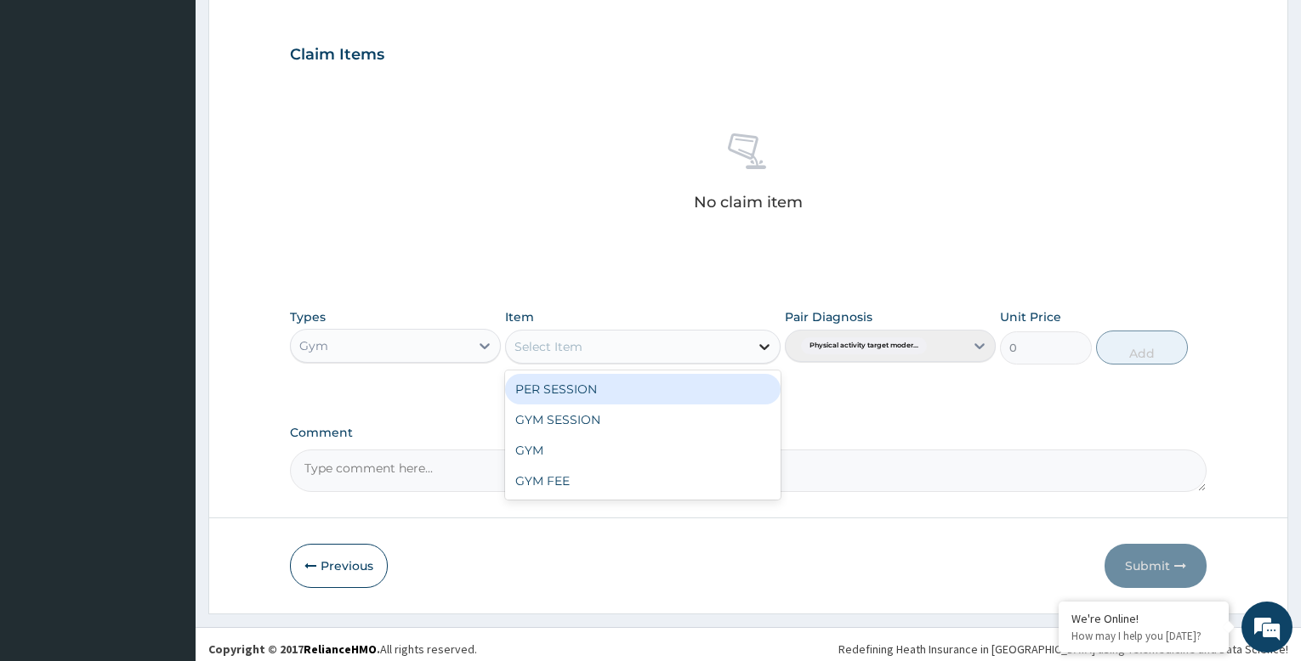
click at [760, 343] on icon at bounding box center [764, 346] width 17 height 17
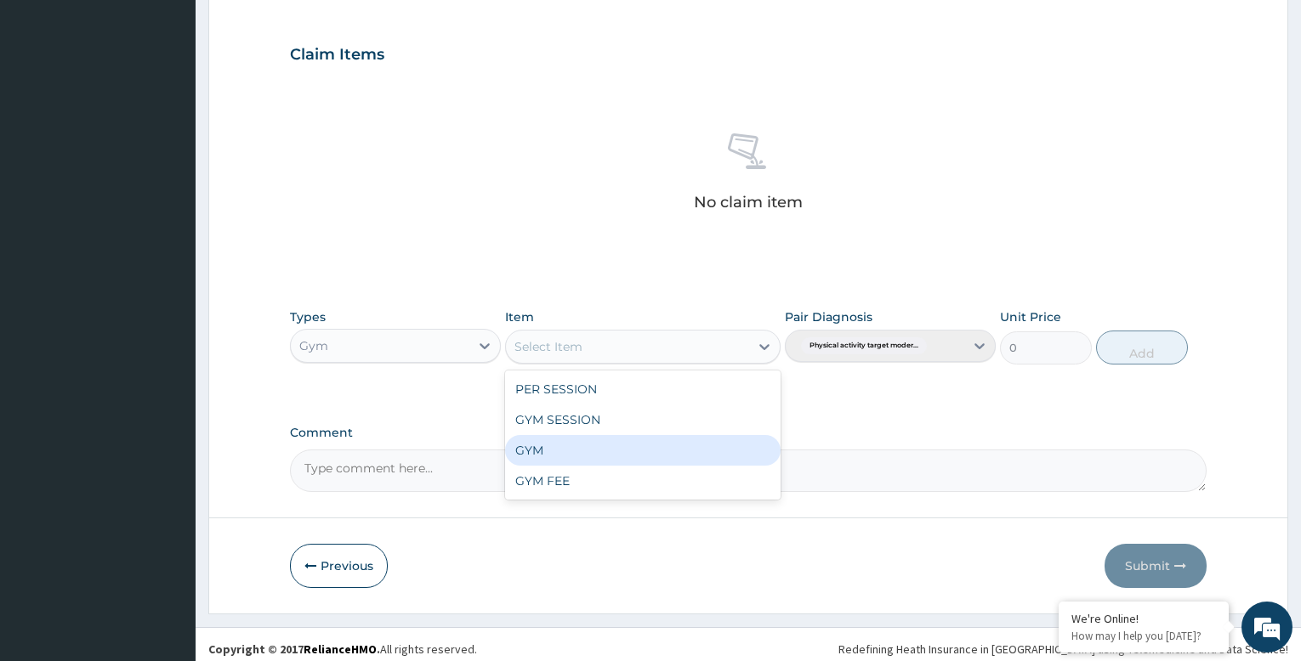
click at [631, 463] on div "GYM" at bounding box center [642, 450] width 275 height 31
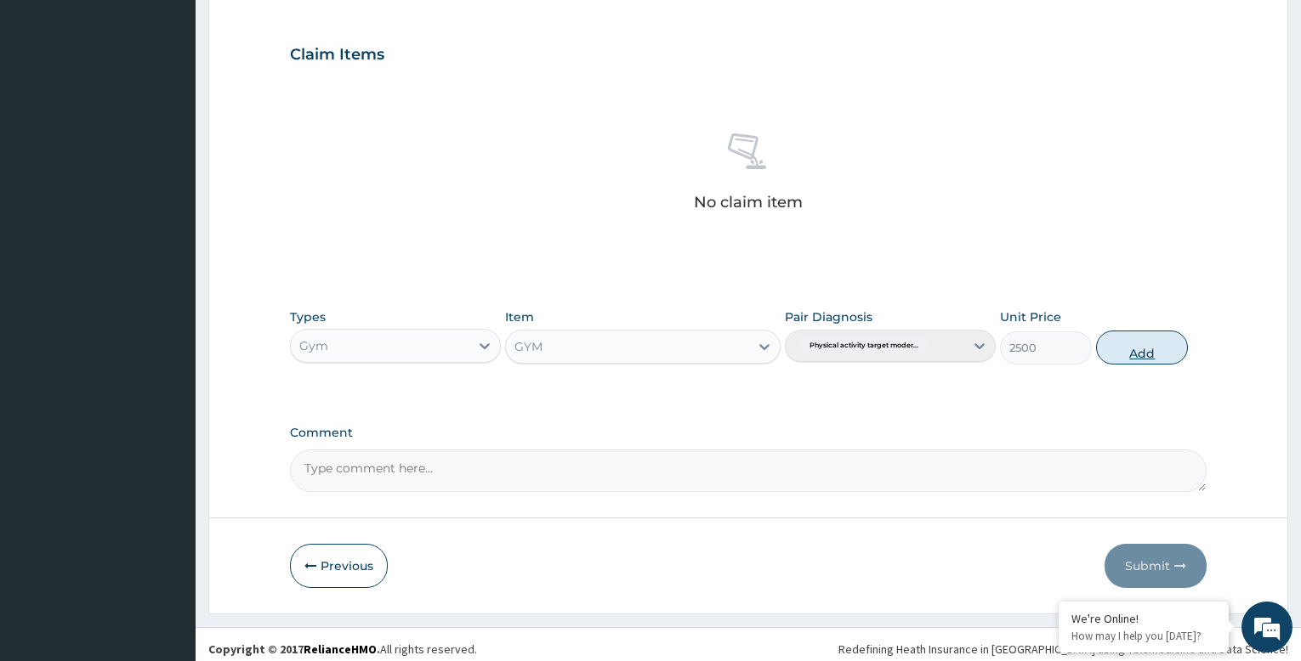
click at [1138, 356] on button "Add" at bounding box center [1142, 348] width 92 height 34
type input "0"
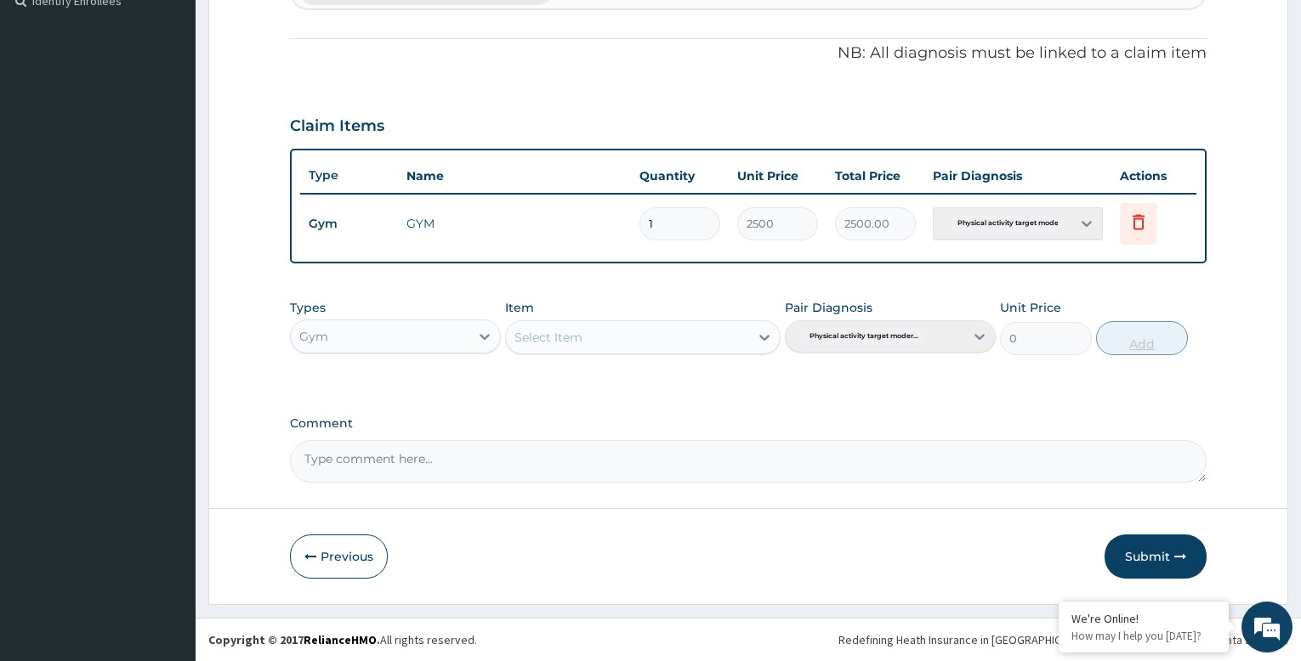
scroll to position [484, 0]
click at [1155, 557] on button "Submit" at bounding box center [1155, 557] width 102 height 44
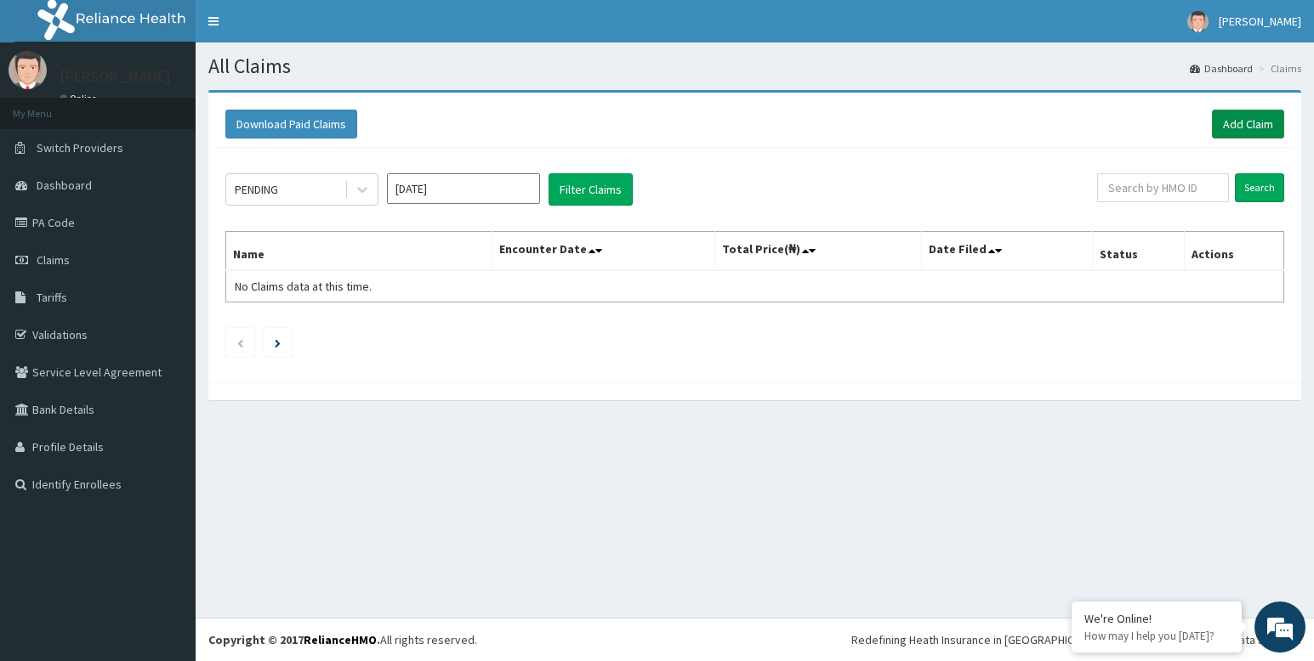
click at [1258, 122] on link "Add Claim" at bounding box center [1248, 124] width 72 height 29
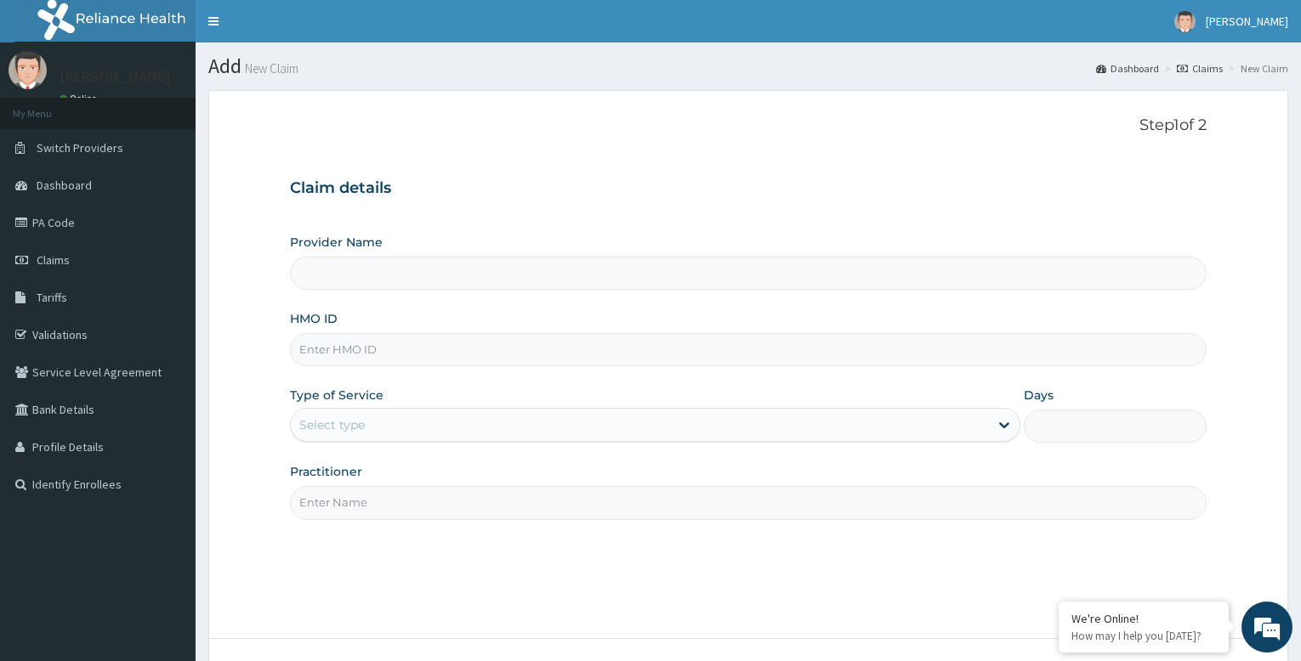
type input "Bodyline Gym- Festac"
type input "1"
click at [402, 346] on input "HMO ID" at bounding box center [748, 349] width 917 height 33
type input "AZH/10001/A"
click at [412, 502] on input "Practitioner" at bounding box center [748, 502] width 917 height 33
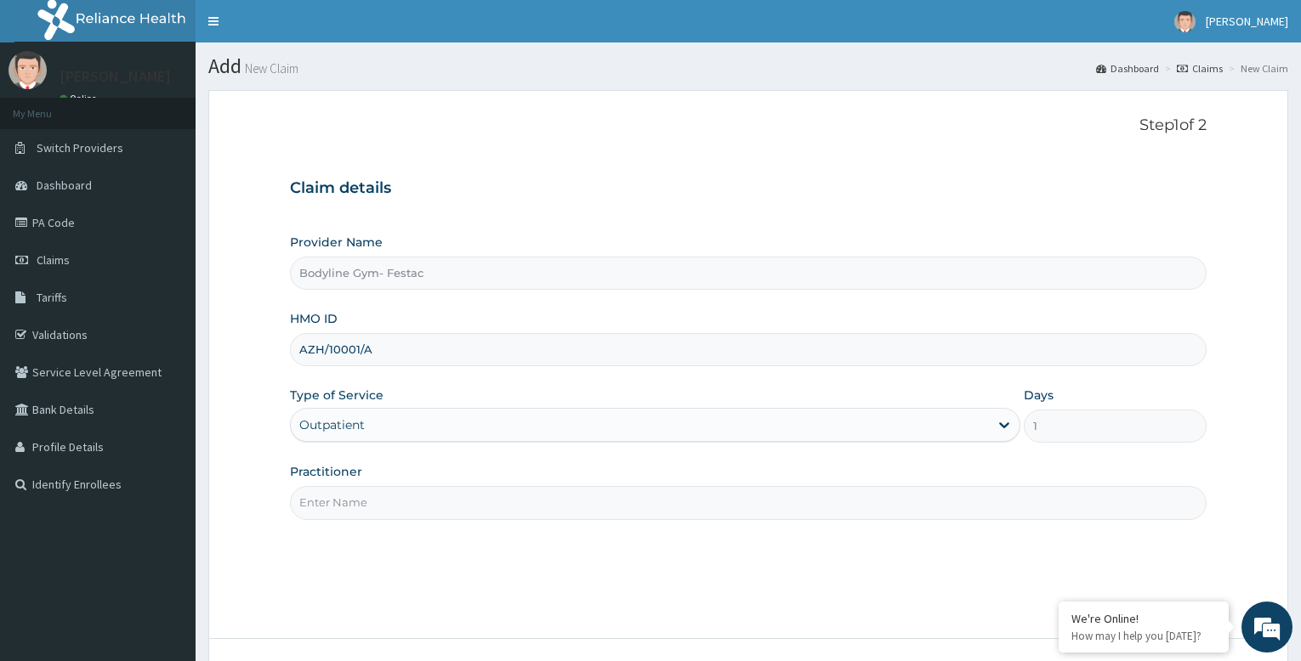
type input "bodyline"
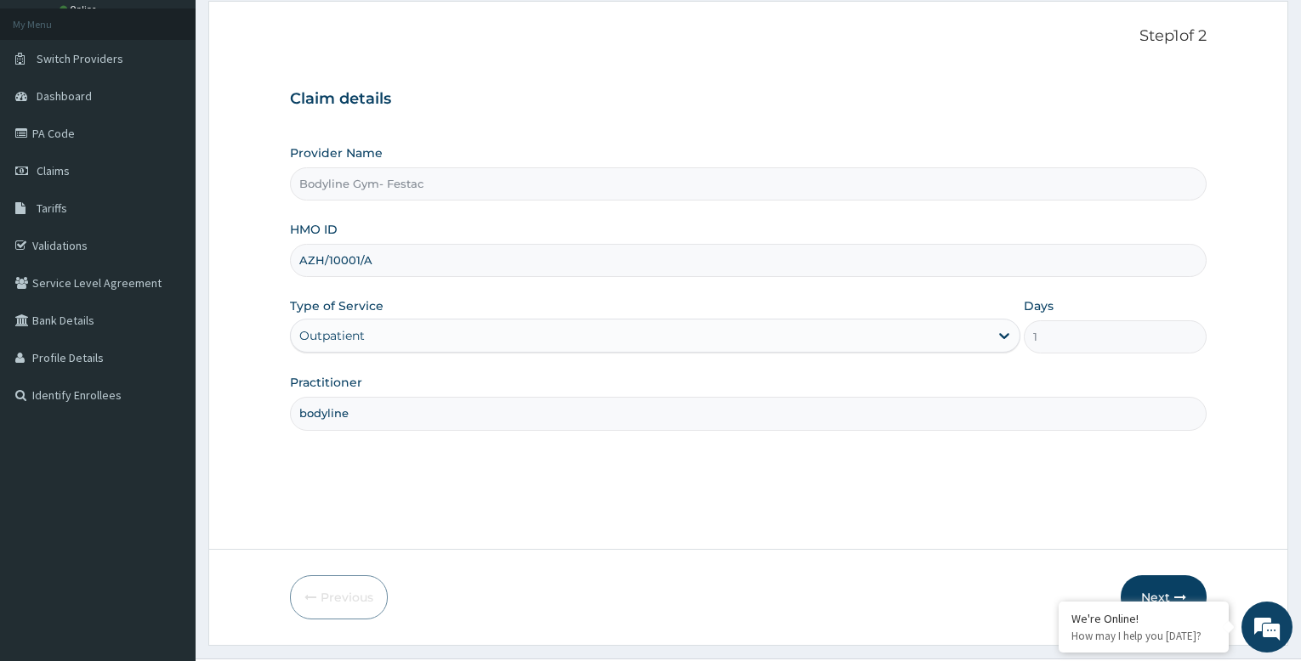
scroll to position [130, 0]
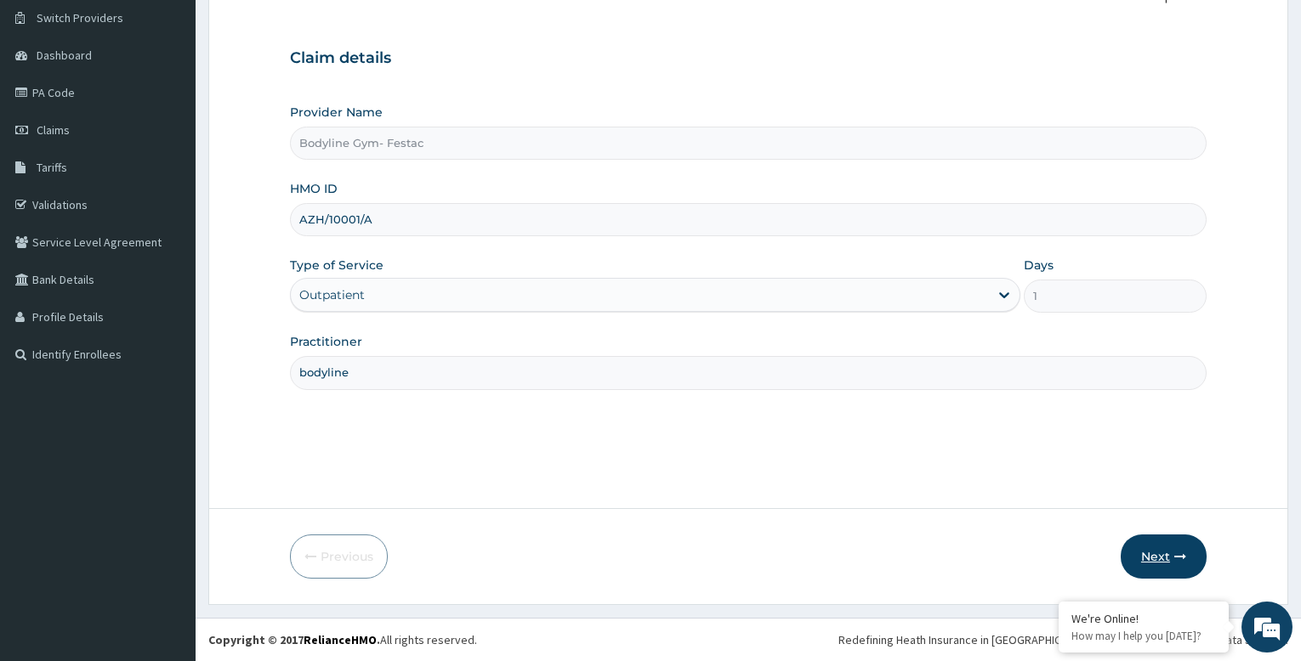
click at [1149, 556] on button "Next" at bounding box center [1164, 557] width 86 height 44
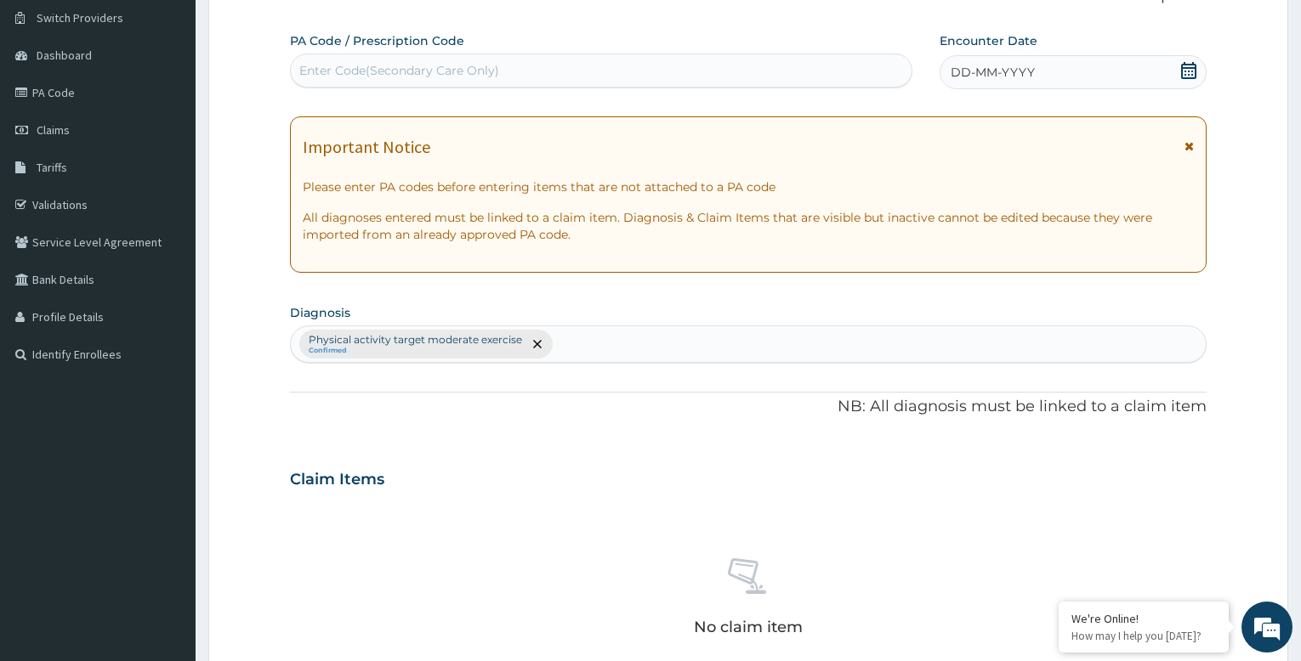
click at [492, 71] on div "Enter Code(Secondary Care Only)" at bounding box center [399, 70] width 200 height 17
type input "PA/F3A24B"
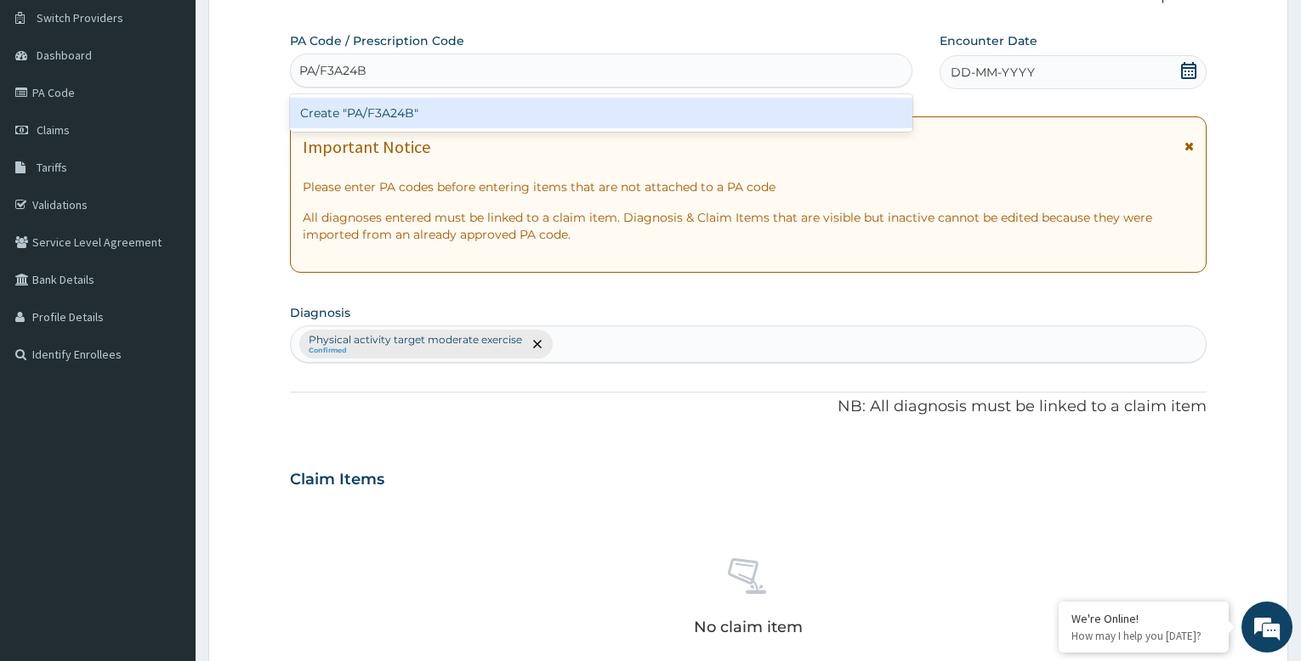
click at [585, 116] on div "Create "PA/F3A24B"" at bounding box center [601, 113] width 622 height 31
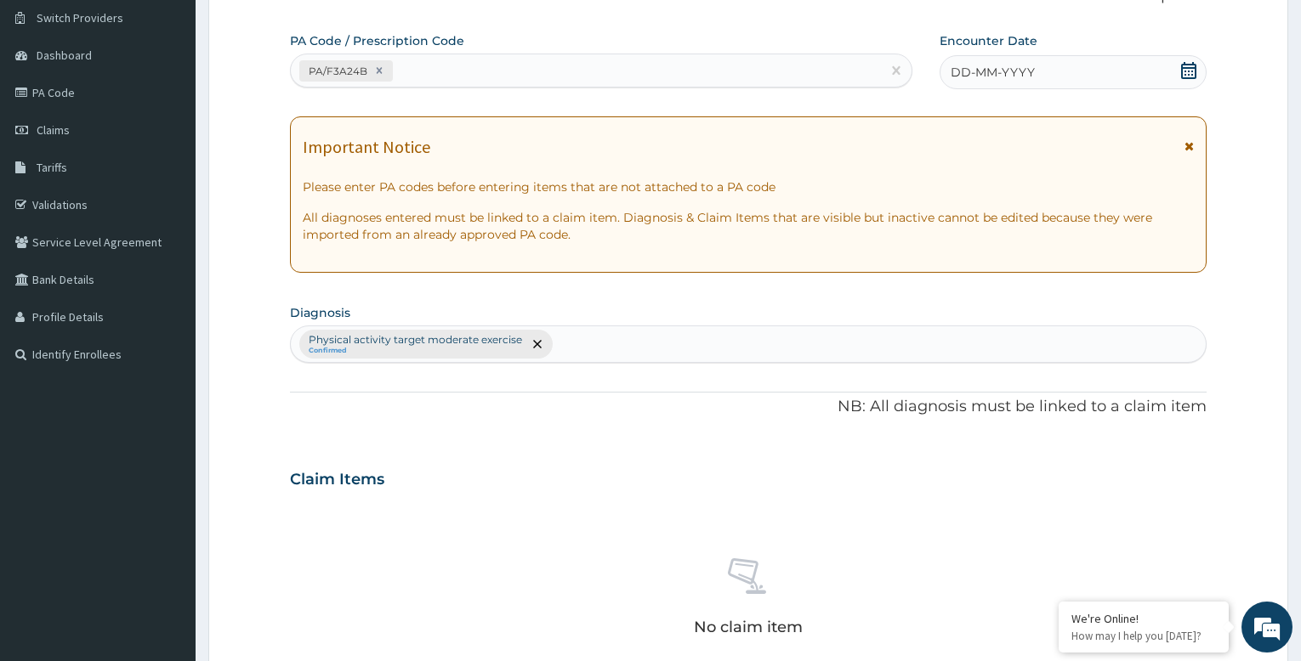
click at [1038, 72] on div "DD-MM-YYYY" at bounding box center [1073, 72] width 267 height 34
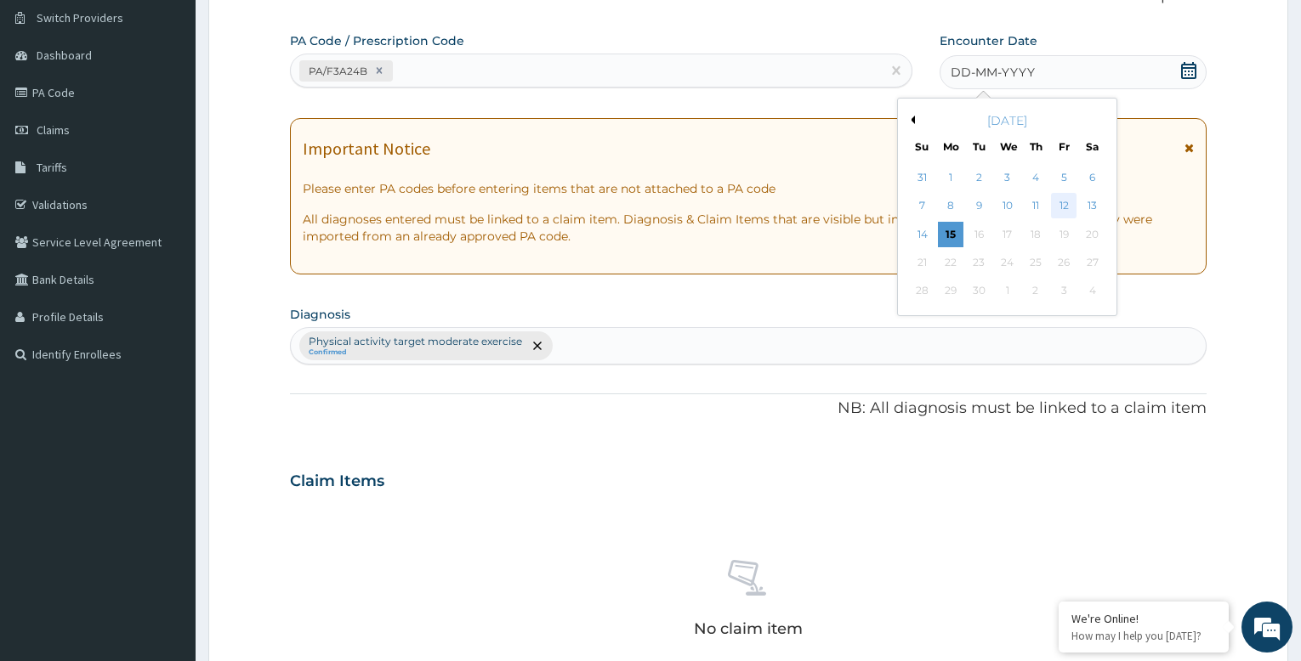
click at [1066, 203] on div "12" at bounding box center [1064, 207] width 26 height 26
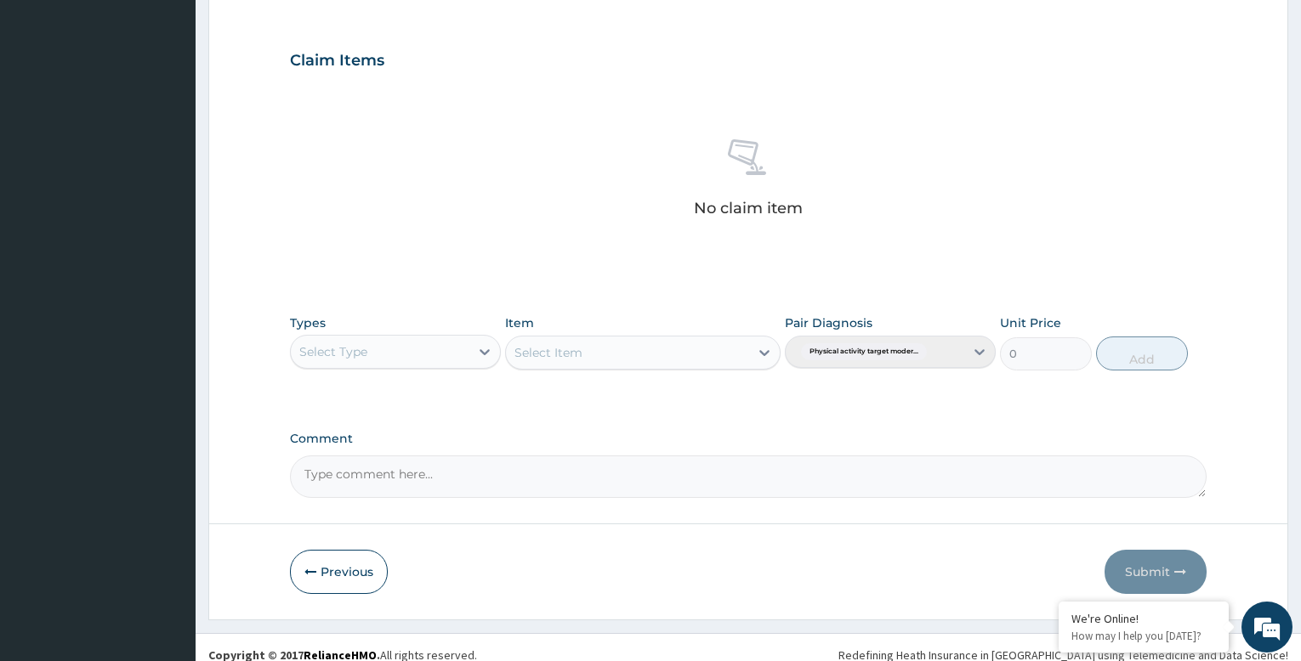
scroll to position [565, 0]
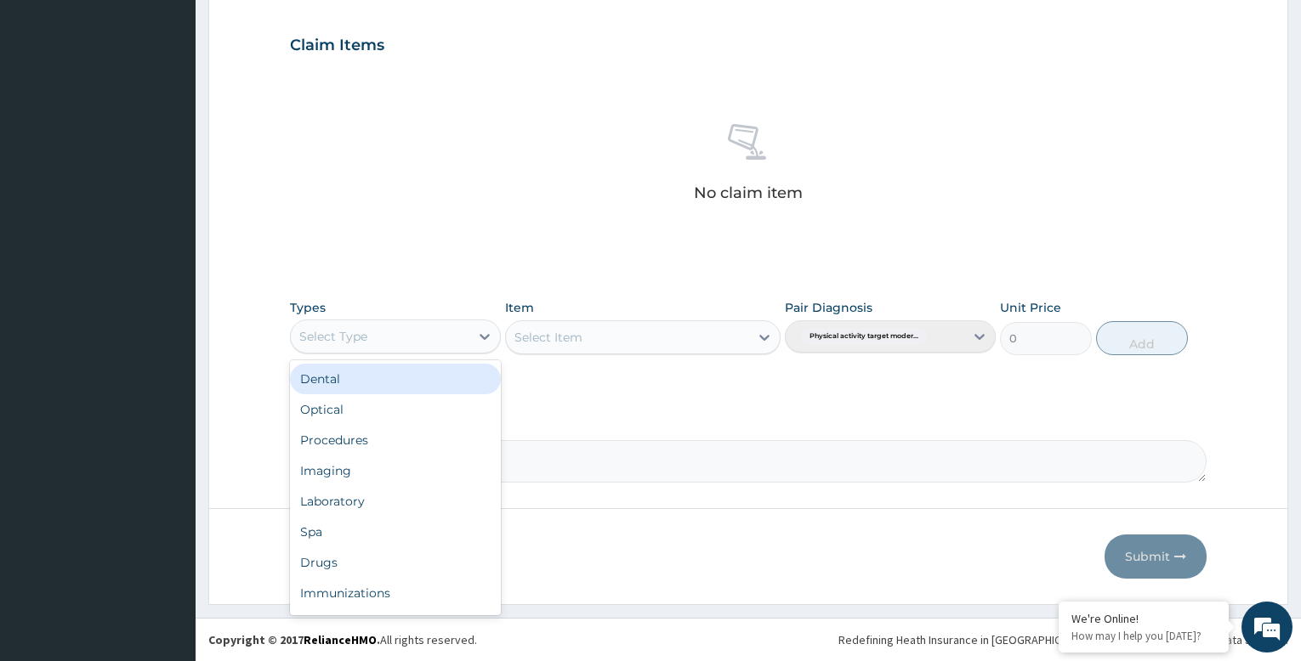
click at [429, 339] on div "Select Type" at bounding box center [380, 336] width 179 height 27
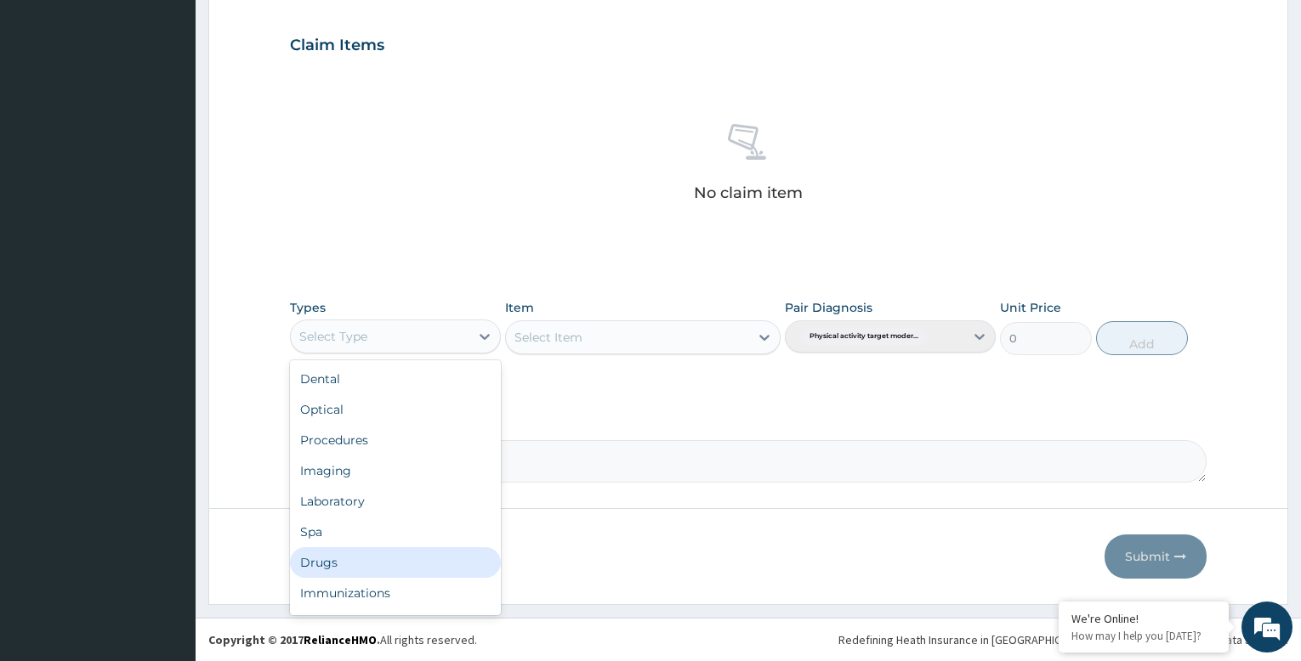
scroll to position [58, 0]
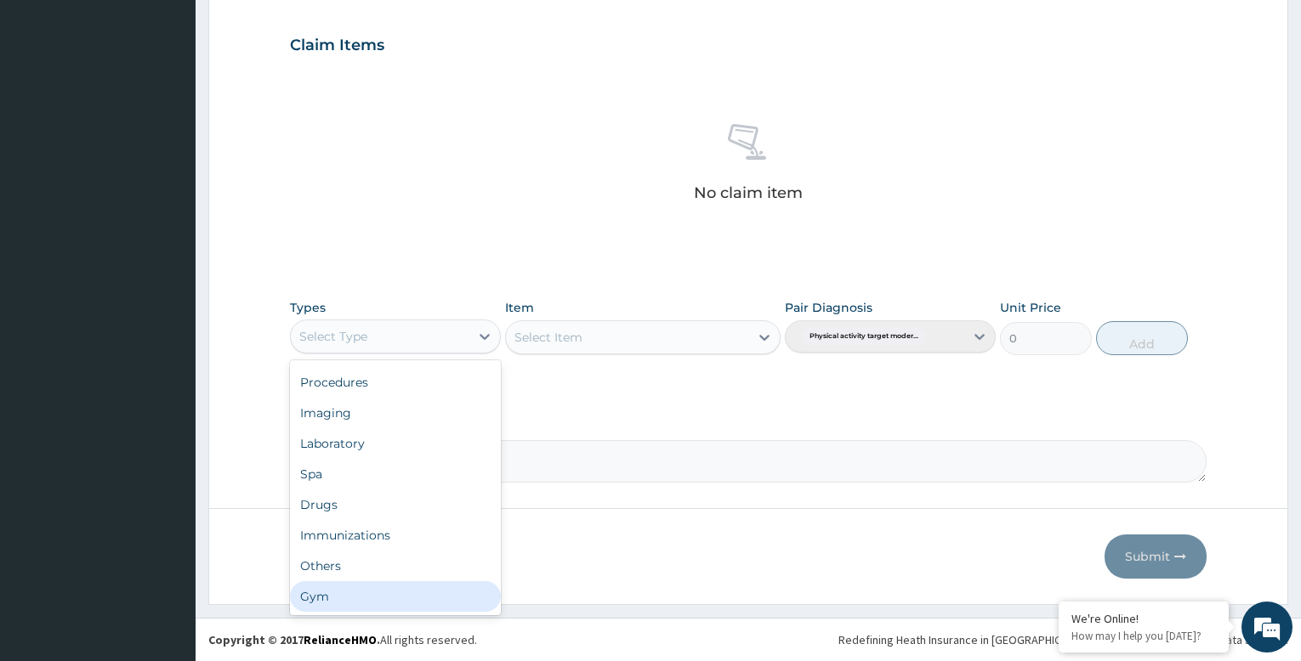
click at [452, 599] on div "Gym" at bounding box center [395, 597] width 211 height 31
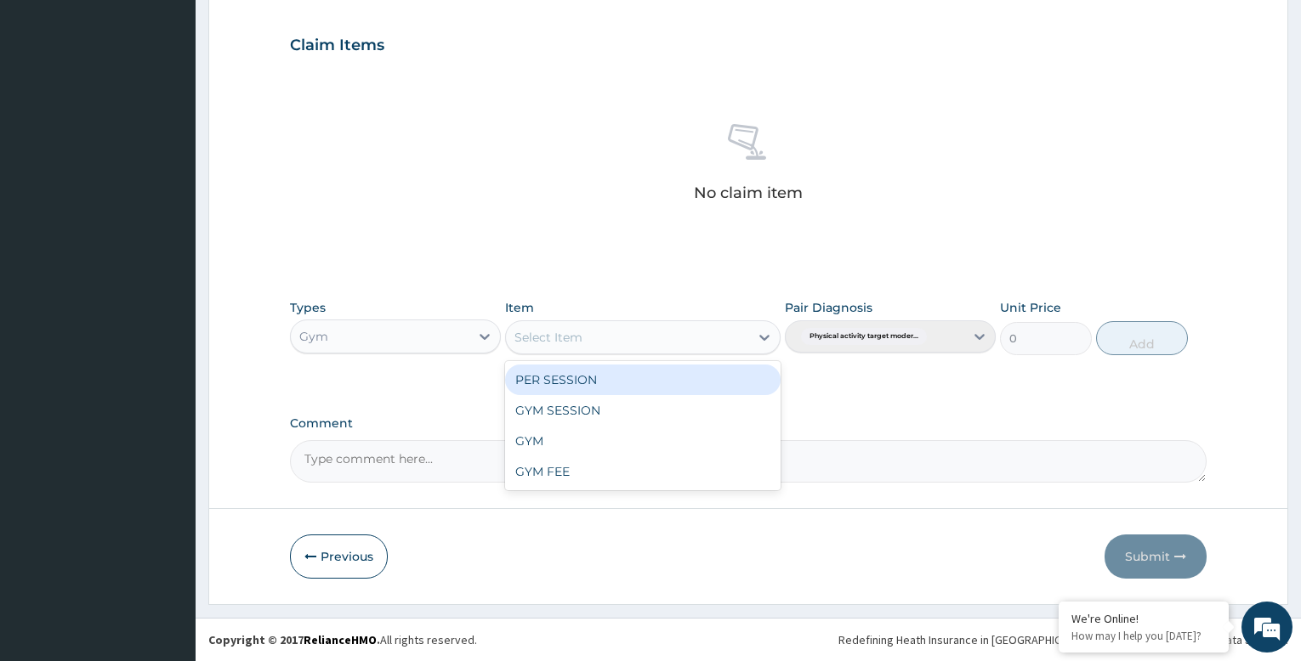
click at [731, 341] on div "Select Item" at bounding box center [627, 337] width 242 height 27
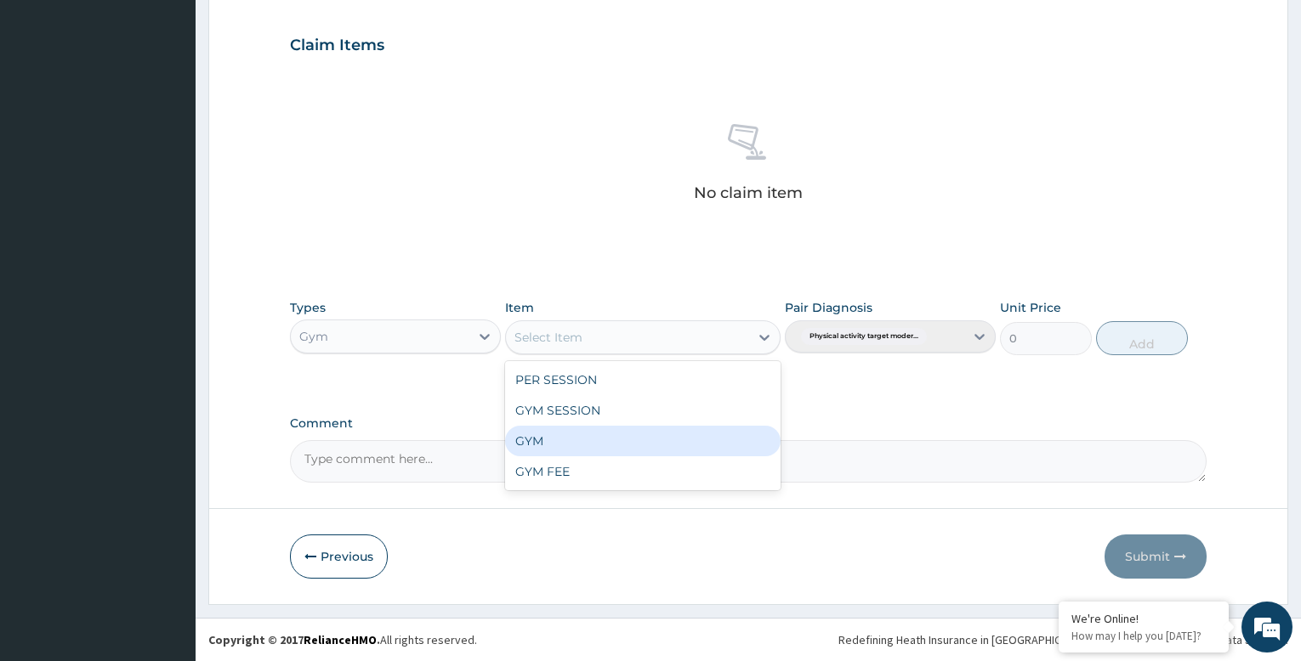
click at [721, 445] on div "GYM" at bounding box center [642, 441] width 275 height 31
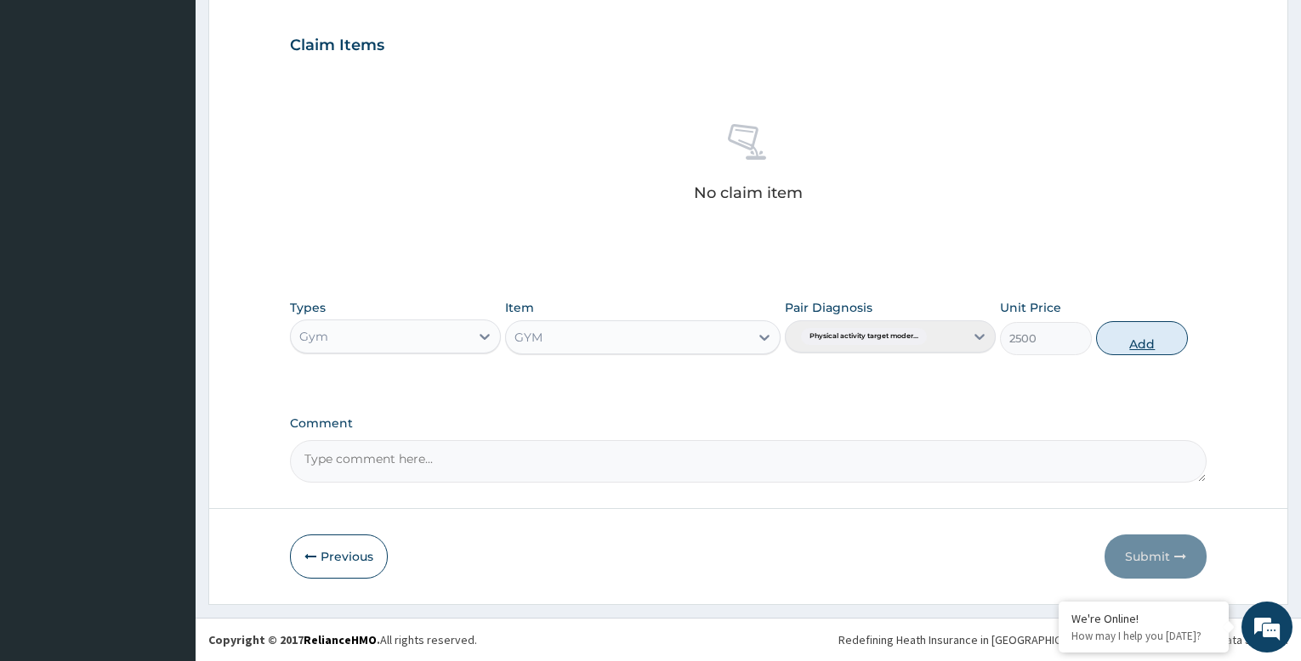
click at [1158, 332] on button "Add" at bounding box center [1142, 338] width 92 height 34
type input "0"
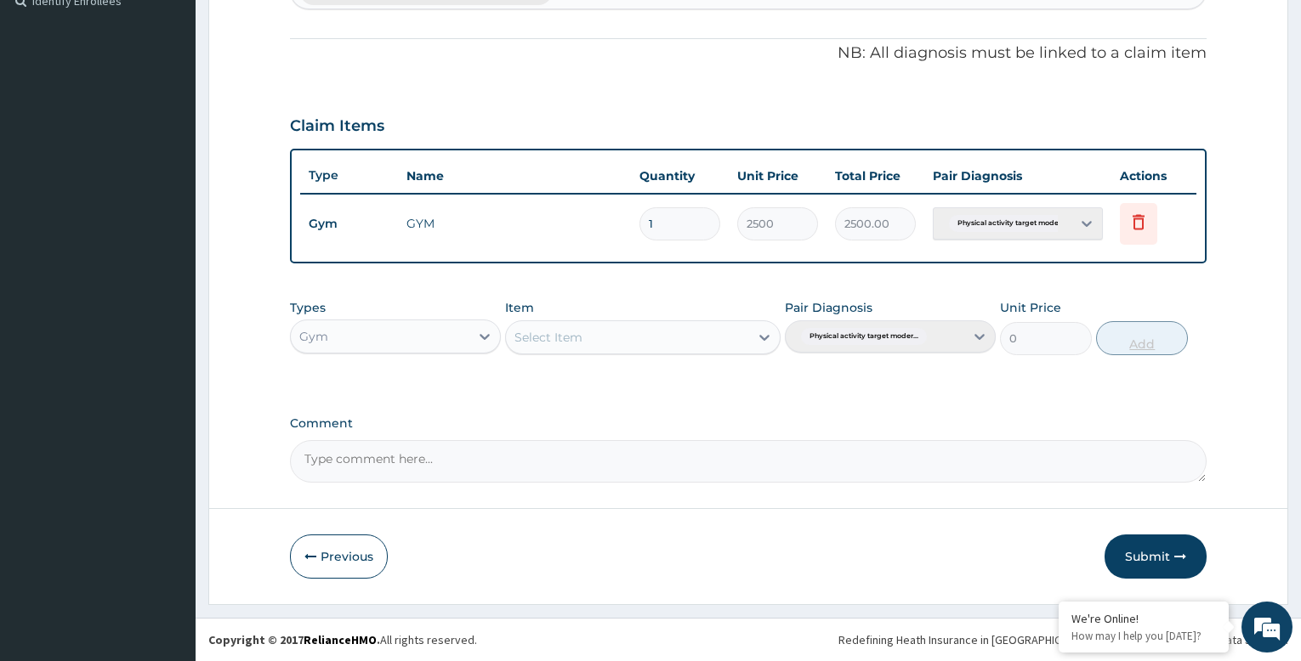
scroll to position [484, 0]
click at [1145, 552] on button "Submit" at bounding box center [1155, 557] width 102 height 44
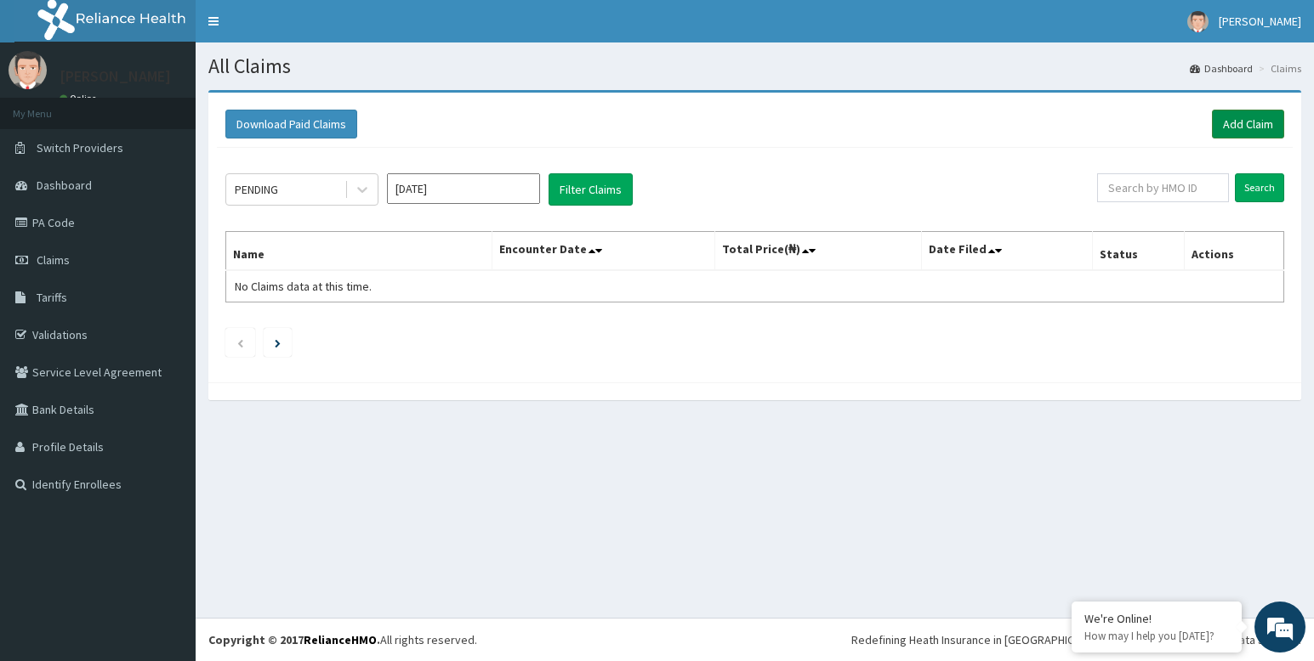
click at [1246, 124] on link "Add Claim" at bounding box center [1248, 124] width 72 height 29
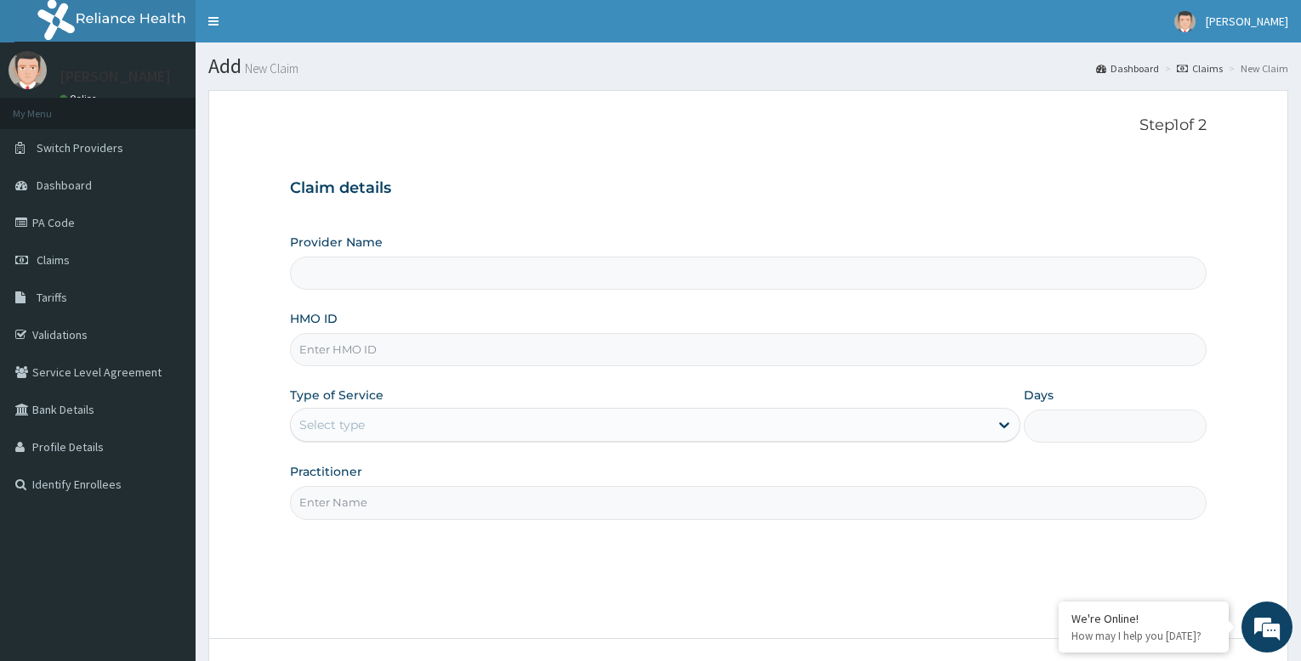
type input "Bodyline Gym- Festac"
type input "1"
click at [434, 353] on input "HMO ID" at bounding box center [748, 349] width 917 height 33
type input "SSN/10432/A"
click at [346, 497] on input "Practitioner" at bounding box center [748, 502] width 917 height 33
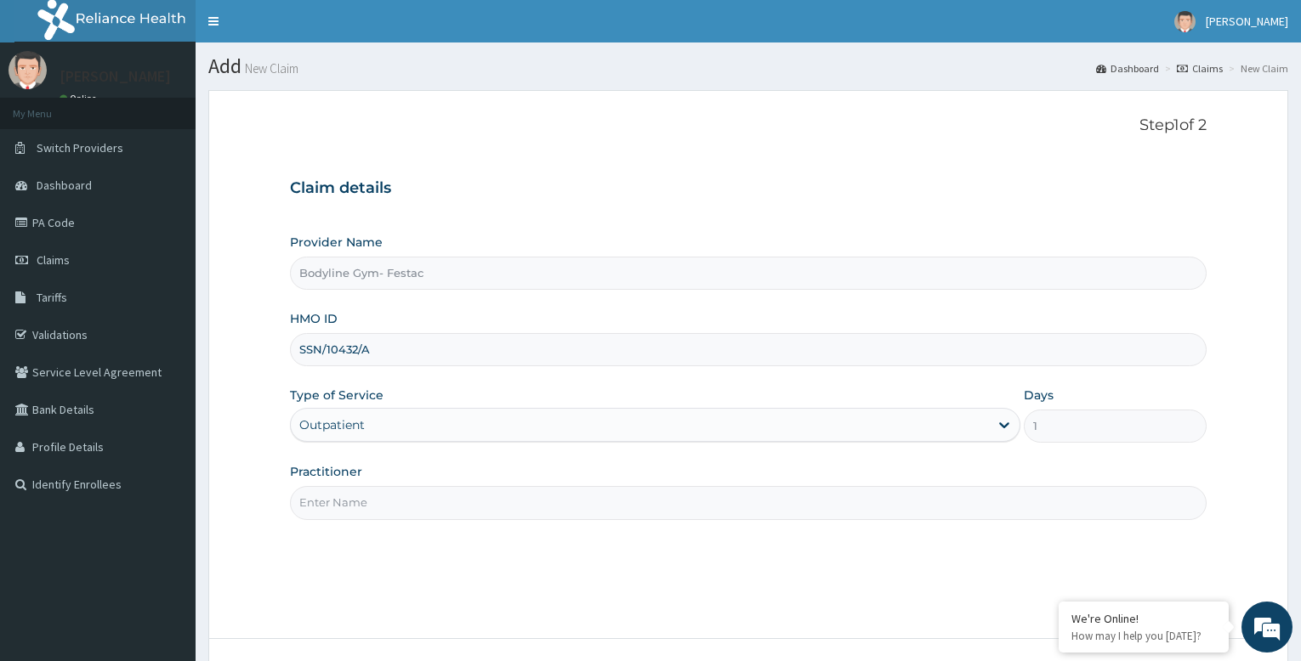
type input "bodyline"
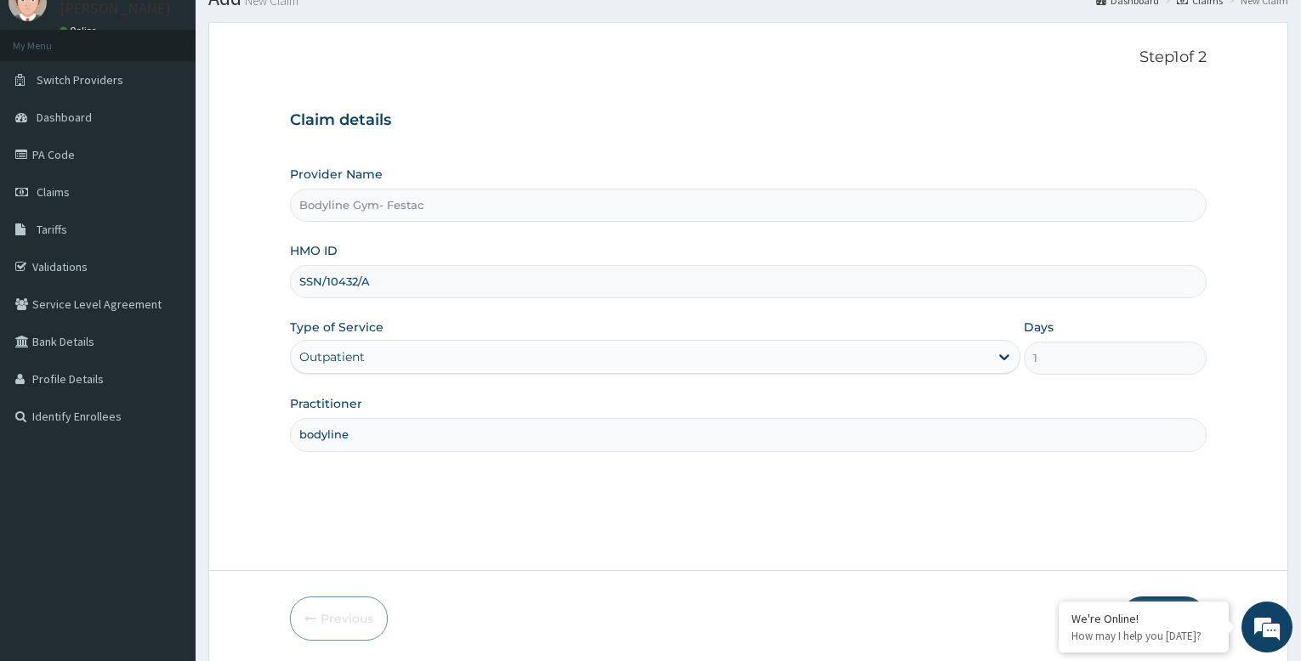
scroll to position [130, 0]
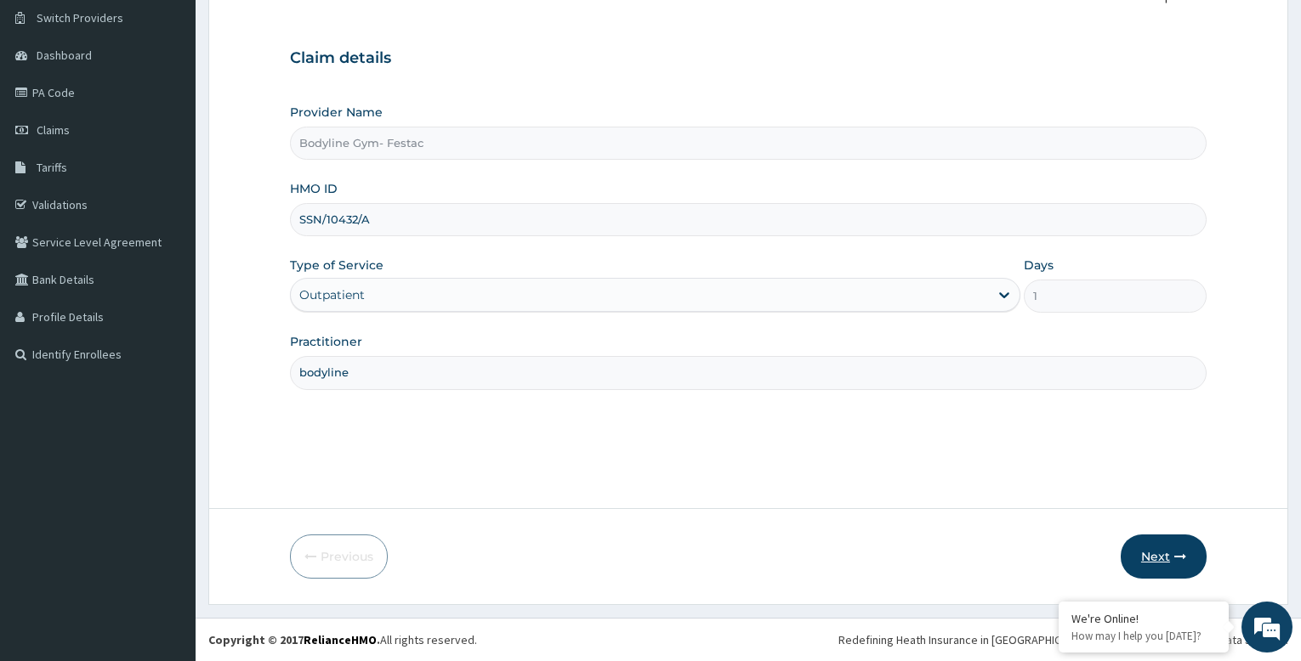
click at [1153, 555] on button "Next" at bounding box center [1164, 557] width 86 height 44
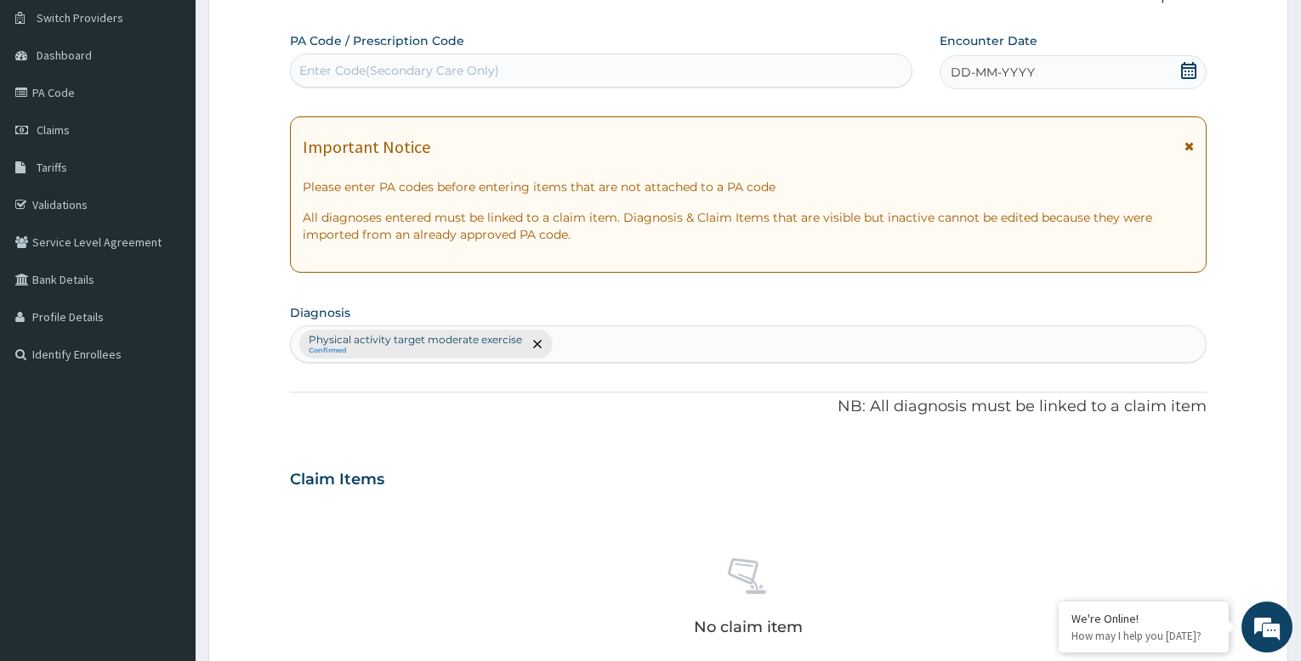
click at [522, 68] on div "Enter Code(Secondary Care Only)" at bounding box center [601, 70] width 621 height 27
type input "PA/587A70"
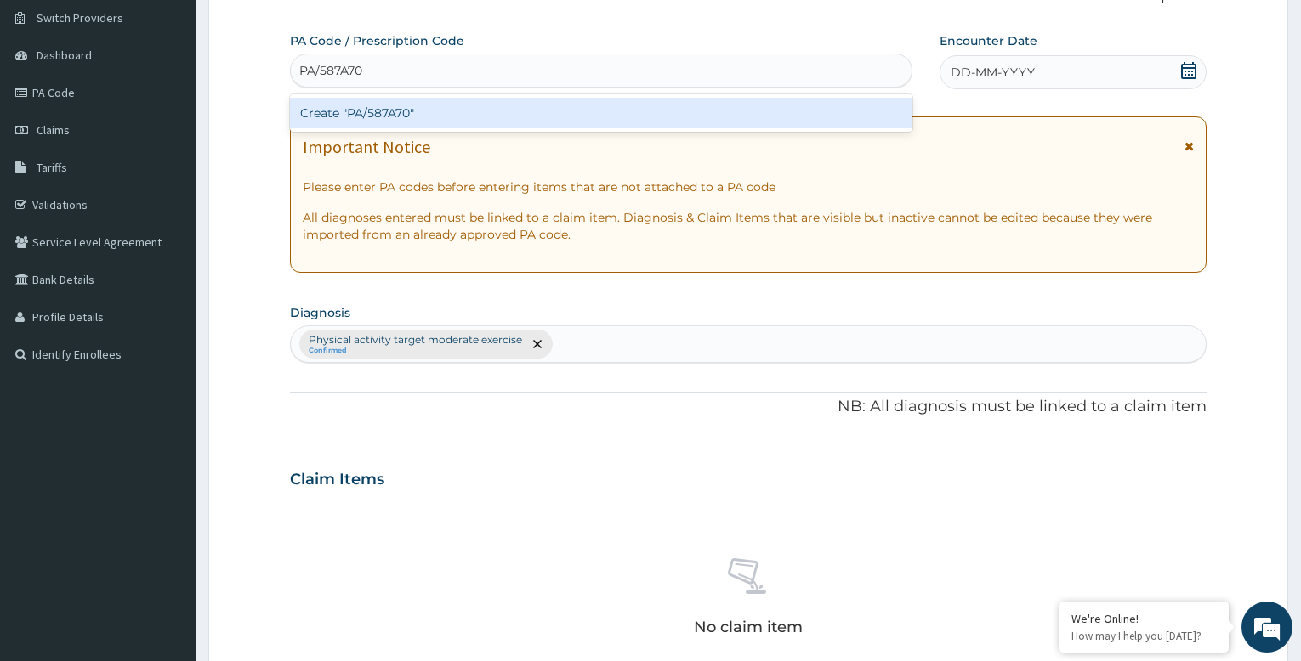
click at [525, 114] on div "Create "PA/587A70"" at bounding box center [601, 113] width 622 height 31
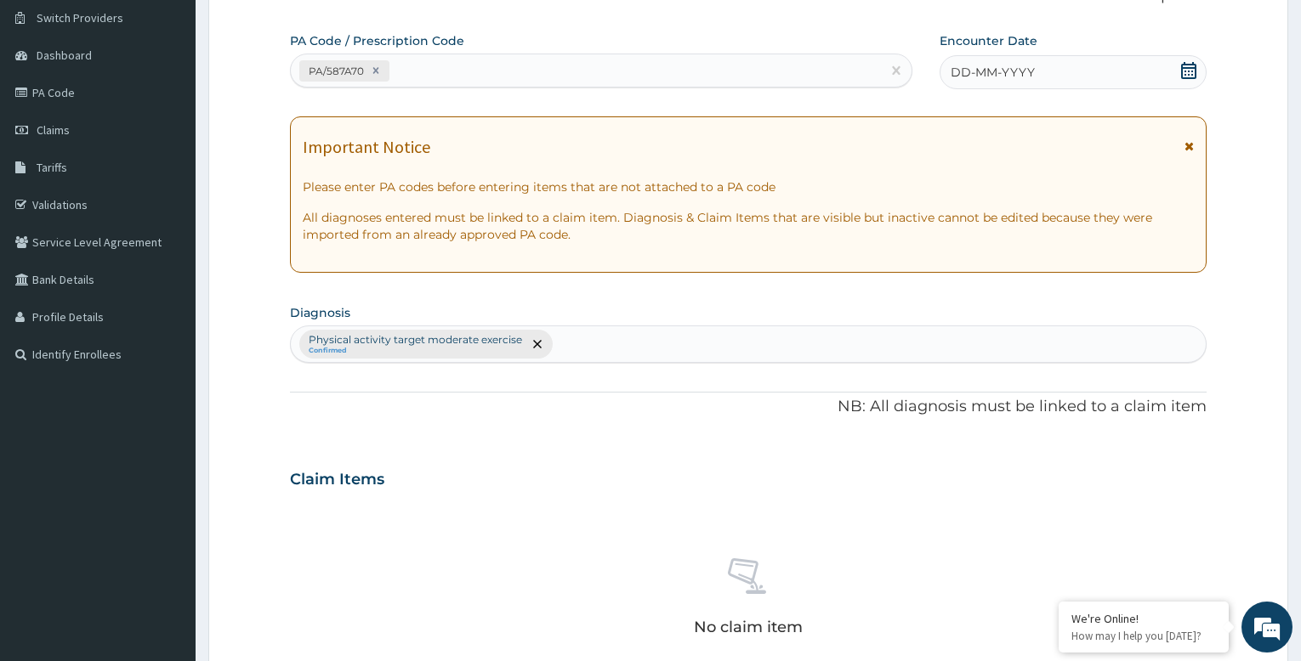
click at [1002, 70] on span "DD-MM-YYYY" at bounding box center [993, 72] width 84 height 17
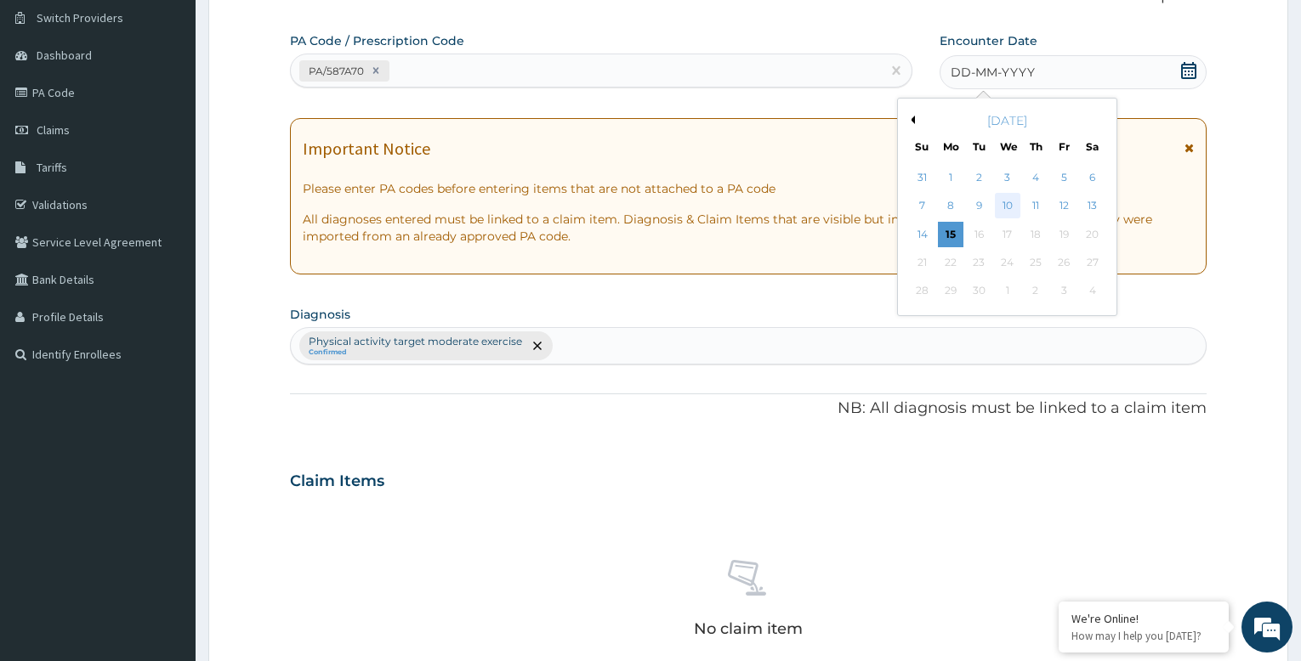
click at [1010, 204] on div "10" at bounding box center [1008, 207] width 26 height 26
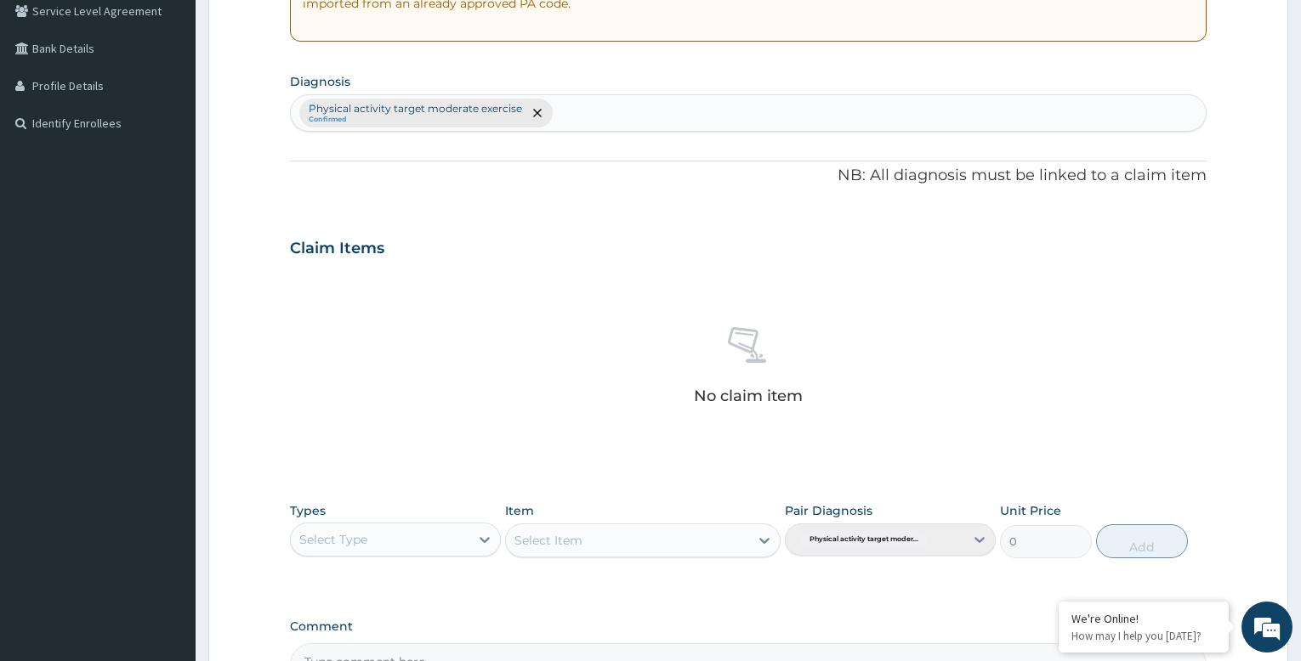
scroll to position [565, 0]
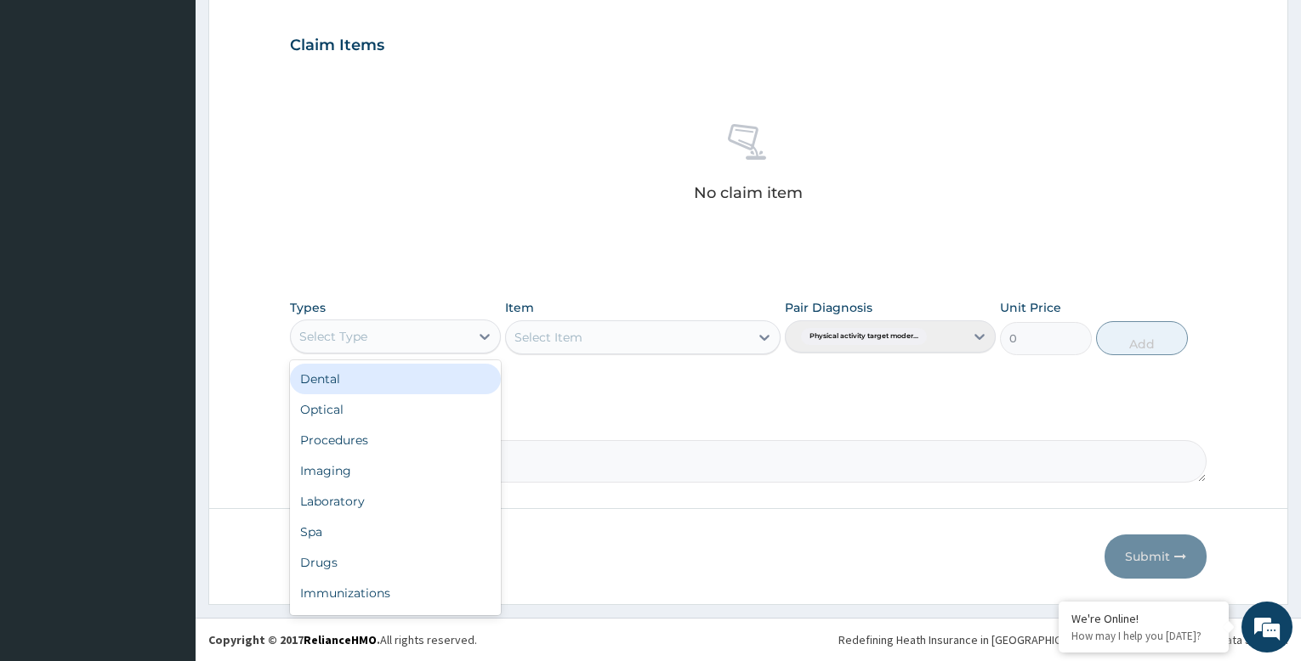
click at [404, 342] on div "Select Type" at bounding box center [380, 336] width 179 height 27
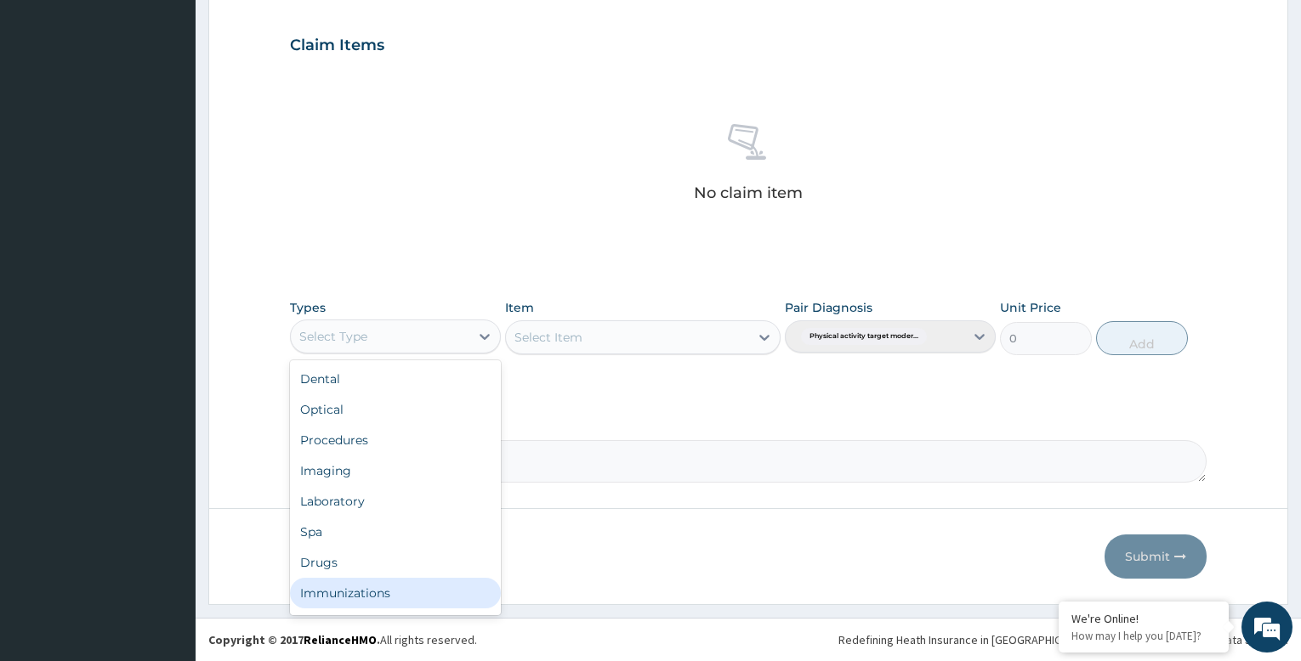
scroll to position [58, 0]
click at [390, 593] on div "Gym" at bounding box center [395, 597] width 211 height 31
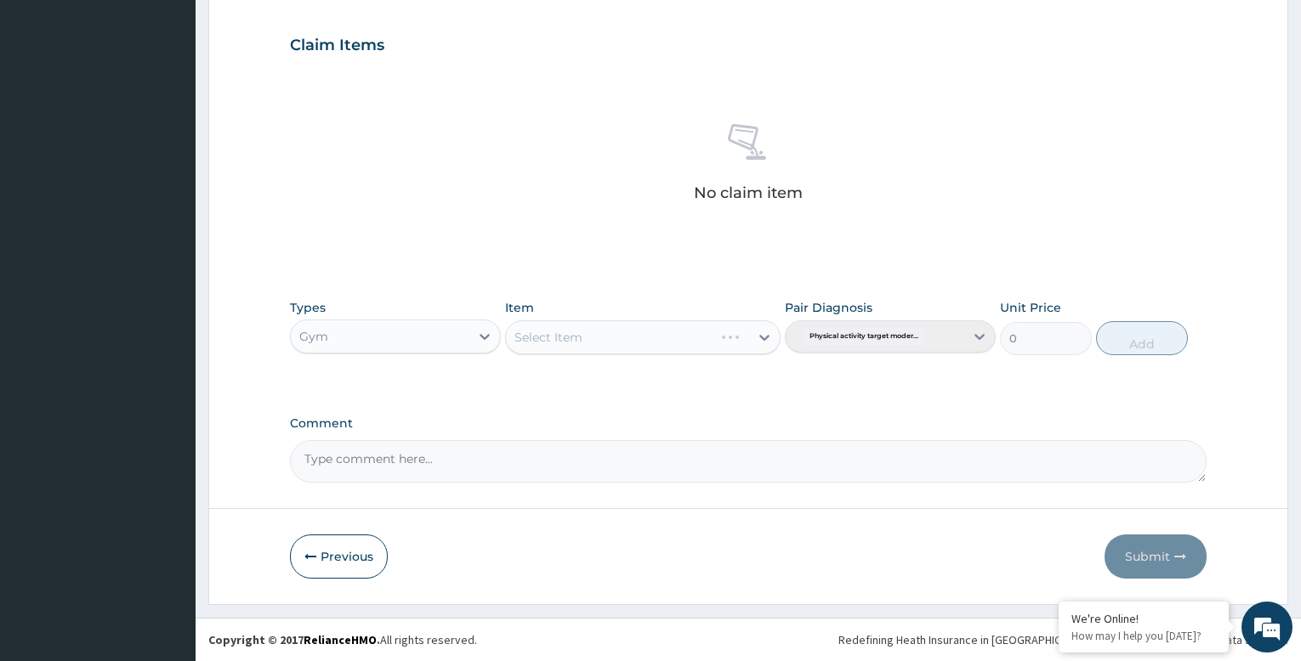
click at [661, 344] on div "Select Item" at bounding box center [642, 338] width 275 height 34
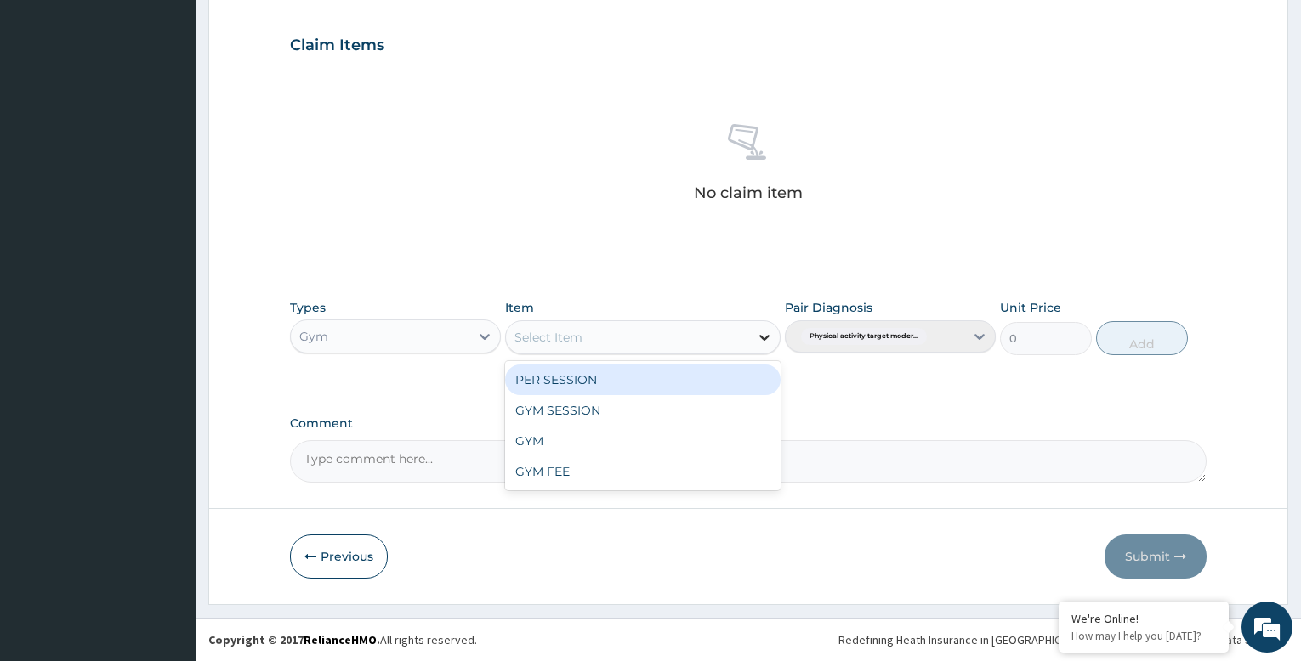
click at [764, 340] on icon at bounding box center [764, 338] width 10 height 6
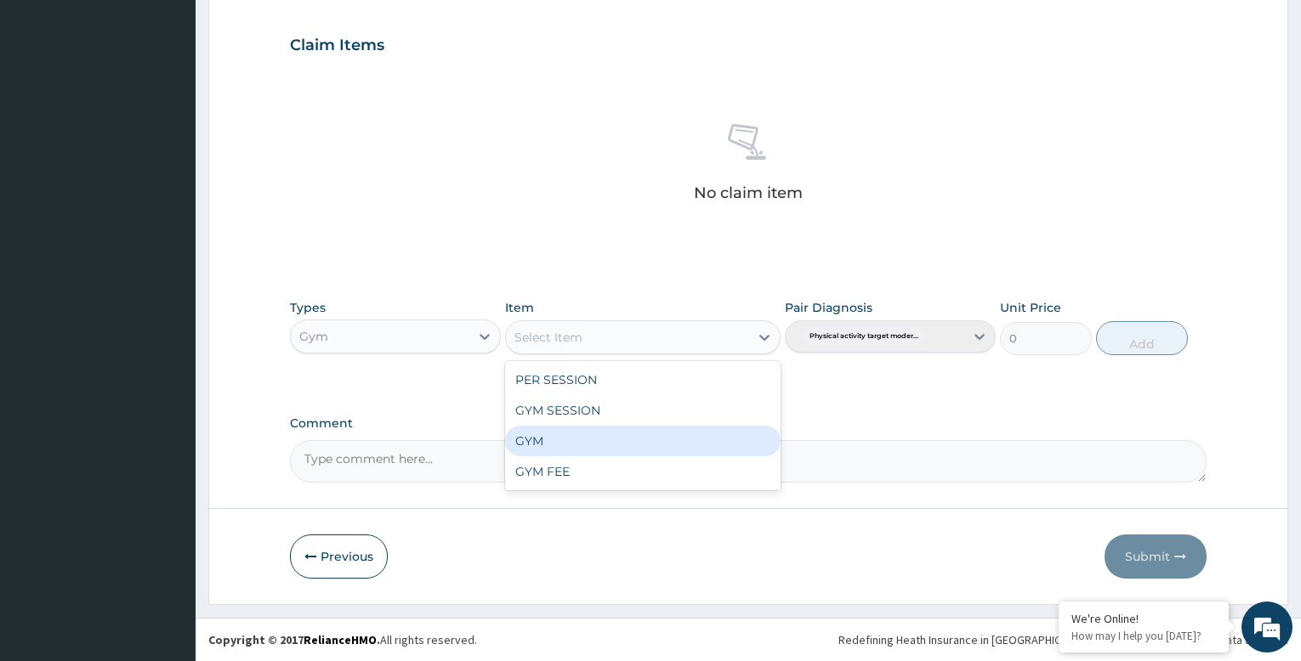
click at [606, 449] on div "GYM" at bounding box center [642, 441] width 275 height 31
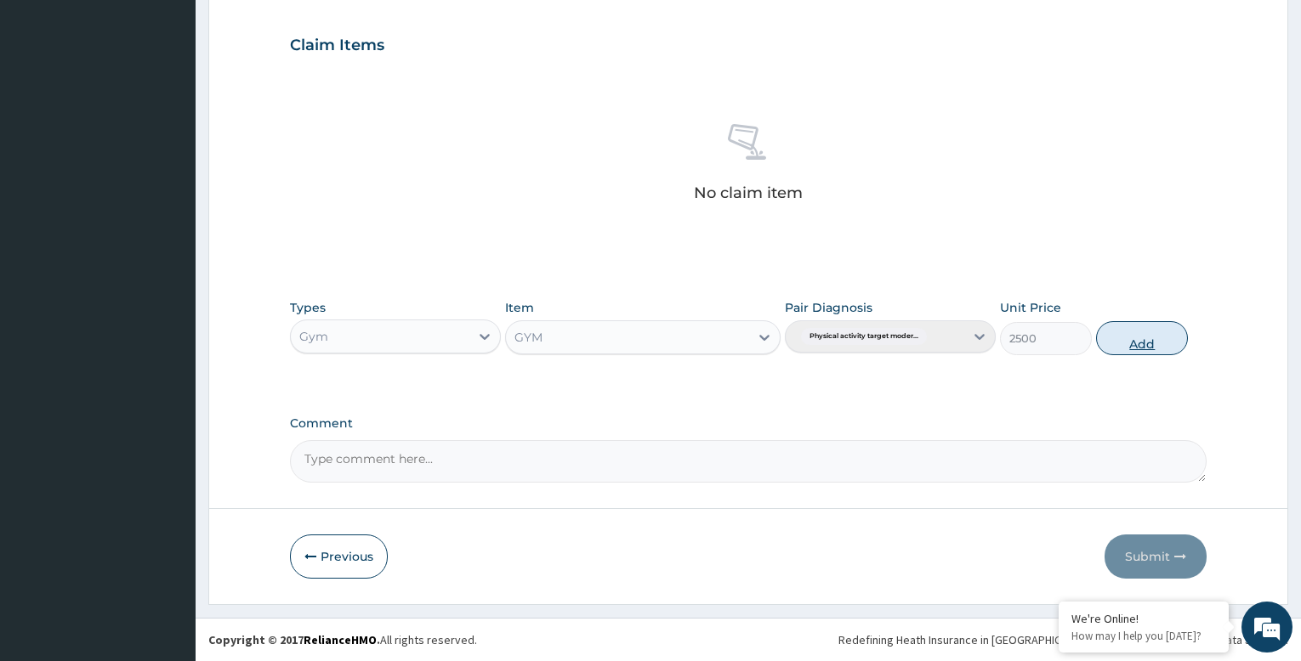
click at [1128, 339] on button "Add" at bounding box center [1142, 338] width 92 height 34
type input "0"
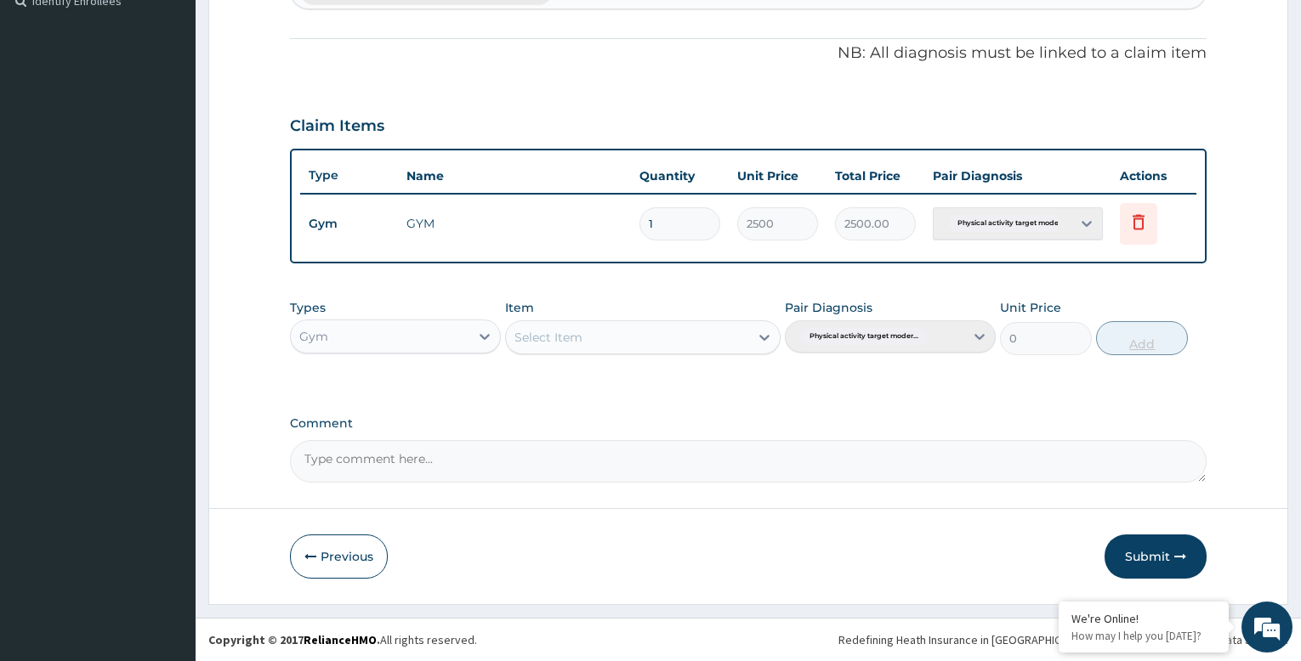
scroll to position [484, 0]
click at [1141, 554] on button "Submit" at bounding box center [1155, 557] width 102 height 44
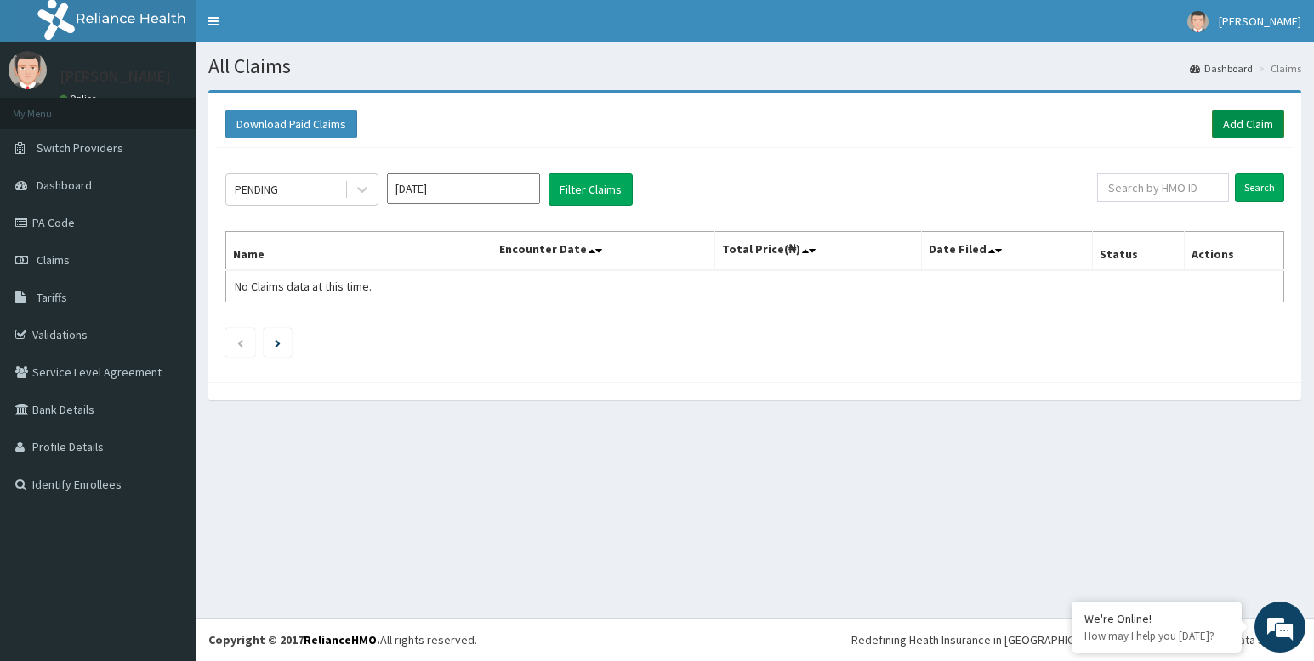
click at [1240, 120] on link "Add Claim" at bounding box center [1248, 124] width 72 height 29
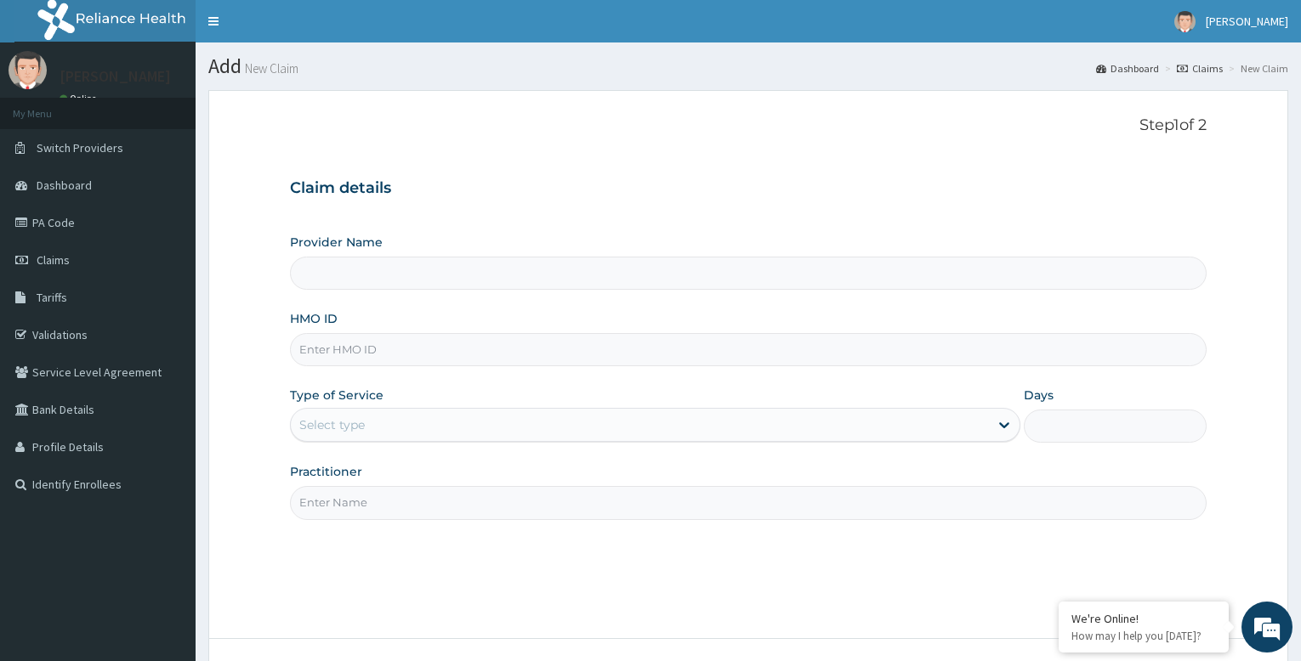
click at [434, 351] on input "HMO ID" at bounding box center [748, 349] width 917 height 33
type input "Bodyline Gym- Festac"
type input "1"
type input "SSN/10432/B"
click at [362, 505] on input "Practitioner" at bounding box center [748, 502] width 917 height 33
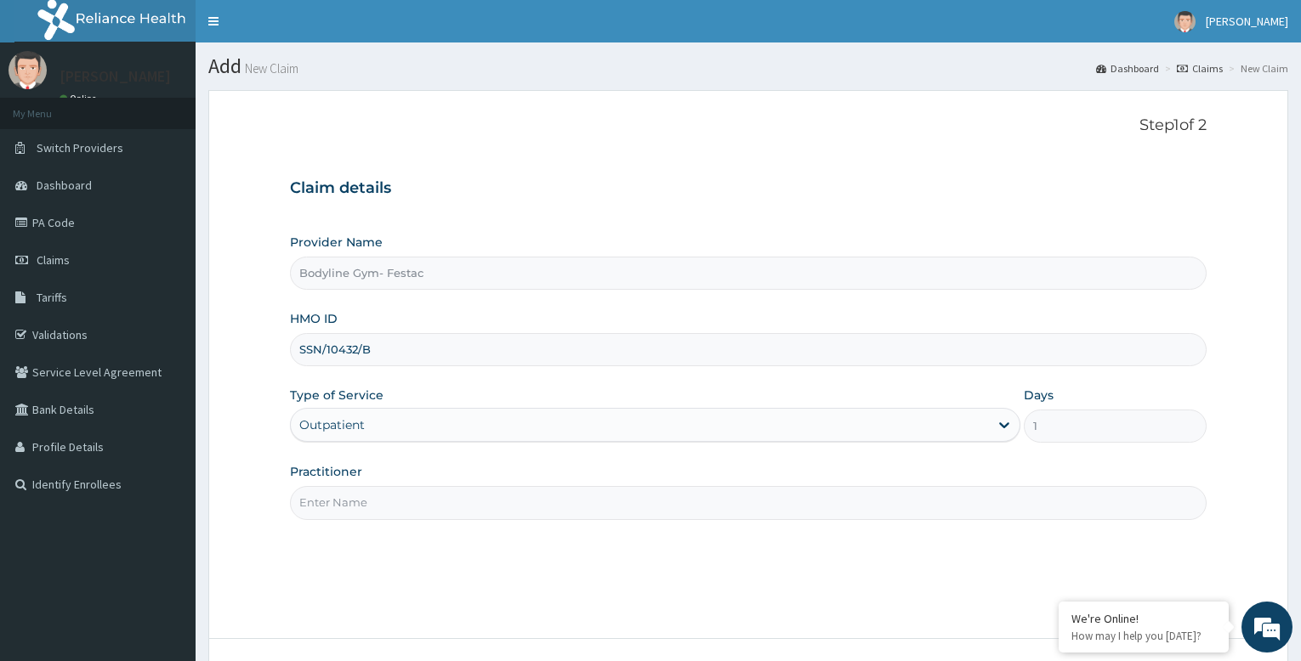
type input "bodyline"
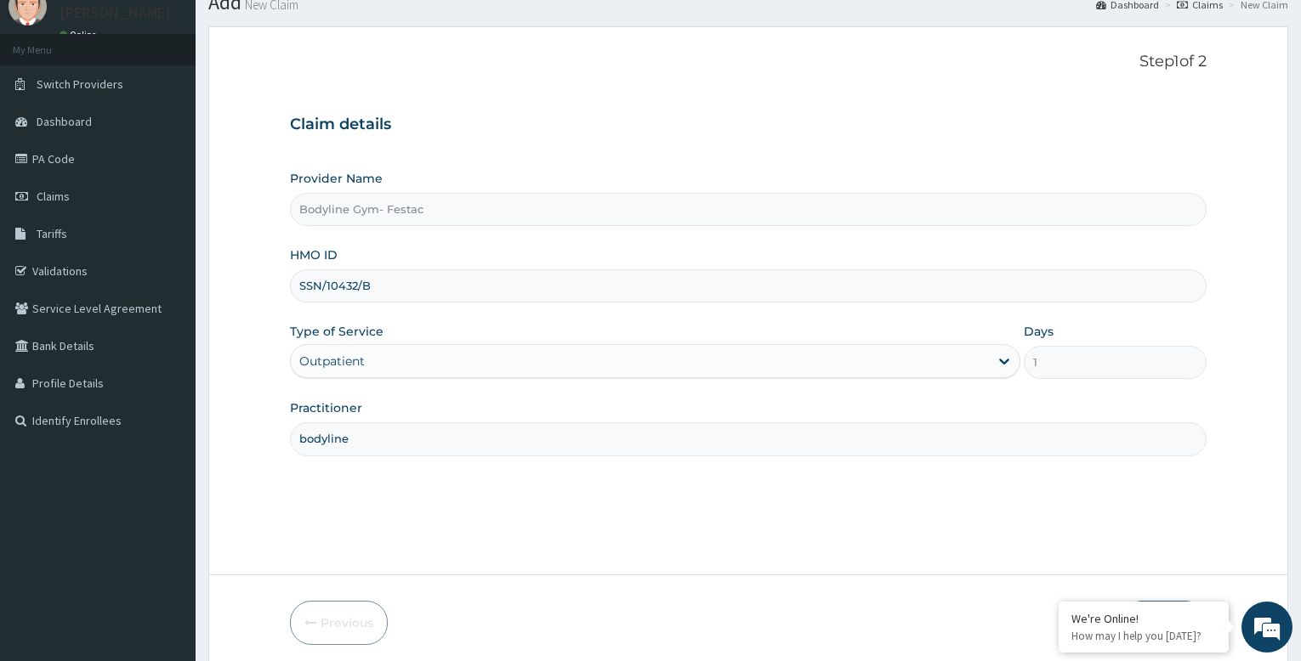
scroll to position [130, 0]
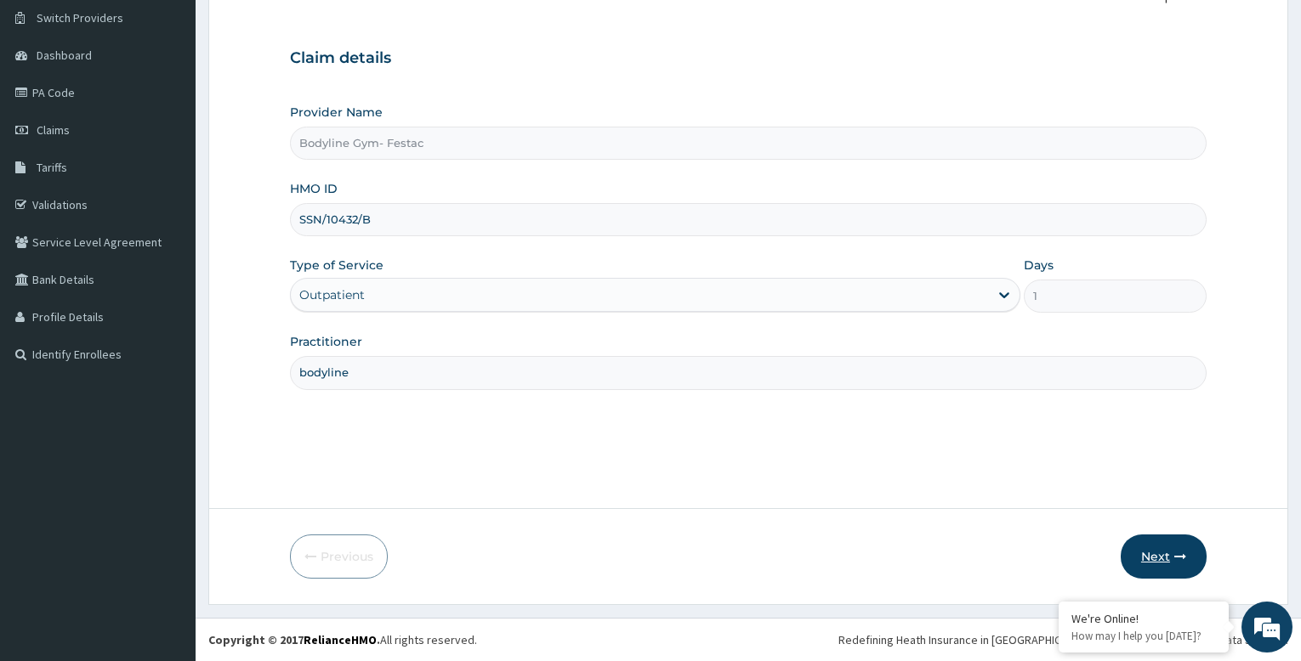
click at [1151, 554] on button "Next" at bounding box center [1164, 557] width 86 height 44
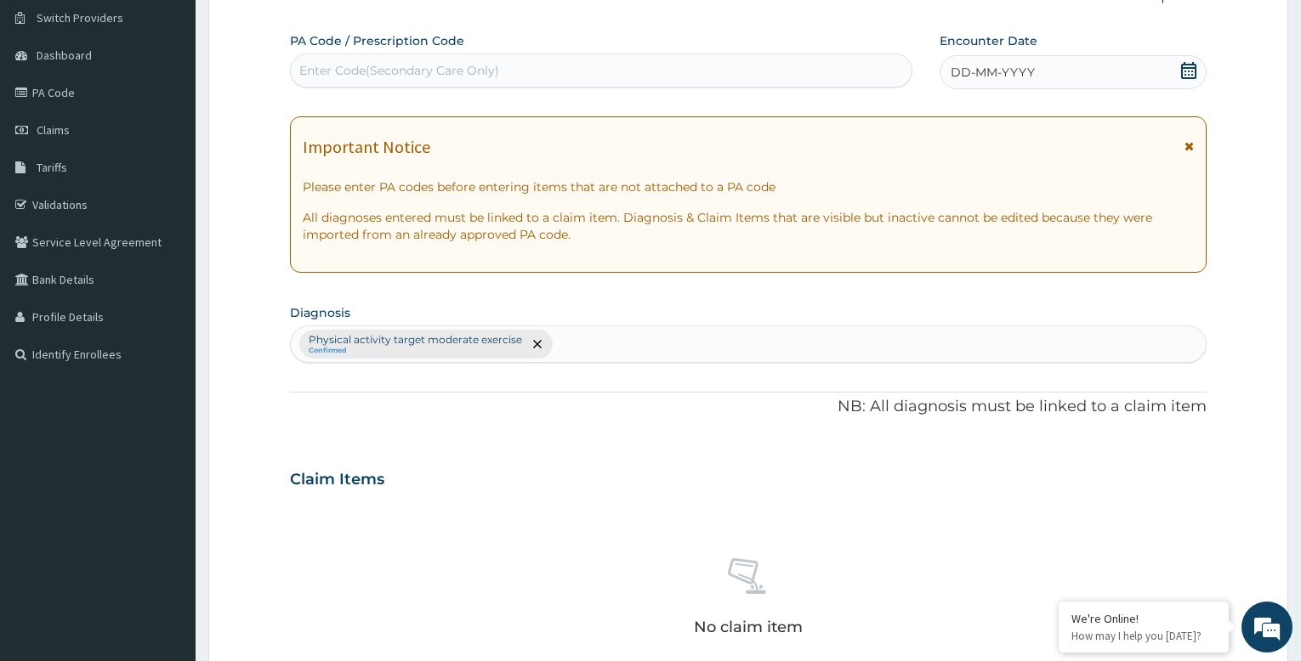
click at [441, 66] on div "Enter Code(Secondary Care Only)" at bounding box center [399, 70] width 200 height 17
type input "PA/BA0DAA"
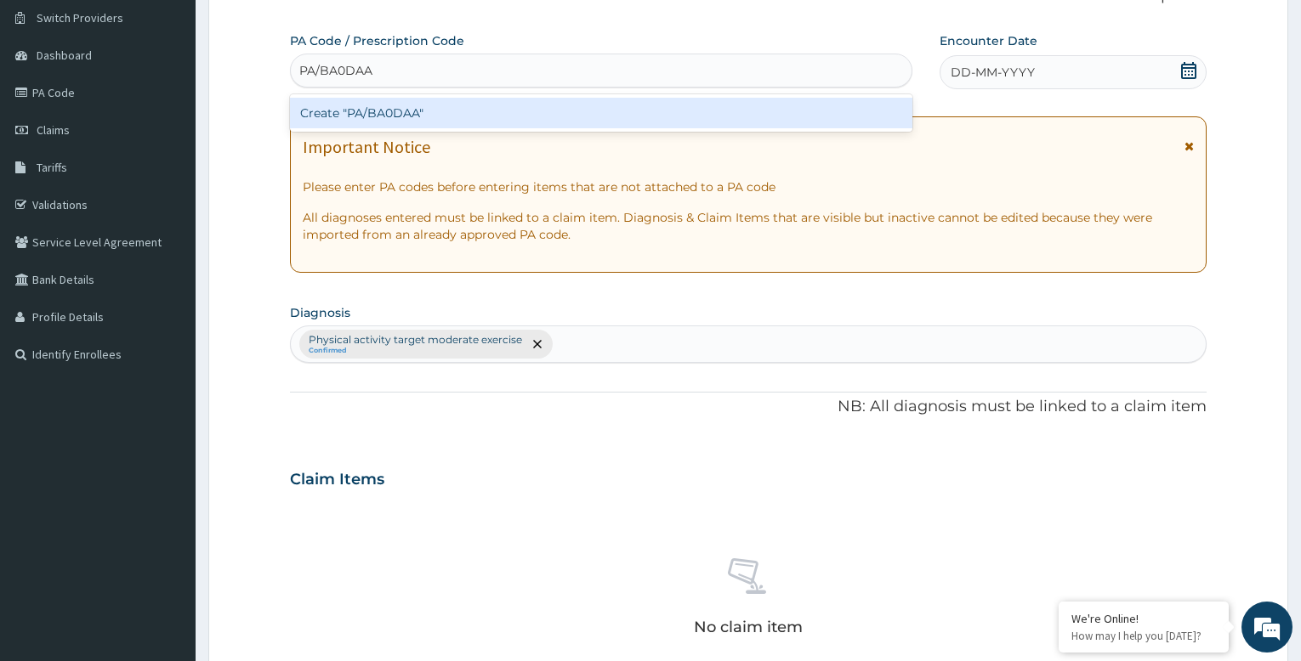
click at [479, 109] on div "Create "PA/BA0DAA"" at bounding box center [601, 113] width 622 height 31
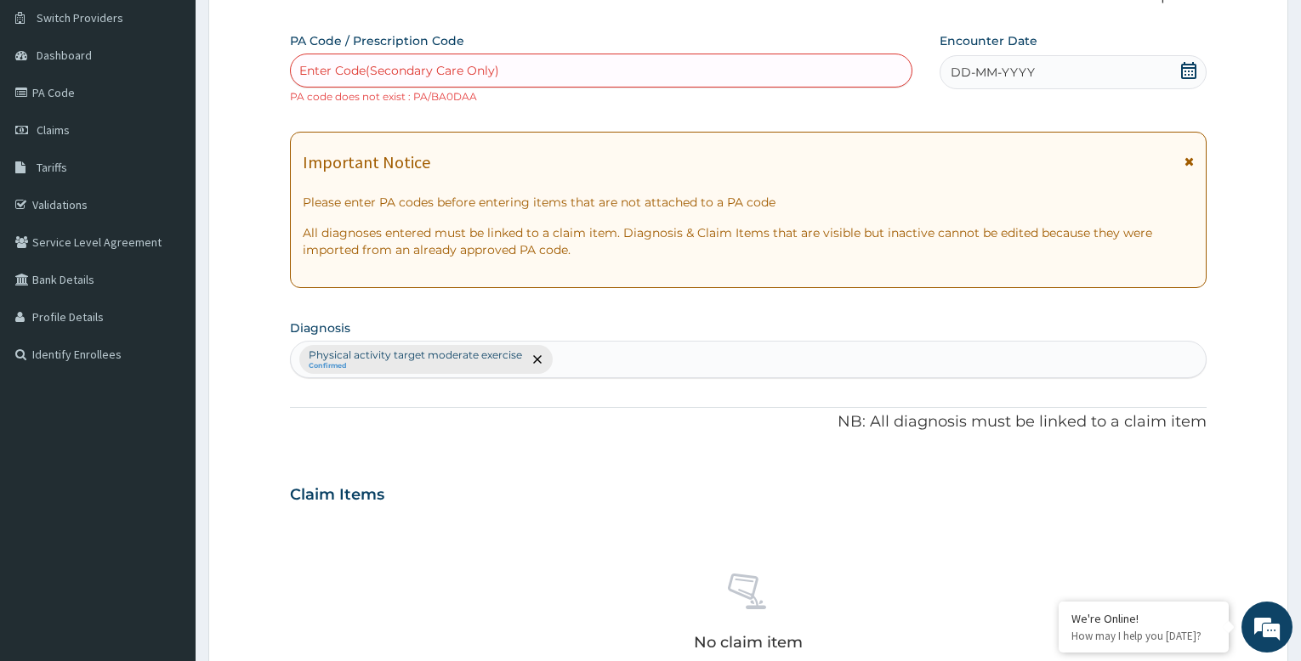
click at [476, 55] on div "Enter Code(Secondary Care Only)" at bounding box center [601, 71] width 622 height 34
type input "PA/BAODAA"
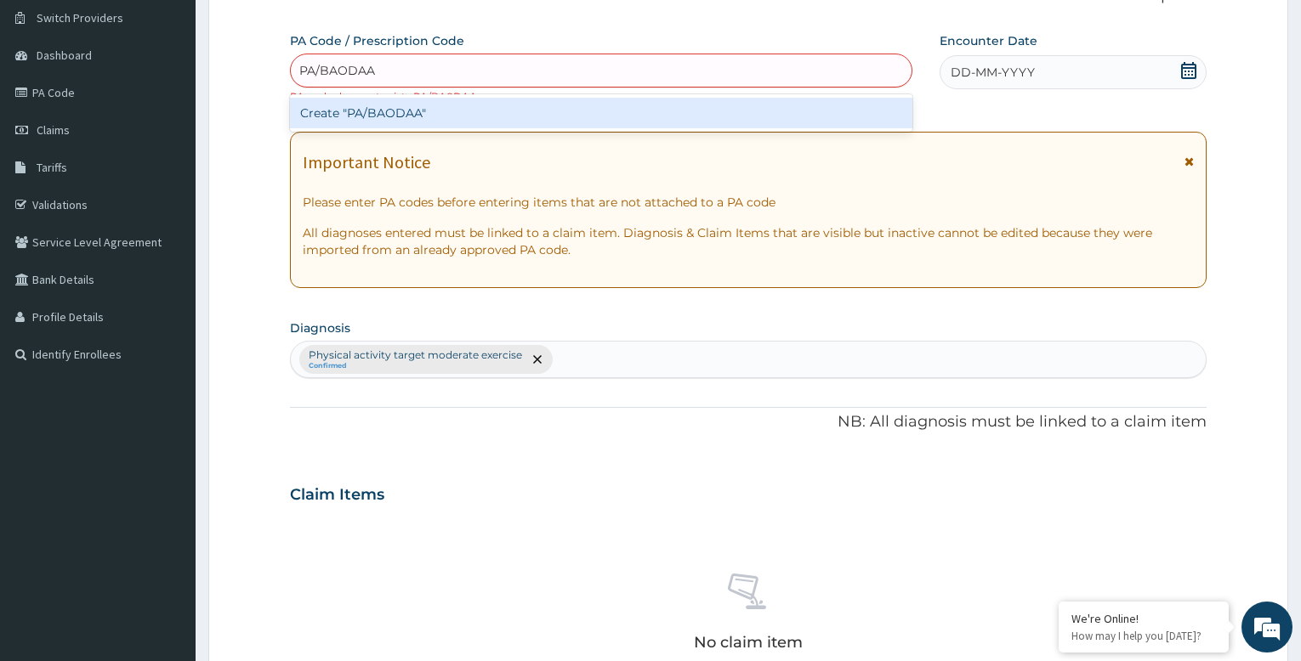
click at [468, 121] on div "Create "PA/BAODAA"" at bounding box center [601, 113] width 622 height 31
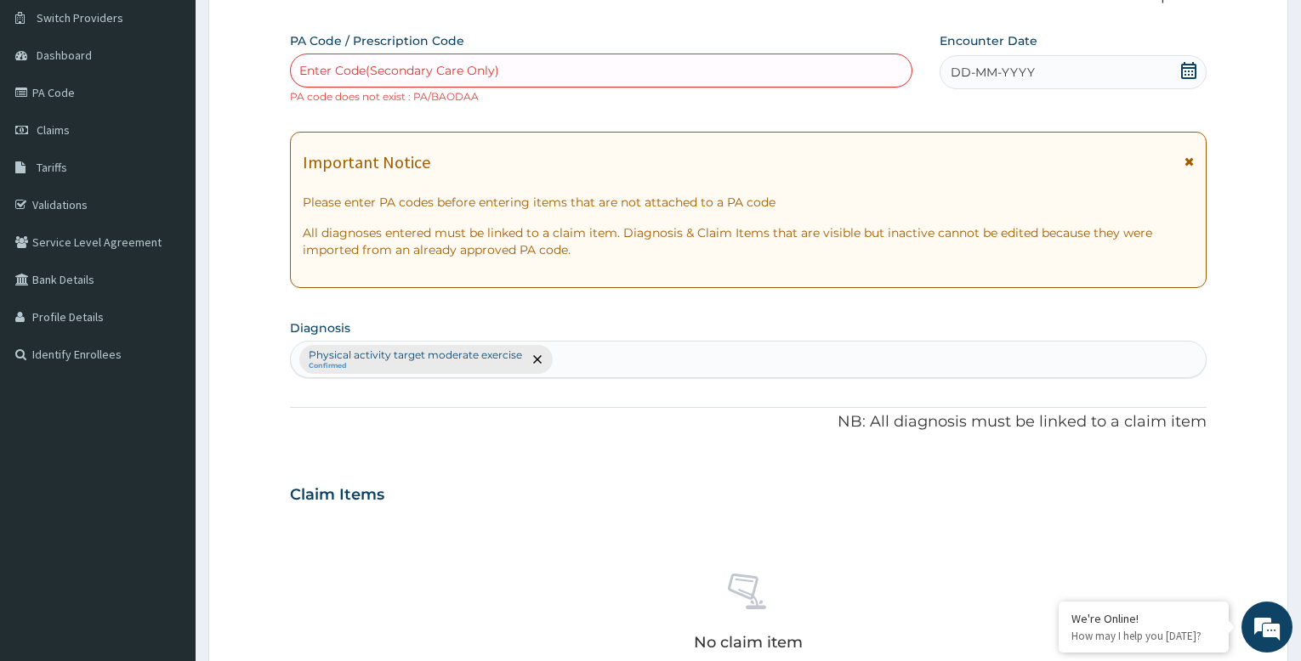
click at [437, 65] on div "Enter Code(Secondary Care Only)" at bounding box center [399, 70] width 200 height 17
type input "PA/BA0DAA"
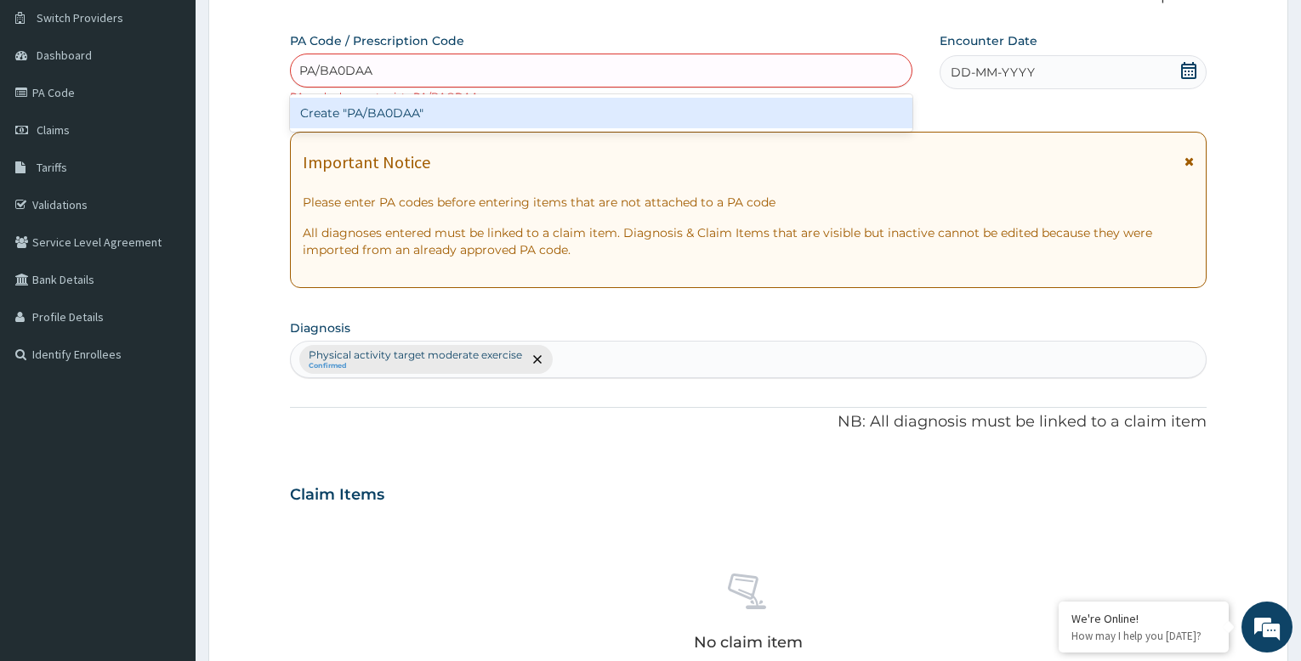
click at [429, 111] on div "Create "PA/BA0DAA"" at bounding box center [601, 113] width 622 height 31
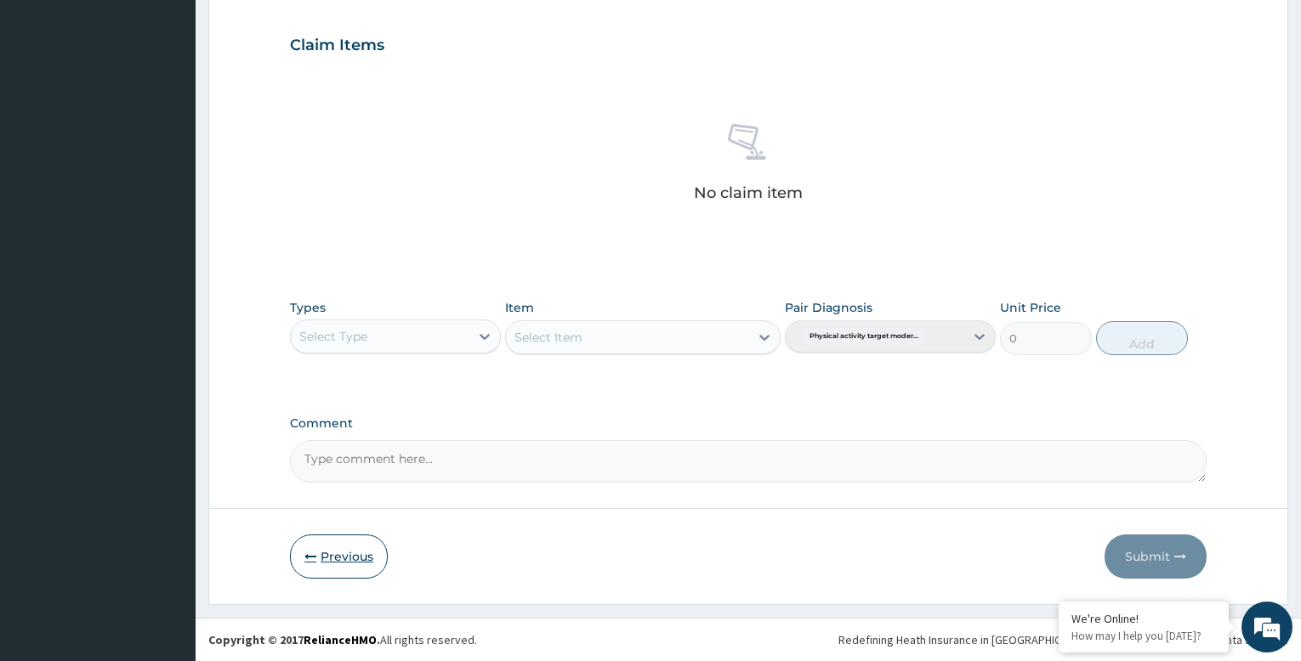
click at [331, 554] on button "Previous" at bounding box center [339, 557] width 98 height 44
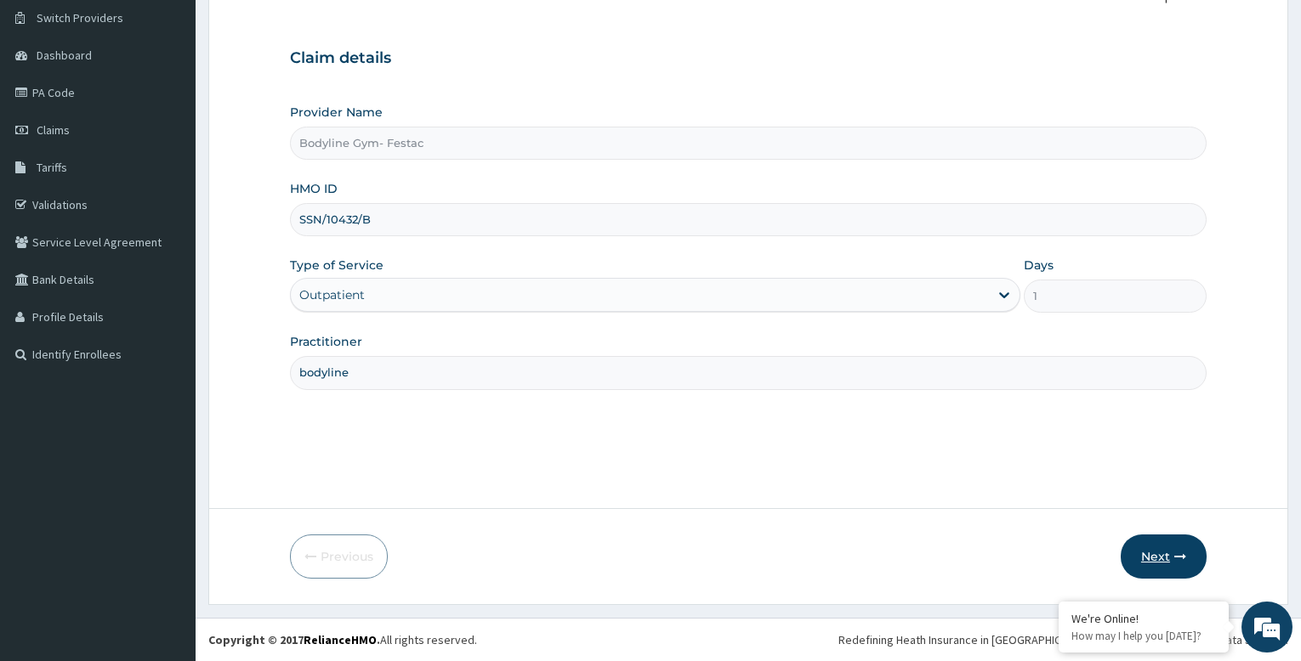
click at [1153, 557] on button "Next" at bounding box center [1164, 557] width 86 height 44
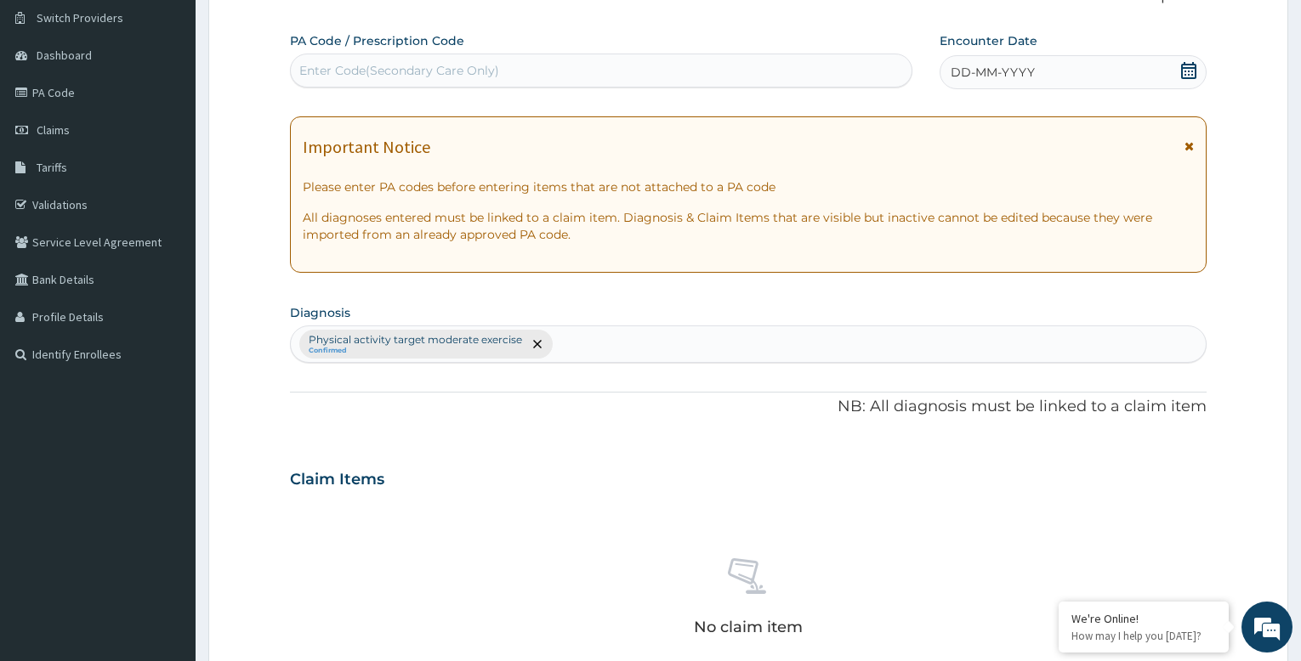
click at [429, 72] on div "Enter Code(Secondary Care Only)" at bounding box center [399, 70] width 200 height 17
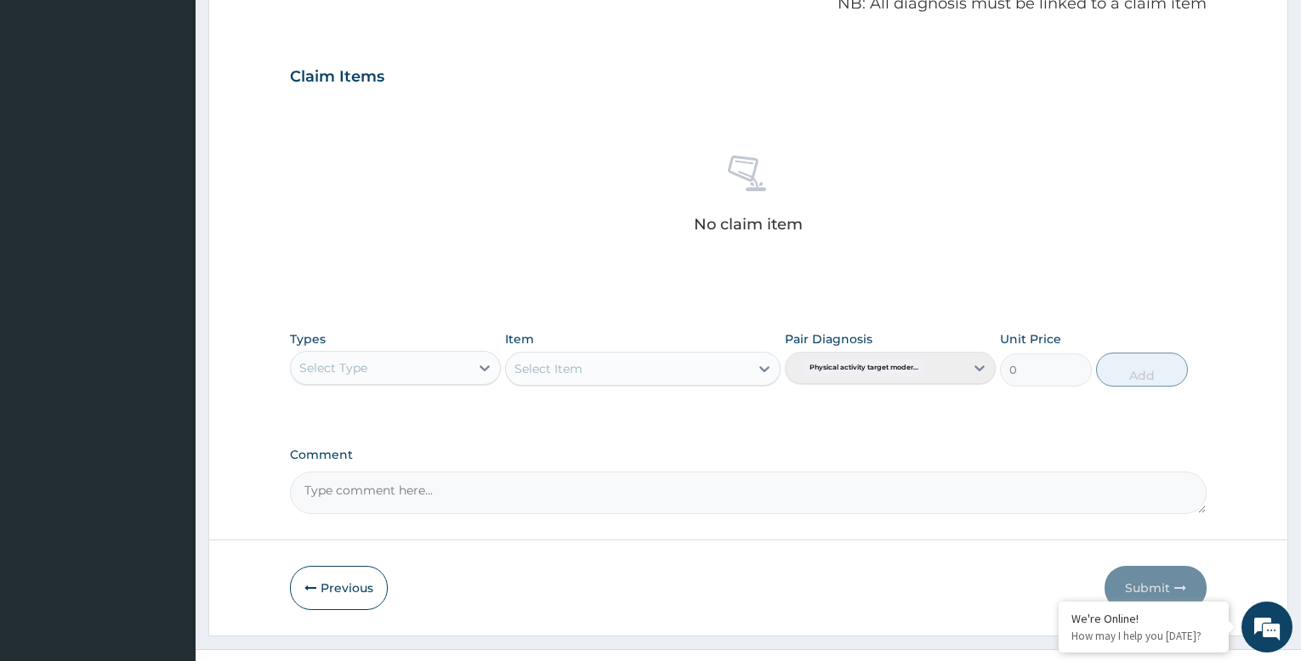
scroll to position [565, 0]
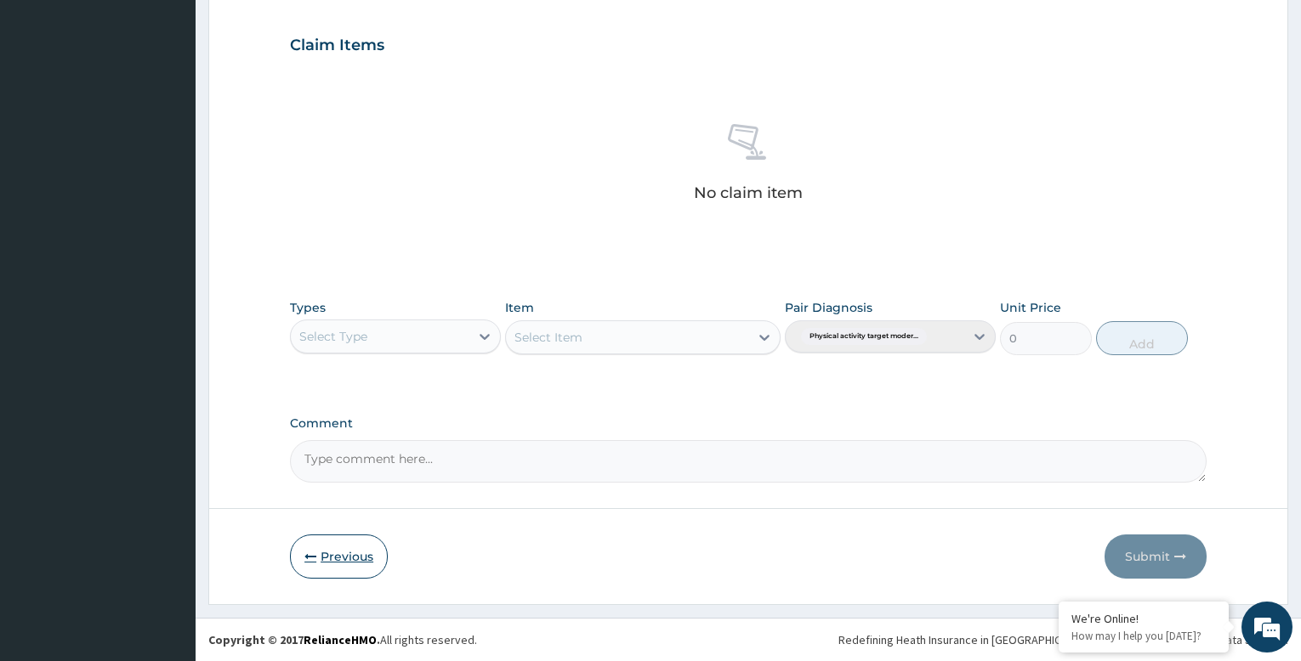
click at [344, 559] on button "Previous" at bounding box center [339, 557] width 98 height 44
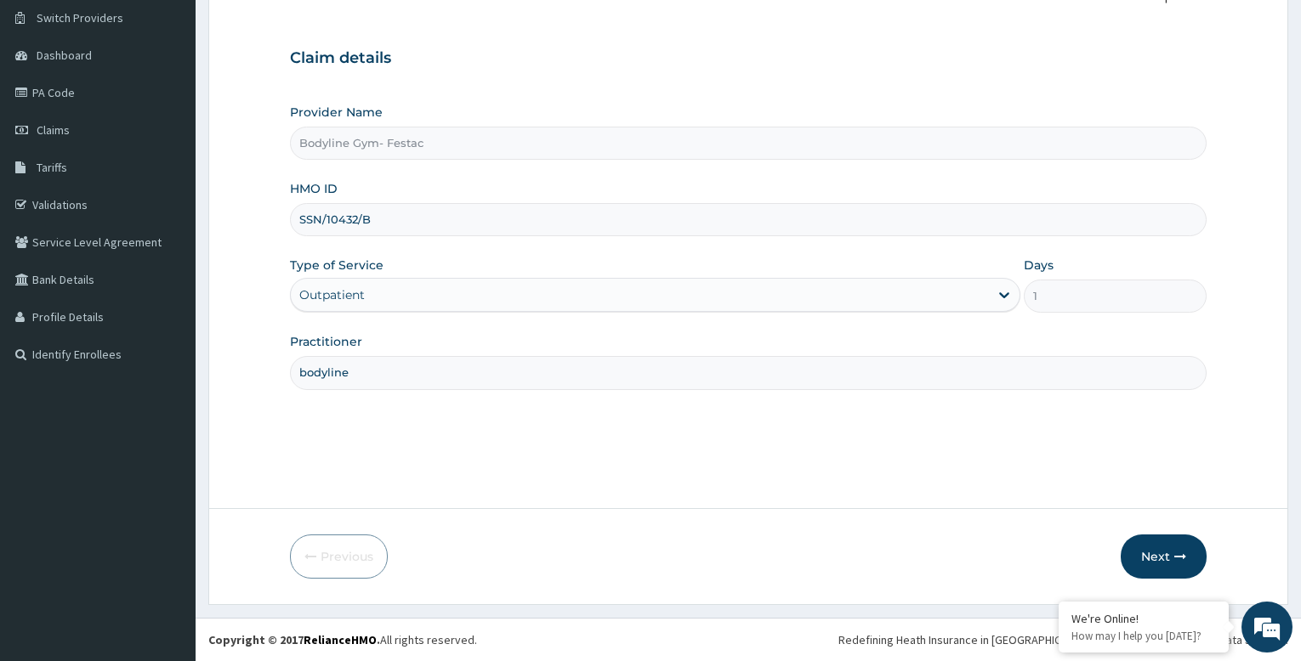
click at [456, 221] on input "SSN/10432/B" at bounding box center [748, 219] width 917 height 33
type input "S"
type input "SSN/10432/B"
click at [1163, 554] on button "Next" at bounding box center [1164, 557] width 86 height 44
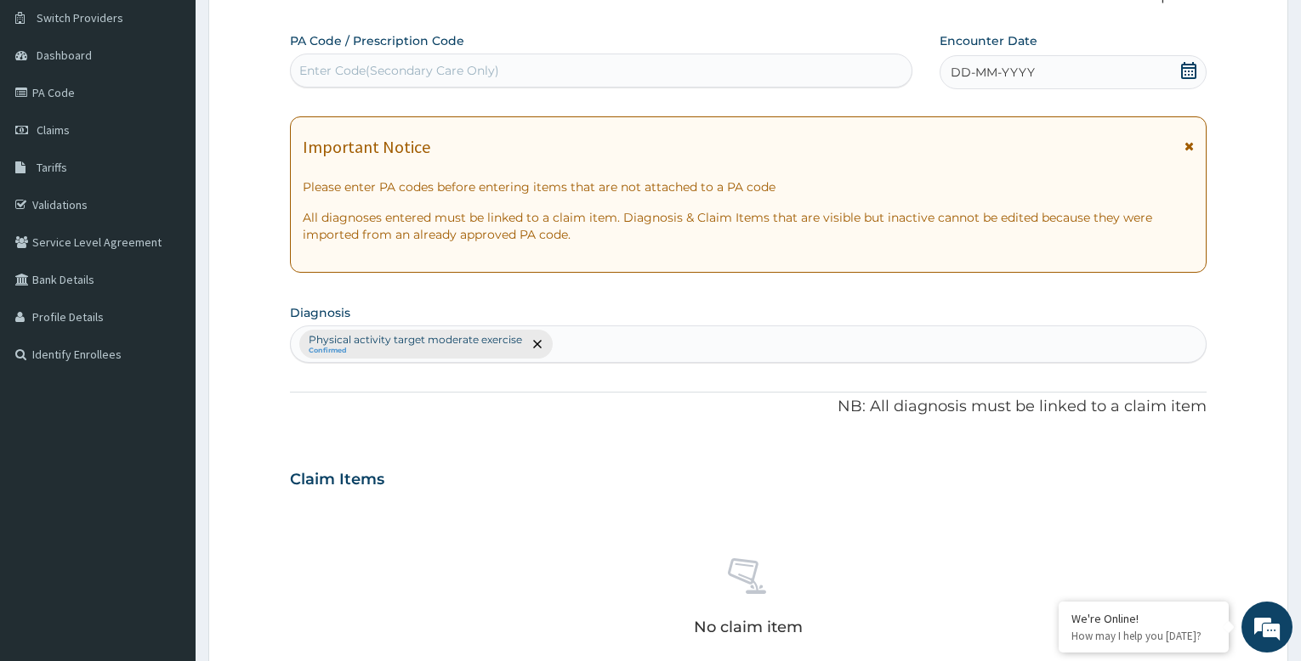
click at [351, 65] on div "Enter Code(Secondary Care Only)" at bounding box center [399, 70] width 200 height 17
type input "PA/BAODAA"
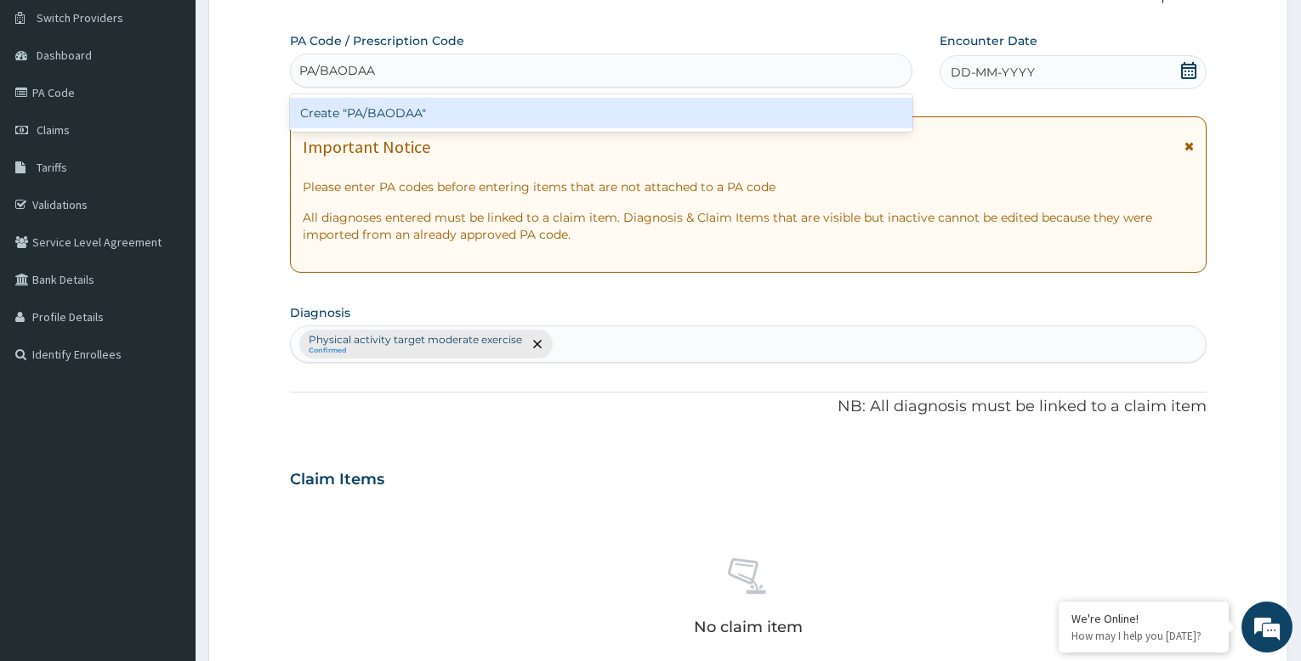
click at [389, 119] on div "Create "PA/BAODAA"" at bounding box center [601, 113] width 622 height 31
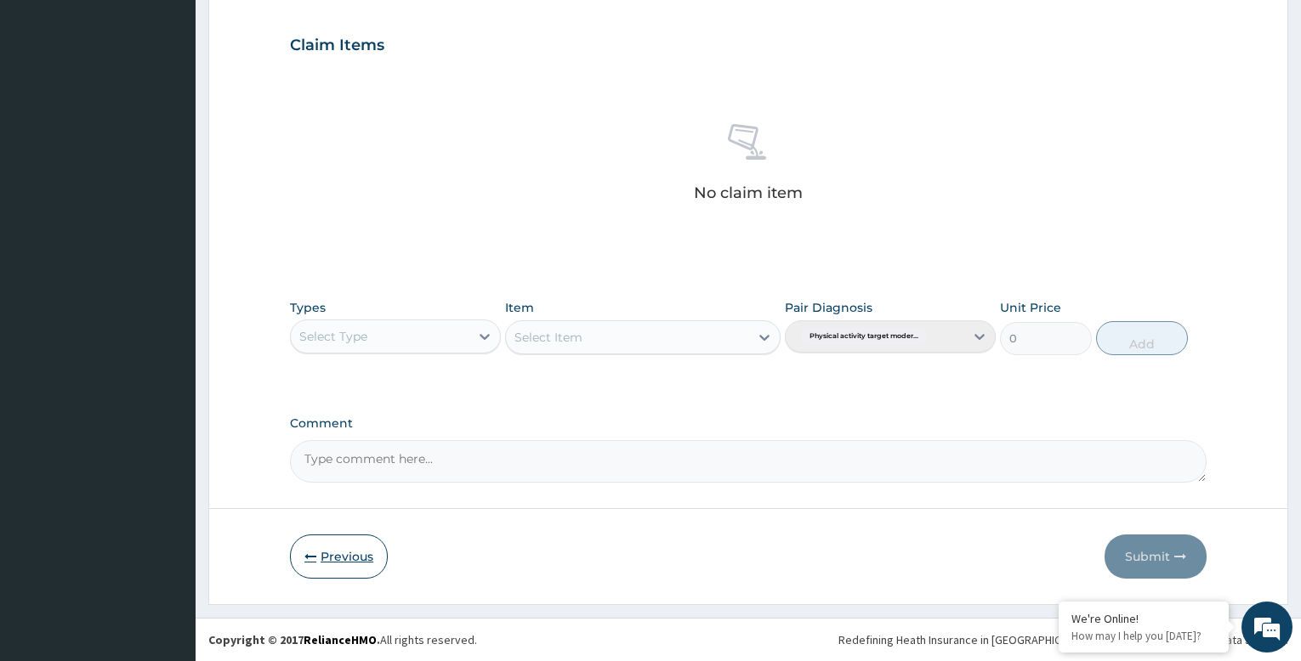
click at [348, 560] on button "Previous" at bounding box center [339, 557] width 98 height 44
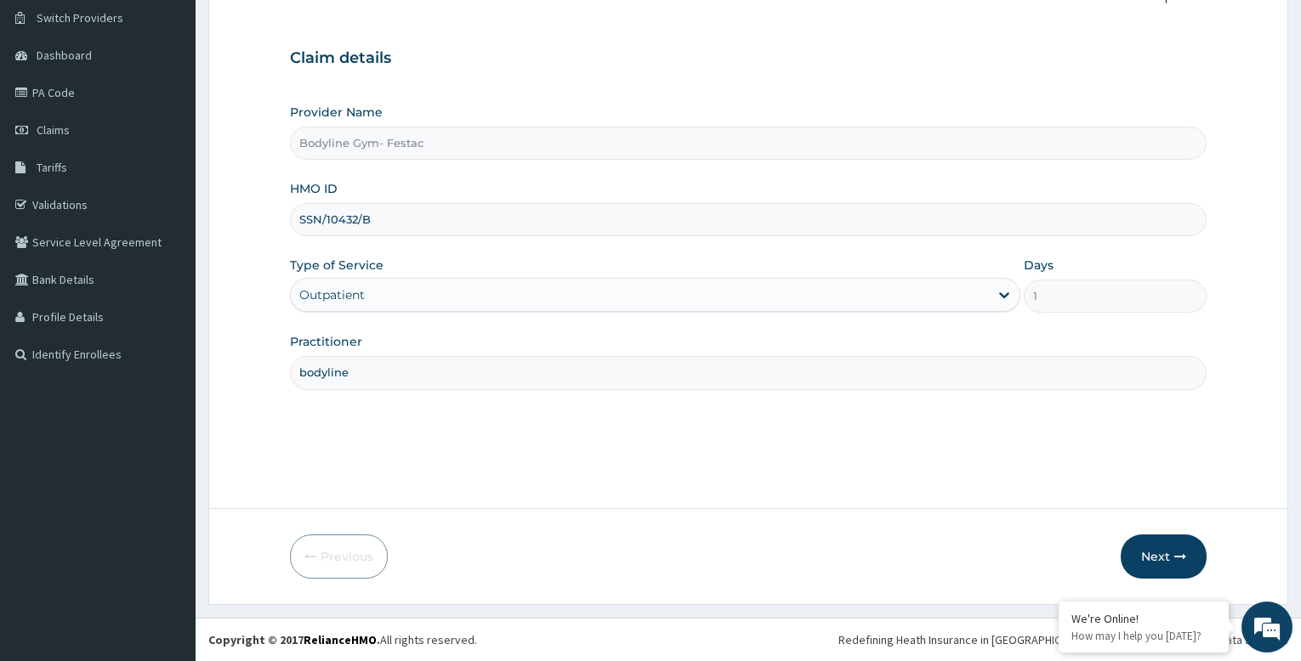
click at [412, 219] on input "SSN/10432/B" at bounding box center [748, 219] width 917 height 33
type input "S"
type input "REL/10537/A"
click at [1158, 557] on button "Next" at bounding box center [1164, 557] width 86 height 44
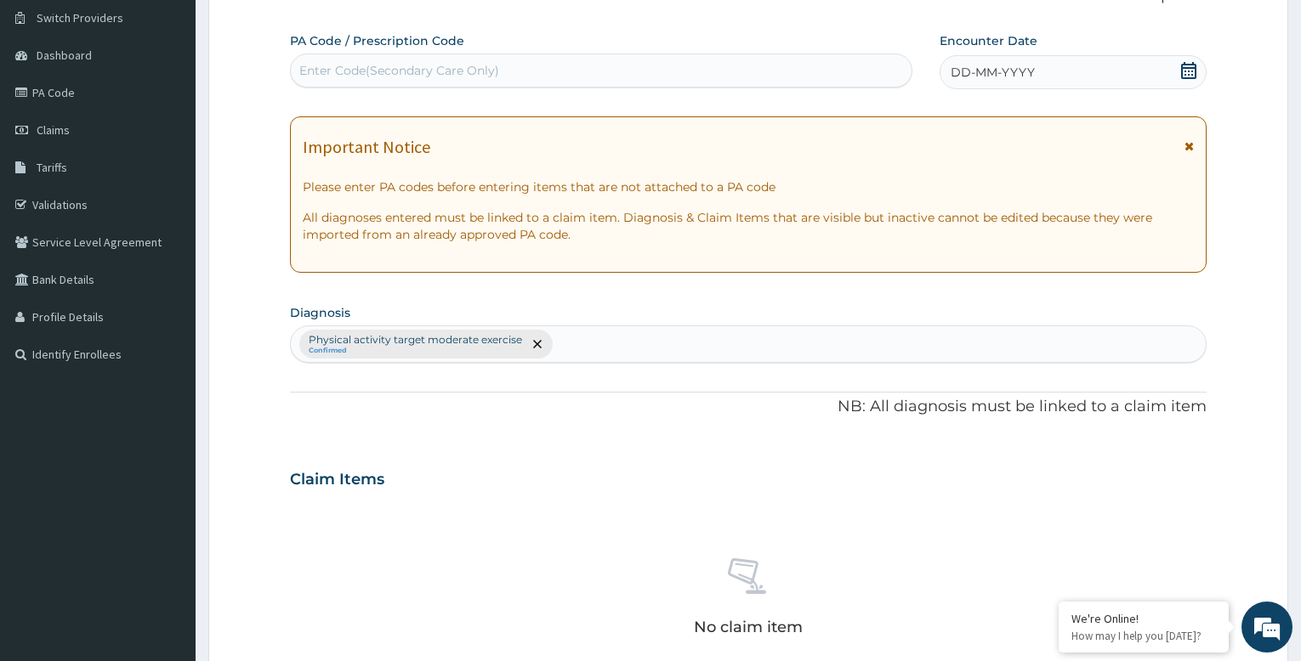
click at [366, 65] on div "Enter Code(Secondary Care Only)" at bounding box center [399, 70] width 200 height 17
type input "PA/C75C95"
click at [1048, 72] on div "DD-MM-YYYY" at bounding box center [1073, 72] width 267 height 34
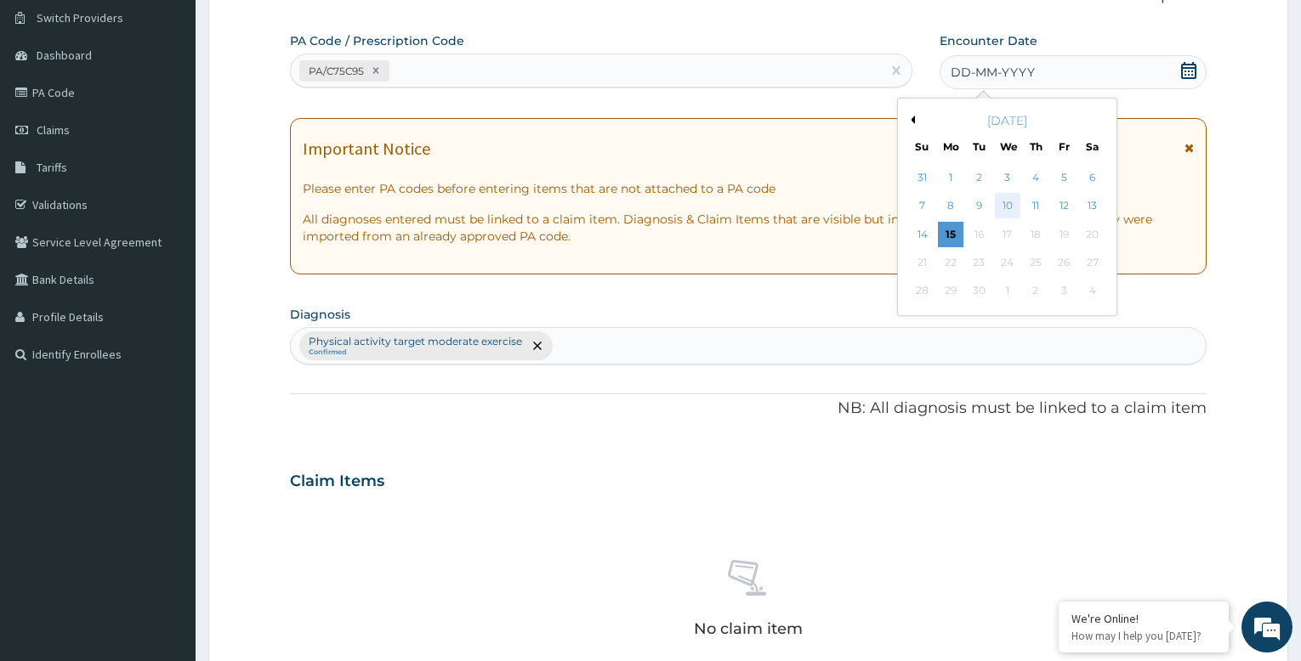
click at [1009, 202] on div "10" at bounding box center [1008, 207] width 26 height 26
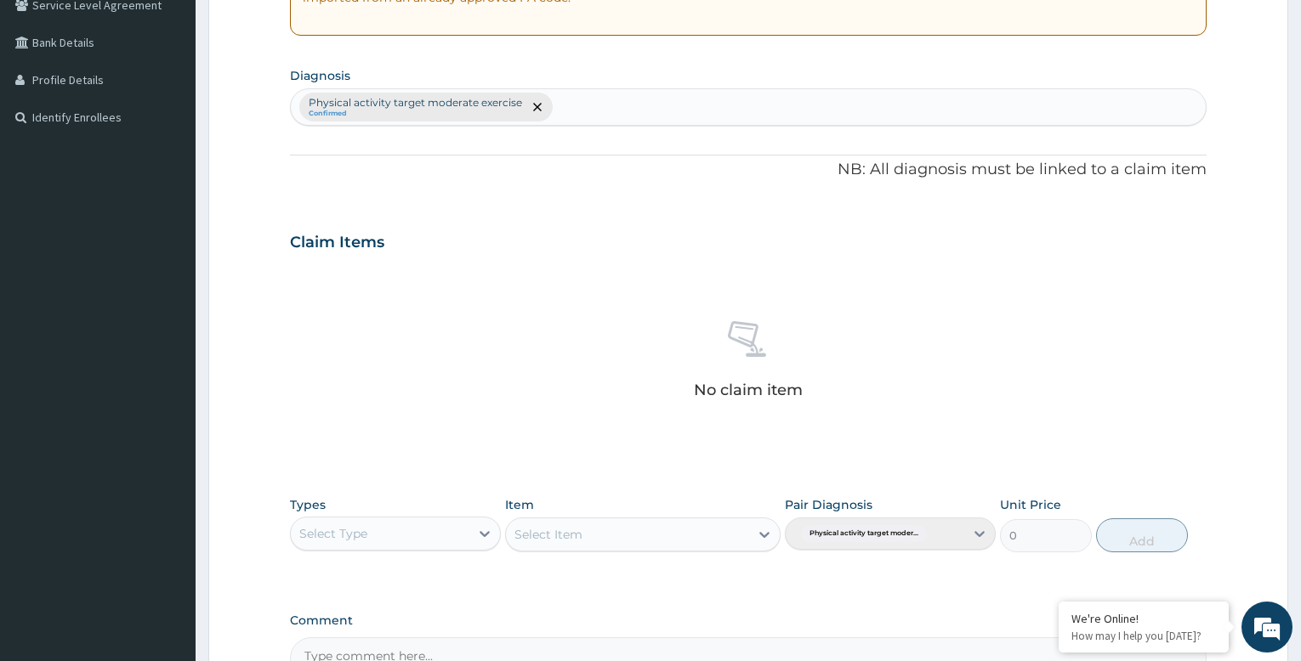
scroll to position [565, 0]
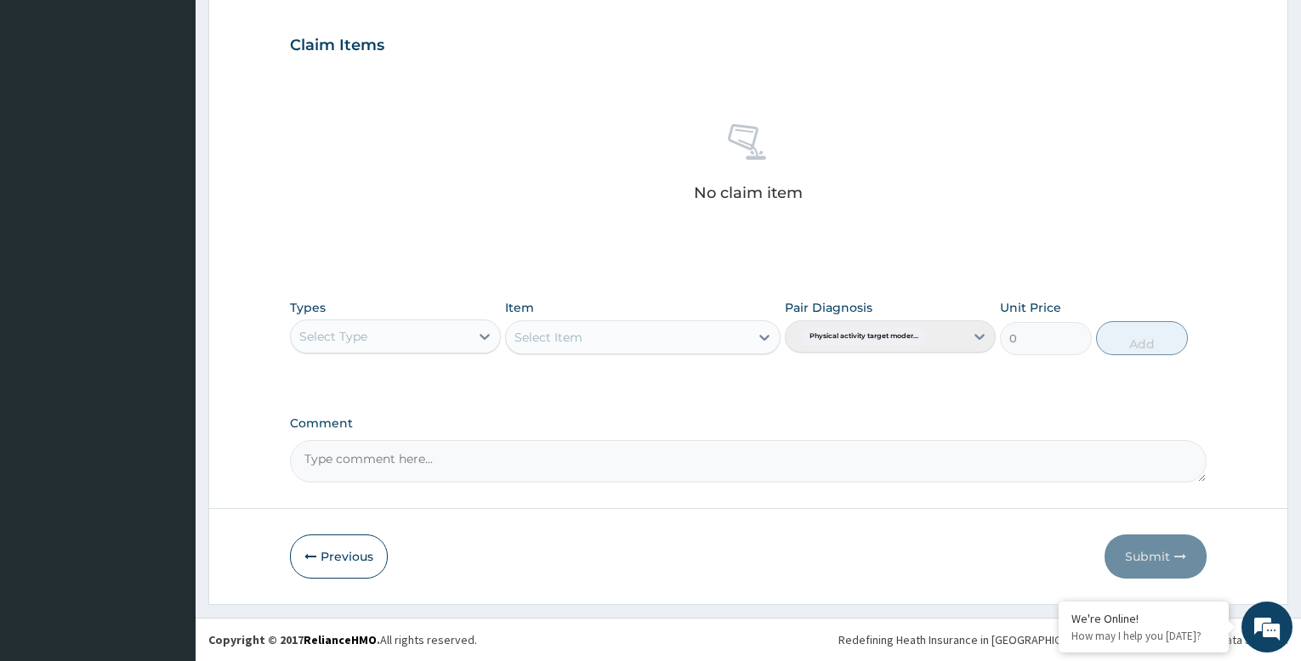
click at [468, 344] on div "Select Type" at bounding box center [380, 336] width 179 height 27
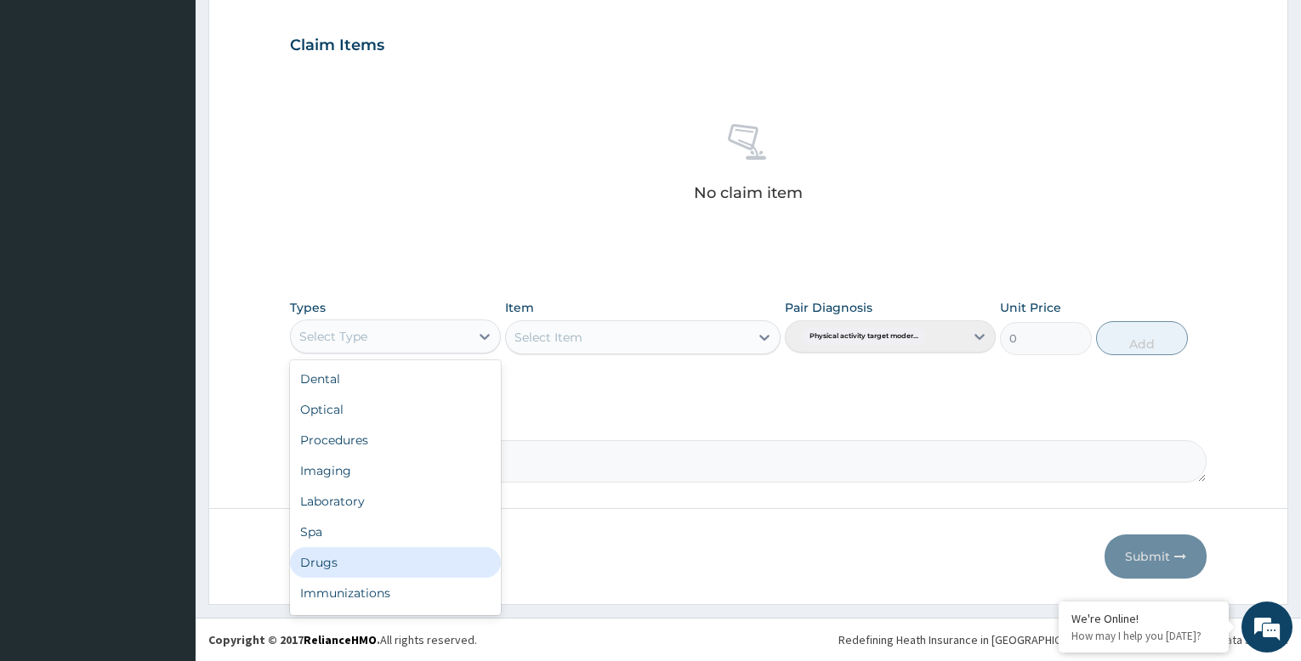
scroll to position [58, 0]
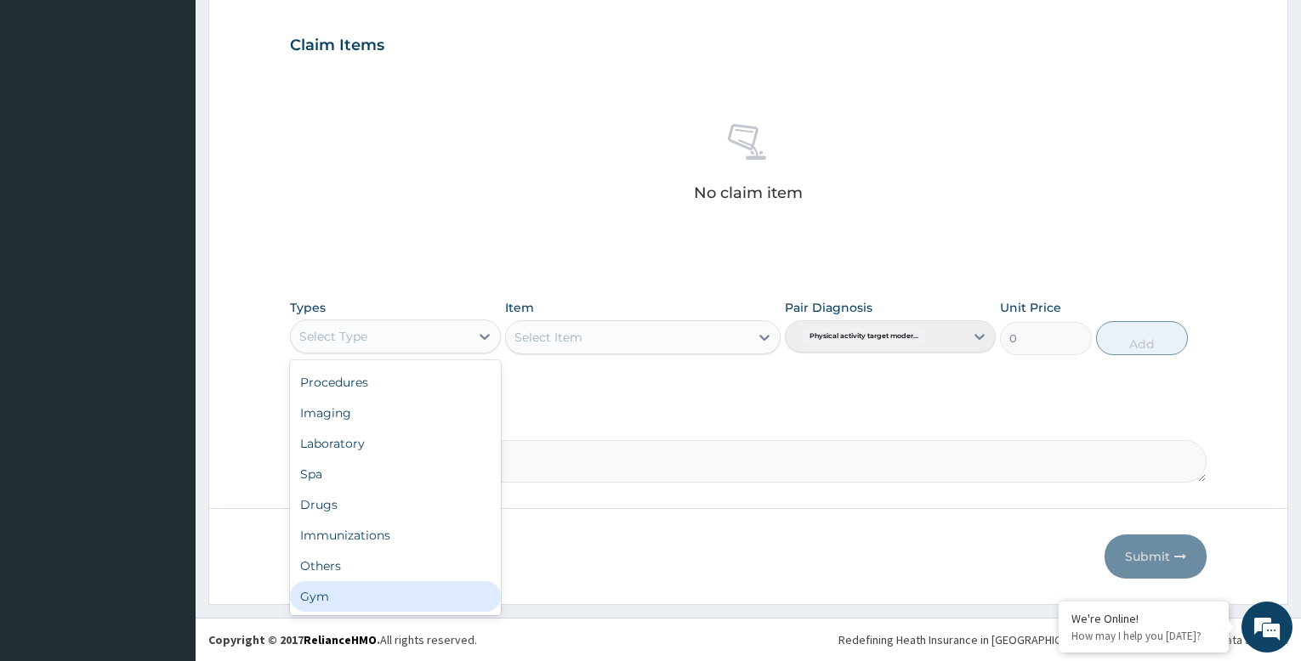
click at [430, 599] on div "Gym" at bounding box center [395, 597] width 211 height 31
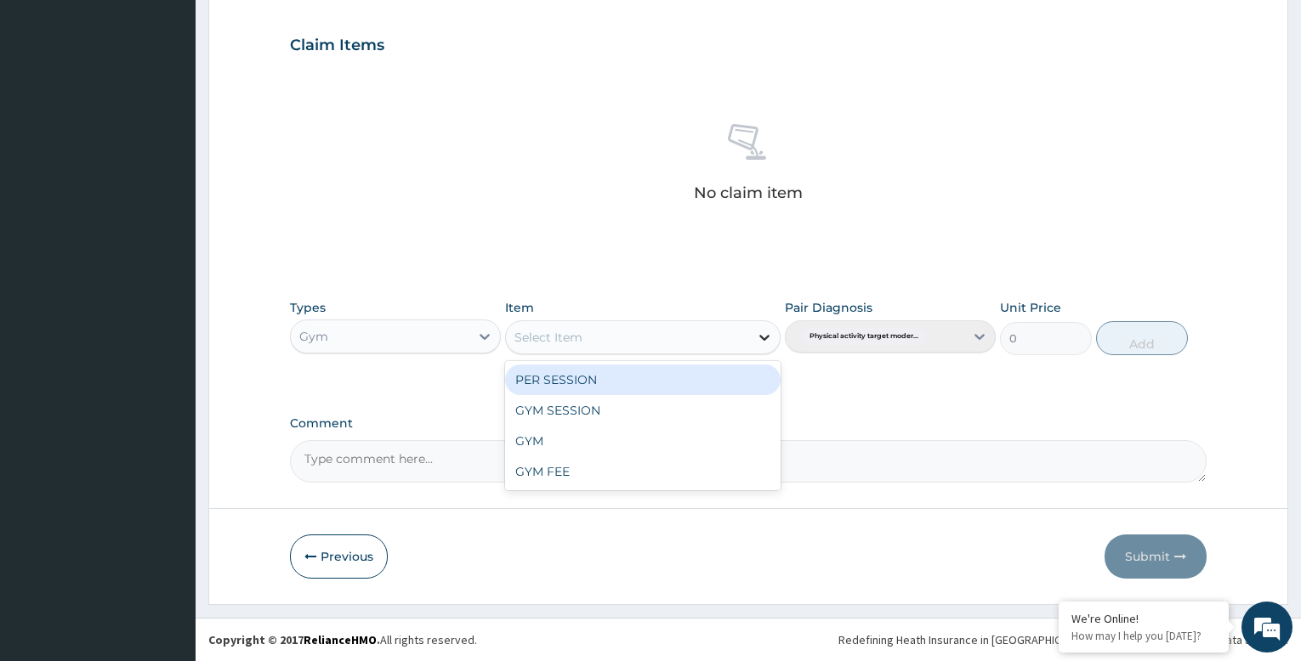
click at [754, 338] on div at bounding box center [764, 337] width 31 height 31
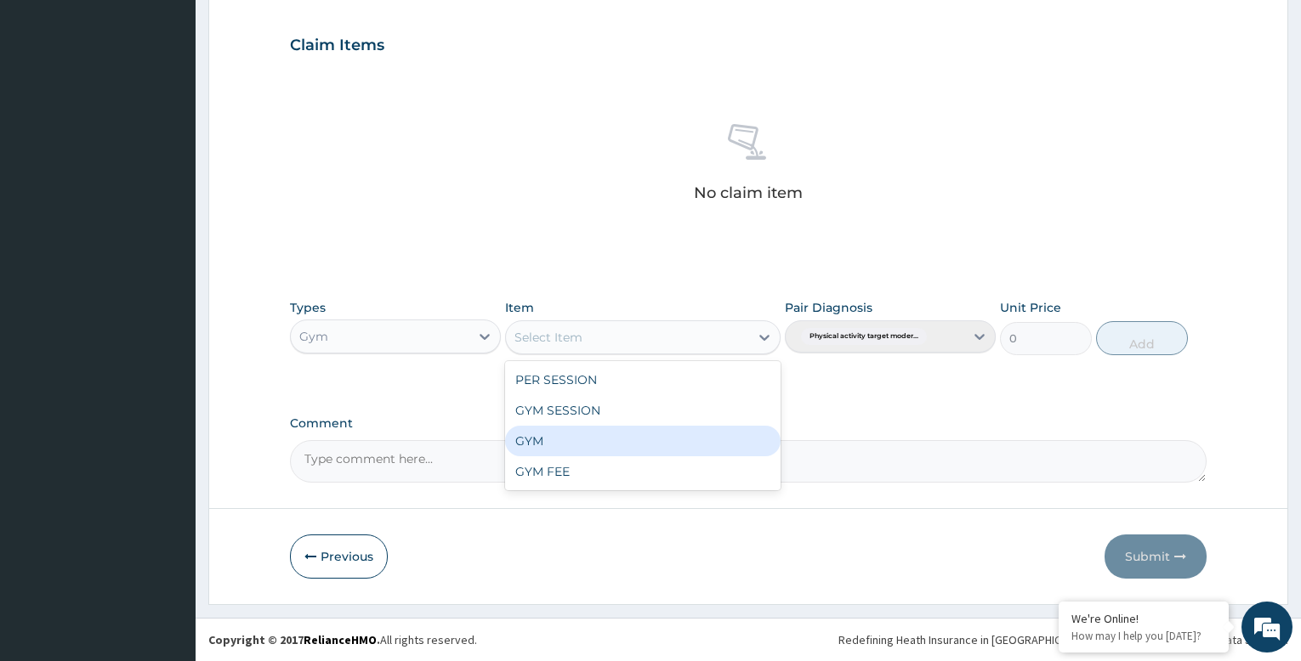
click at [709, 448] on div "GYM" at bounding box center [642, 441] width 275 height 31
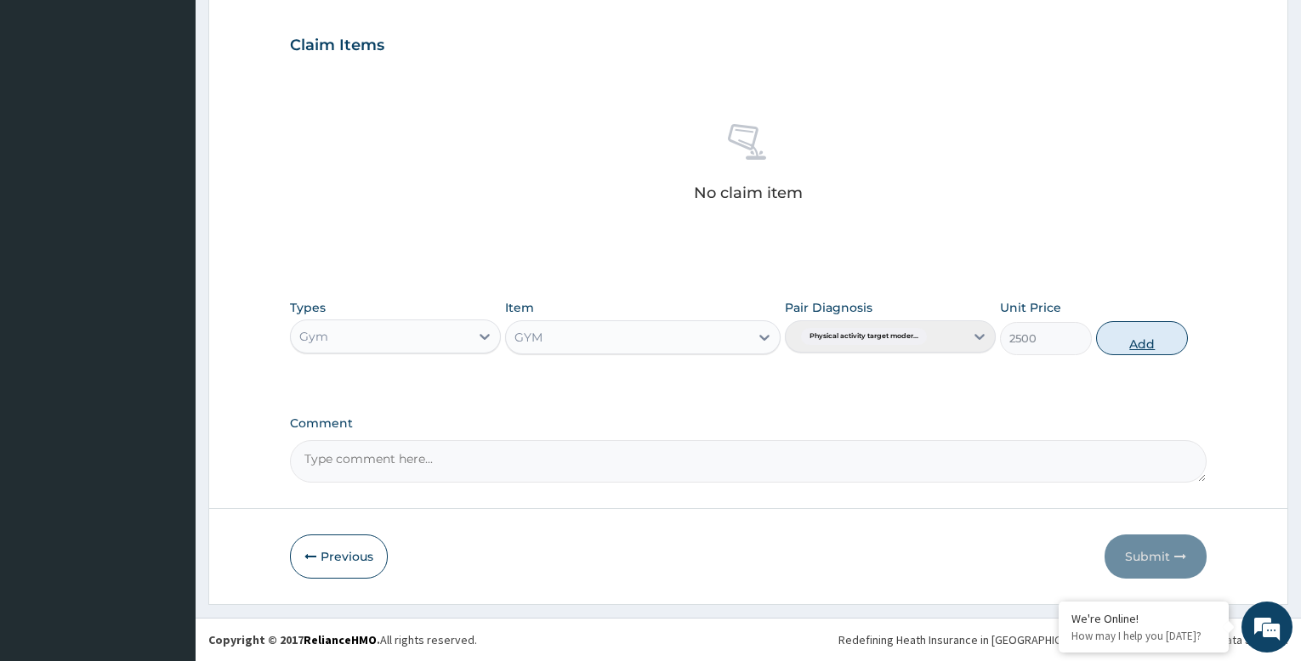
click at [1144, 341] on button "Add" at bounding box center [1142, 338] width 92 height 34
type input "0"
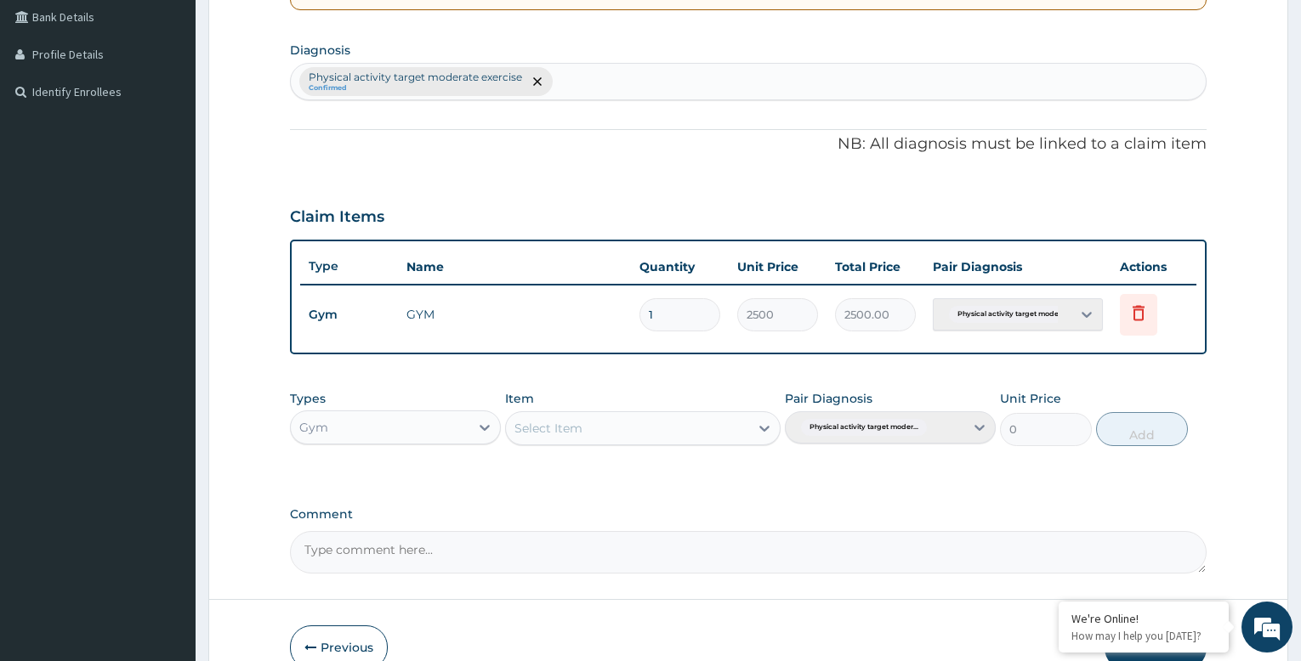
scroll to position [484, 0]
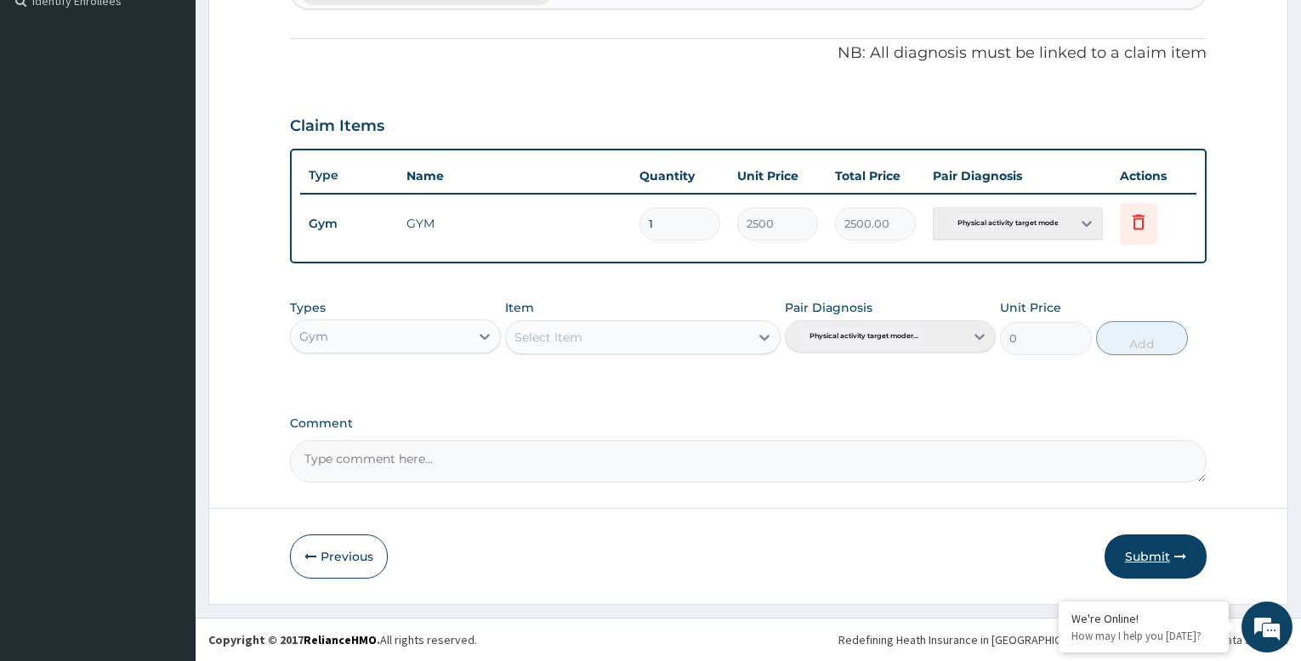
click at [1142, 548] on button "Submit" at bounding box center [1155, 557] width 102 height 44
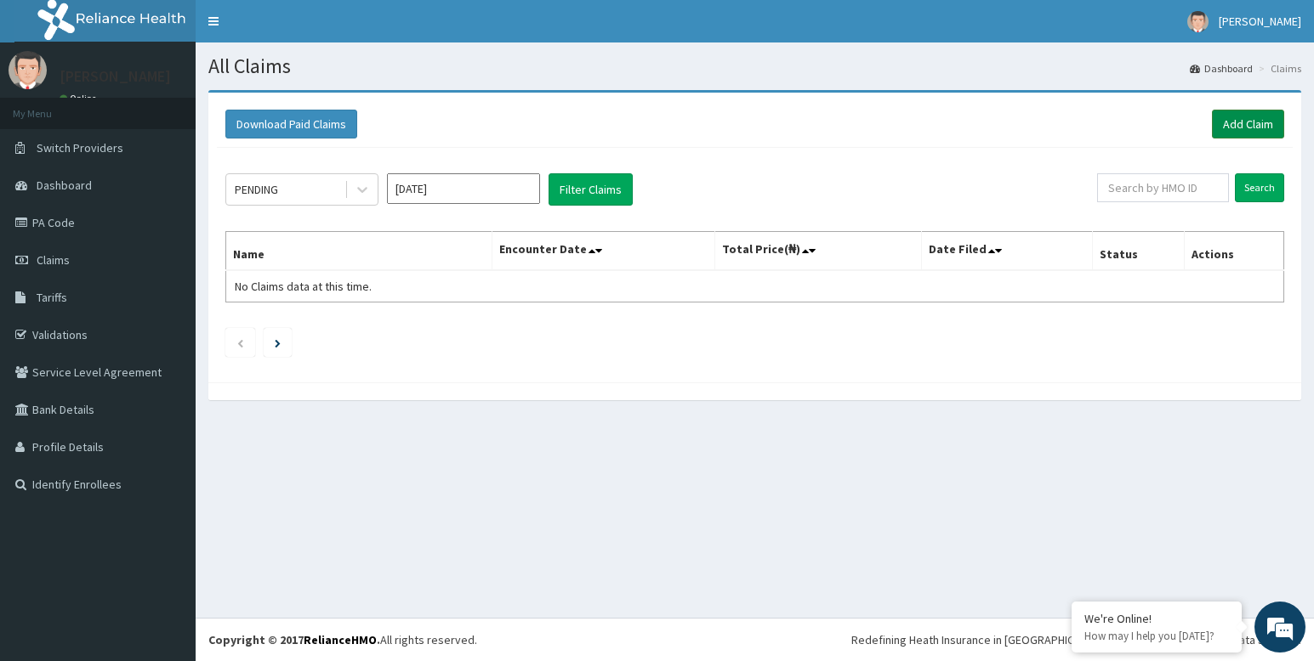
click at [1247, 124] on link "Add Claim" at bounding box center [1248, 124] width 72 height 29
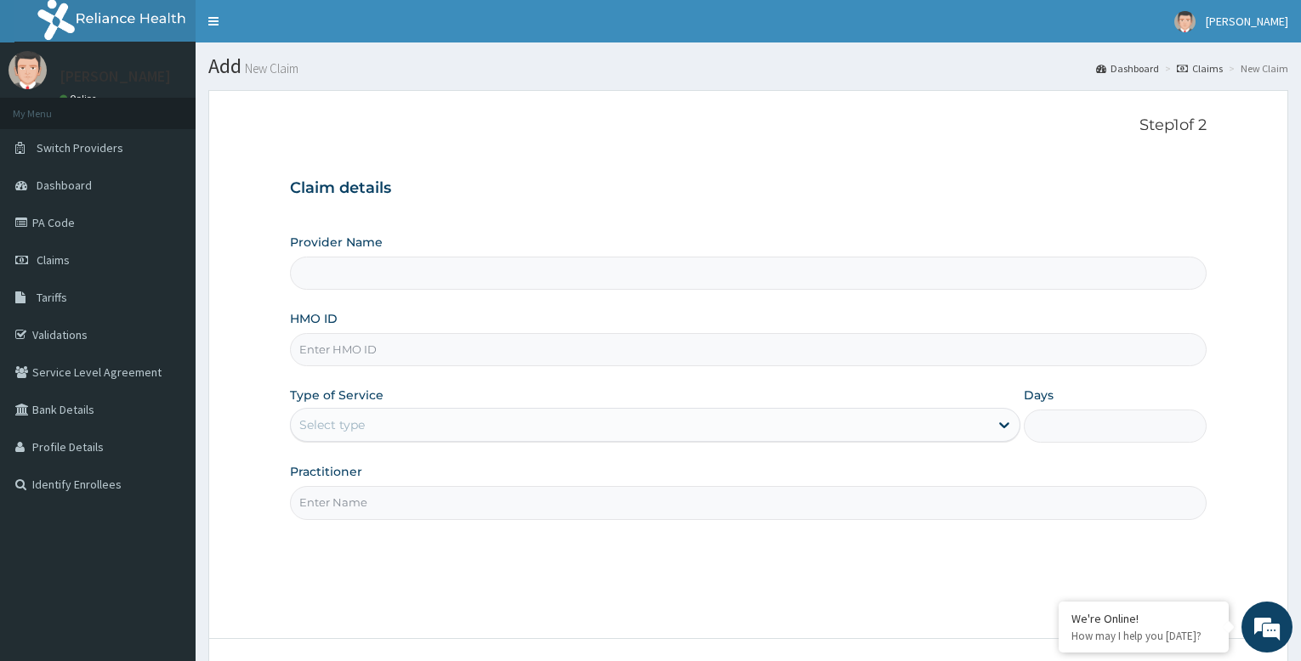
type input "Bodyline Gym- Festac"
type input "1"
click at [352, 348] on input "HMO ID" at bounding box center [748, 349] width 917 height 33
click at [338, 349] on input "REL" at bounding box center [748, 349] width 917 height 33
type input "REL/10567/A"
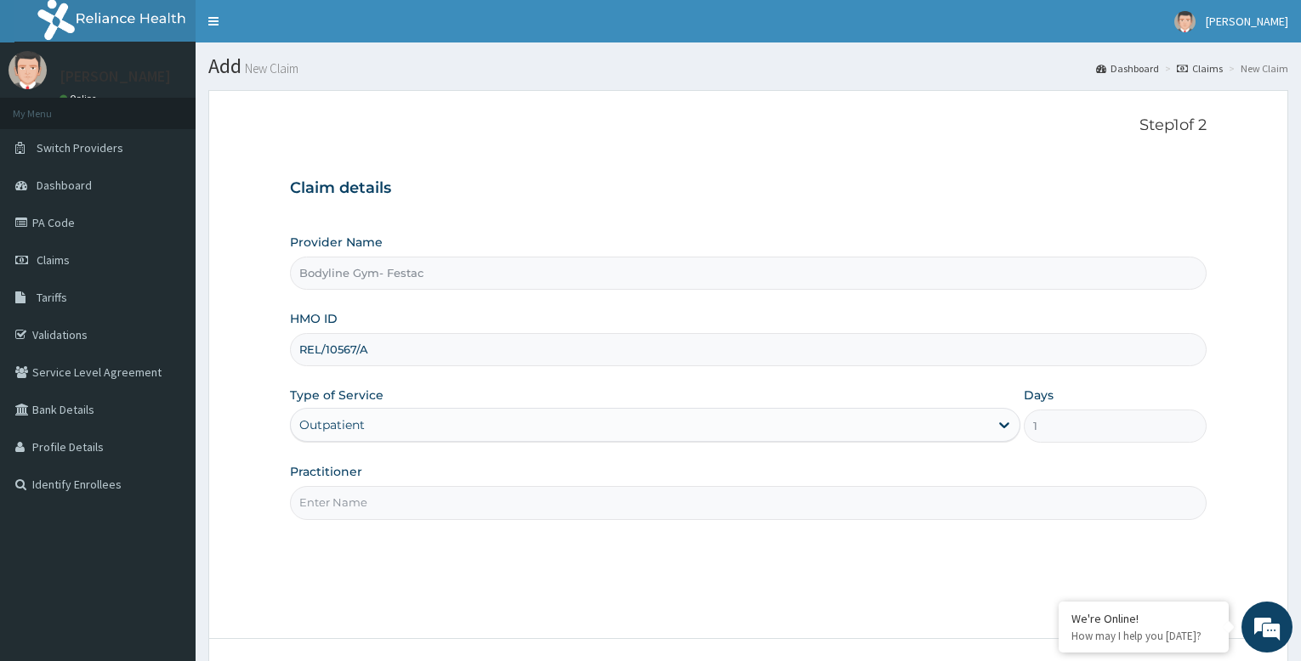
click at [362, 511] on input "Practitioner" at bounding box center [748, 502] width 917 height 33
type input "bodyline"
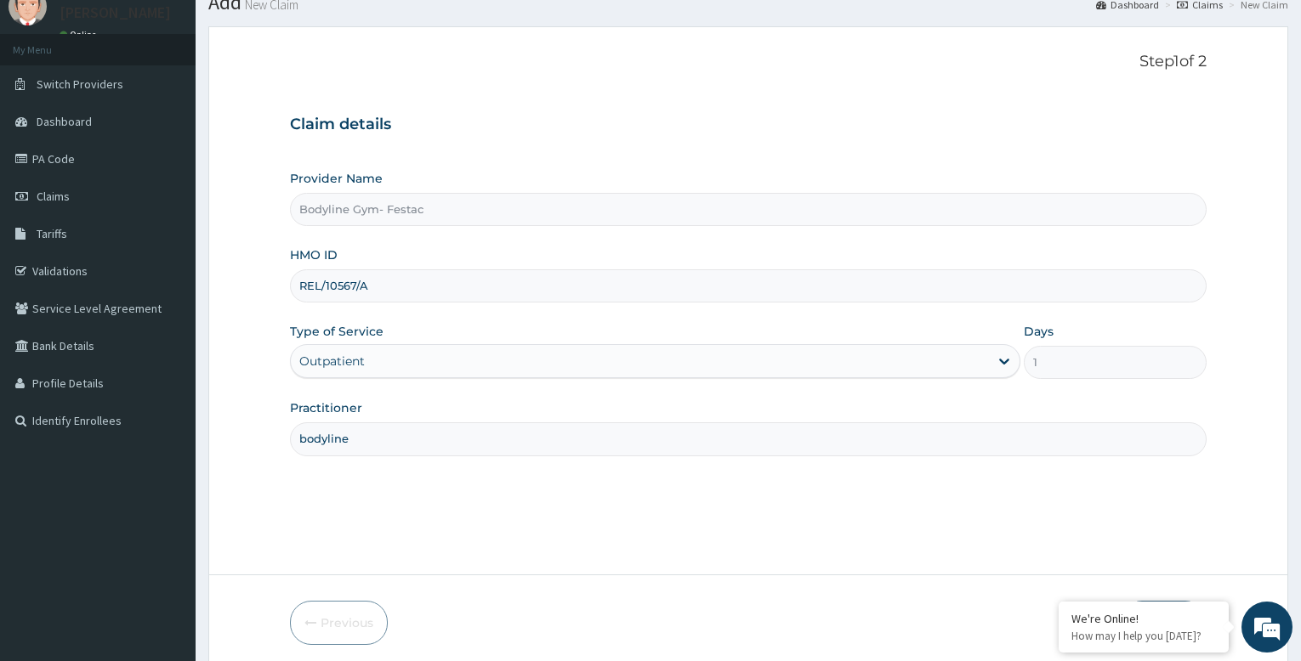
scroll to position [130, 0]
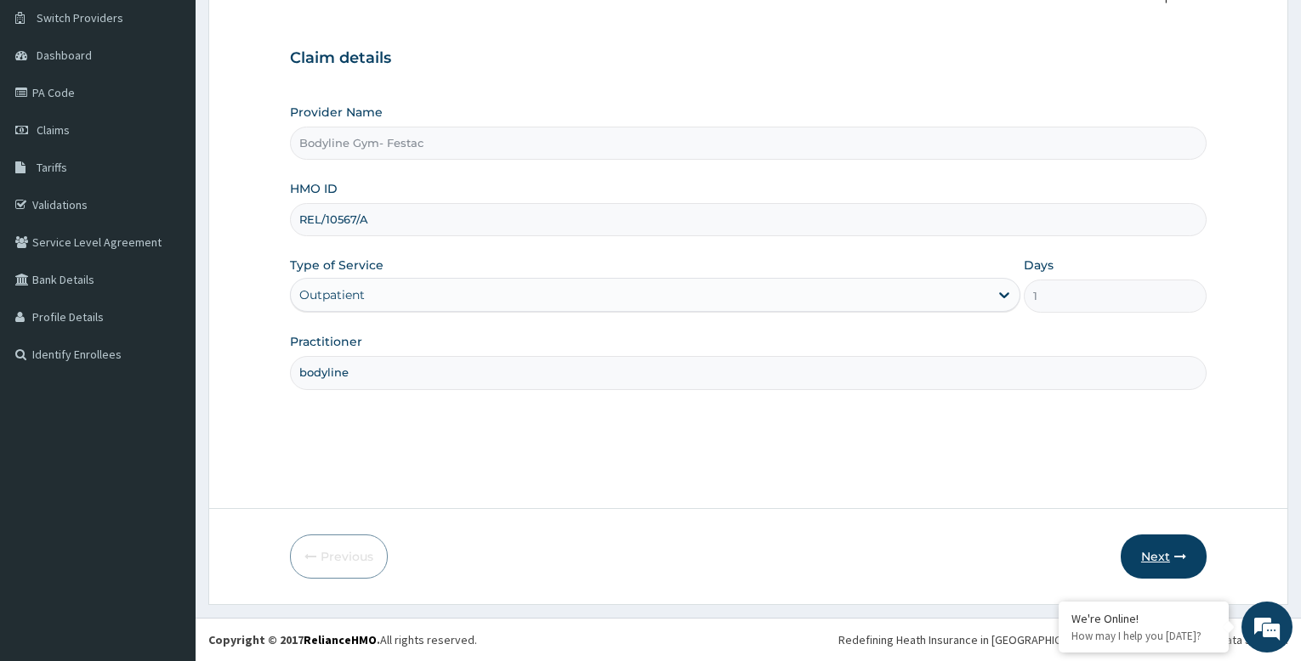
click at [1151, 562] on button "Next" at bounding box center [1164, 557] width 86 height 44
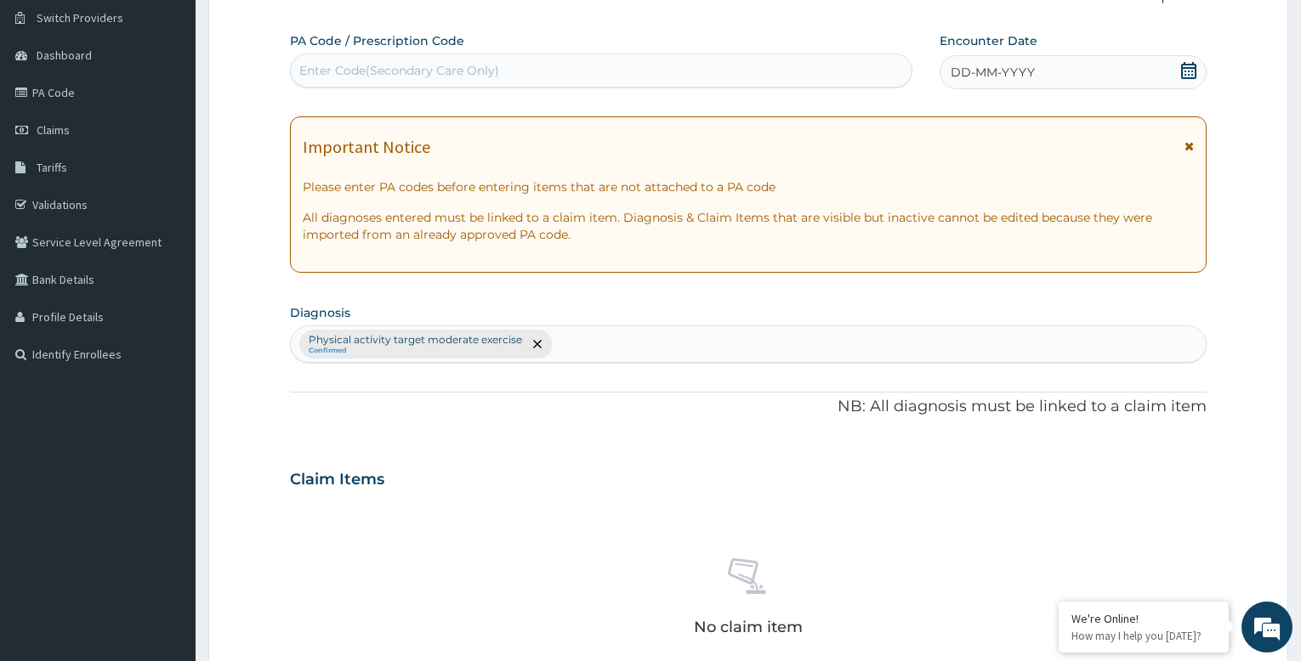
click at [402, 64] on div "Enter Code(Secondary Care Only)" at bounding box center [399, 70] width 200 height 17
type input "PA/914AED"
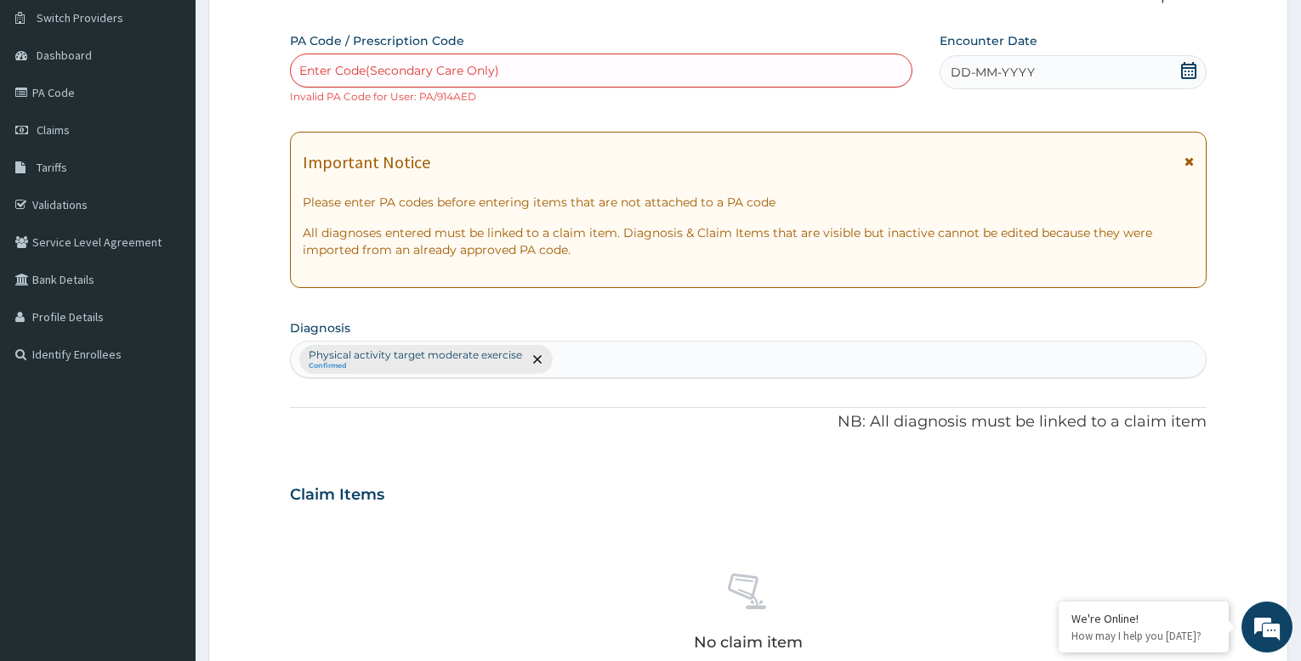
click at [423, 66] on div "Enter Code(Secondary Care Only)" at bounding box center [399, 70] width 200 height 17
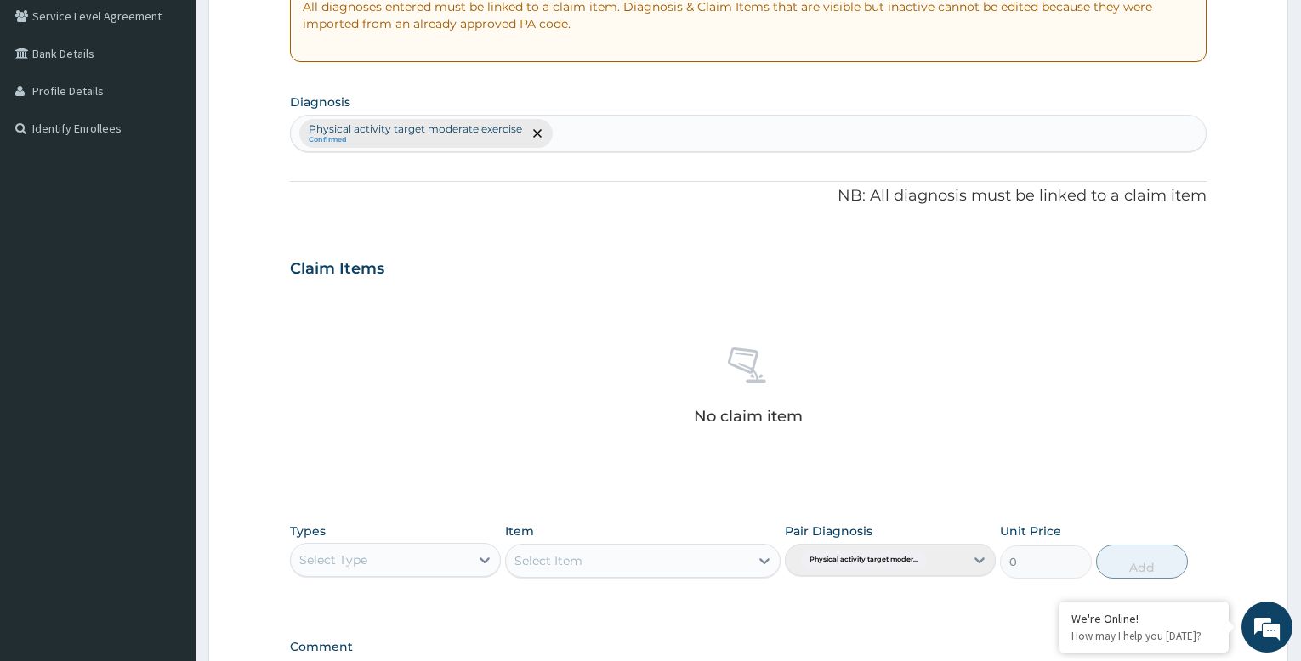
scroll to position [580, 0]
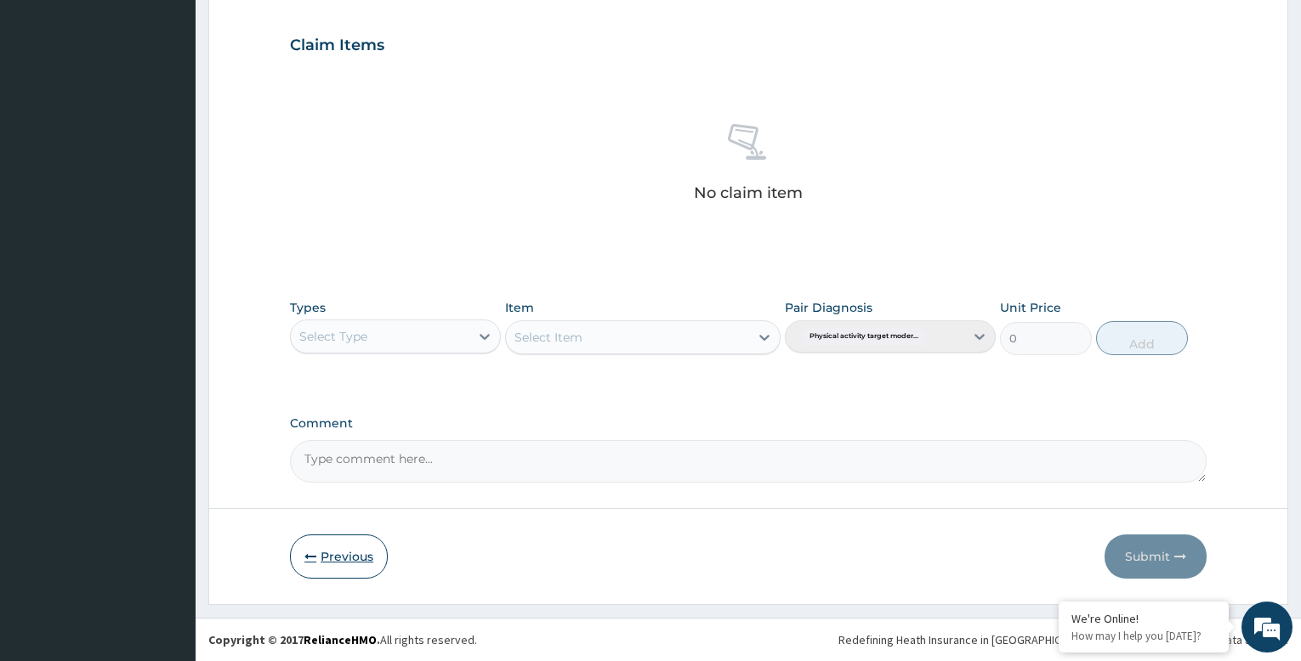
type input "PA//914AED"
click at [340, 558] on button "Previous" at bounding box center [339, 557] width 98 height 44
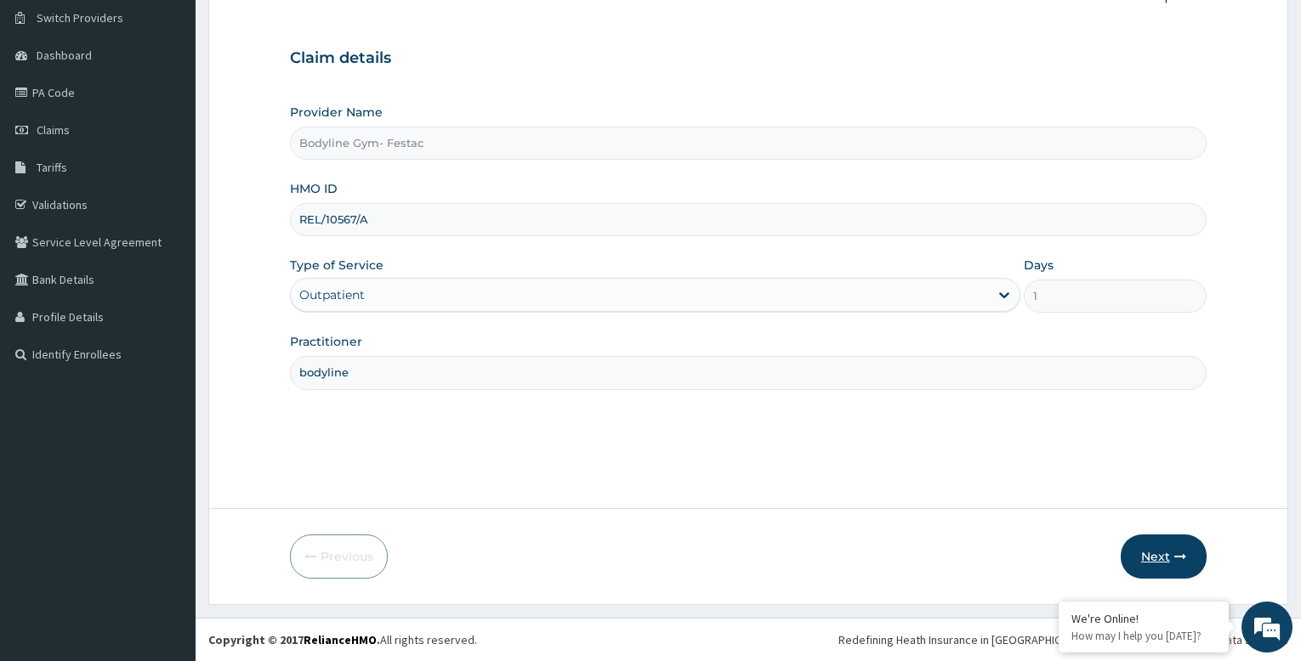
click at [1174, 559] on icon "button" at bounding box center [1180, 557] width 12 height 12
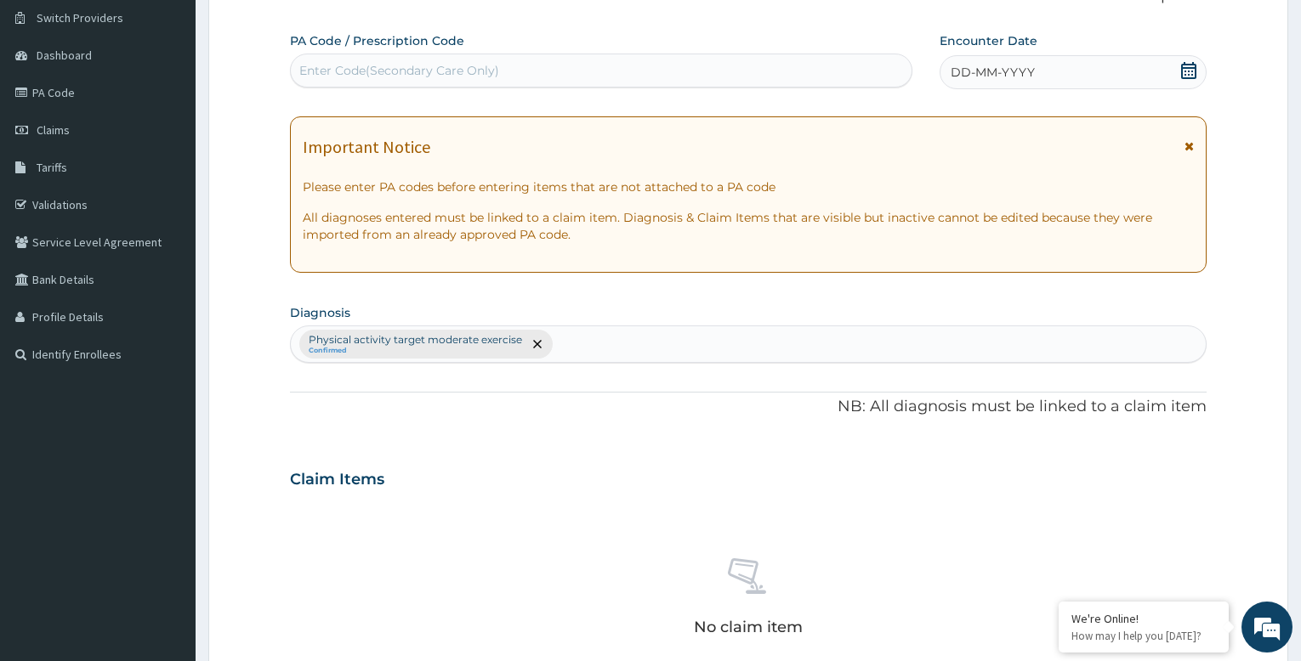
click at [482, 65] on div "Enter Code(Secondary Care Only)" at bounding box center [399, 70] width 200 height 17
click at [306, 70] on input "914AED" at bounding box center [323, 70] width 48 height 17
type input "PA/914AED"
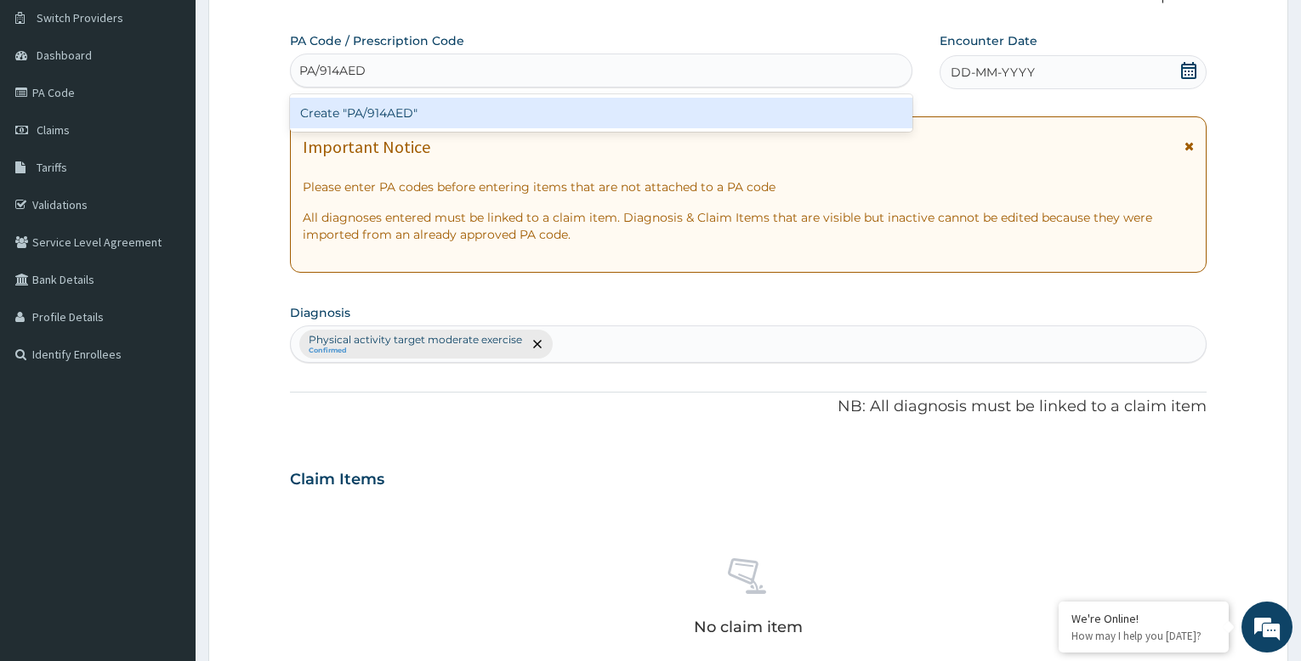
click at [461, 112] on div "Create "PA/914AED"" at bounding box center [601, 113] width 622 height 31
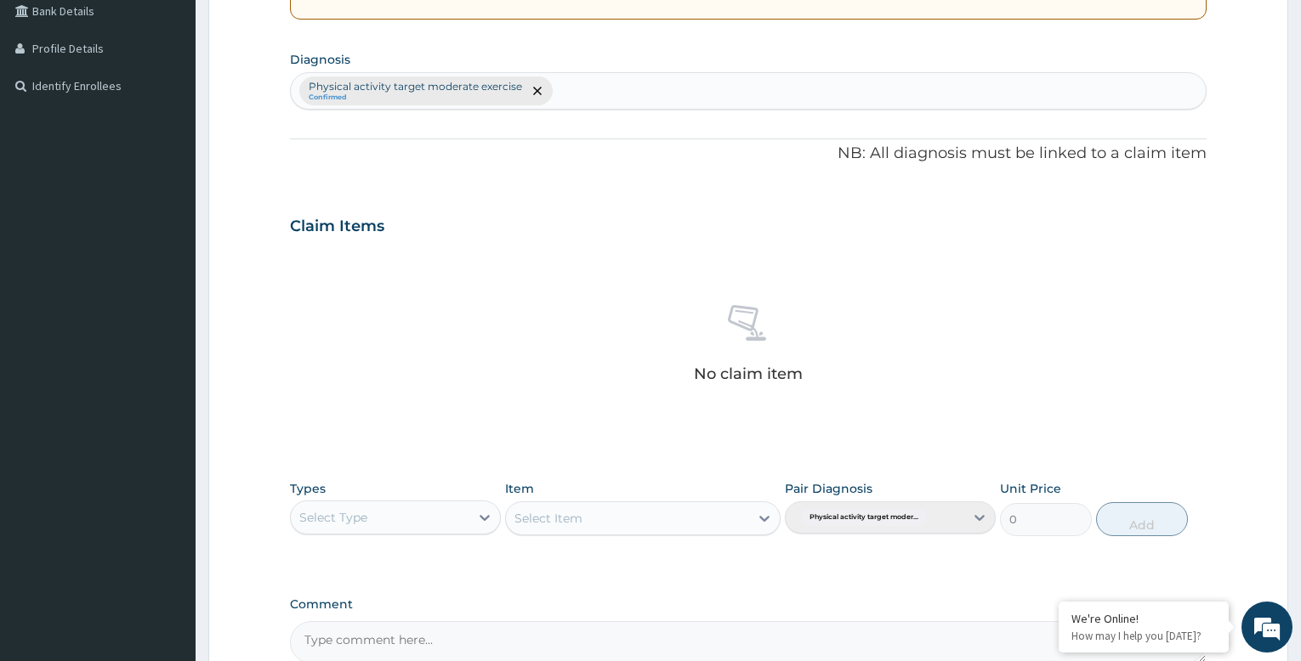
scroll to position [580, 0]
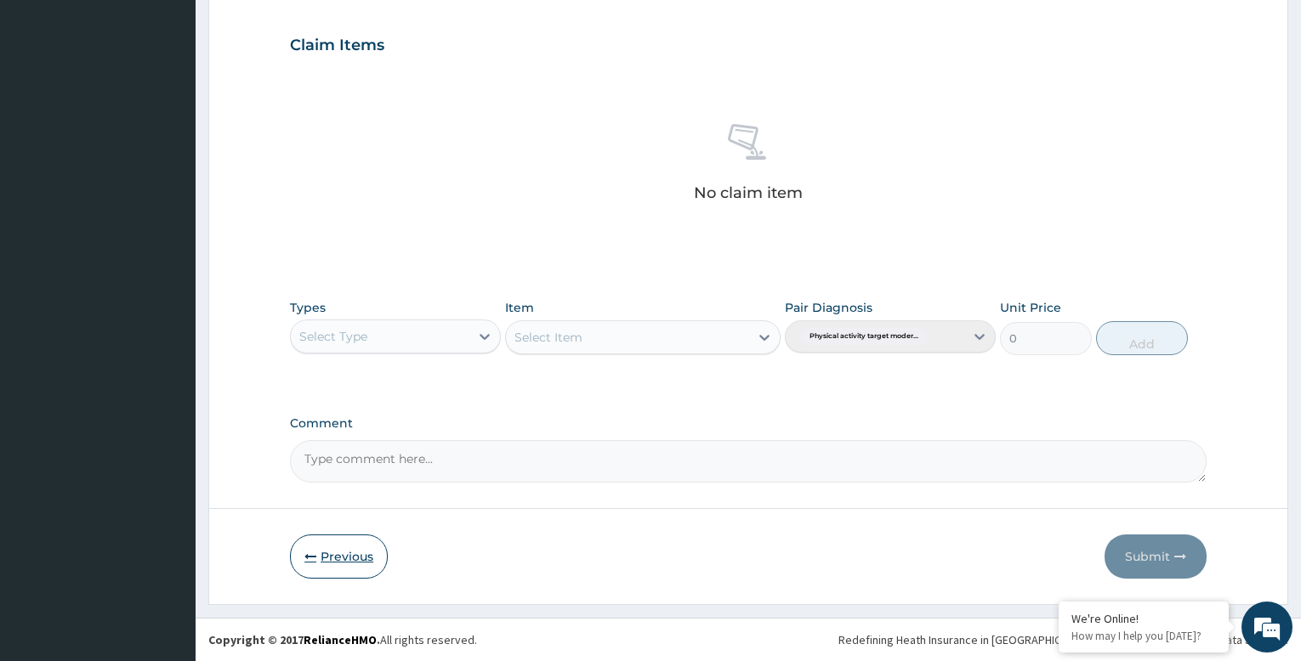
click at [341, 556] on button "Previous" at bounding box center [339, 557] width 98 height 44
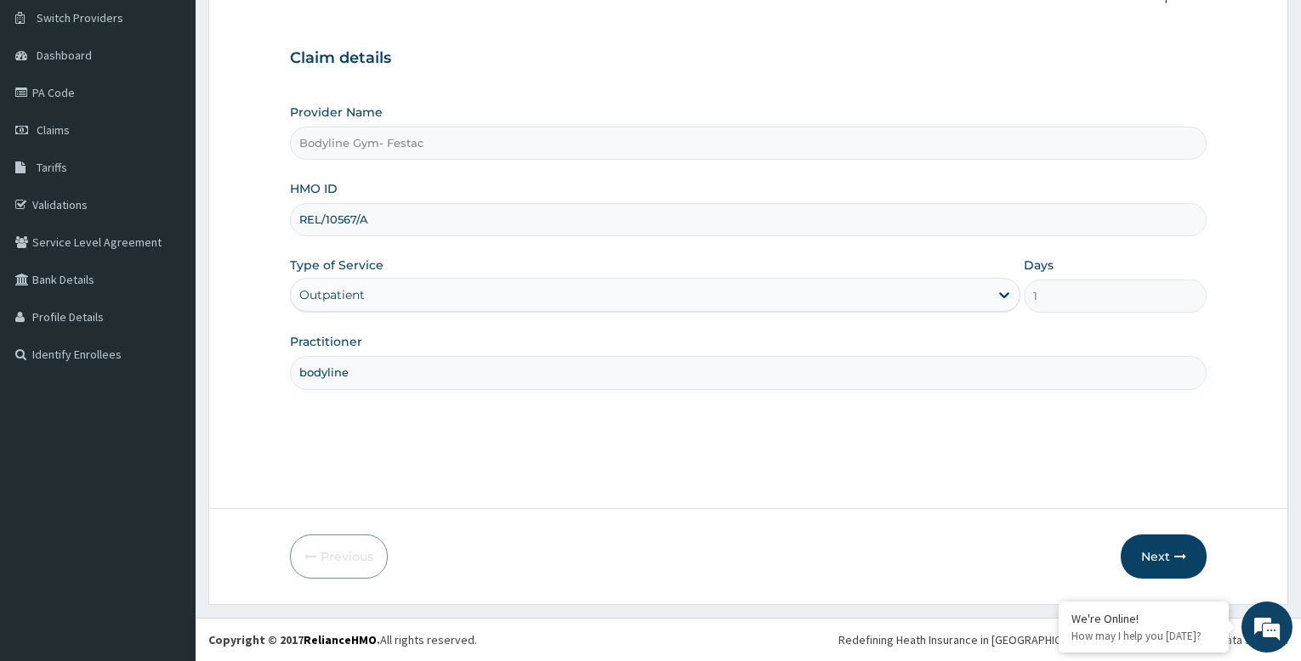
click at [400, 219] on input "REL/10567/A" at bounding box center [748, 219] width 917 height 33
type input "R"
type input "KSB/11083/A"
click at [1166, 552] on button "Next" at bounding box center [1164, 557] width 86 height 44
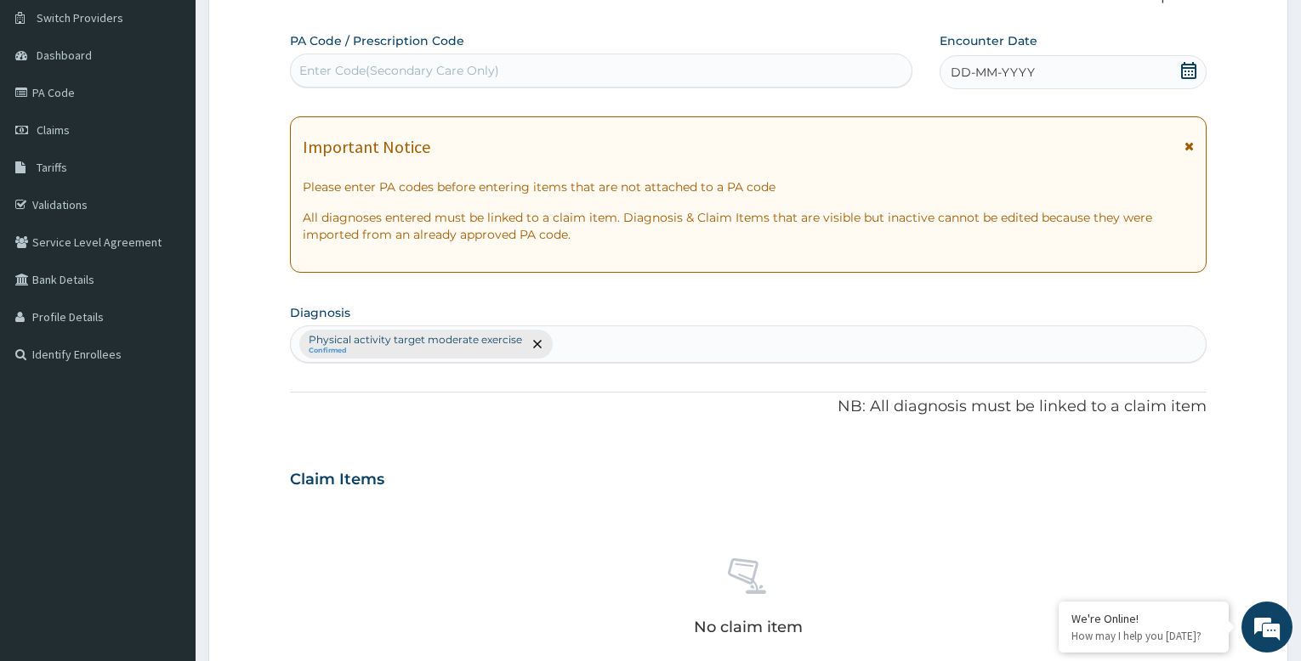
click at [348, 69] on div "Enter Code(Secondary Care Only)" at bounding box center [399, 70] width 200 height 17
type input "PA/7132DD"
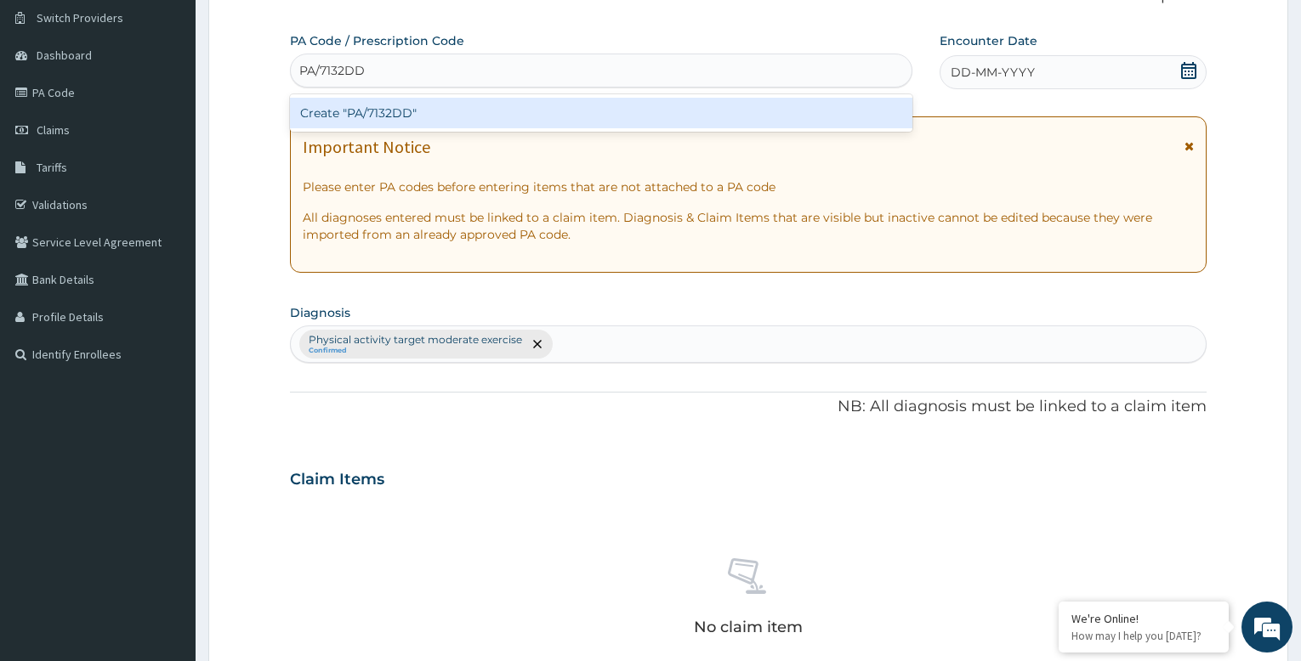
click at [454, 116] on div "Create "PA/7132DD"" at bounding box center [601, 113] width 622 height 31
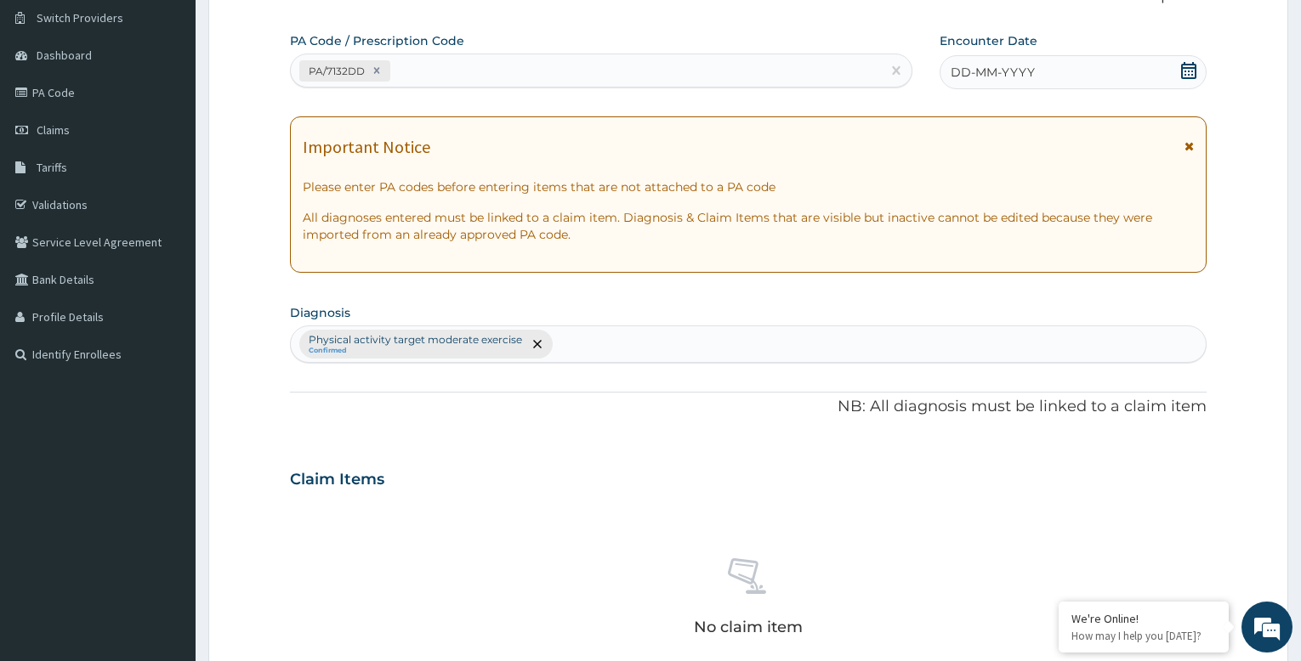
click at [1007, 75] on span "DD-MM-YYYY" at bounding box center [993, 72] width 84 height 17
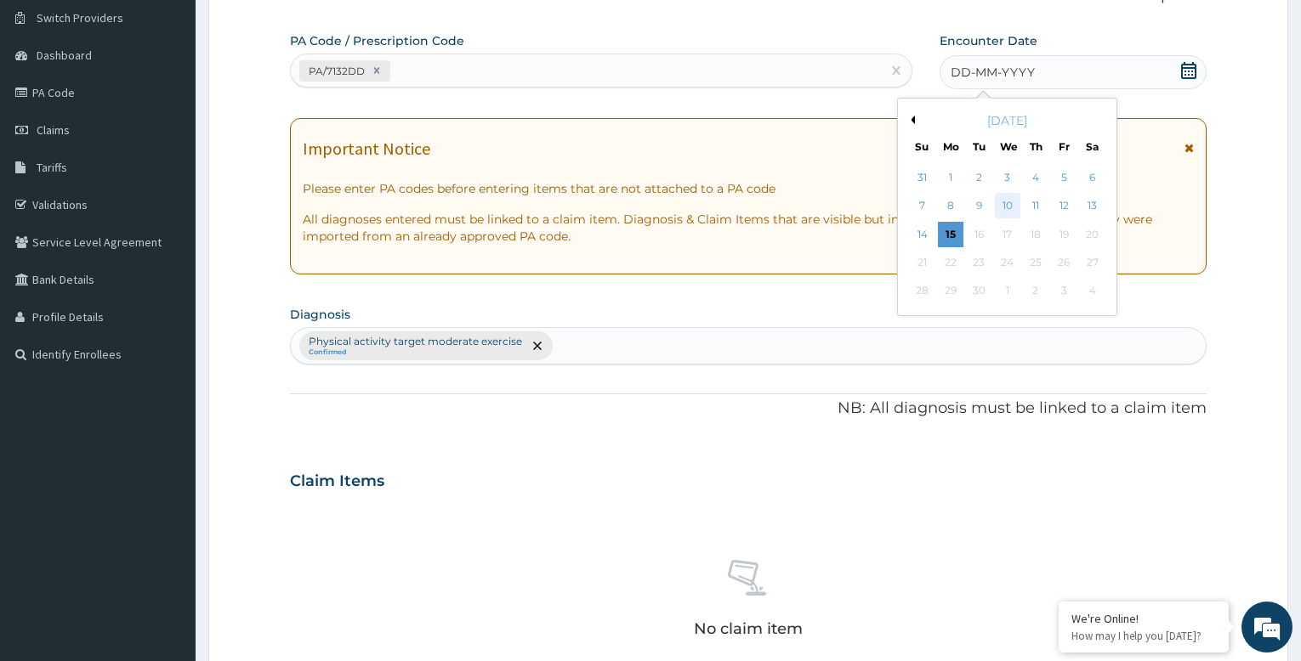
click at [1009, 202] on div "10" at bounding box center [1008, 207] width 26 height 26
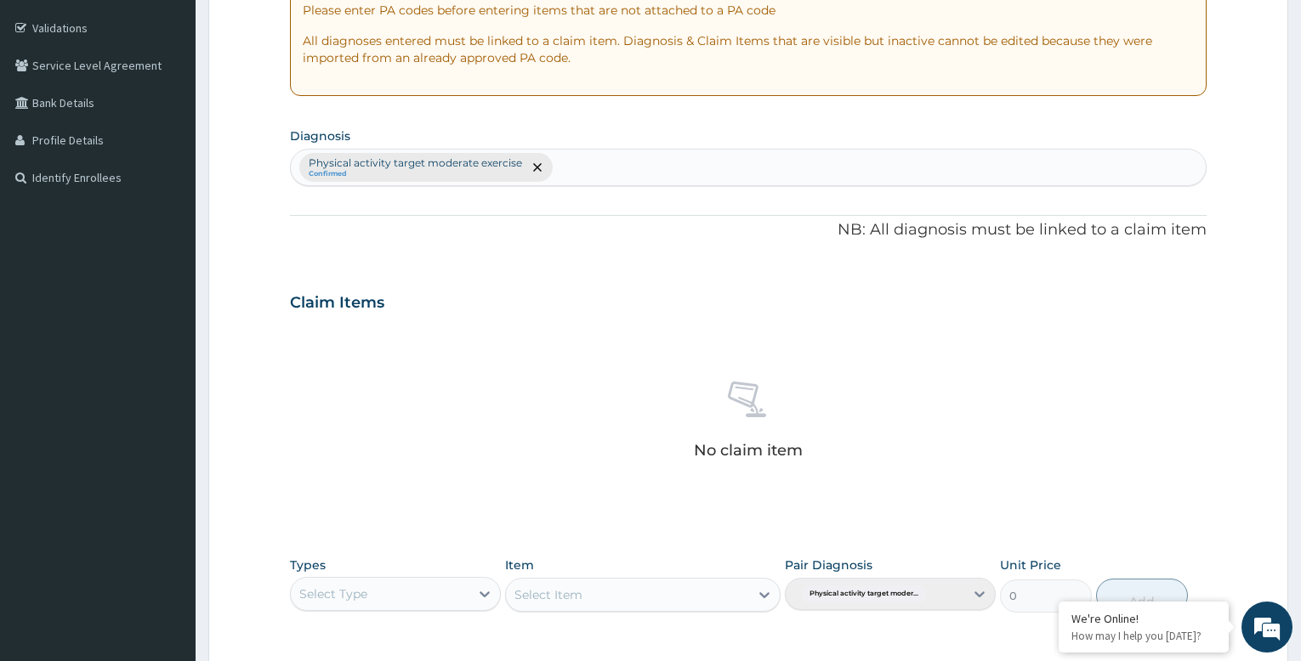
scroll to position [565, 0]
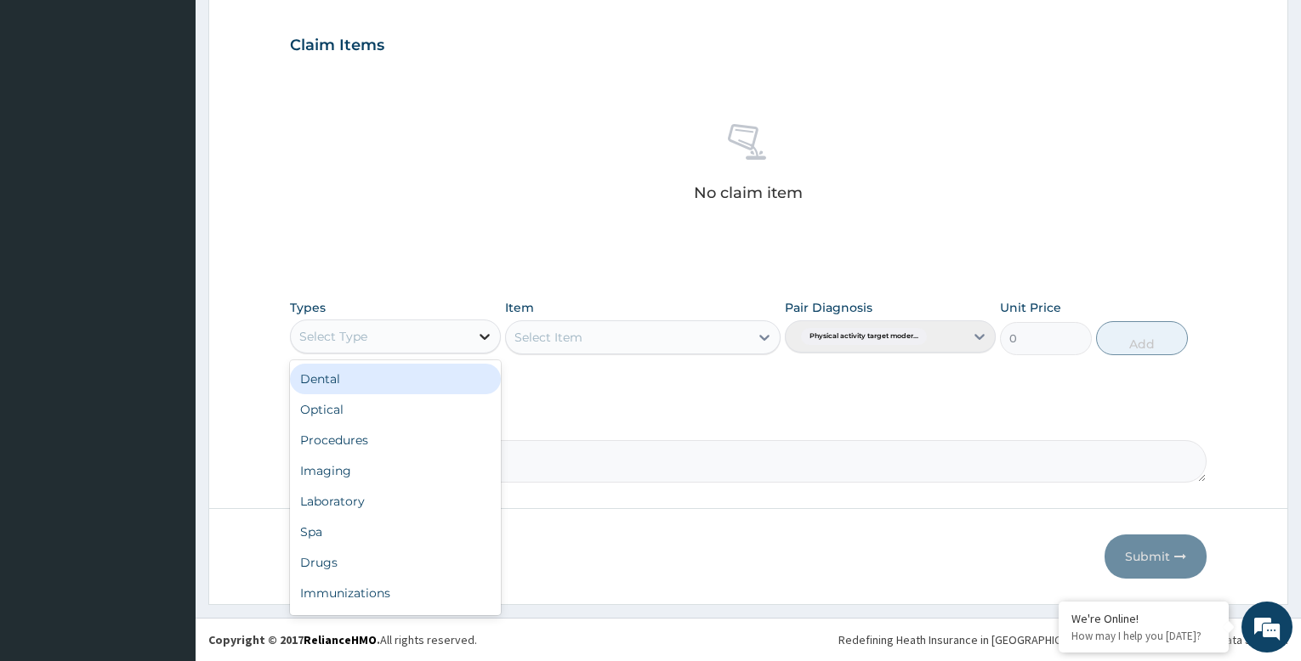
click at [476, 337] on icon at bounding box center [484, 336] width 17 height 17
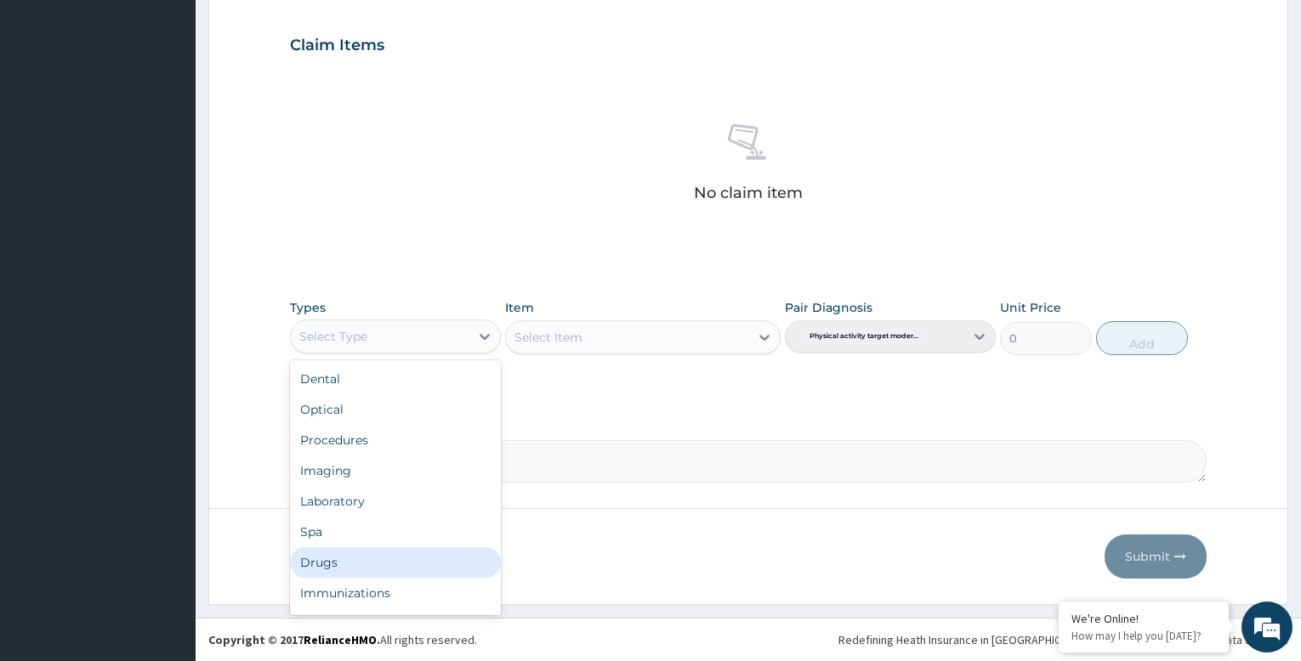
scroll to position [58, 0]
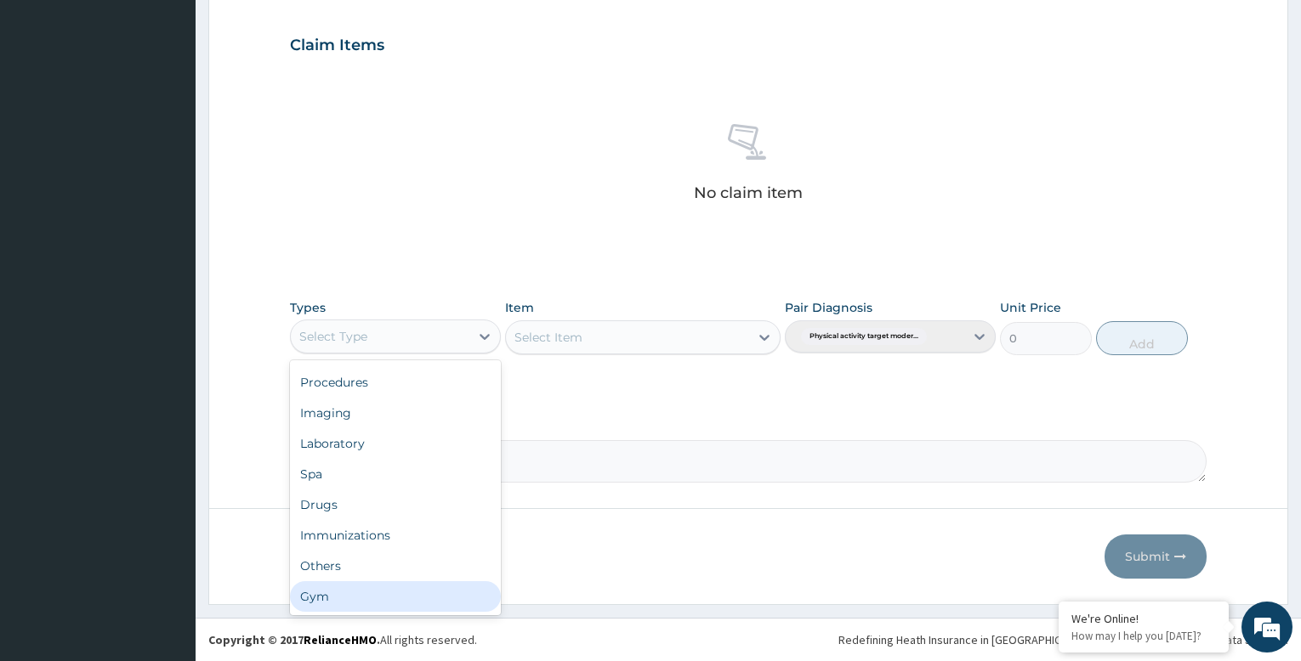
click at [385, 602] on div "Gym" at bounding box center [395, 597] width 211 height 31
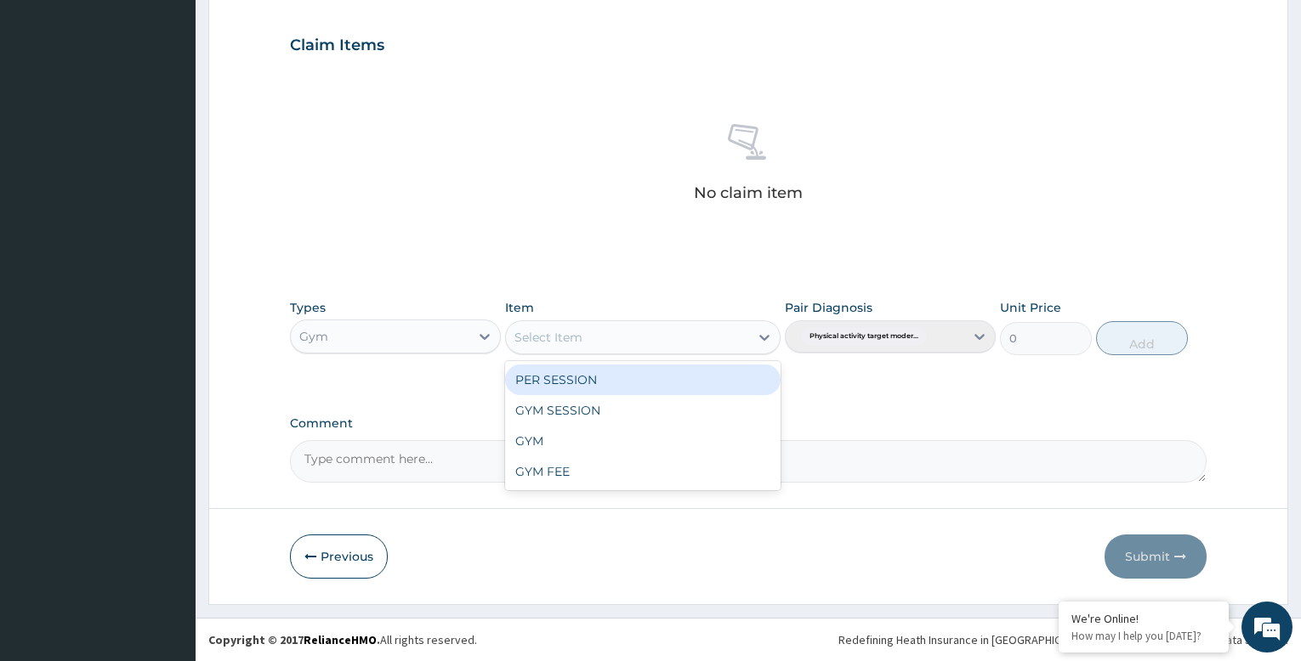
click at [733, 334] on div "Select Item" at bounding box center [627, 337] width 242 height 27
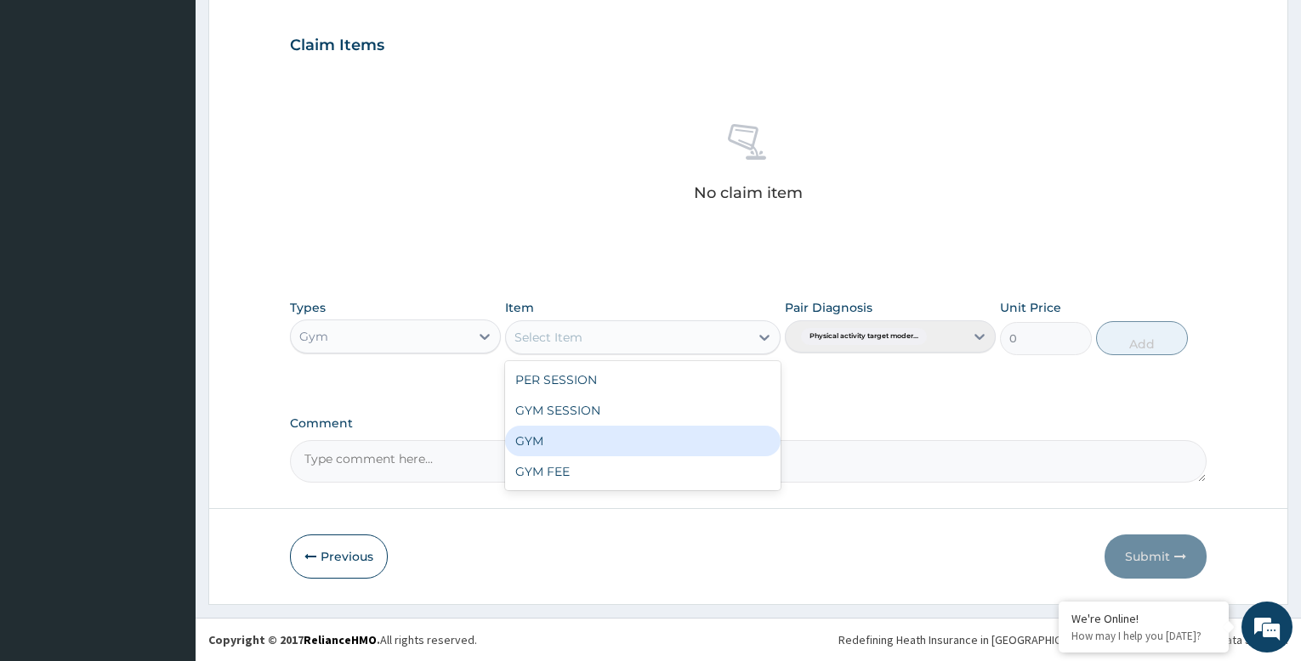
click at [621, 442] on div "GYM" at bounding box center [642, 441] width 275 height 31
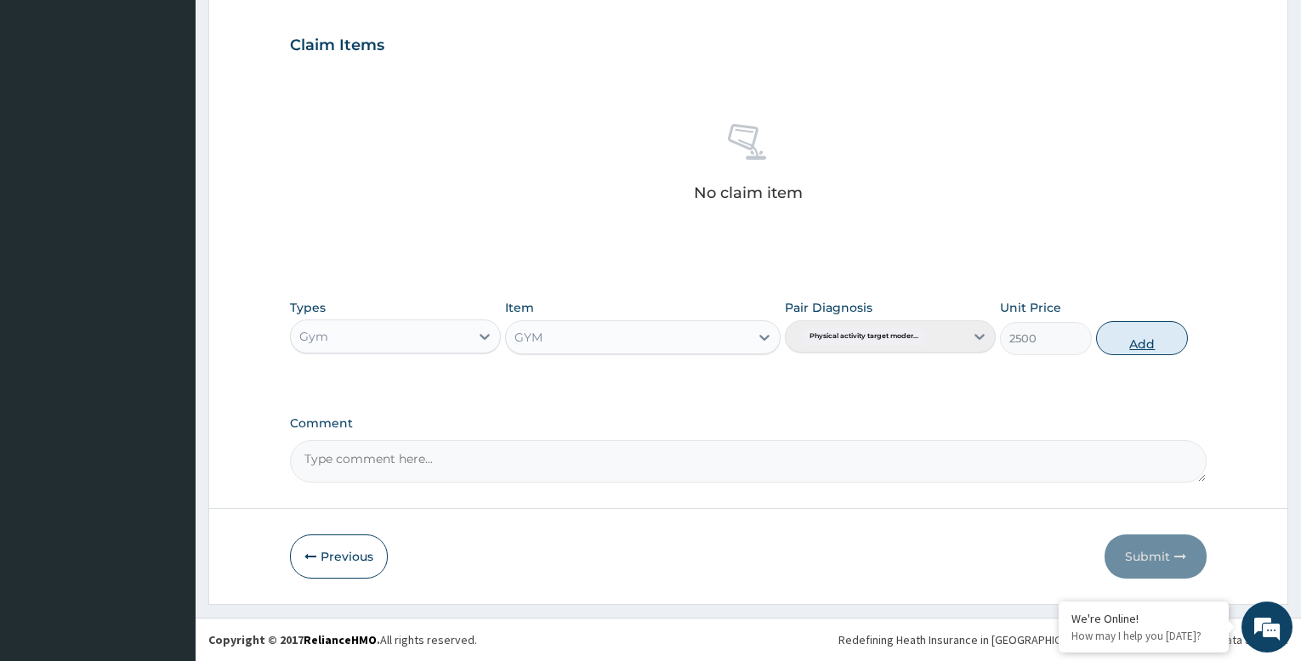
click at [1129, 339] on button "Add" at bounding box center [1142, 338] width 92 height 34
type input "0"
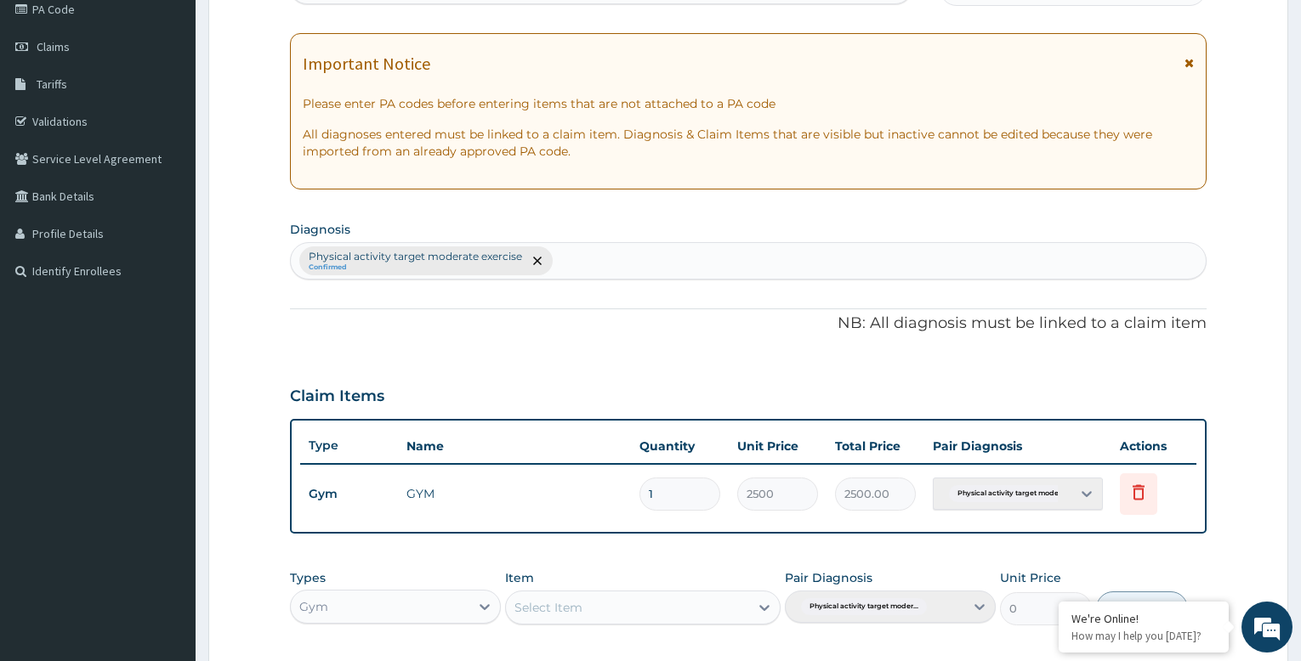
scroll to position [484, 0]
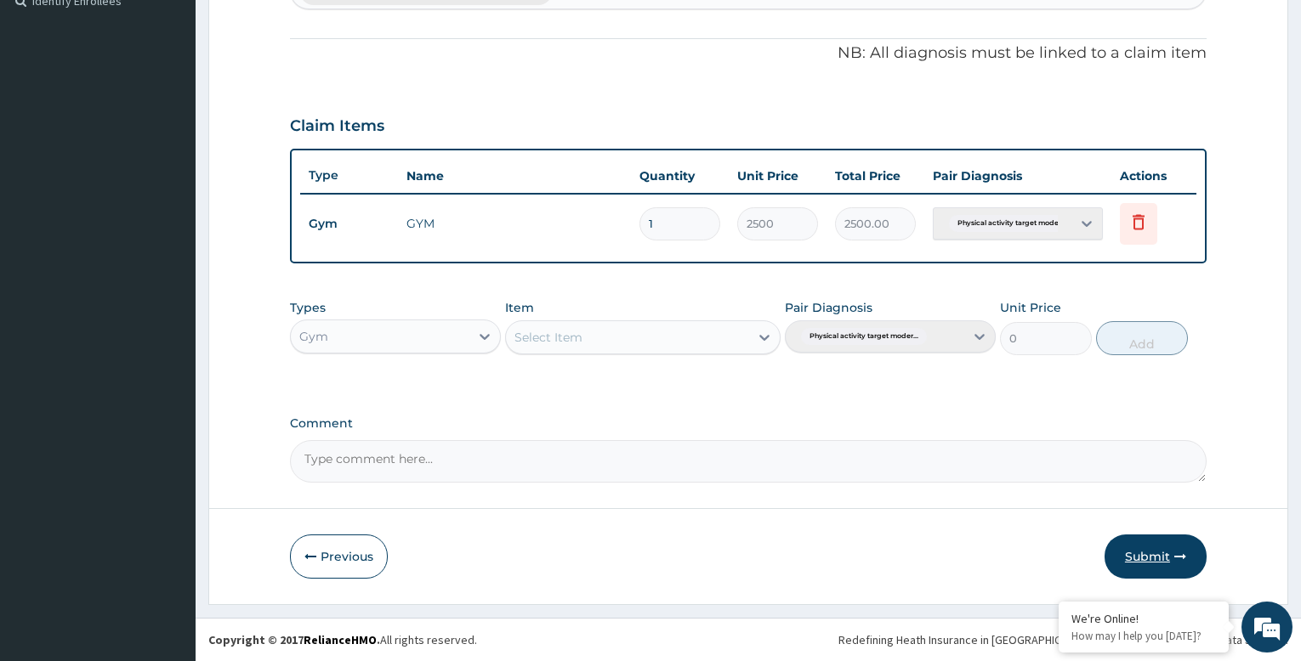
click at [1155, 562] on button "Submit" at bounding box center [1155, 557] width 102 height 44
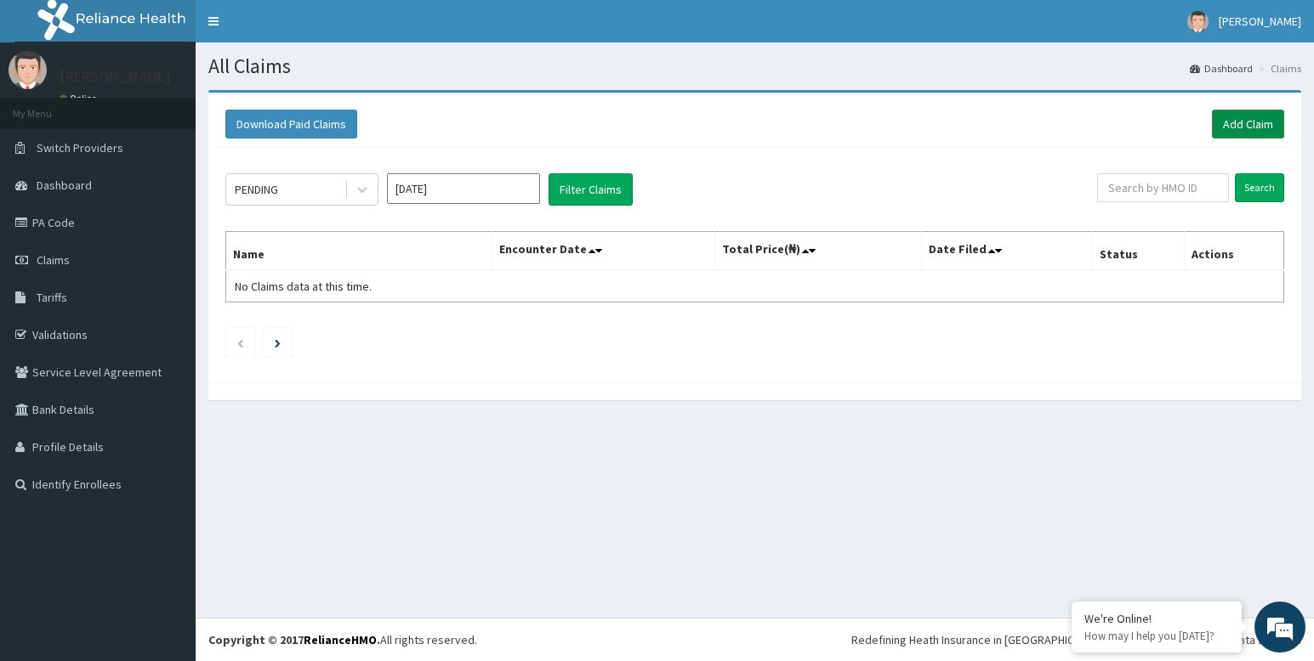
click at [1248, 112] on link "Add Claim" at bounding box center [1248, 124] width 72 height 29
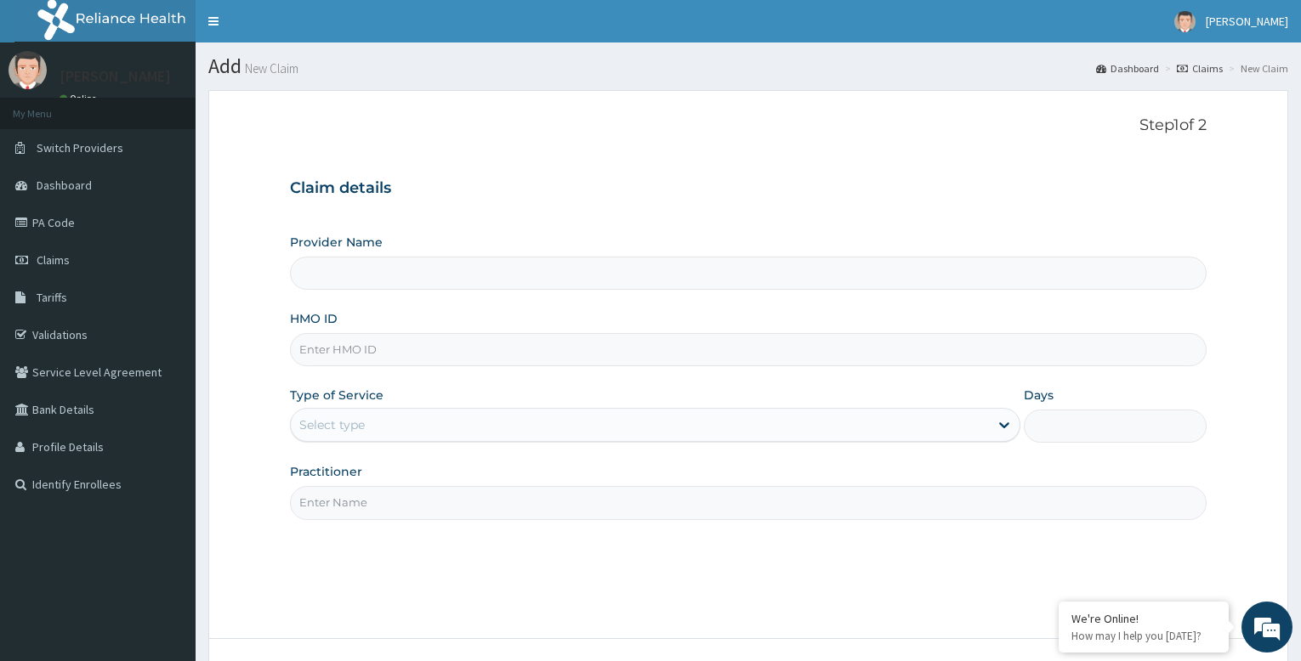
type input "Bodyline Gym- Festac"
type input "1"
click at [392, 351] on input "HMO ID" at bounding box center [748, 349] width 917 height 33
click at [349, 348] on input "HMO ID" at bounding box center [748, 349] width 917 height 33
type input "YWG/10012/A"
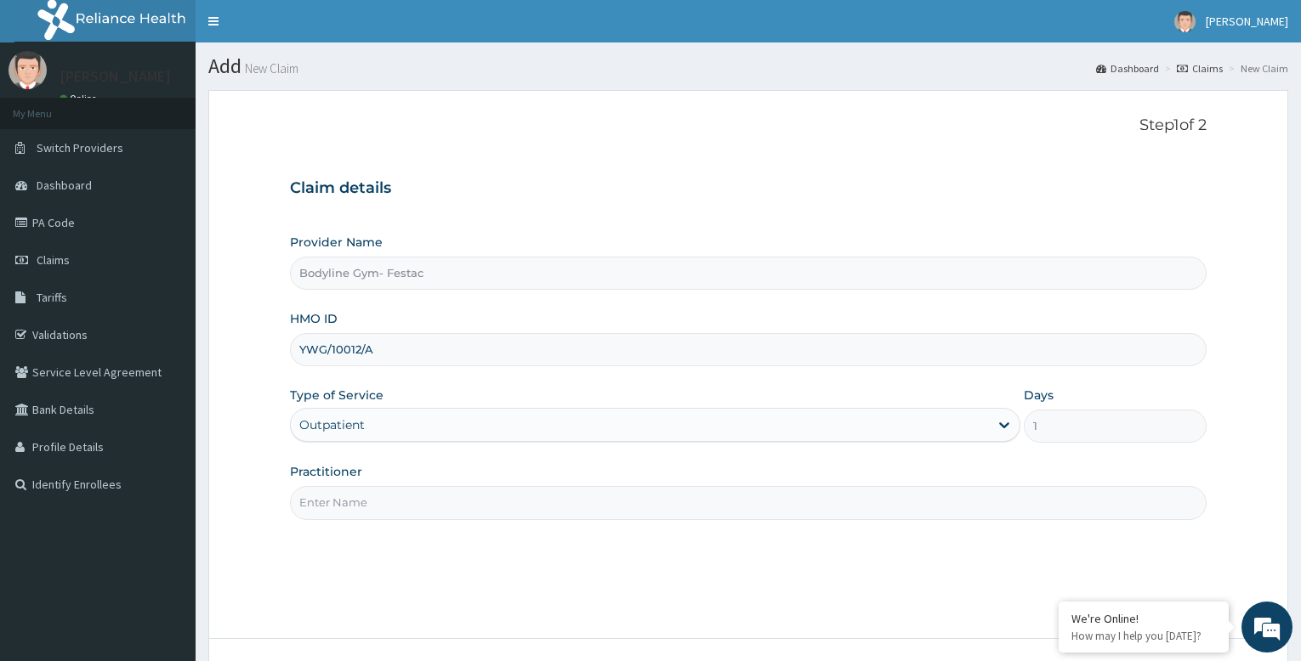
click at [377, 508] on input "Practitioner" at bounding box center [748, 502] width 917 height 33
type input "bodyline"
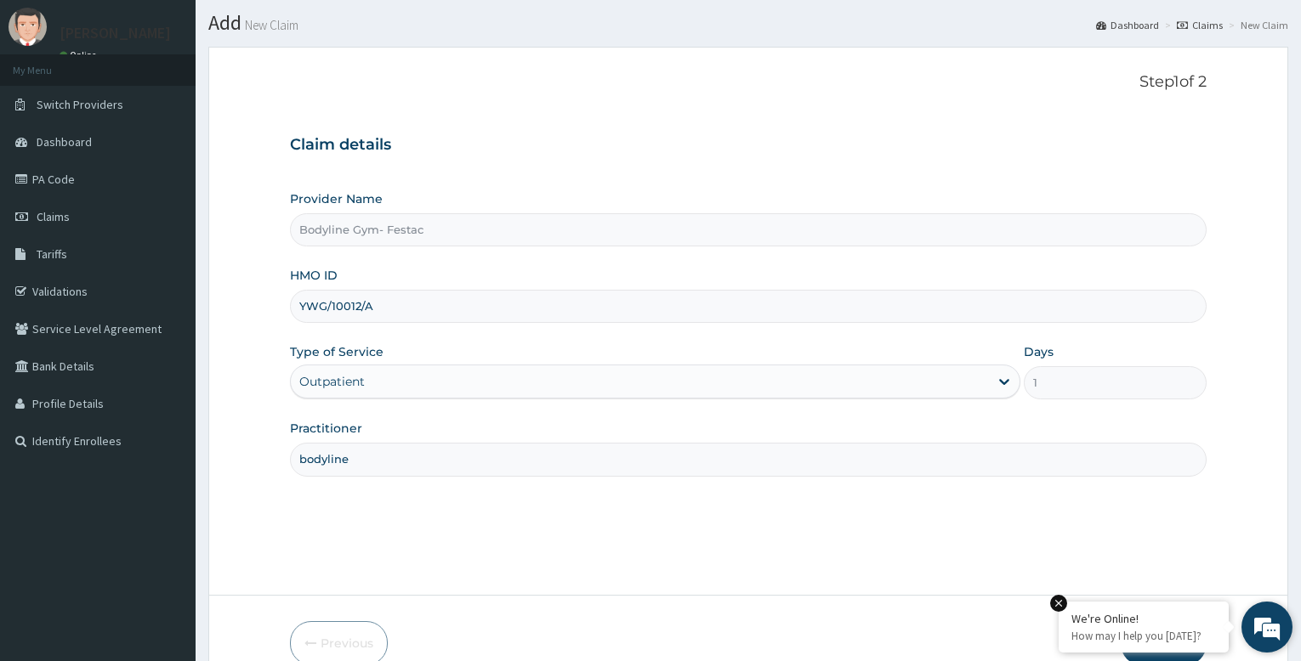
scroll to position [130, 0]
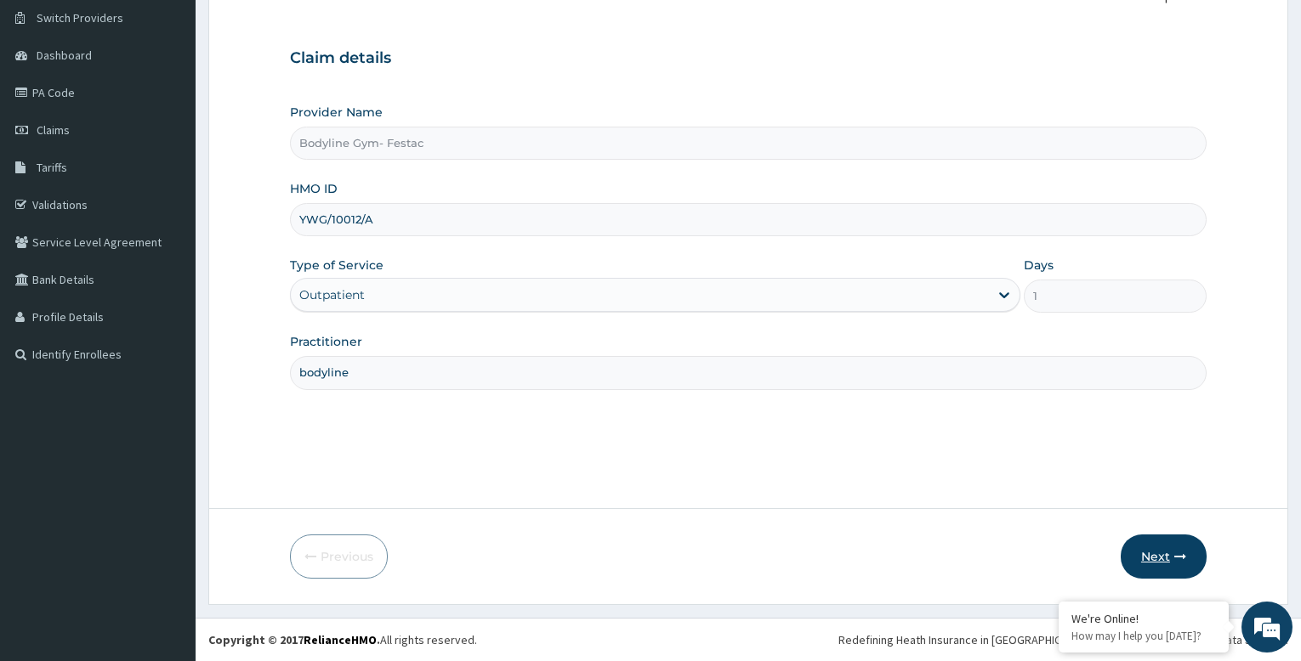
click at [1154, 558] on button "Next" at bounding box center [1164, 557] width 86 height 44
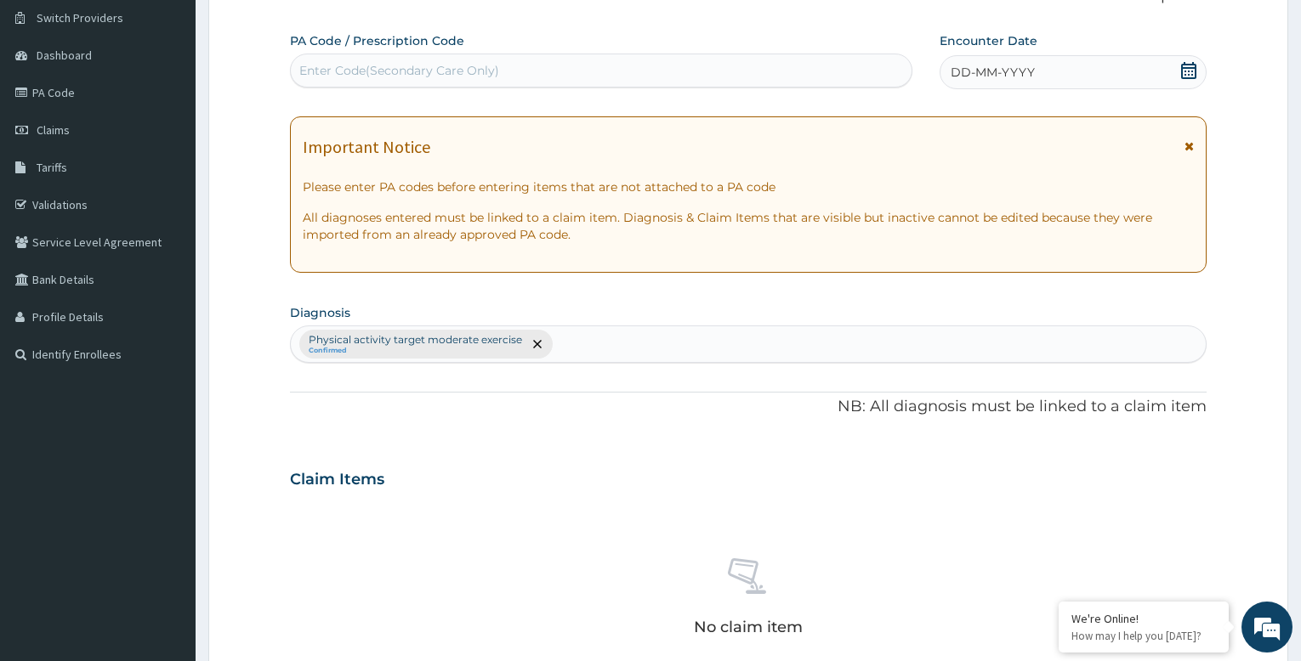
click at [441, 63] on div "Enter Code(Secondary Care Only)" at bounding box center [399, 70] width 200 height 17
type input "PA/3A9B7A"
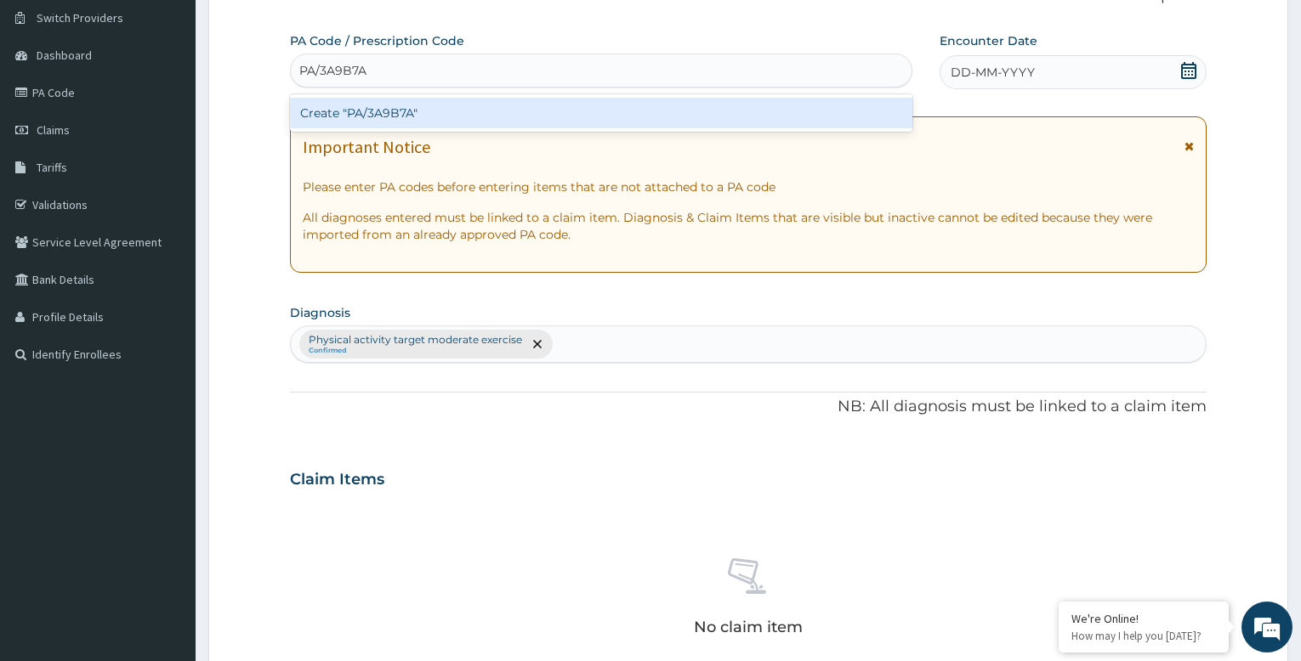
click at [395, 114] on div "Create "PA/3A9B7A"" at bounding box center [601, 113] width 622 height 31
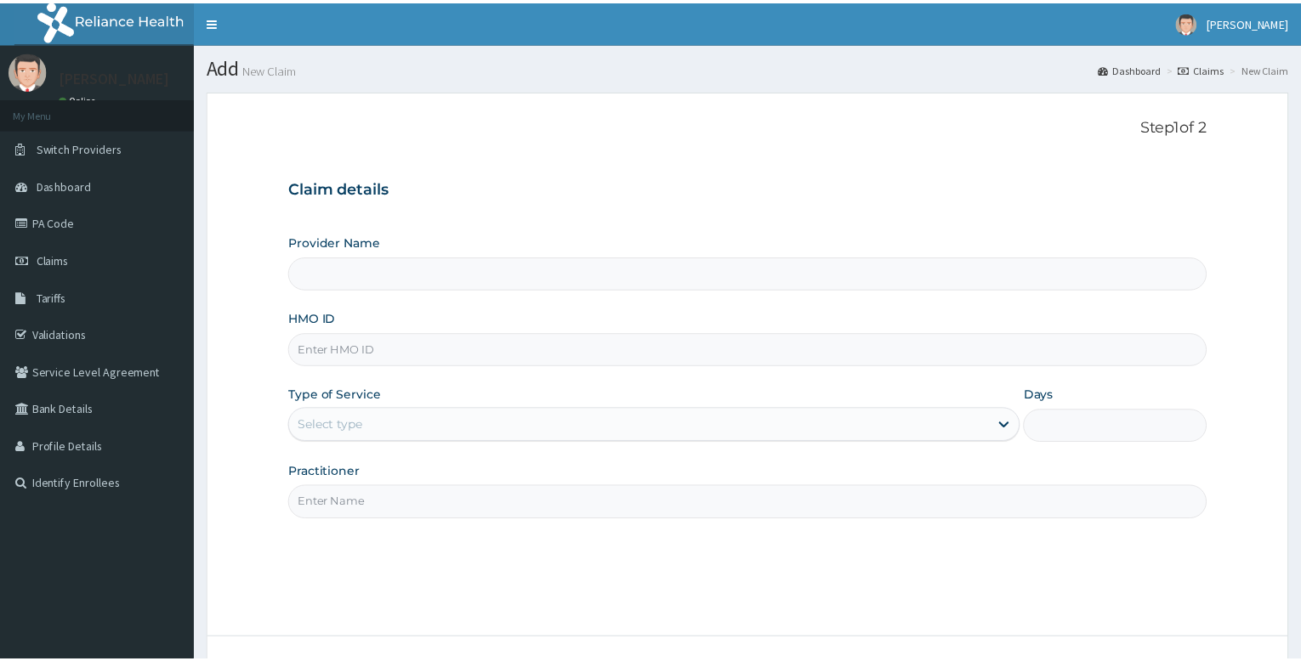
scroll to position [130, 0]
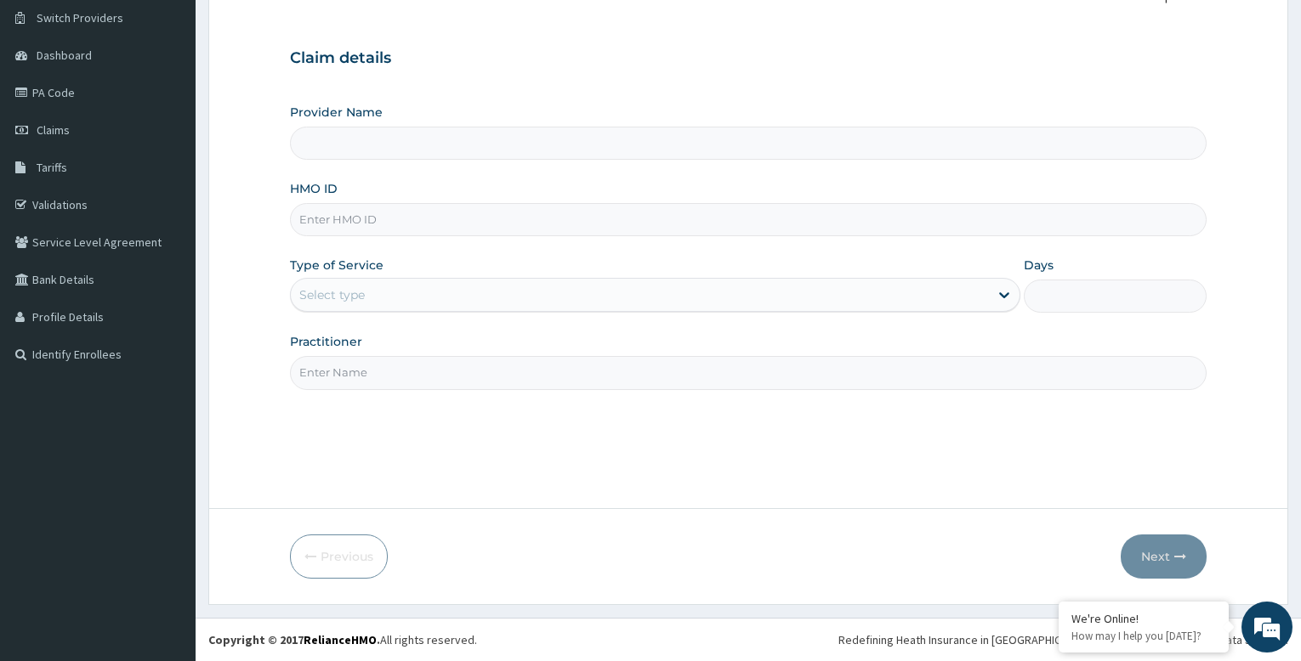
type input "Bodyline Gym- Festac"
type input "1"
click at [390, 220] on input "HMO ID" at bounding box center [748, 219] width 917 height 33
type input "ywg/10012/a"
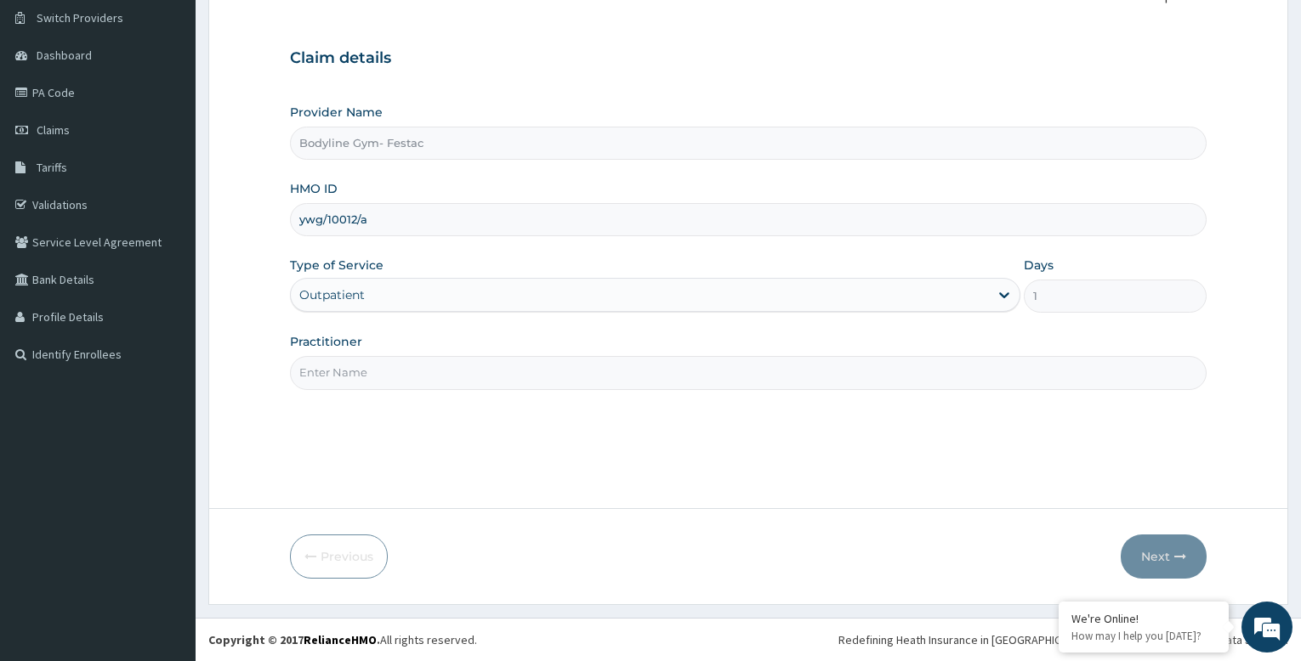
click at [382, 372] on input "Practitioner" at bounding box center [748, 372] width 917 height 33
type input "bodyline"
click at [1155, 553] on button "Next" at bounding box center [1164, 557] width 86 height 44
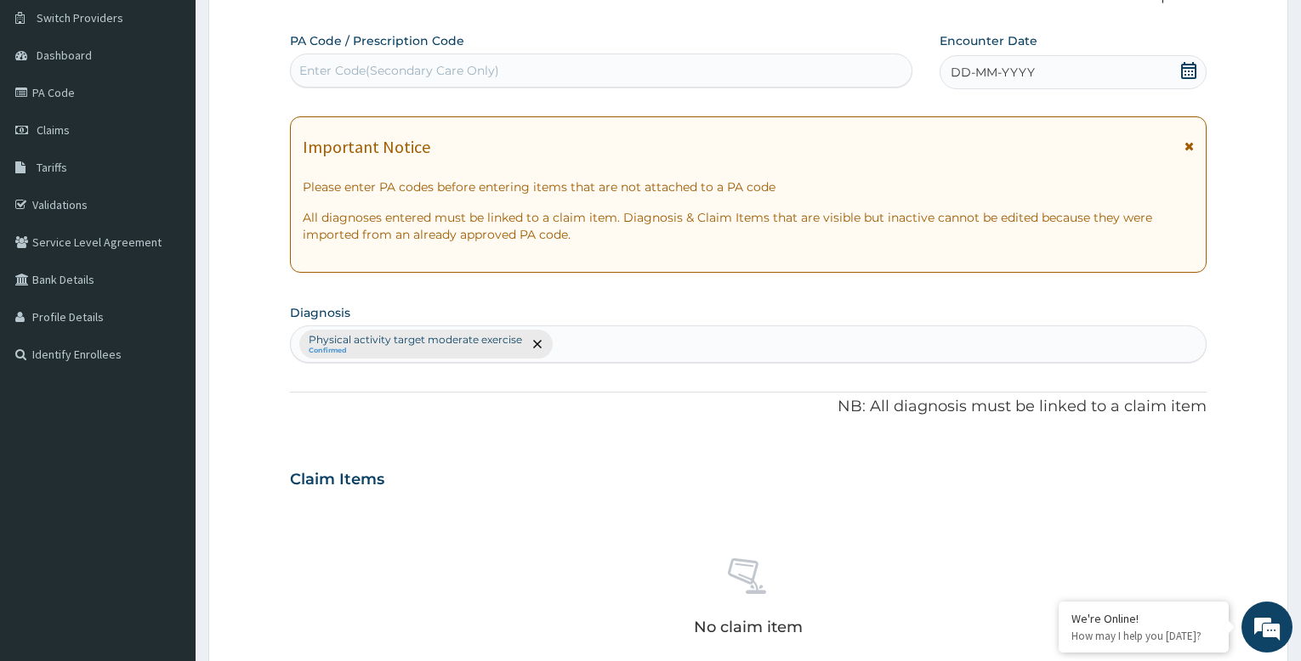
click at [372, 68] on div "Enter Code(Secondary Care Only)" at bounding box center [399, 70] width 200 height 17
type input "PA/3A9B7A"
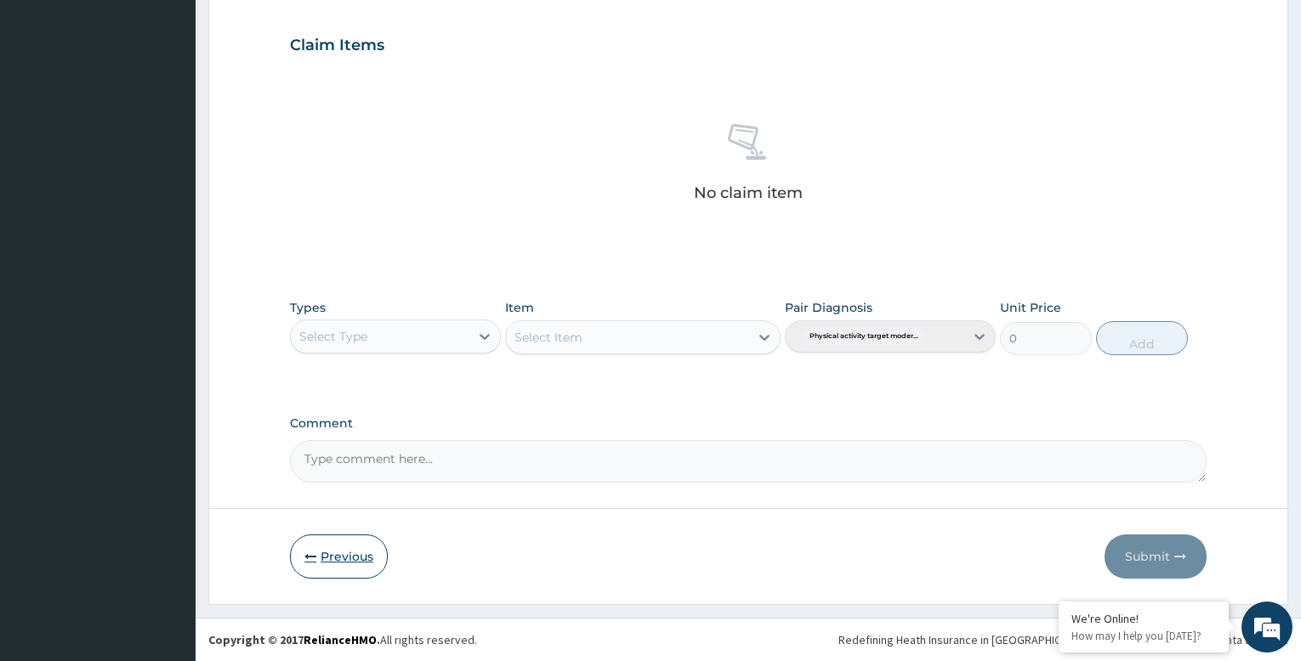
click at [346, 559] on button "Previous" at bounding box center [339, 557] width 98 height 44
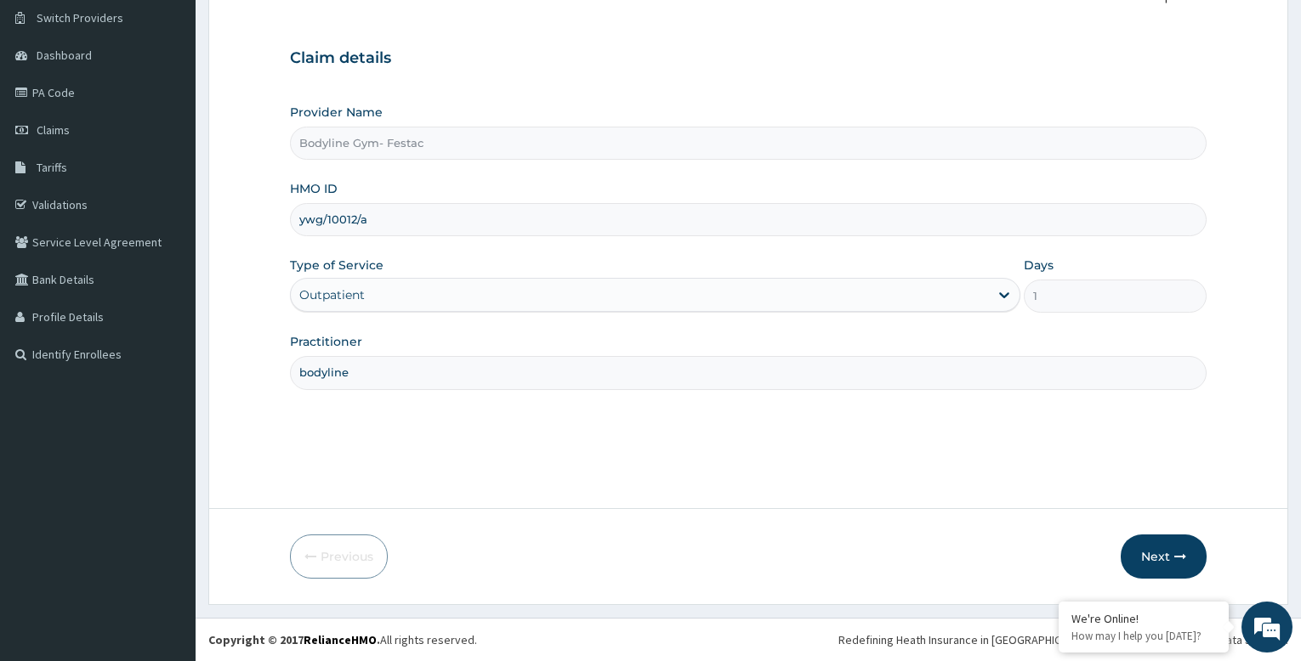
click at [410, 221] on input "ywg/10012/a" at bounding box center [748, 219] width 917 height 33
type input "y"
type input "SBL/10399/A"
click at [1155, 554] on button "Next" at bounding box center [1164, 557] width 86 height 44
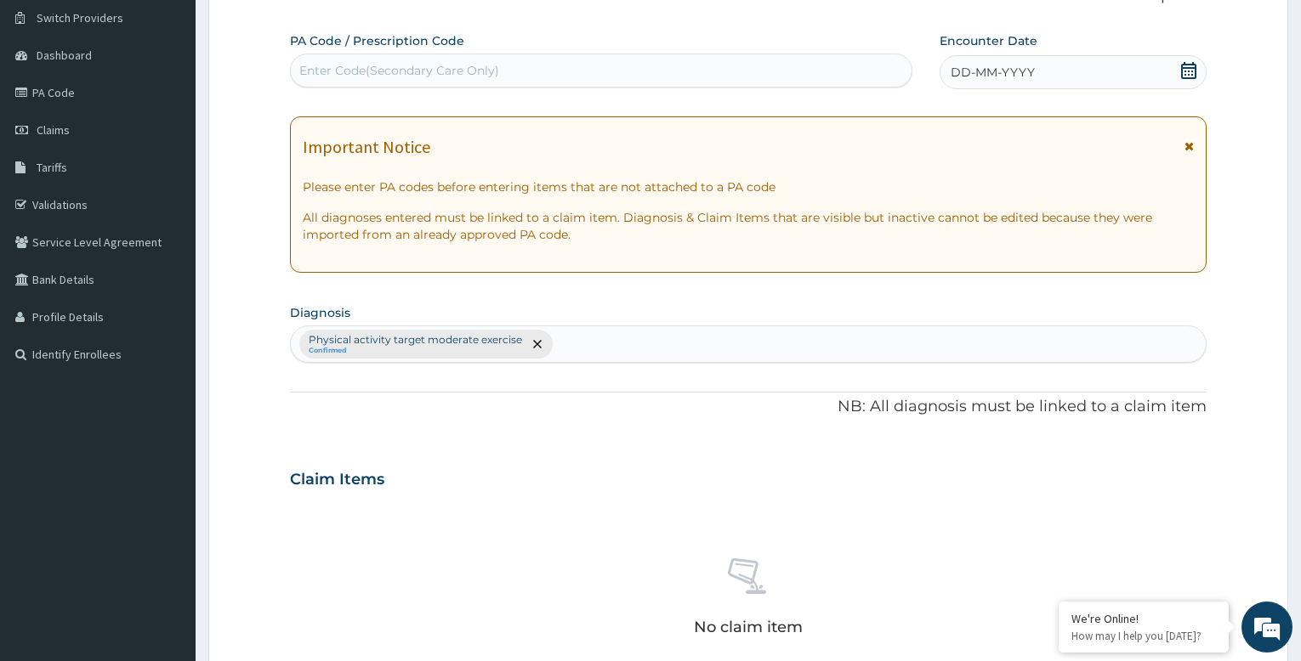
click at [397, 69] on div "Enter Code(Secondary Care Only)" at bounding box center [399, 70] width 200 height 17
type input "PA/9BB135"
click at [1002, 76] on span "DD-MM-YYYY" at bounding box center [993, 72] width 84 height 17
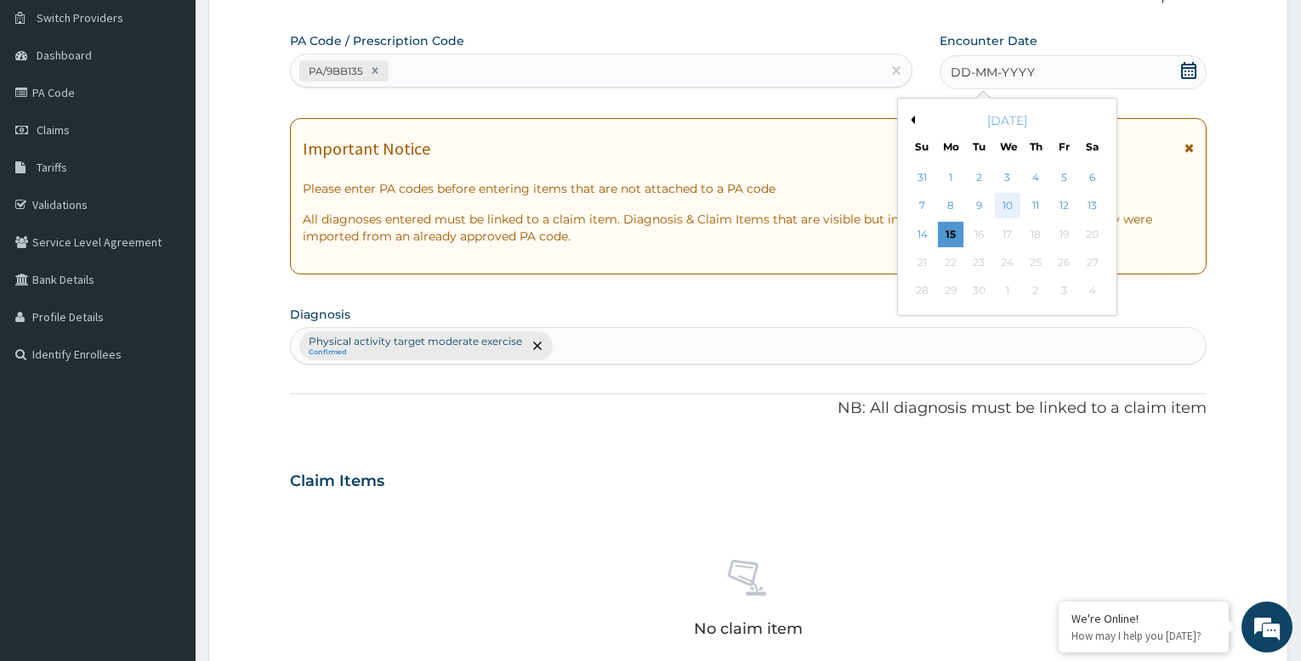
click at [1008, 209] on div "10" at bounding box center [1008, 207] width 26 height 26
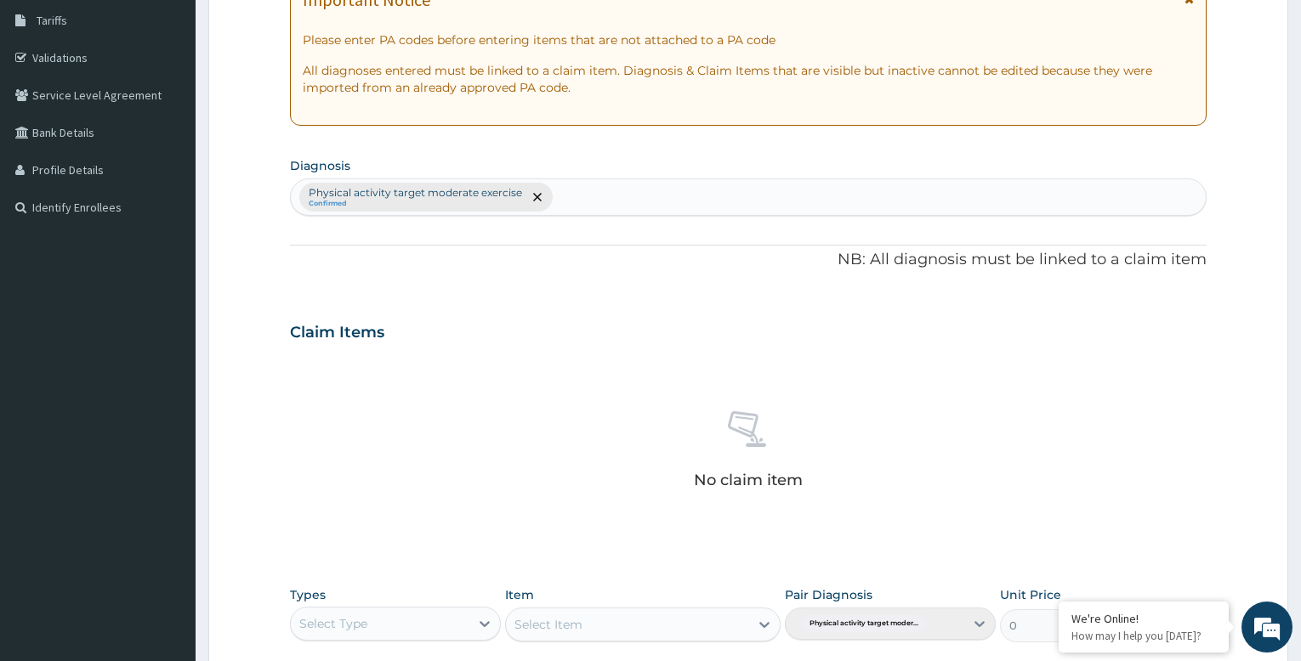
scroll to position [565, 0]
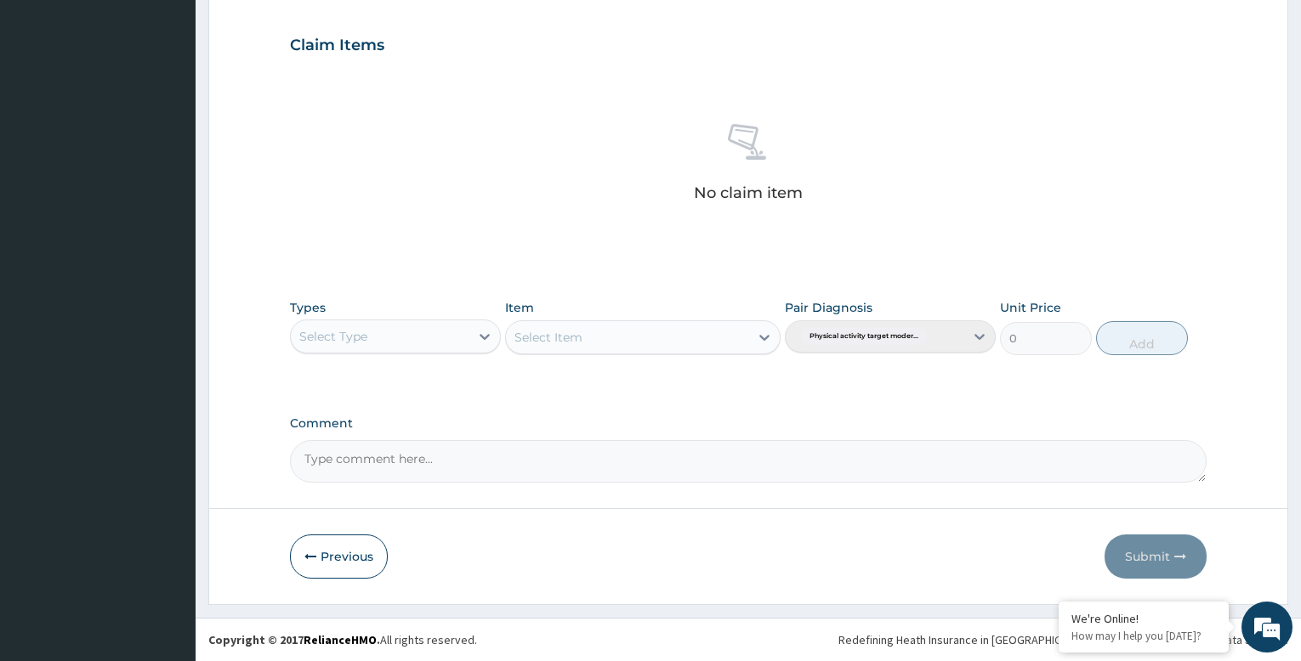
click at [396, 341] on div "Select Type" at bounding box center [380, 336] width 179 height 27
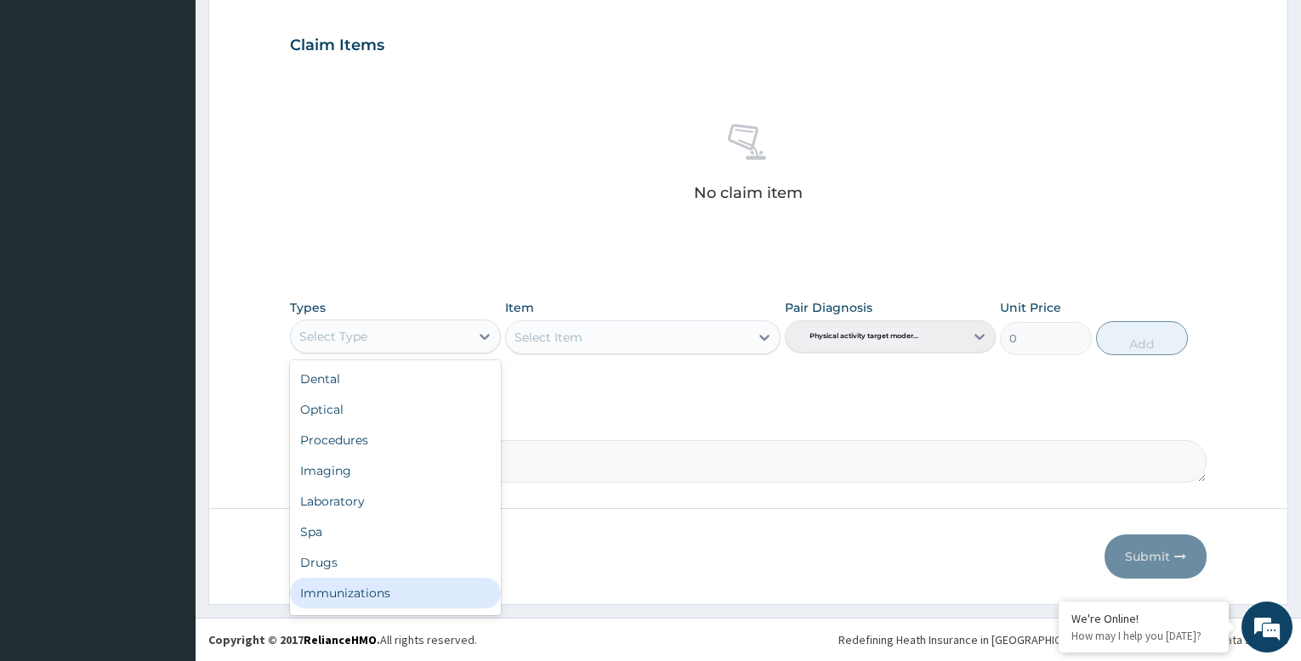
scroll to position [58, 0]
click at [418, 603] on div "Gym" at bounding box center [395, 597] width 211 height 31
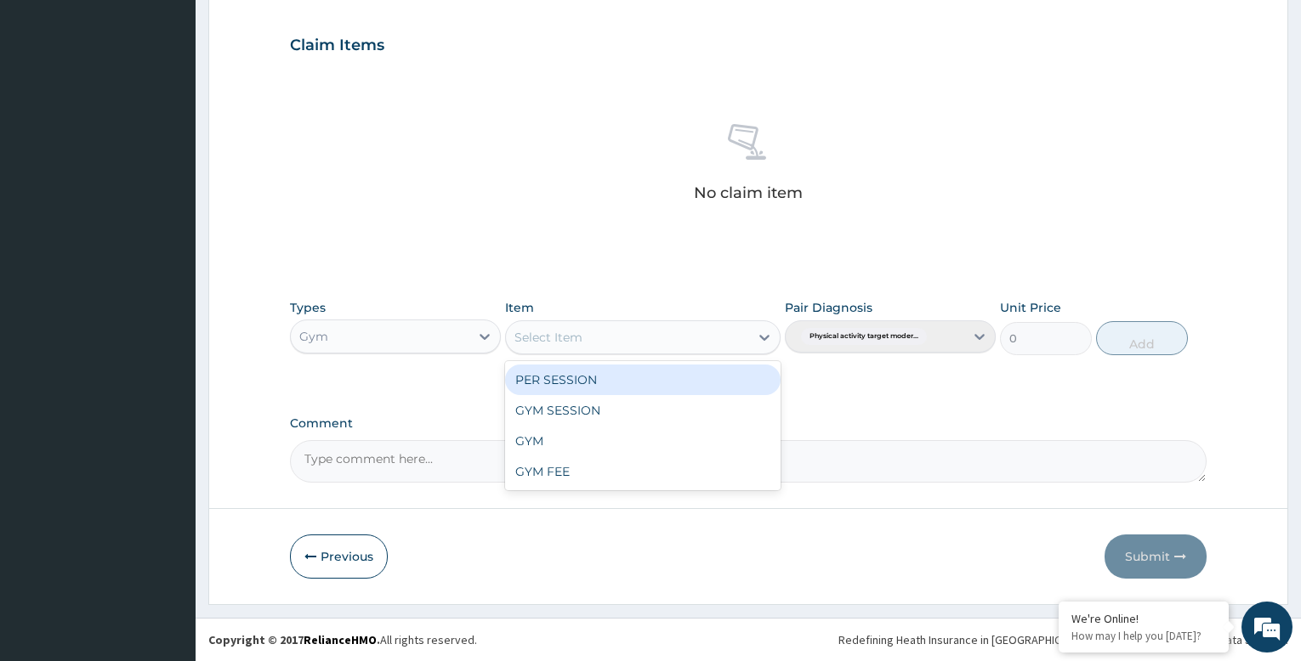
click at [689, 334] on div "Select Item" at bounding box center [627, 337] width 242 height 27
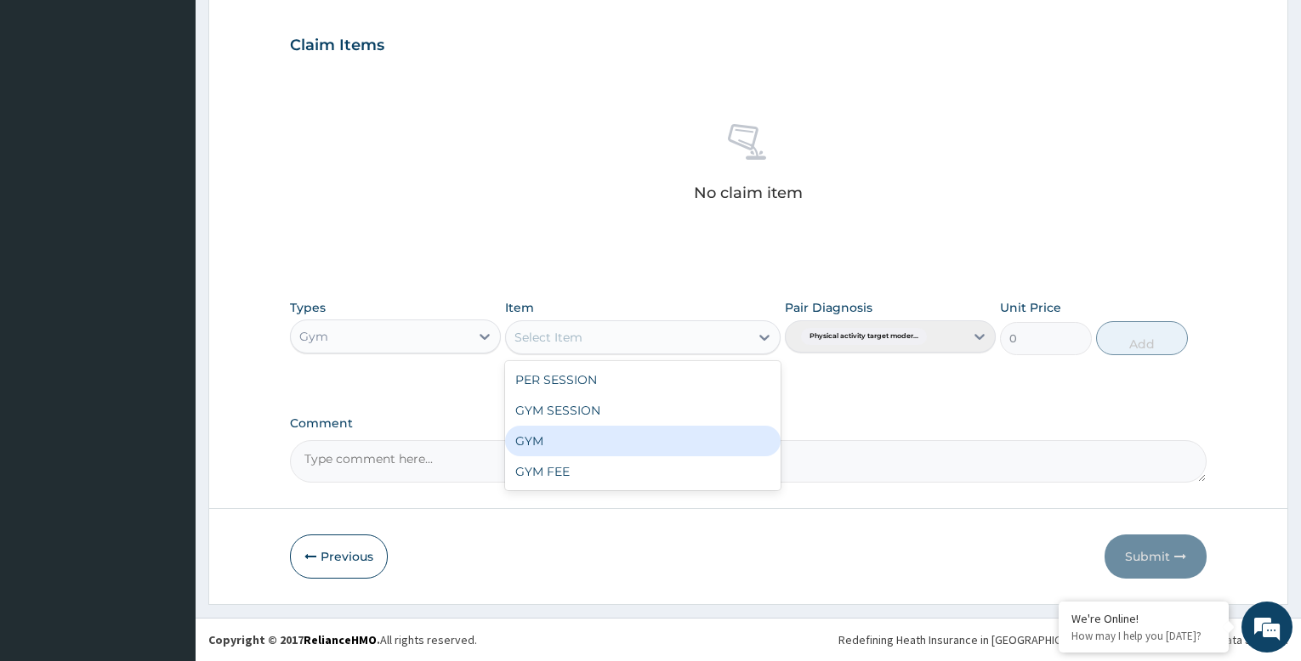
click at [684, 434] on div "GYM" at bounding box center [642, 441] width 275 height 31
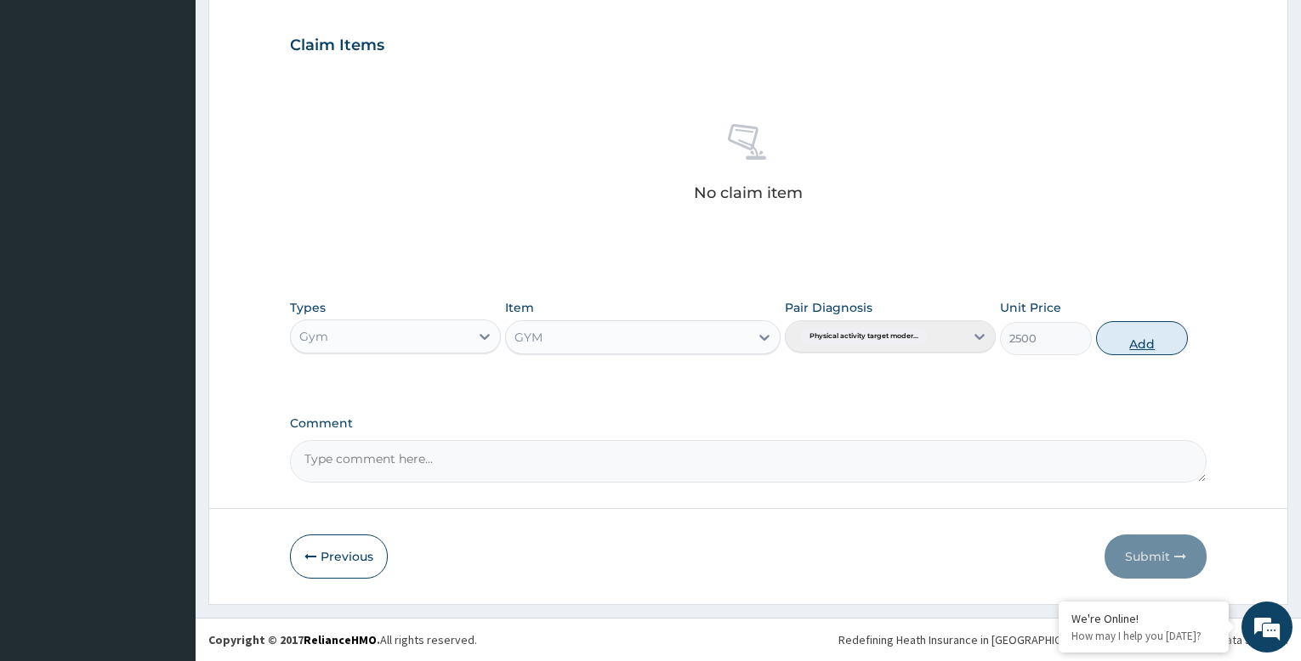
click at [1139, 321] on button "Add" at bounding box center [1142, 338] width 92 height 34
type input "0"
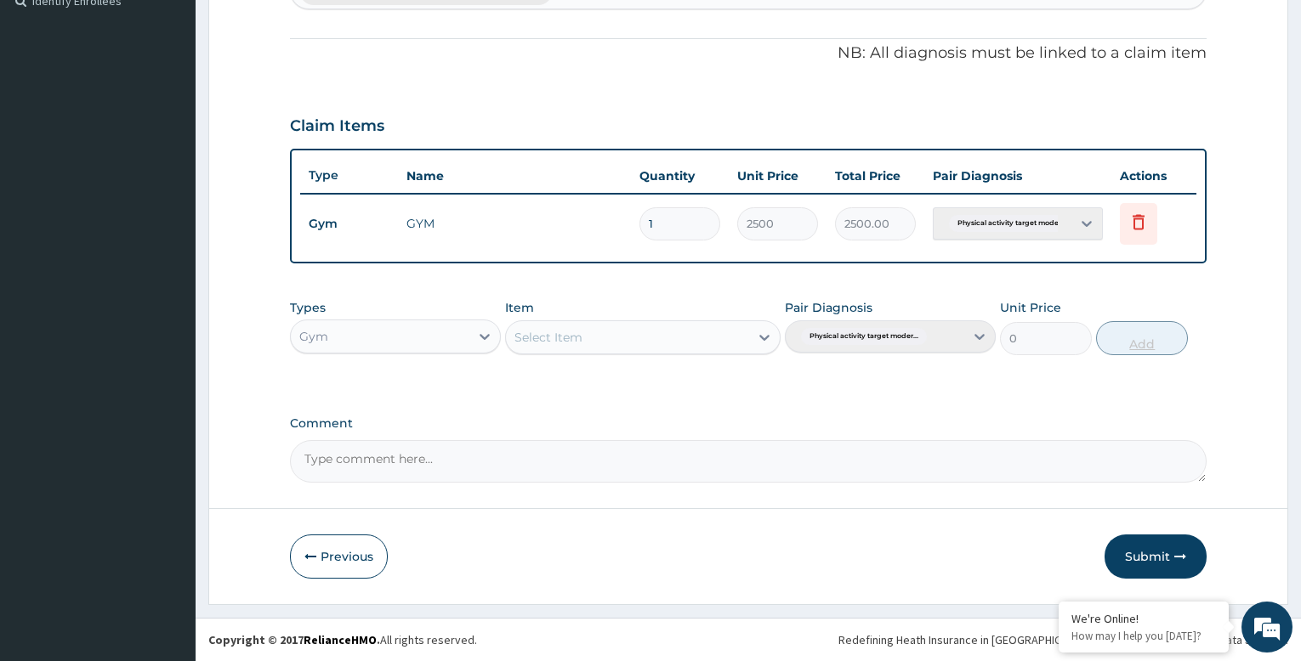
scroll to position [484, 0]
click at [1174, 560] on icon "button" at bounding box center [1180, 557] width 12 height 12
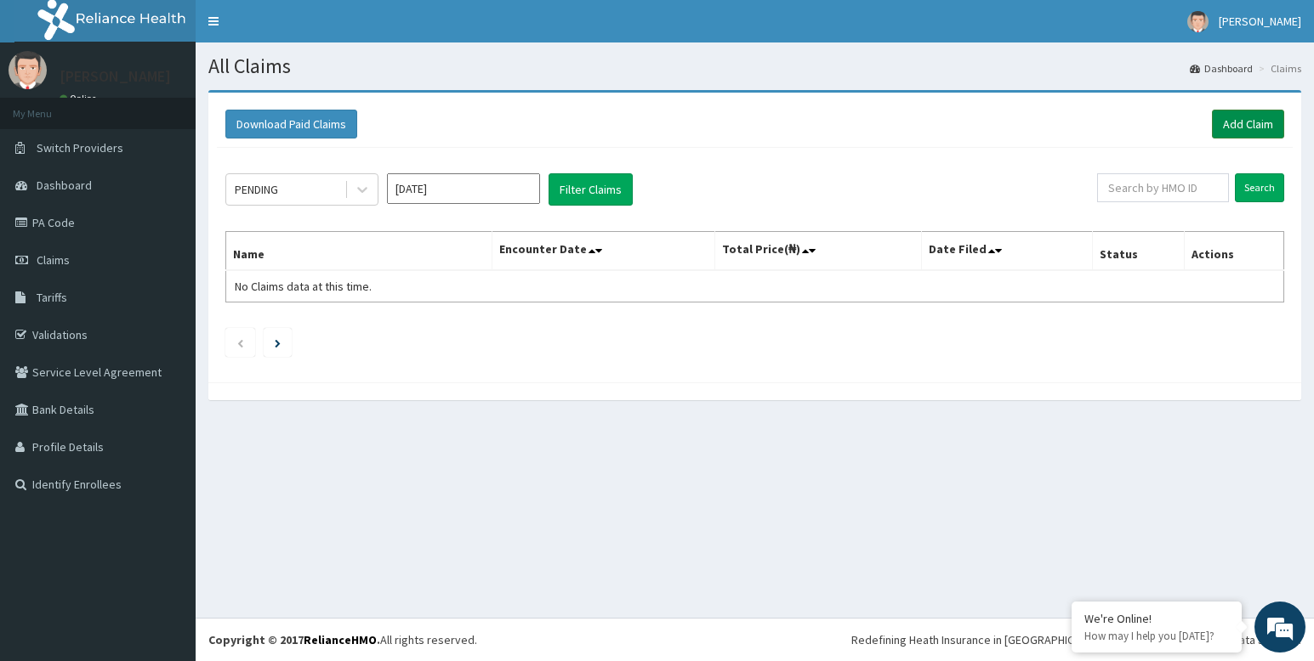
click at [1234, 122] on link "Add Claim" at bounding box center [1248, 124] width 72 height 29
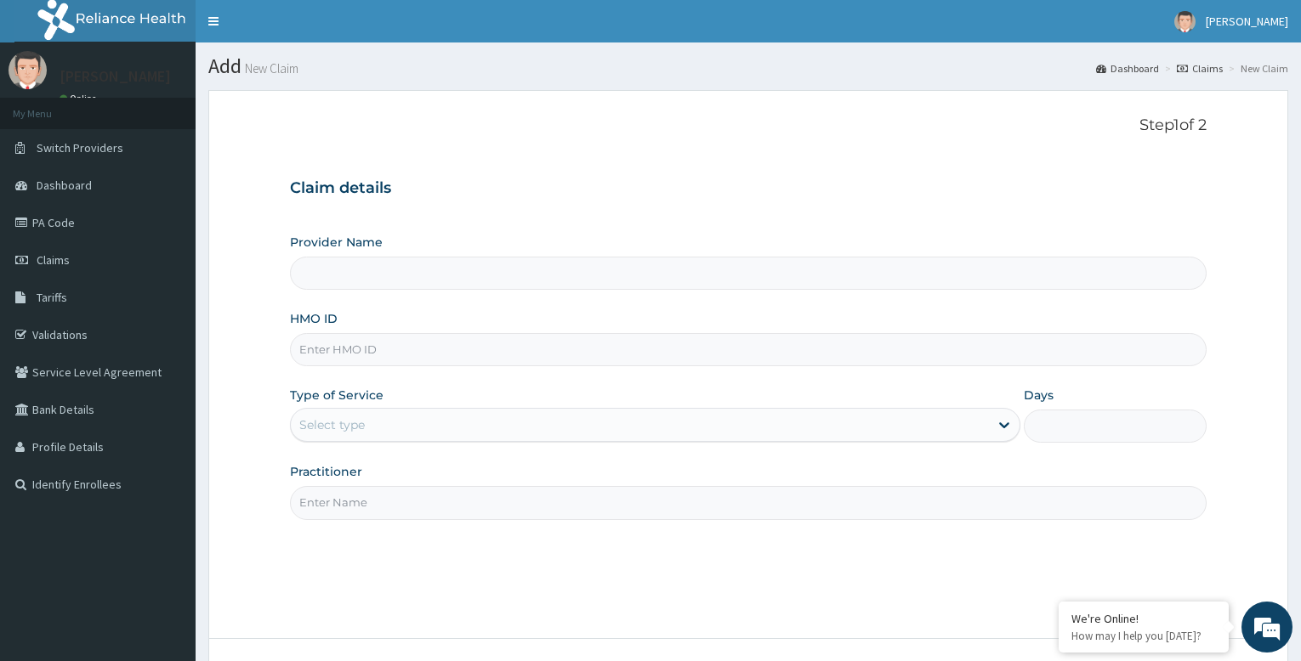
type input "Bodyline Gym- Festac"
type input "1"
click at [593, 345] on input "HMO ID" at bounding box center [748, 349] width 917 height 33
type input "AET/10086/C"
click at [428, 509] on input "Practitioner" at bounding box center [748, 502] width 917 height 33
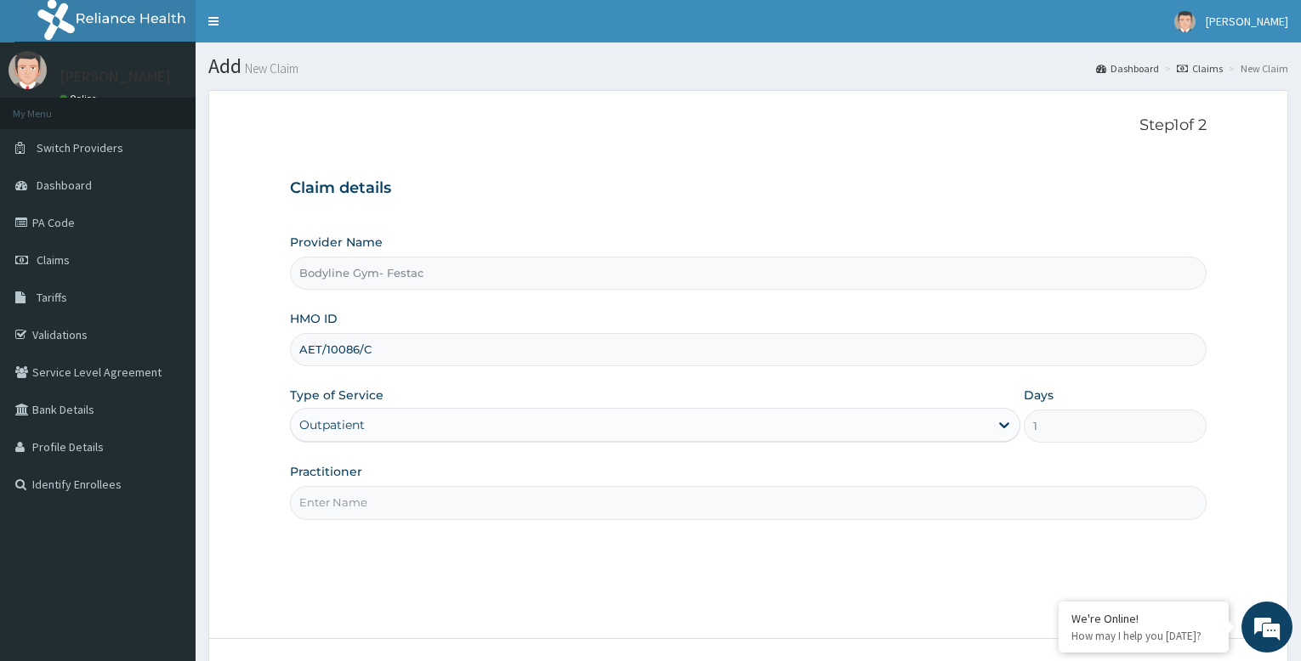
type input "bodyline"
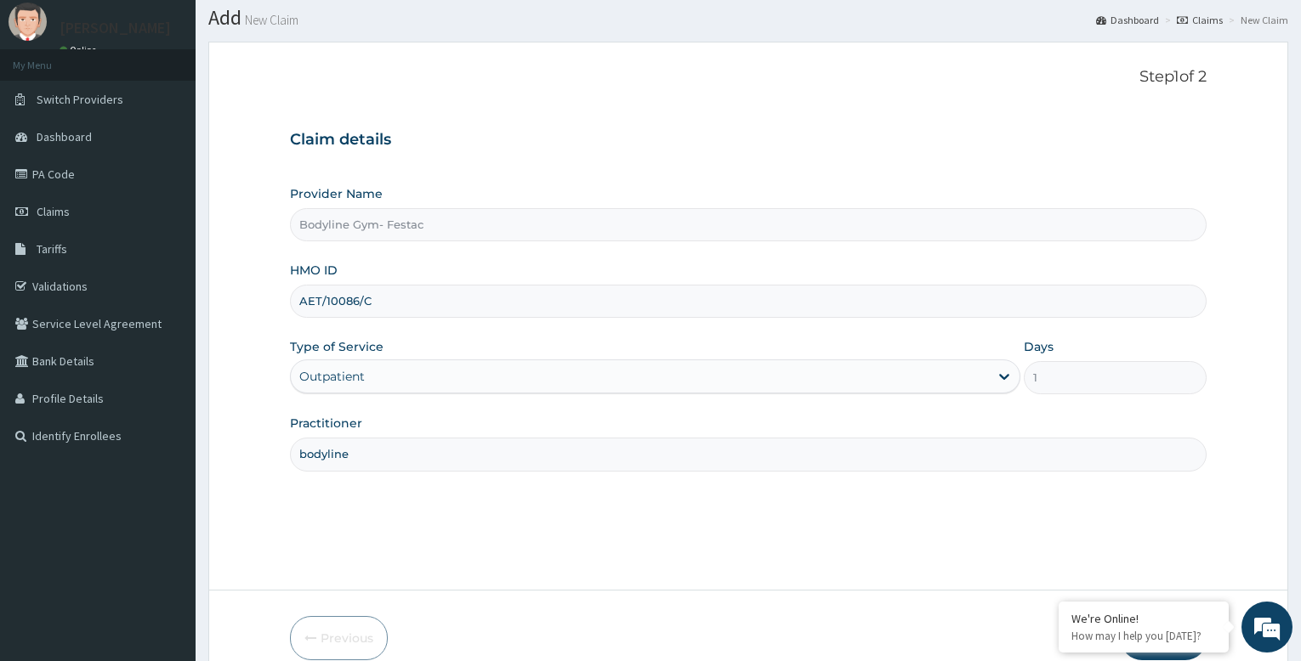
scroll to position [130, 0]
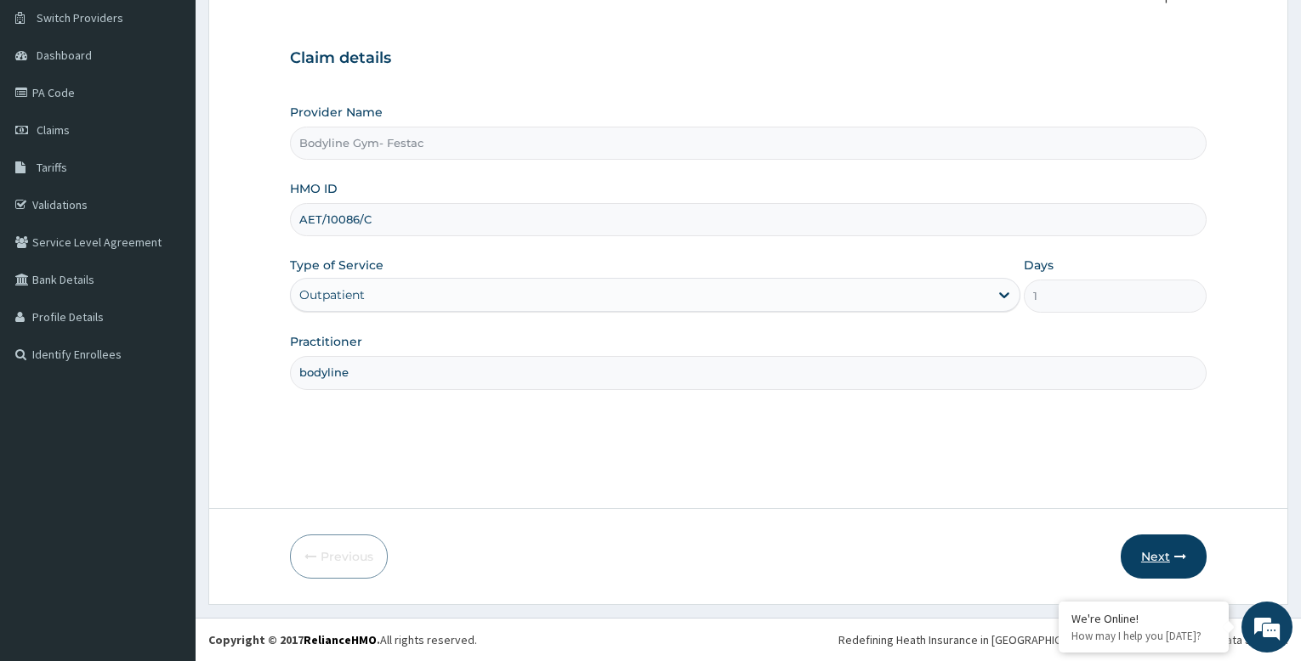
click at [1145, 555] on button "Next" at bounding box center [1164, 557] width 86 height 44
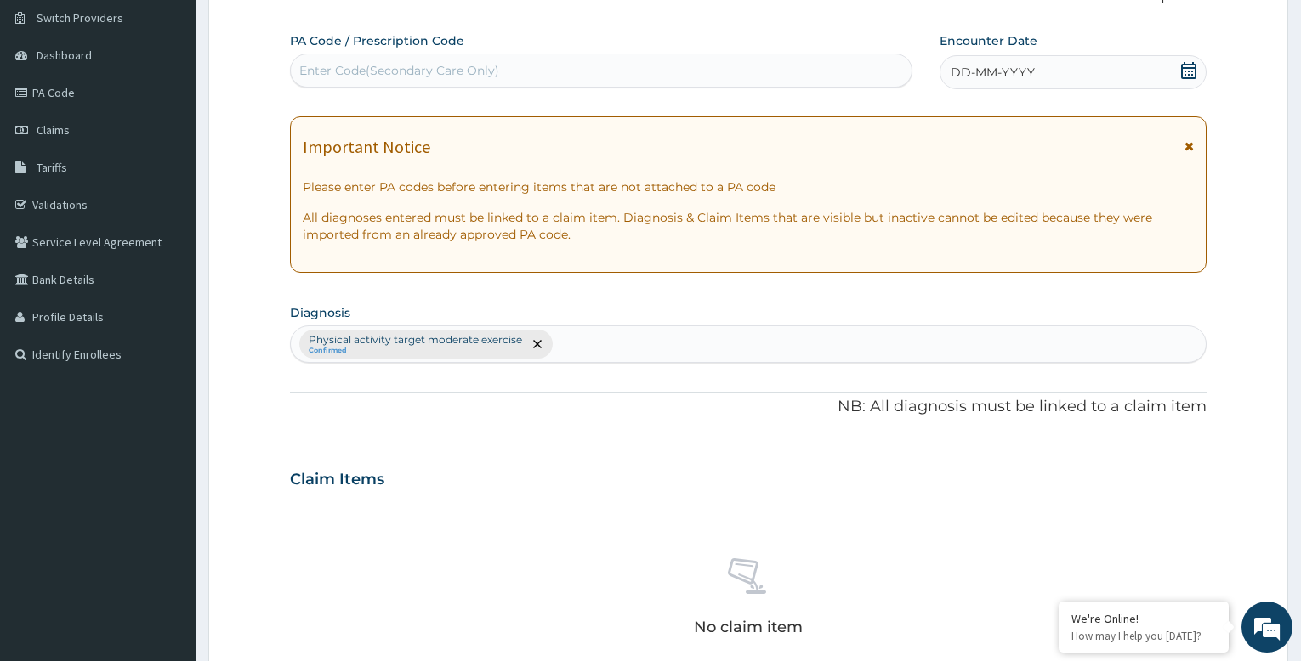
click at [479, 71] on div "Enter Code(Secondary Care Only)" at bounding box center [399, 70] width 200 height 17
type input "PA/109830"
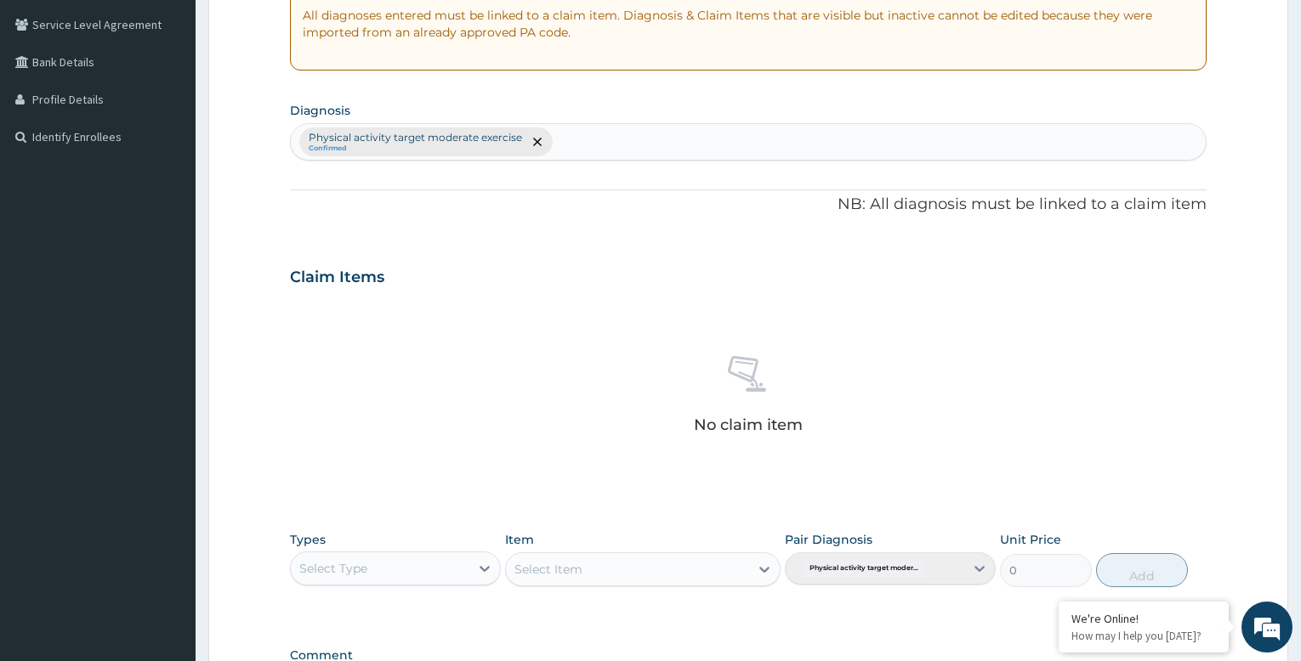
scroll to position [580, 0]
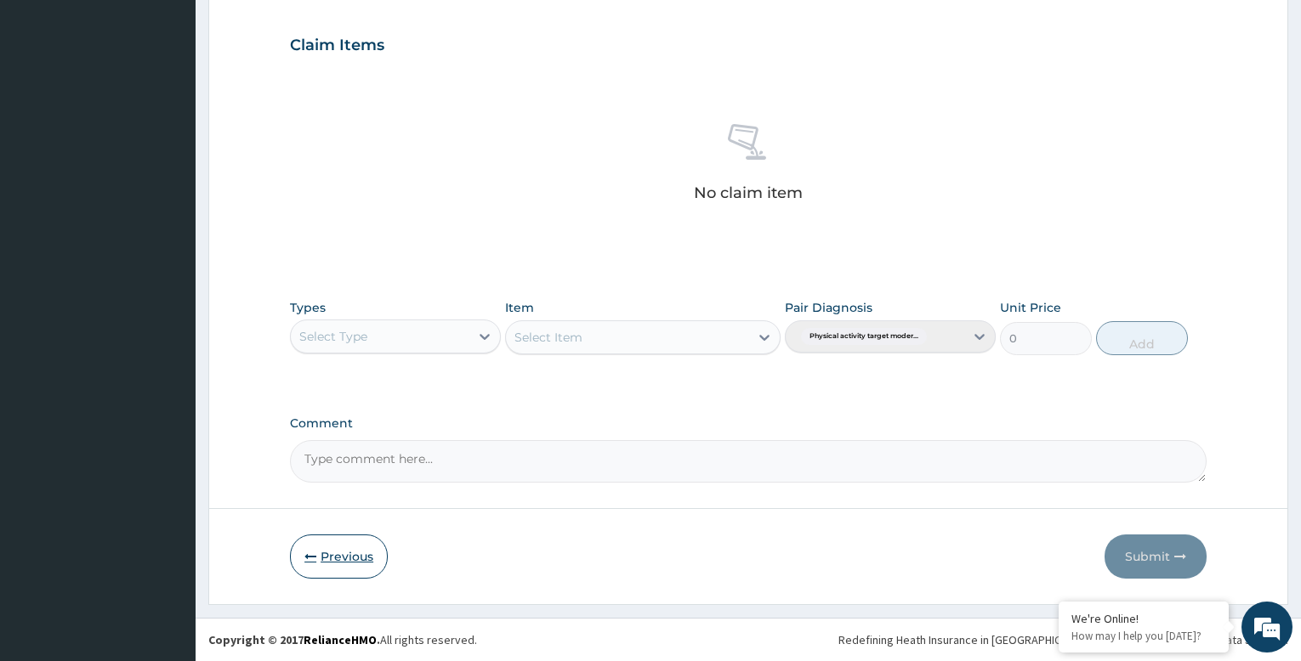
click at [333, 557] on button "Previous" at bounding box center [339, 557] width 98 height 44
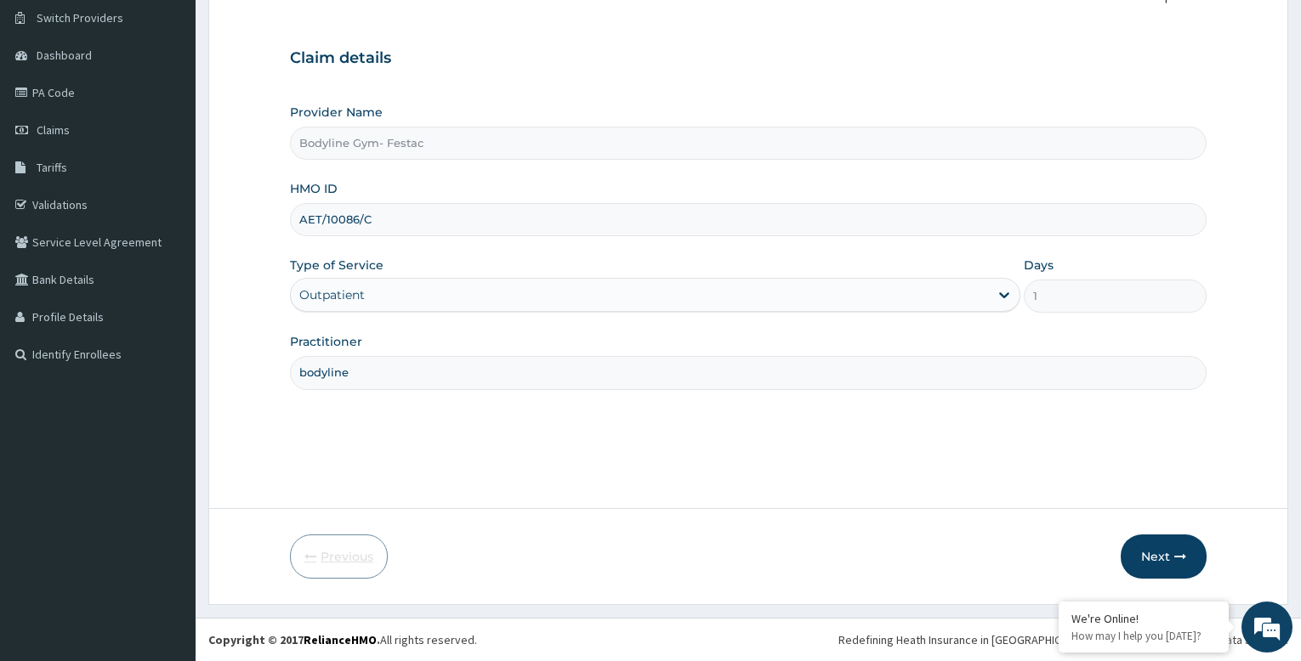
scroll to position [130, 0]
click at [356, 215] on input "AET/10086/C" at bounding box center [748, 219] width 917 height 33
type input "AET/10080/C"
click at [1155, 554] on button "Next" at bounding box center [1164, 557] width 86 height 44
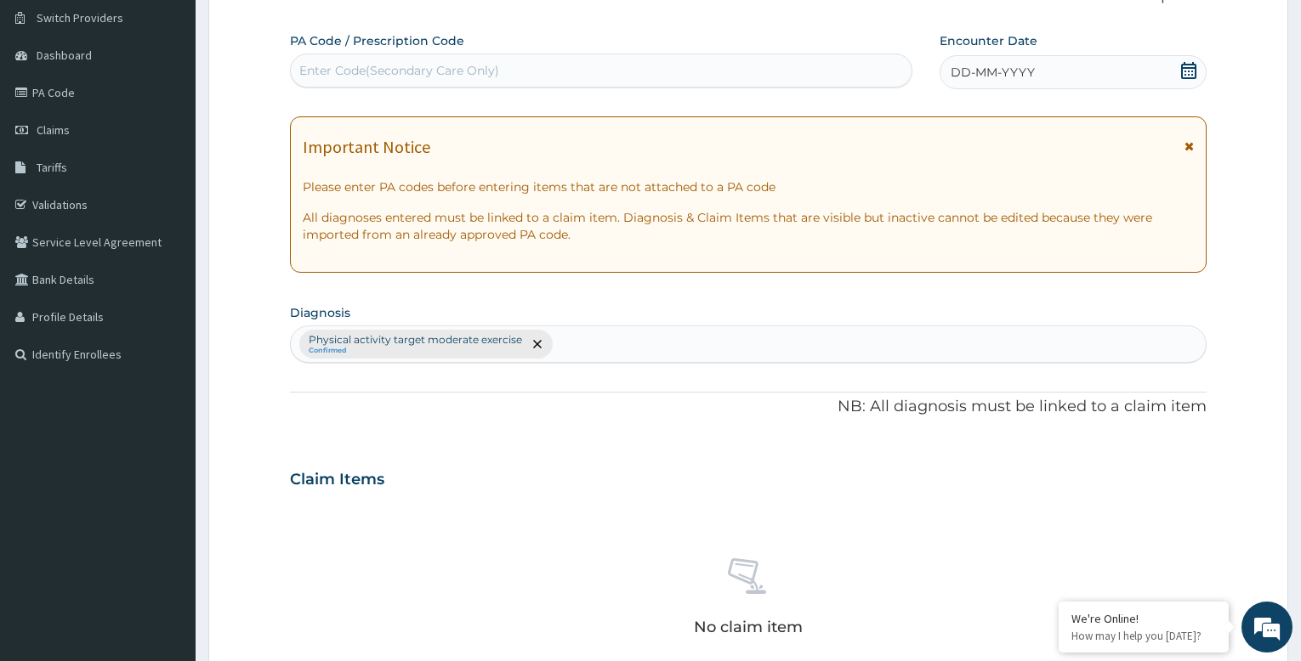
click at [377, 69] on div "Enter Code(Secondary Care Only)" at bounding box center [399, 70] width 200 height 17
type input "PA/109830"
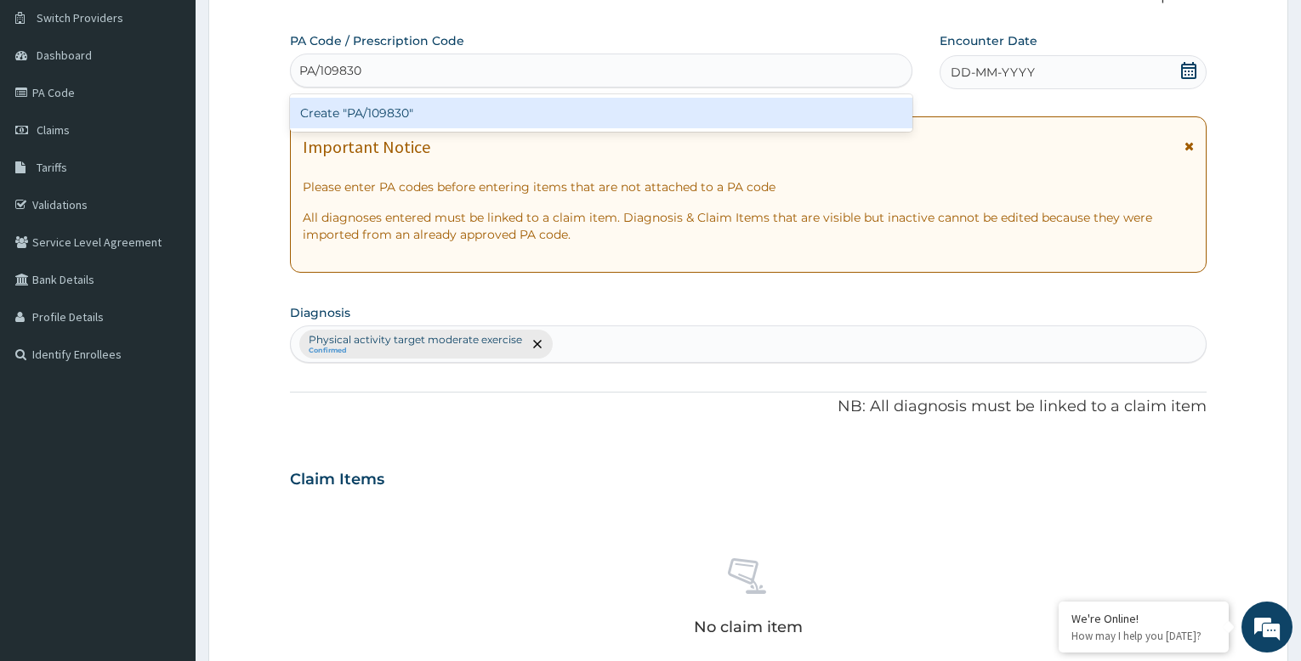
click at [422, 110] on div "Create "PA/109830"" at bounding box center [601, 113] width 622 height 31
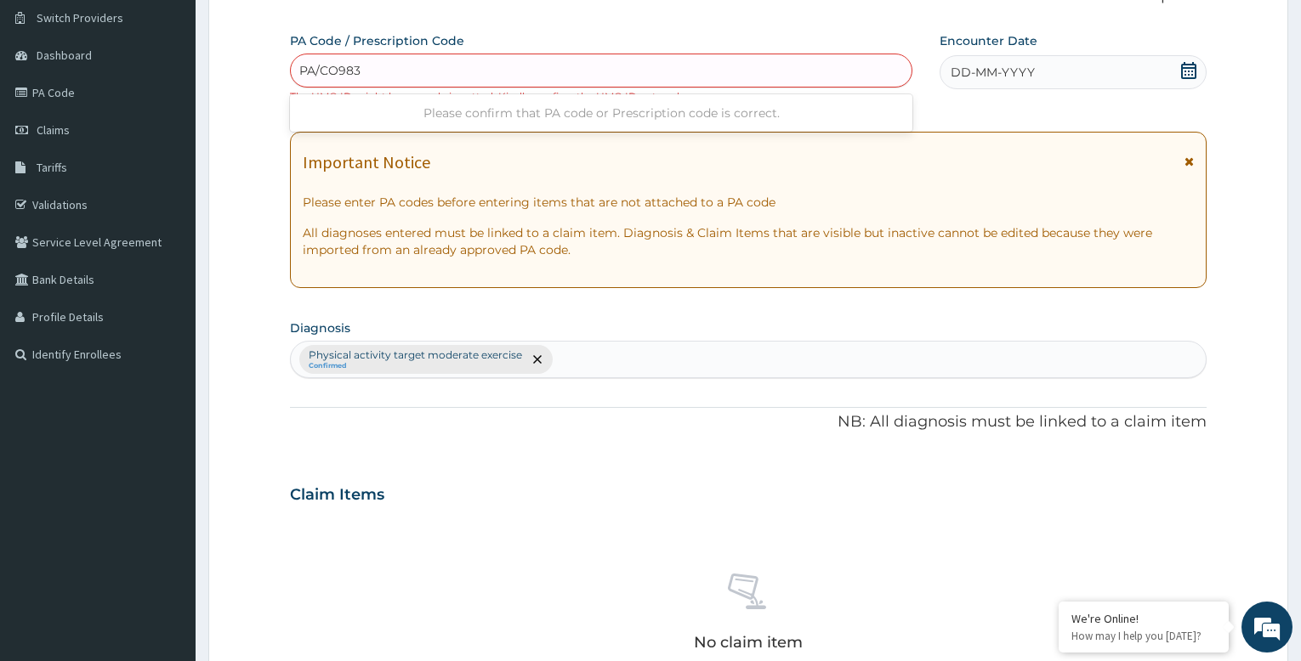
type input "PA/CO9830"
type input "PA/C09830"
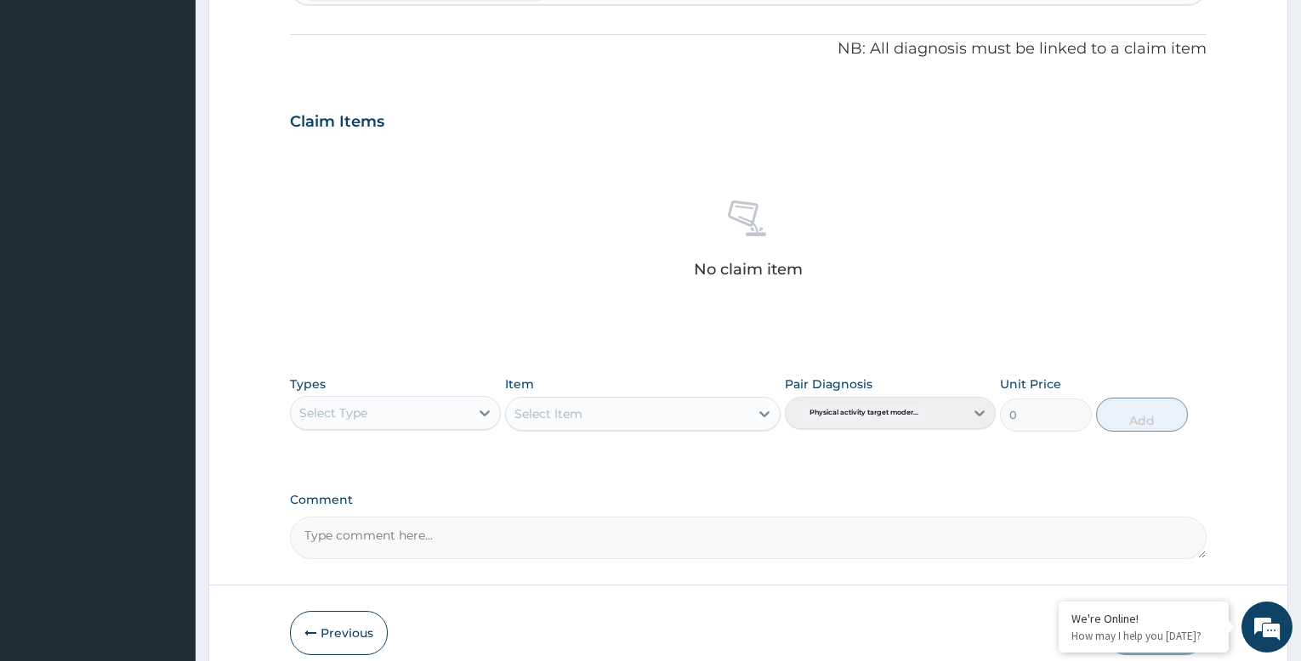
scroll to position [580, 0]
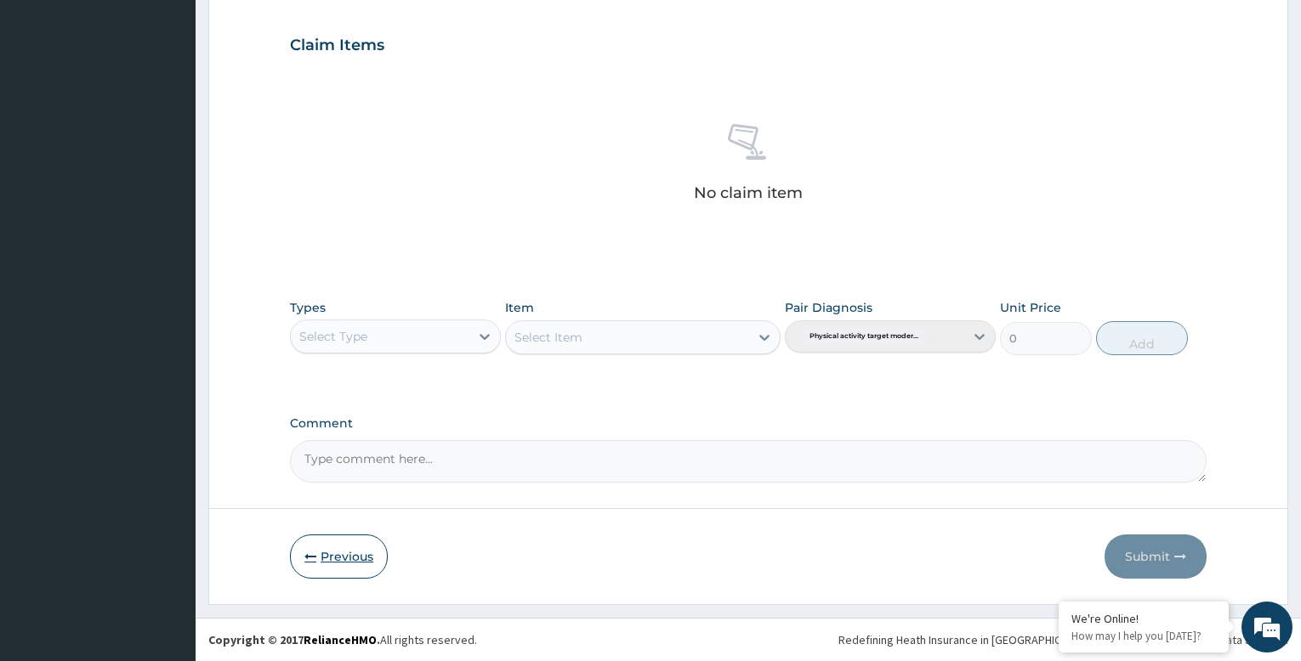
click at [361, 559] on button "Previous" at bounding box center [339, 557] width 98 height 44
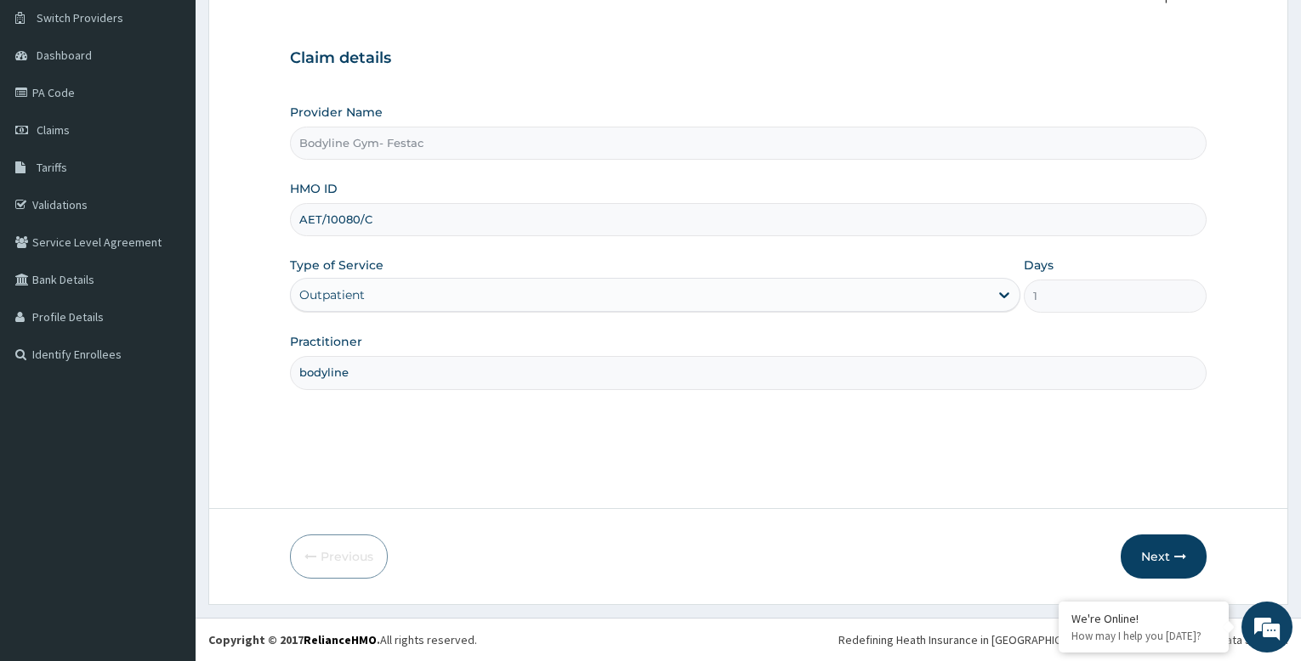
click at [384, 220] on input "AET/10080/C" at bounding box center [748, 219] width 917 height 33
type input "AET/10080/E"
click at [1157, 560] on button "Next" at bounding box center [1164, 557] width 86 height 44
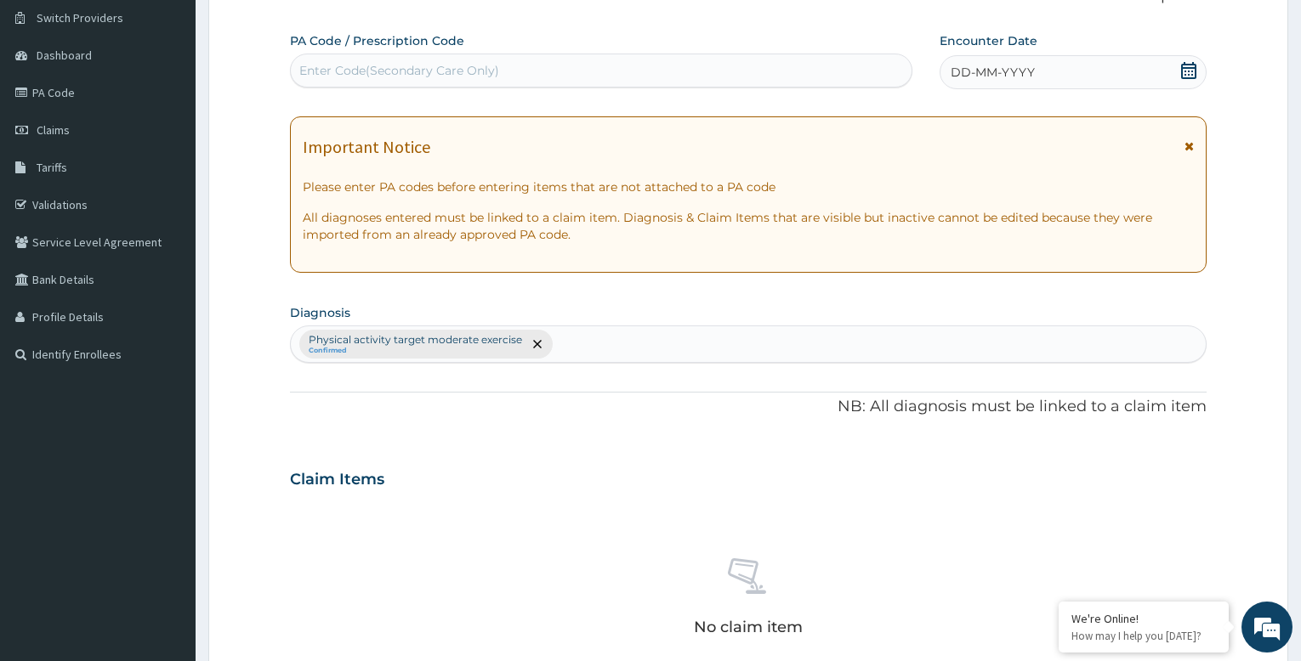
click at [409, 71] on div "Enter Code(Secondary Care Only)" at bounding box center [399, 70] width 200 height 17
type input "PA/C09830"
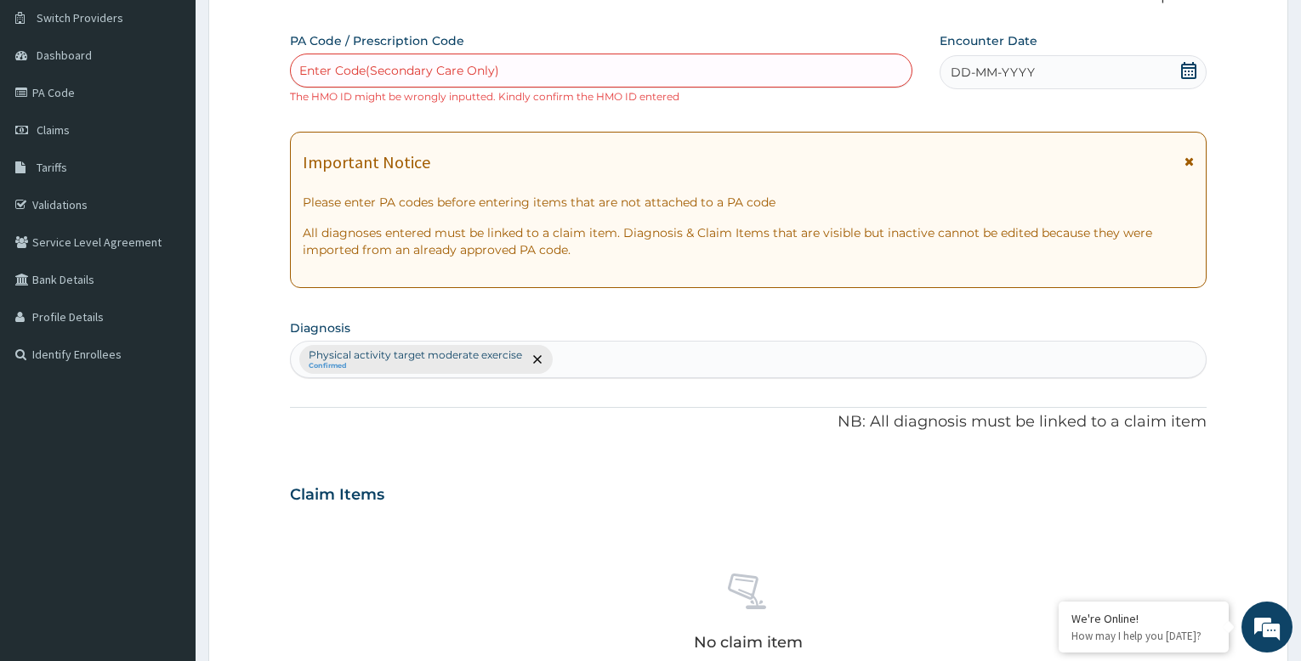
click at [383, 65] on div "Enter Code(Secondary Care Only)" at bounding box center [399, 70] width 200 height 17
type input "PA/C48300"
type input "PA/C483D0"
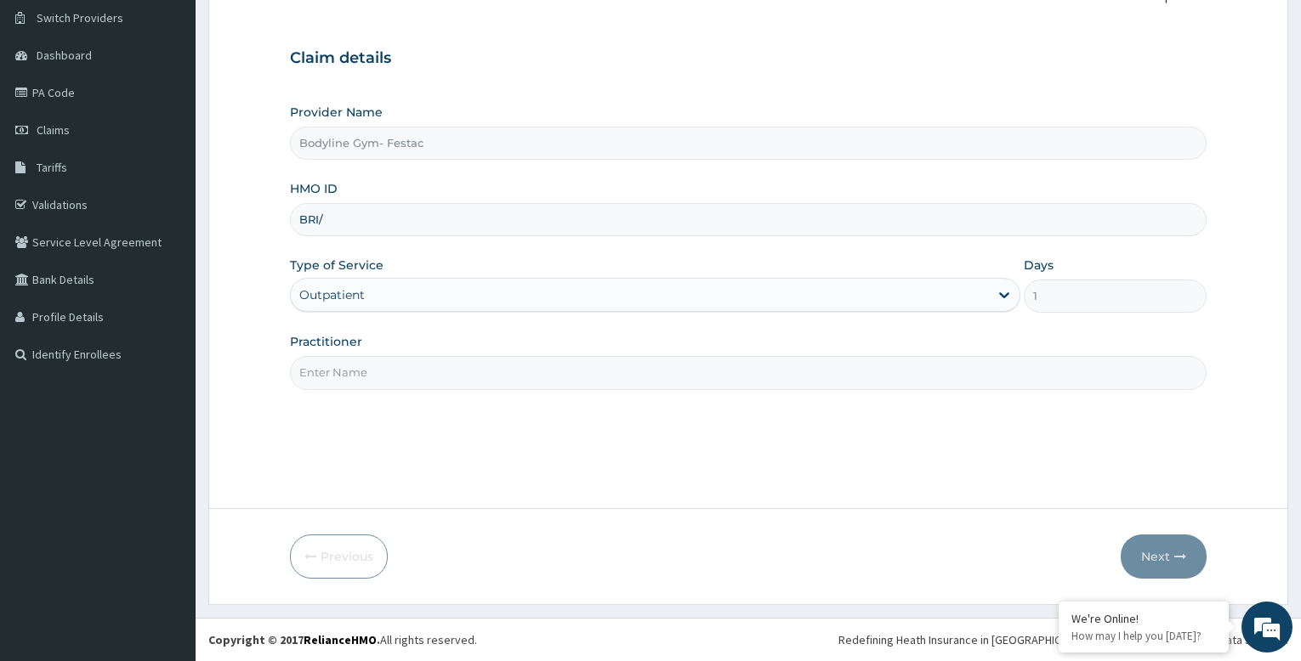
type input "BRI/10073/A"
click at [451, 372] on input "Practitioner" at bounding box center [748, 372] width 917 height 33
type input "bodyline"
click at [1157, 548] on button "Next" at bounding box center [1164, 557] width 86 height 44
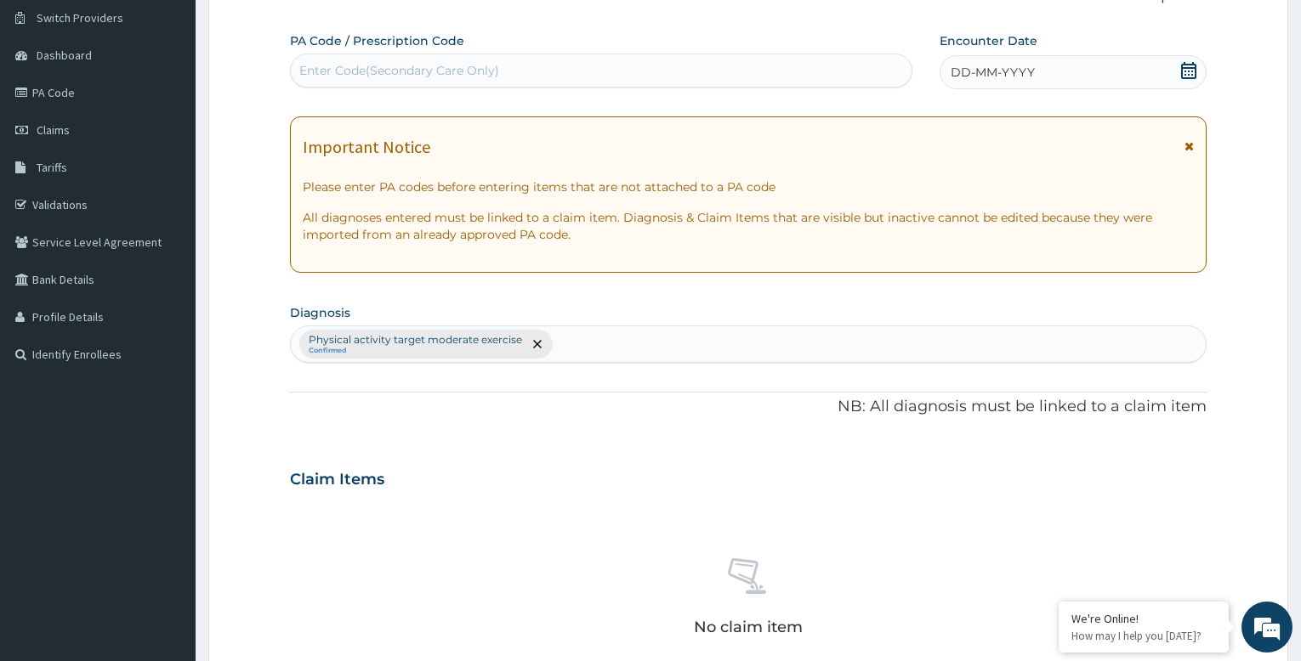
click at [396, 71] on div "Enter Code(Secondary Care Only)" at bounding box center [399, 70] width 200 height 17
type input "PA/BCAF85"
click at [1003, 70] on span "DD-MM-YYYY" at bounding box center [993, 72] width 84 height 17
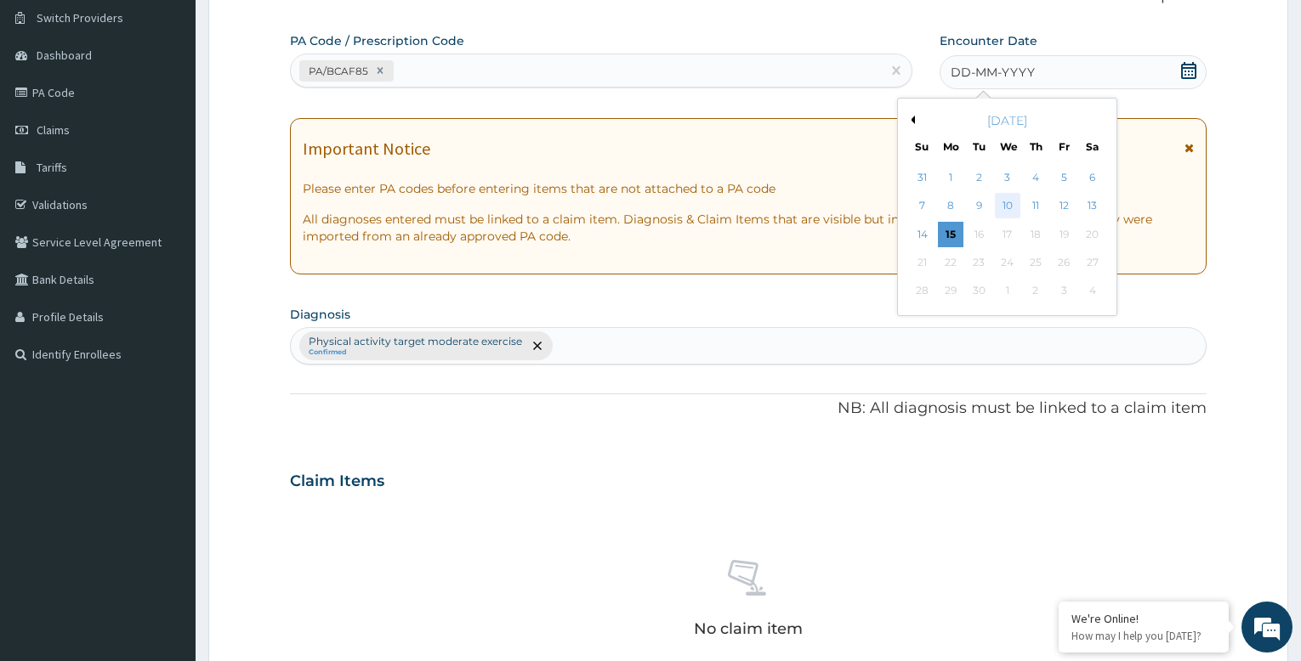
click at [1008, 202] on div "10" at bounding box center [1008, 207] width 26 height 26
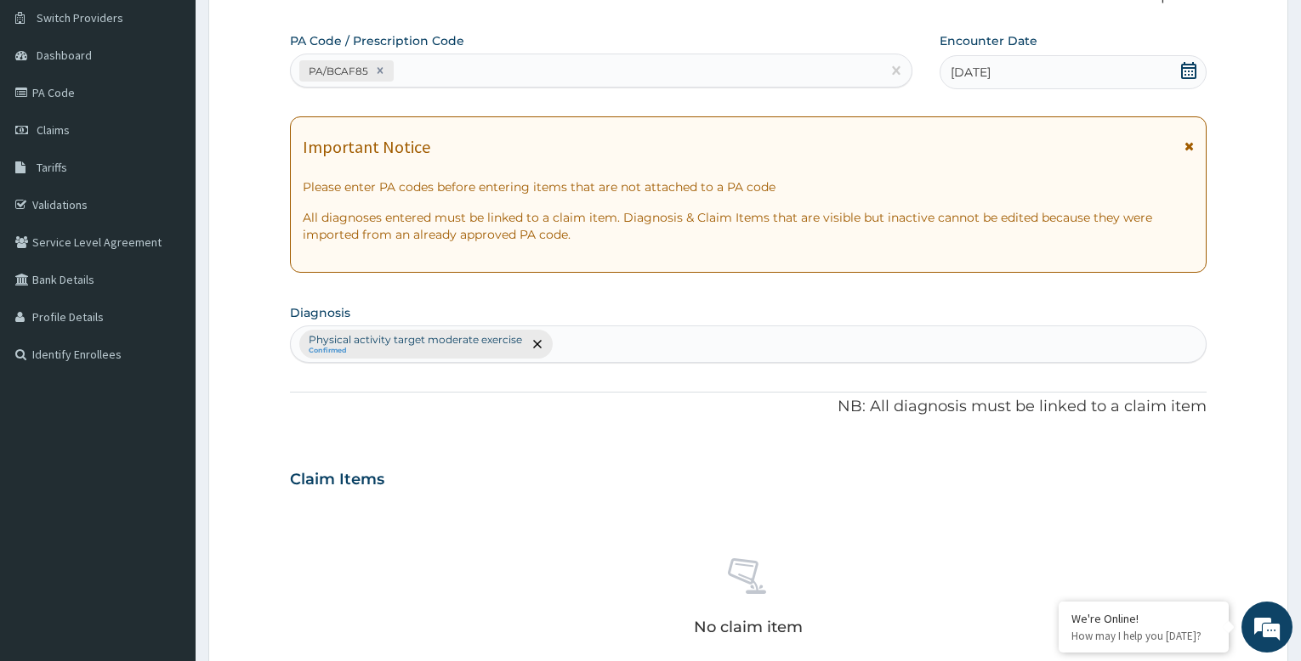
scroll to position [555, 0]
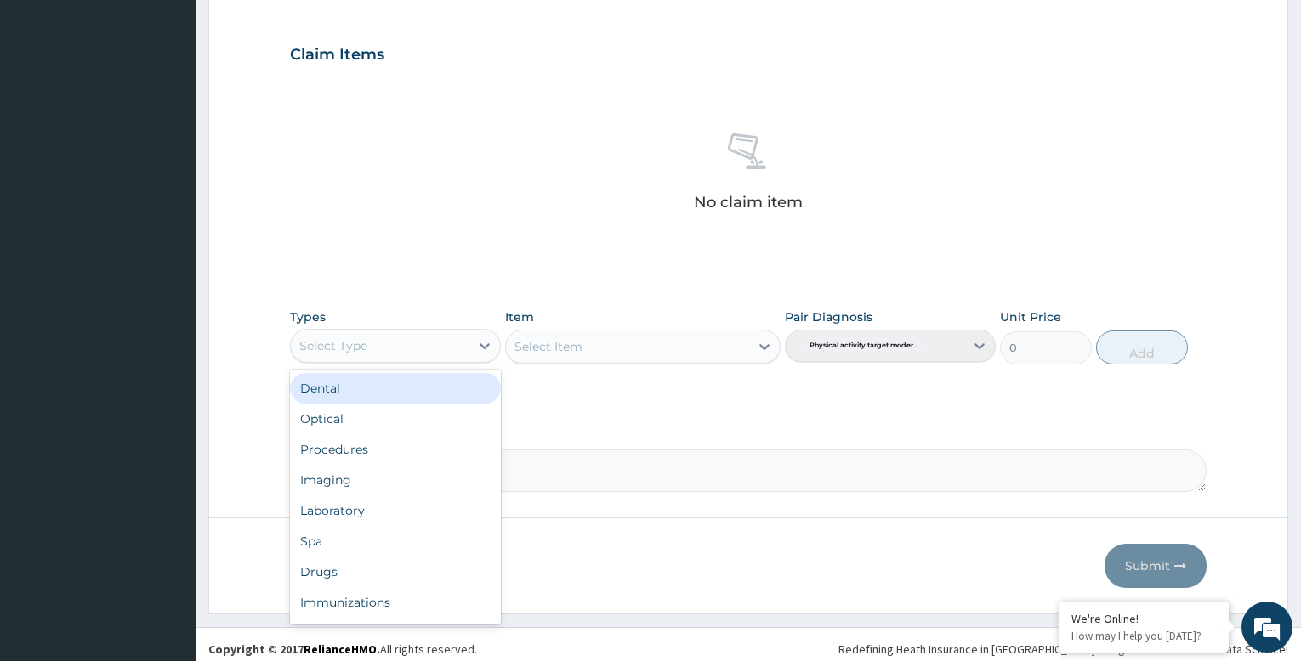
click at [467, 348] on div "Select Type" at bounding box center [380, 345] width 179 height 27
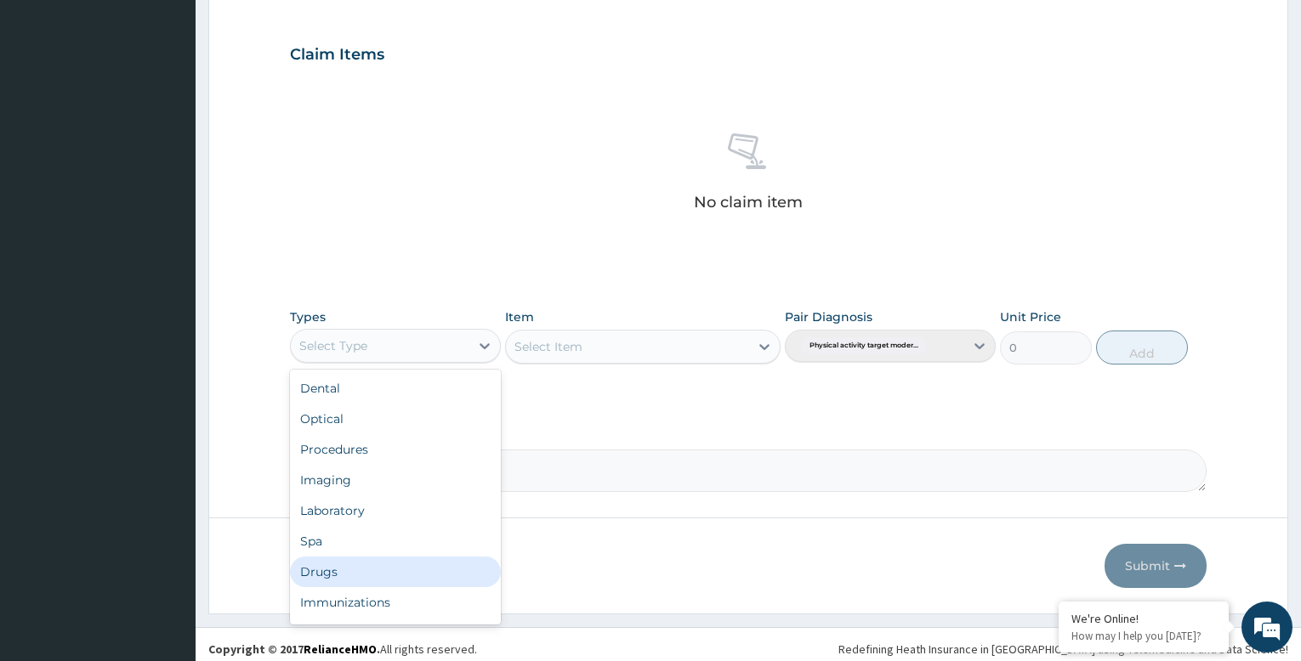
scroll to position [58, 0]
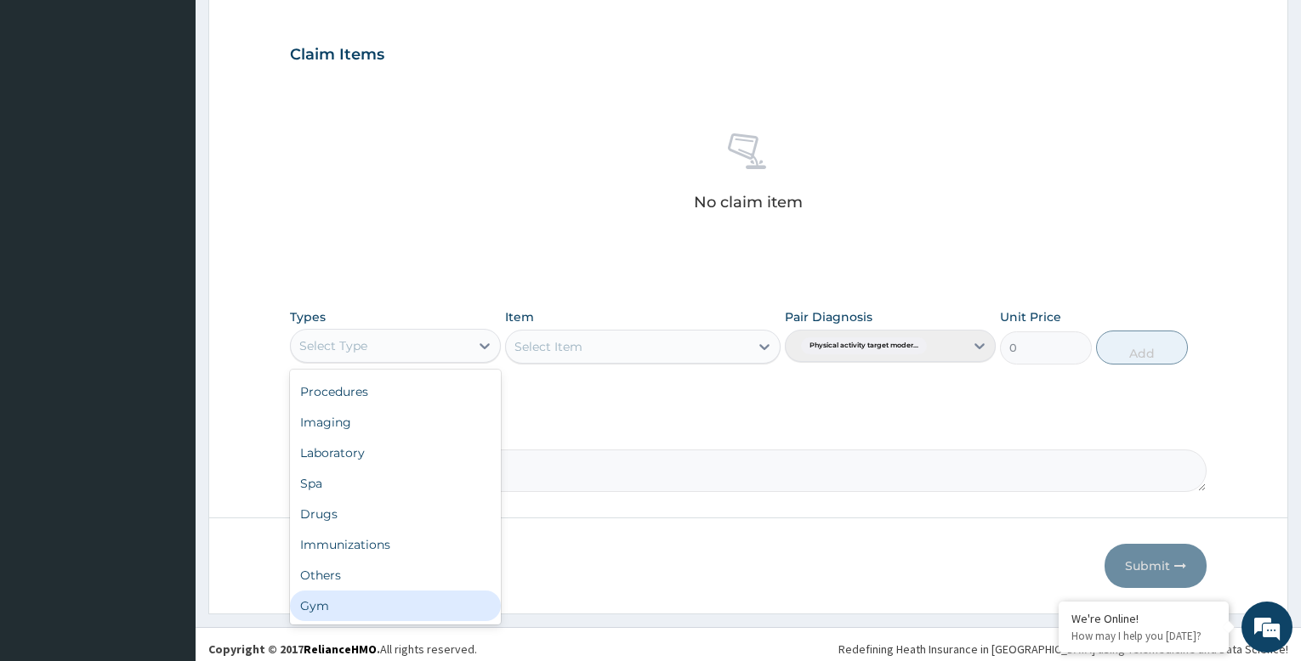
click at [437, 612] on div "Gym" at bounding box center [395, 606] width 211 height 31
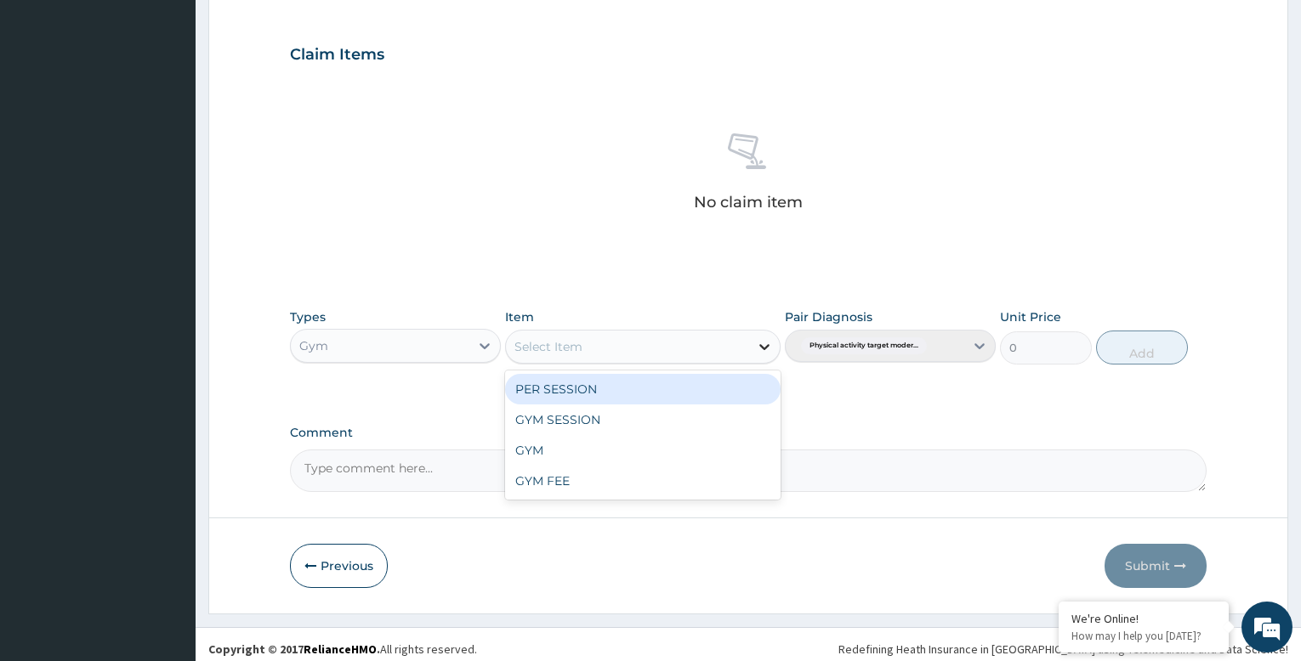
click at [759, 347] on icon at bounding box center [764, 346] width 17 height 17
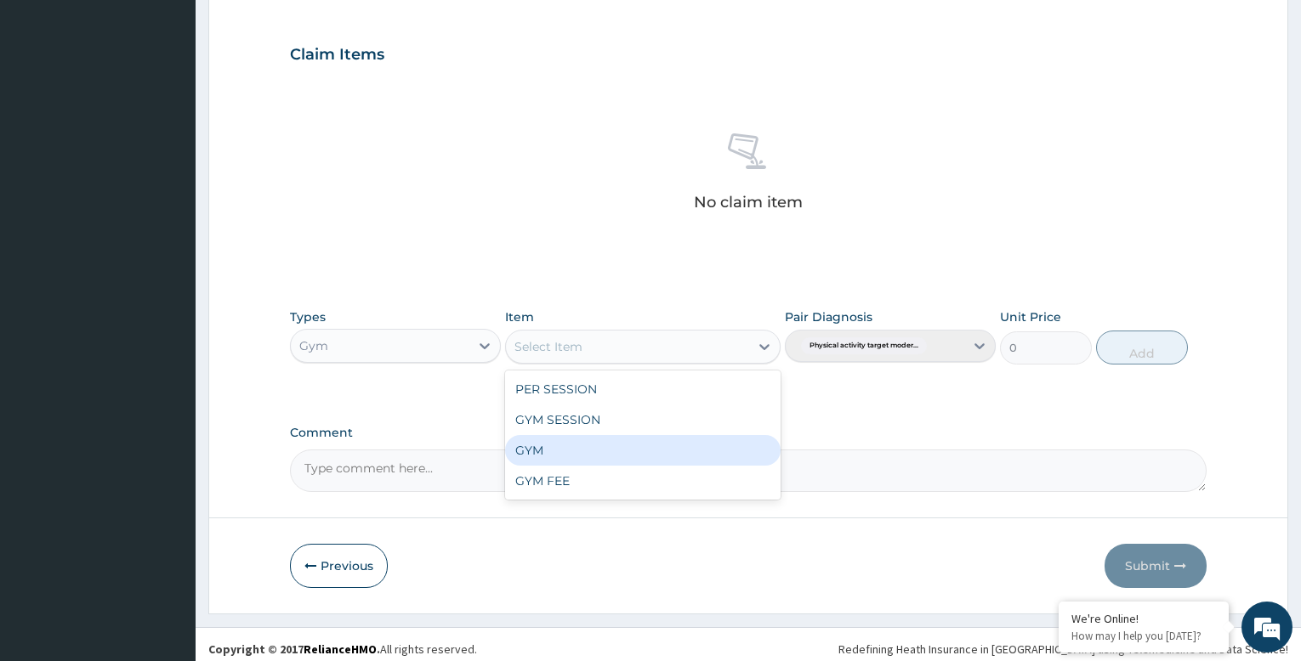
click at [721, 443] on div "GYM" at bounding box center [642, 450] width 275 height 31
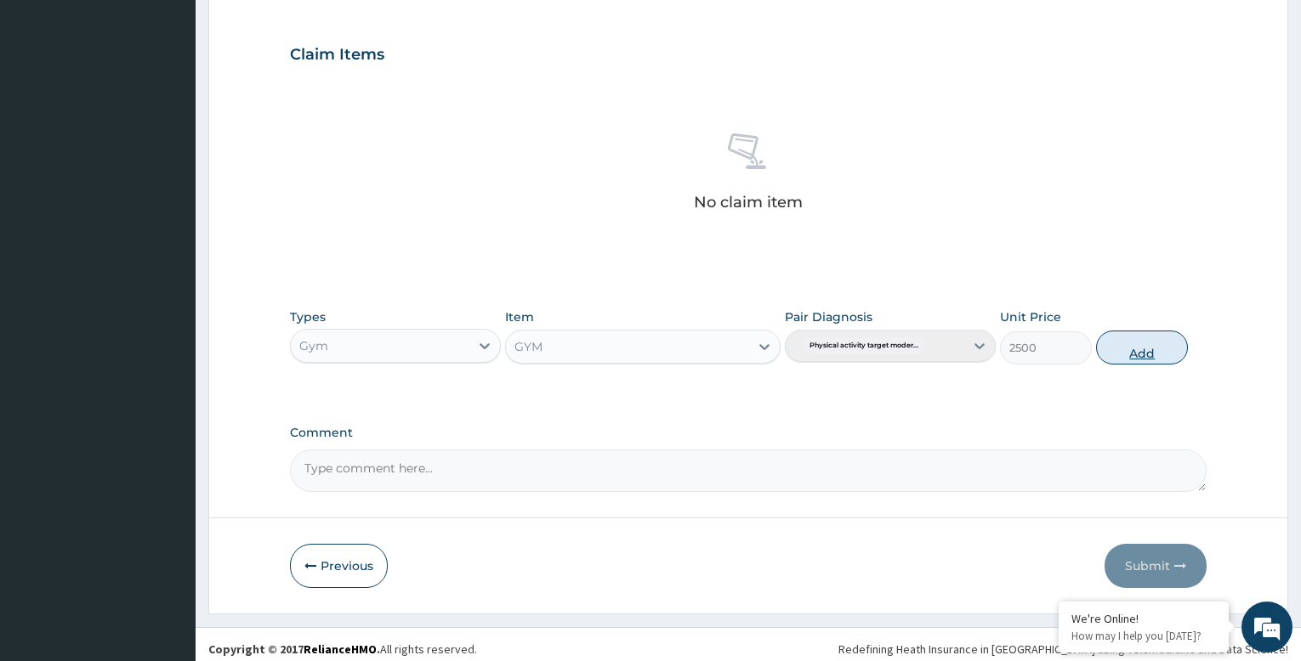
click at [1138, 336] on button "Add" at bounding box center [1142, 348] width 92 height 34
type input "0"
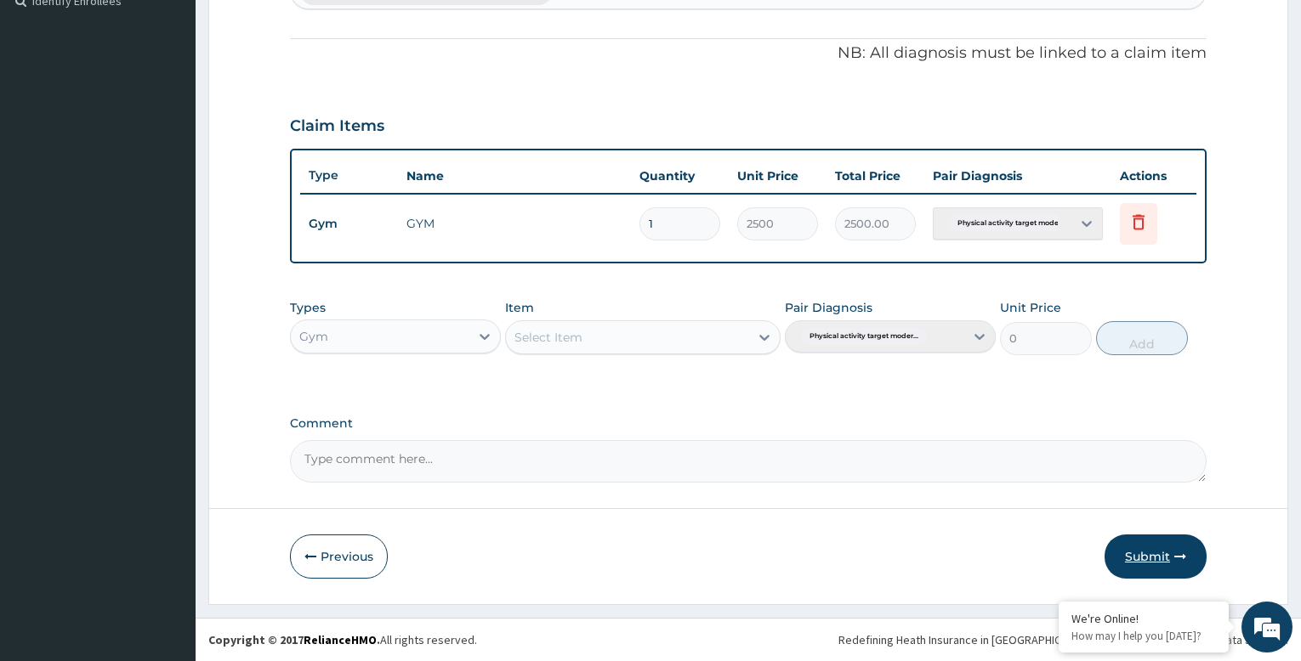
click at [1153, 549] on button "Submit" at bounding box center [1155, 557] width 102 height 44
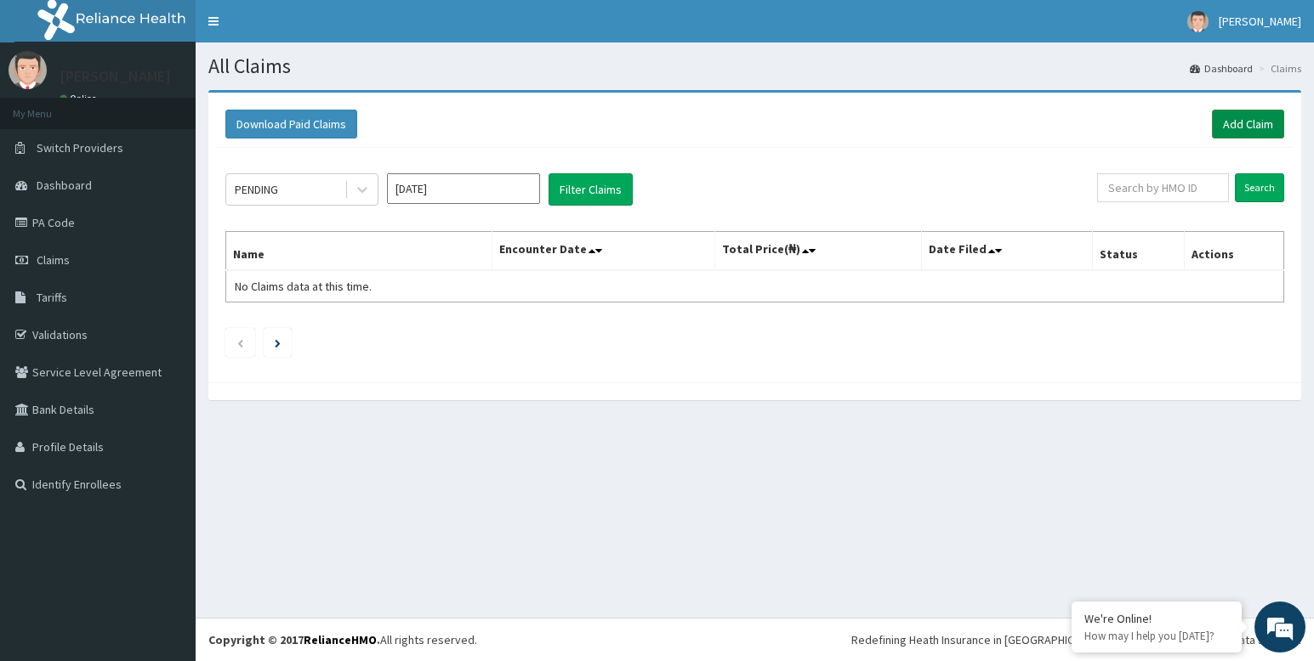
click at [1257, 122] on link "Add Claim" at bounding box center [1248, 124] width 72 height 29
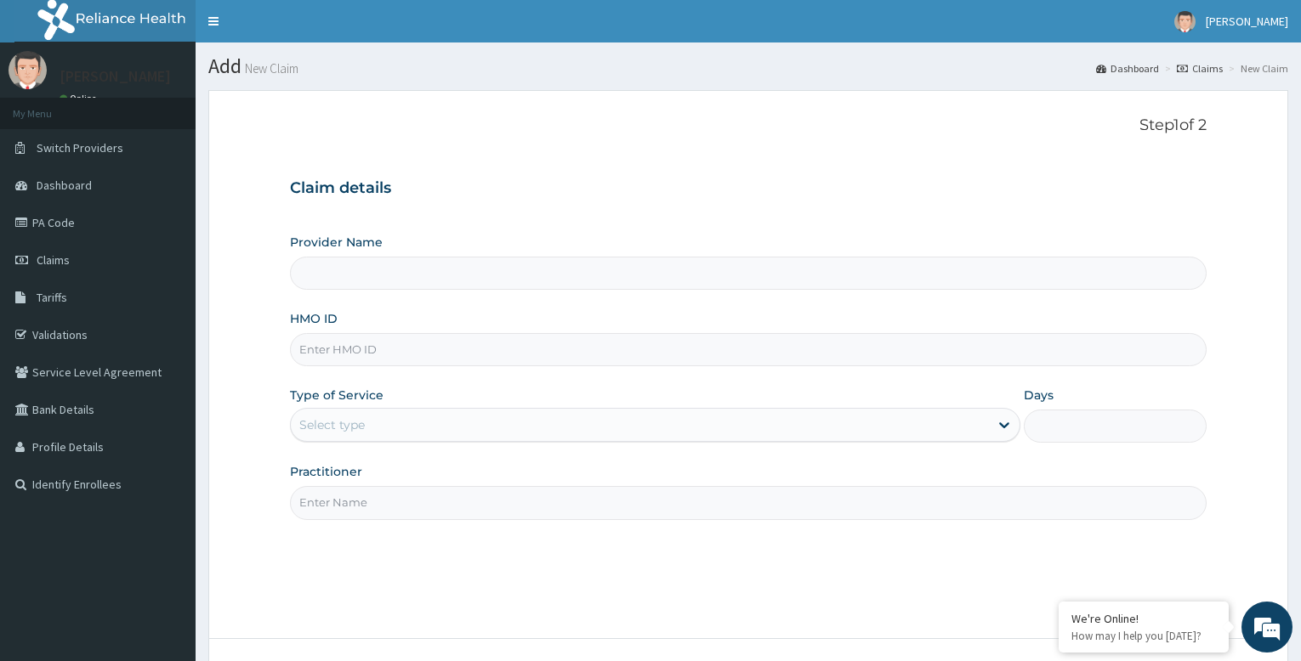
type input "Bodyline Gym- Festac"
type input "1"
click at [500, 349] on input "HMO ID" at bounding box center [748, 349] width 917 height 33
type input "AET/10086/E"
click at [383, 507] on input "Practitioner" at bounding box center [748, 502] width 917 height 33
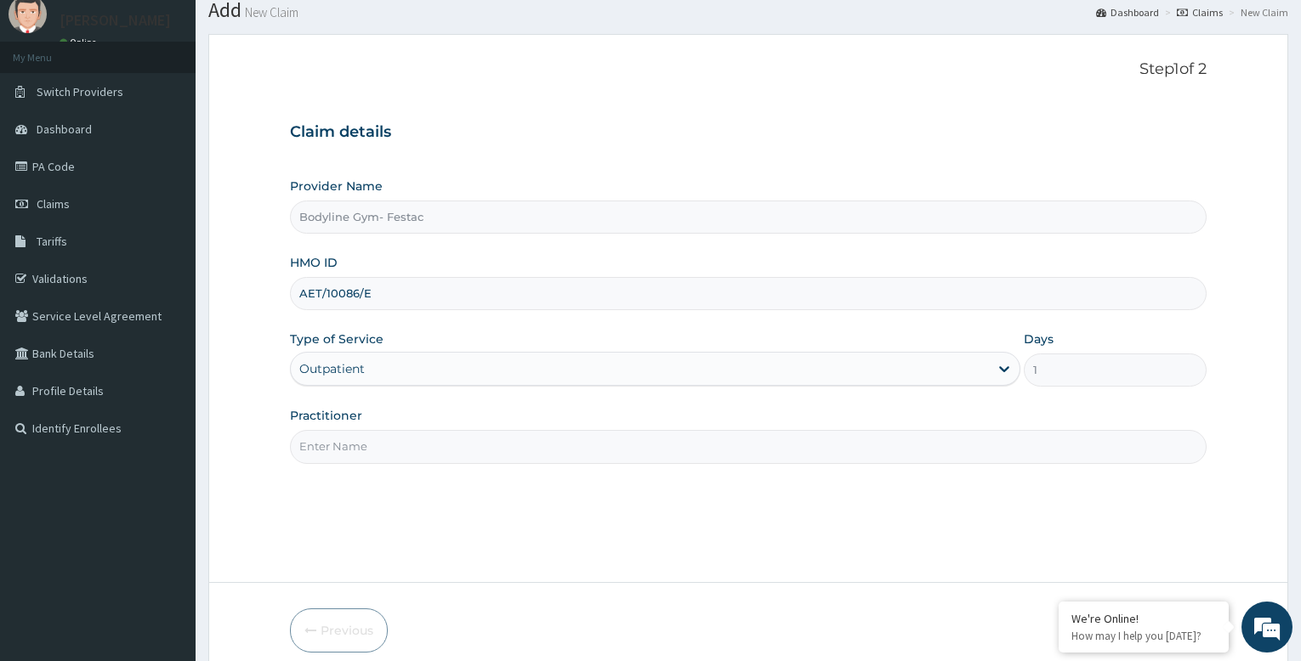
scroll to position [85, 0]
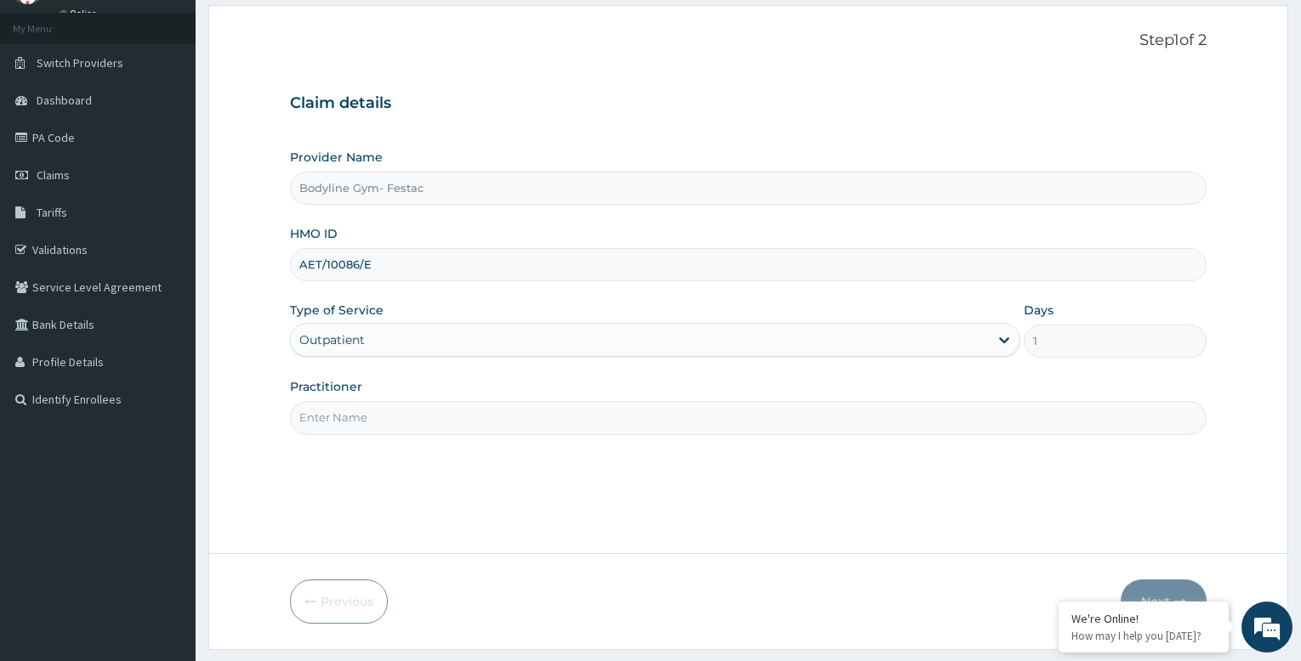
click at [418, 421] on input "Practitioner" at bounding box center [748, 417] width 917 height 33
type input "bodyline"
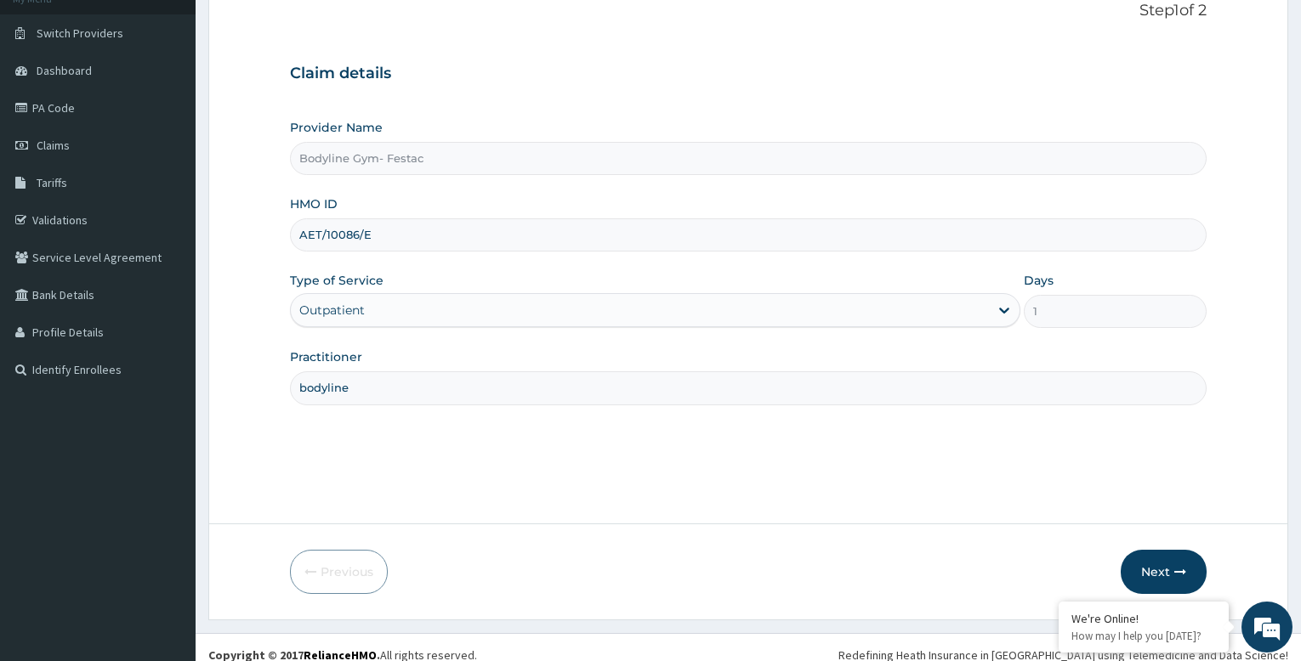
scroll to position [130, 0]
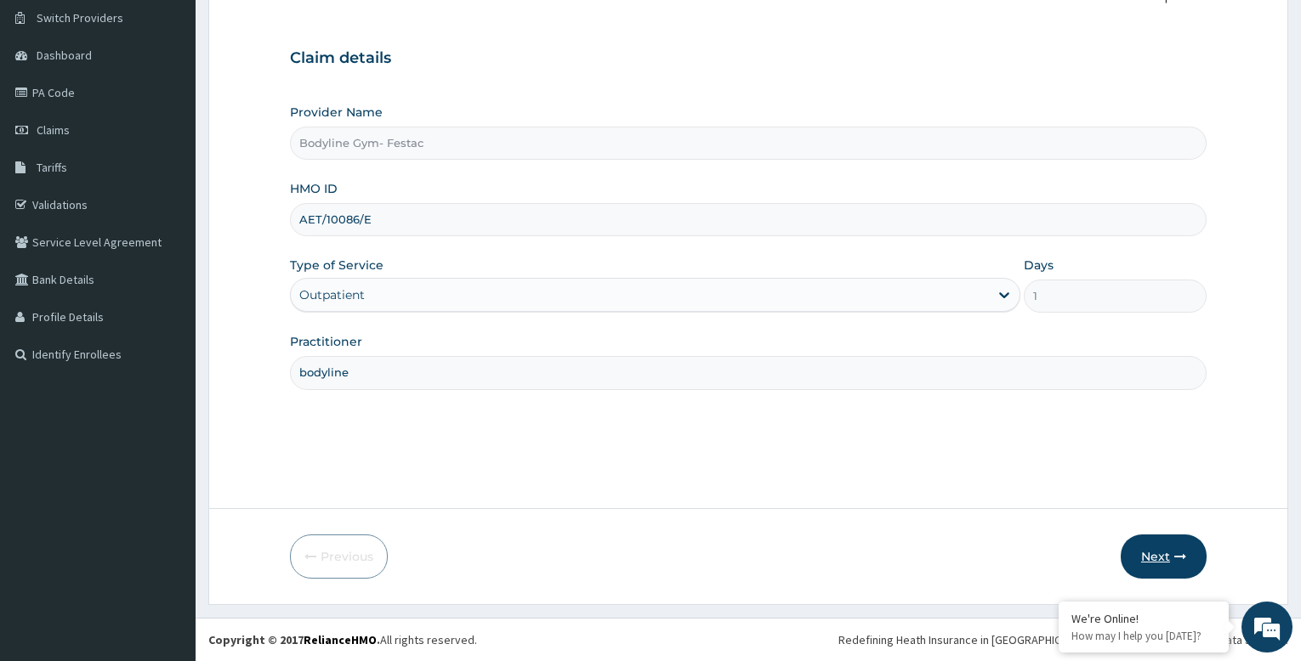
click at [1157, 557] on button "Next" at bounding box center [1164, 557] width 86 height 44
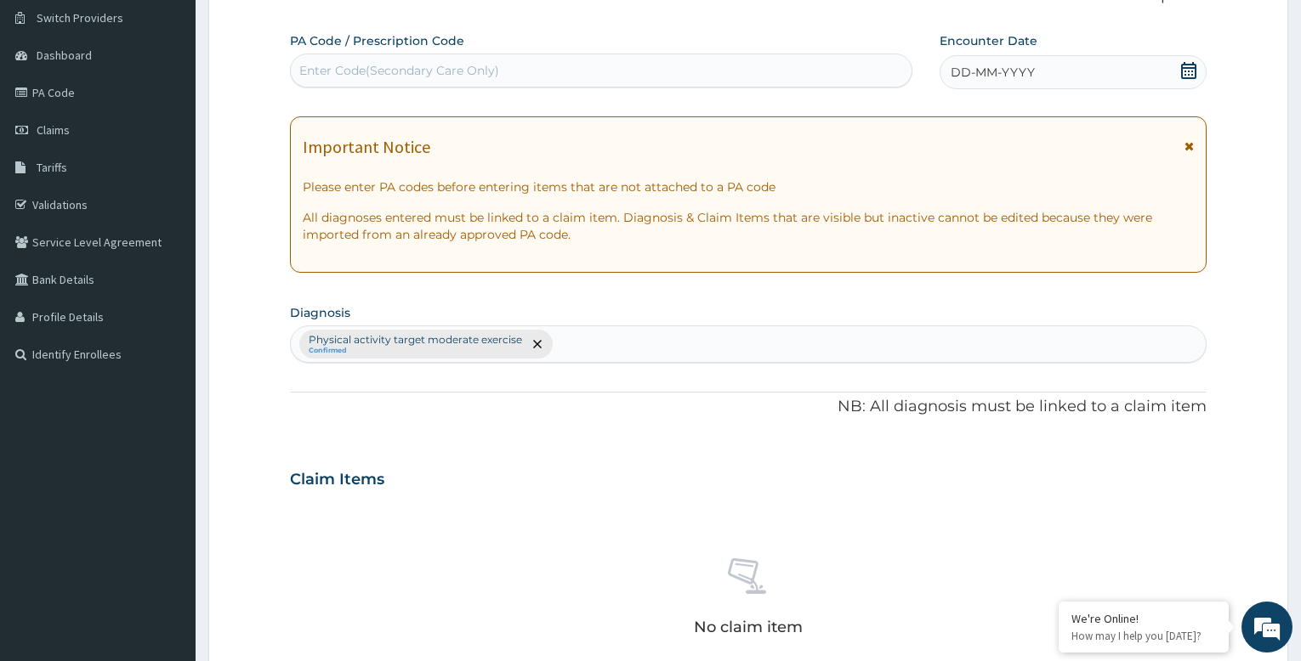
click at [429, 66] on div "Enter Code(Secondary Care Only)" at bounding box center [399, 70] width 200 height 17
type input "PA/C48300"
click at [1037, 67] on div "DD-MM-YYYY" at bounding box center [1073, 72] width 267 height 34
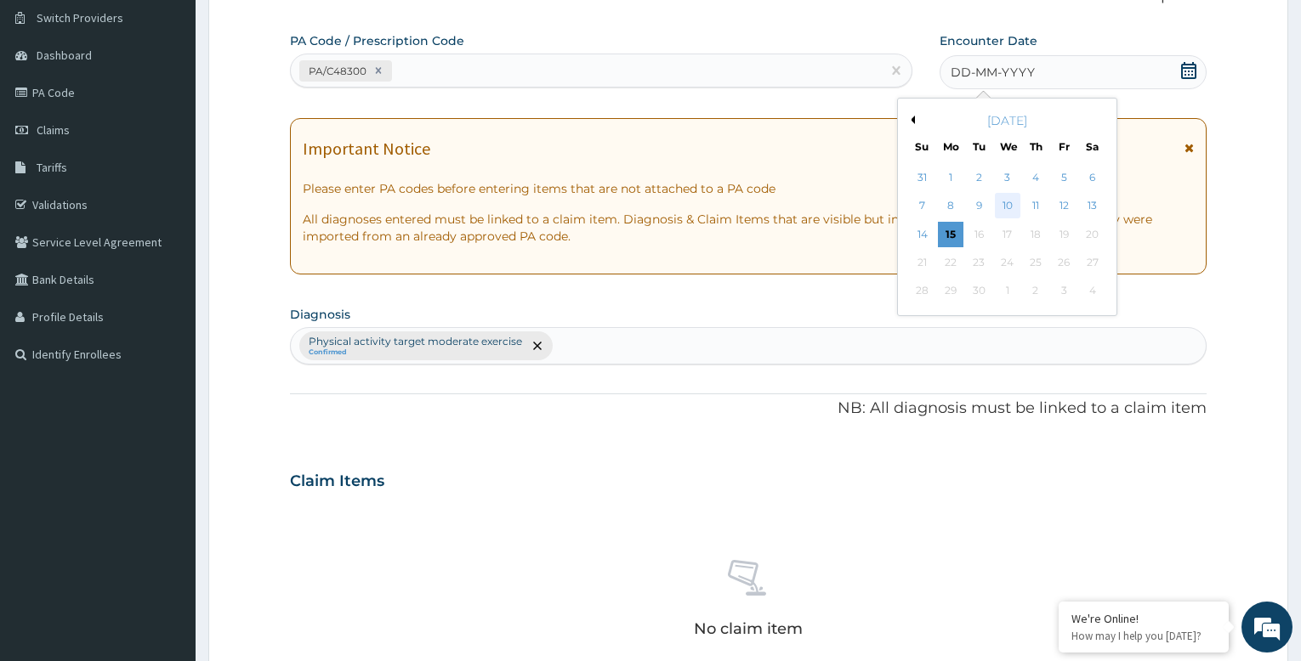
click at [1002, 203] on div "10" at bounding box center [1008, 207] width 26 height 26
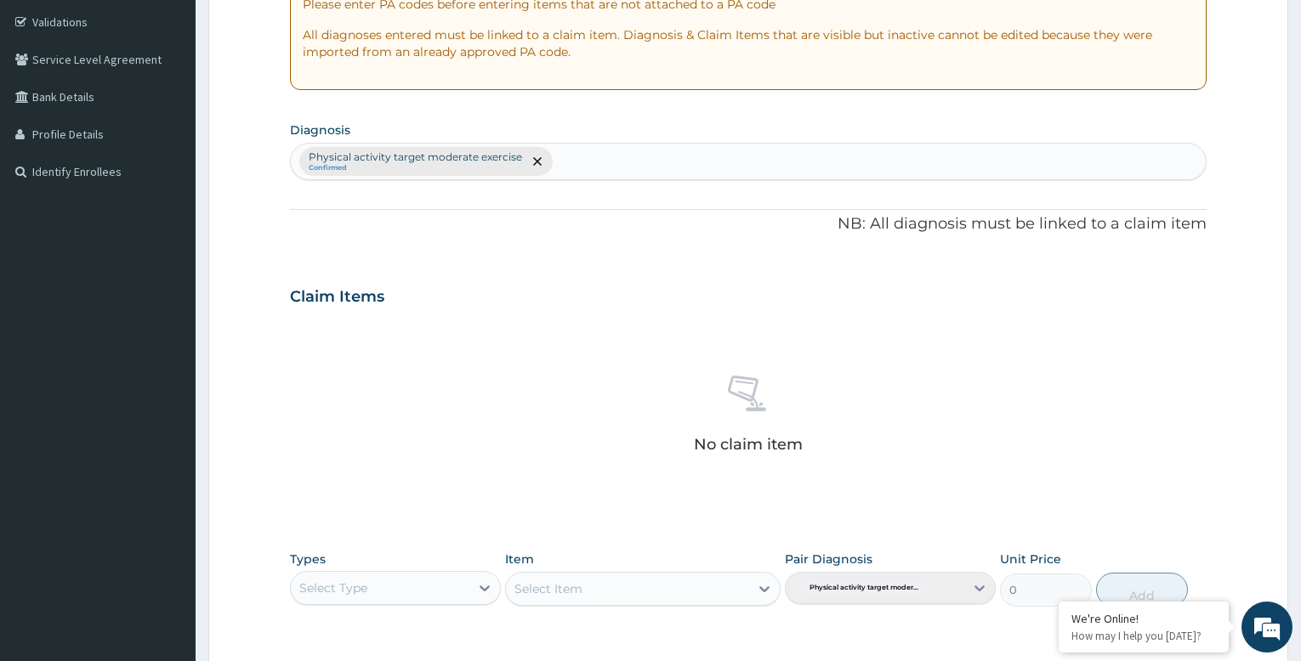
scroll to position [565, 0]
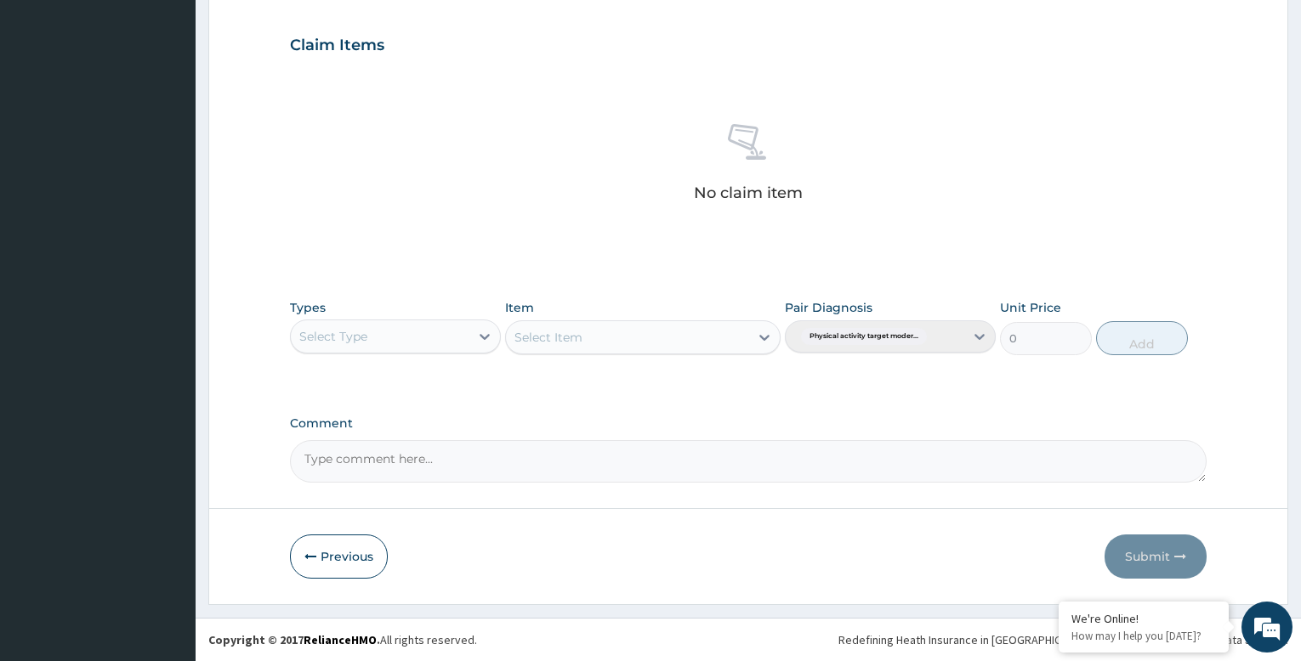
click at [454, 344] on div "Select Type" at bounding box center [380, 336] width 179 height 27
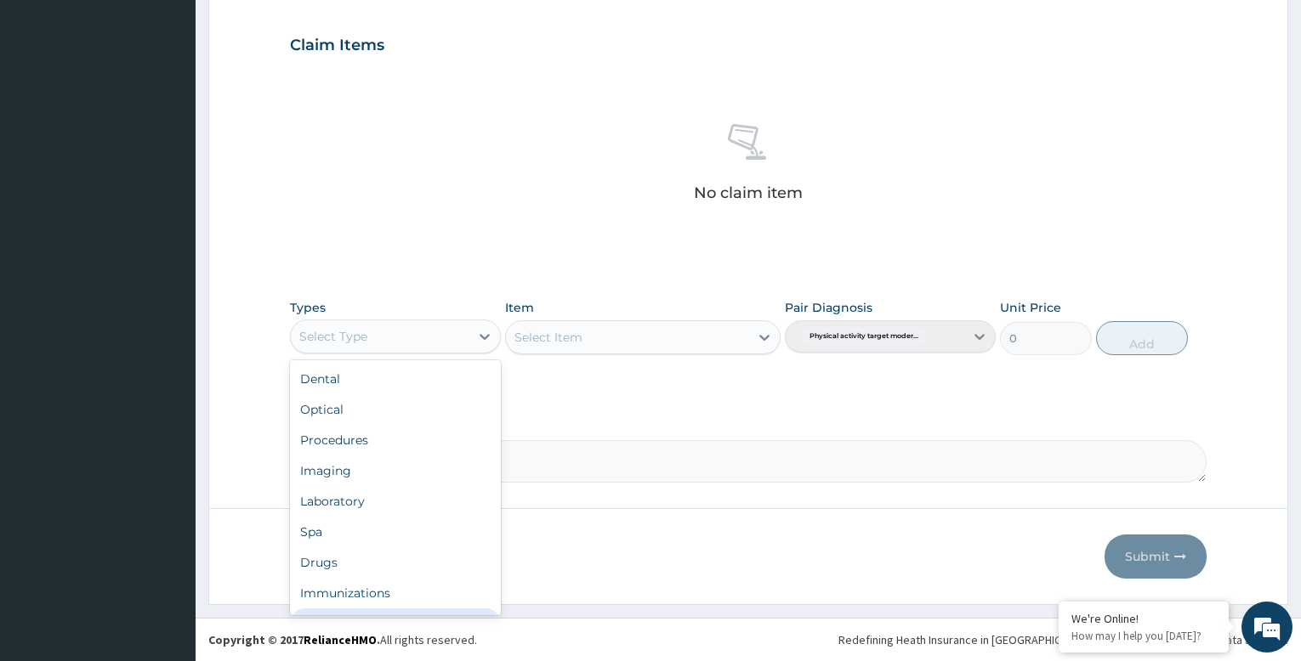
scroll to position [58, 0]
drag, startPoint x: 438, startPoint y: 602, endPoint x: 451, endPoint y: 536, distance: 67.5
click at [438, 601] on div "Gym" at bounding box center [395, 597] width 211 height 31
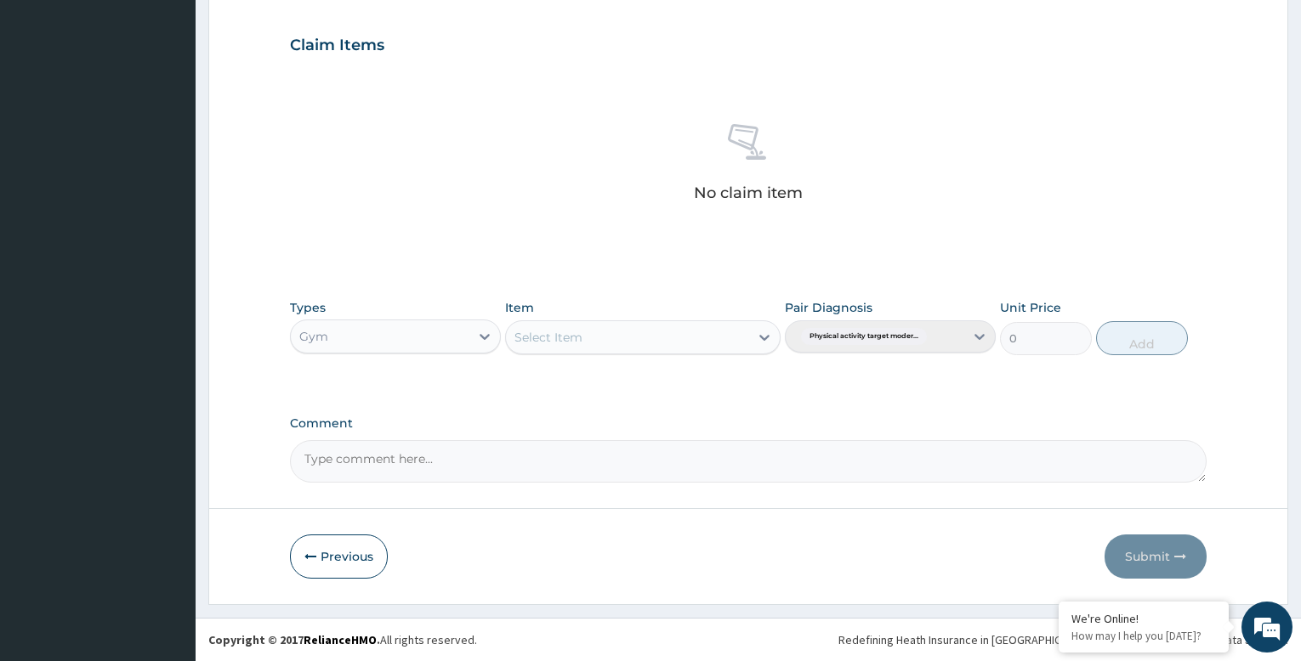
click at [644, 336] on div "Select Item" at bounding box center [627, 337] width 242 height 27
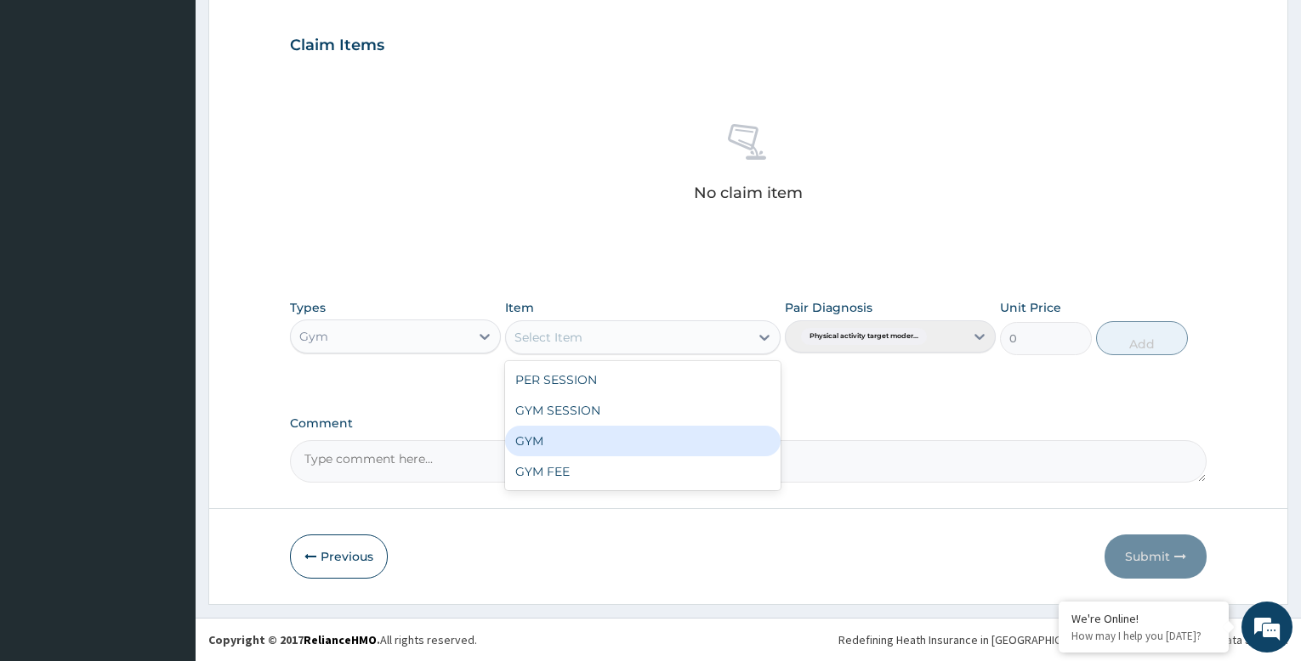
click at [653, 446] on div "GYM" at bounding box center [642, 441] width 275 height 31
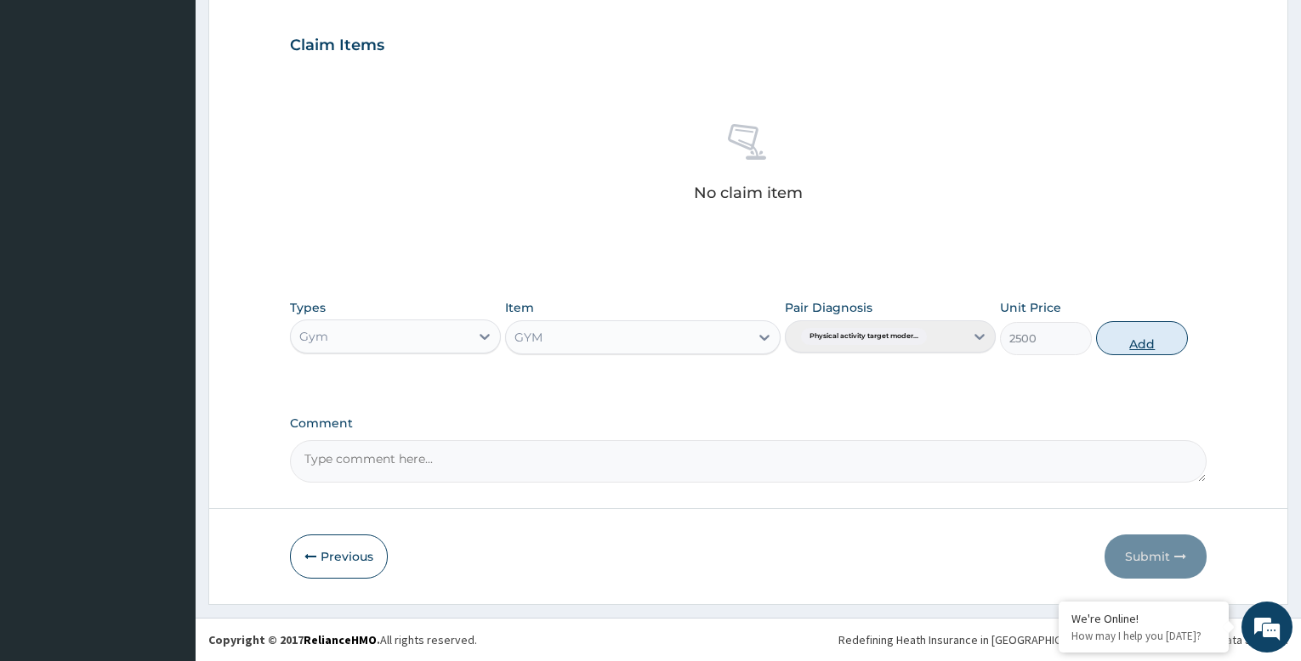
click at [1144, 340] on button "Add" at bounding box center [1142, 338] width 92 height 34
type input "0"
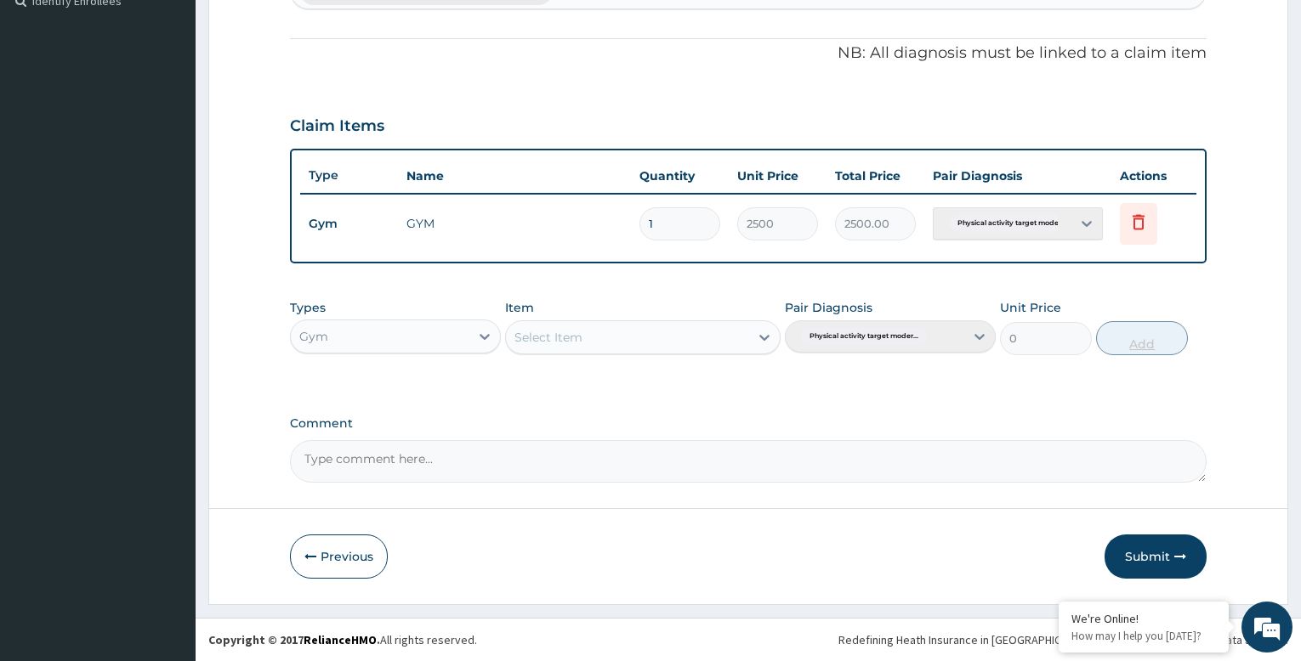
scroll to position [484, 0]
click at [1138, 555] on button "Submit" at bounding box center [1155, 557] width 102 height 44
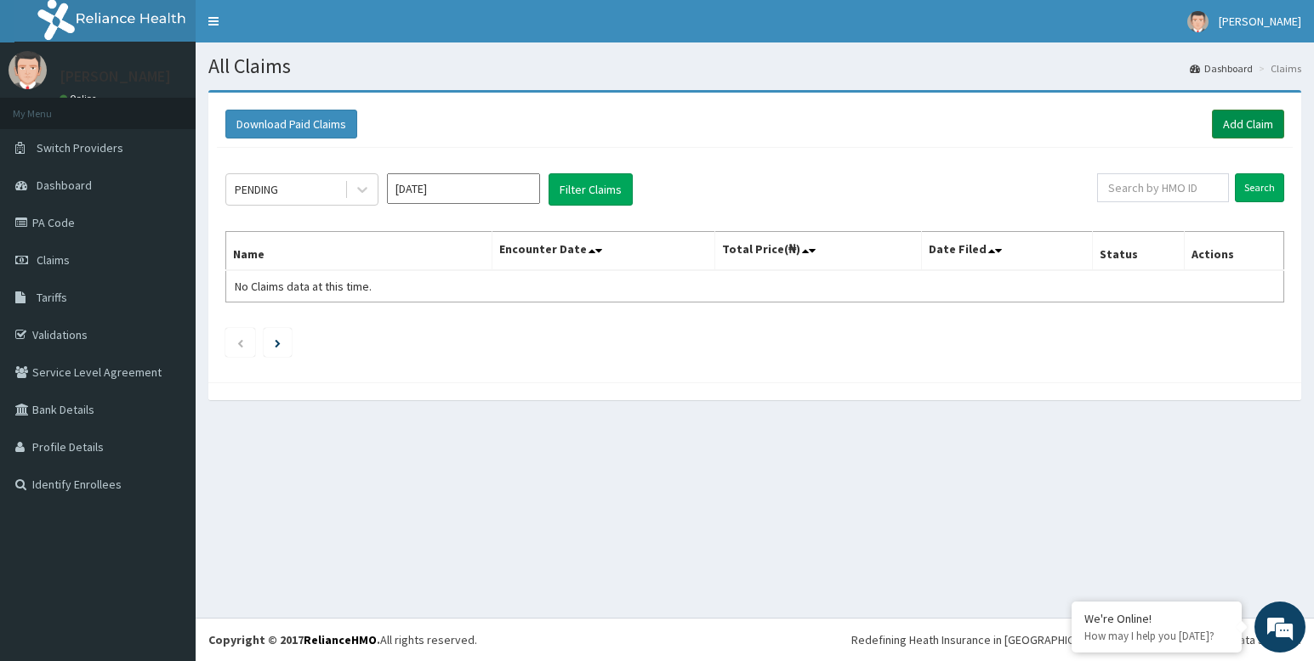
click at [1235, 121] on link "Add Claim" at bounding box center [1248, 124] width 72 height 29
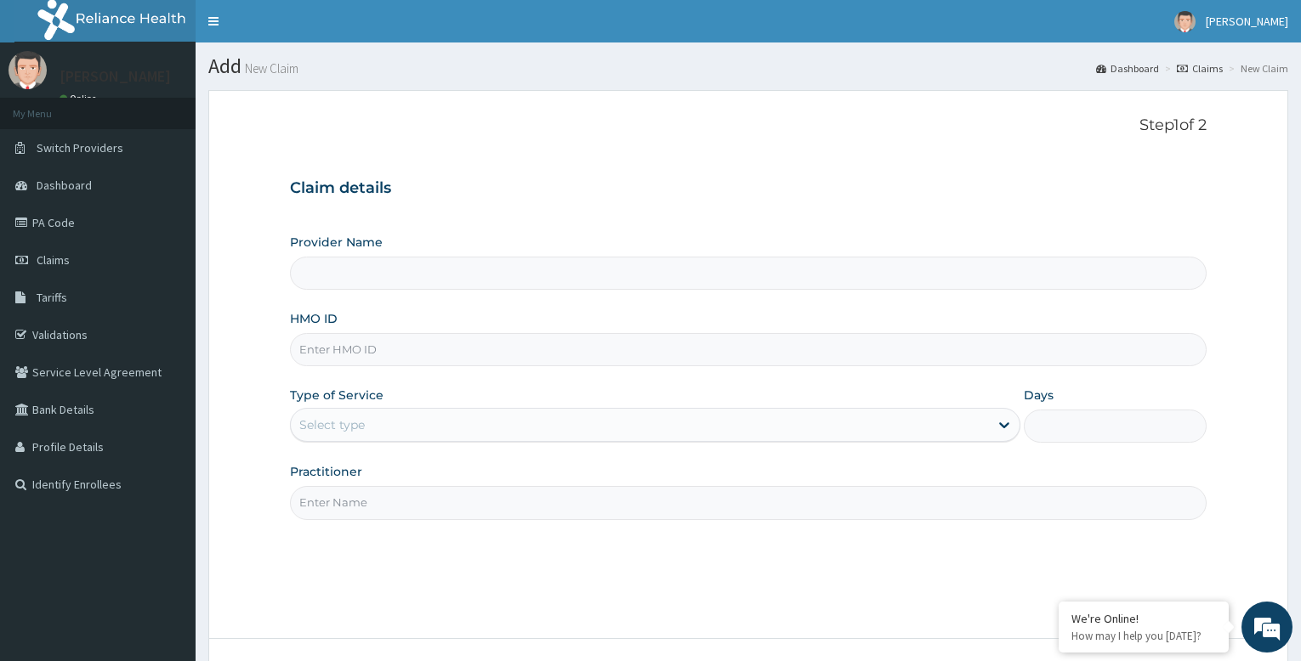
click at [361, 346] on input "HMO ID" at bounding box center [748, 349] width 917 height 33
type input "Bodyline Gym- Festac"
type input "1"
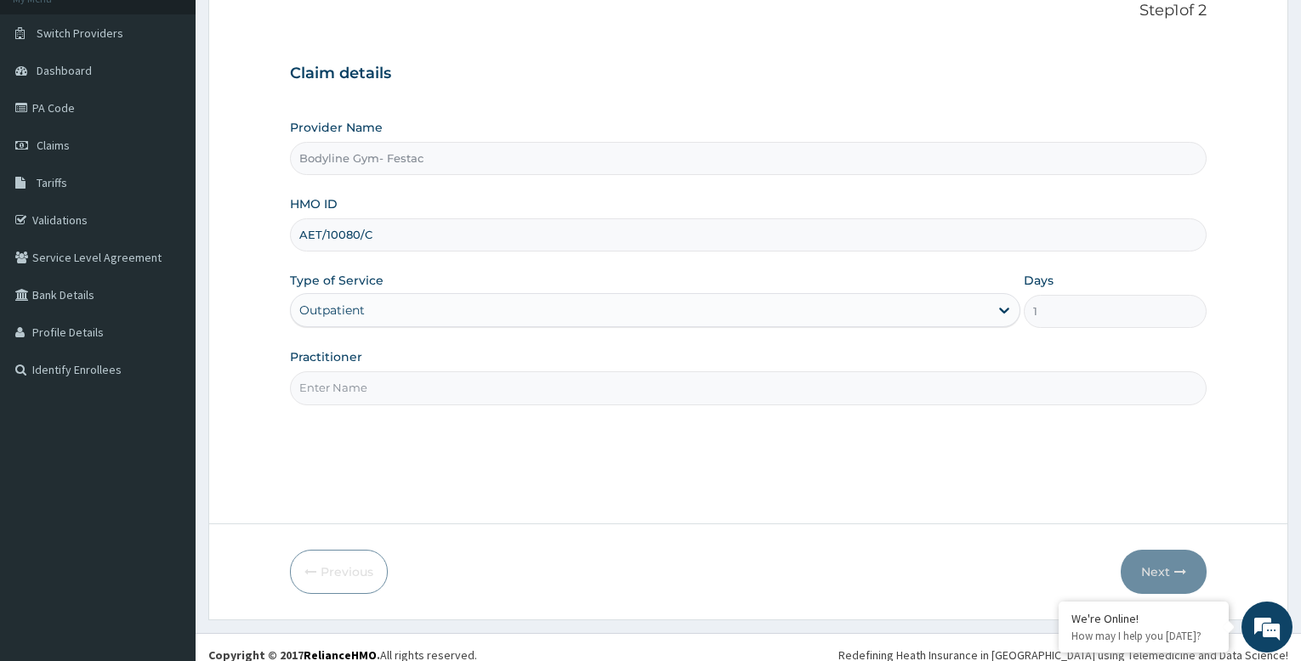
scroll to position [130, 0]
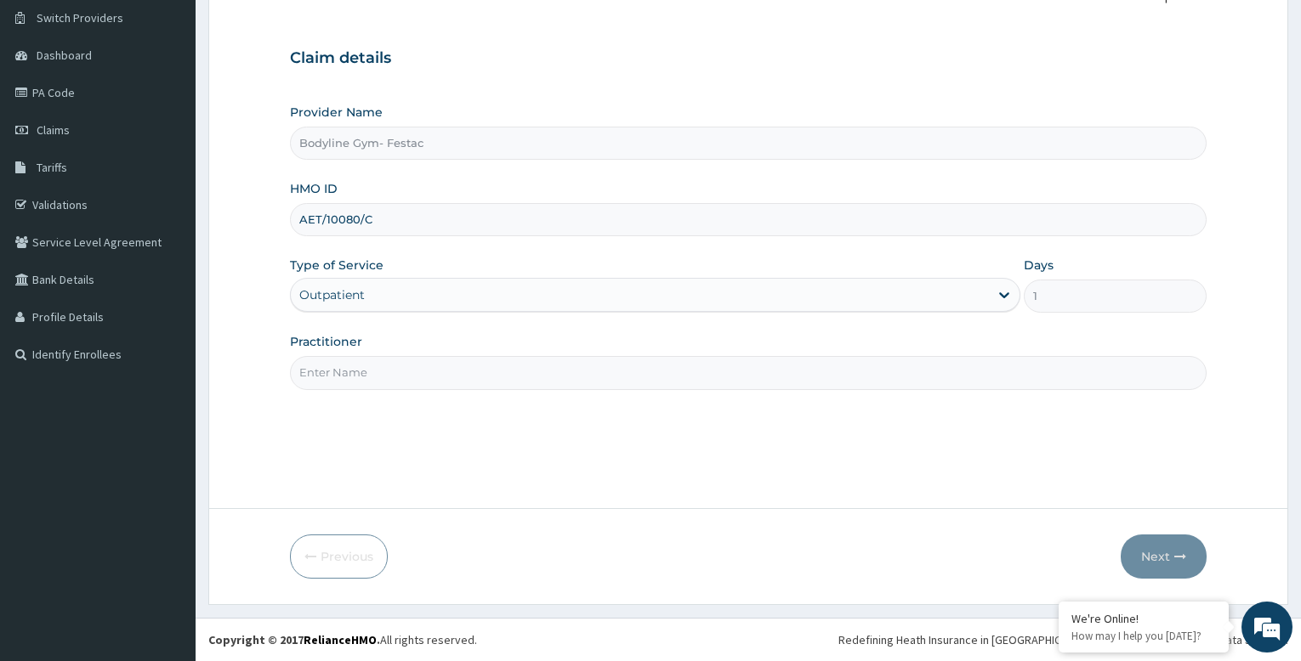
type input "AET/10080/C"
click at [428, 368] on input "Practitioner" at bounding box center [748, 372] width 917 height 33
type input "bodyline"
click at [1146, 554] on button "Next" at bounding box center [1164, 557] width 86 height 44
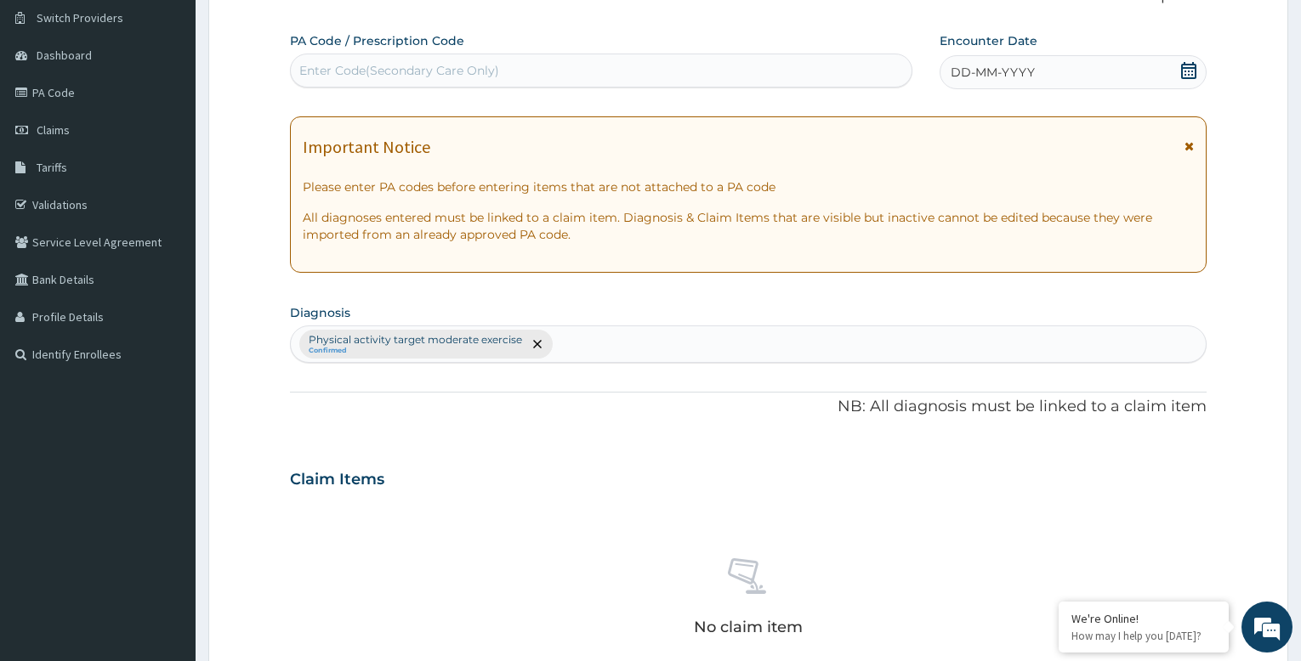
click at [486, 63] on div "Enter Code(Secondary Care Only)" at bounding box center [399, 70] width 200 height 17
type input "PA/C09830"
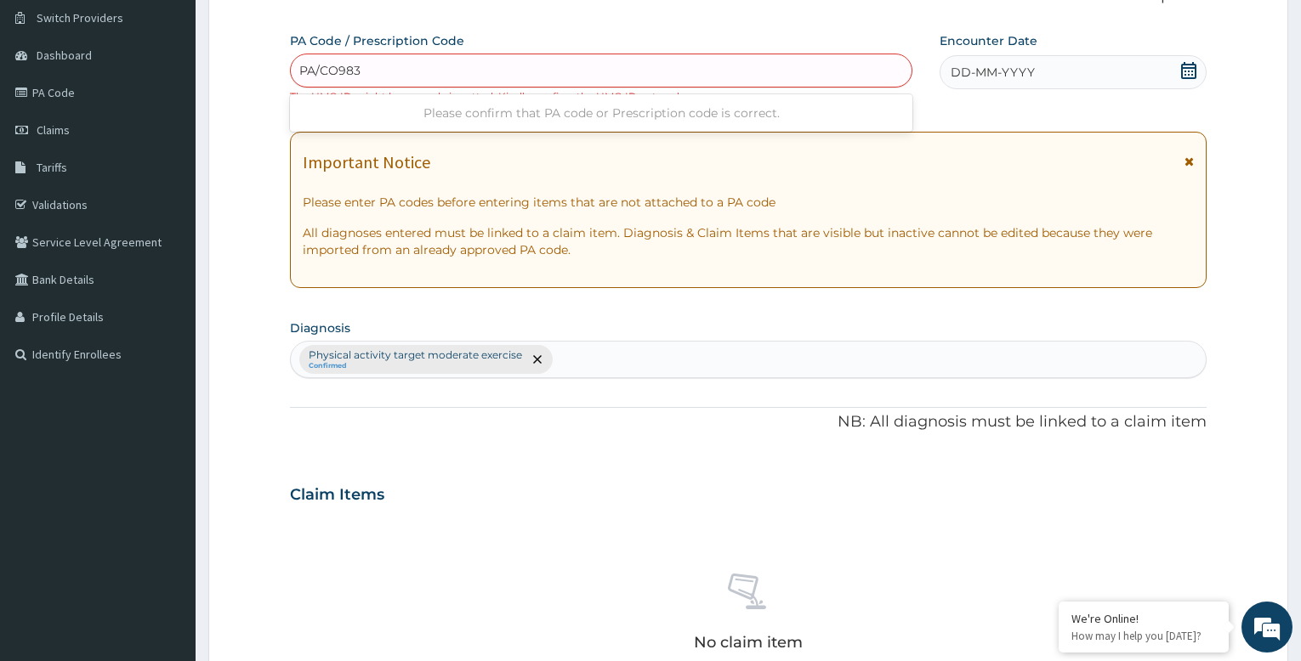
type input "PA/CO9830"
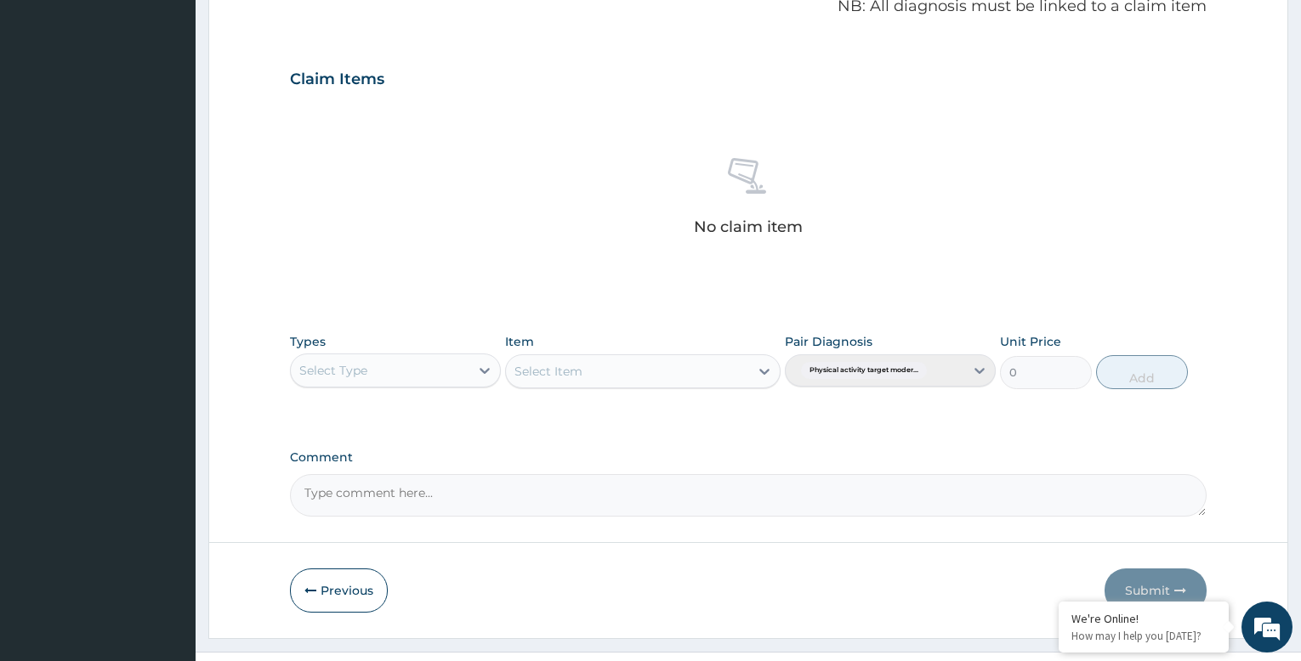
scroll to position [580, 0]
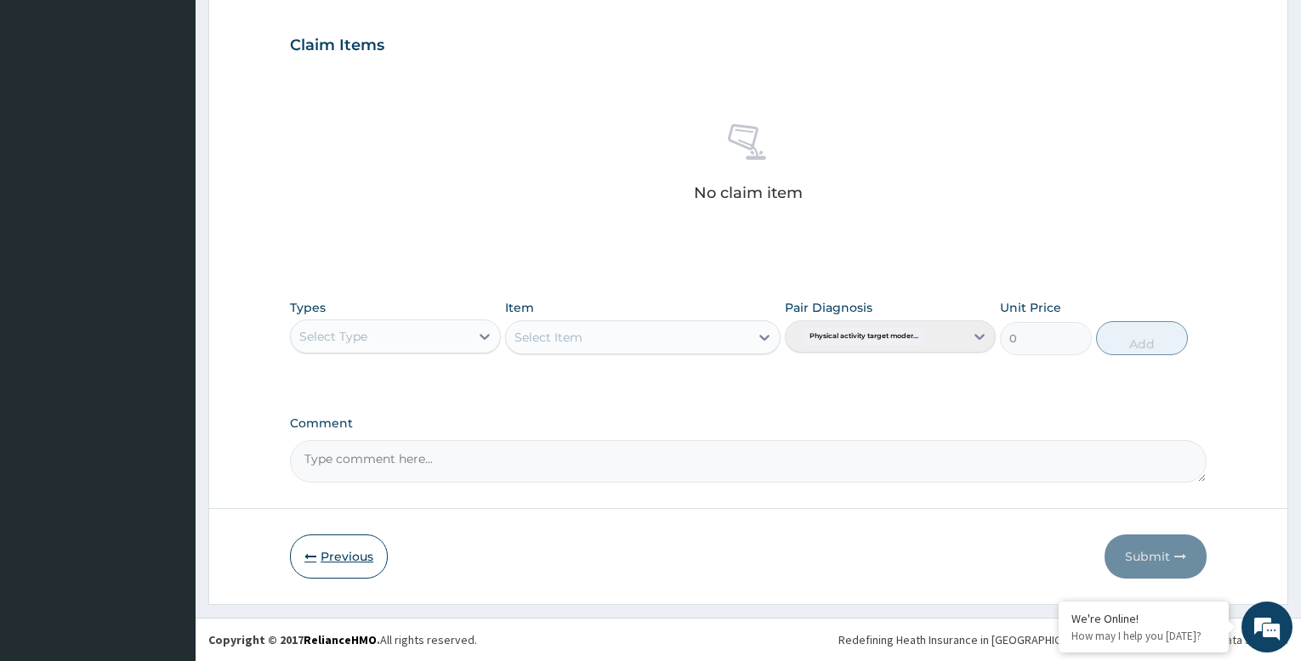
click at [337, 564] on button "Previous" at bounding box center [339, 557] width 98 height 44
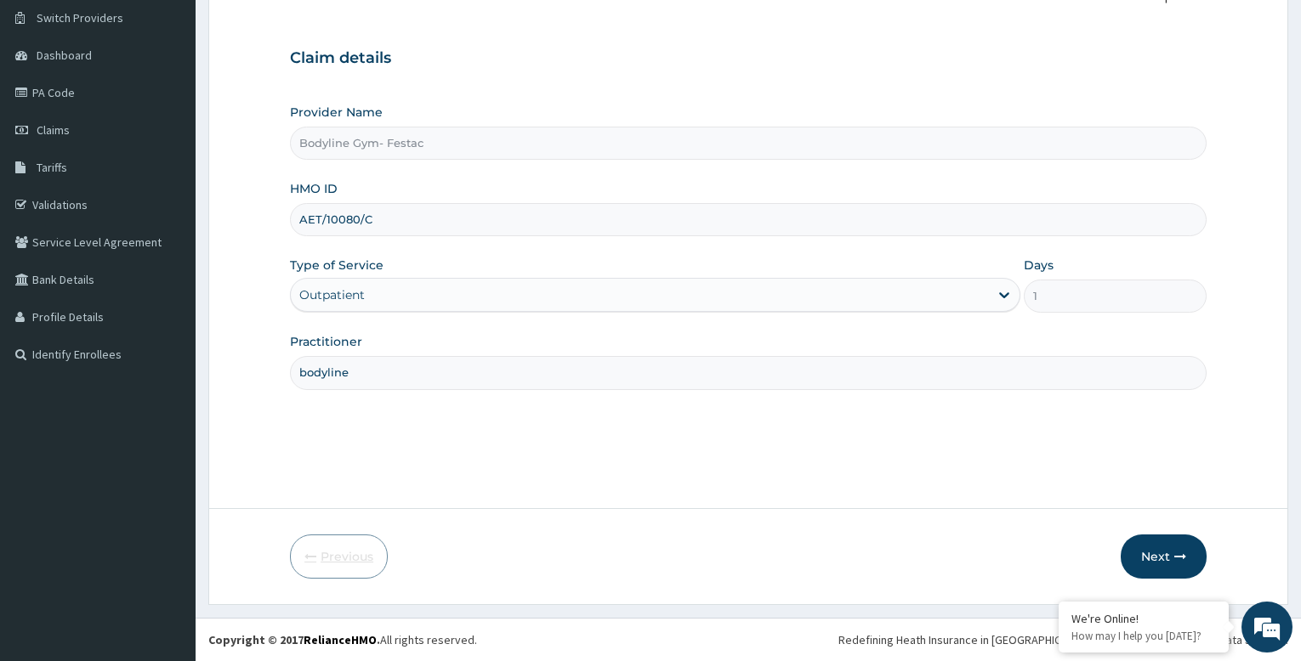
scroll to position [130, 0]
click at [356, 219] on input "AET/10080/C" at bounding box center [748, 219] width 917 height 33
type input "AET/10086/C"
click at [1165, 556] on button "Next" at bounding box center [1164, 557] width 86 height 44
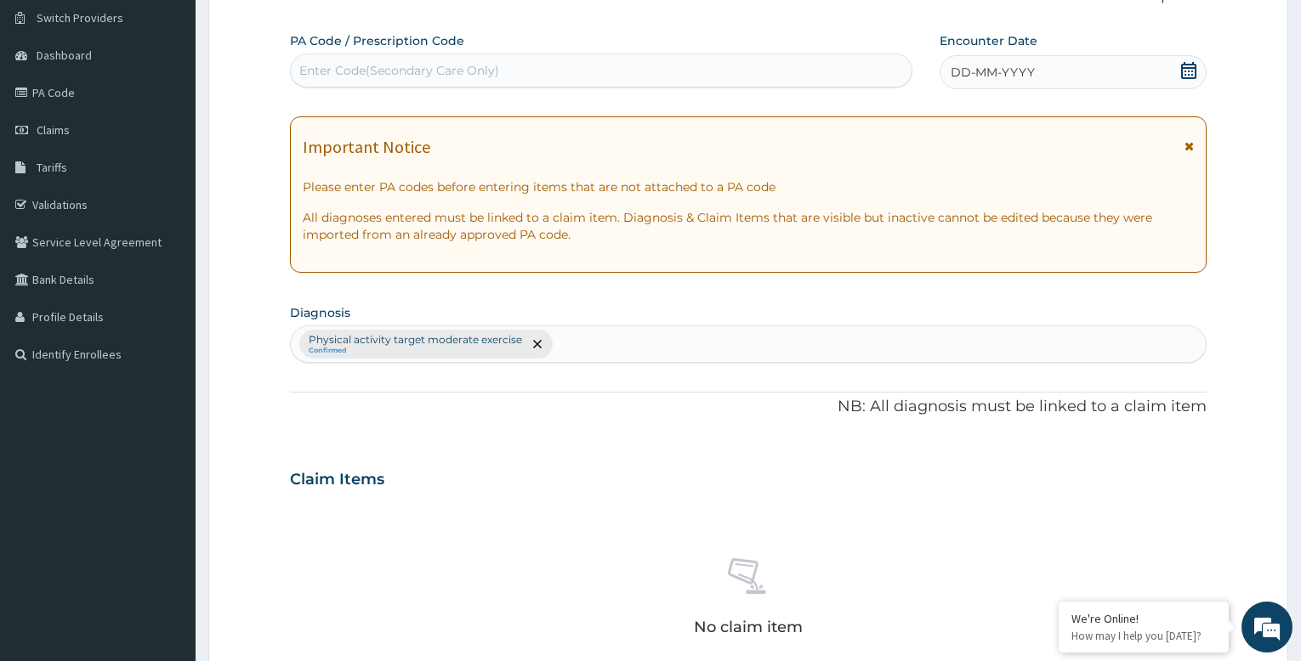
click at [458, 67] on div "Enter Code(Secondary Care Only)" at bounding box center [399, 70] width 200 height 17
type input "PA/CO9830"
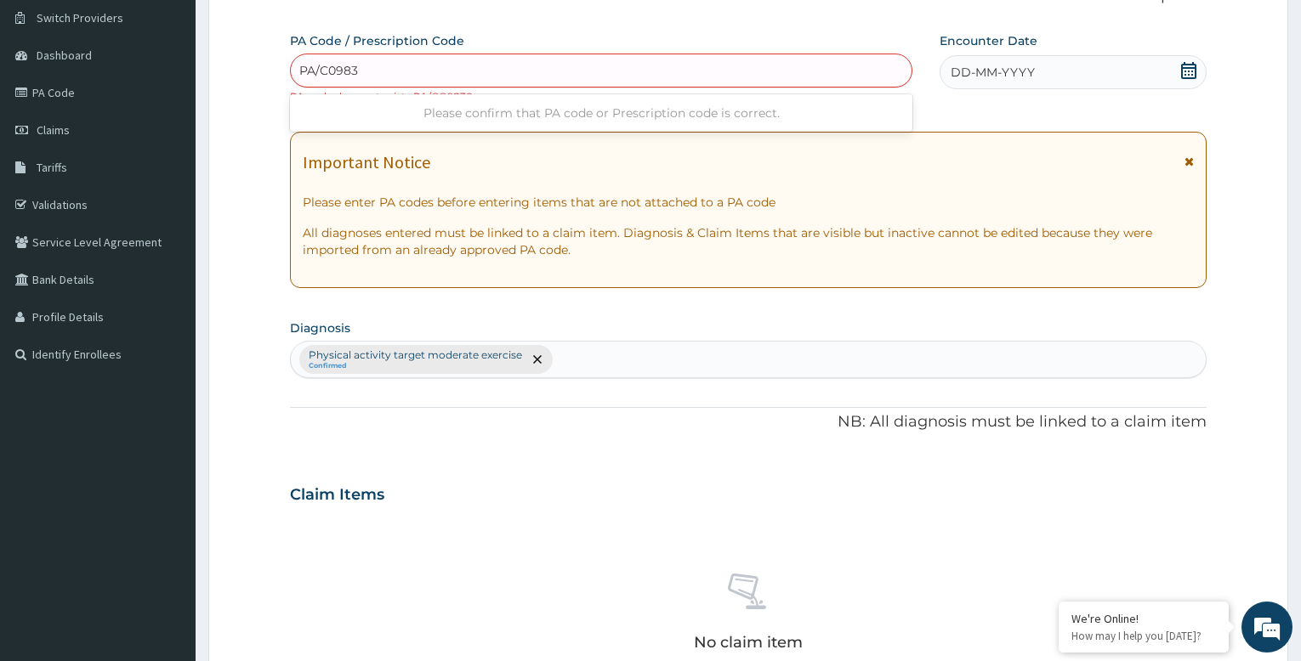
type input "PA/C09830"
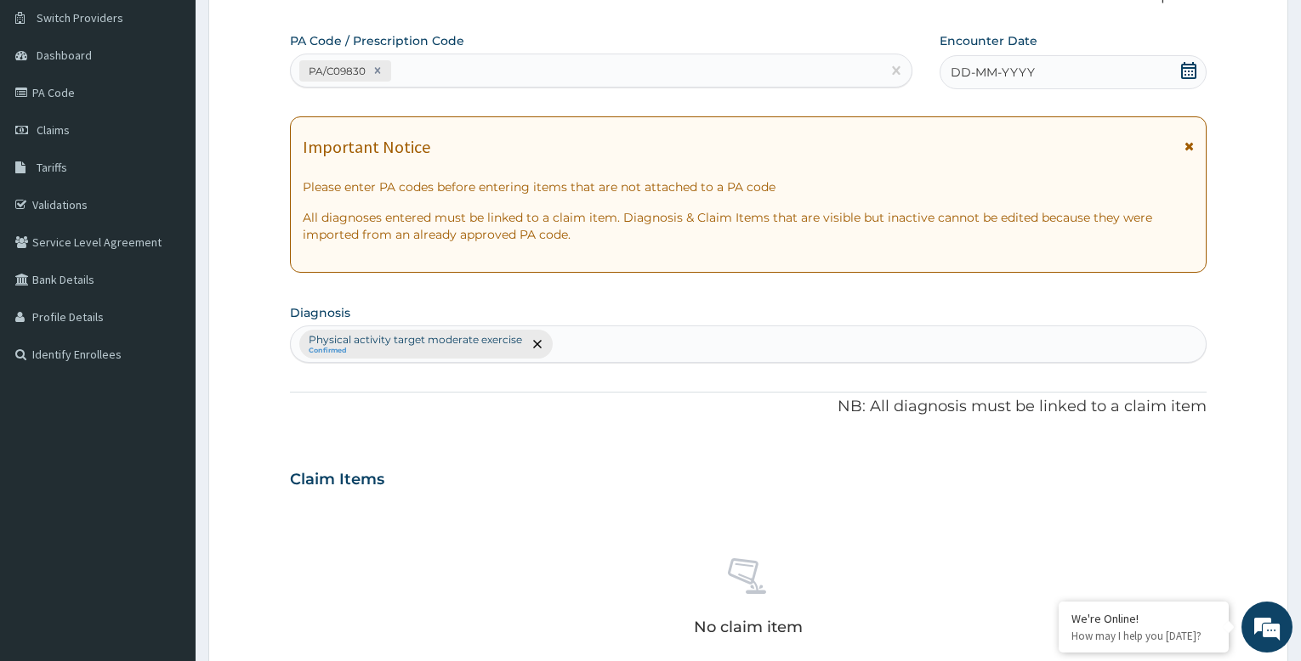
click at [1021, 72] on span "DD-MM-YYYY" at bounding box center [993, 72] width 84 height 17
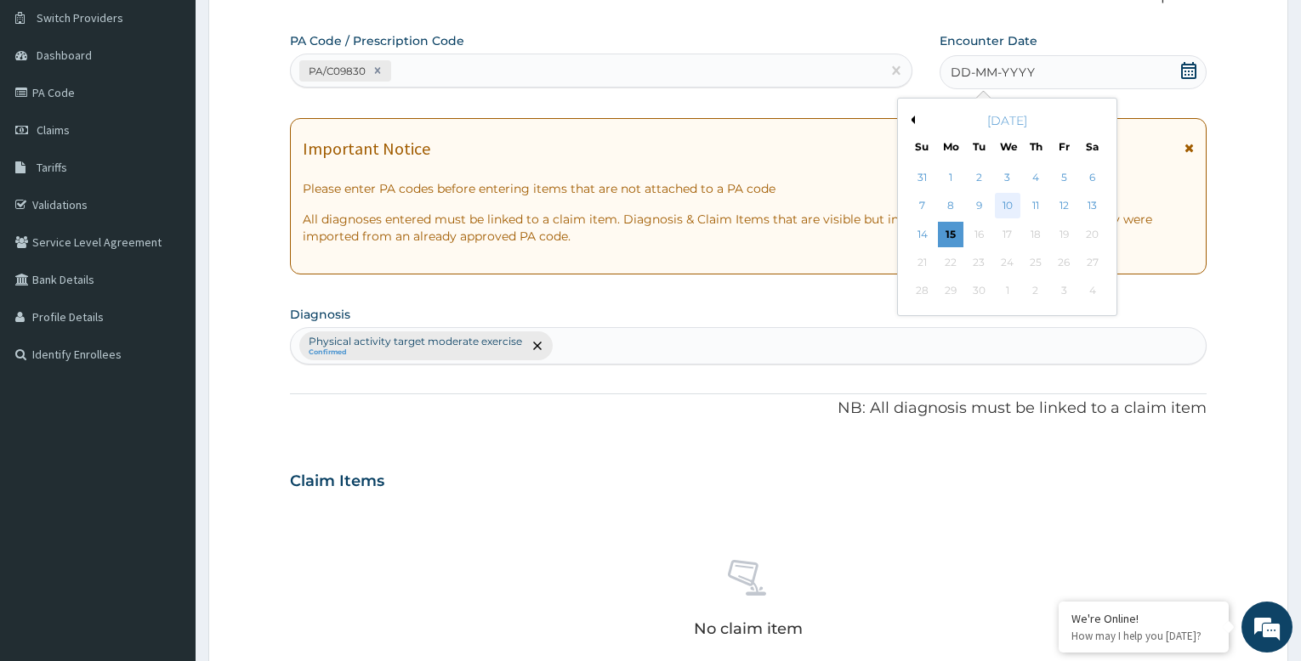
click at [1003, 207] on div "10" at bounding box center [1008, 207] width 26 height 26
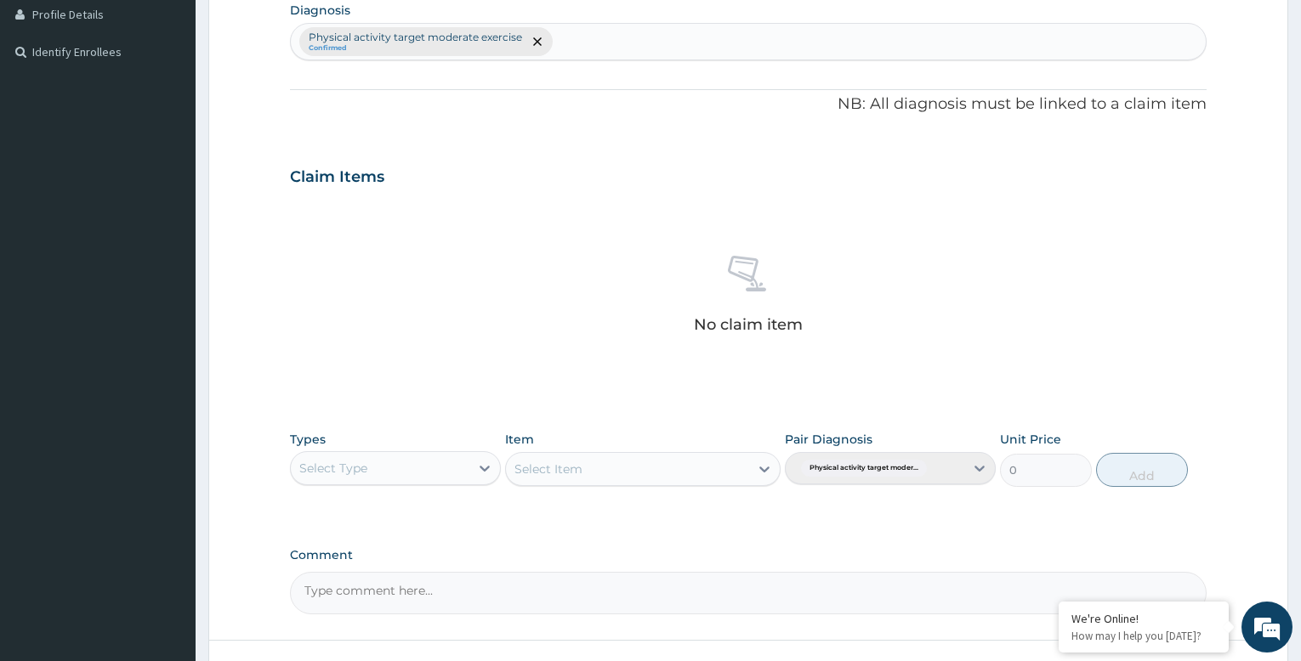
scroll to position [565, 0]
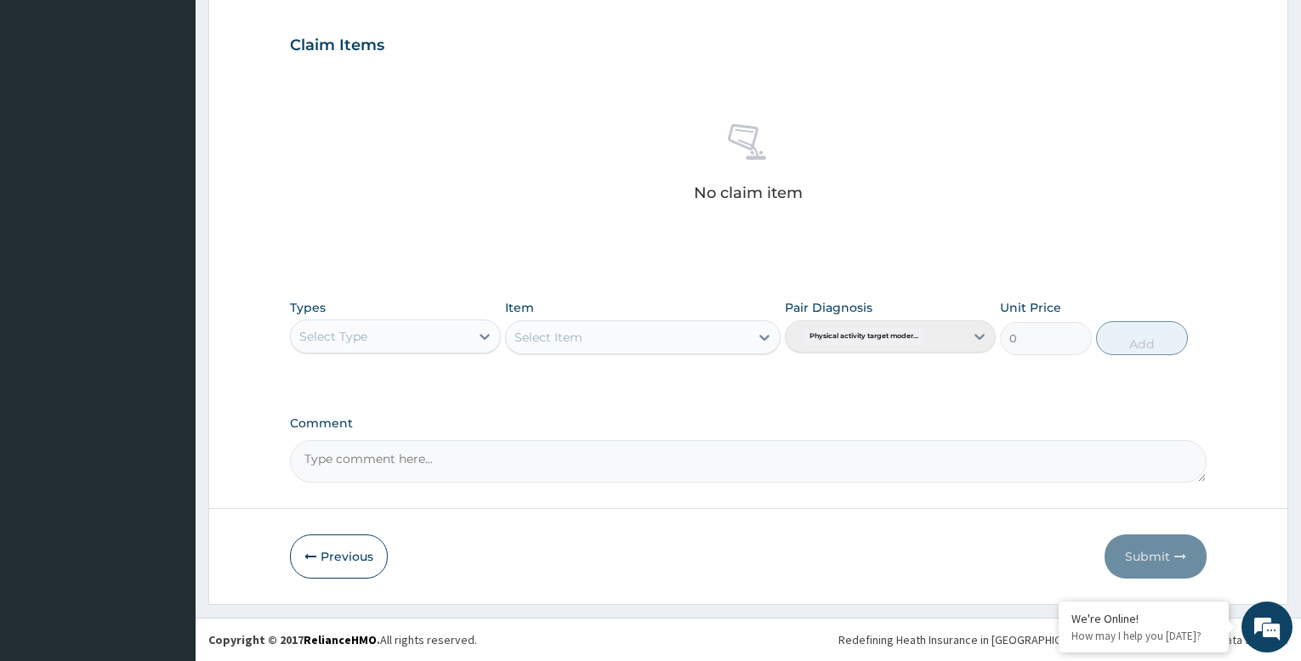
click at [467, 339] on div "Select Type" at bounding box center [380, 336] width 179 height 27
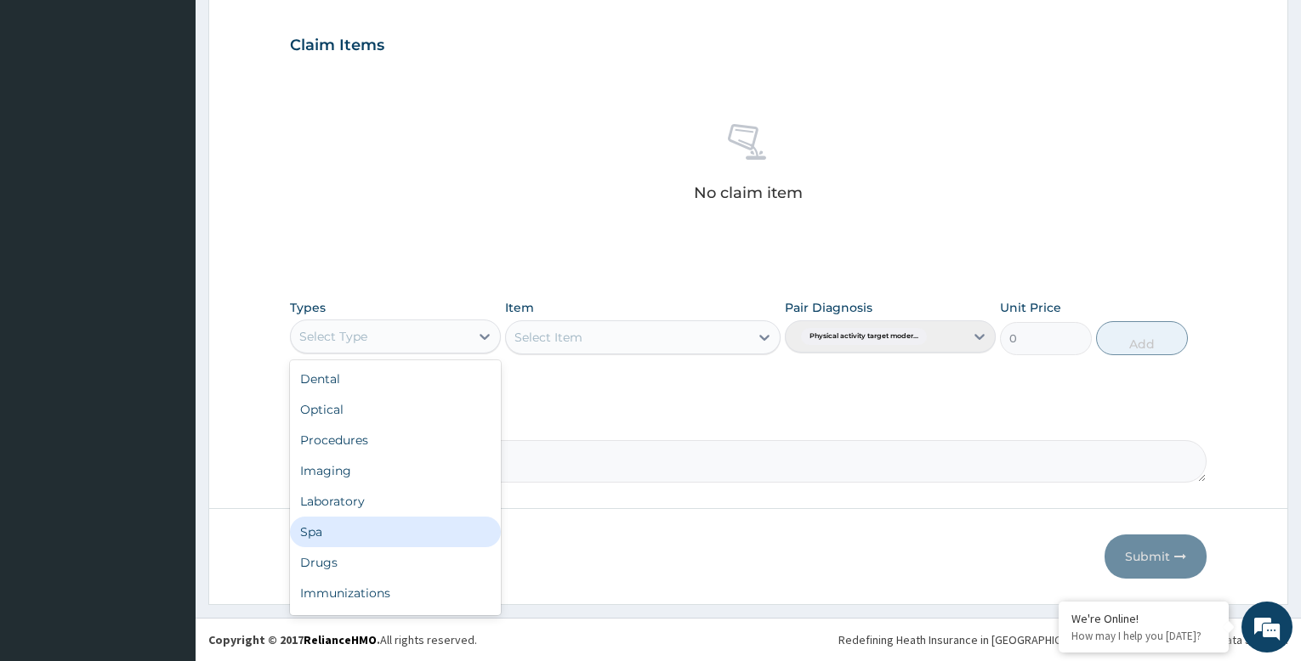
scroll to position [58, 0]
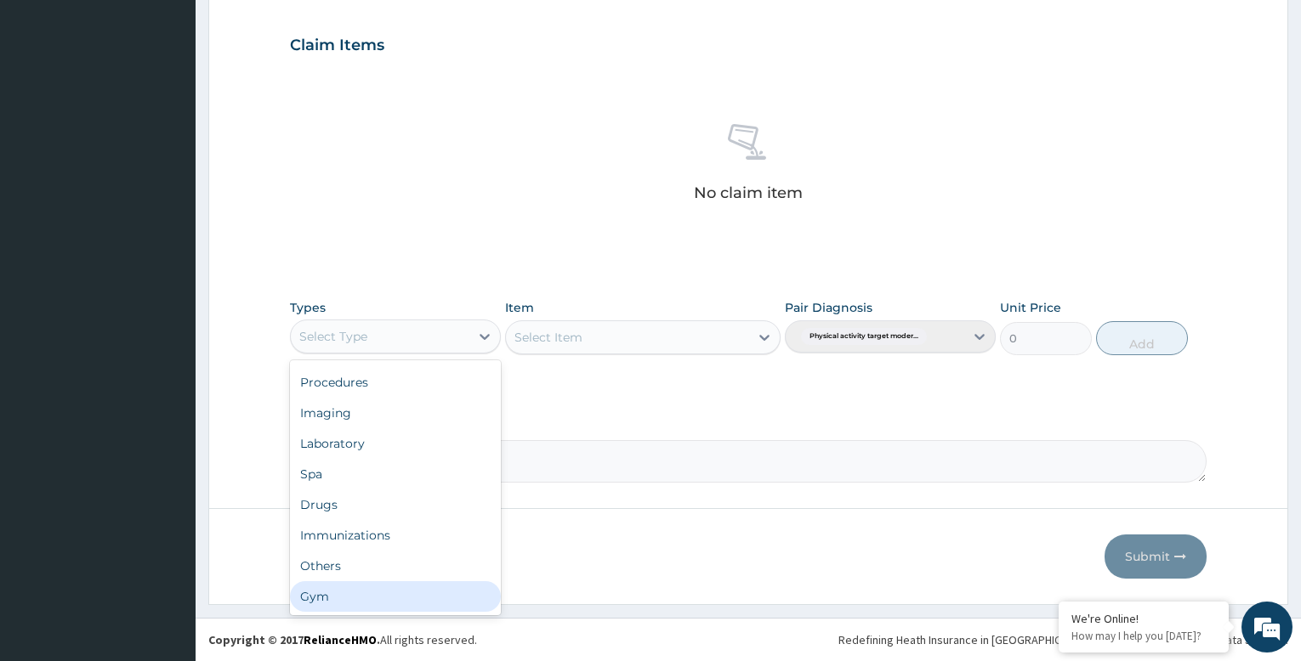
click at [402, 604] on div "Gym" at bounding box center [395, 597] width 211 height 31
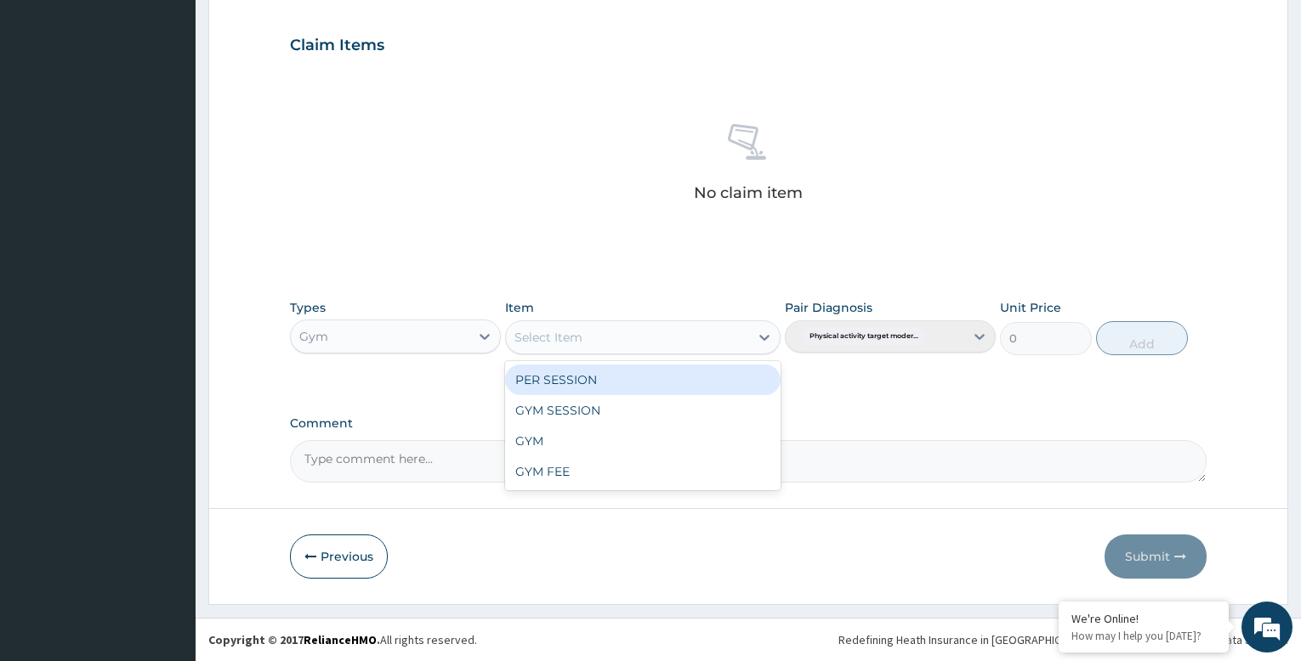
click at [735, 333] on div "Select Item" at bounding box center [627, 337] width 242 height 27
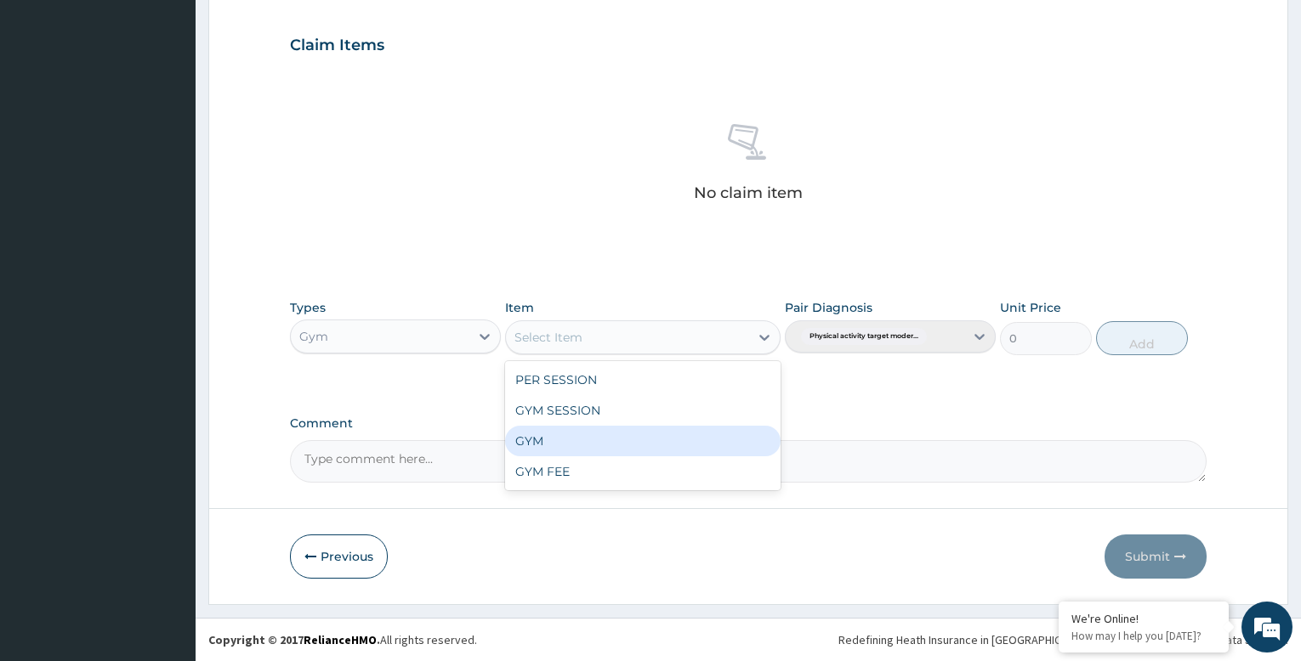
click at [708, 440] on div "GYM" at bounding box center [642, 441] width 275 height 31
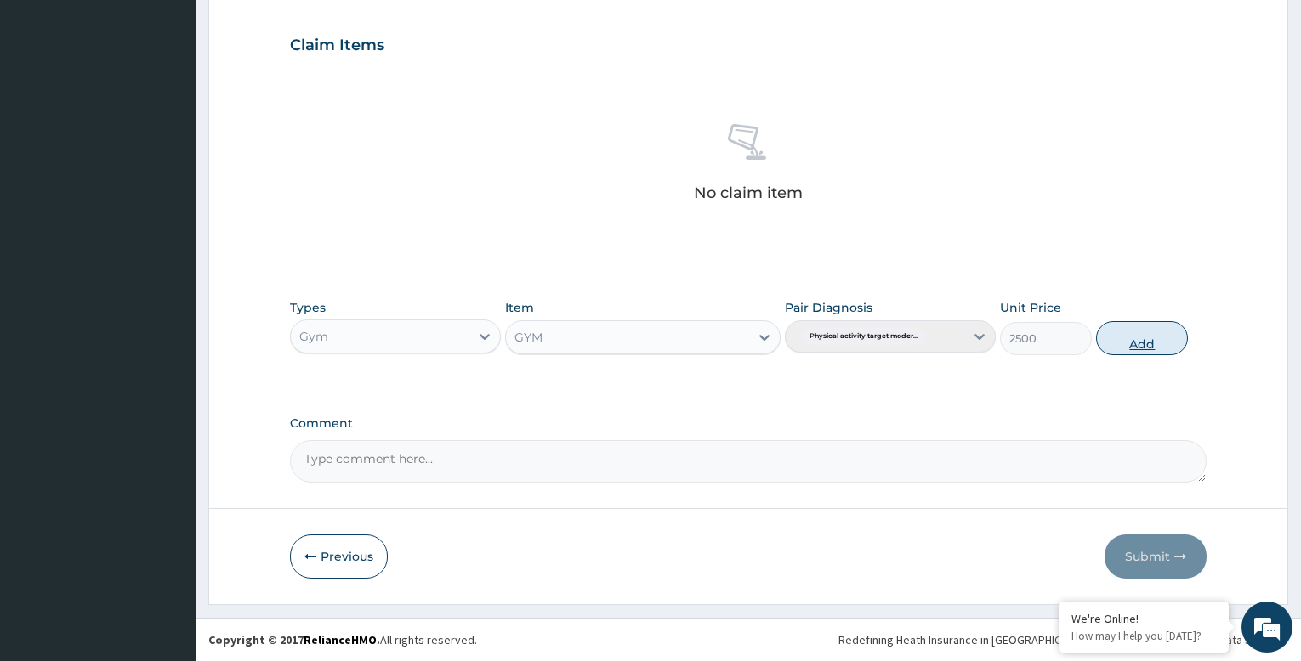
click at [1165, 339] on button "Add" at bounding box center [1142, 338] width 92 height 34
type input "0"
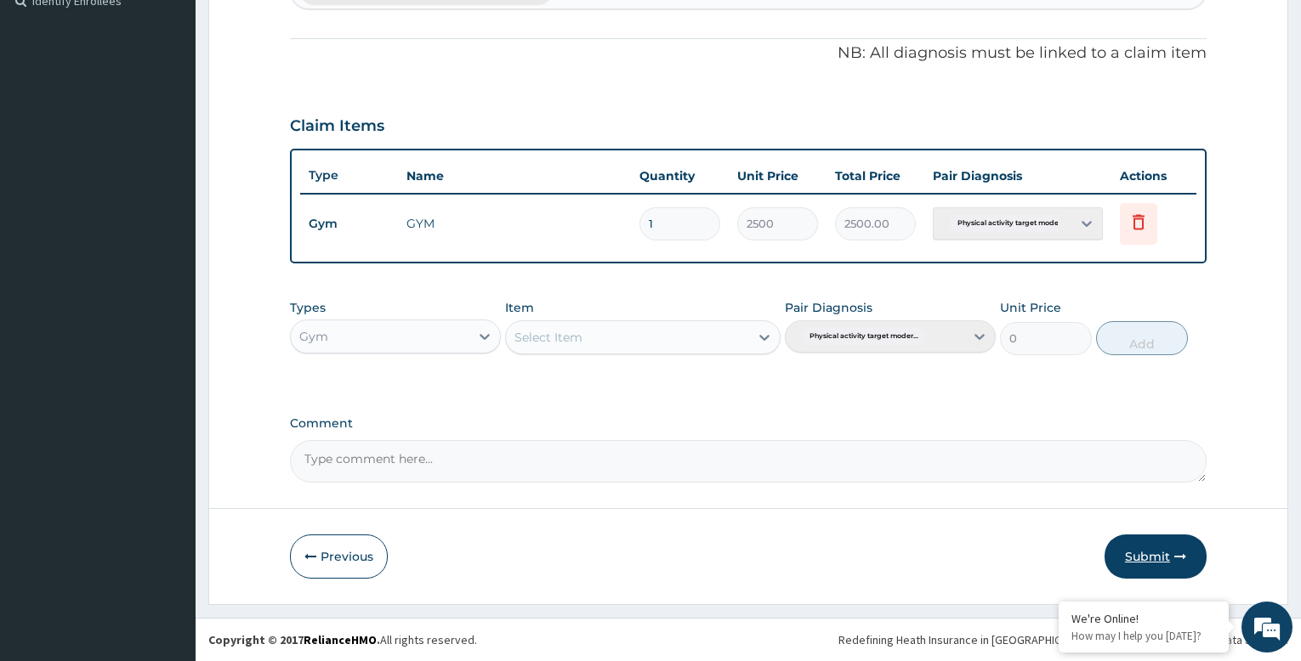
click at [1126, 558] on button "Submit" at bounding box center [1155, 557] width 102 height 44
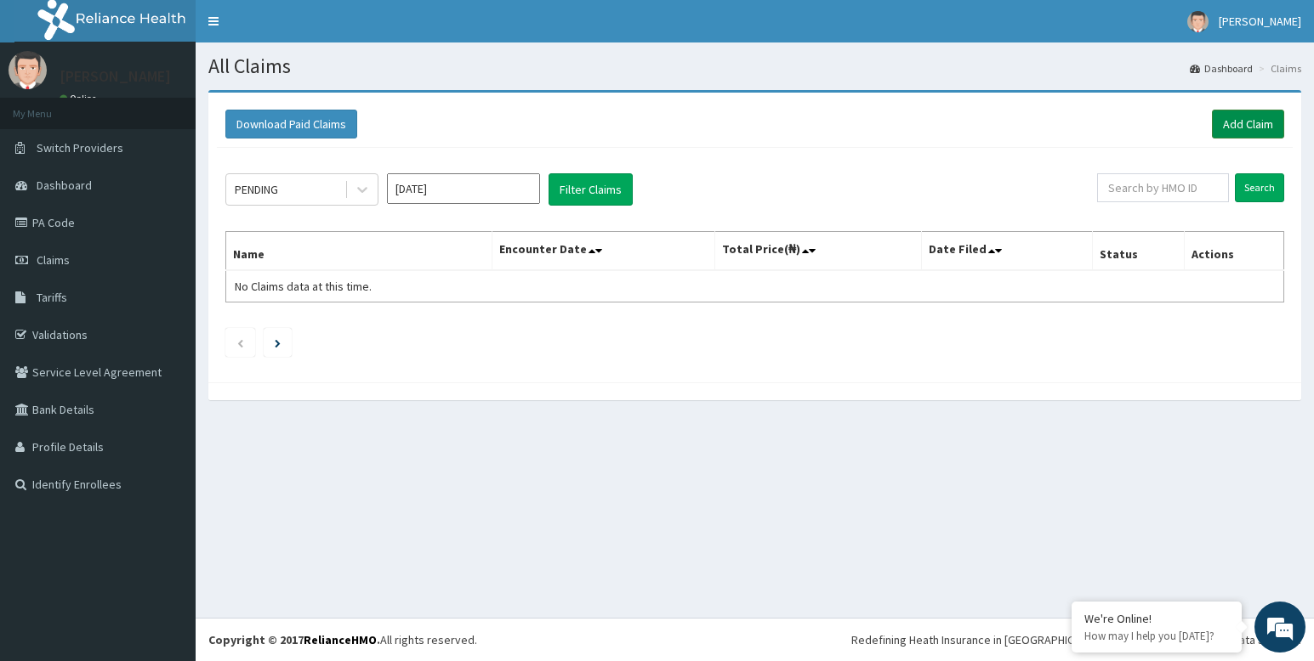
click at [1253, 119] on link "Add Claim" at bounding box center [1248, 124] width 72 height 29
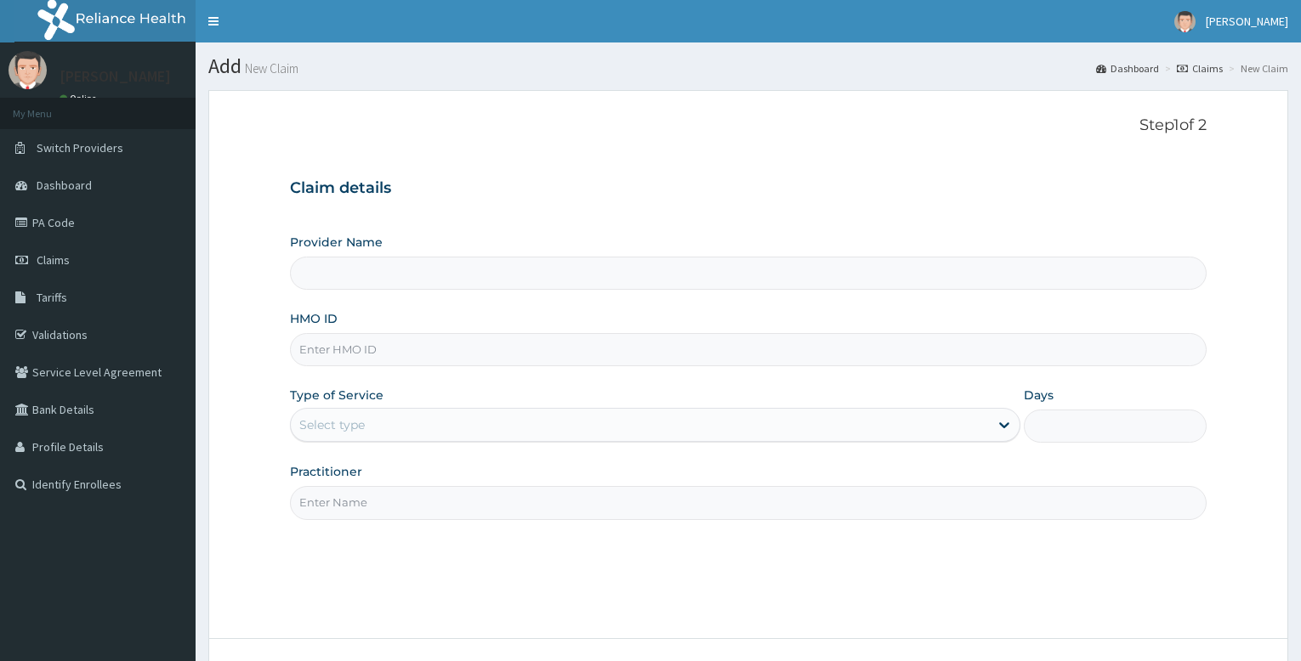
click at [538, 353] on input "HMO ID" at bounding box center [748, 349] width 917 height 33
type input "YW"
type input "Bodyline Gym- Festac"
type input "1"
type input "ywg/10012/a"
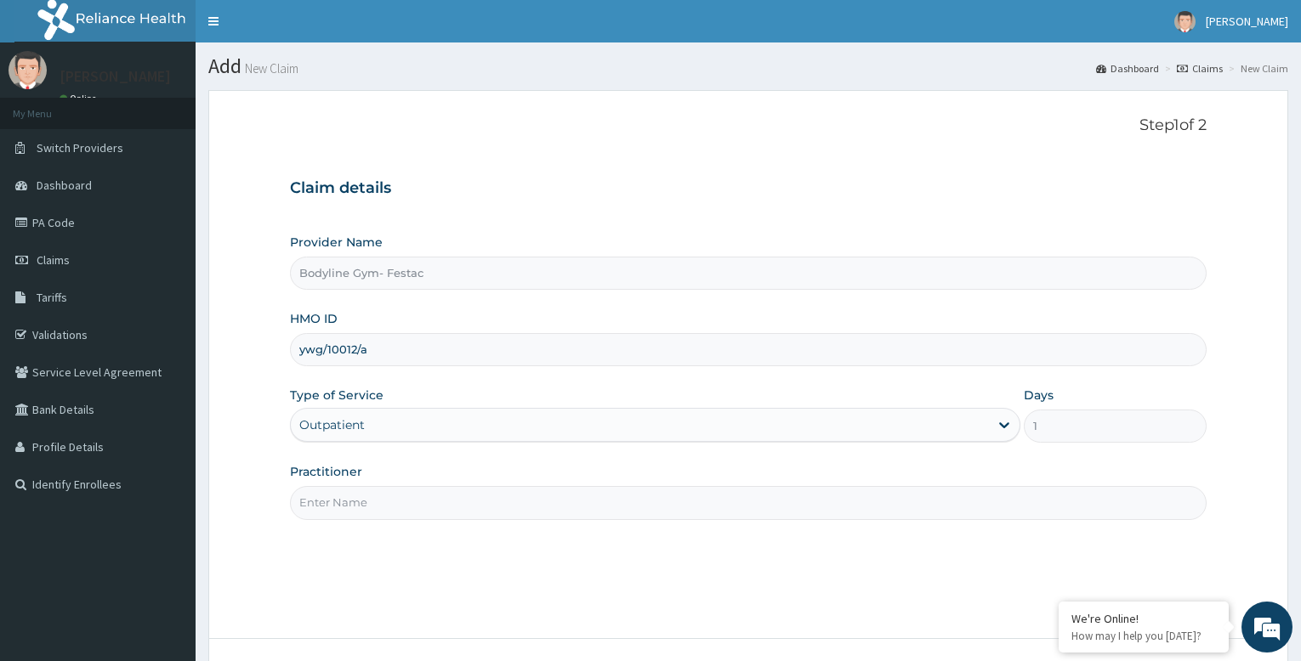
click at [399, 505] on input "Practitioner" at bounding box center [748, 502] width 917 height 33
type input "bodyline"
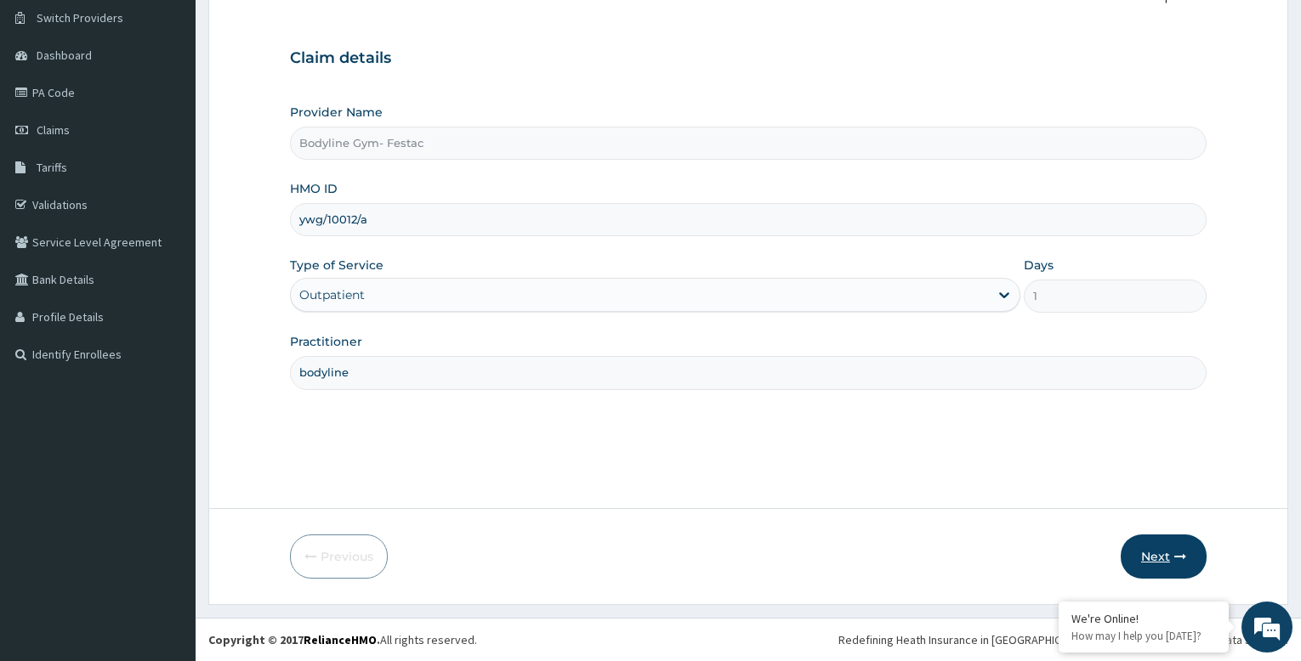
click at [1158, 550] on button "Next" at bounding box center [1164, 557] width 86 height 44
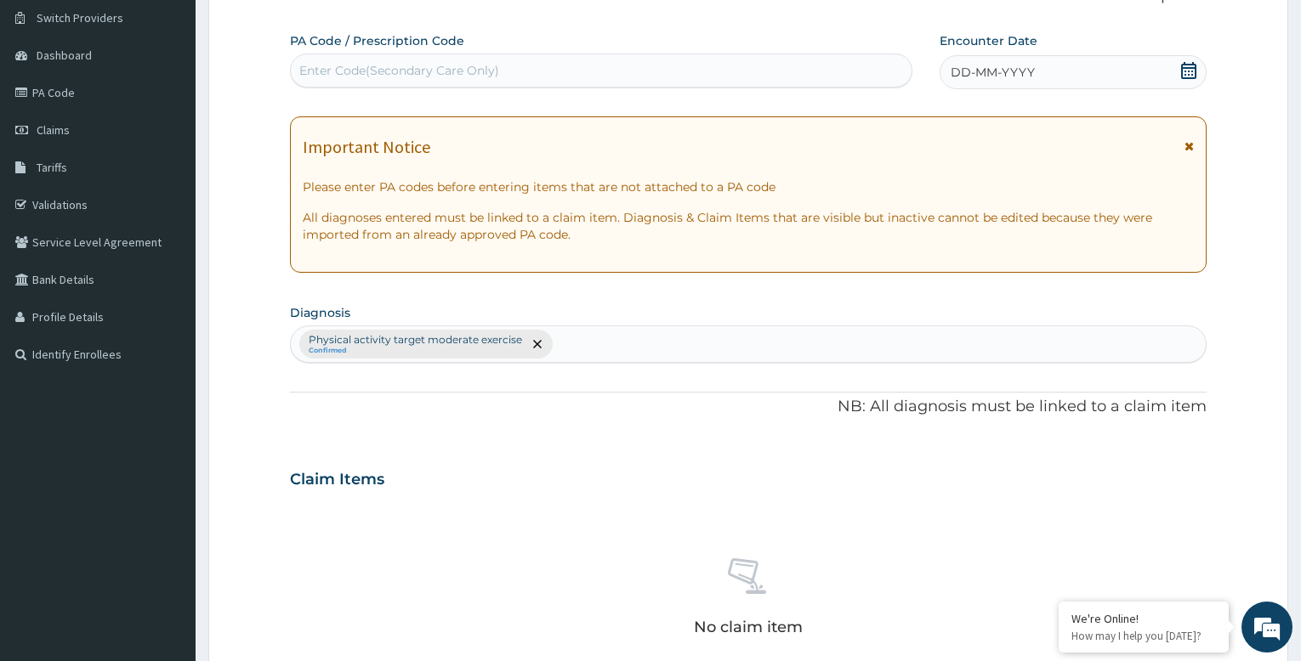
scroll to position [0, 0]
click at [591, 68] on div "Enter Code(Secondary Care Only)" at bounding box center [601, 70] width 621 height 27
type input "PA/3A9B7A"
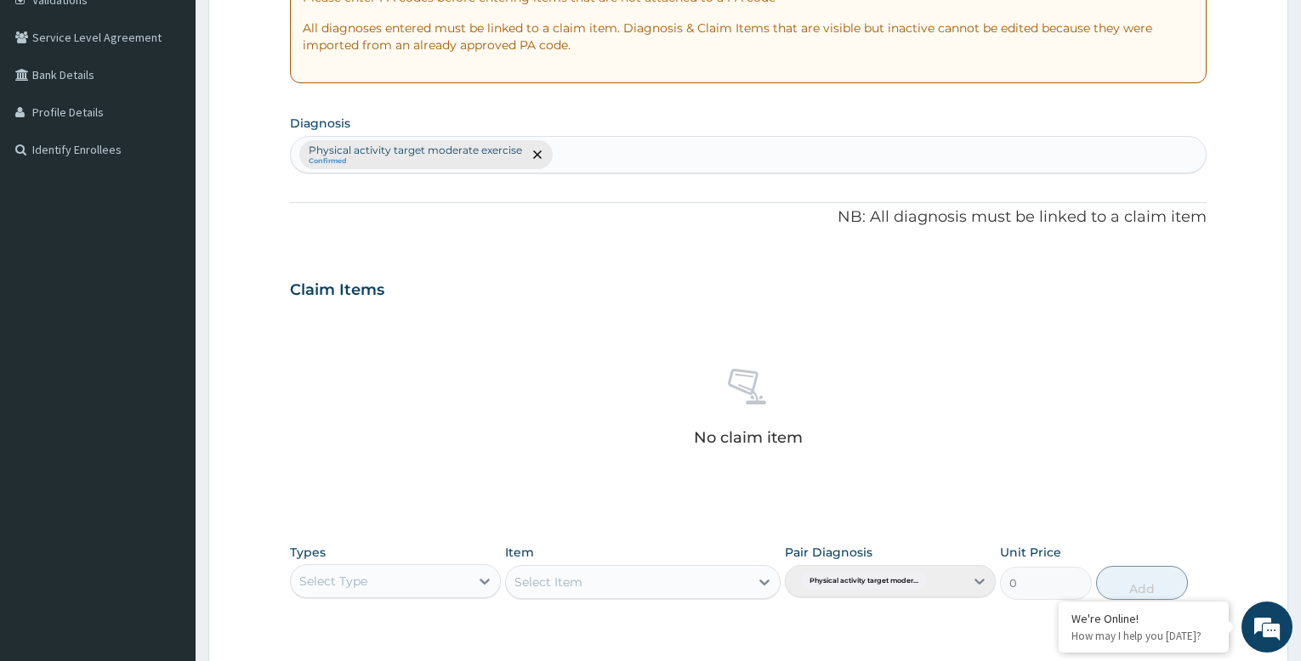
scroll to position [580, 0]
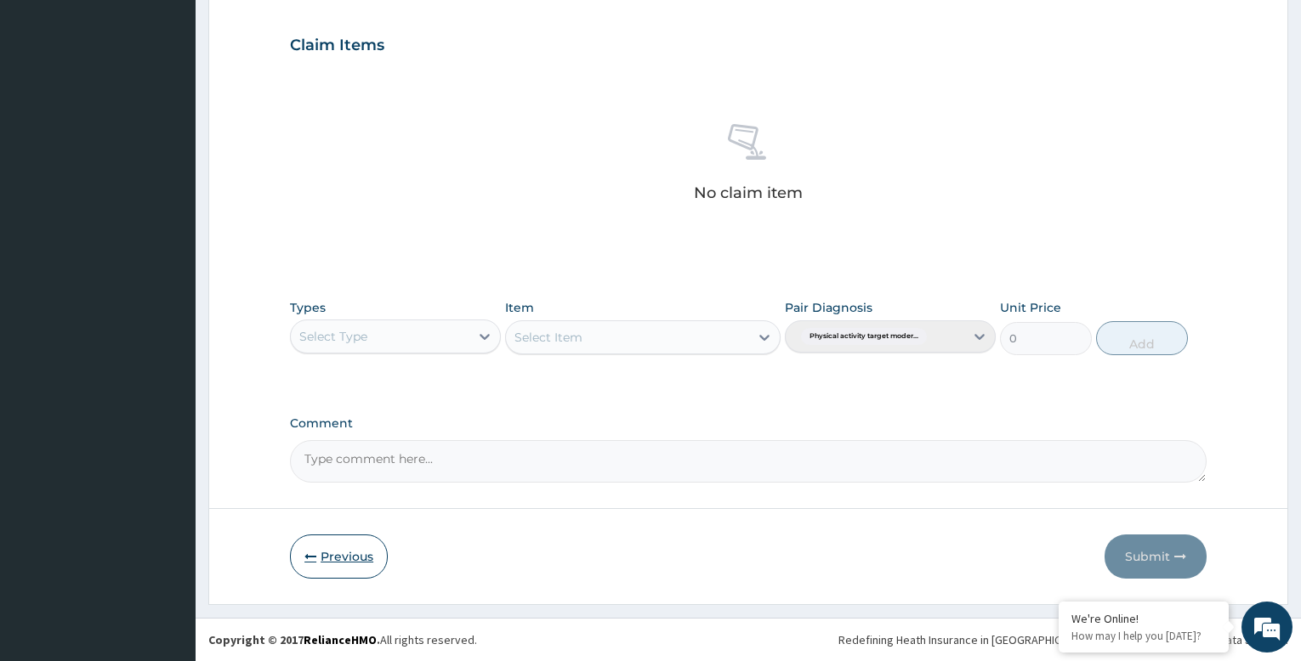
click at [345, 559] on button "Previous" at bounding box center [339, 557] width 98 height 44
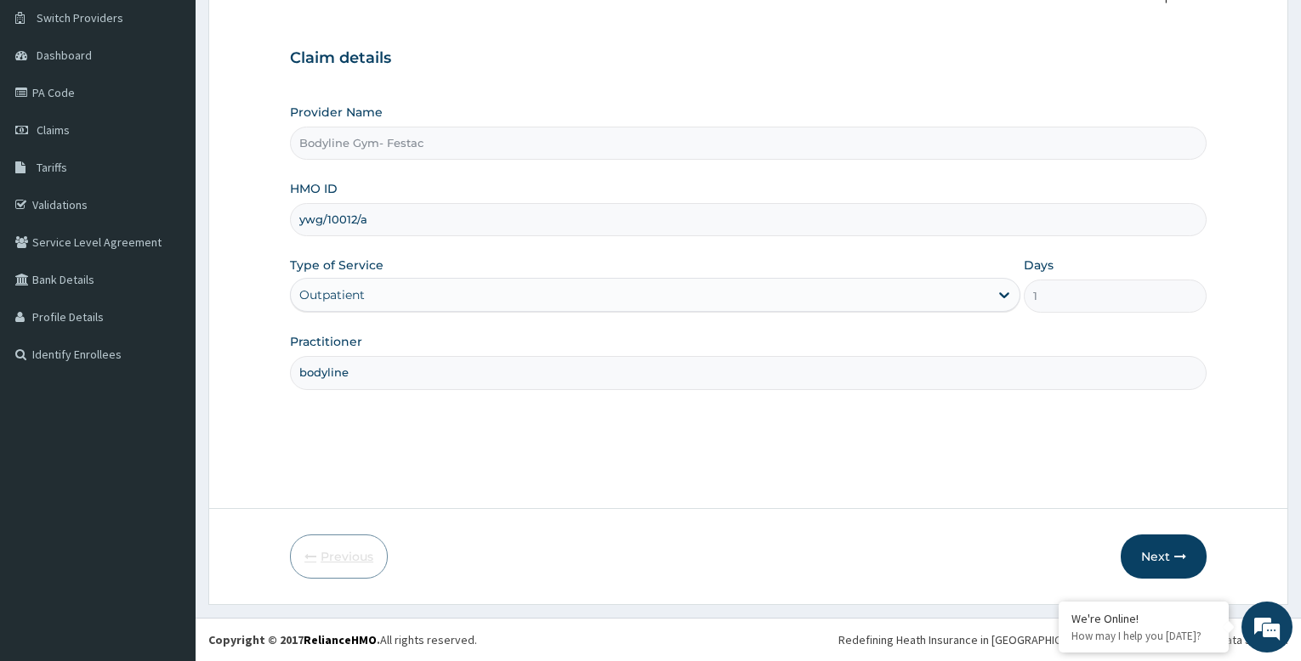
scroll to position [130, 0]
click at [447, 222] on input "ywg/10012/a" at bounding box center [748, 219] width 917 height 33
type input "y"
type input "REL/10567/A"
click at [1175, 551] on icon "button" at bounding box center [1180, 557] width 12 height 12
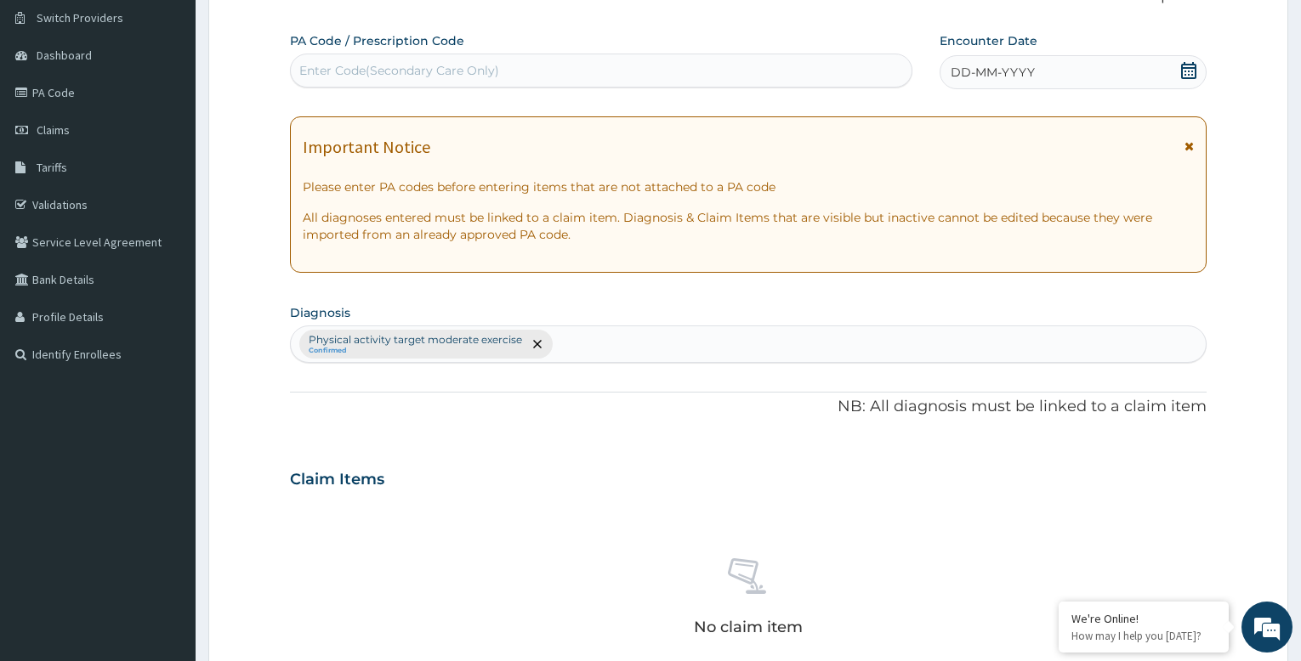
click at [614, 53] on div "PA Code / Prescription Code Enter Code(Secondary Care Only)" at bounding box center [601, 59] width 622 height 55
click at [453, 65] on div "Enter Code(Secondary Care Only)" at bounding box center [399, 70] width 200 height 17
type input "PA/914AED"
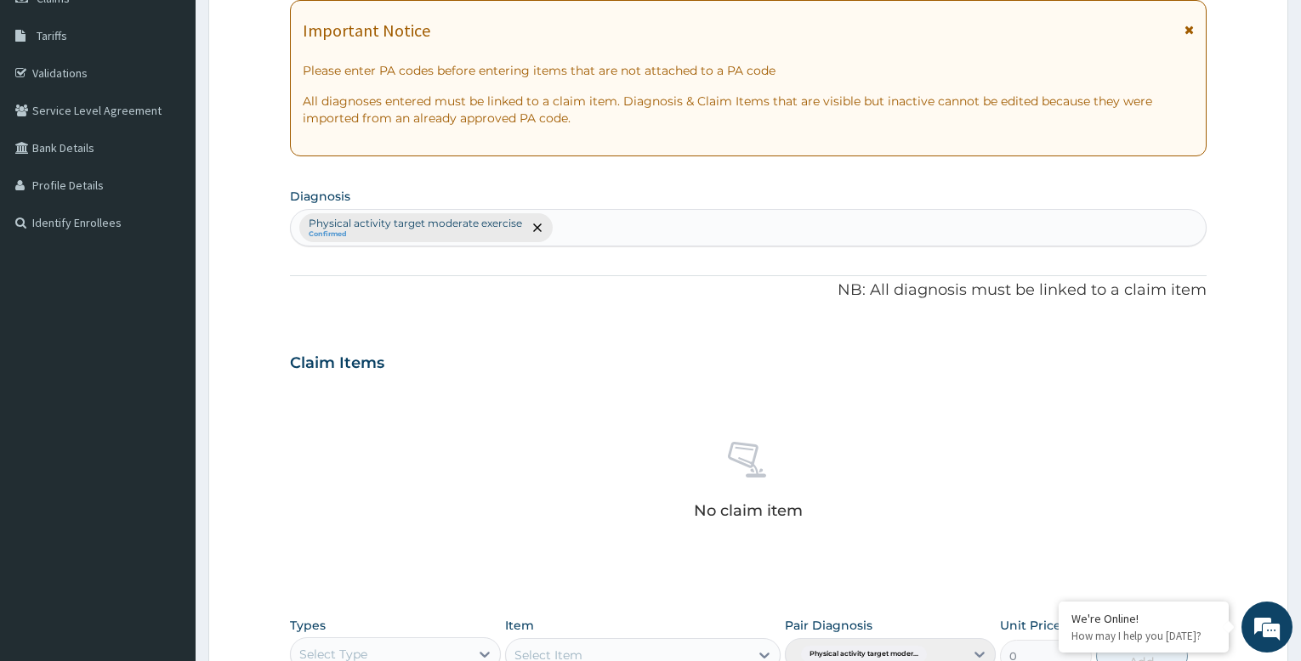
scroll to position [580, 0]
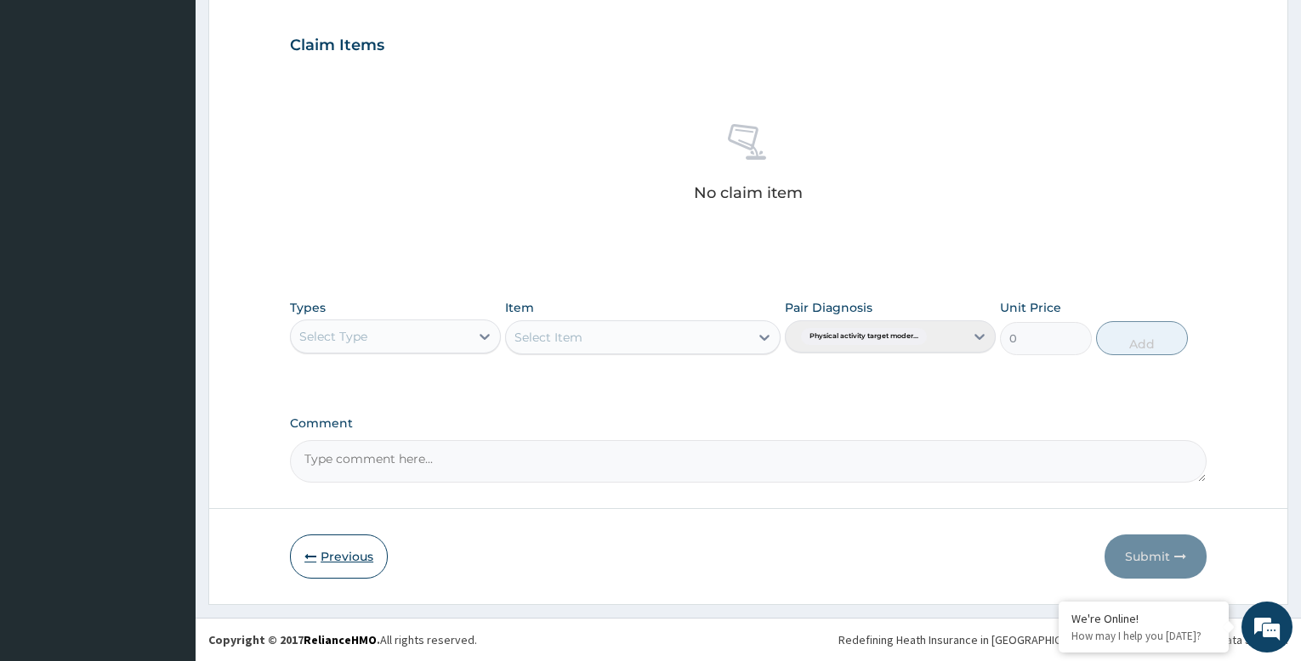
click at [320, 564] on button "Previous" at bounding box center [339, 557] width 98 height 44
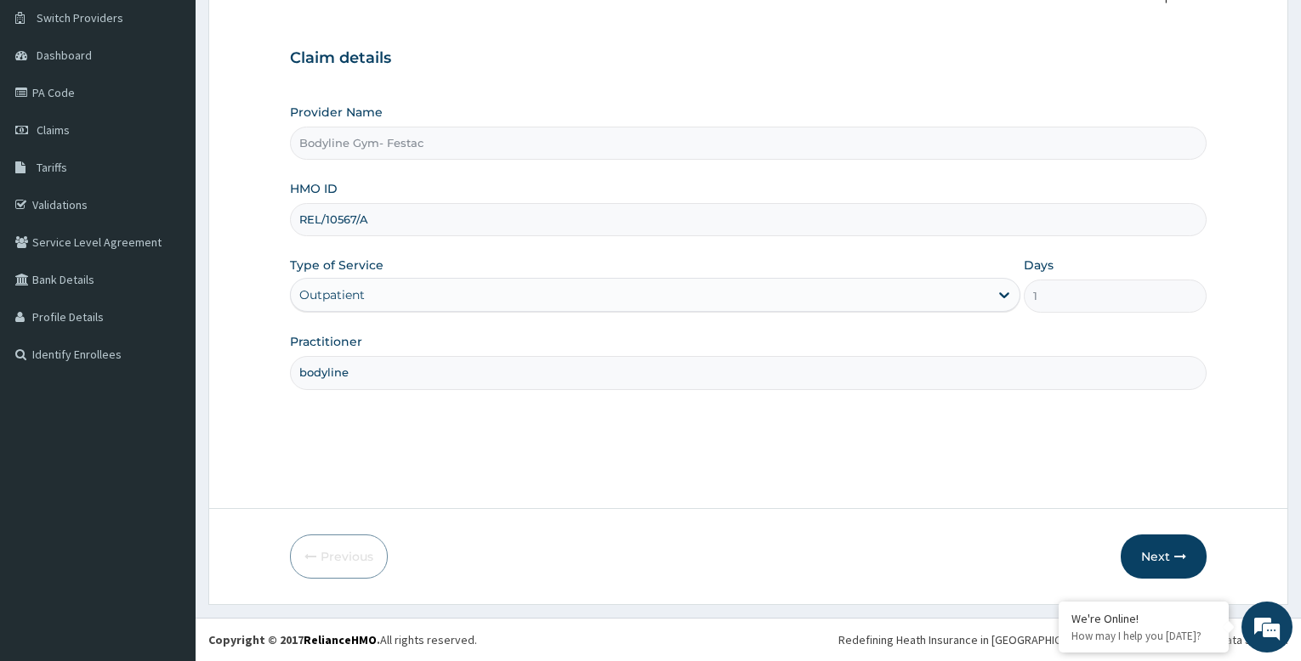
click at [501, 220] on input "REL/10567/A" at bounding box center [748, 219] width 917 height 33
type input "R"
type input "FIE/10007/C"
click at [1150, 554] on button "Next" at bounding box center [1164, 557] width 86 height 44
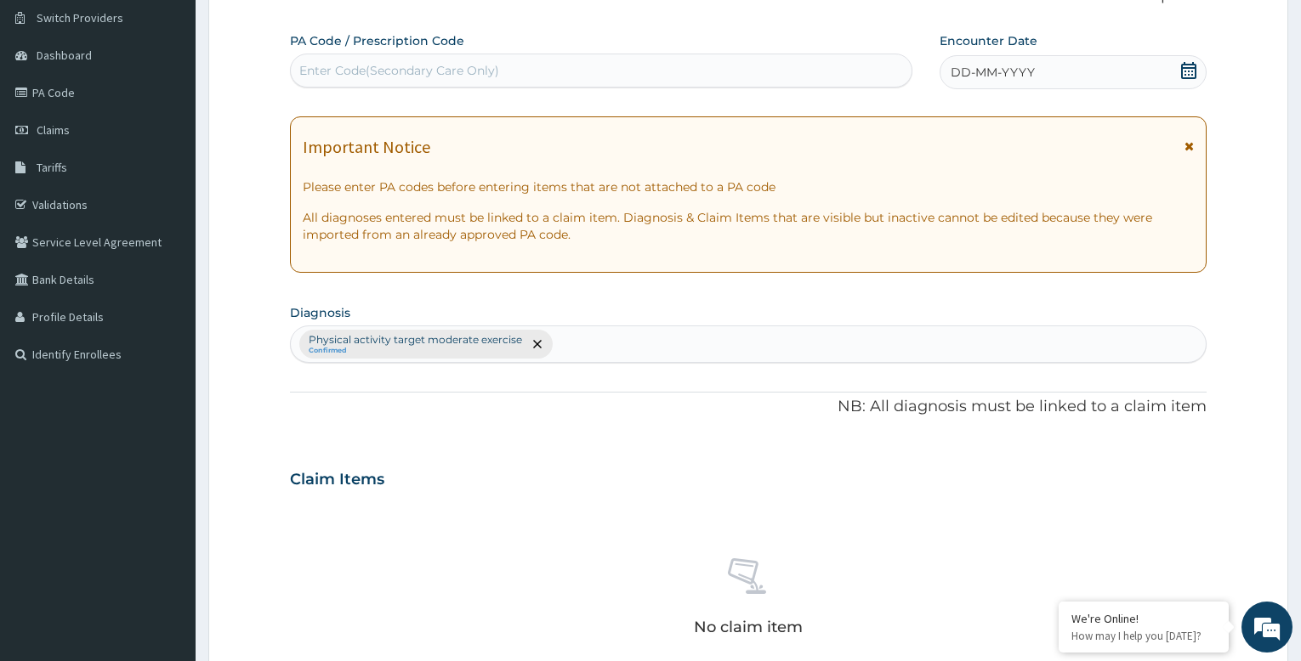
click at [543, 65] on div "Enter Code(Secondary Care Only)" at bounding box center [601, 70] width 621 height 27
type input "PA/02BOB4"
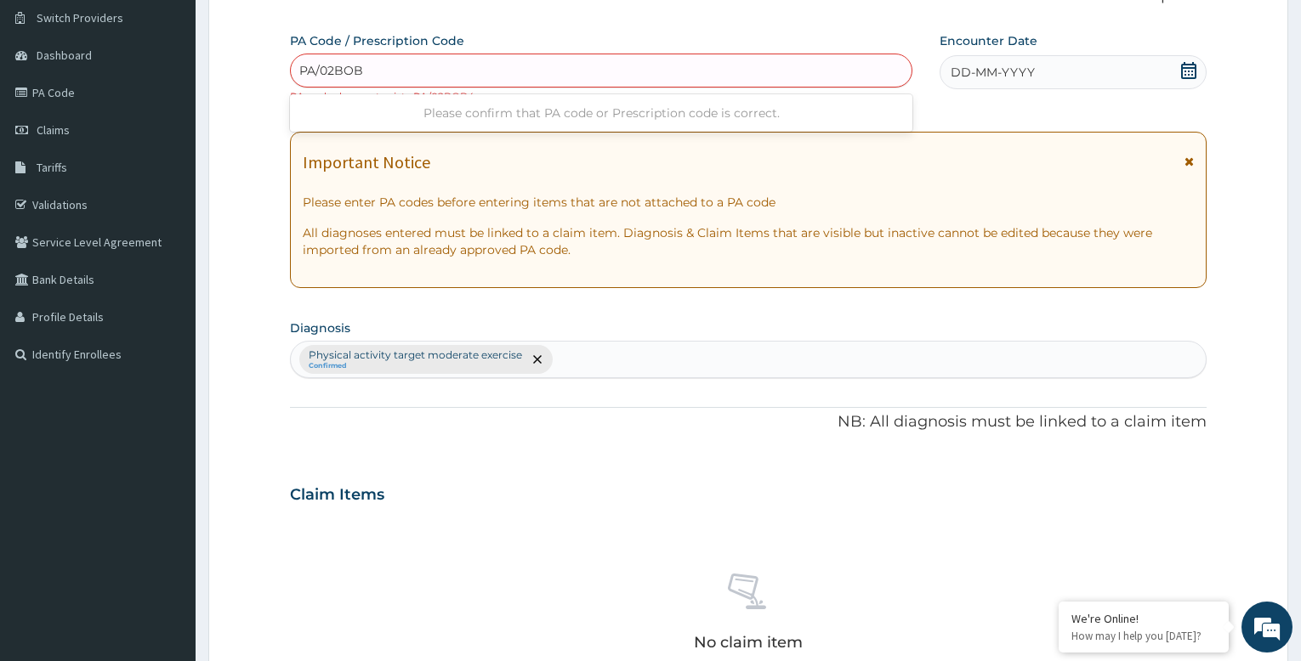
type input "PA/02BOB4"
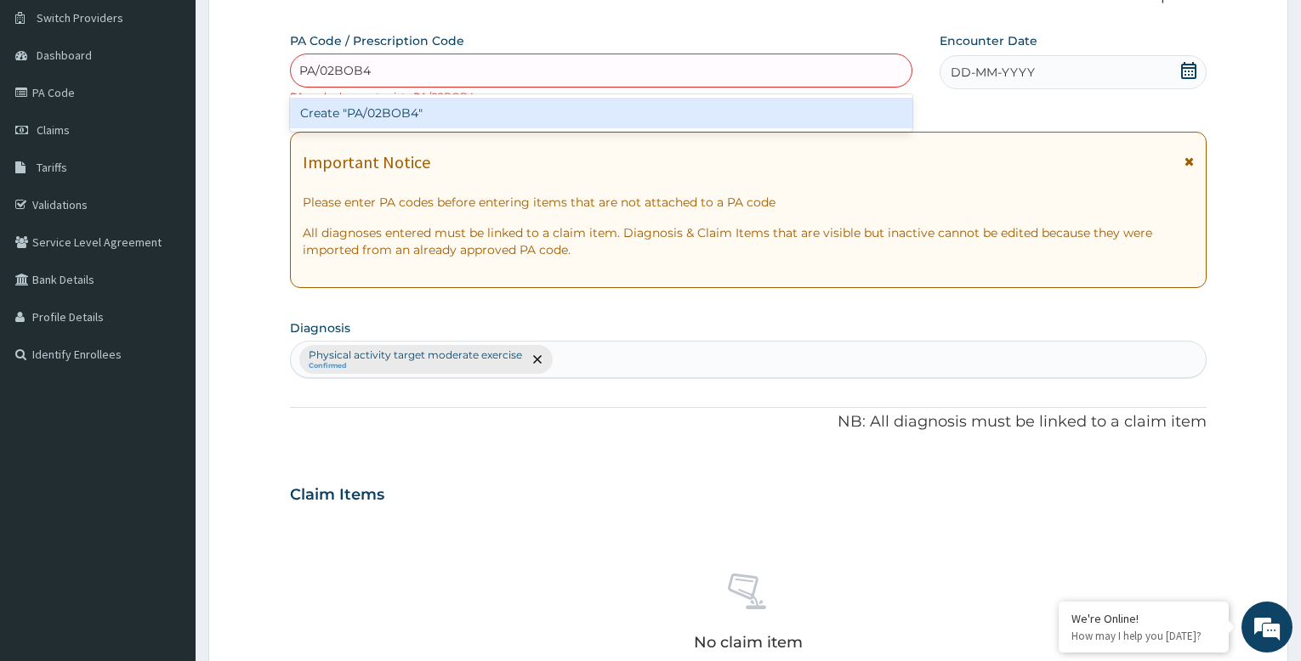
click at [519, 111] on div "Create "PA/02BOB4"" at bounding box center [601, 113] width 622 height 31
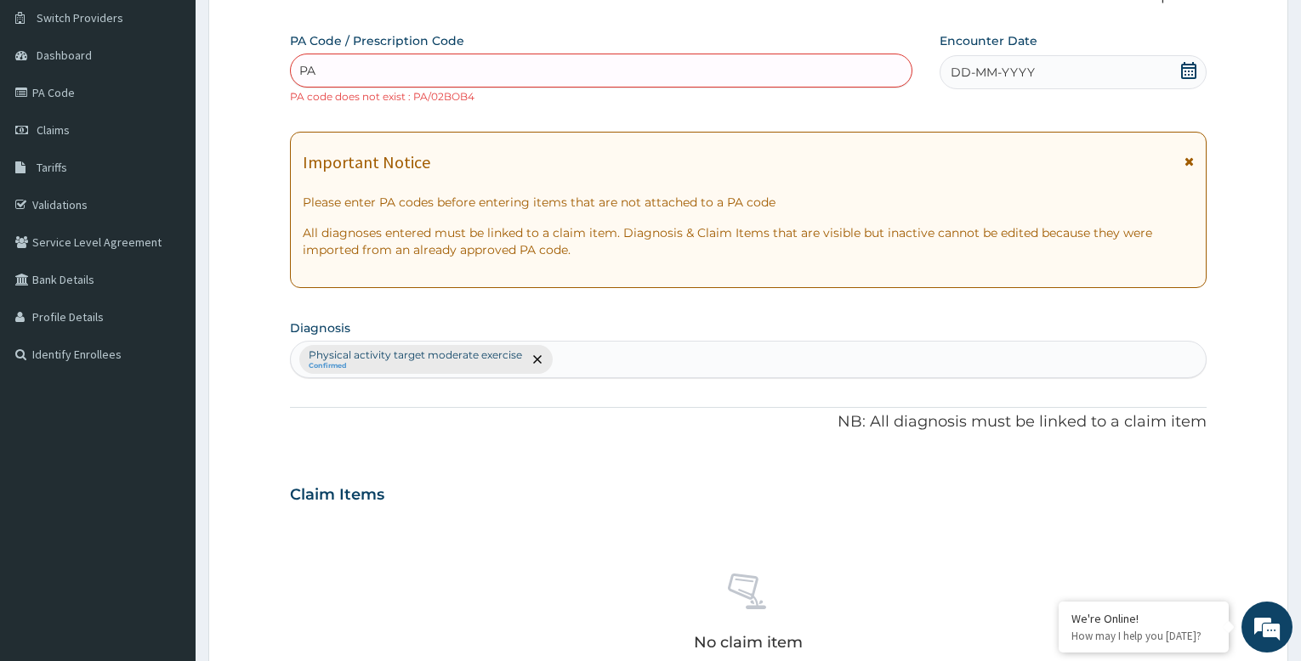
type input "P"
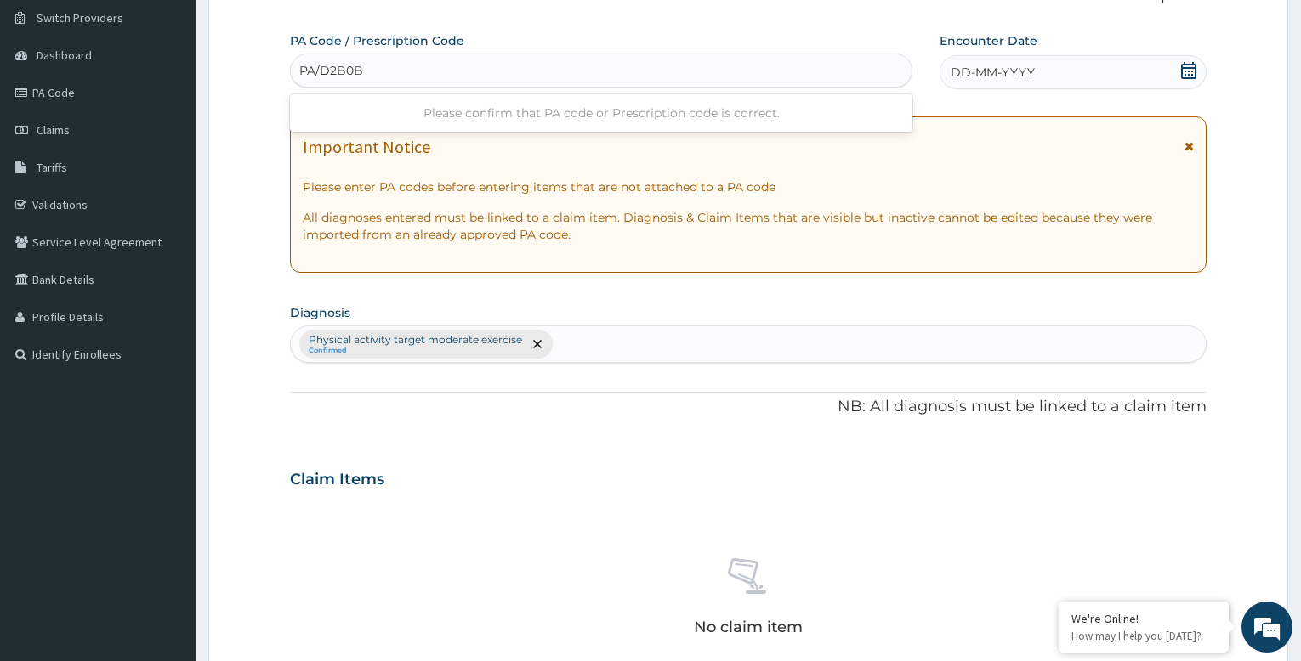
type input "PA/D2B0BE"
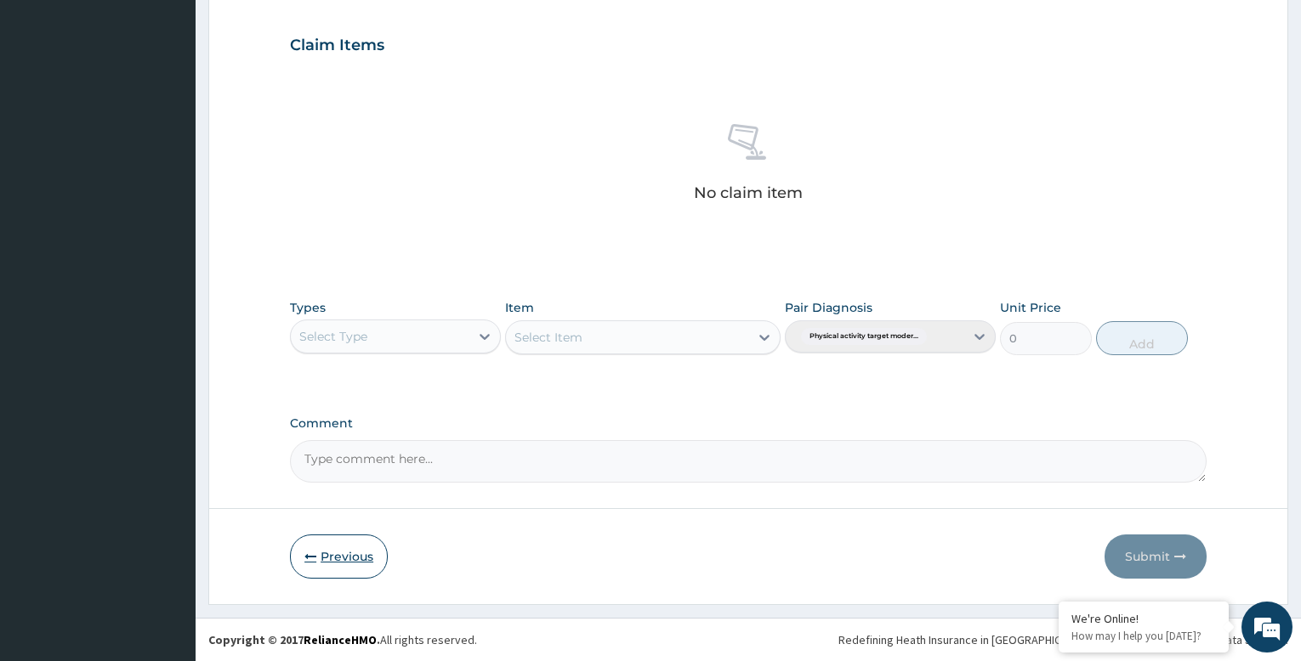
click at [346, 550] on button "Previous" at bounding box center [339, 557] width 98 height 44
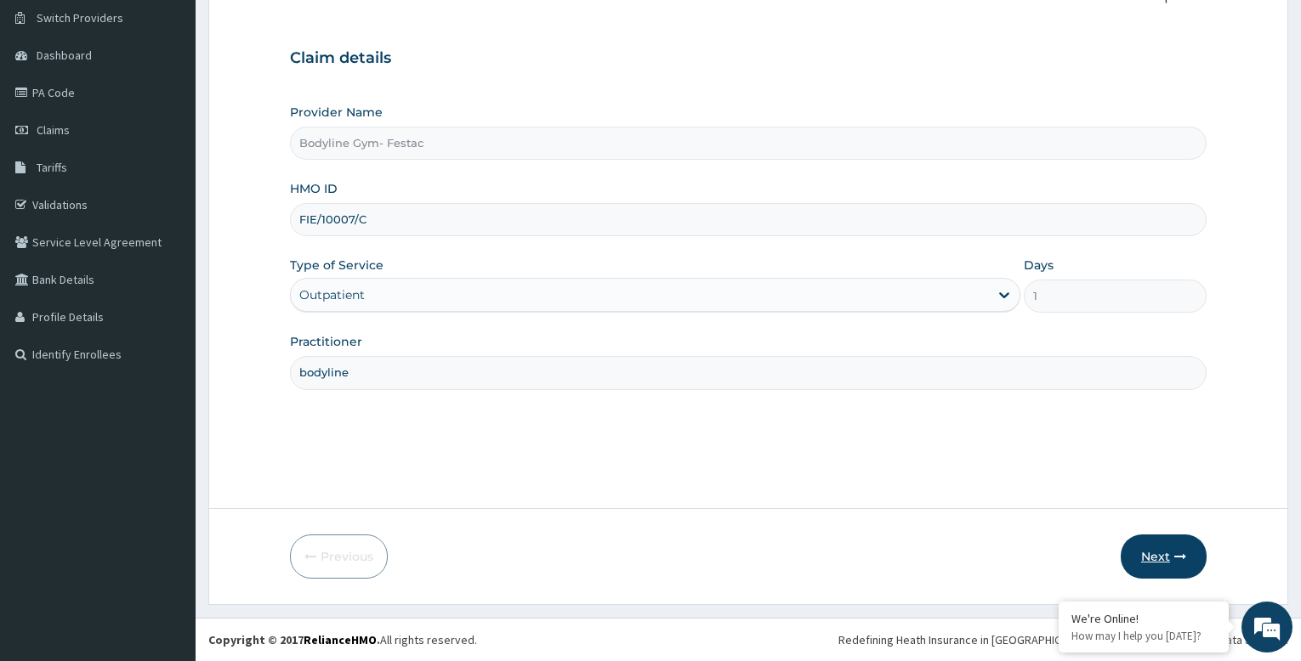
click at [1161, 557] on button "Next" at bounding box center [1164, 557] width 86 height 44
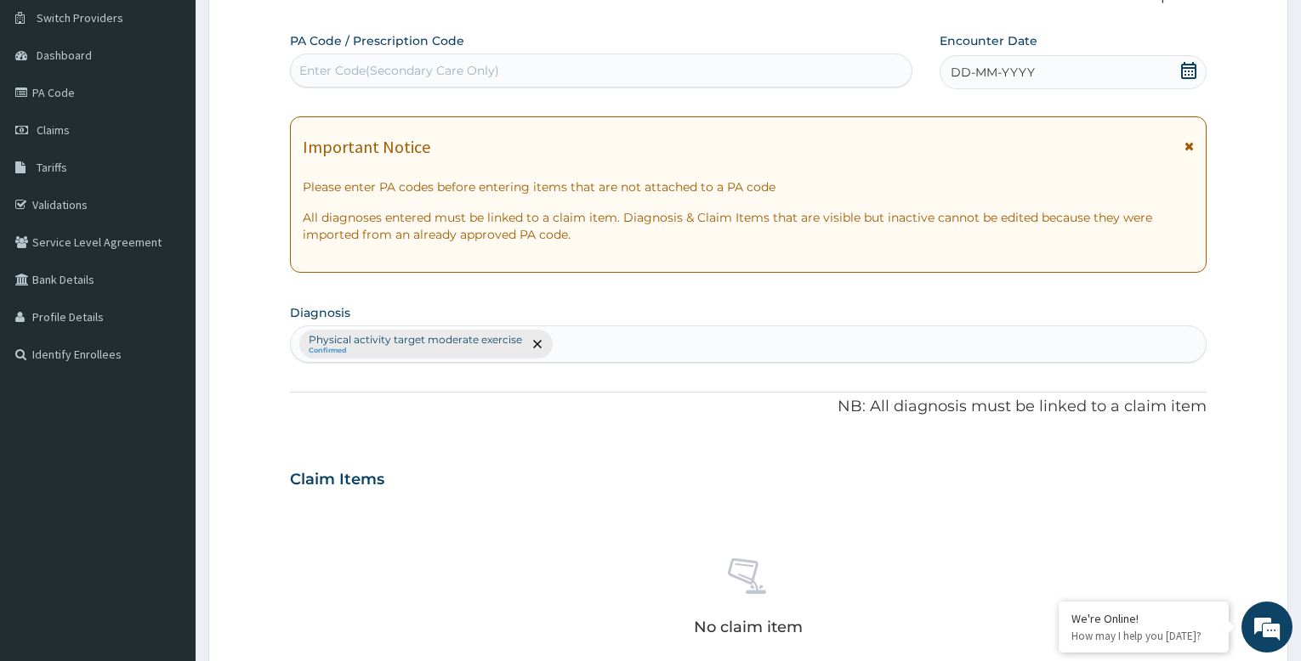
click at [494, 67] on div "Enter Code(Secondary Care Only)" at bounding box center [399, 70] width 200 height 17
type input "PA/7BC1FD"
click at [1050, 70] on div "DD-MM-YYYY" at bounding box center [1073, 72] width 267 height 34
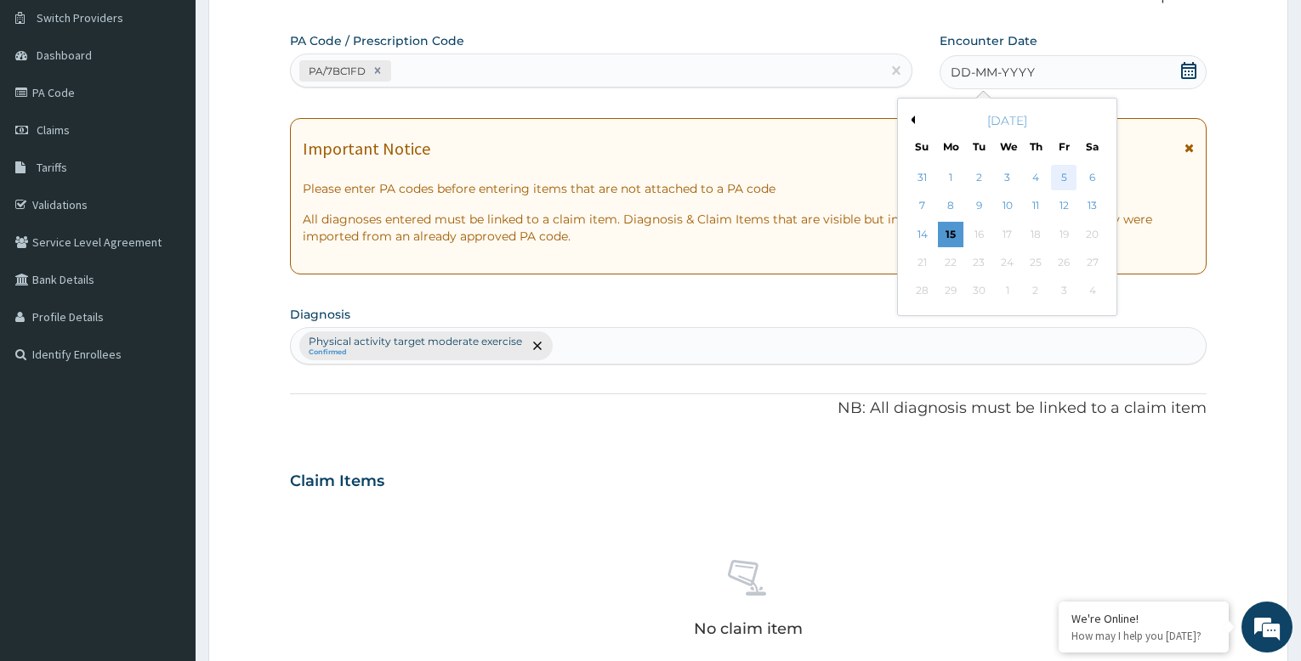
click at [1065, 173] on div "5" at bounding box center [1064, 178] width 26 height 26
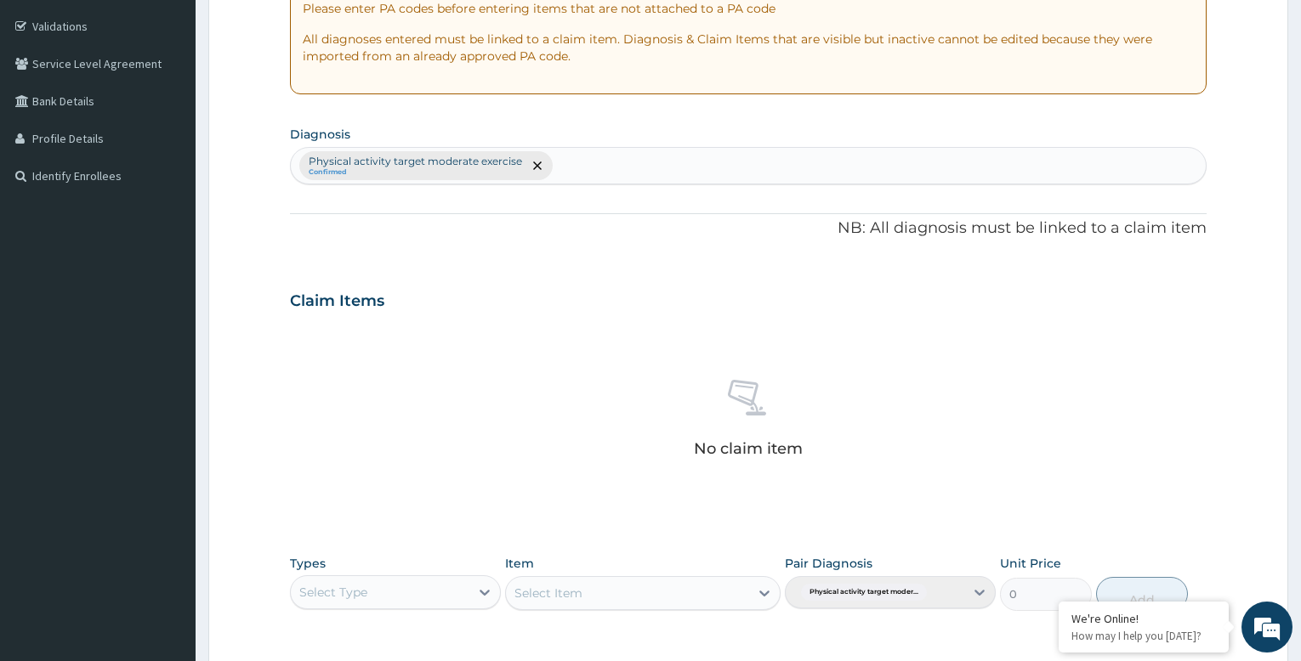
scroll to position [565, 0]
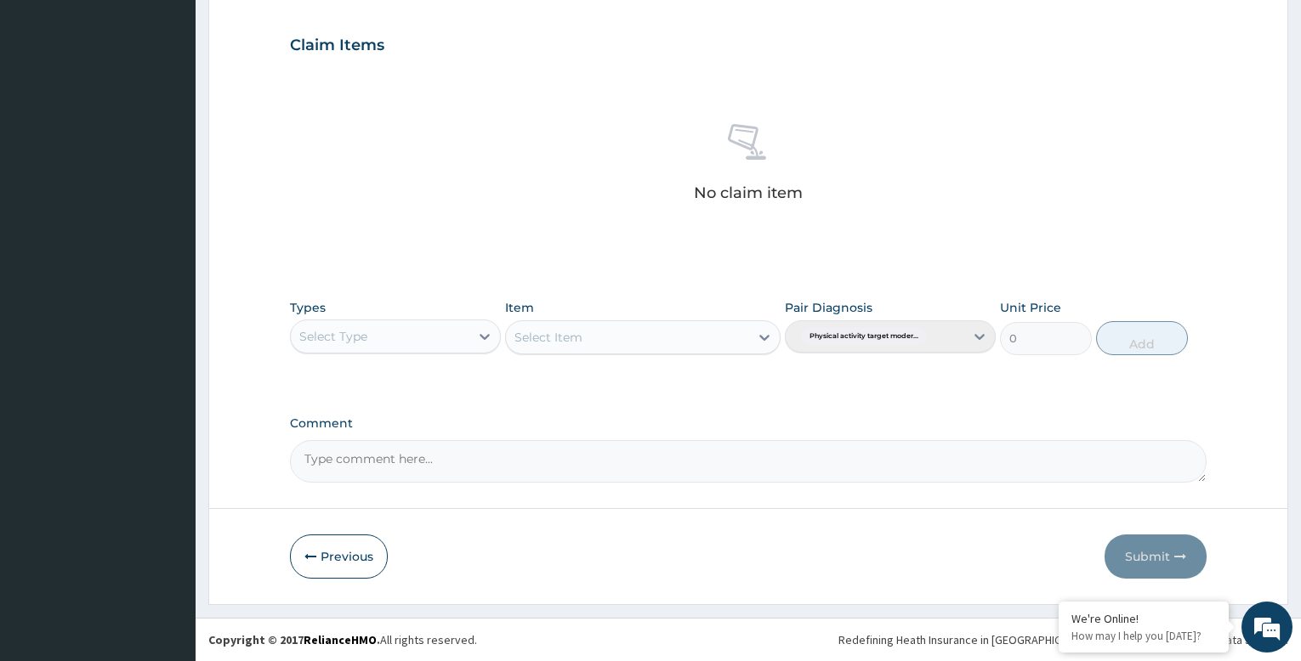
click at [435, 332] on div "Select Type" at bounding box center [380, 336] width 179 height 27
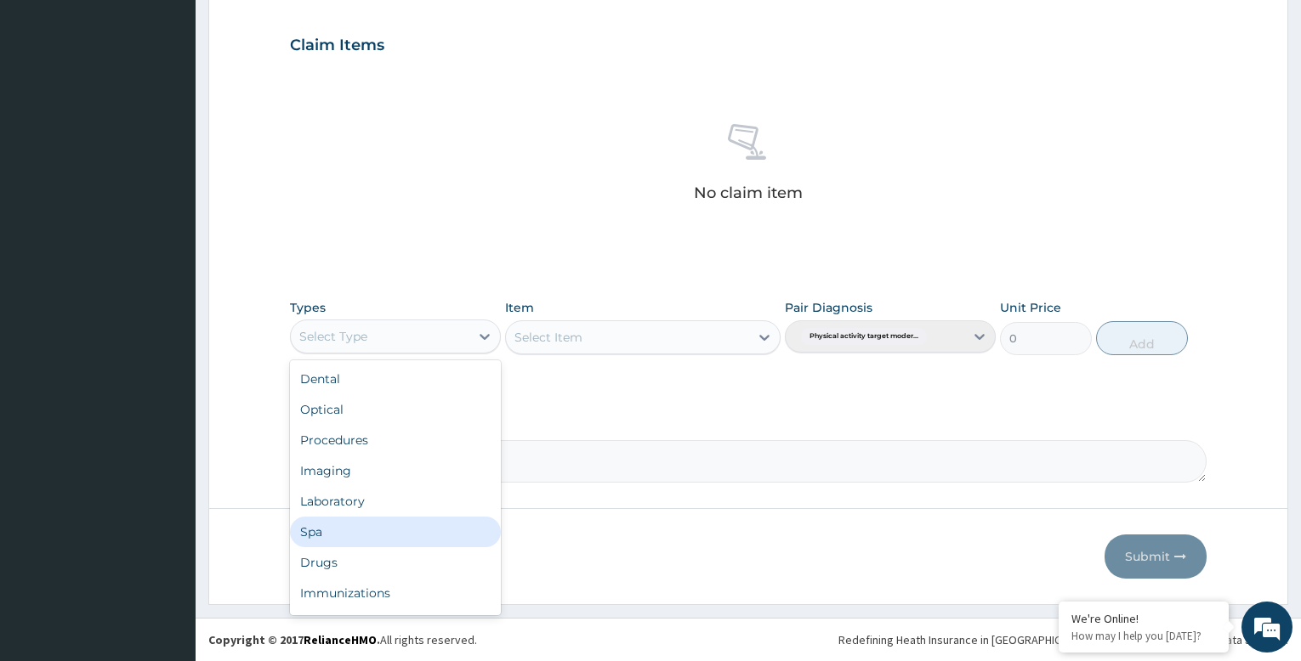
scroll to position [58, 0]
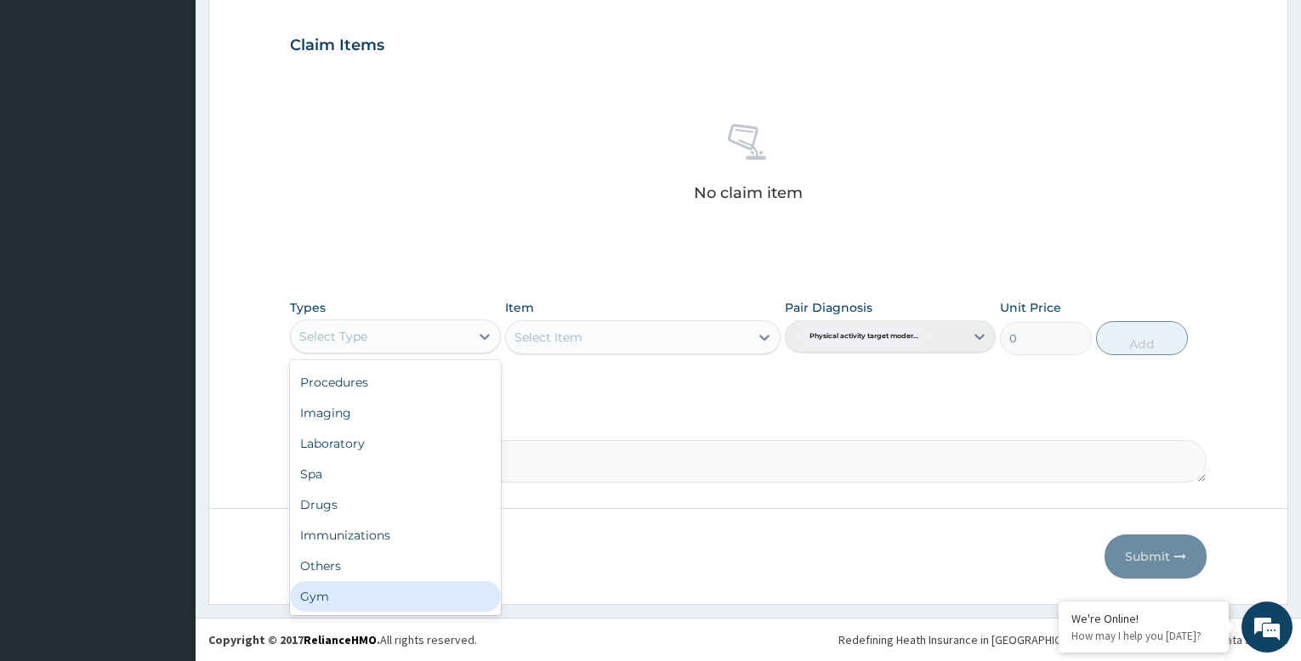
click at [405, 594] on div "Gym" at bounding box center [395, 597] width 211 height 31
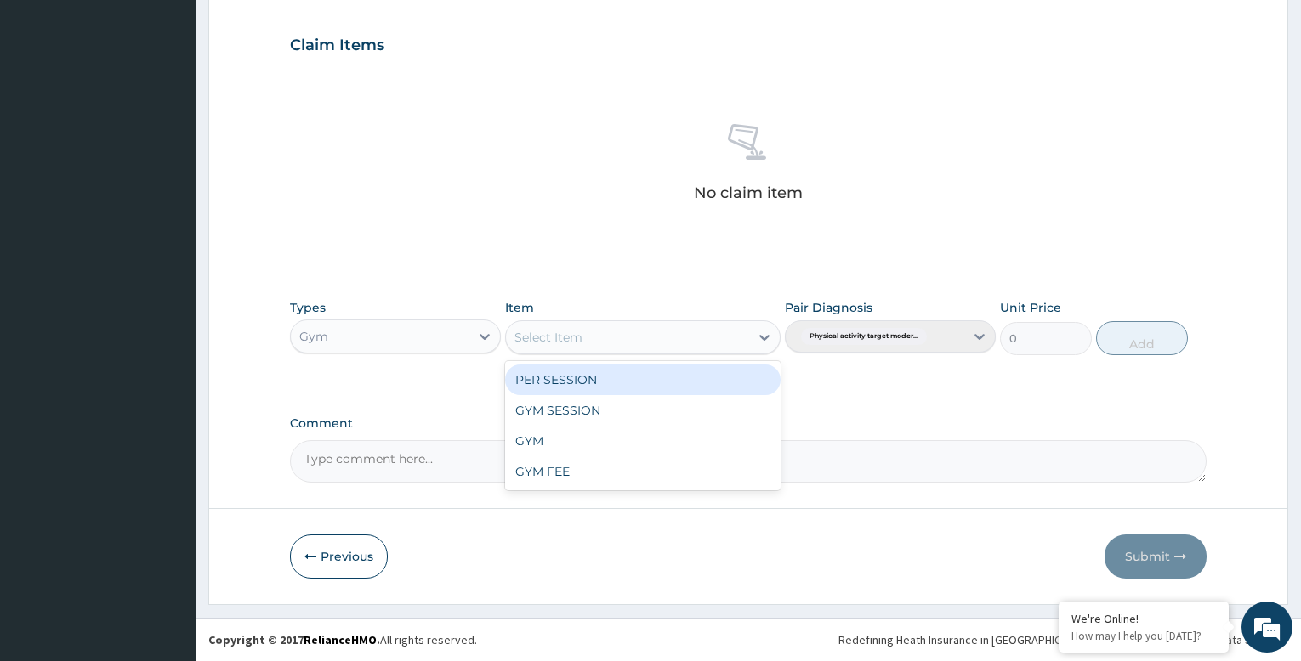
click at [737, 342] on div "Select Item" at bounding box center [627, 337] width 242 height 27
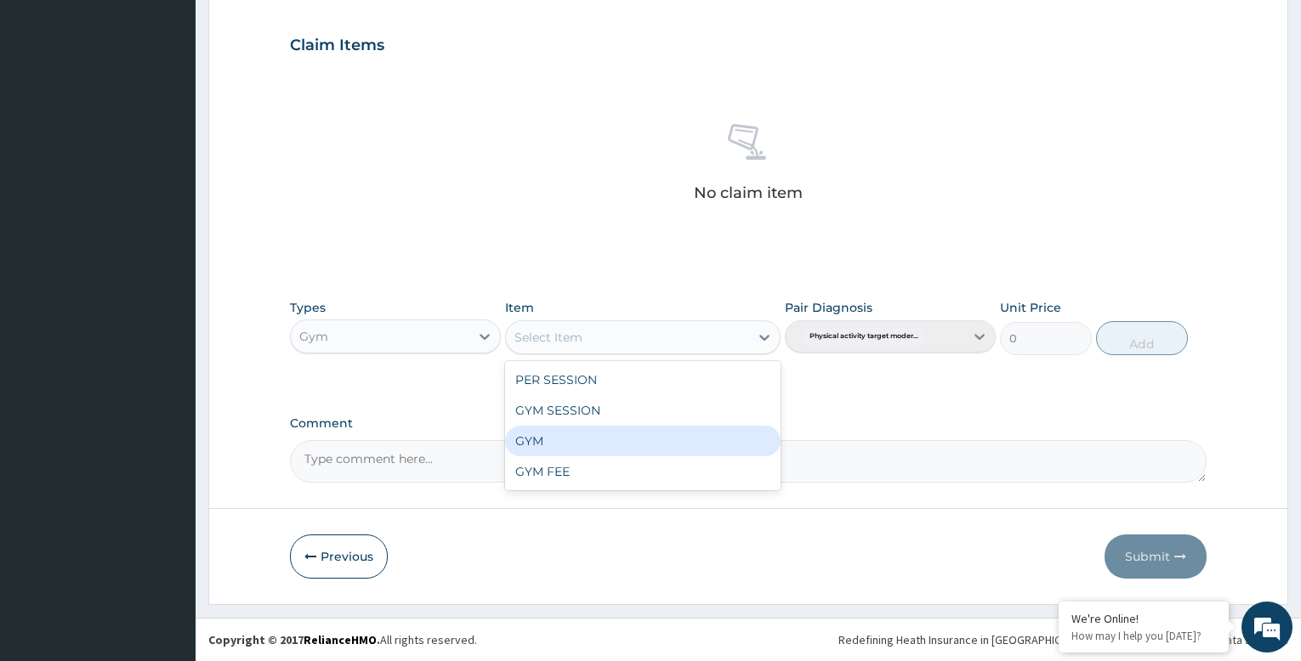
click at [704, 448] on div "GYM" at bounding box center [642, 441] width 275 height 31
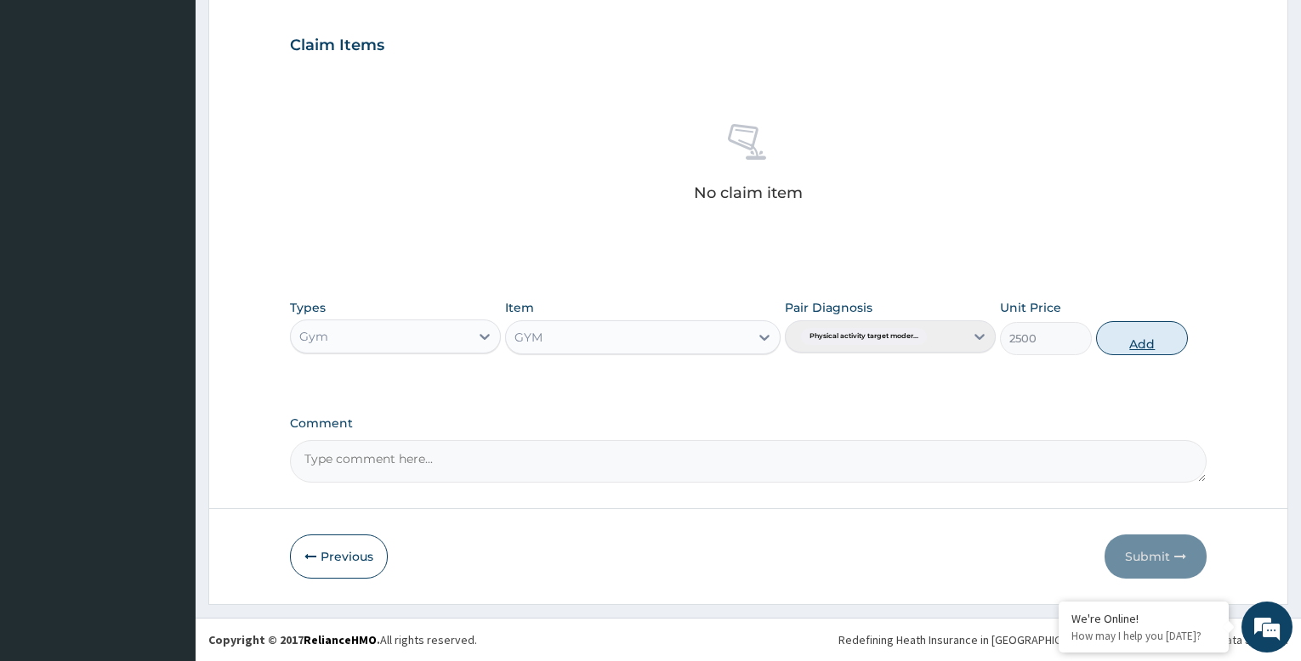
click at [1120, 338] on button "Add" at bounding box center [1142, 338] width 92 height 34
type input "0"
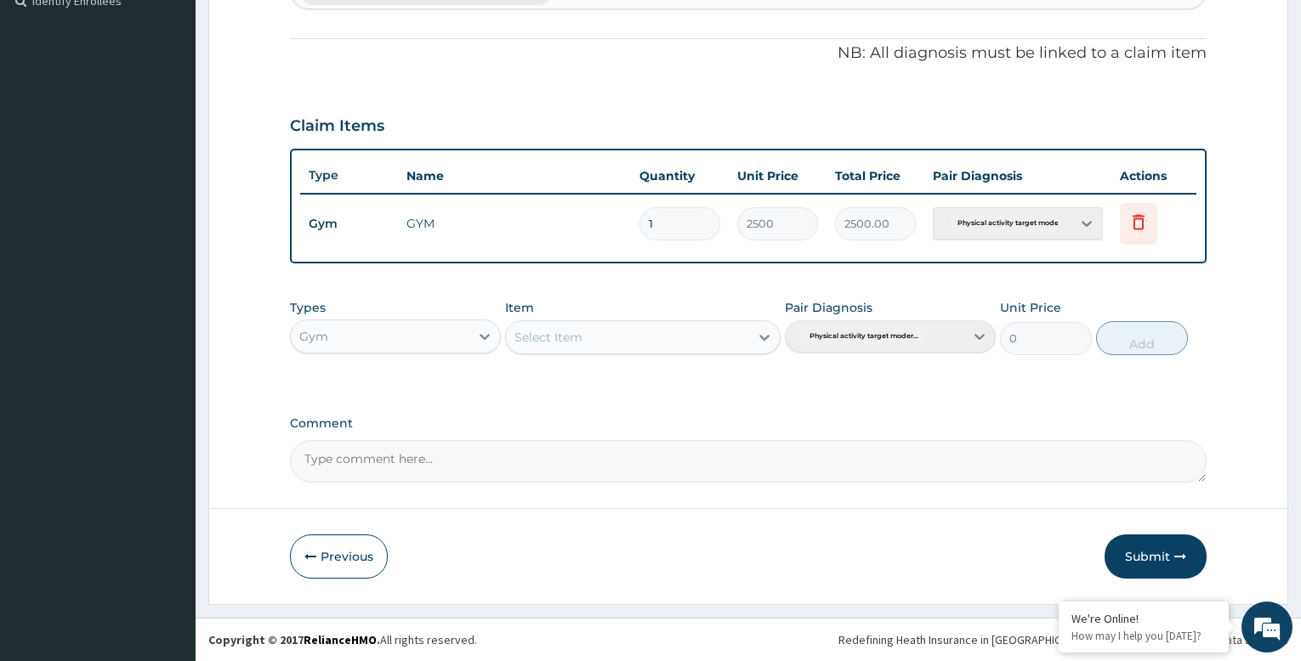
click at [1144, 554] on button "Submit" at bounding box center [1155, 557] width 102 height 44
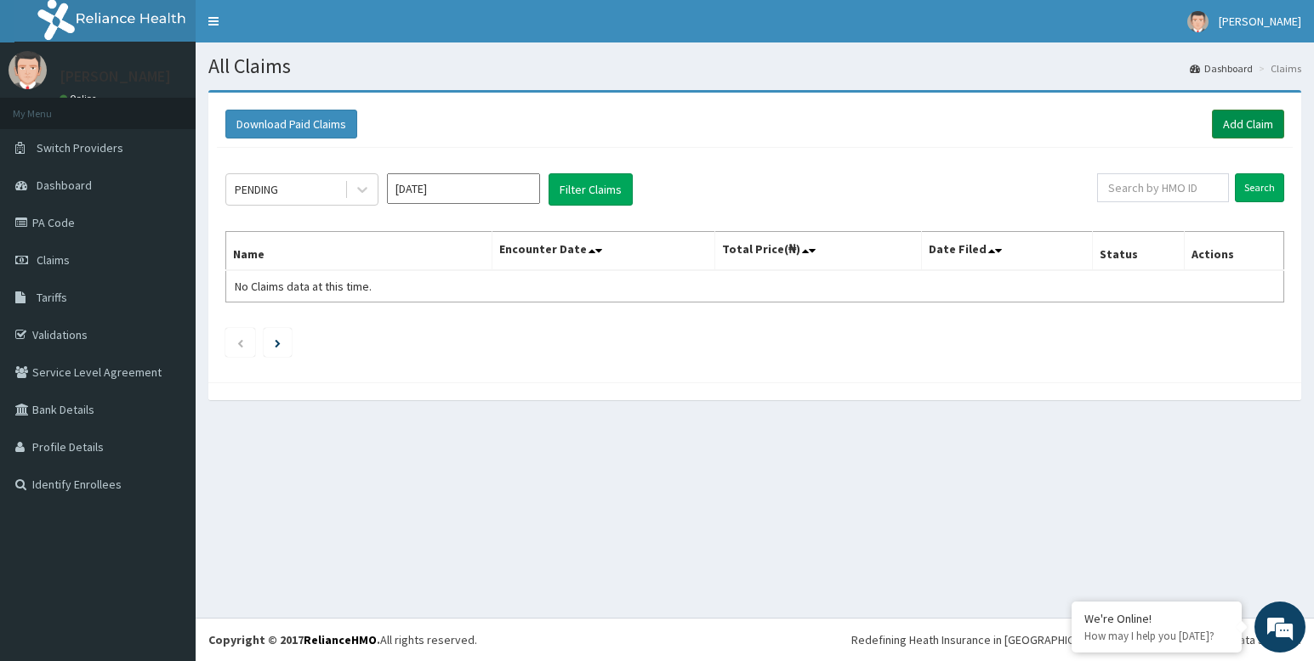
click at [1259, 126] on link "Add Claim" at bounding box center [1248, 124] width 72 height 29
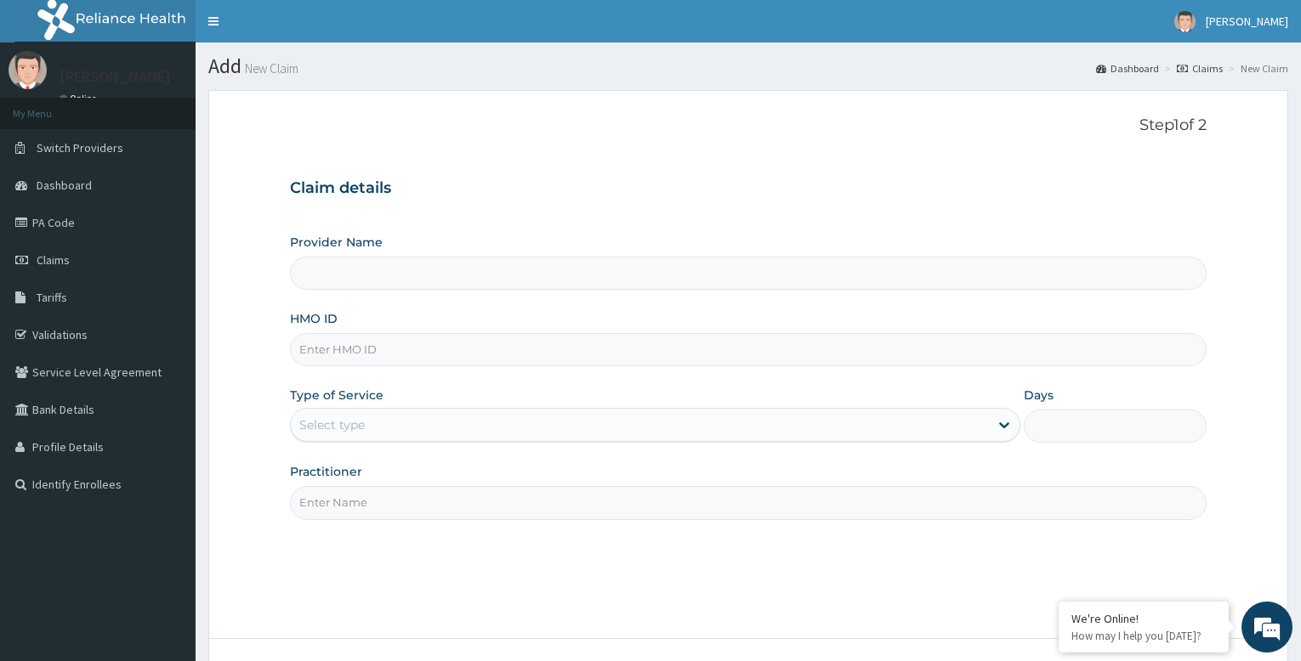
click at [365, 343] on input "HMO ID" at bounding box center [748, 349] width 917 height 33
type input "Bodyline Gym- Festac"
type input "1"
type input "FIE/10007/D"
click at [372, 504] on input "Practitioner" at bounding box center [748, 502] width 917 height 33
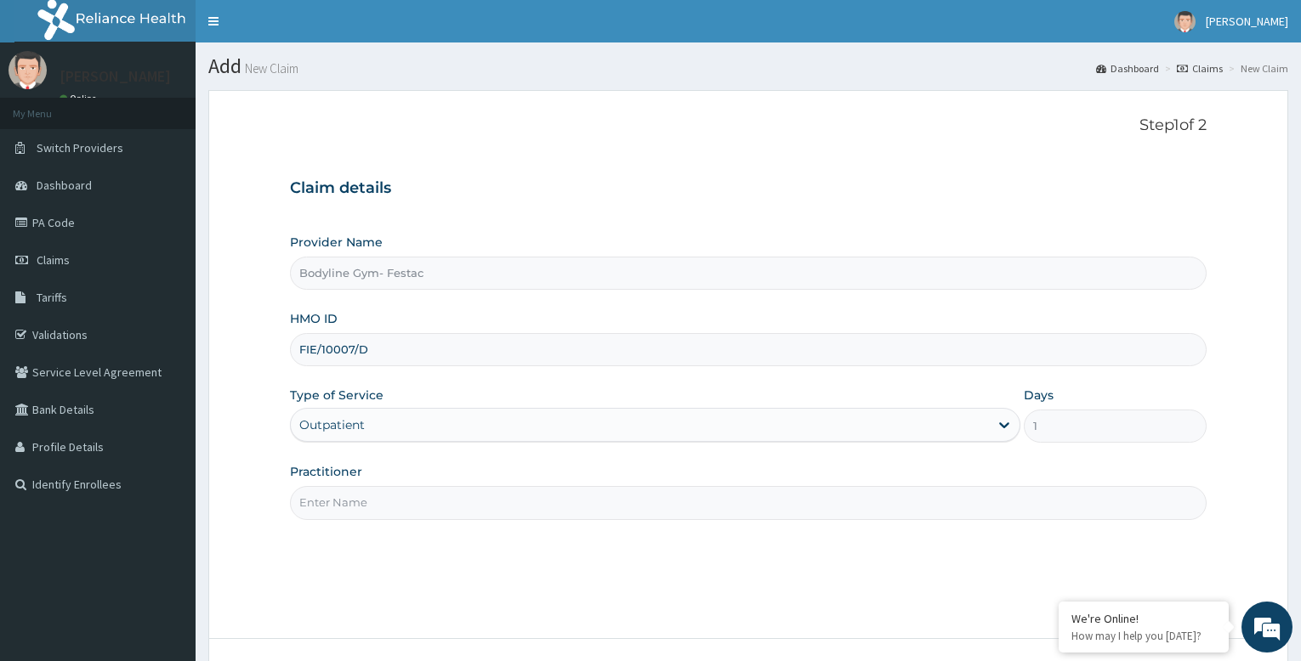
type input "bodyline"
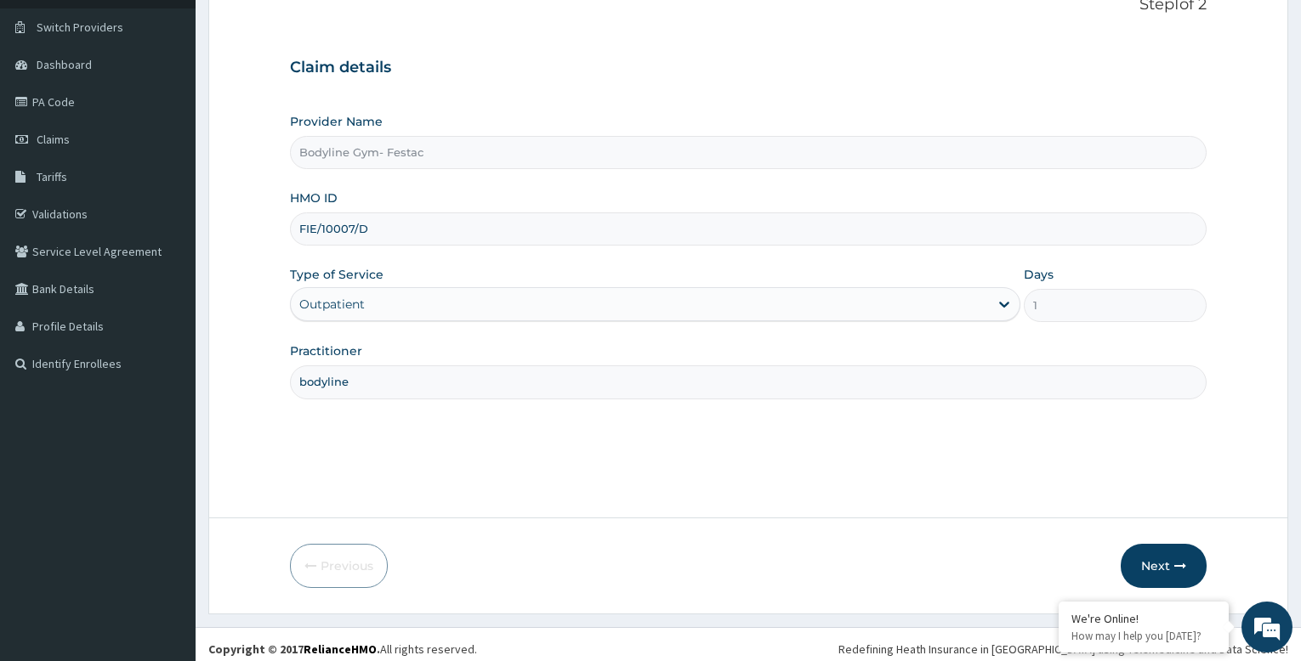
scroll to position [130, 0]
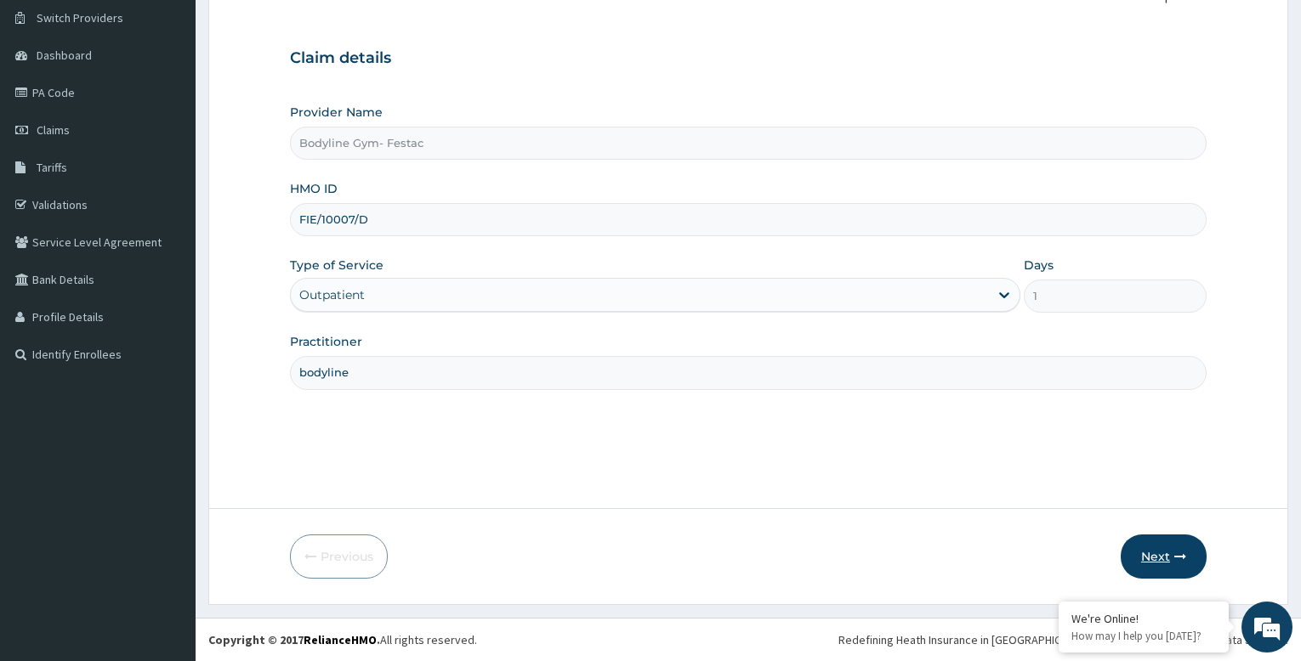
click at [1184, 552] on icon "button" at bounding box center [1180, 557] width 12 height 12
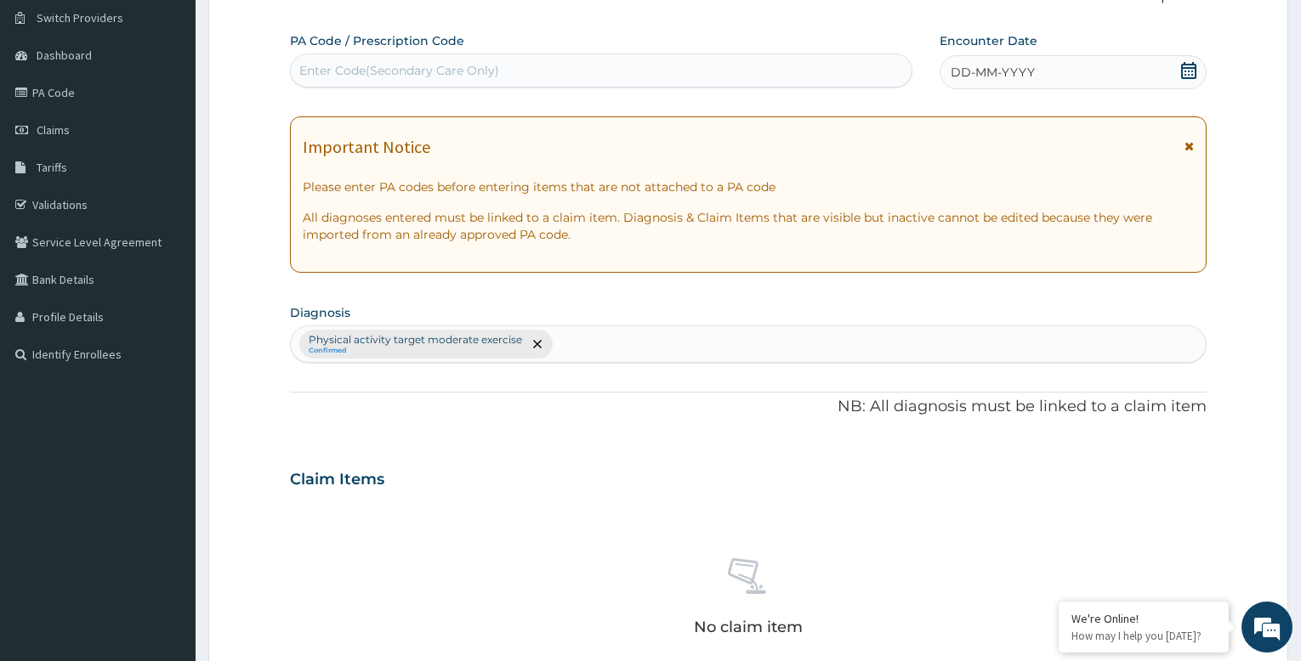
click at [565, 71] on div "Enter Code(Secondary Care Only)" at bounding box center [601, 70] width 621 height 27
type input "PA/D2BOB4"
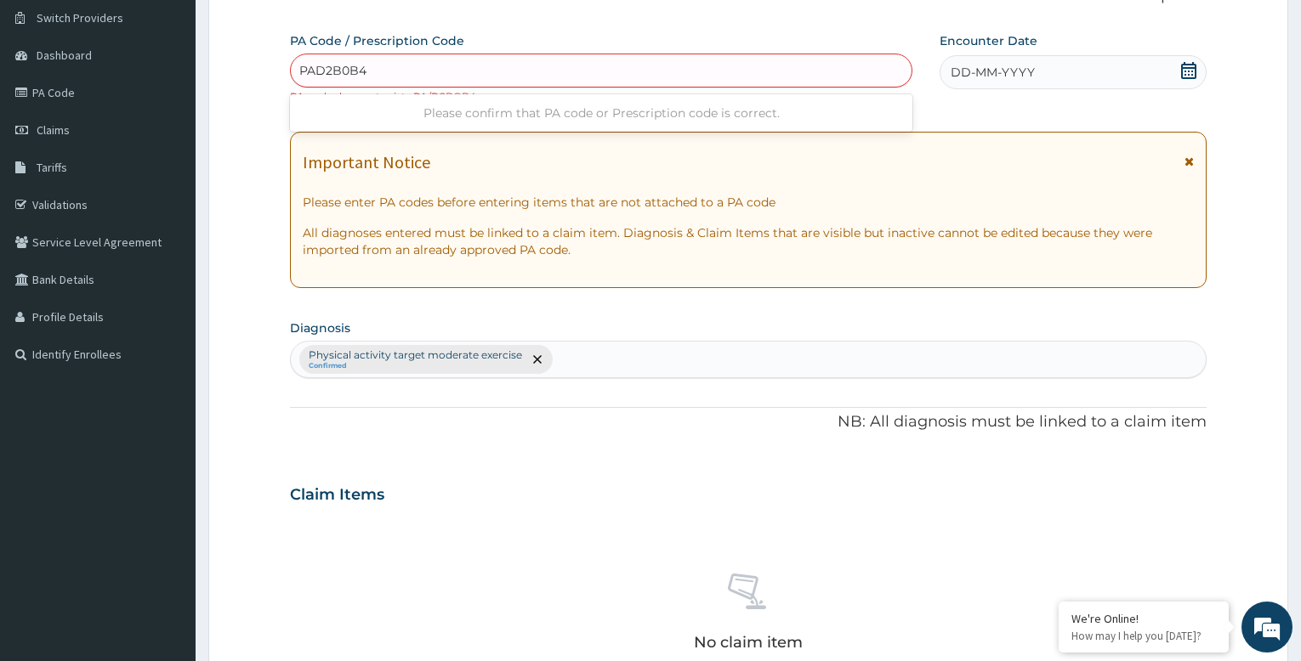
type input "PA/D2B0B4"
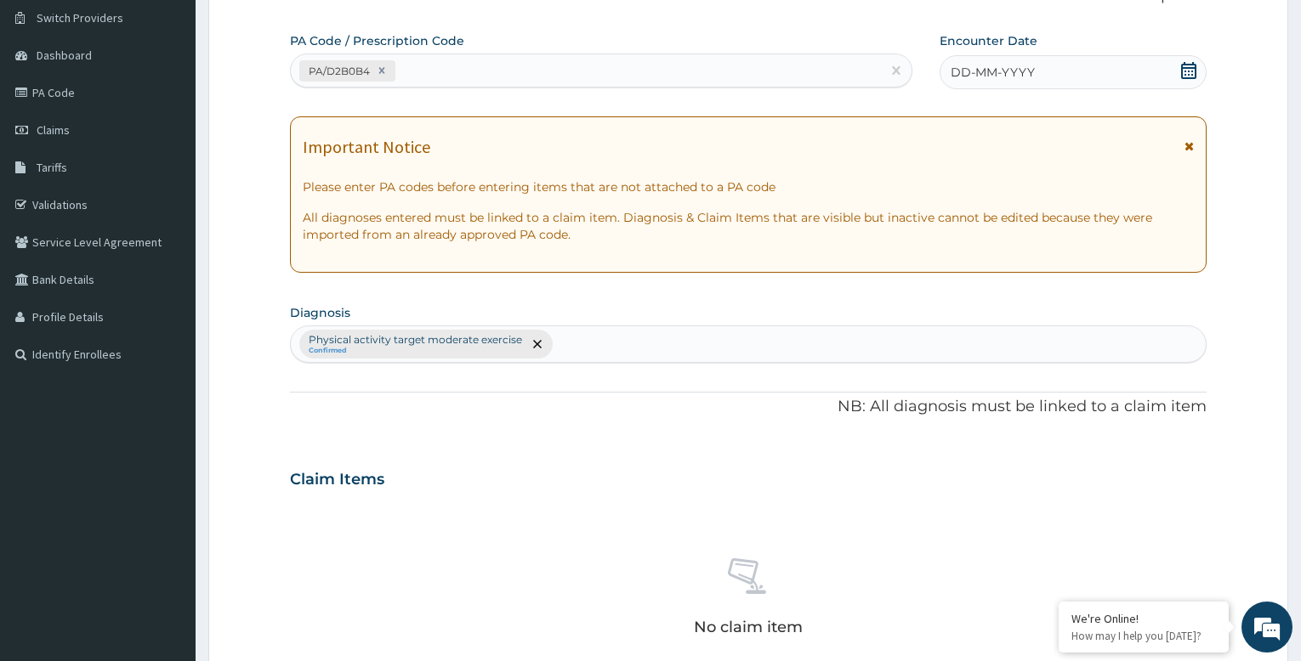
click at [1001, 75] on span "DD-MM-YYYY" at bounding box center [993, 72] width 84 height 17
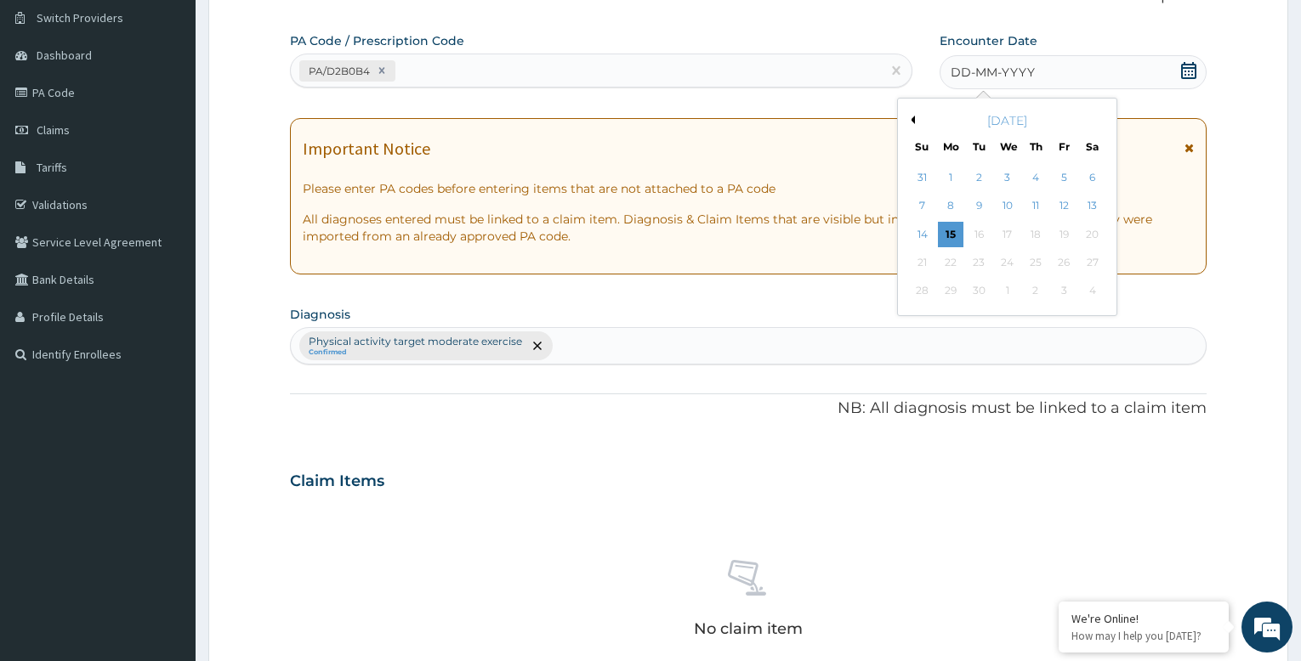
click at [1065, 172] on div "5" at bounding box center [1064, 178] width 26 height 26
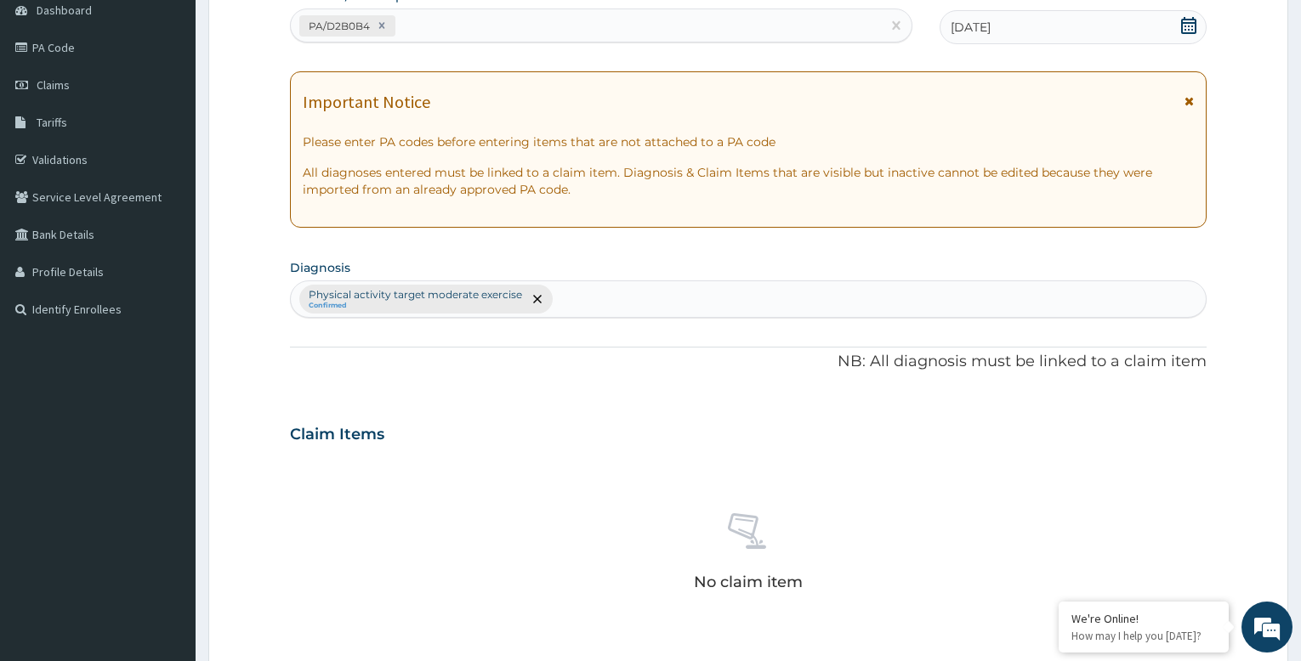
scroll to position [565, 0]
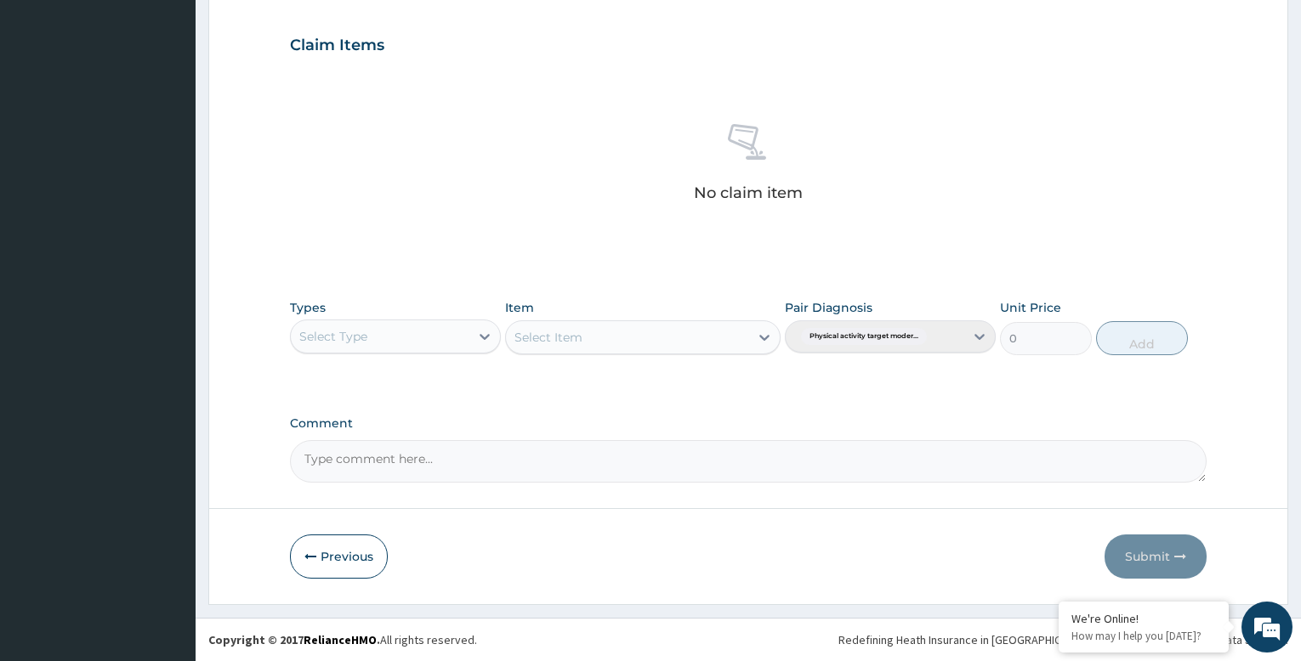
click at [442, 334] on div "Select Type" at bounding box center [380, 336] width 179 height 27
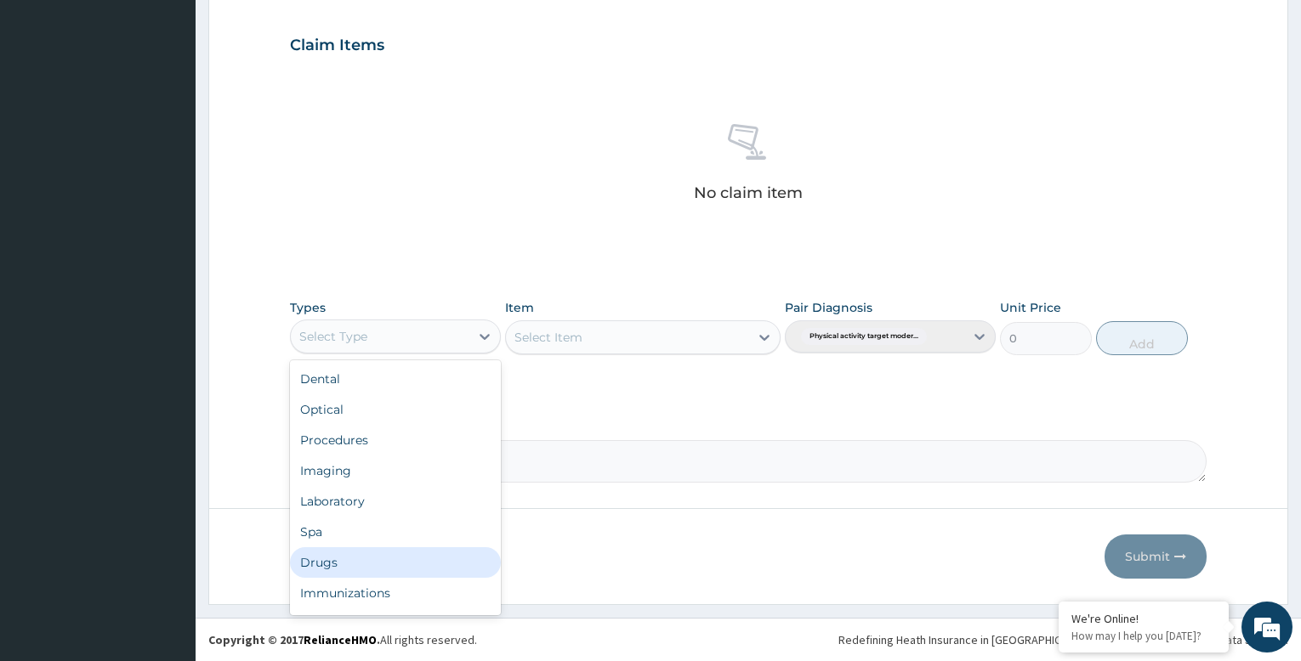
scroll to position [58, 0]
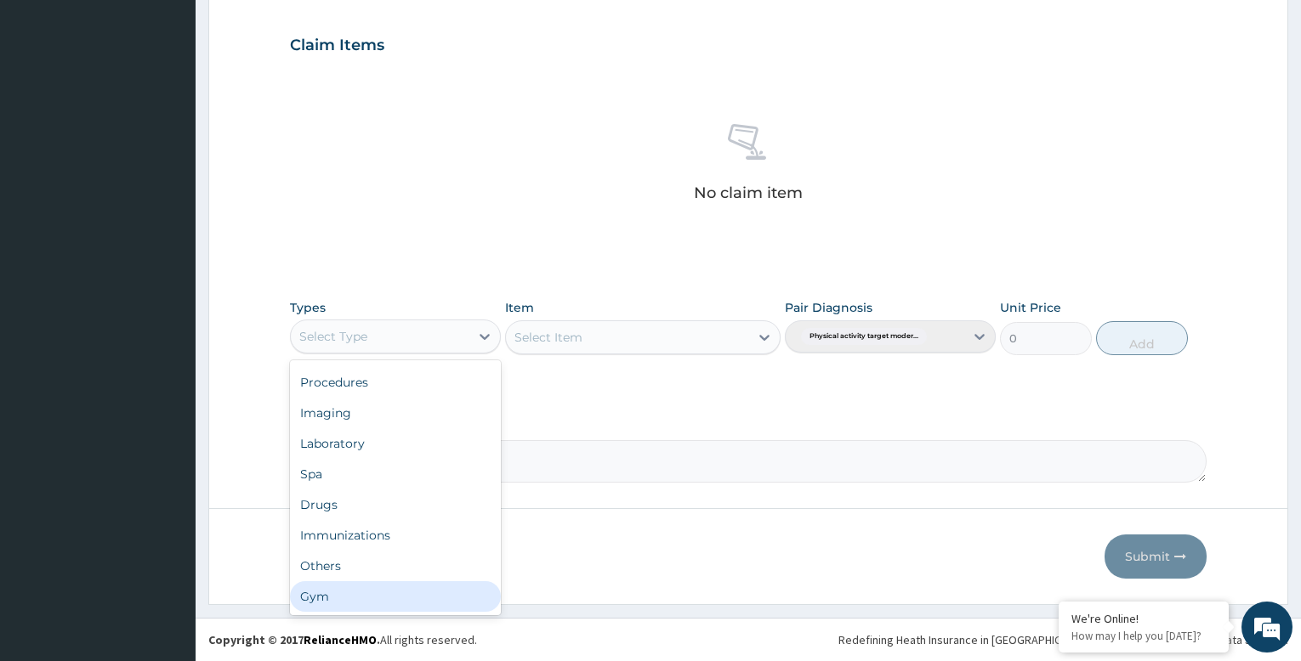
click at [361, 599] on div "Gym" at bounding box center [395, 597] width 211 height 31
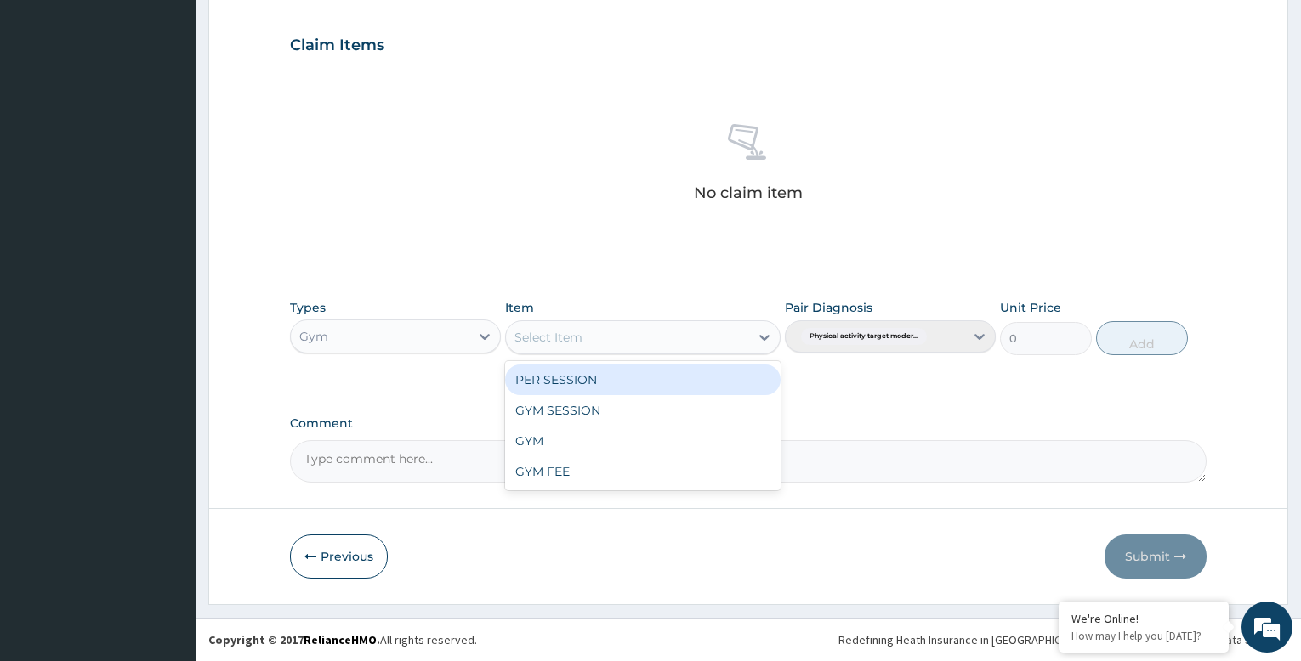
click at [642, 338] on div "Select Item" at bounding box center [627, 337] width 242 height 27
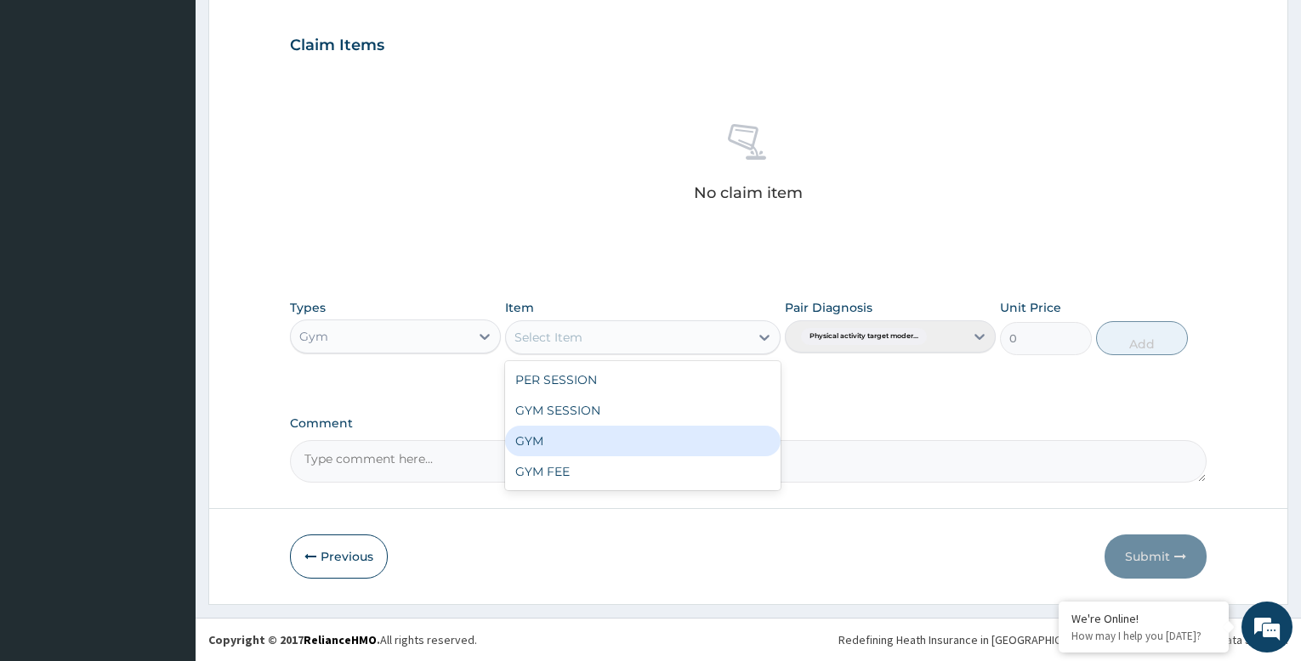
click at [627, 442] on div "GYM" at bounding box center [642, 441] width 275 height 31
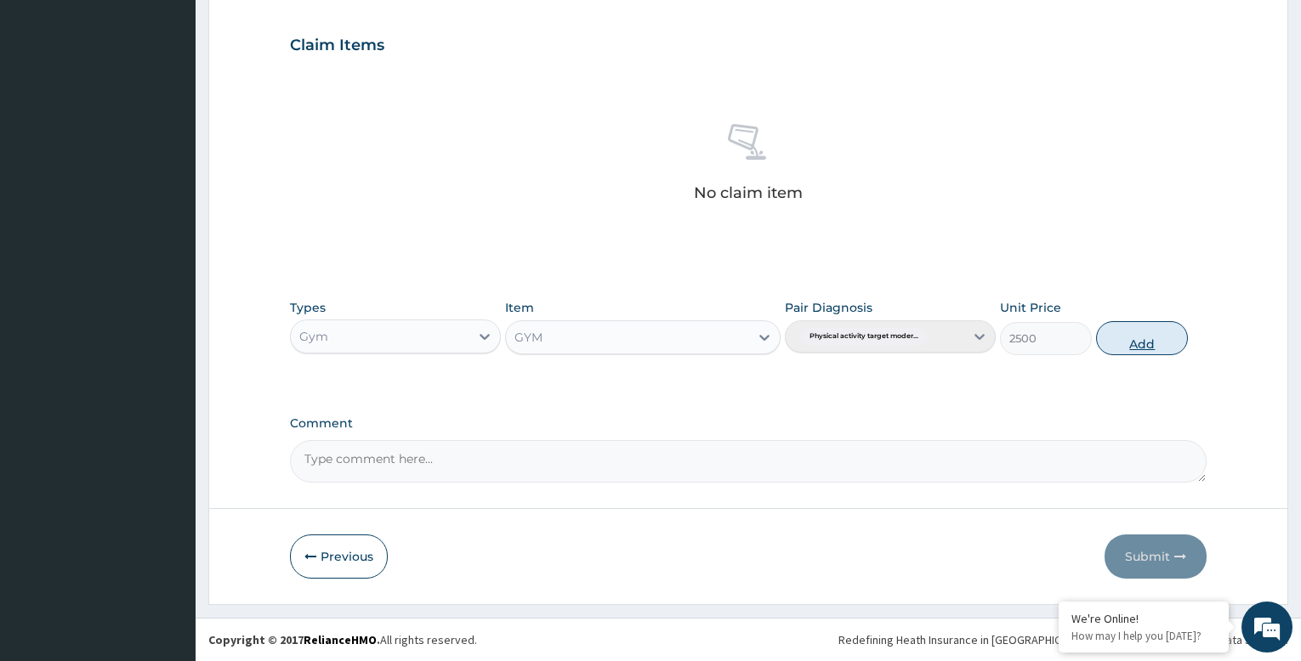
click at [1121, 340] on button "Add" at bounding box center [1142, 338] width 92 height 34
type input "0"
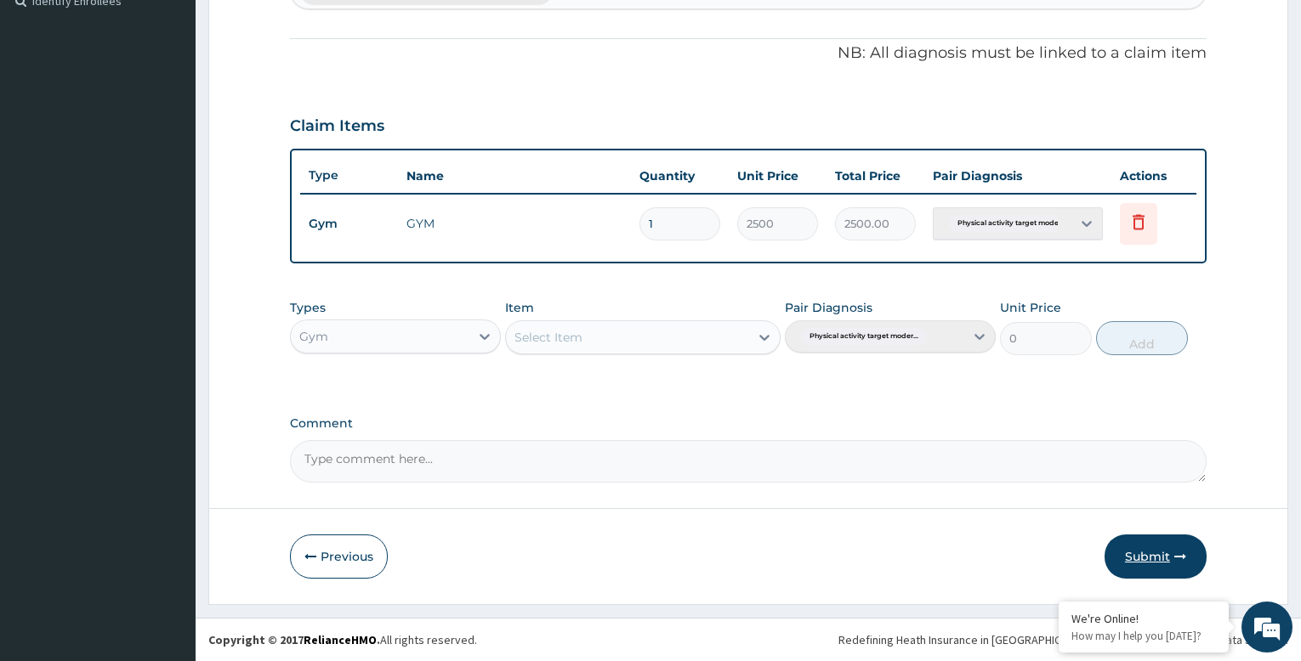
click at [1150, 554] on button "Submit" at bounding box center [1155, 557] width 102 height 44
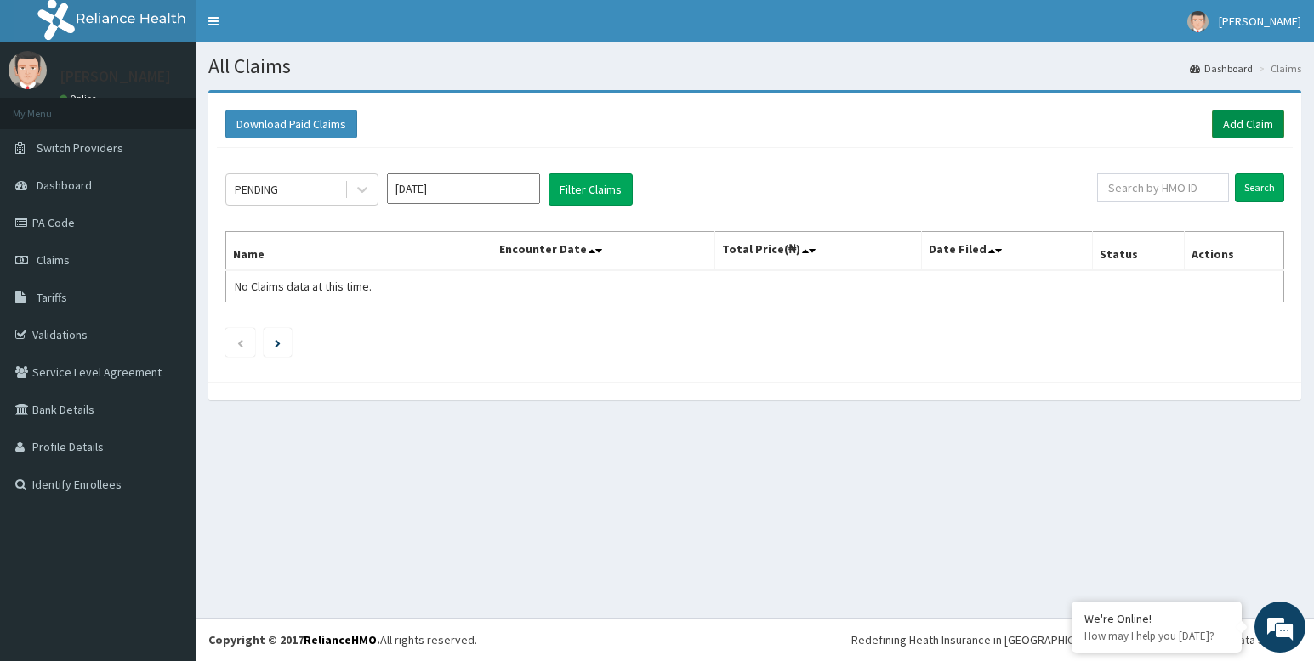
click at [1251, 121] on link "Add Claim" at bounding box center [1248, 124] width 72 height 29
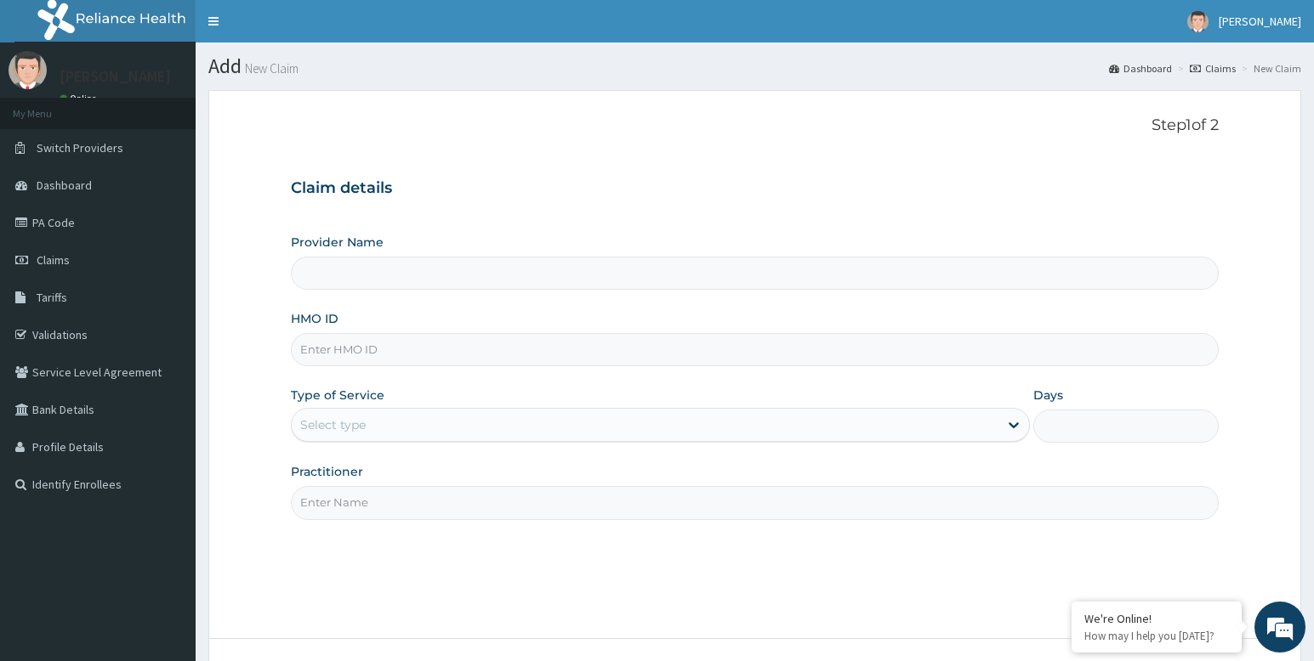
type input "Bodyline Gym- Festac"
type input "1"
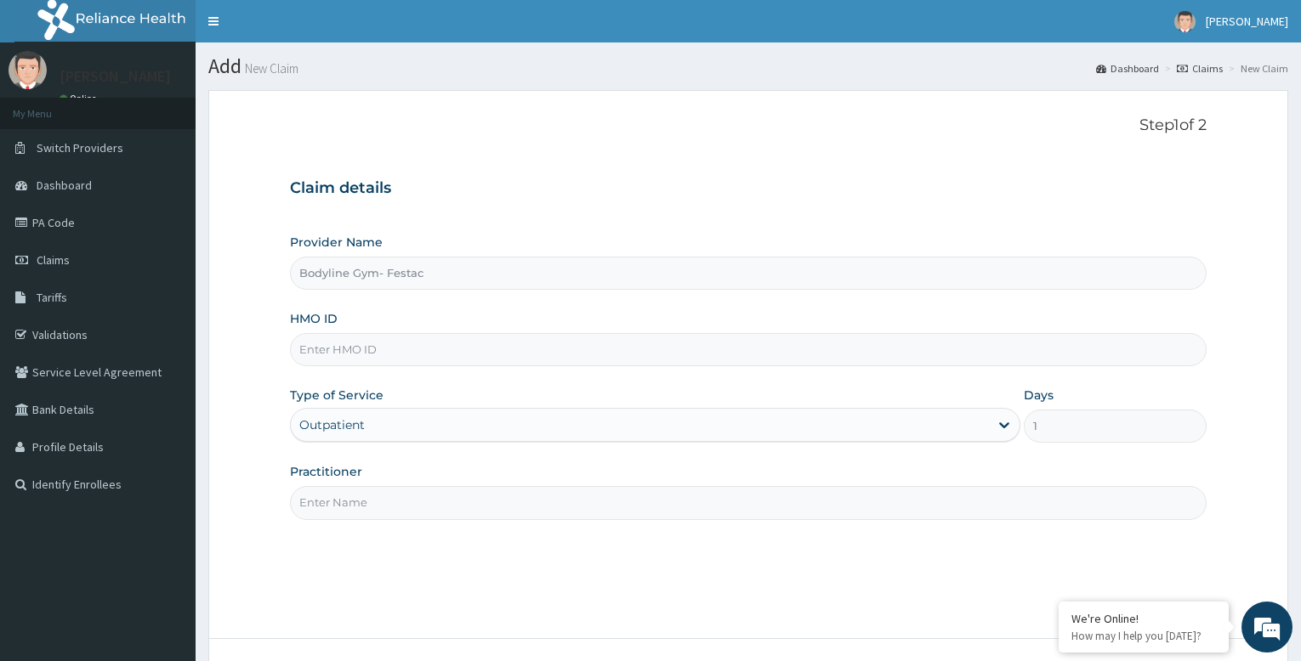
click at [524, 355] on input "HMO ID" at bounding box center [748, 349] width 917 height 33
type input "AET/10086/E"
click at [417, 504] on input "Practitioner" at bounding box center [748, 502] width 917 height 33
type input "bodyline"
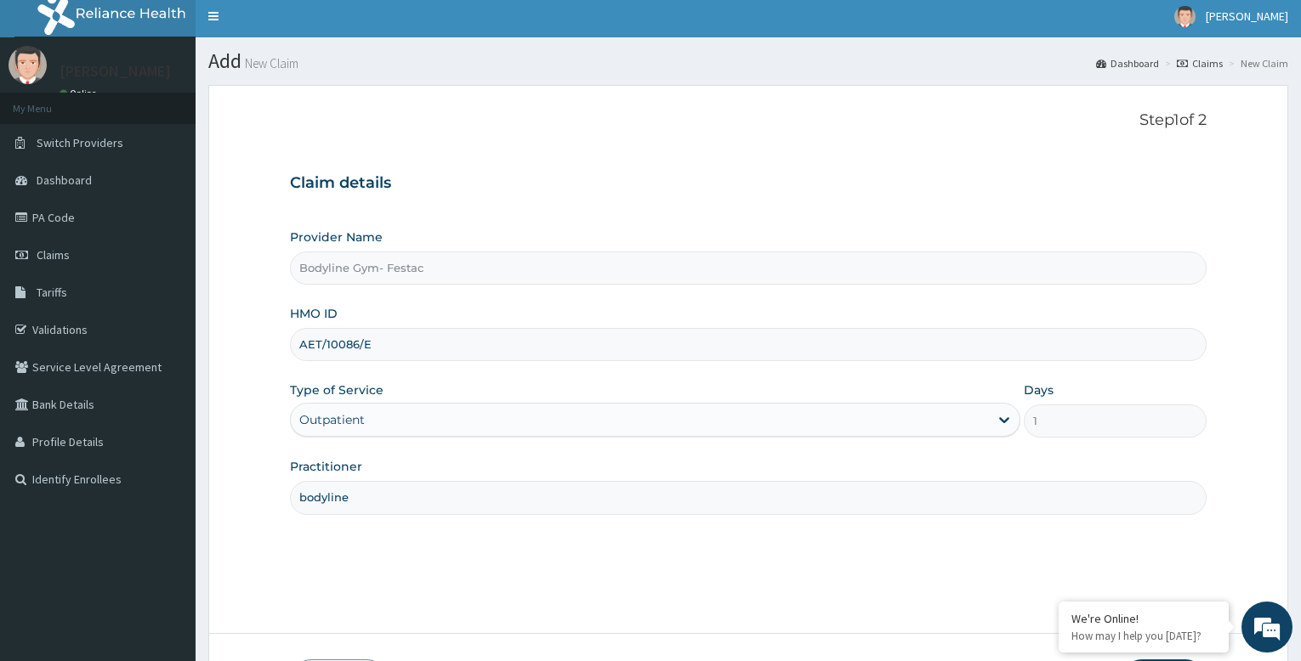
scroll to position [130, 0]
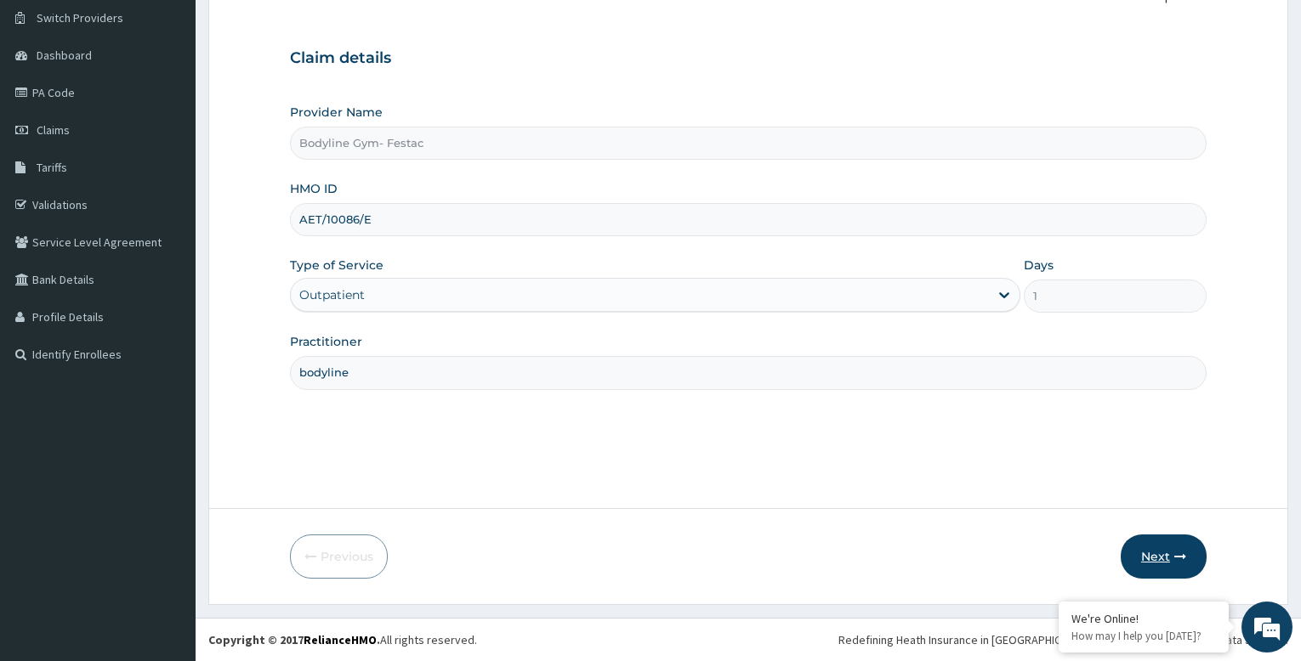
click at [1160, 558] on button "Next" at bounding box center [1164, 557] width 86 height 44
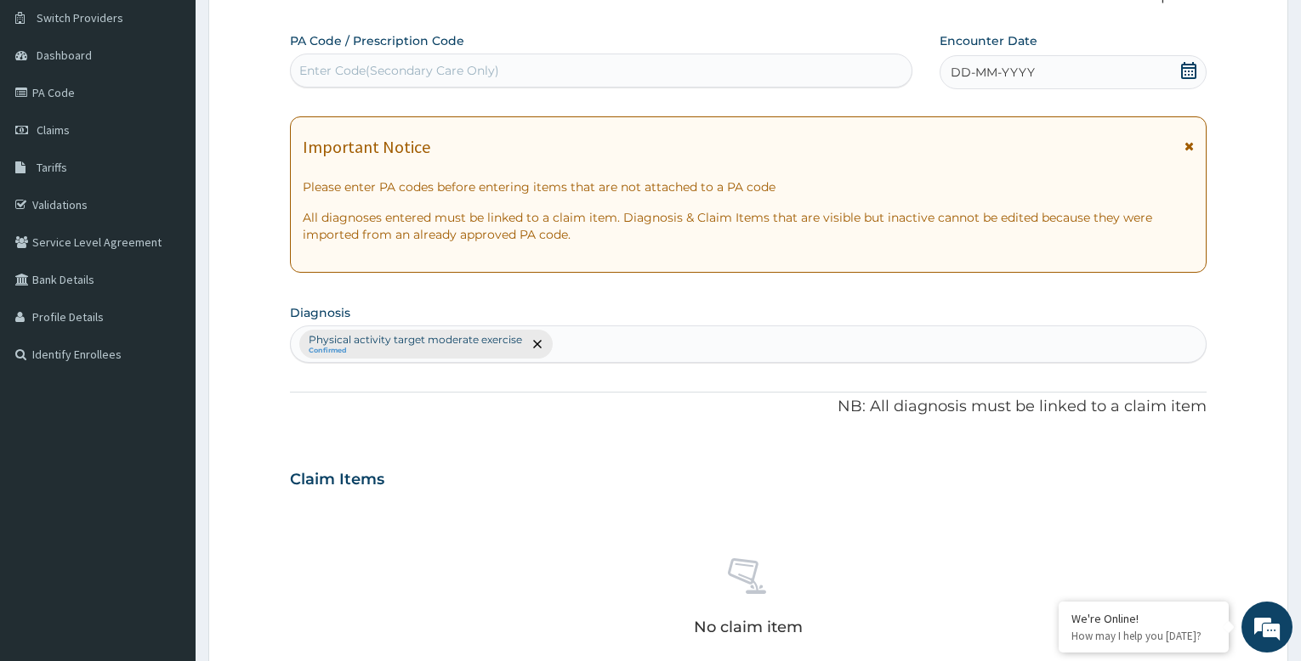
click at [410, 69] on div "Enter Code(Secondary Care Only)" at bounding box center [399, 70] width 200 height 17
type input "PA/C7741E"
click at [980, 71] on span "DD-MM-YYYY" at bounding box center [993, 72] width 84 height 17
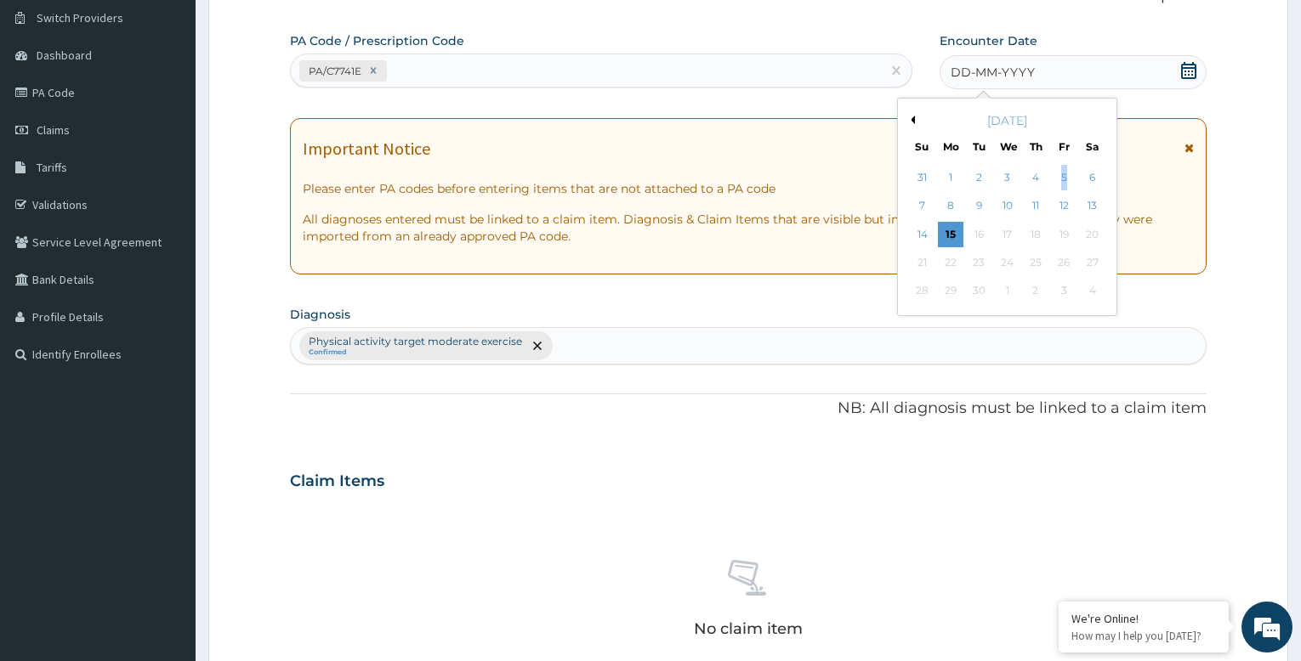
click at [1063, 177] on div "5" at bounding box center [1064, 178] width 26 height 26
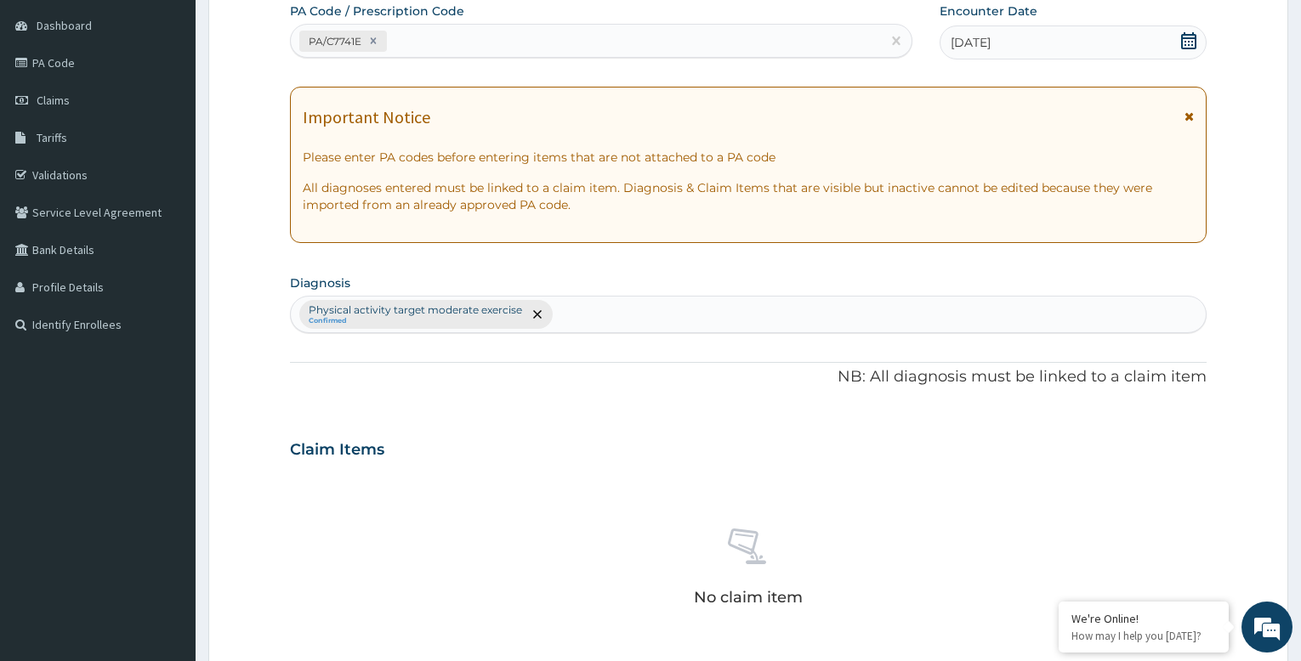
scroll to position [565, 0]
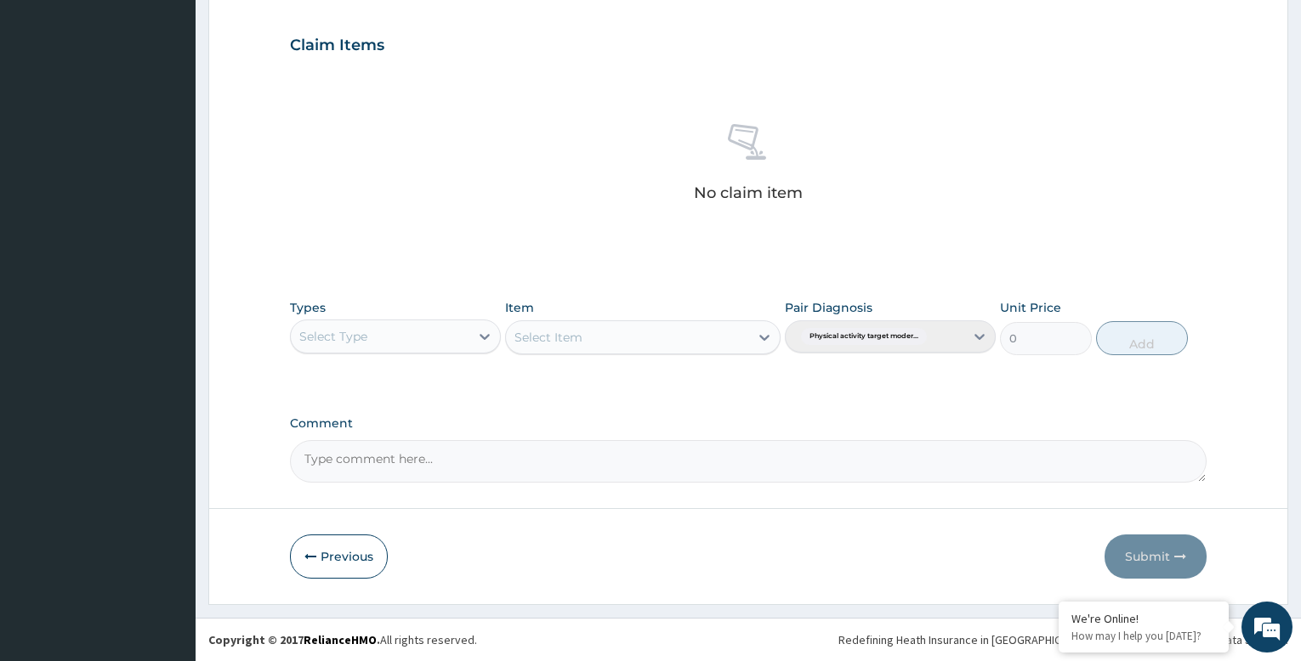
click at [399, 330] on div "Select Type" at bounding box center [380, 336] width 179 height 27
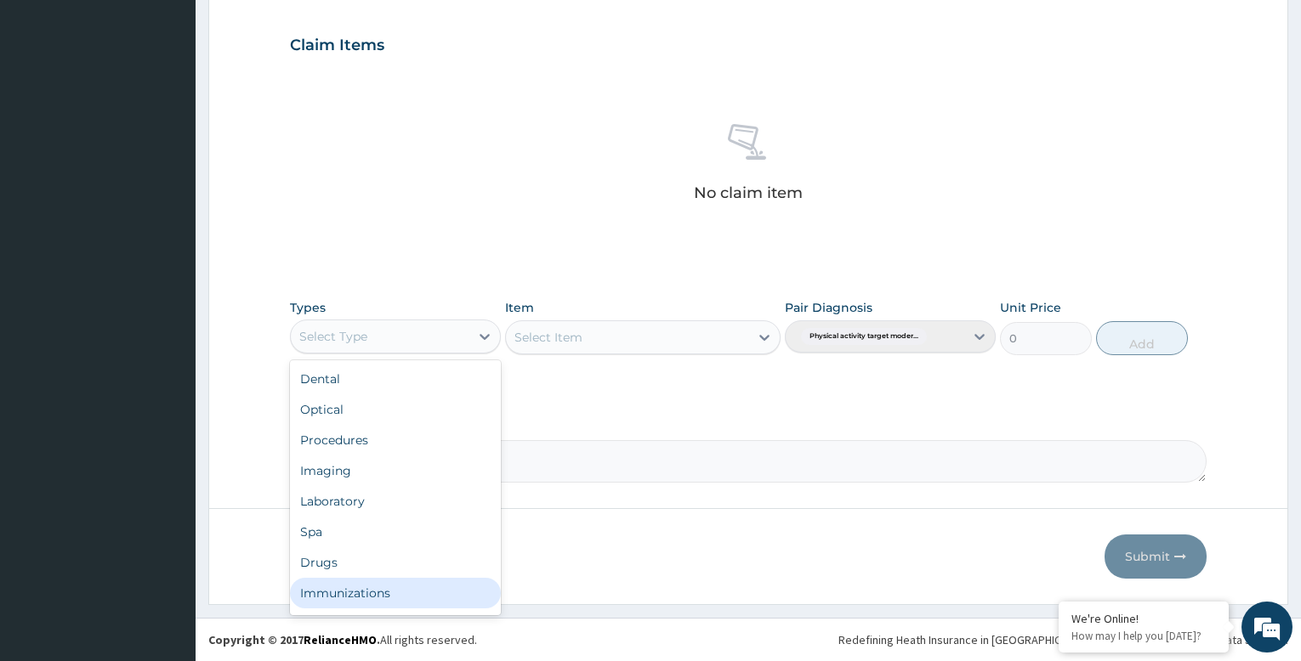
scroll to position [58, 0]
click at [399, 595] on div "Gym" at bounding box center [395, 597] width 211 height 31
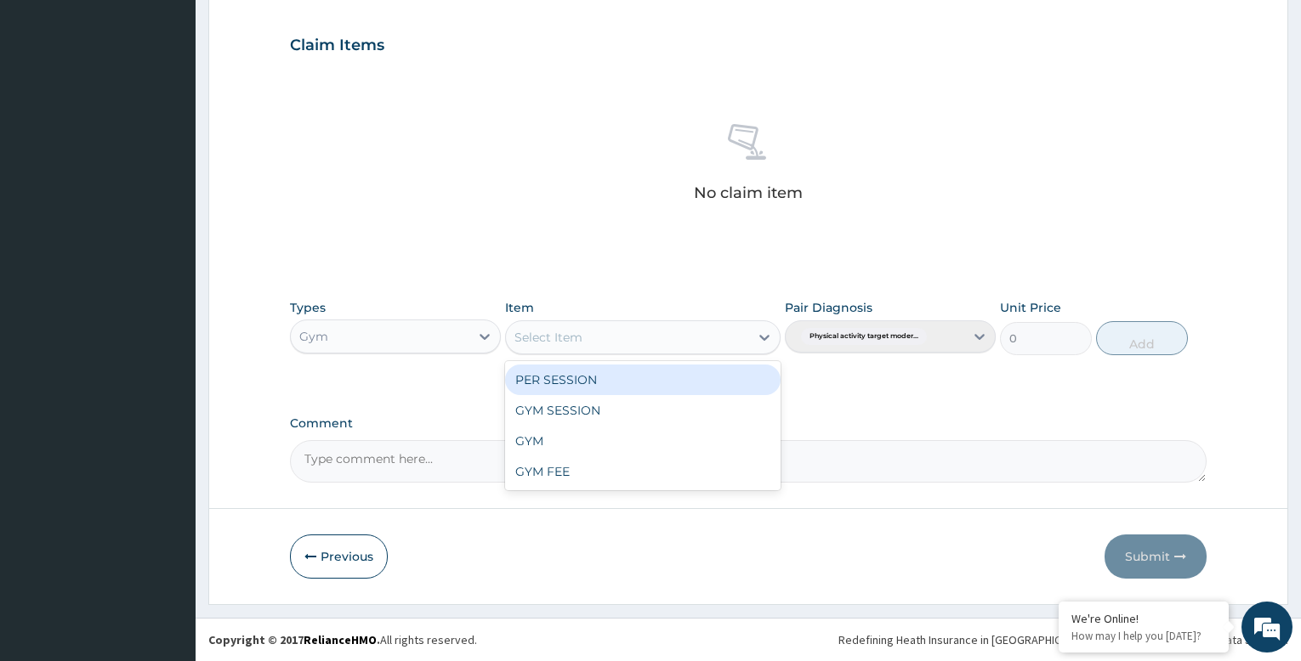
click at [718, 342] on div "Select Item" at bounding box center [627, 337] width 242 height 27
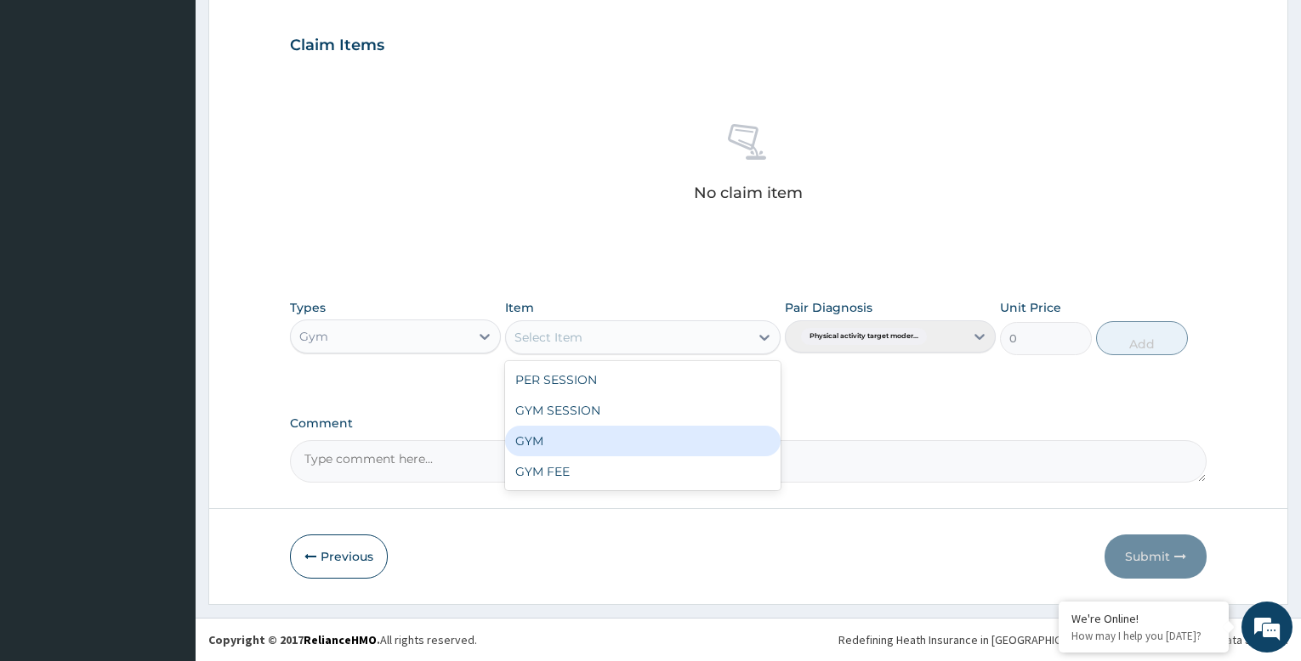
click at [668, 445] on div "GYM" at bounding box center [642, 441] width 275 height 31
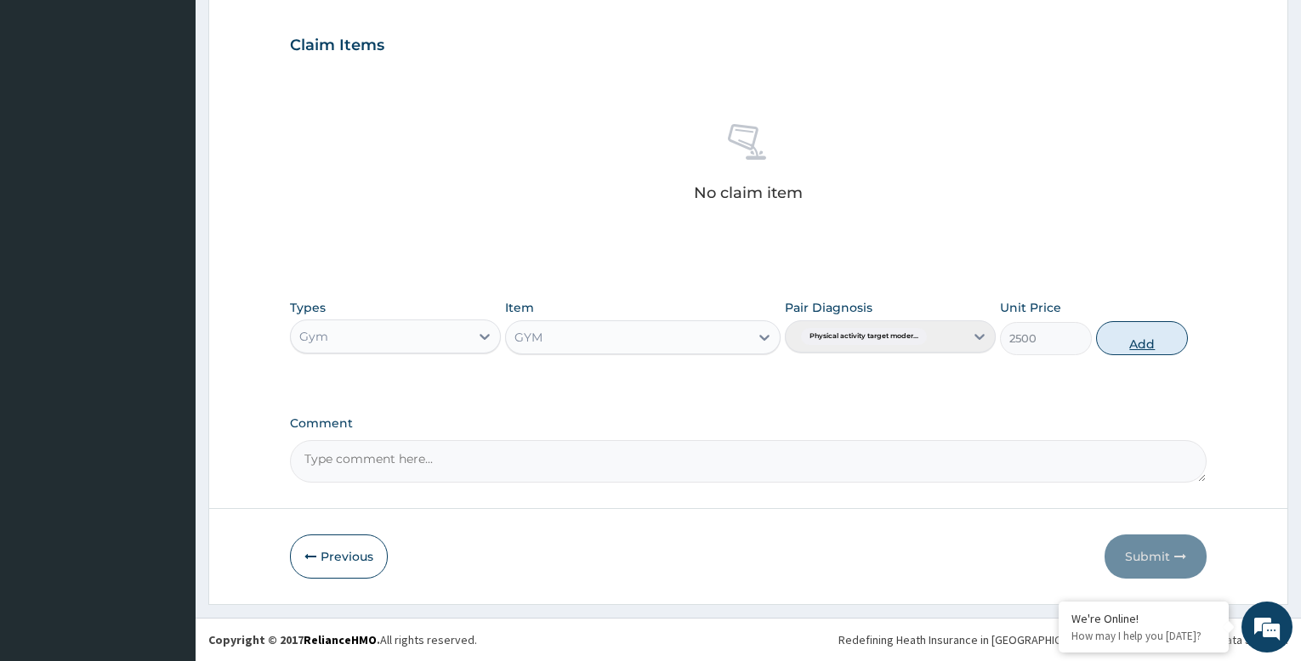
click at [1131, 345] on button "Add" at bounding box center [1142, 338] width 92 height 34
type input "0"
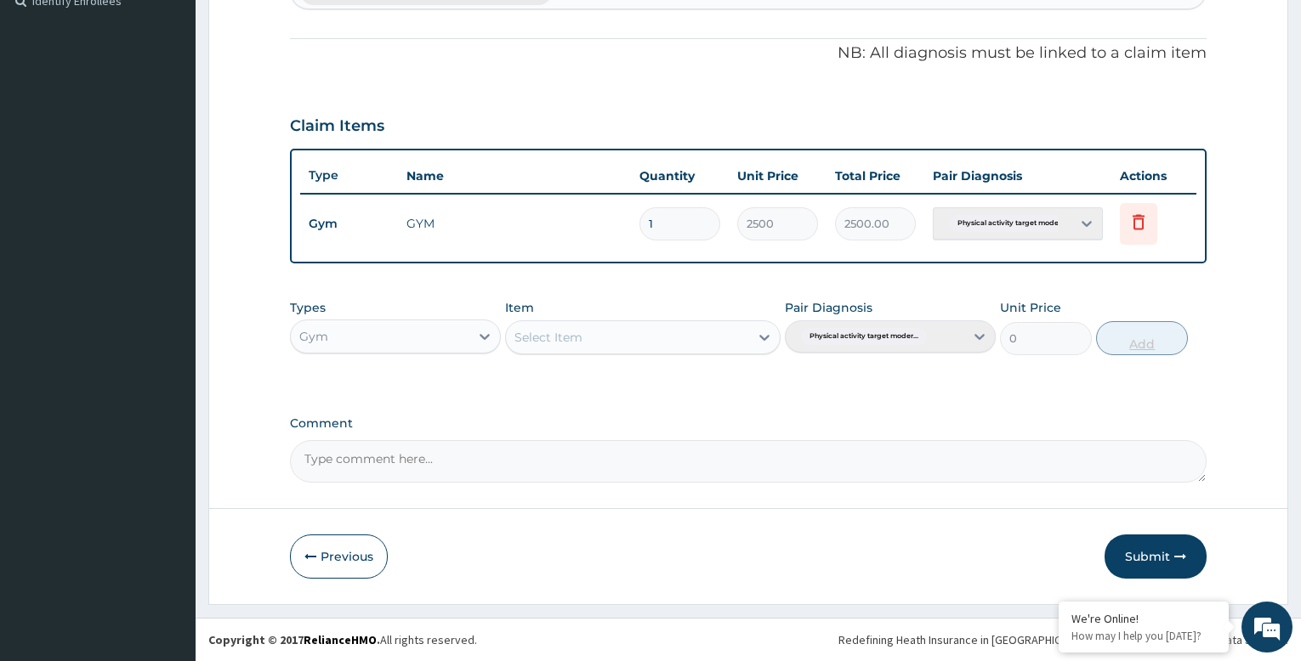
scroll to position [484, 0]
click at [1148, 556] on button "Submit" at bounding box center [1155, 557] width 102 height 44
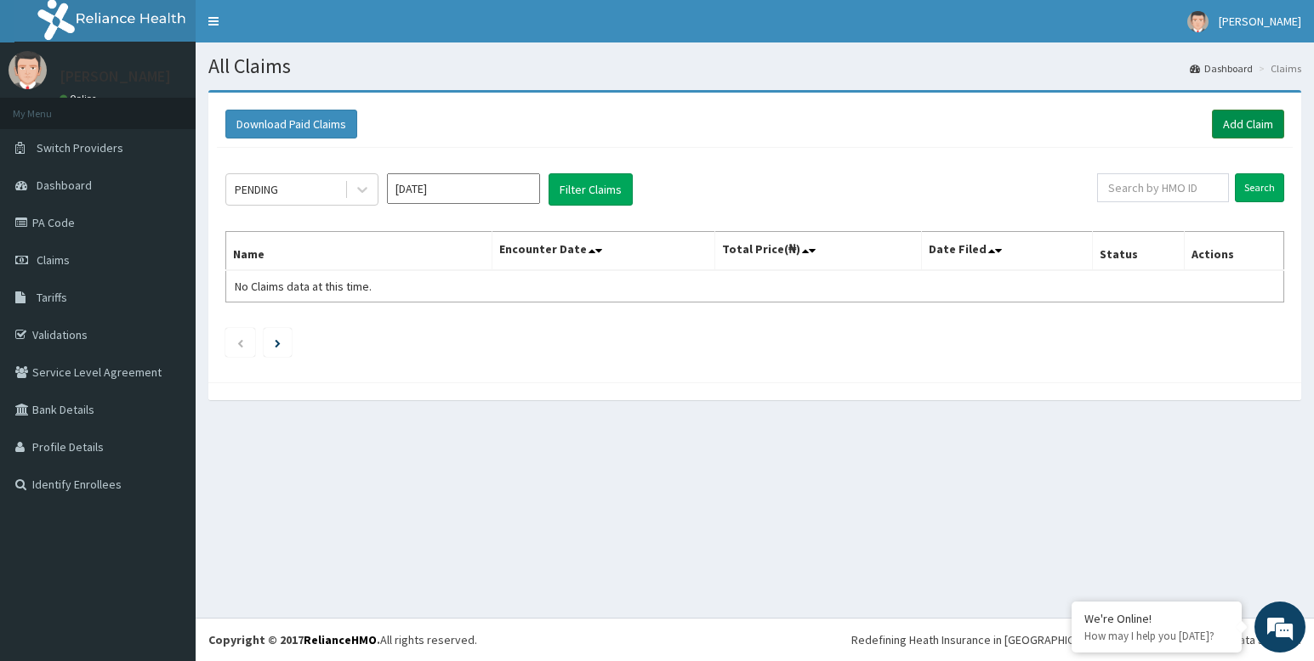
click at [1258, 122] on link "Add Claim" at bounding box center [1248, 124] width 72 height 29
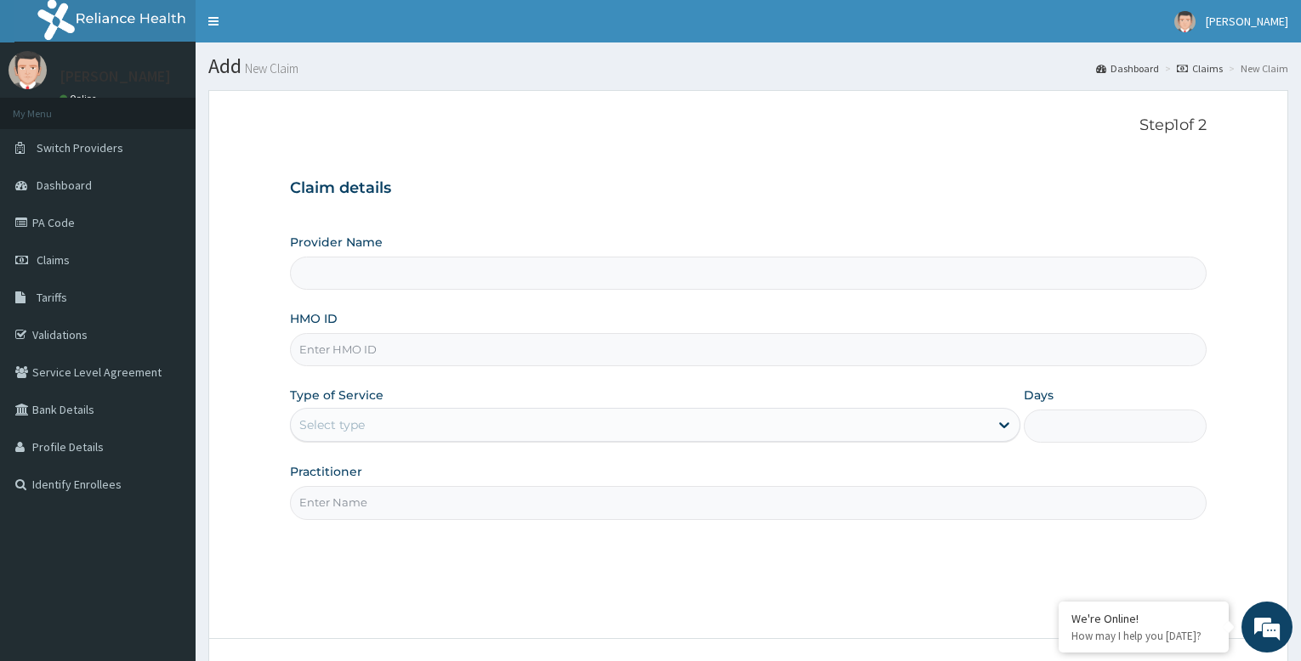
type input "Bodyline Gym- Festac"
type input "1"
click at [400, 358] on input "HMO ID" at bounding box center [748, 349] width 917 height 33
type input "AET/10086/C"
click at [404, 511] on input "Practitioner" at bounding box center [748, 502] width 917 height 33
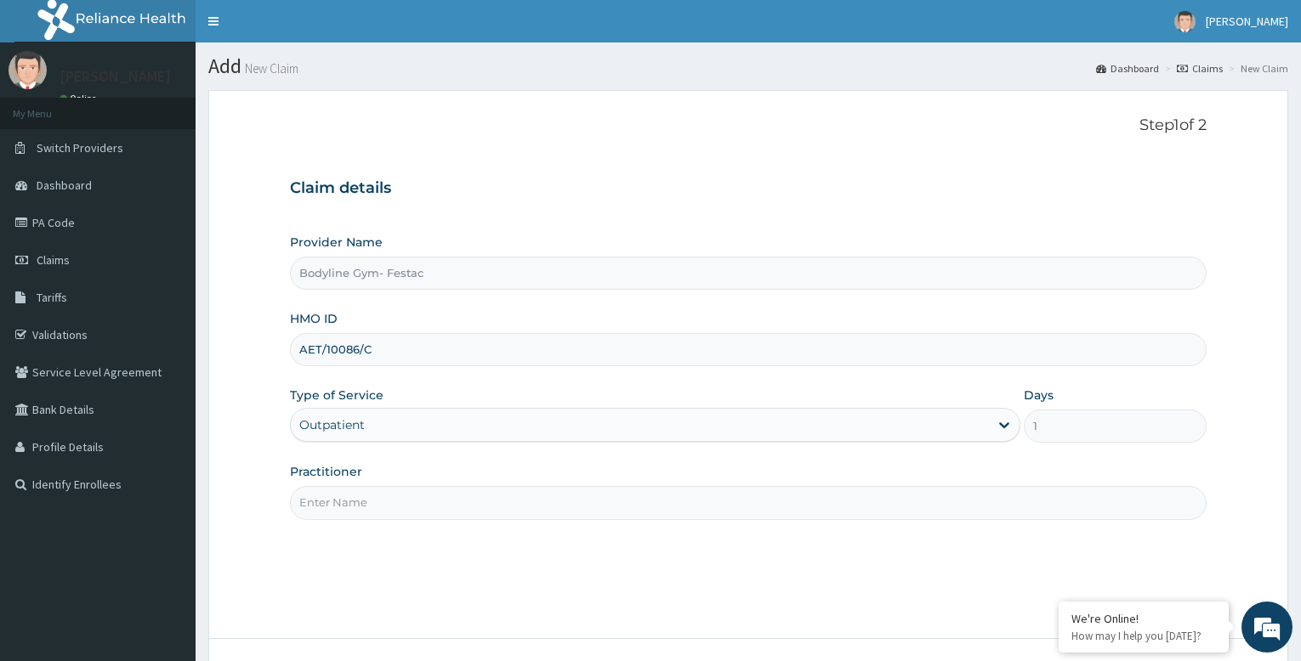
type input "bodyline"
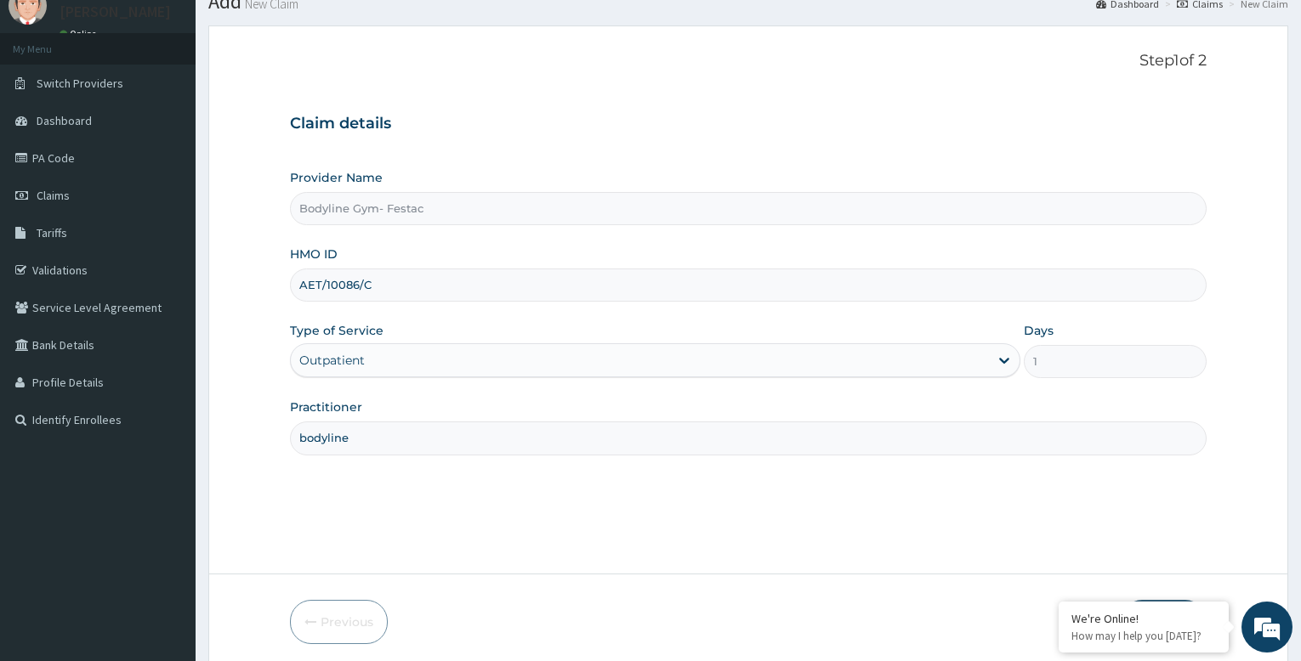
scroll to position [130, 0]
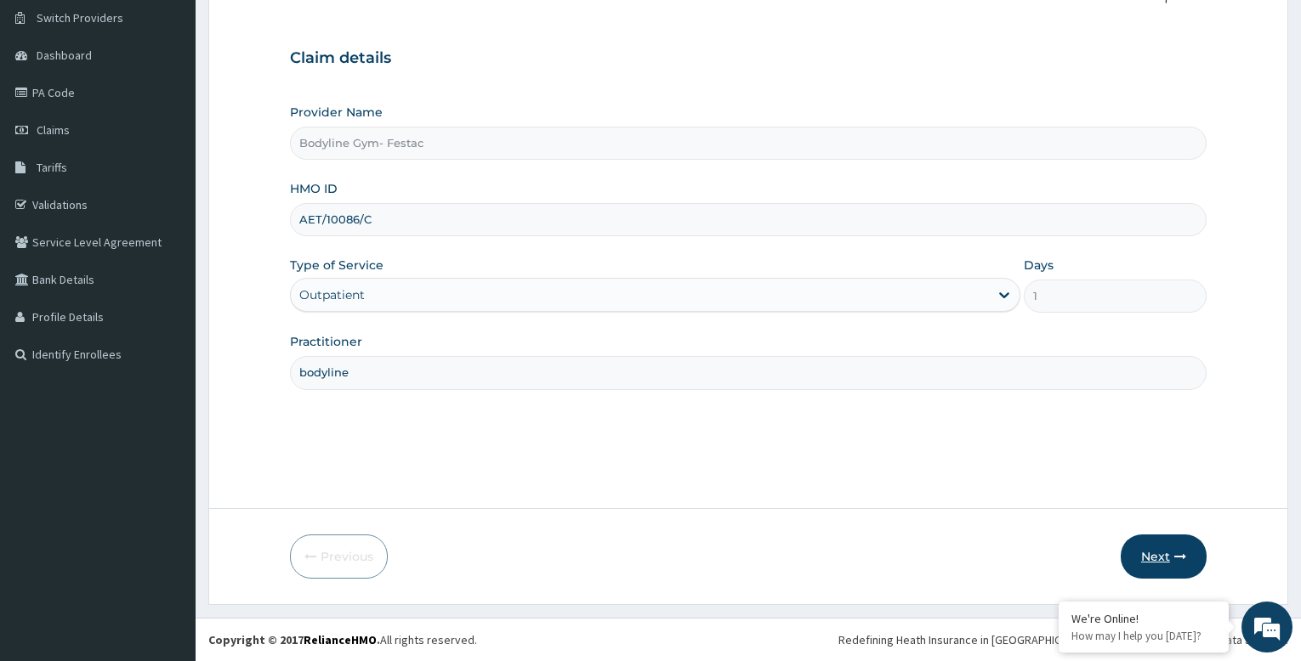
click at [1155, 553] on button "Next" at bounding box center [1164, 557] width 86 height 44
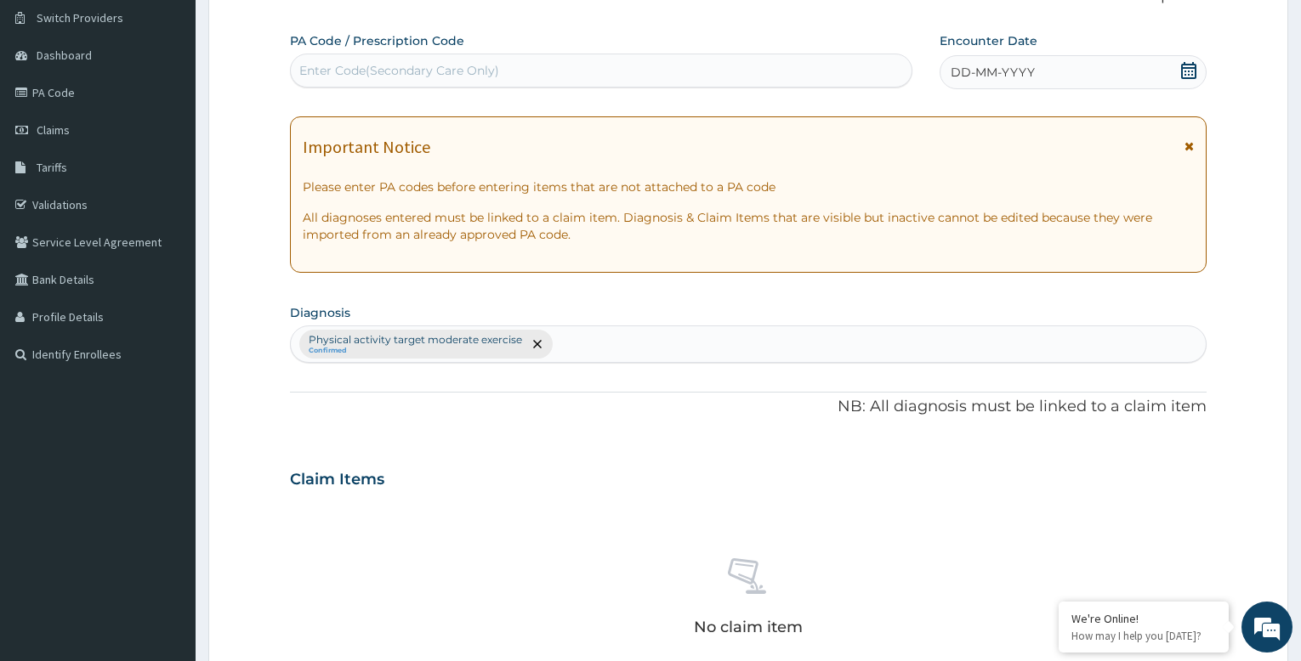
click at [349, 70] on div "Enter Code(Secondary Care Only)" at bounding box center [399, 70] width 200 height 17
type input "PA/F61EEC"
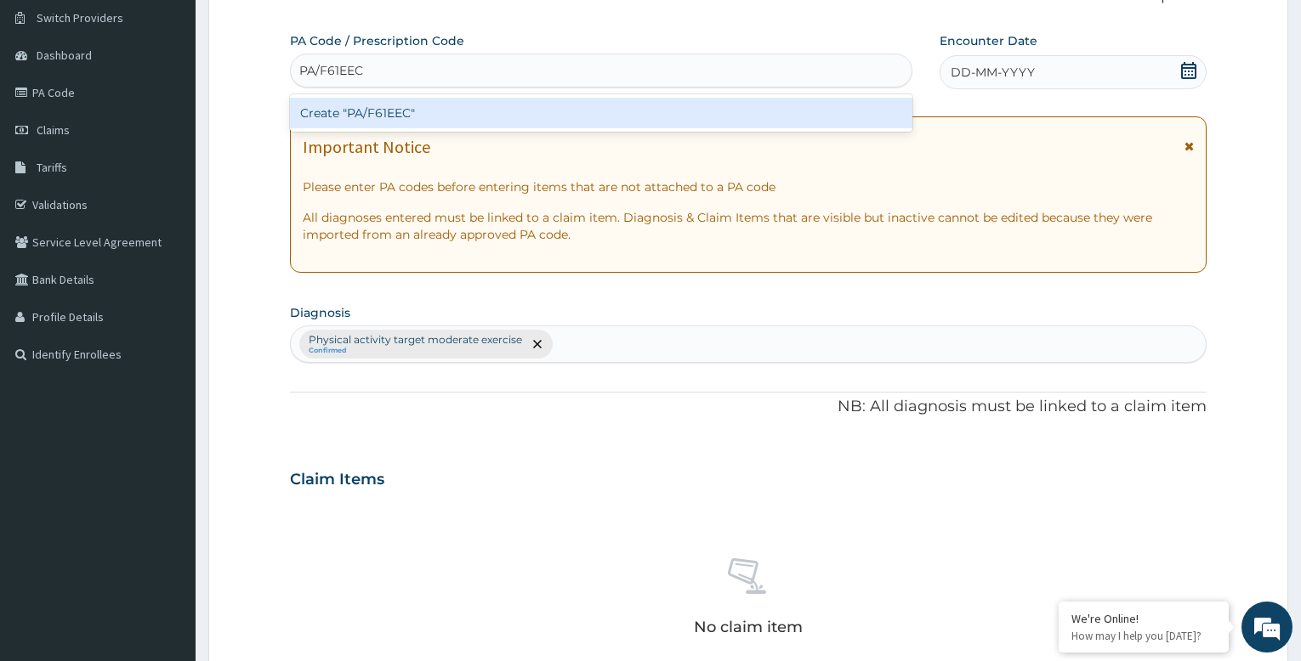
click at [501, 113] on div "Create "PA/F61EEC"" at bounding box center [601, 113] width 622 height 31
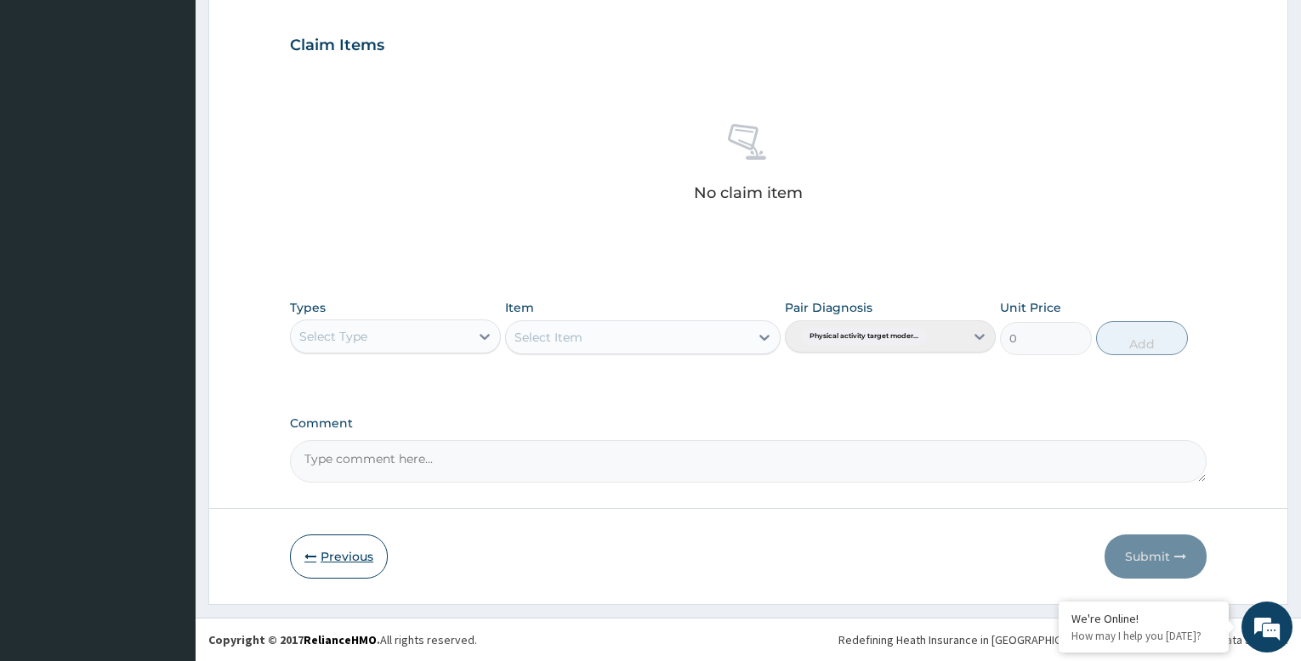
click at [338, 557] on button "Previous" at bounding box center [339, 557] width 98 height 44
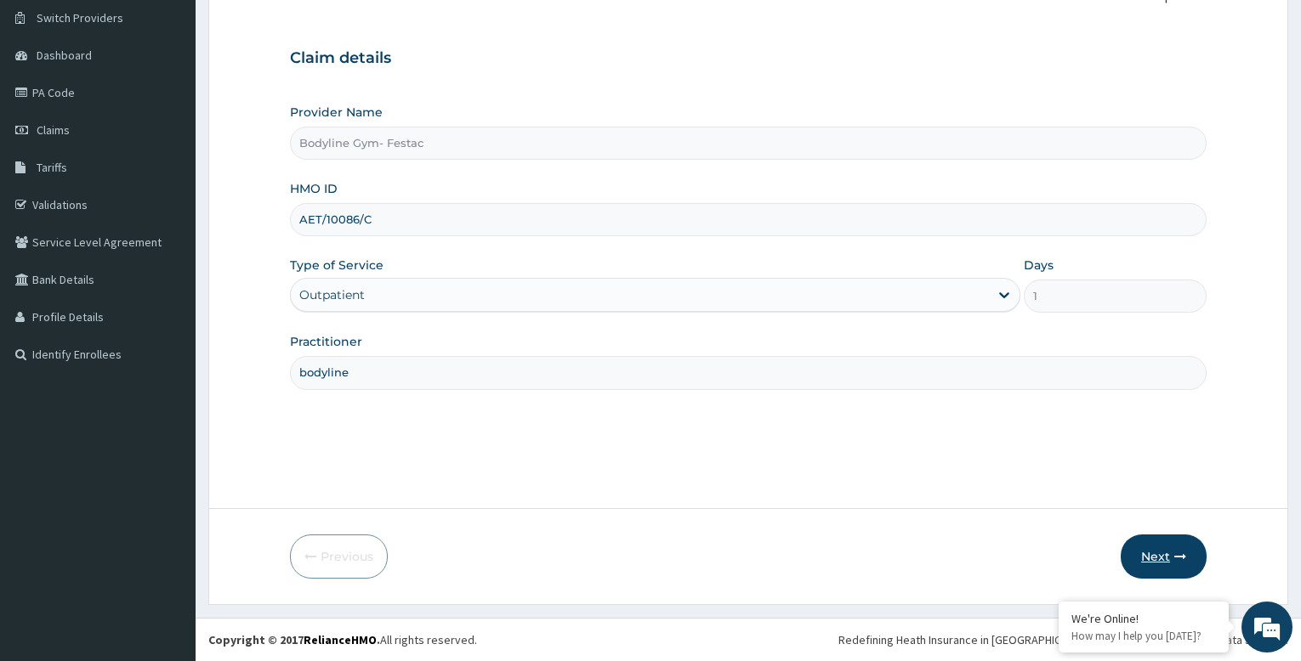
click at [1167, 554] on button "Next" at bounding box center [1164, 557] width 86 height 44
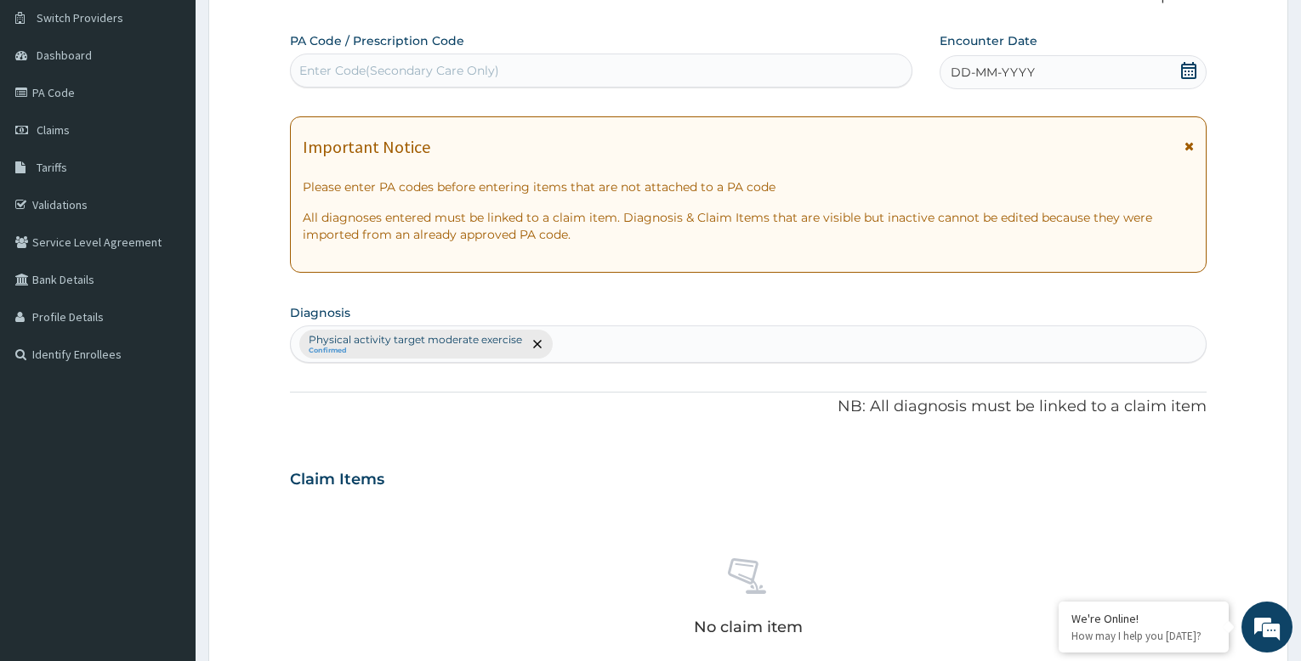
click at [380, 71] on div "Enter Code(Secondary Care Only)" at bounding box center [399, 70] width 200 height 17
type input "PA/F61EEC"
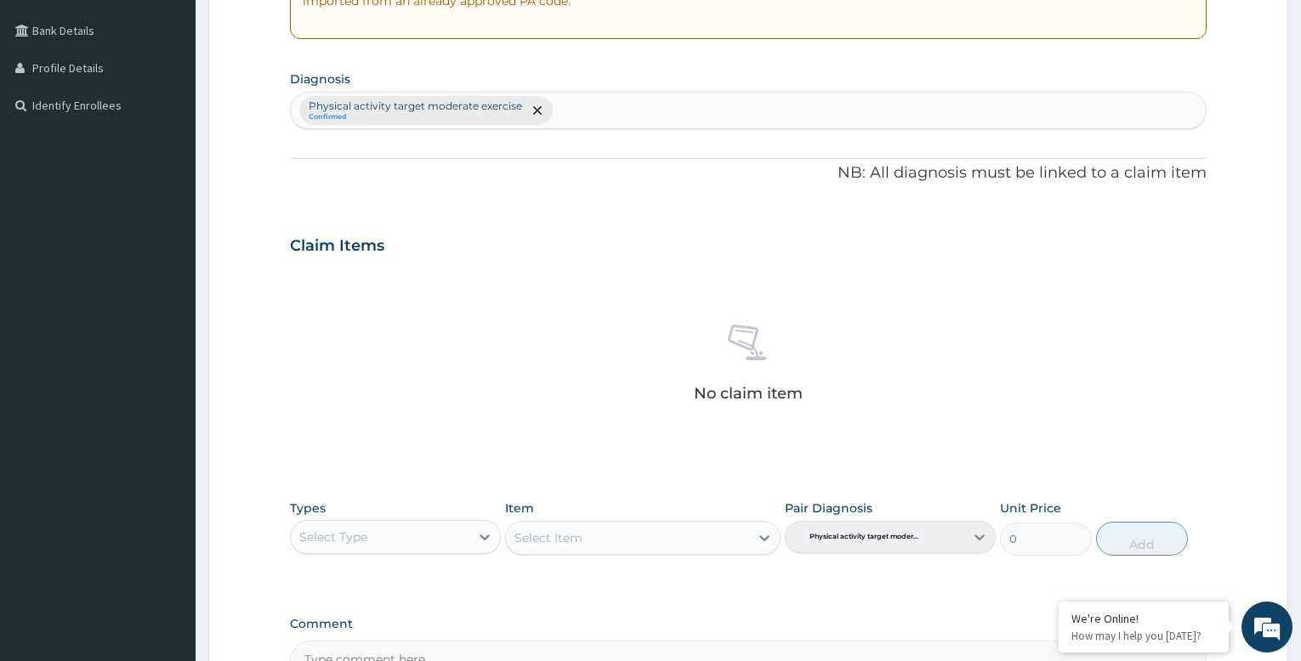
scroll to position [580, 0]
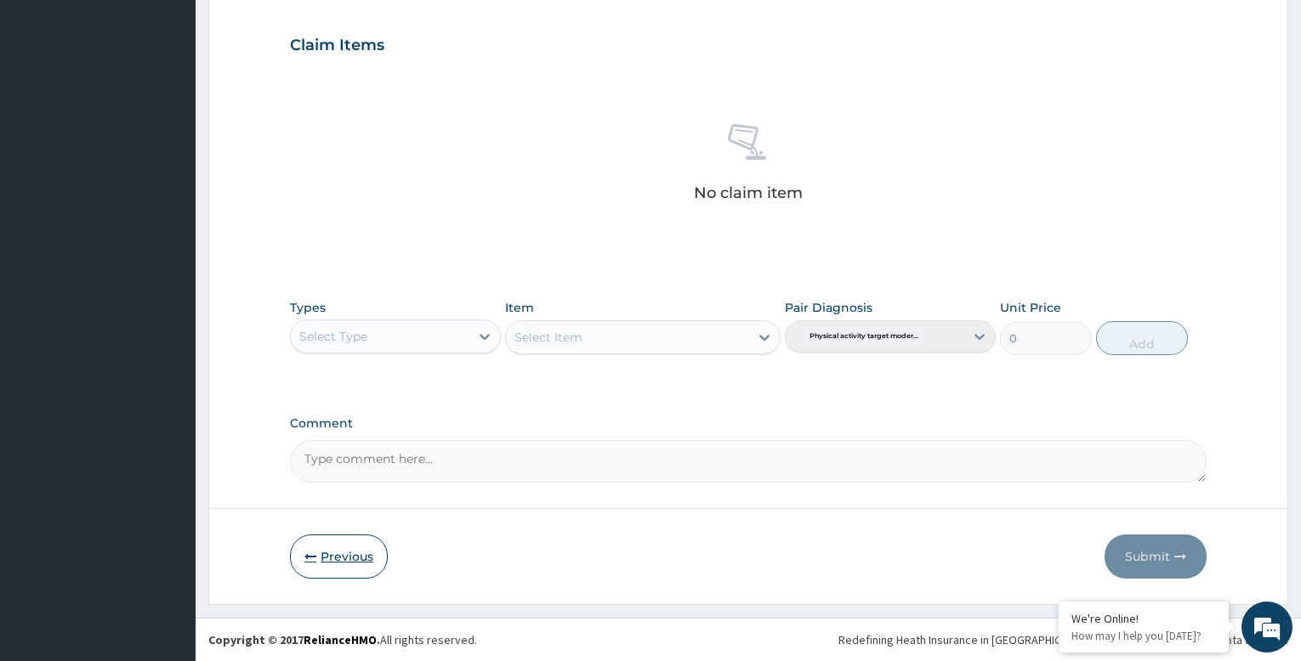
click at [339, 559] on button "Previous" at bounding box center [339, 557] width 98 height 44
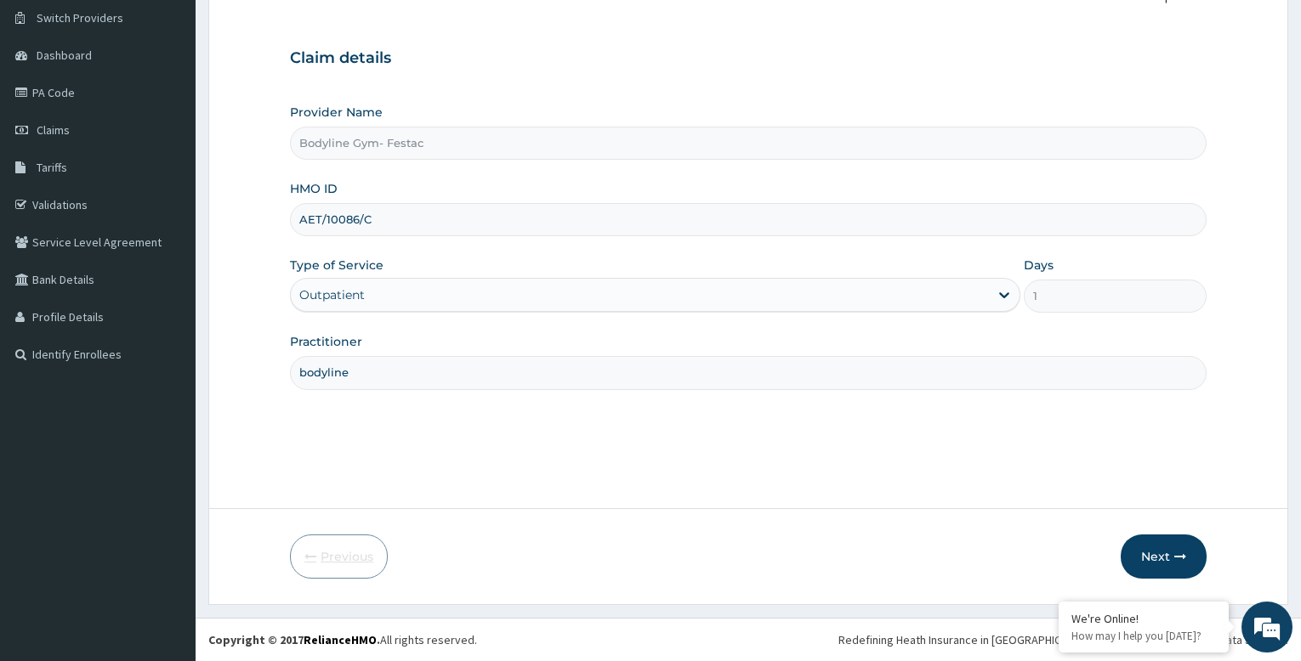
scroll to position [130, 0]
click at [379, 221] on input "AET/10086/C" at bounding box center [748, 219] width 917 height 33
type input "A"
type input "WFL/10018/A"
click at [514, 341] on div "Practitioner bodyline" at bounding box center [748, 361] width 917 height 56
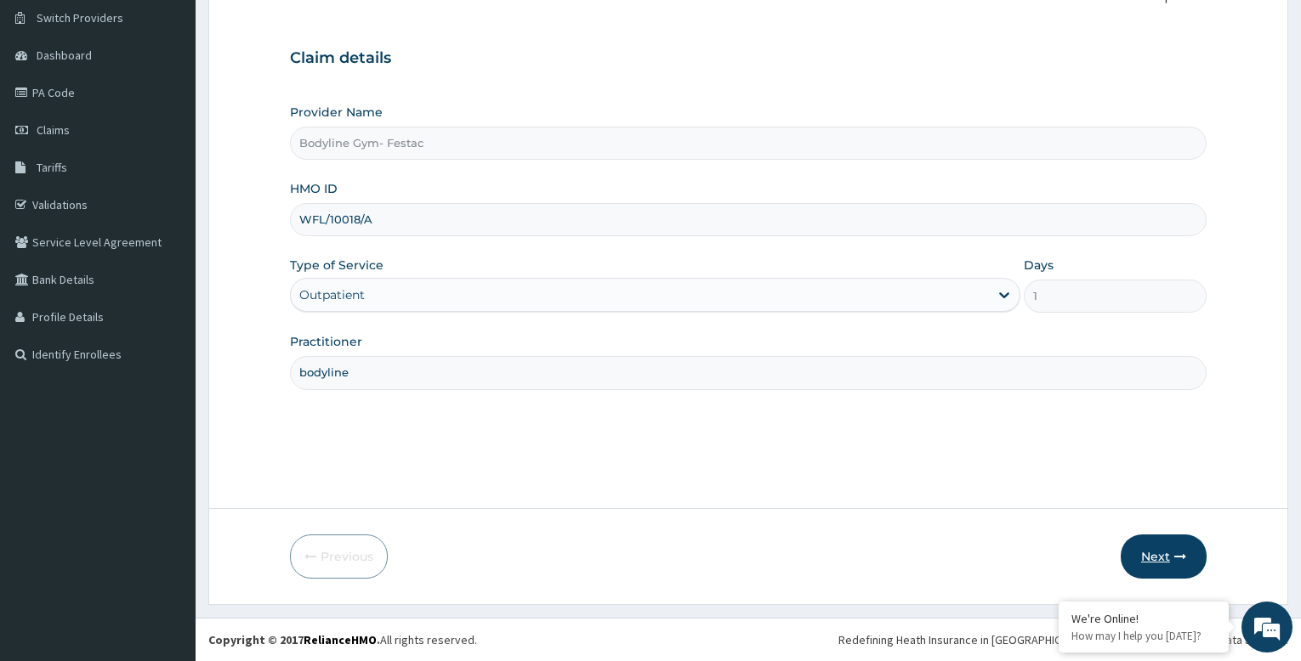
click at [1169, 558] on button "Next" at bounding box center [1164, 557] width 86 height 44
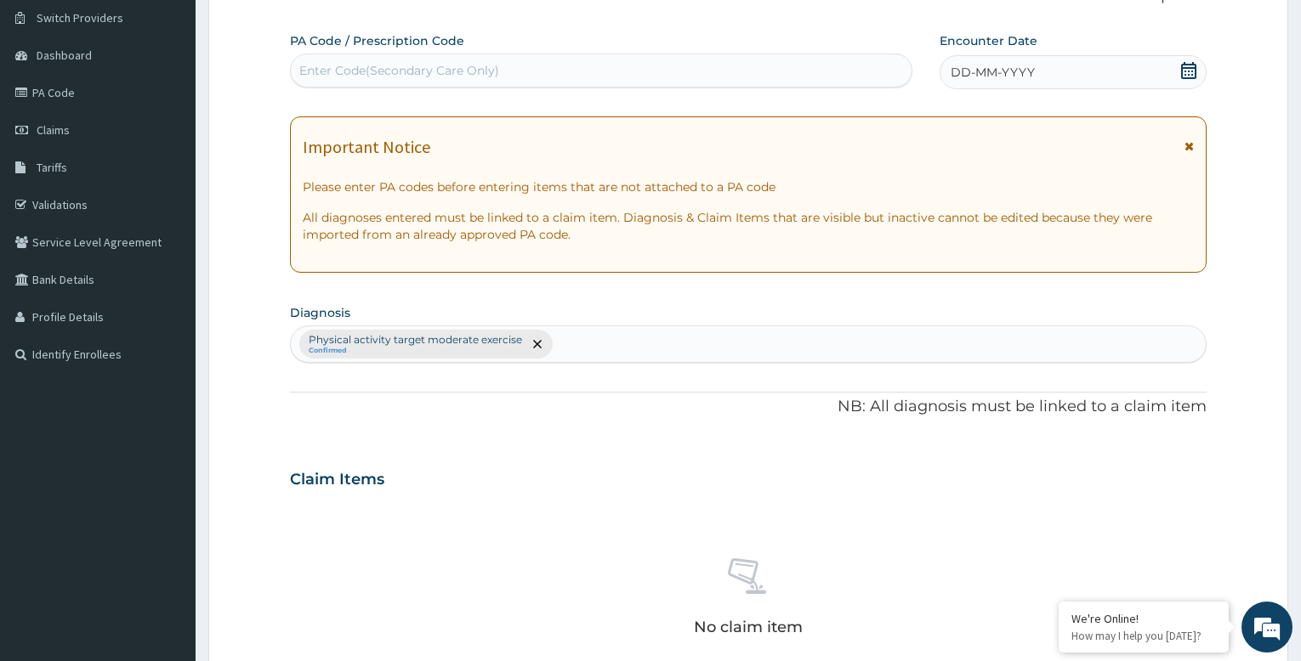
click at [445, 65] on div "Enter Code(Secondary Care Only)" at bounding box center [399, 70] width 200 height 17
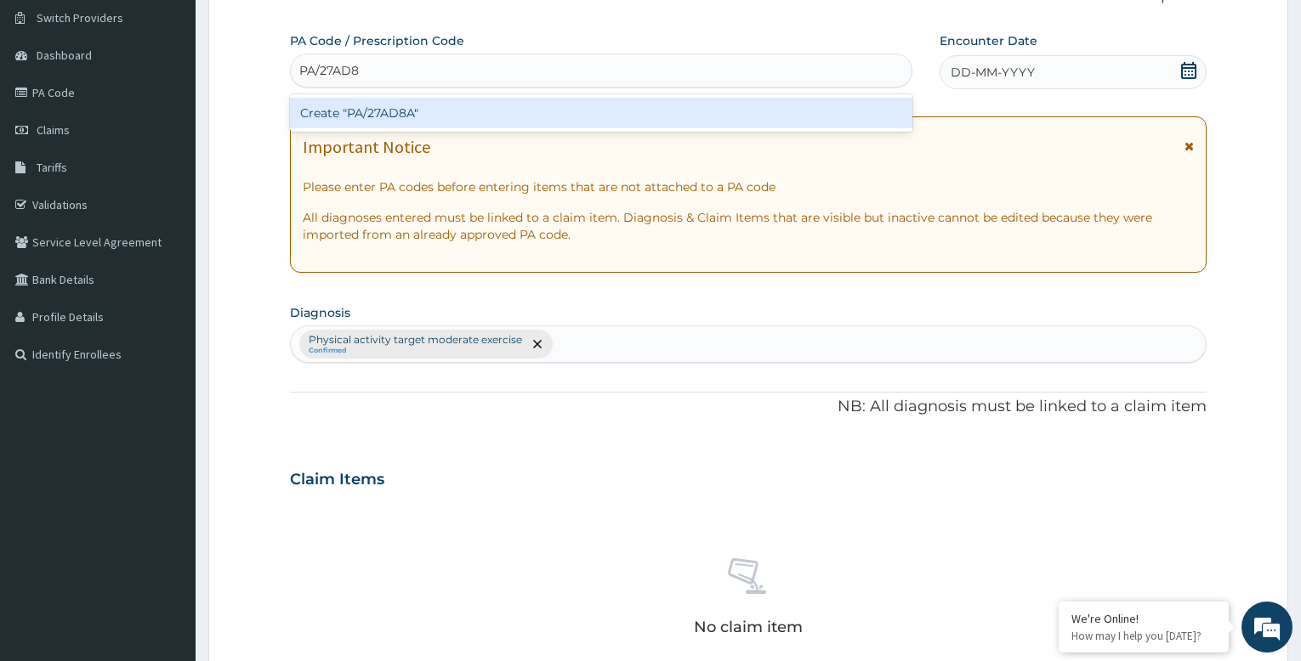
type input "PA/27AD8A"
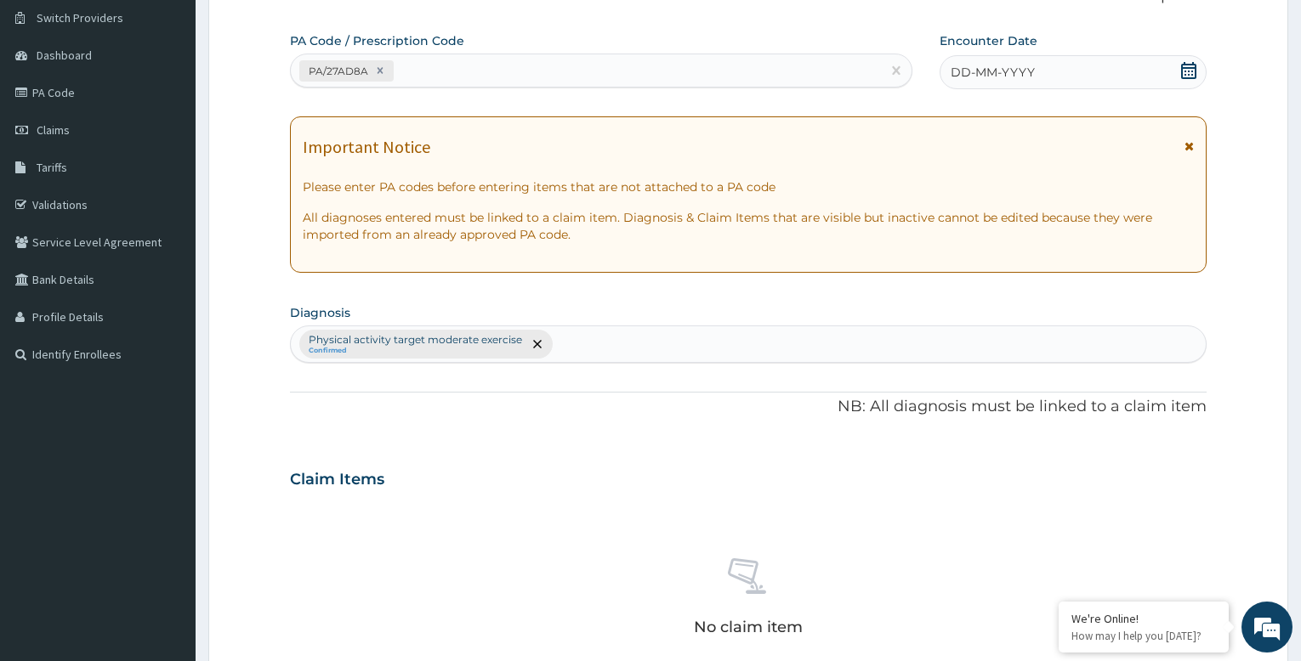
click at [1027, 71] on span "DD-MM-YYYY" at bounding box center [993, 72] width 84 height 17
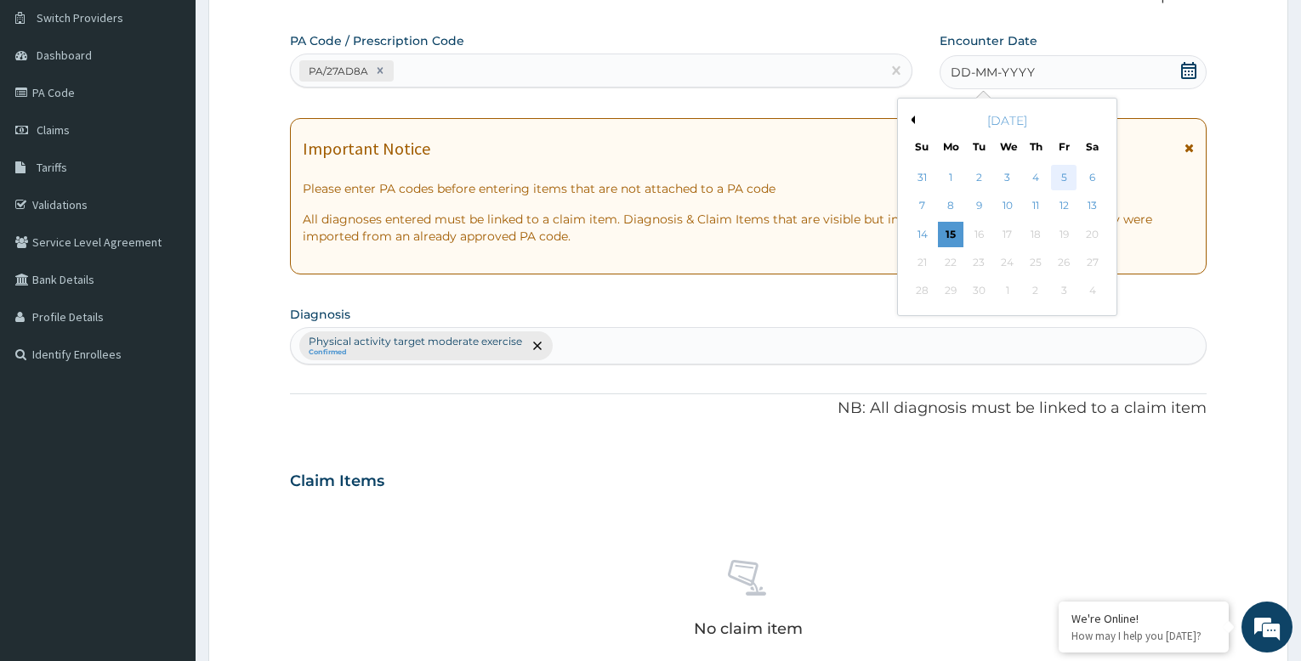
click at [1066, 180] on div "5" at bounding box center [1064, 178] width 26 height 26
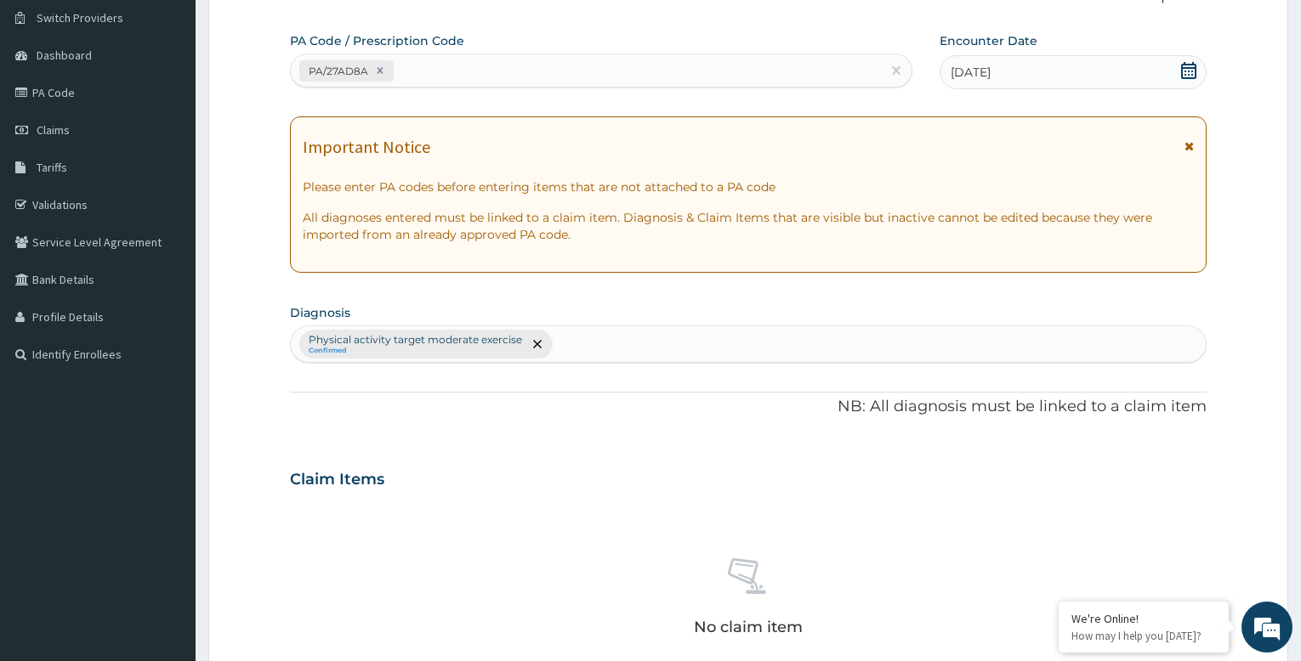
scroll to position [565, 0]
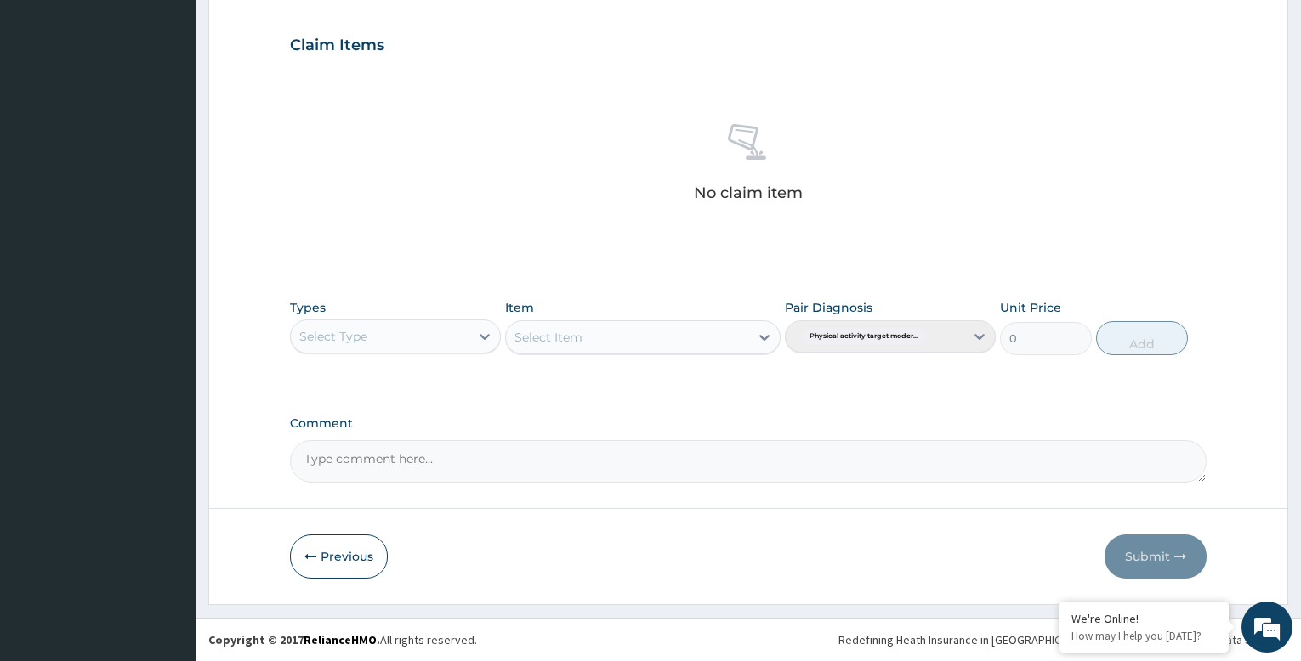
click at [437, 348] on div "Select Type" at bounding box center [380, 336] width 179 height 27
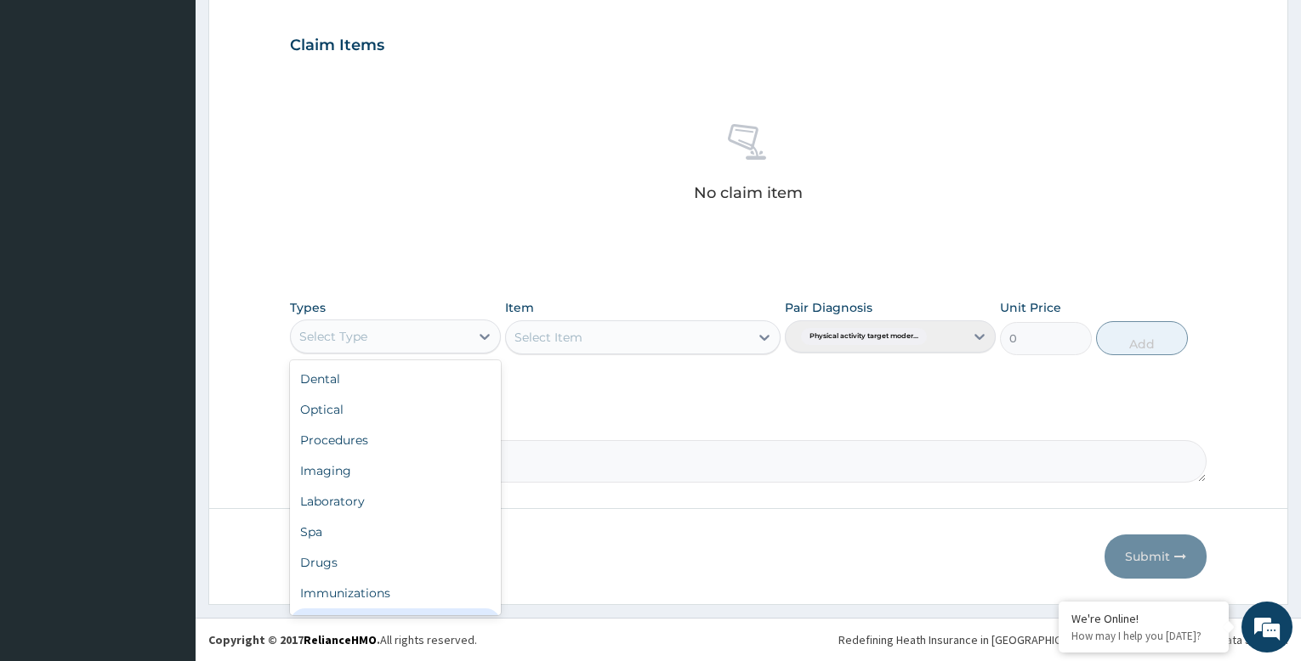
scroll to position [58, 0]
click at [425, 608] on div "Gym" at bounding box center [395, 597] width 211 height 31
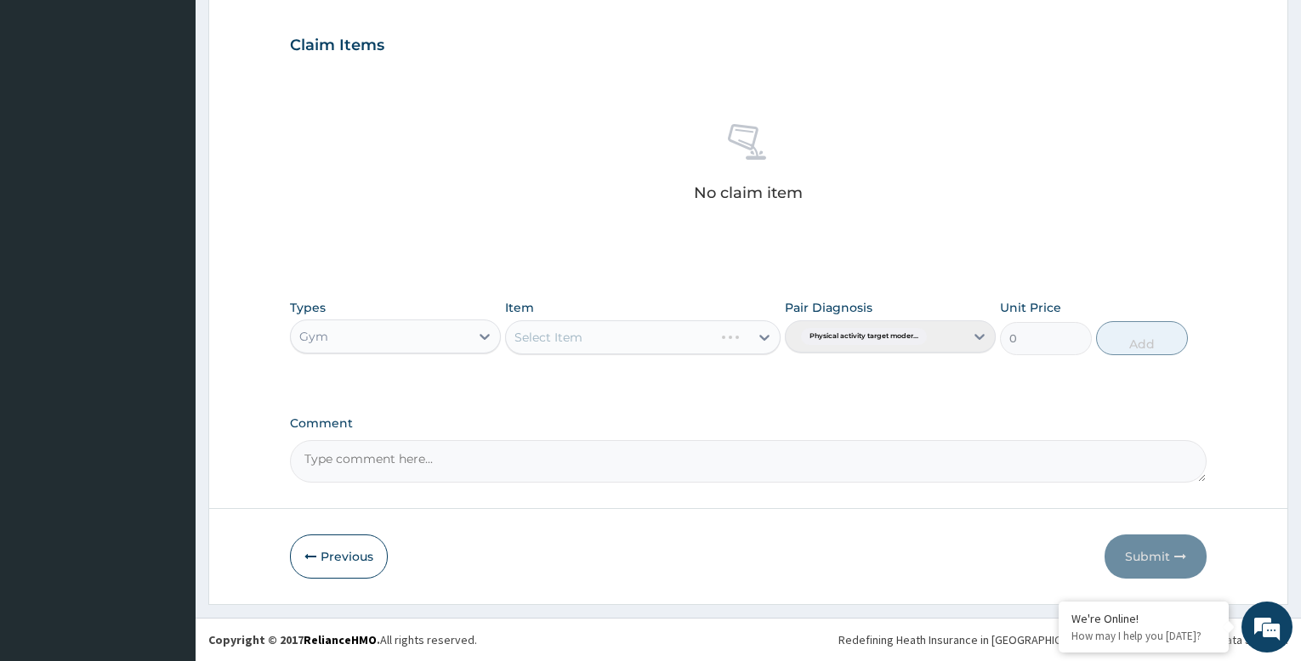
click at [721, 333] on div "Select Item" at bounding box center [642, 338] width 275 height 34
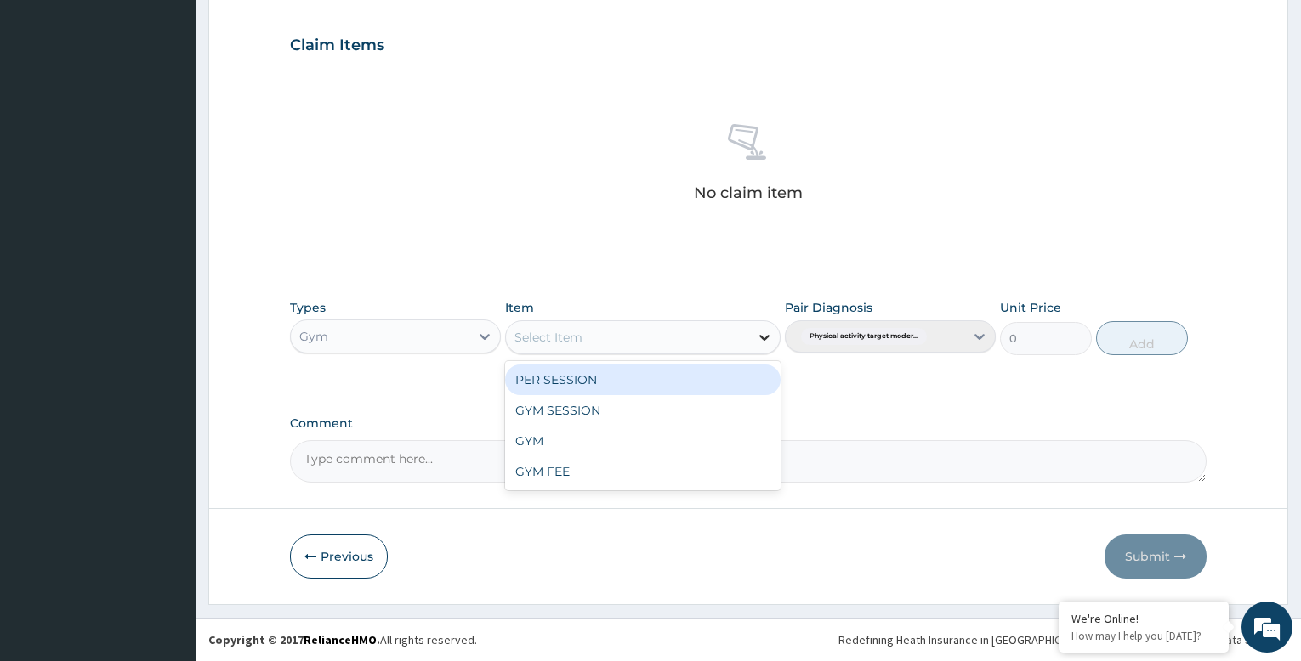
click at [754, 335] on div at bounding box center [764, 337] width 31 height 31
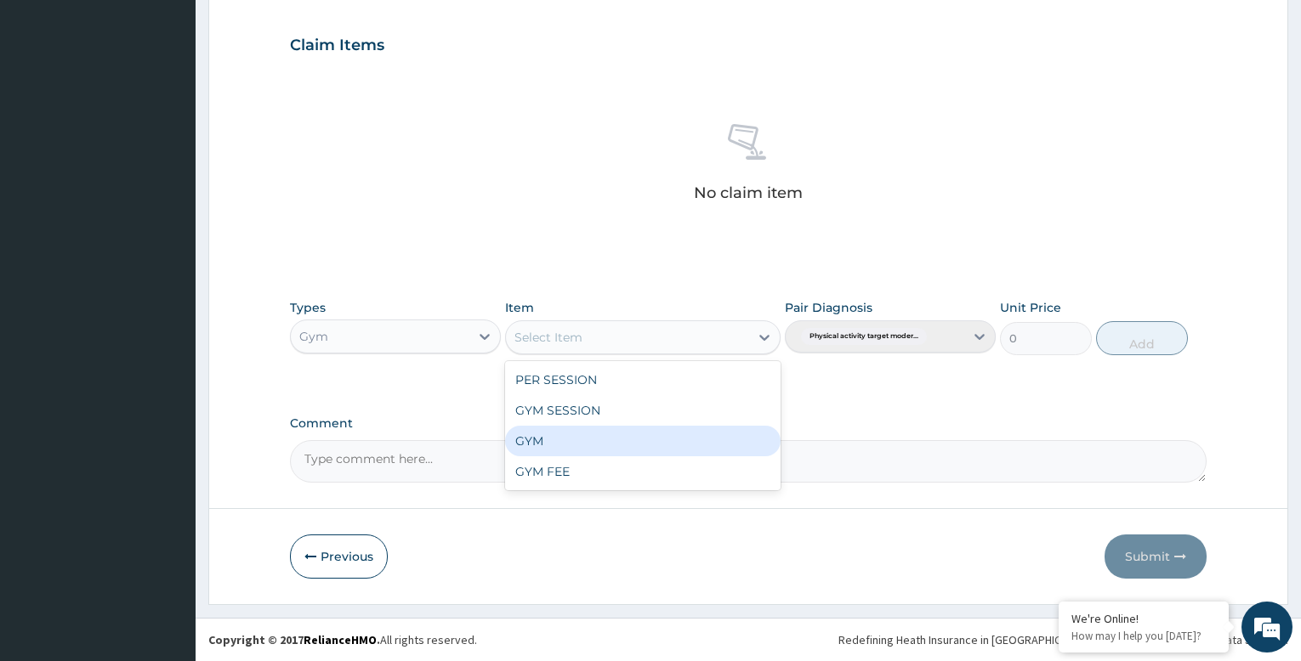
click at [709, 451] on div "GYM" at bounding box center [642, 441] width 275 height 31
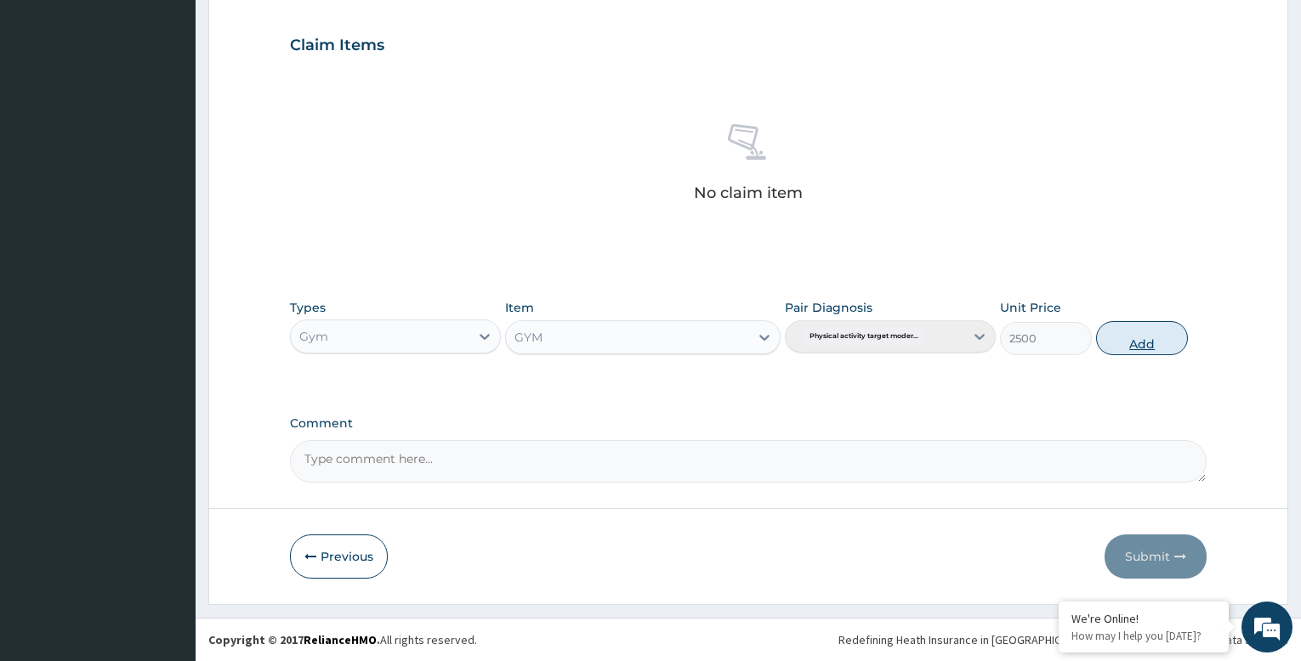
click at [1173, 342] on button "Add" at bounding box center [1142, 338] width 92 height 34
type input "0"
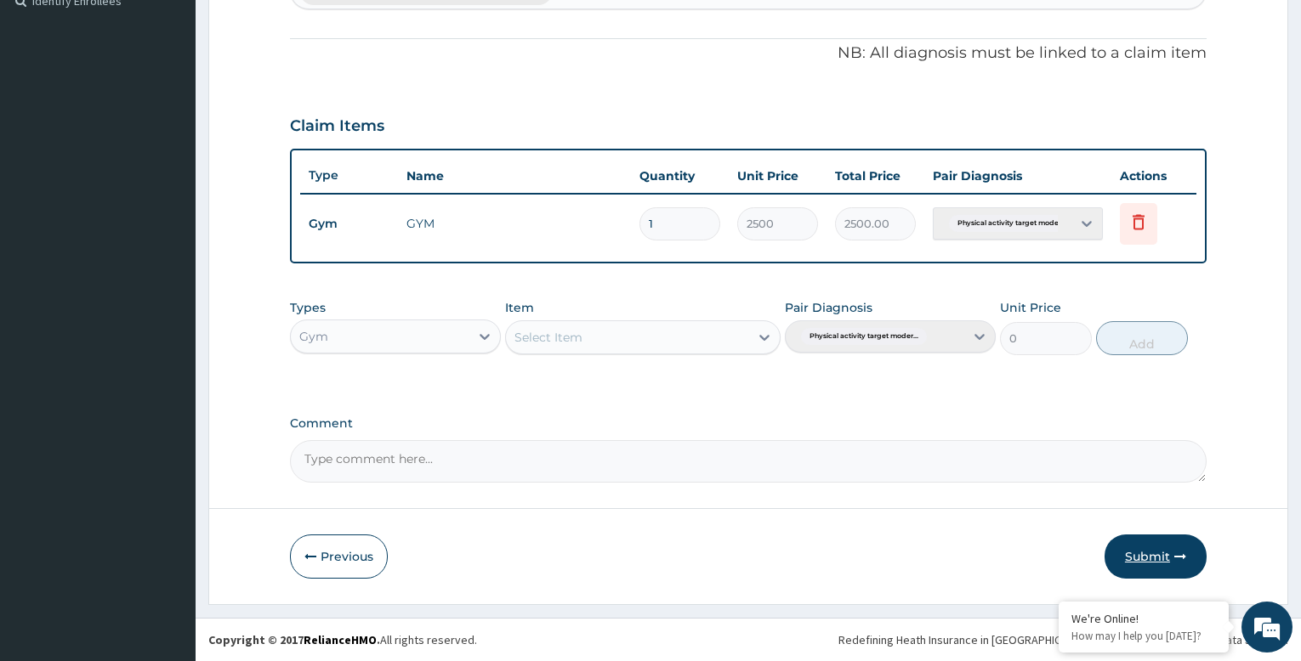
click at [1164, 563] on button "Submit" at bounding box center [1155, 557] width 102 height 44
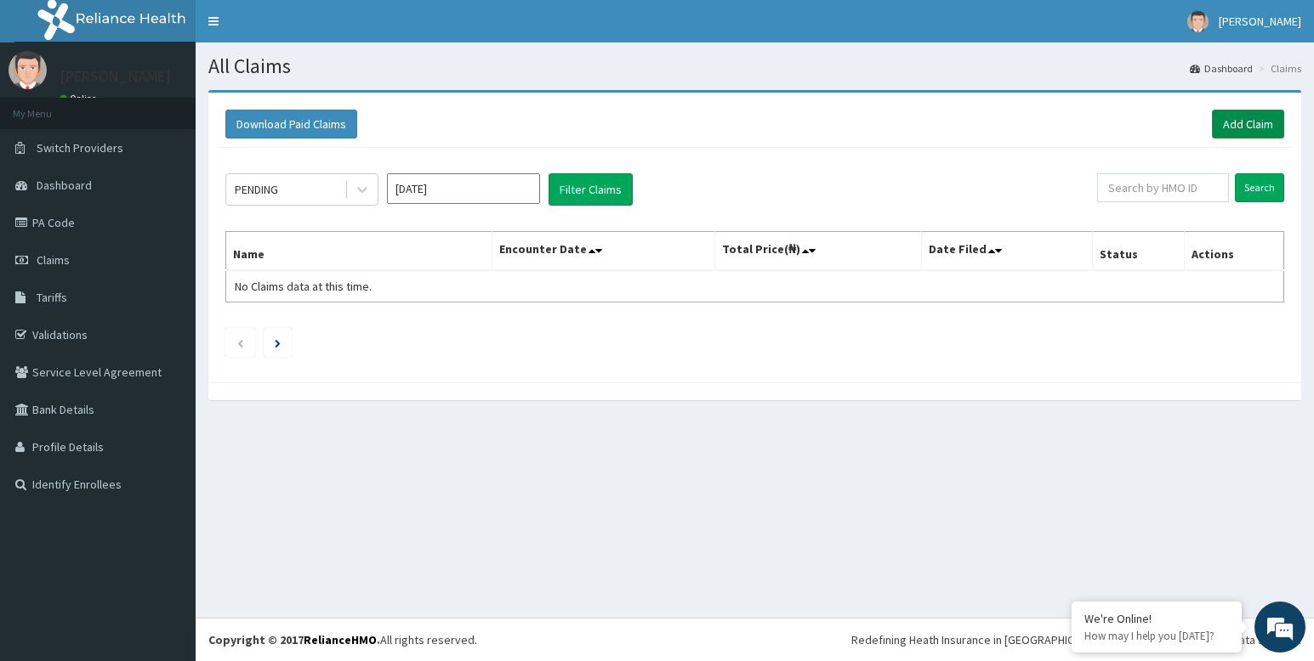
click at [1241, 123] on link "Add Claim" at bounding box center [1248, 124] width 72 height 29
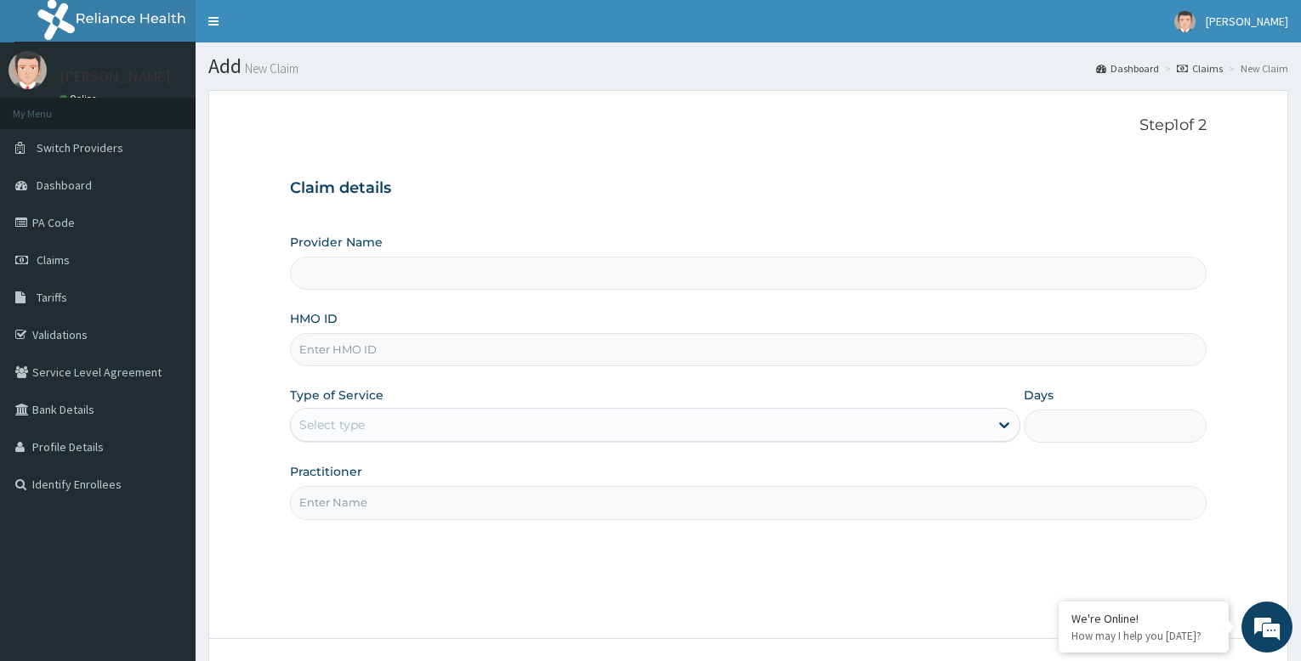
click at [380, 344] on input "HMO ID" at bounding box center [748, 349] width 917 height 33
type input "Bodyline Gym- Festac"
type input "1"
type input "SGX/10015/A"
click at [440, 504] on input "Practitioner" at bounding box center [748, 502] width 917 height 33
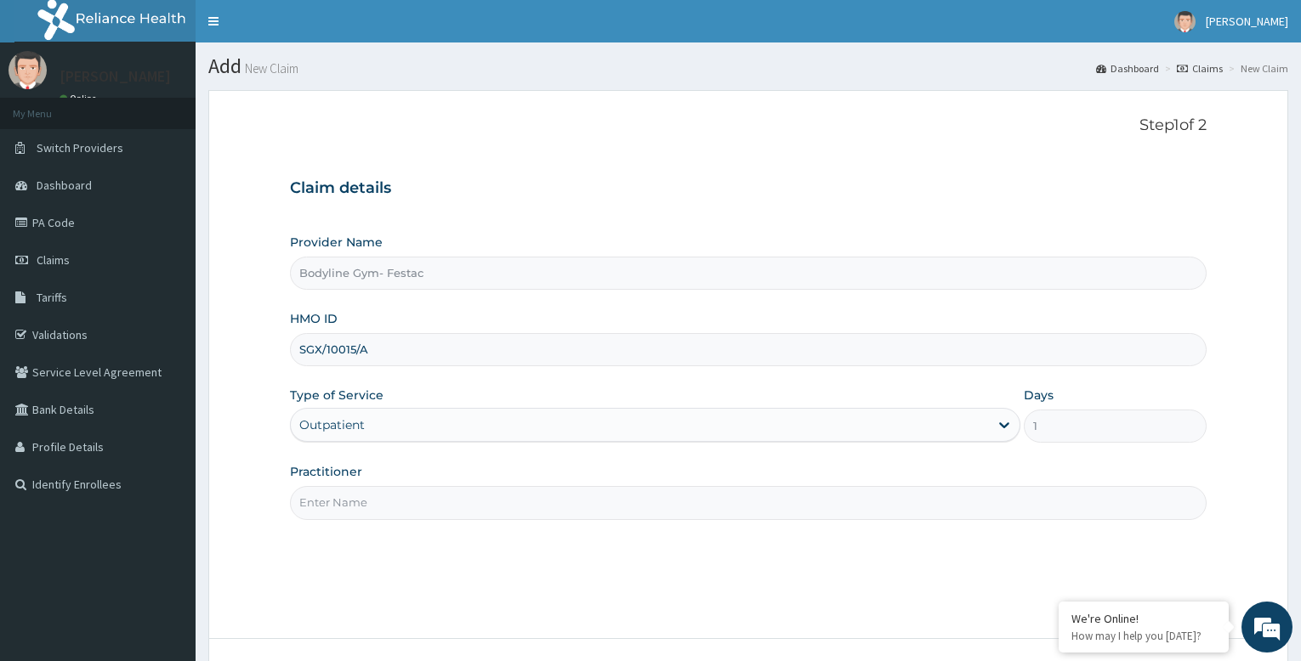
type input "bodyline"
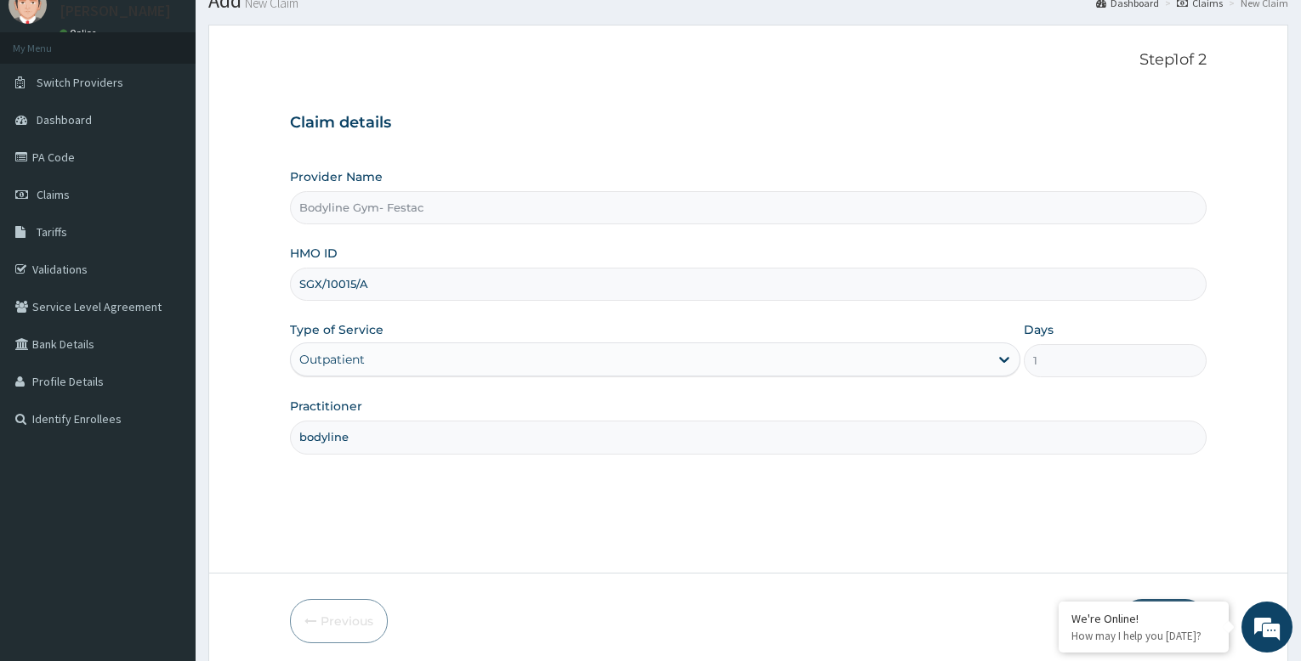
scroll to position [130, 0]
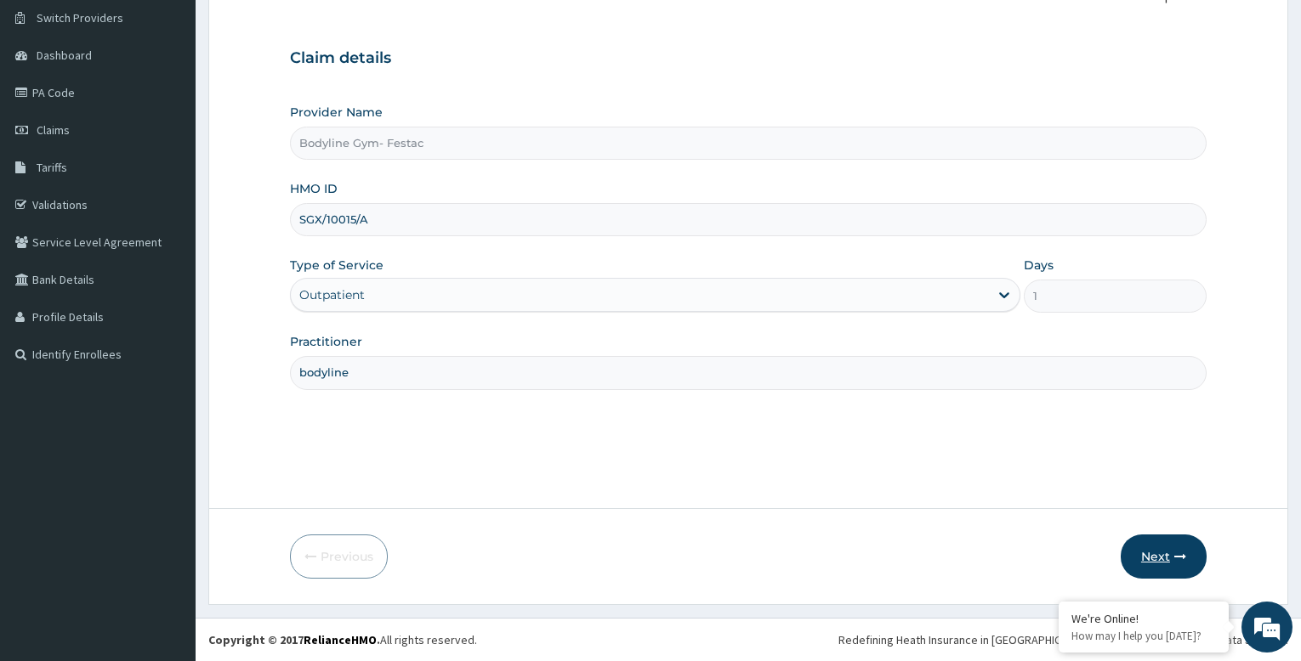
click at [1157, 552] on button "Next" at bounding box center [1164, 557] width 86 height 44
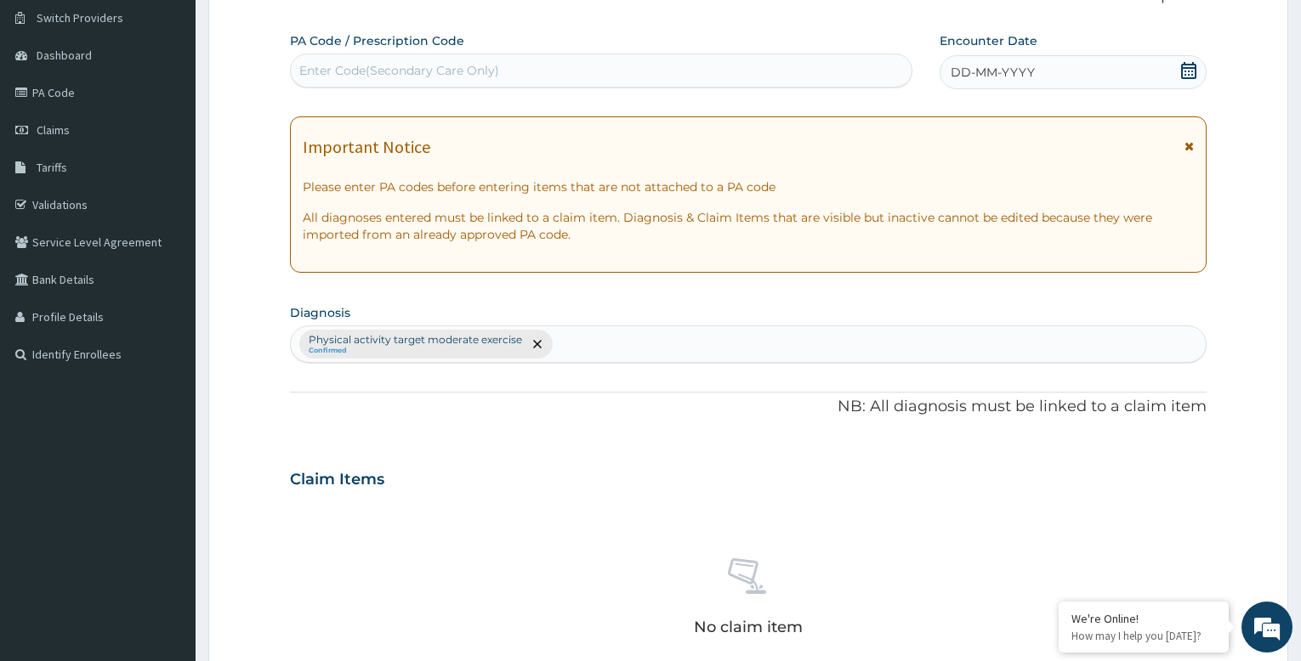
click at [511, 60] on div "Enter Code(Secondary Care Only)" at bounding box center [601, 70] width 621 height 27
type input "PA/44CE41"
click at [1013, 72] on span "DD-MM-YYYY" at bounding box center [993, 72] width 84 height 17
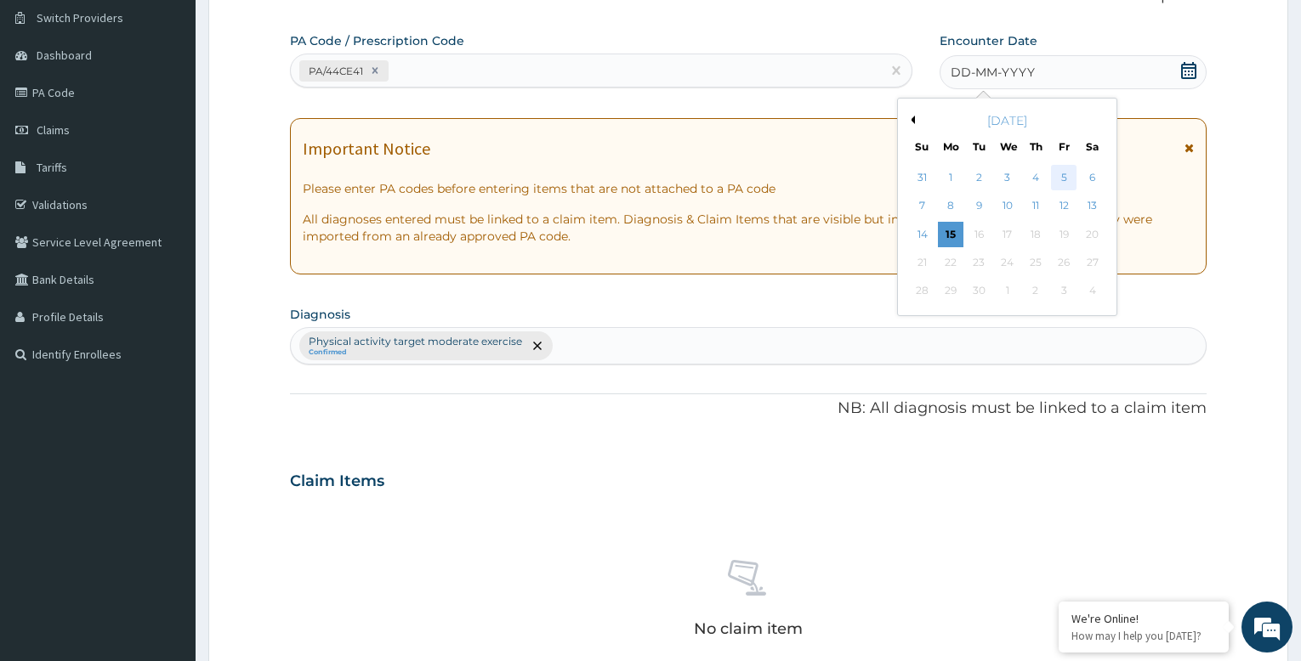
click at [1064, 174] on div "5" at bounding box center [1064, 178] width 26 height 26
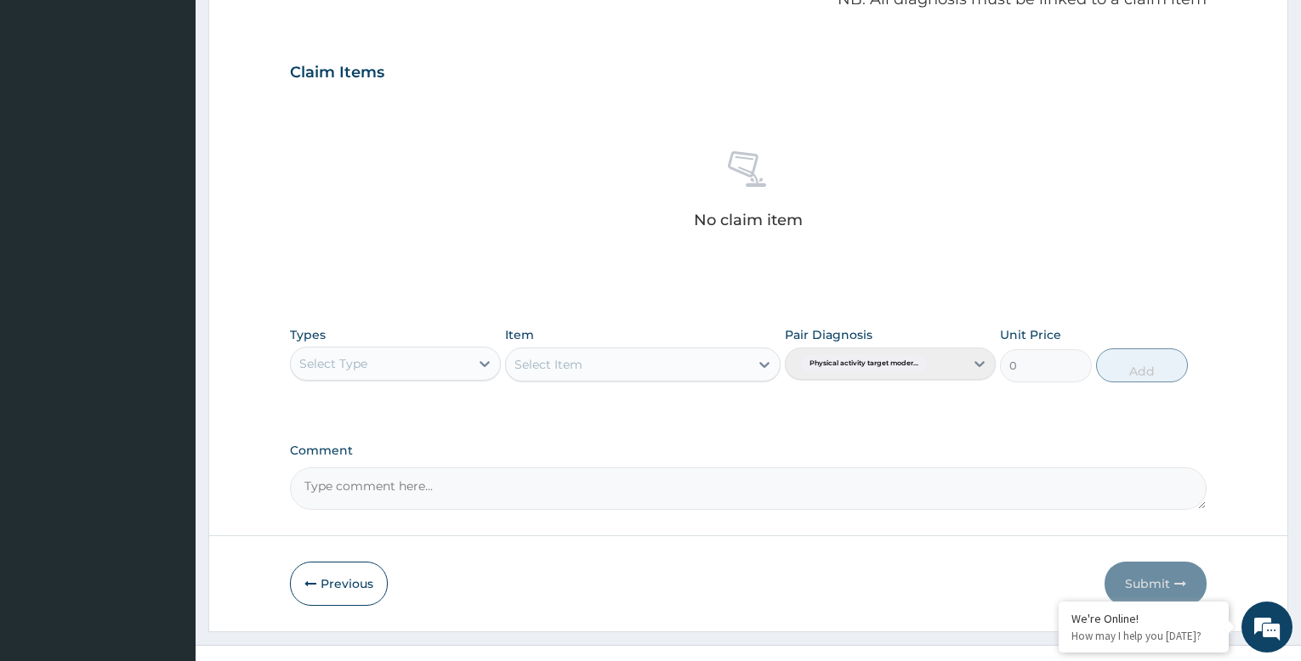
scroll to position [565, 0]
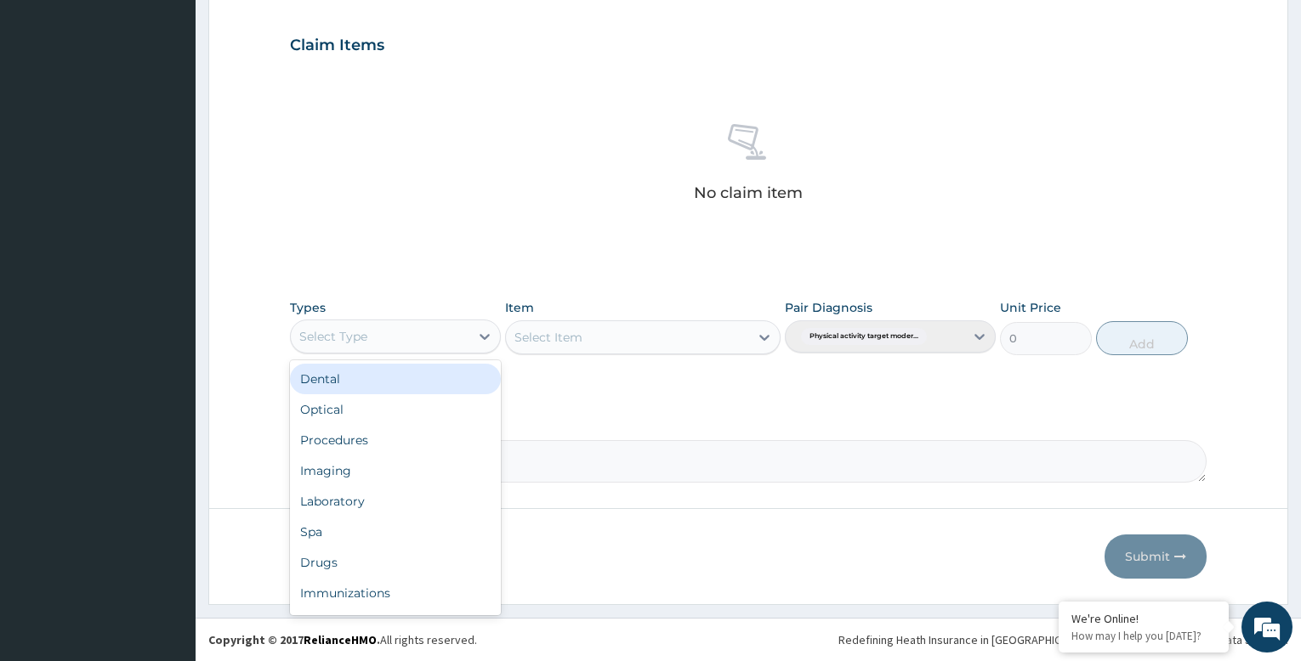
click at [454, 342] on div "Select Type" at bounding box center [380, 336] width 179 height 27
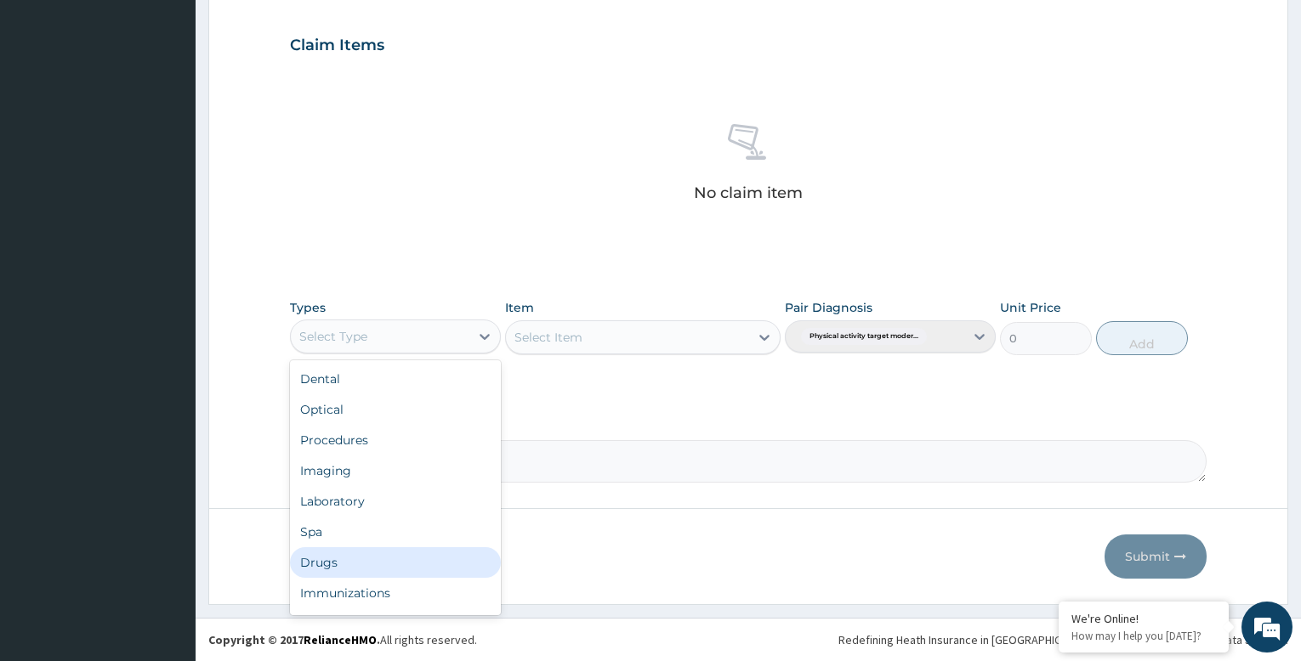
scroll to position [58, 0]
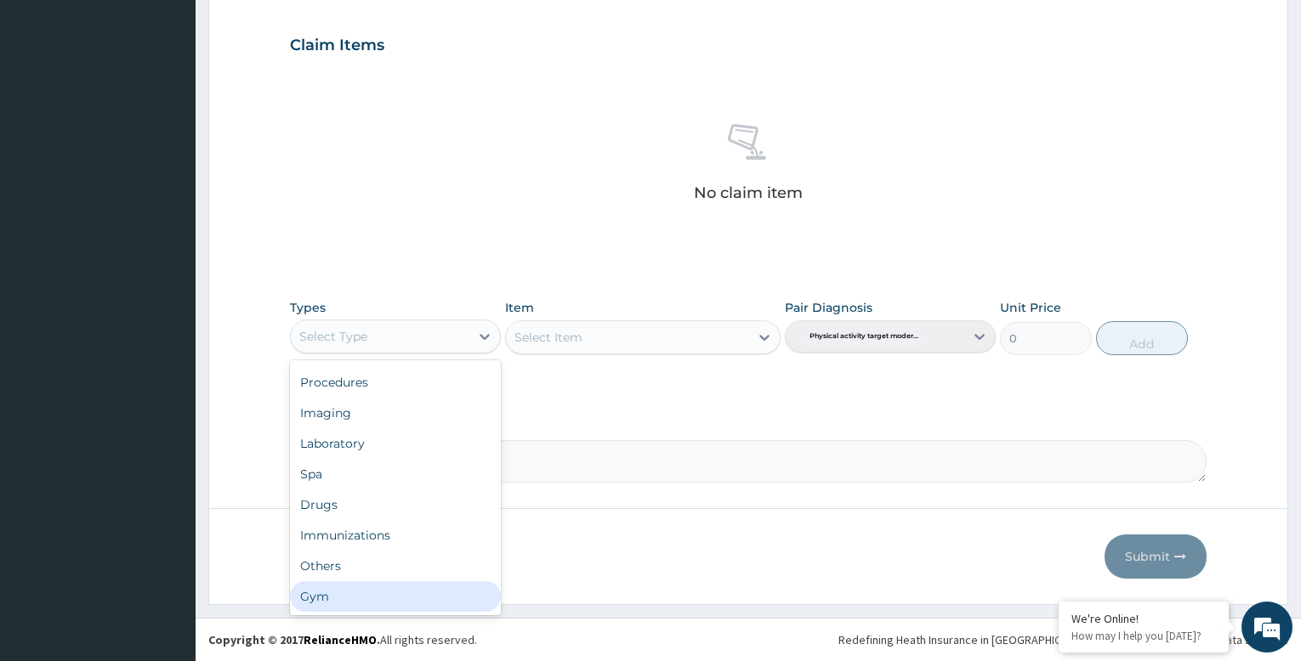
click at [400, 595] on div "Gym" at bounding box center [395, 597] width 211 height 31
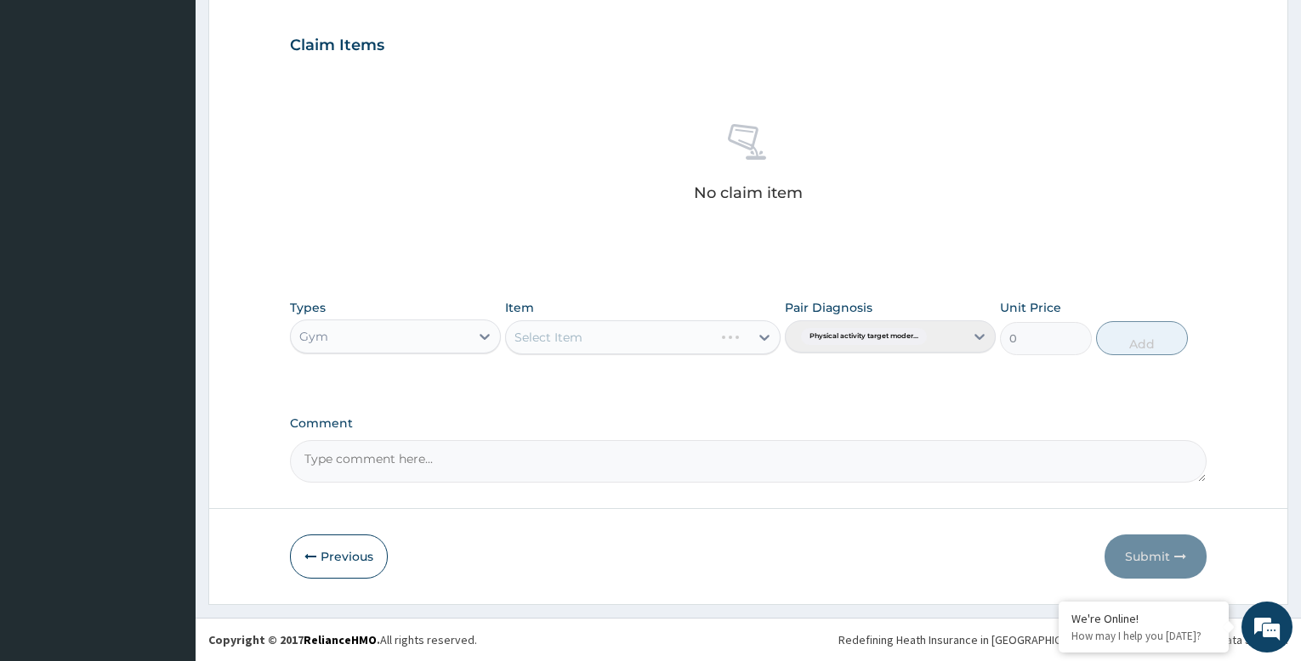
click at [754, 338] on div "Select Item" at bounding box center [642, 338] width 275 height 34
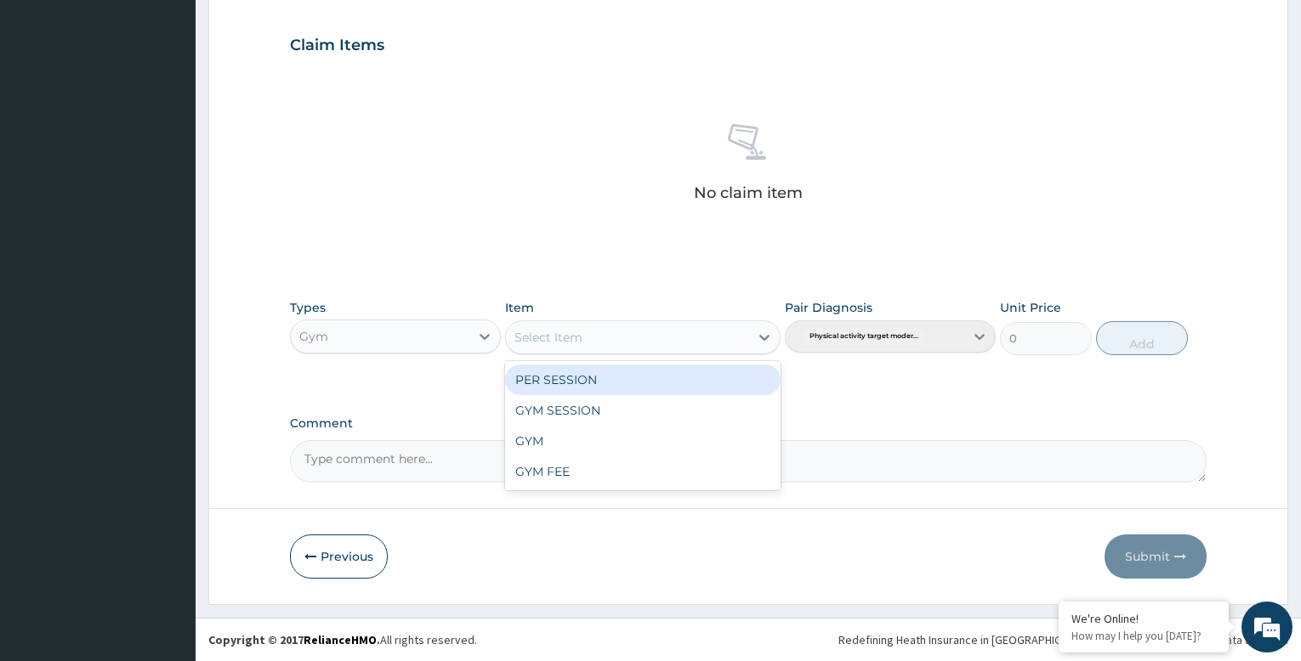
click at [730, 333] on div "Select Item" at bounding box center [627, 337] width 242 height 27
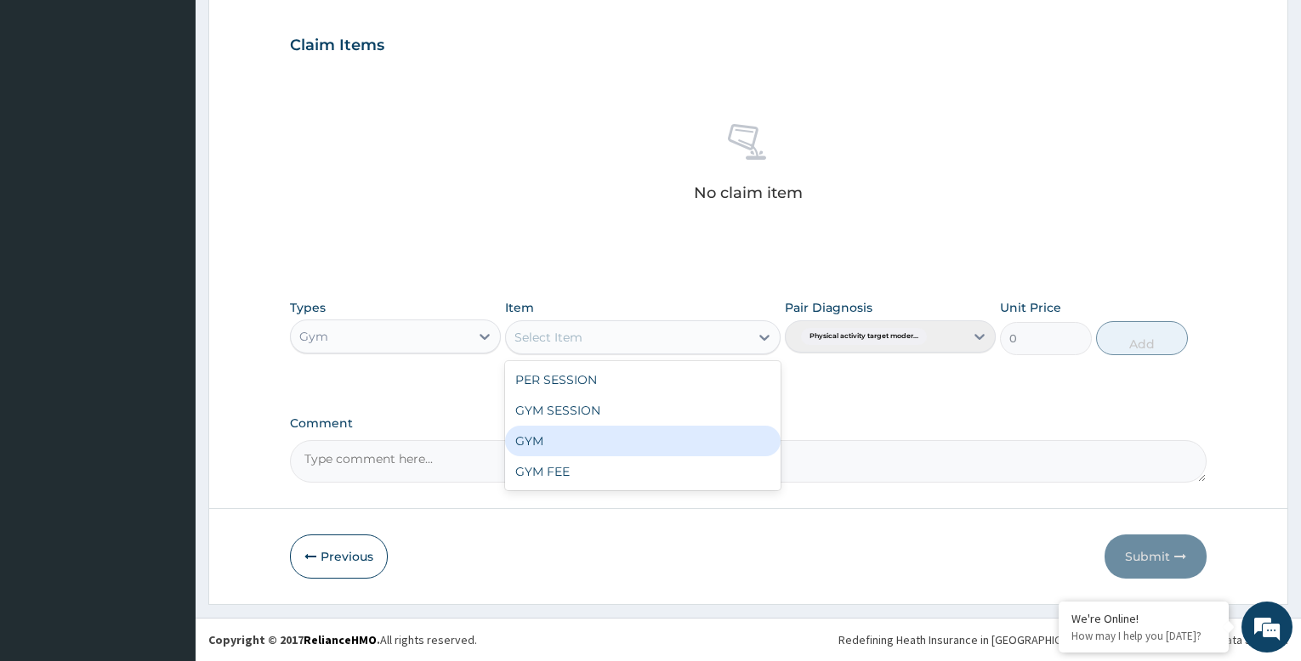
click at [666, 448] on div "GYM" at bounding box center [642, 441] width 275 height 31
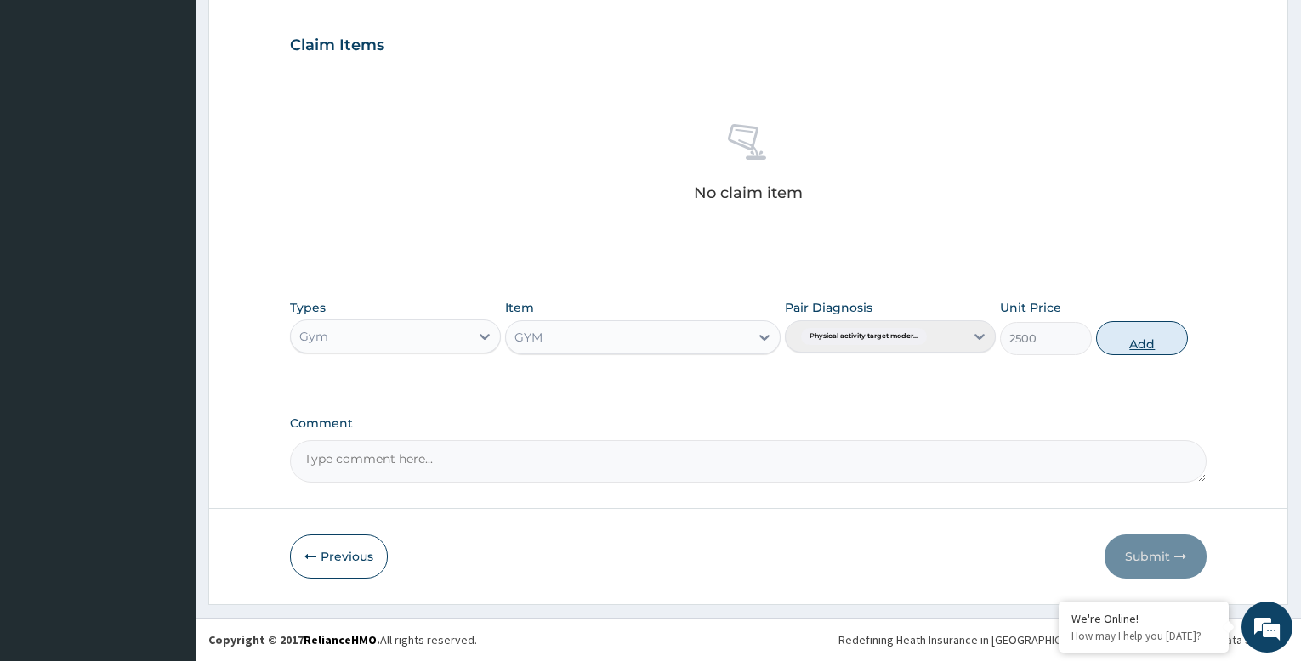
click at [1133, 335] on button "Add" at bounding box center [1142, 338] width 92 height 34
type input "0"
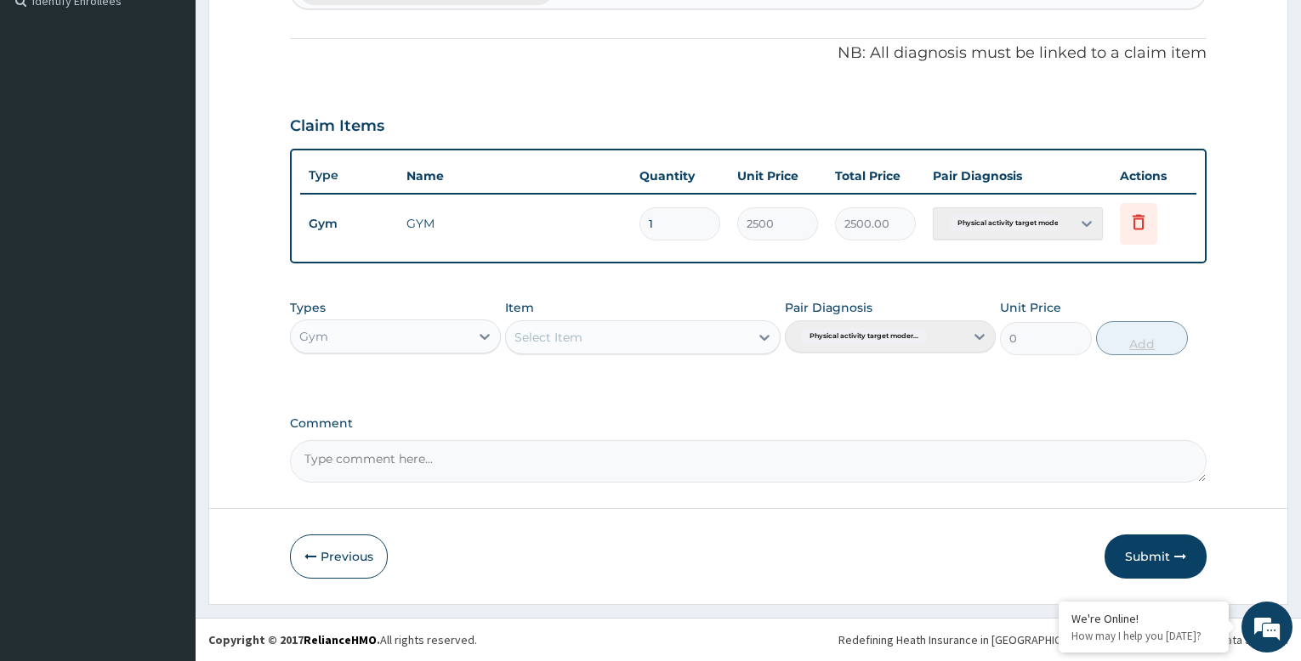
scroll to position [484, 0]
click at [1155, 550] on button "Submit" at bounding box center [1155, 557] width 102 height 44
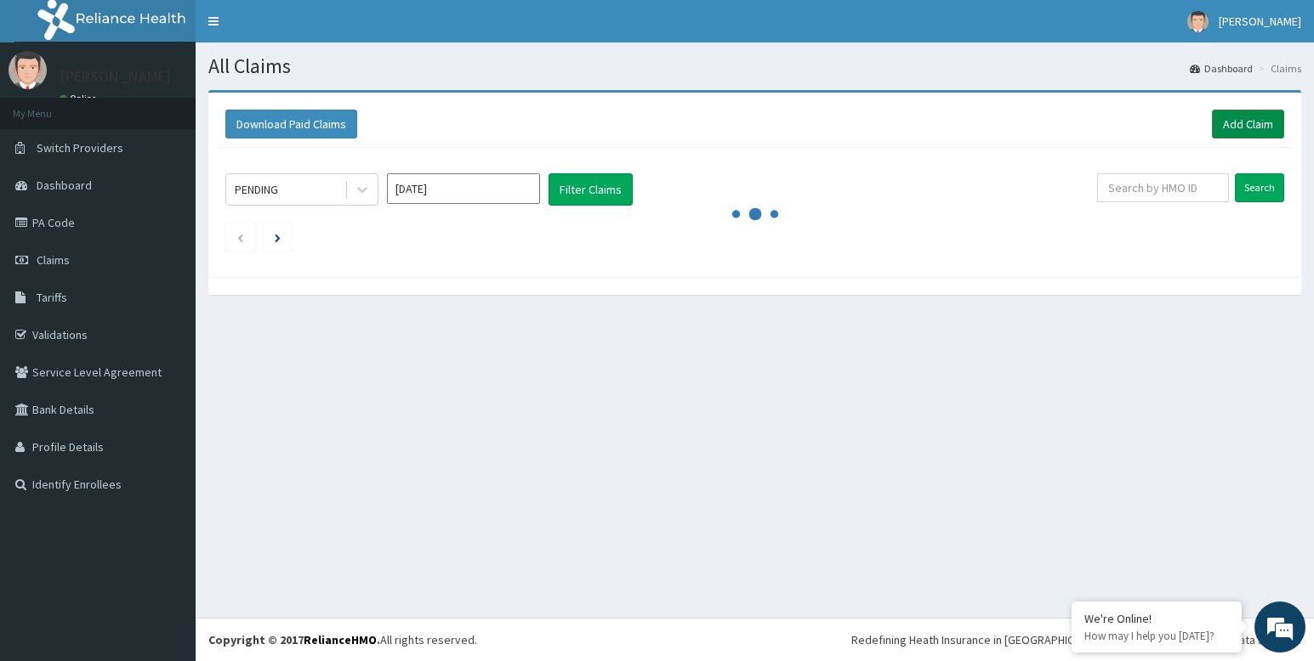
click at [1261, 116] on link "Add Claim" at bounding box center [1248, 124] width 72 height 29
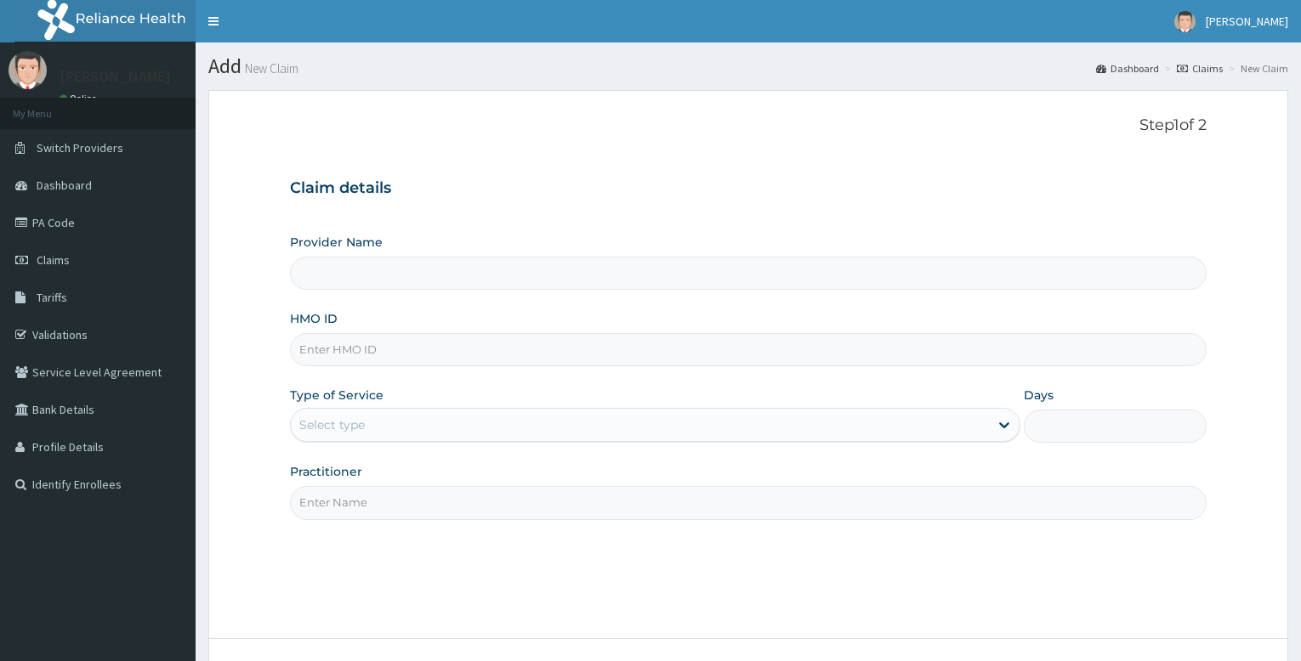
click at [383, 347] on input "HMO ID" at bounding box center [748, 349] width 917 height 33
type input "Bodyline Gym- Festac"
type input "1"
type input "AET/10086/C"
click at [368, 497] on input "Practitioner" at bounding box center [748, 502] width 917 height 33
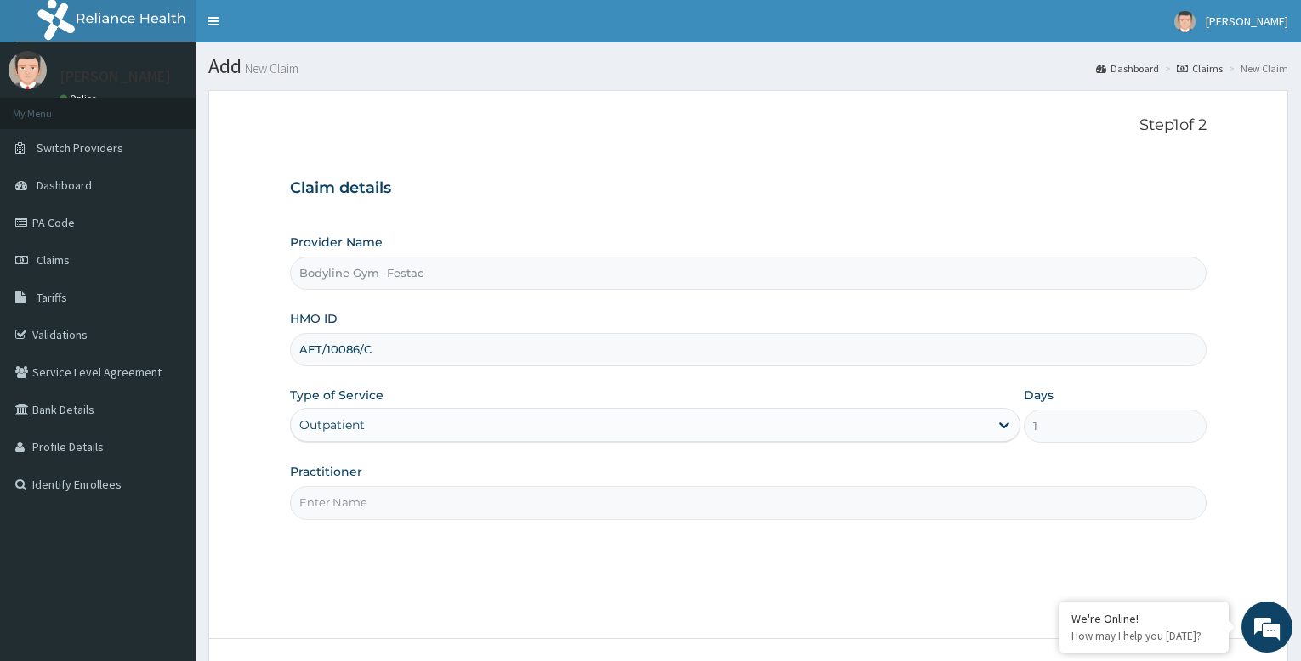
type input "bodyline"
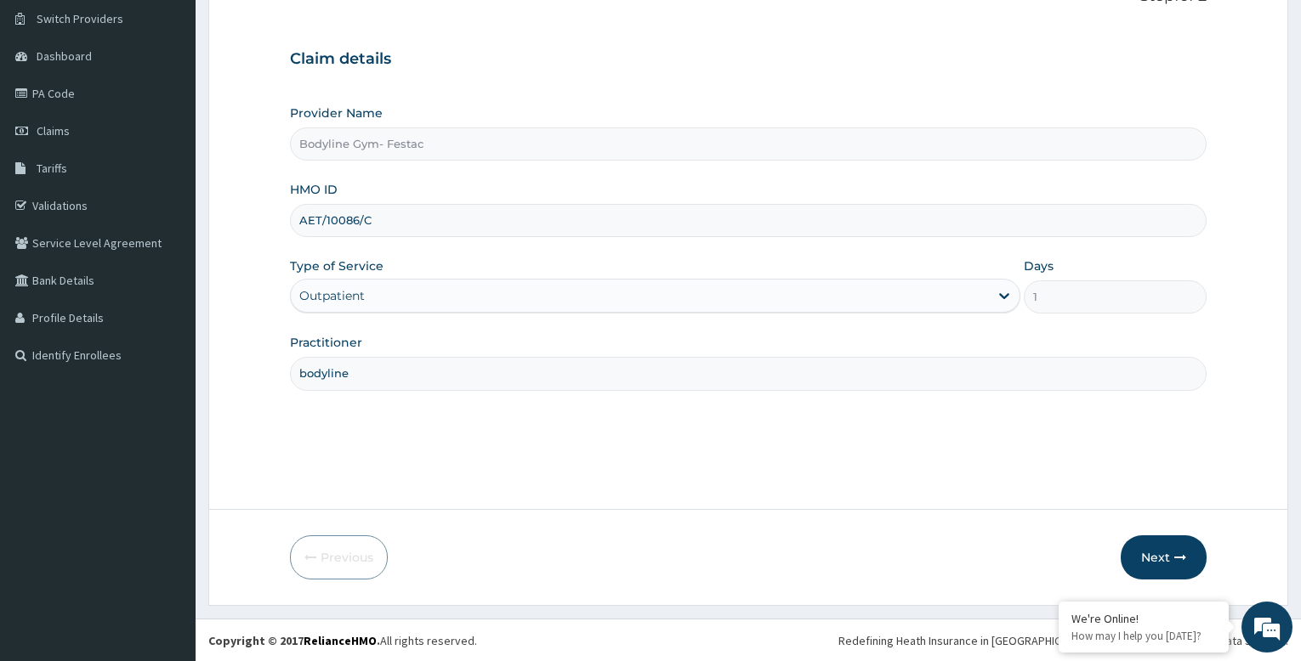
scroll to position [130, 0]
click at [1148, 552] on button "Next" at bounding box center [1164, 557] width 86 height 44
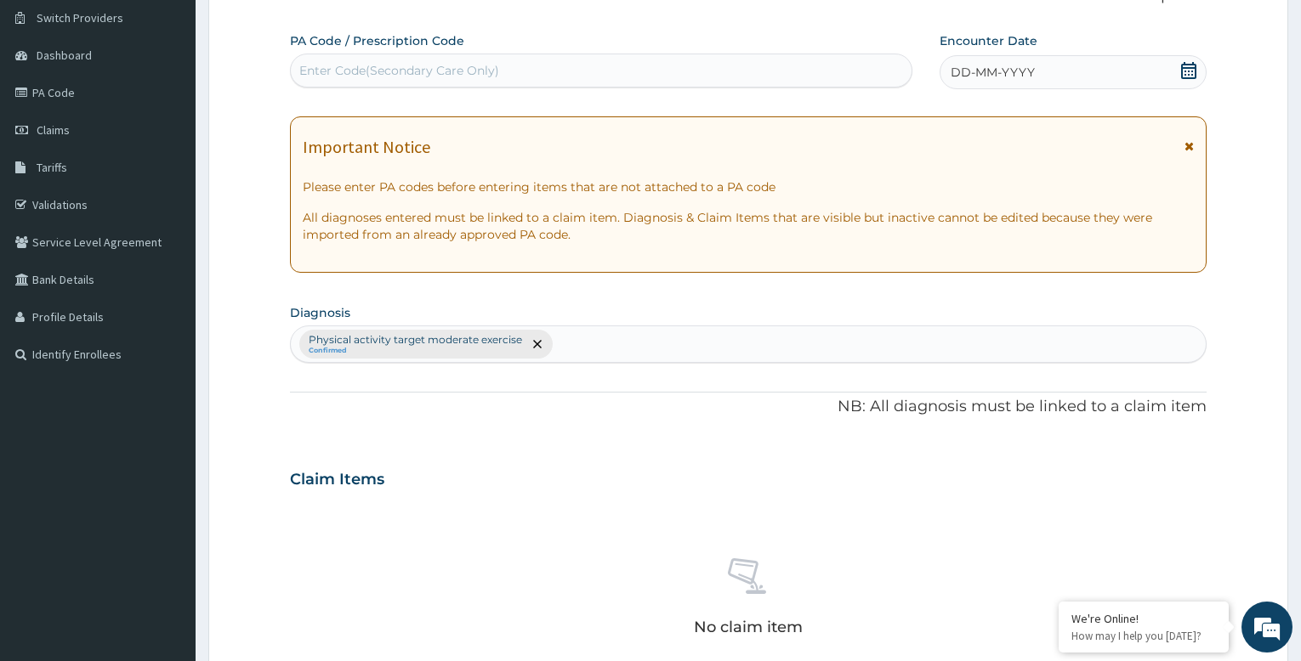
click at [422, 65] on div "Enter Code(Secondary Care Only)" at bounding box center [399, 70] width 200 height 17
type input "PA/F61EEC"
